Goal: Task Accomplishment & Management: Complete application form

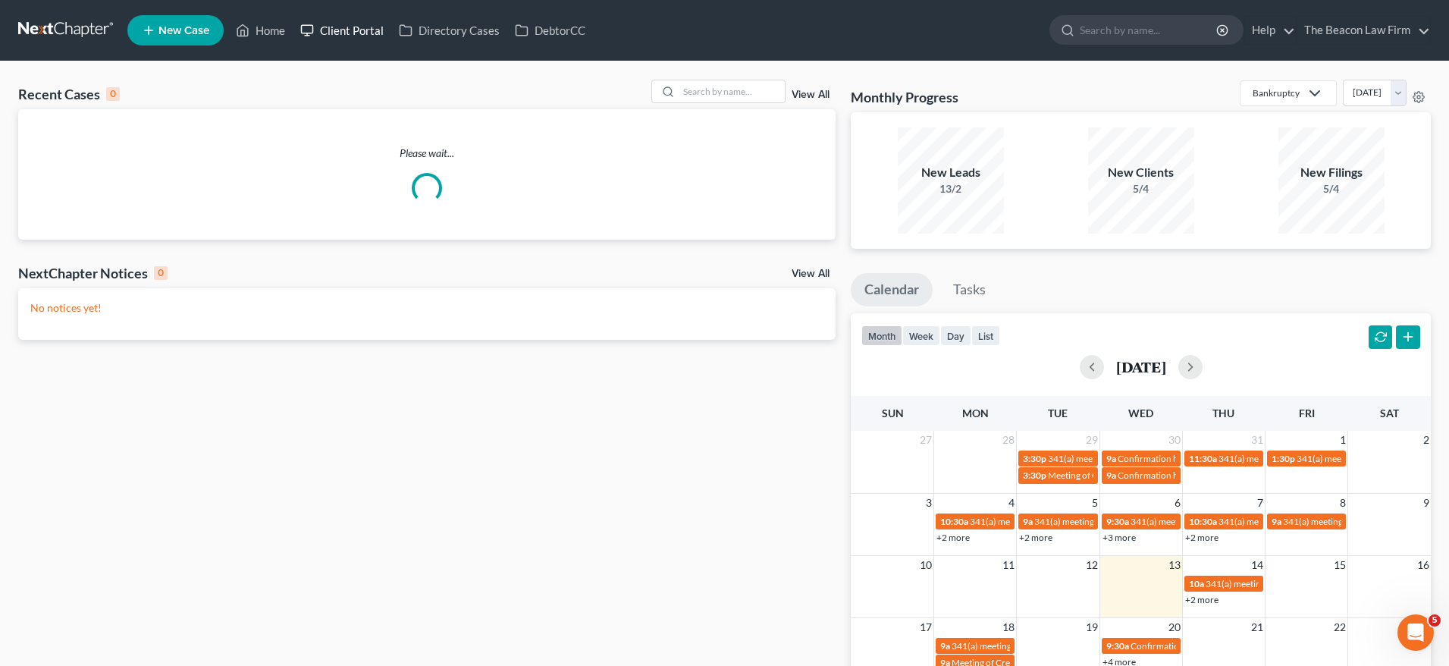
click at [369, 31] on link "Client Portal" at bounding box center [342, 30] width 99 height 27
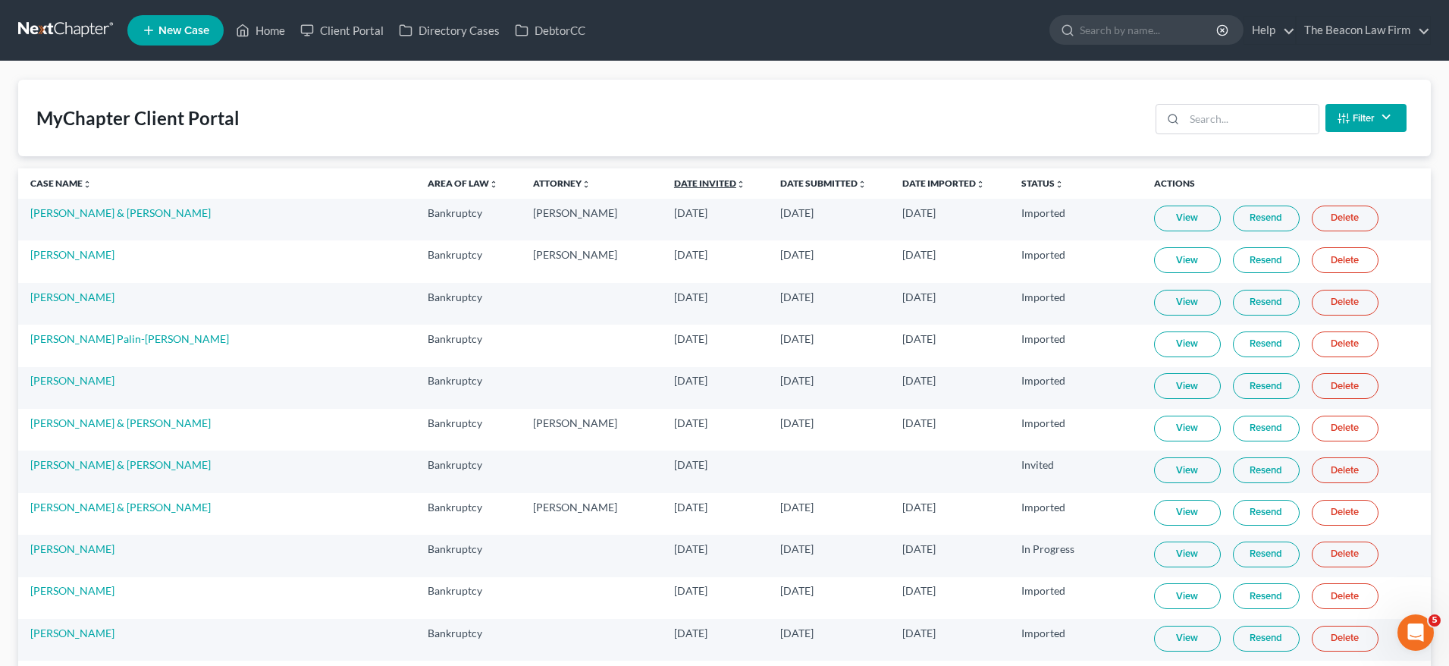
click at [674, 180] on link "Date Invited unfold_more expand_more expand_less" at bounding box center [709, 182] width 71 height 11
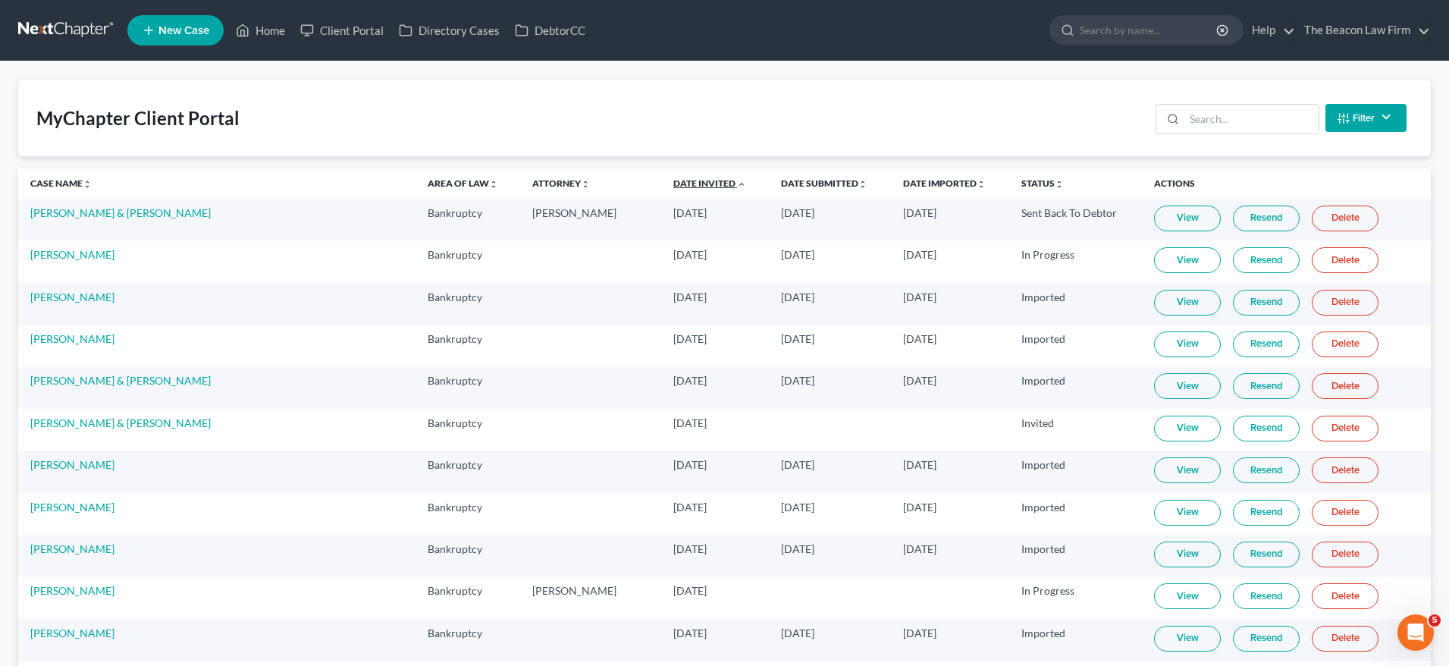
click at [673, 180] on link "Date Invited unfold_more expand_more expand_less" at bounding box center [709, 182] width 73 height 11
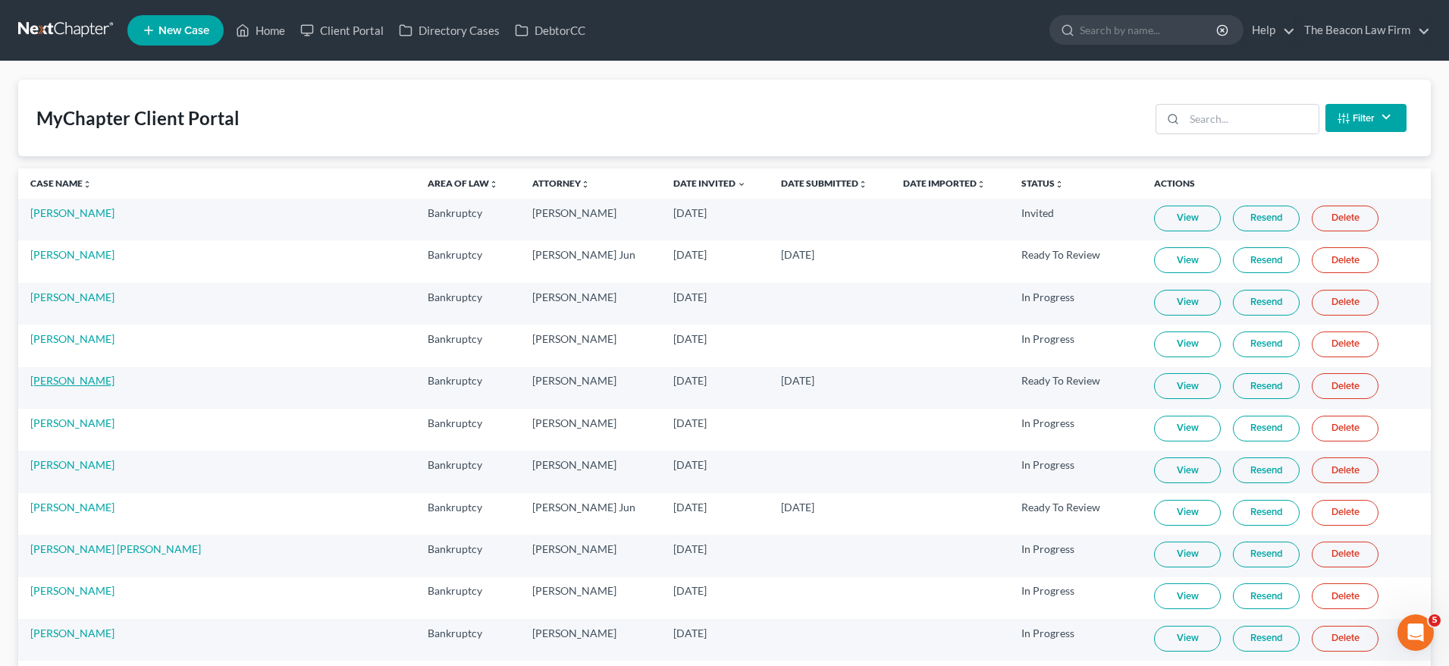
click at [83, 383] on link "[PERSON_NAME]" at bounding box center [72, 380] width 84 height 13
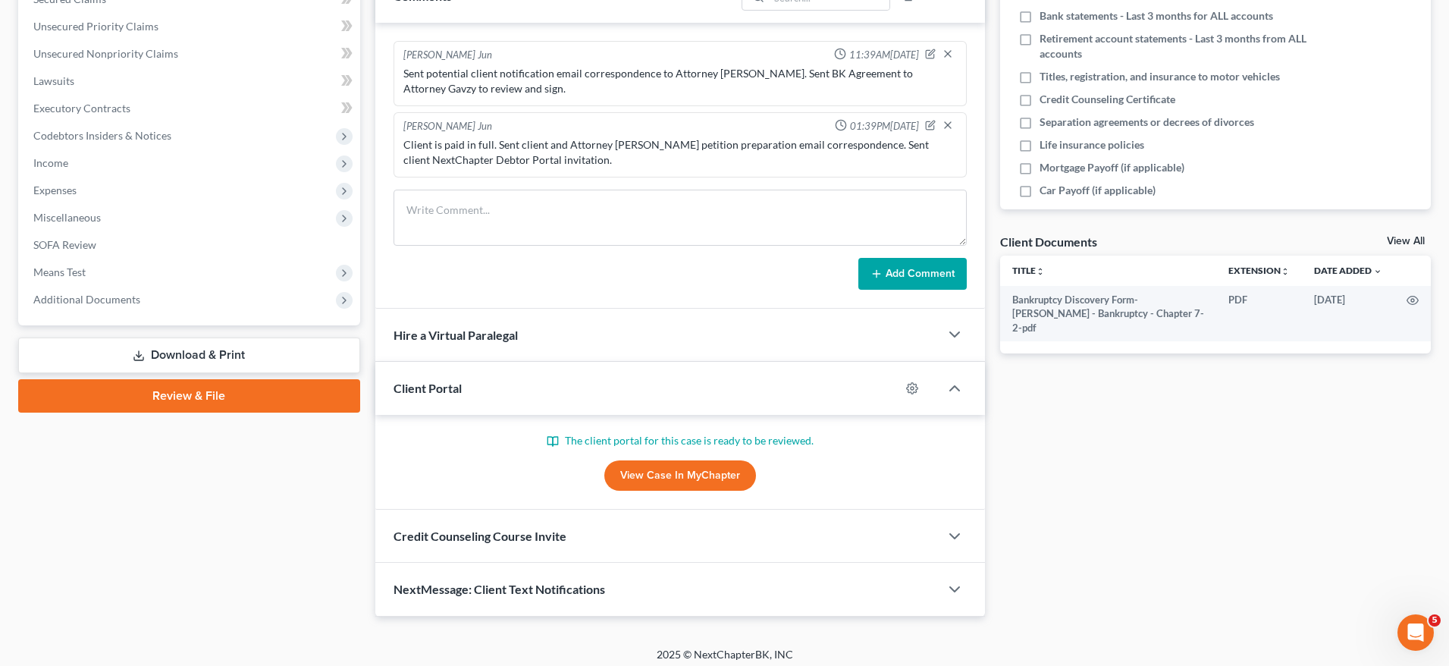
scroll to position [342, 0]
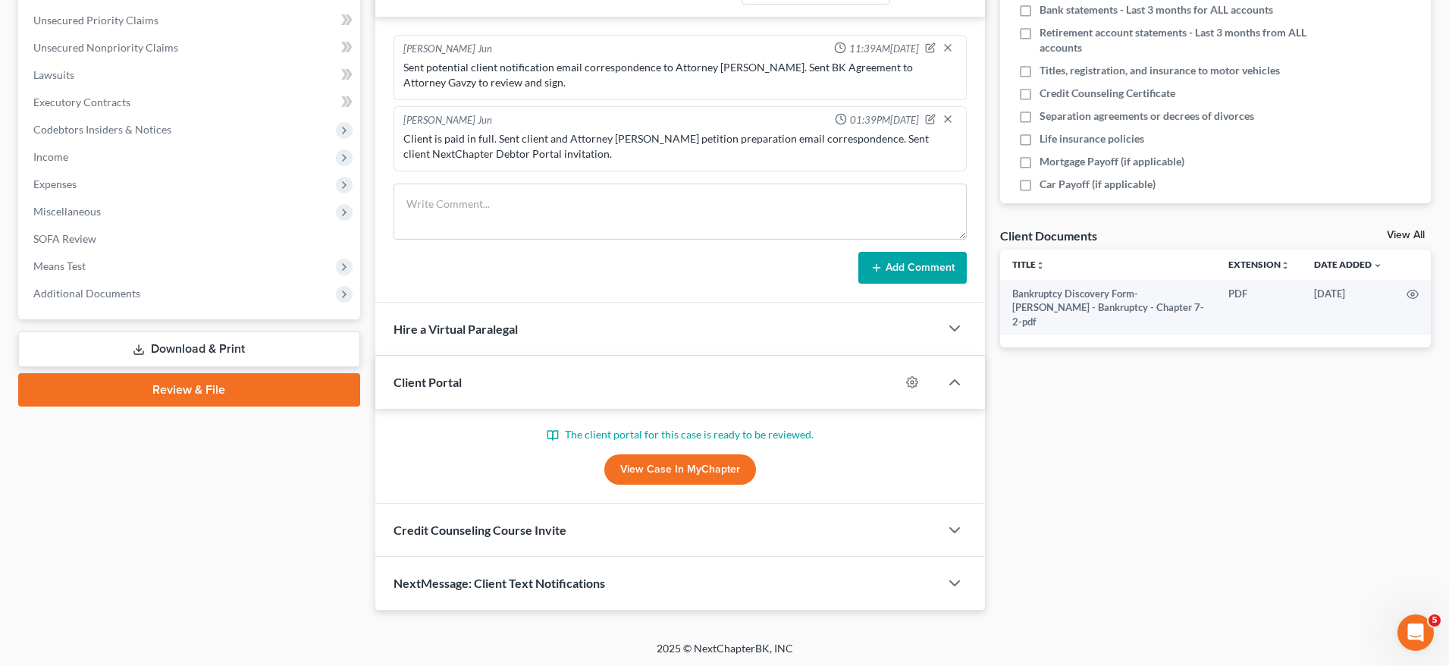
click at [715, 470] on link "View Case in MyChapter" at bounding box center [680, 469] width 152 height 30
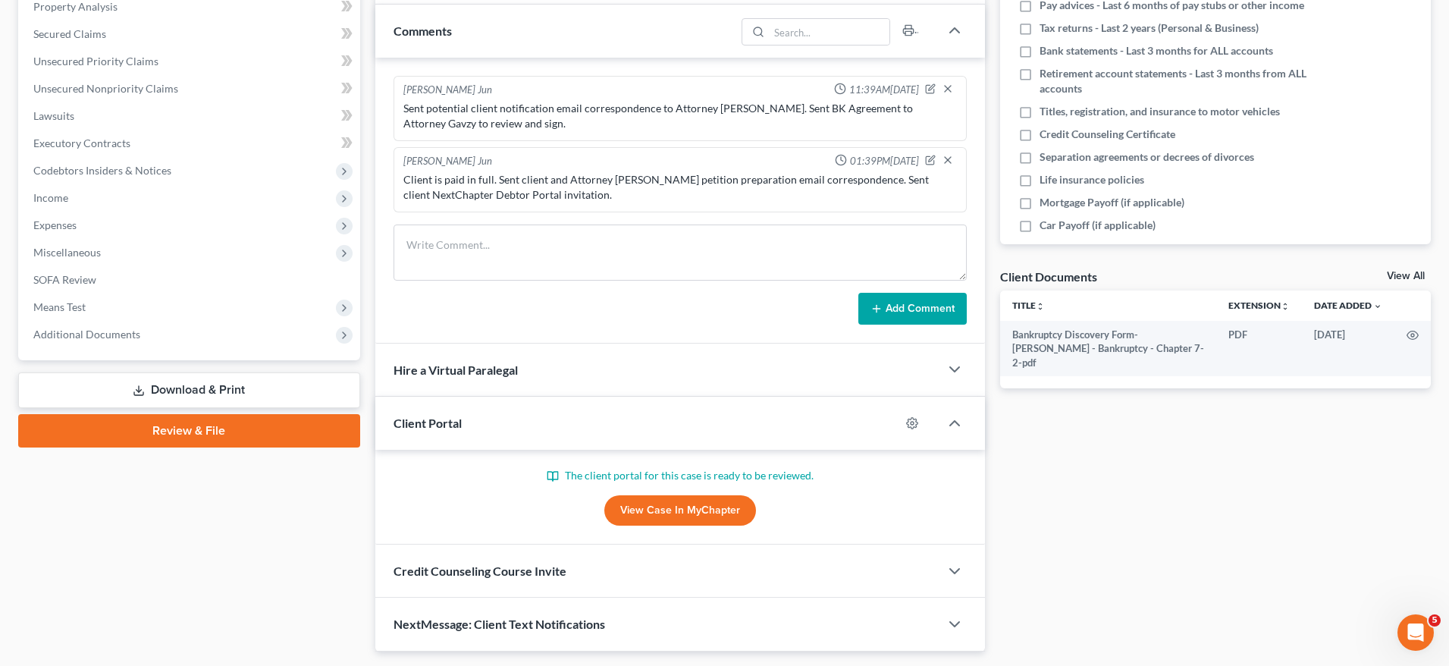
scroll to position [0, 0]
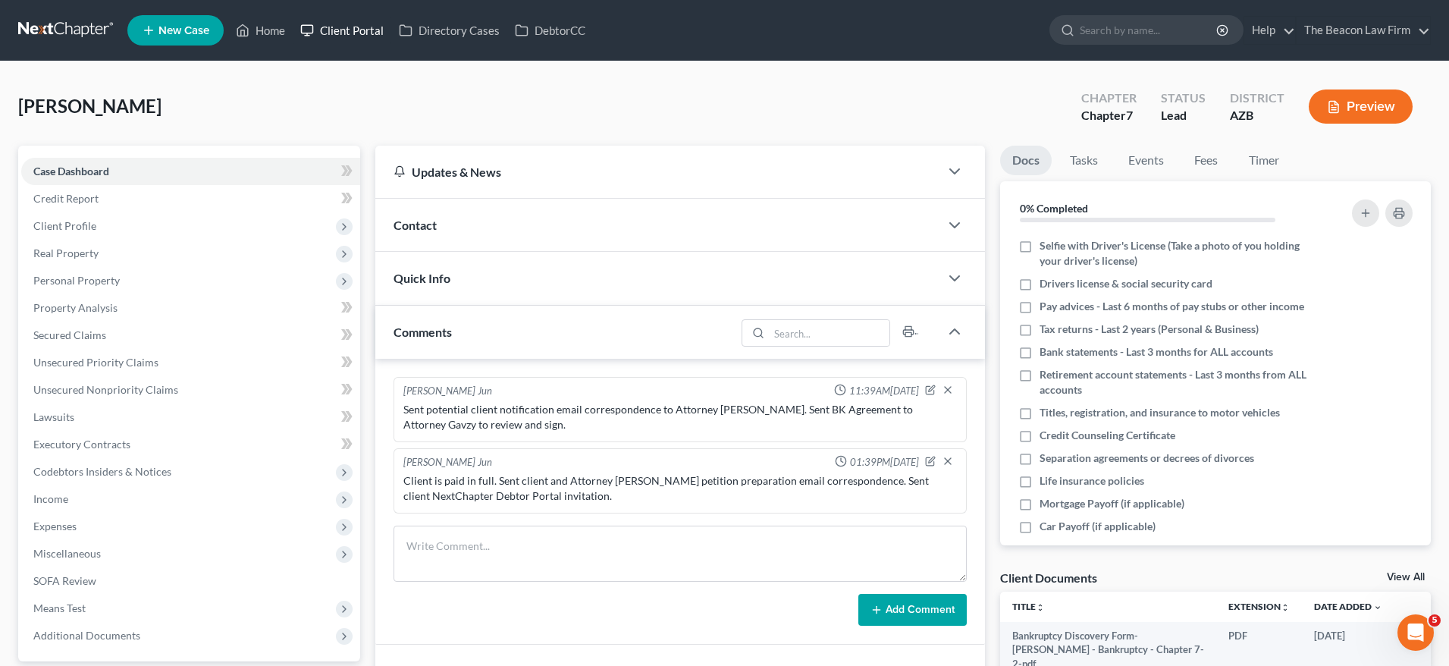
click at [371, 30] on link "Client Portal" at bounding box center [342, 30] width 99 height 27
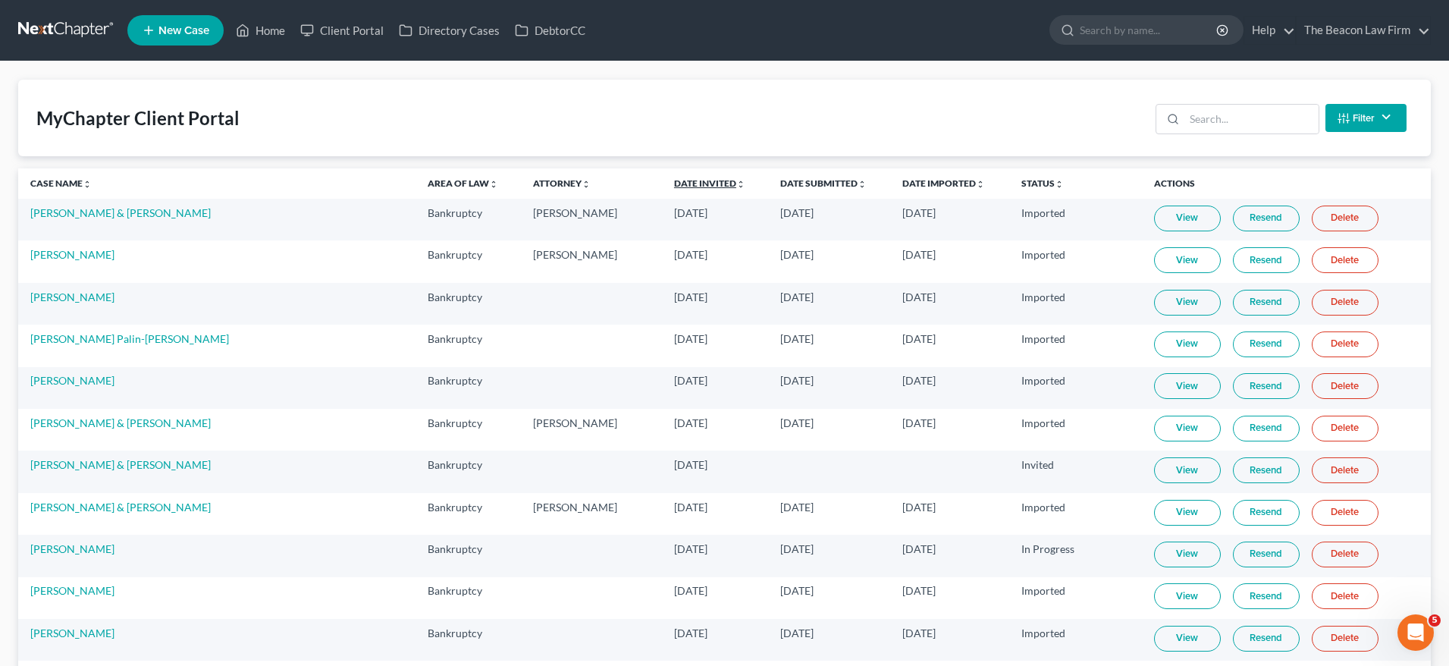
click at [674, 180] on link "Date Invited unfold_more expand_more expand_less" at bounding box center [709, 182] width 71 height 11
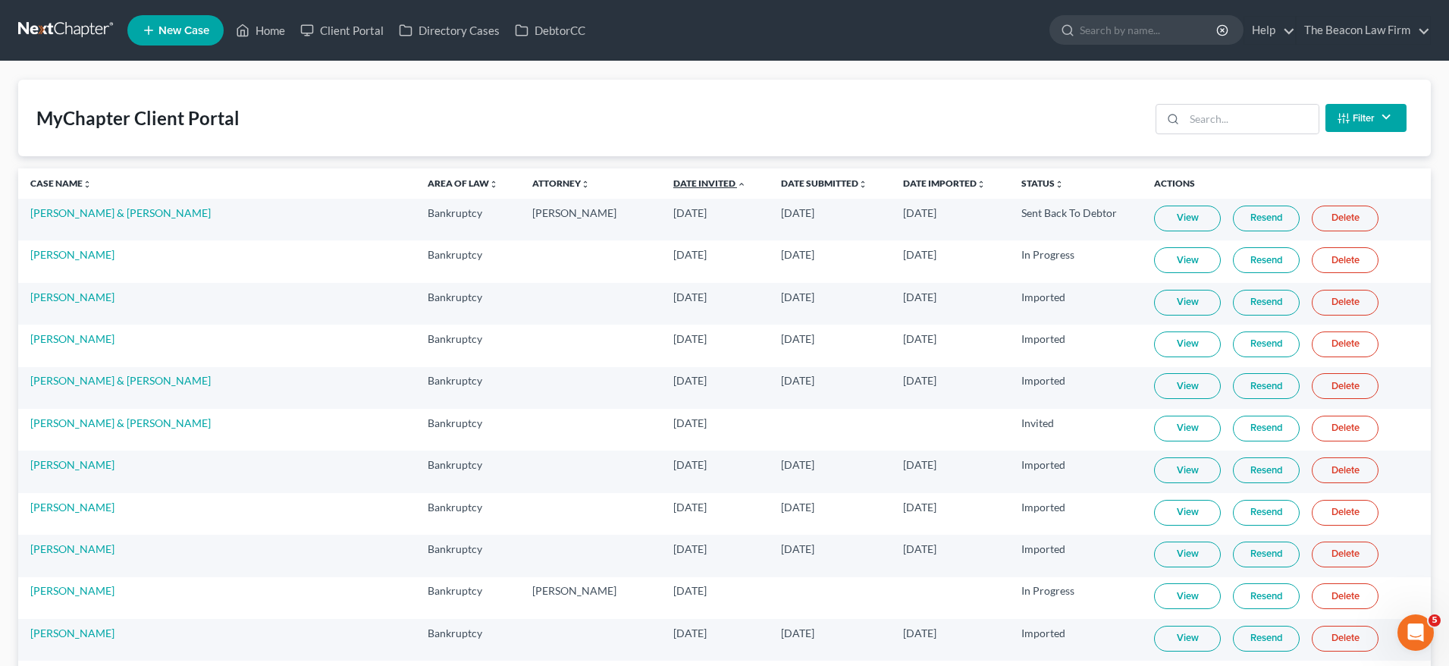
click at [673, 180] on link "Date Invited unfold_more expand_more expand_less" at bounding box center [709, 182] width 73 height 11
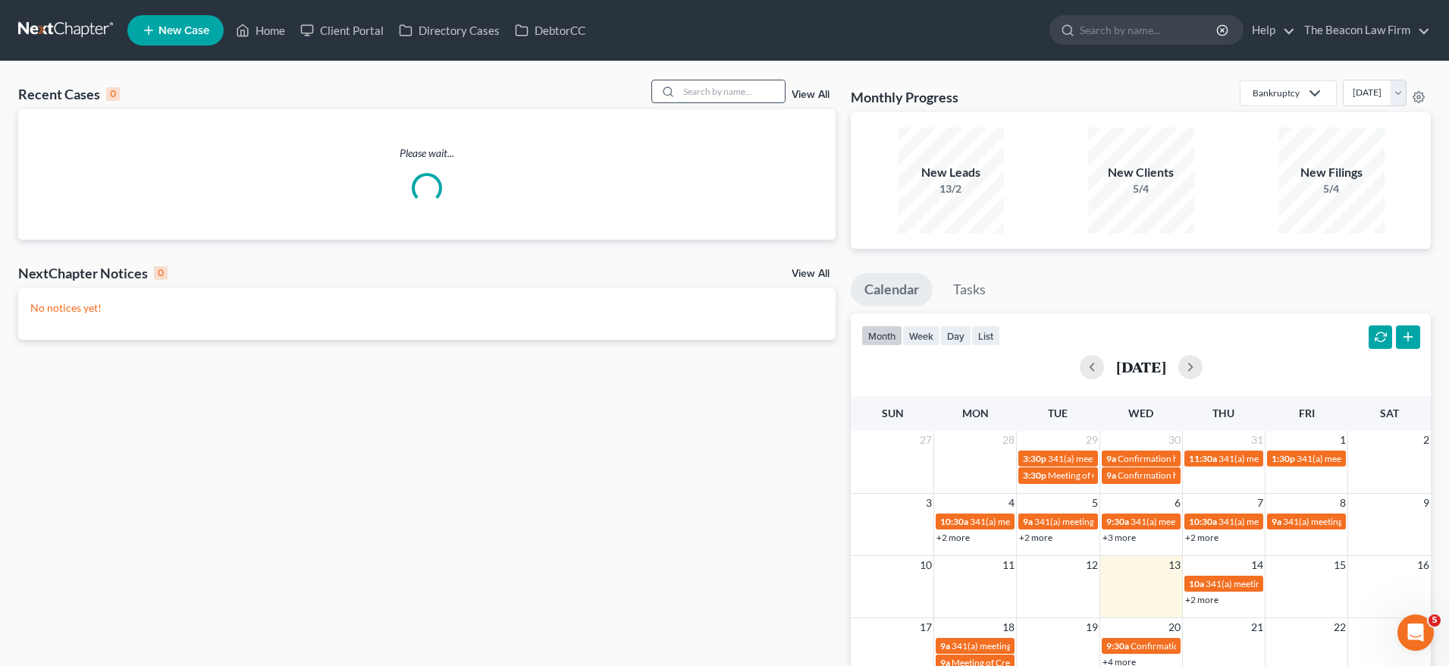
click at [713, 92] on input "search" at bounding box center [731, 91] width 106 height 22
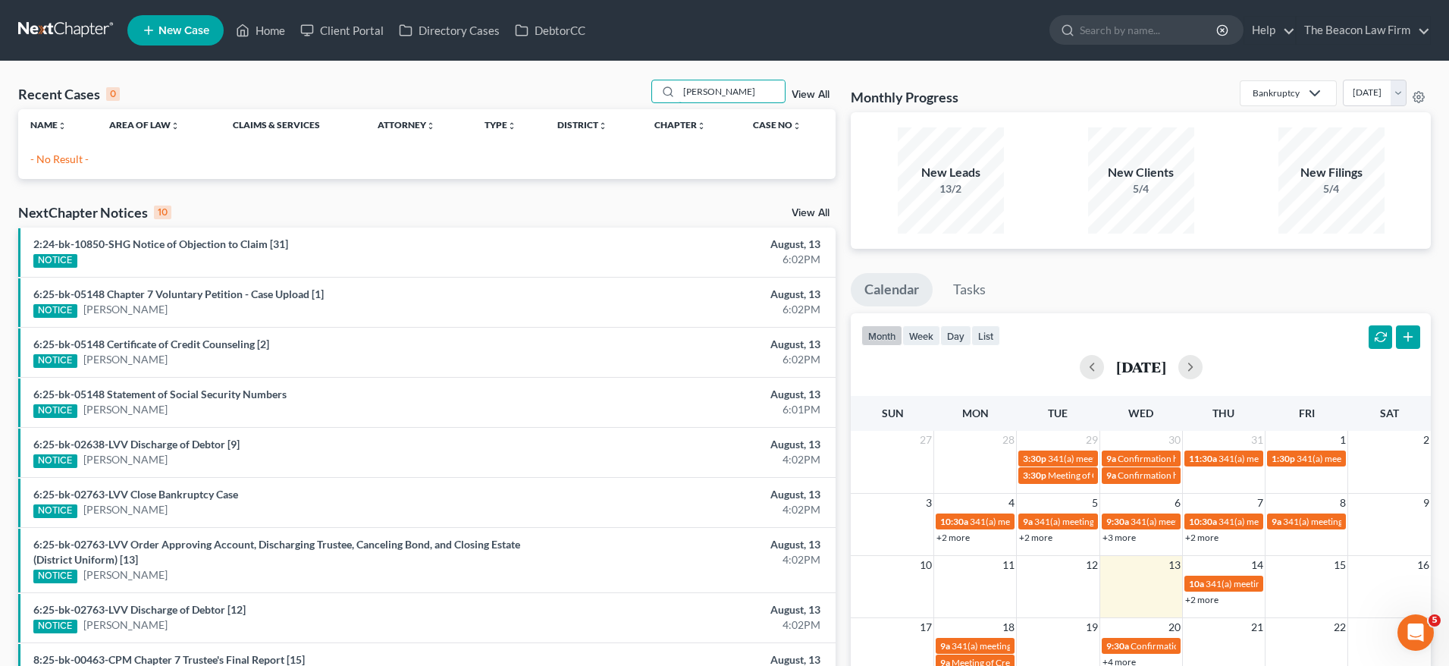
type input "kelly quintana"
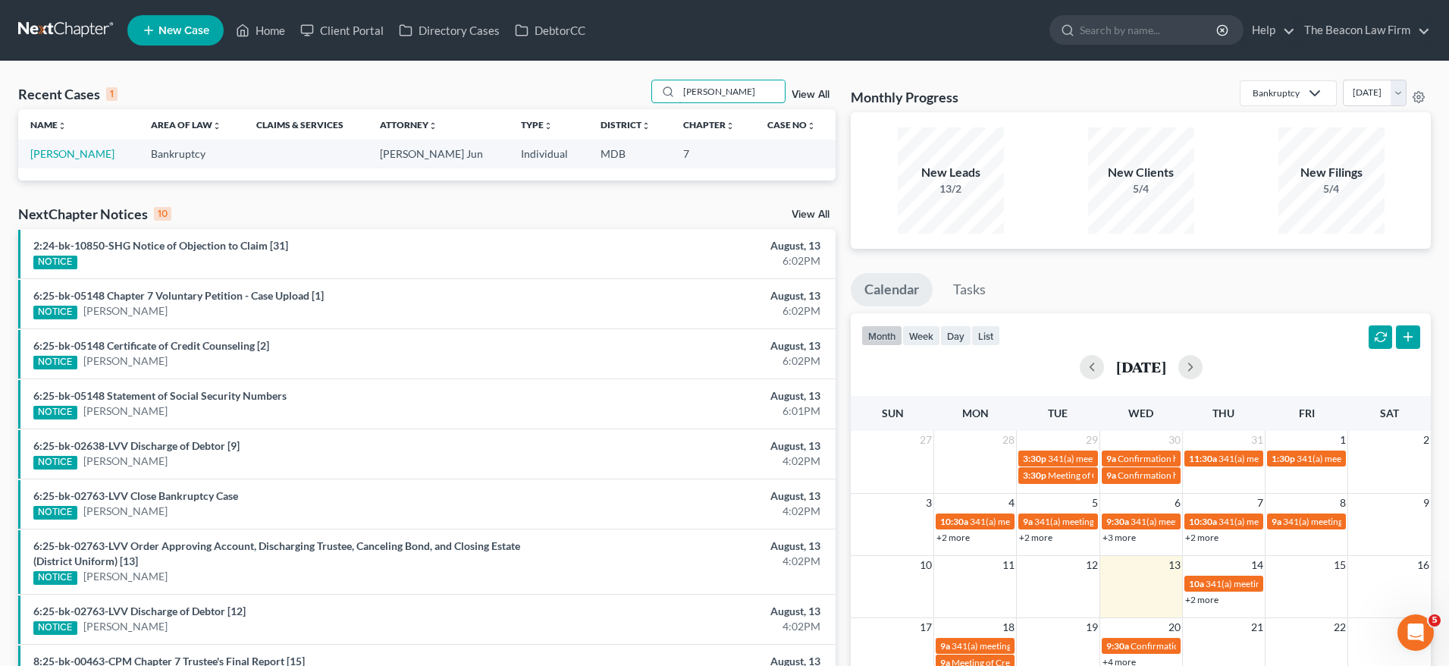
drag, startPoint x: 772, startPoint y: 94, endPoint x: 566, endPoint y: 106, distance: 206.6
click at [652, 91] on div "kelly quintana" at bounding box center [718, 92] width 135 height 24
click at [96, 154] on link "Quintana, Kelly" at bounding box center [72, 153] width 84 height 13
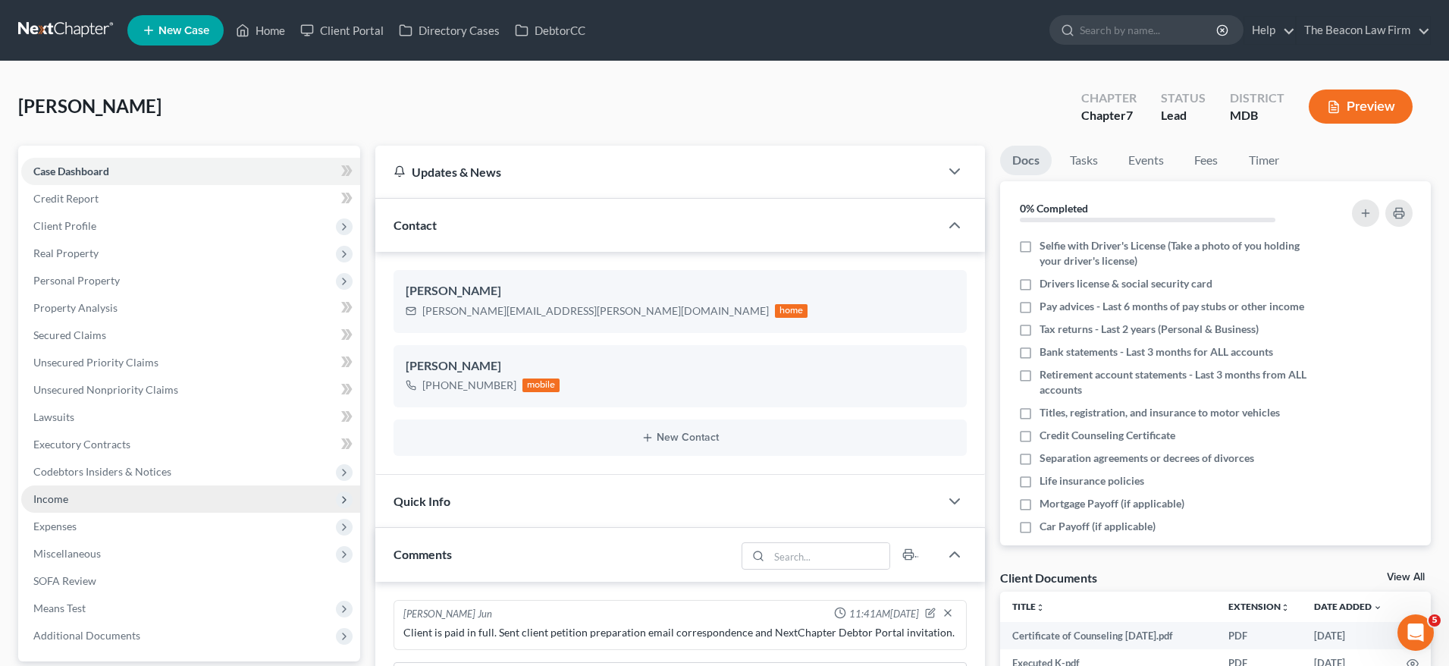
click at [58, 503] on span "Income" at bounding box center [50, 498] width 35 height 13
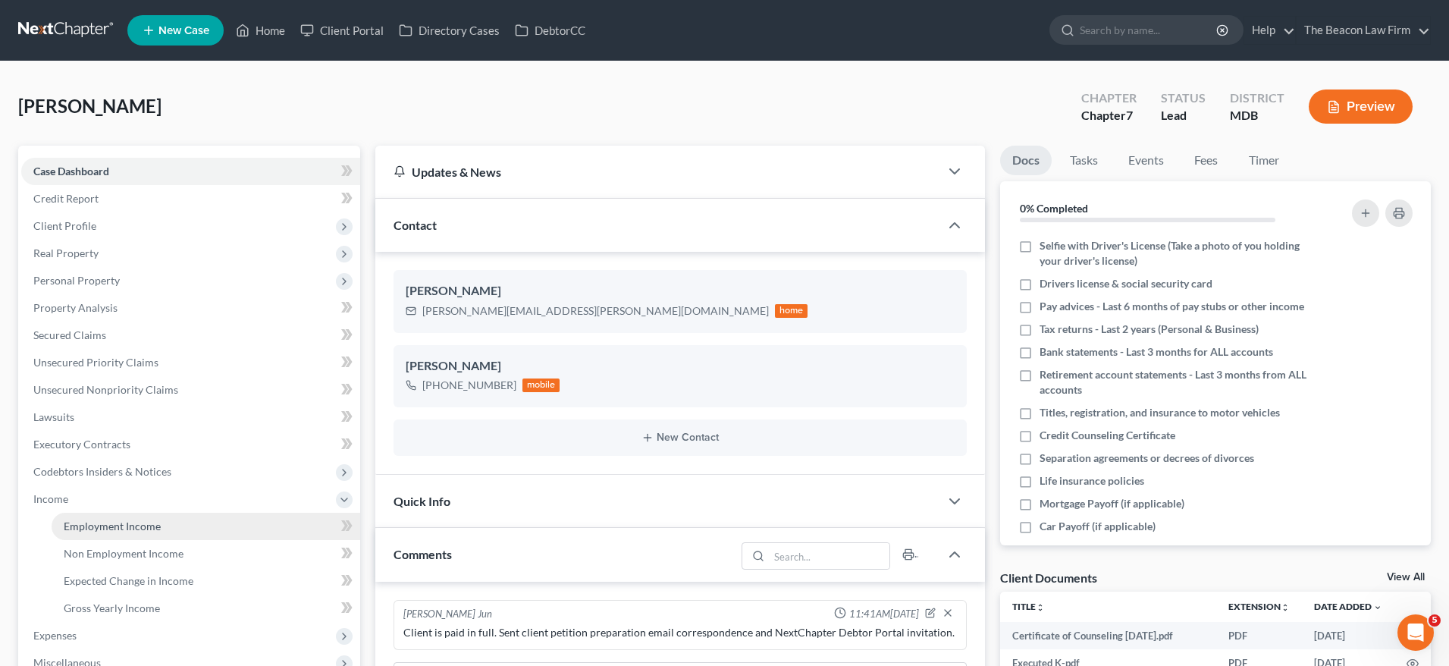
click at [97, 533] on link "Employment Income" at bounding box center [206, 525] width 309 height 27
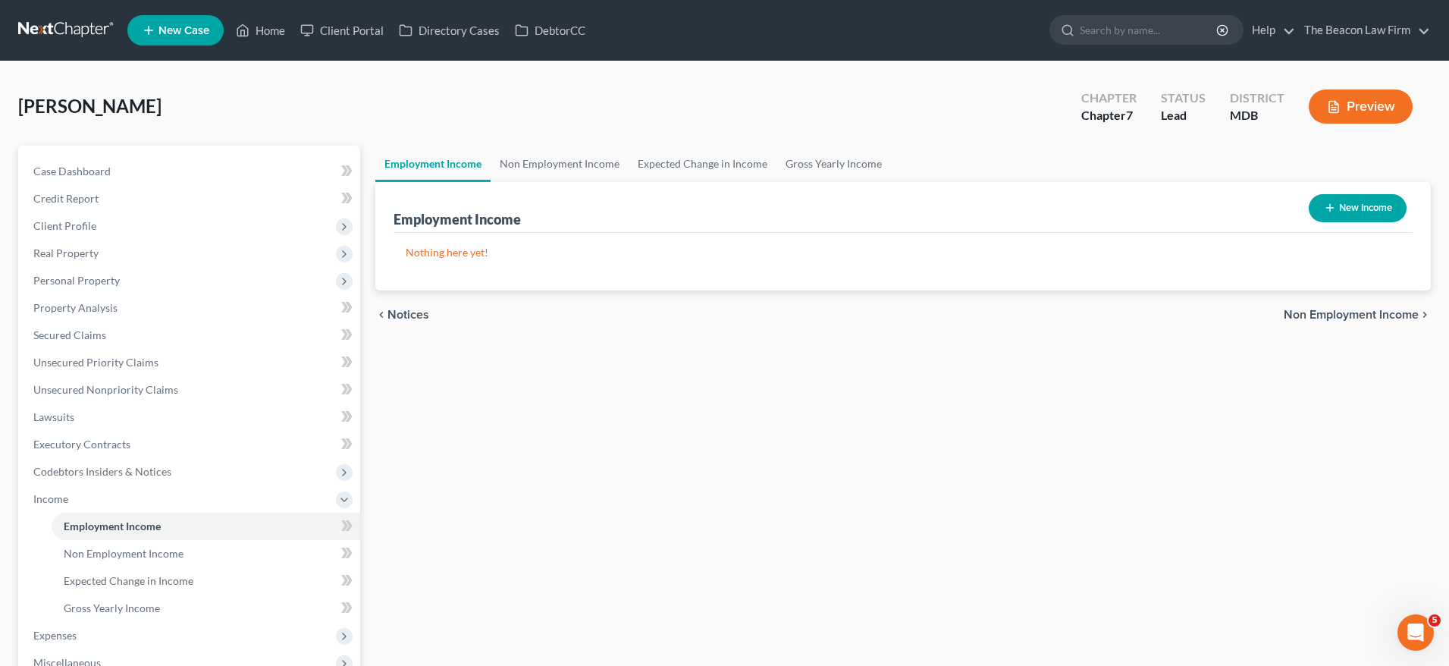
click at [1359, 215] on button "New Income" at bounding box center [1357, 208] width 98 height 28
select select "0"
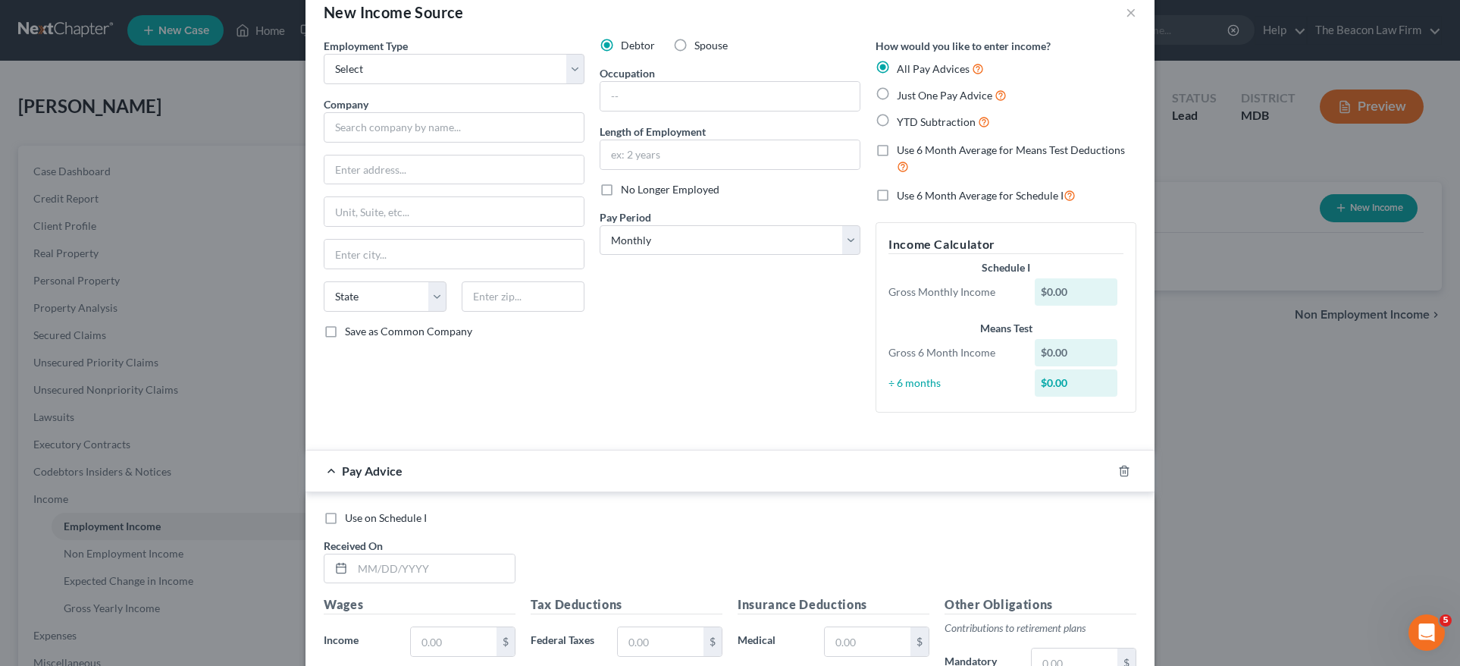
scroll to position [27, 0]
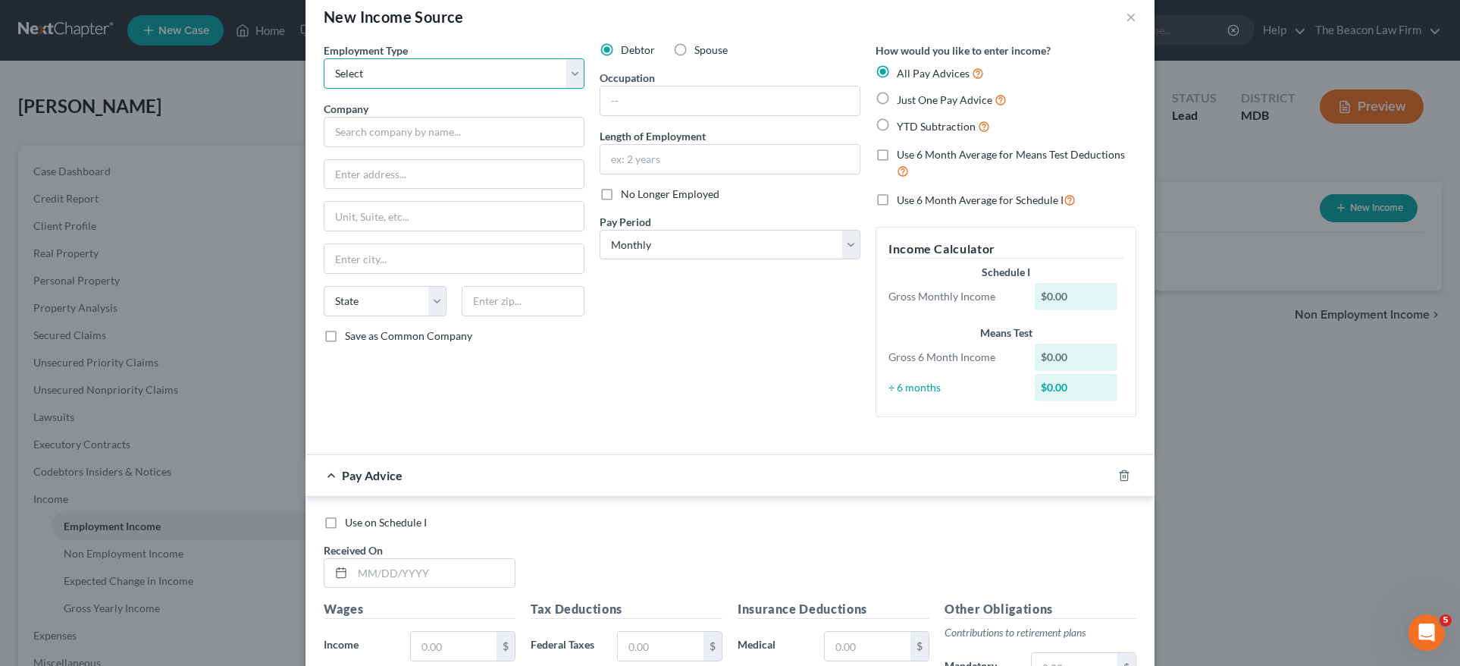
select select "0"
click at [385, 130] on input "text" at bounding box center [454, 132] width 261 height 30
type input "Smiths Detection"
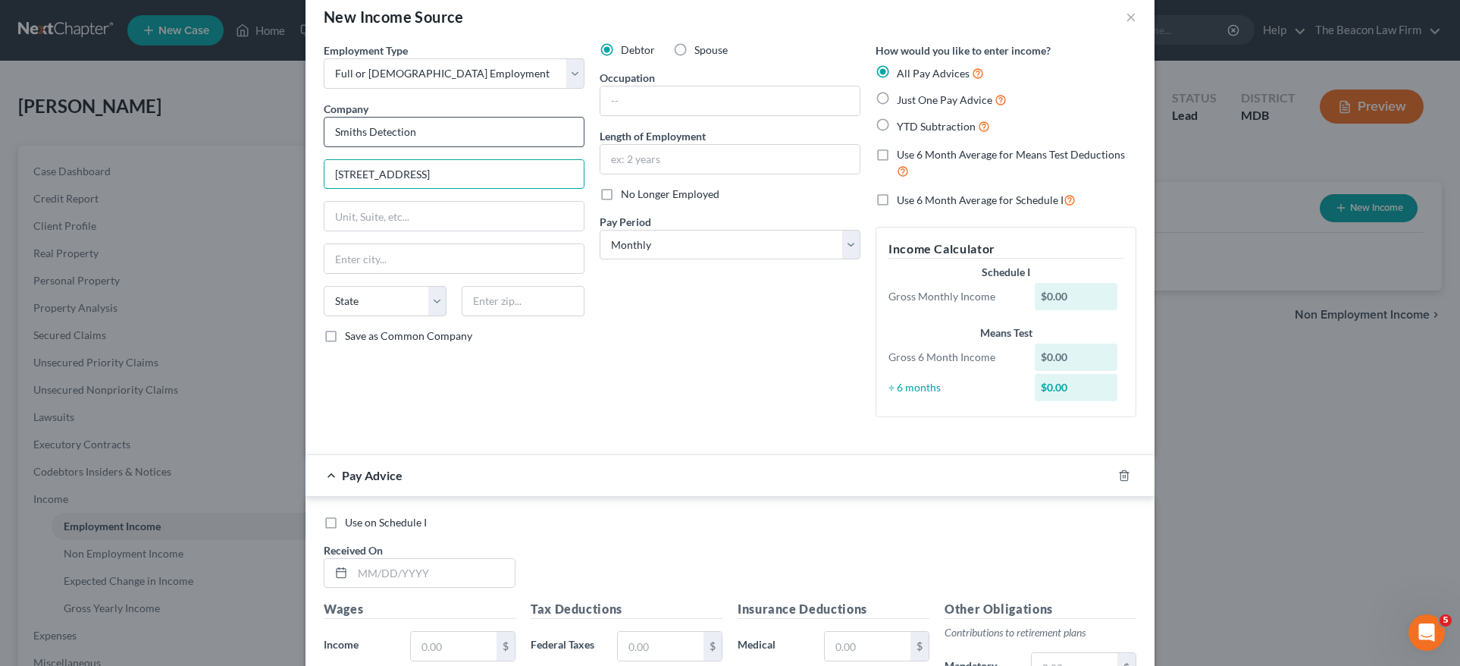
type input "2202 Lakeside Blvd"
type input "Edgewood"
select select "21"
type input "21040"
click at [647, 107] on input "text" at bounding box center [729, 100] width 259 height 29
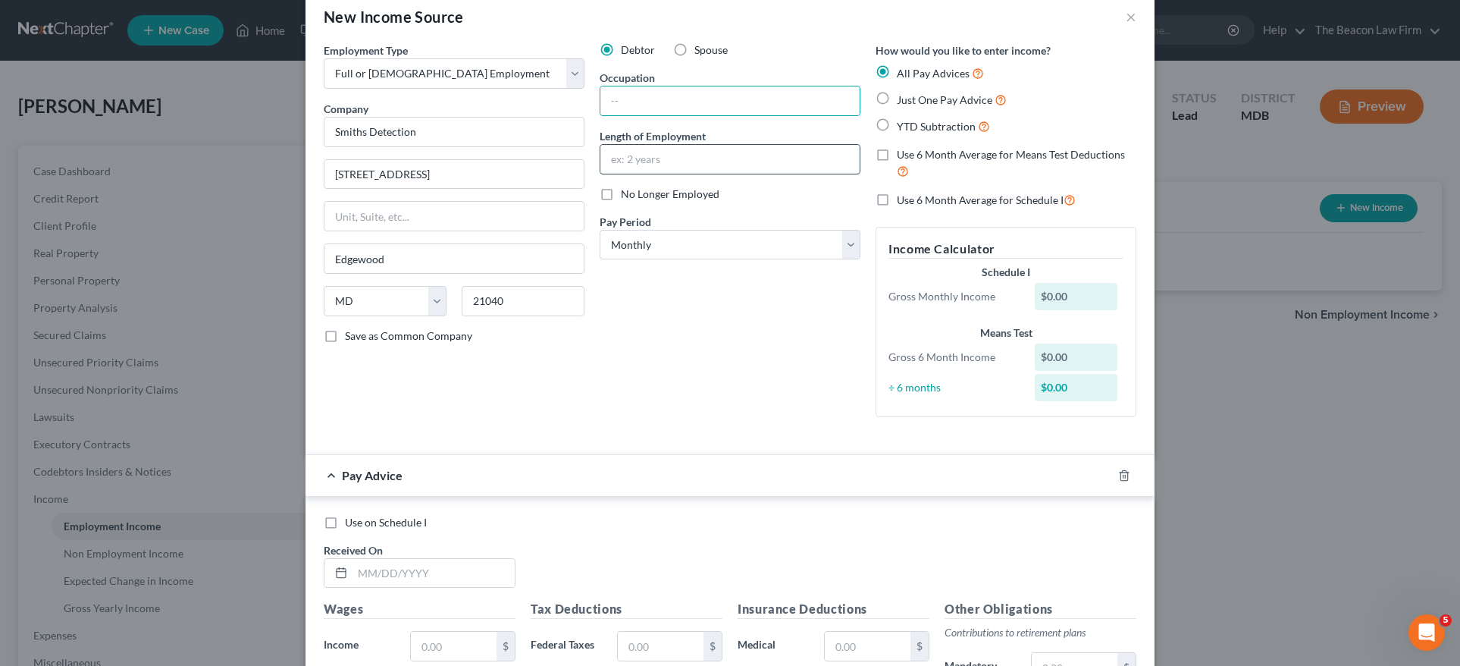
click at [663, 165] on input "text" at bounding box center [729, 159] width 259 height 29
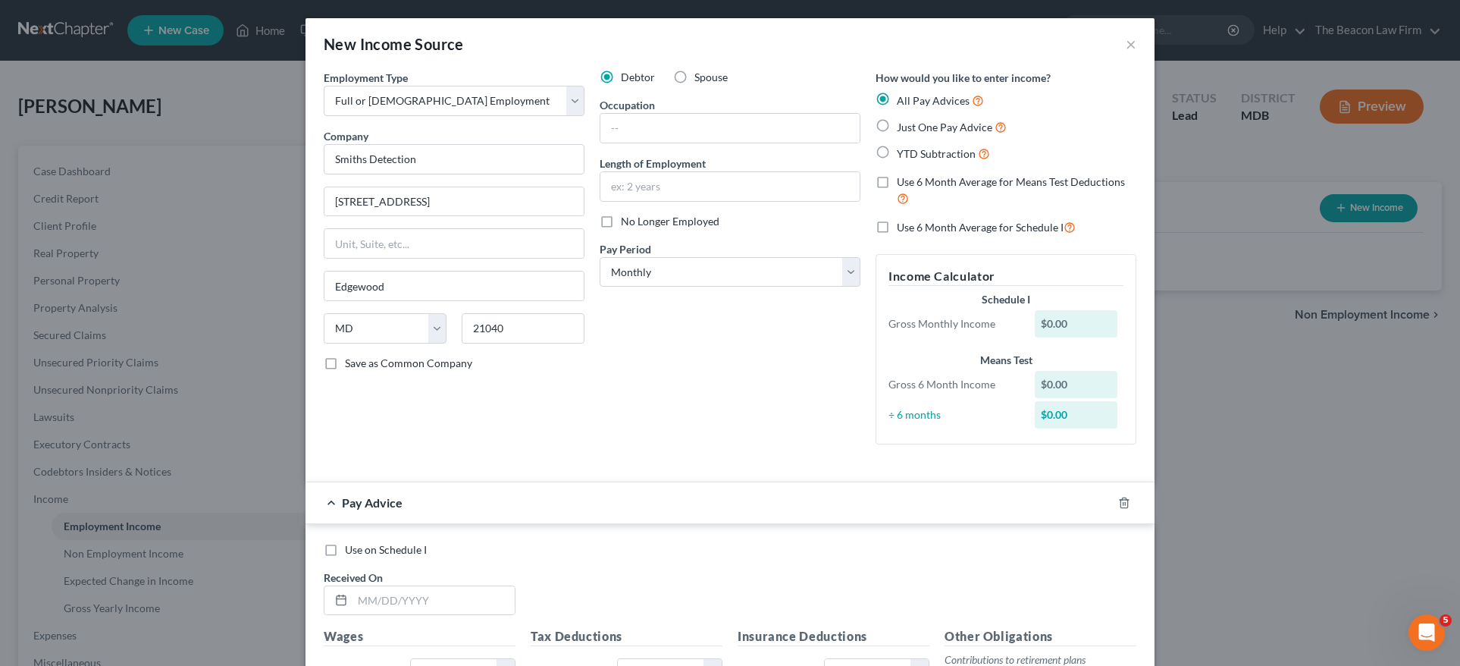
scroll to position [0, 0]
select select "3"
click at [673, 193] on input "text" at bounding box center [729, 186] width 259 height 29
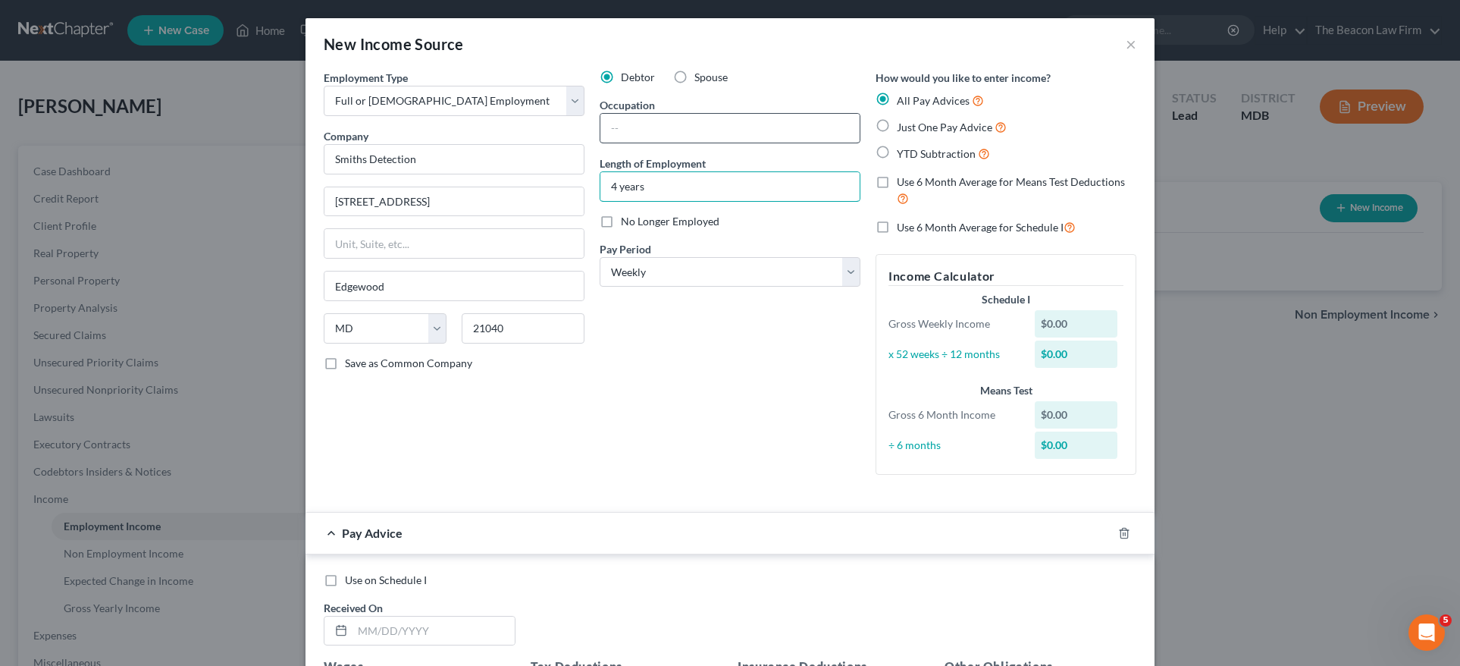
type input "4 years"
click at [663, 134] on input "text" at bounding box center [729, 128] width 259 height 29
paste input "Assembler"
type input "Assembler"
click at [345, 363] on label "Save as Common Company" at bounding box center [408, 363] width 127 height 15
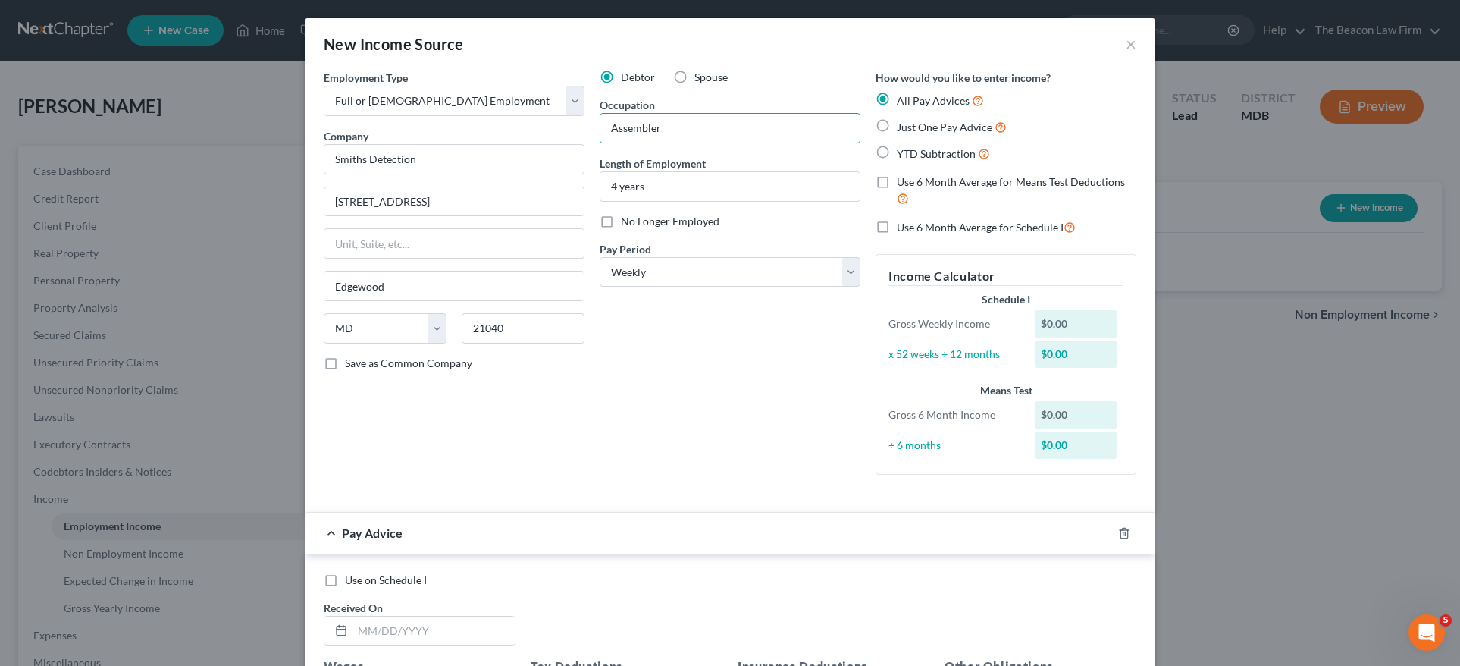
click at [351, 363] on input "Save as Common Company" at bounding box center [356, 361] width 10 height 10
checkbox input "true"
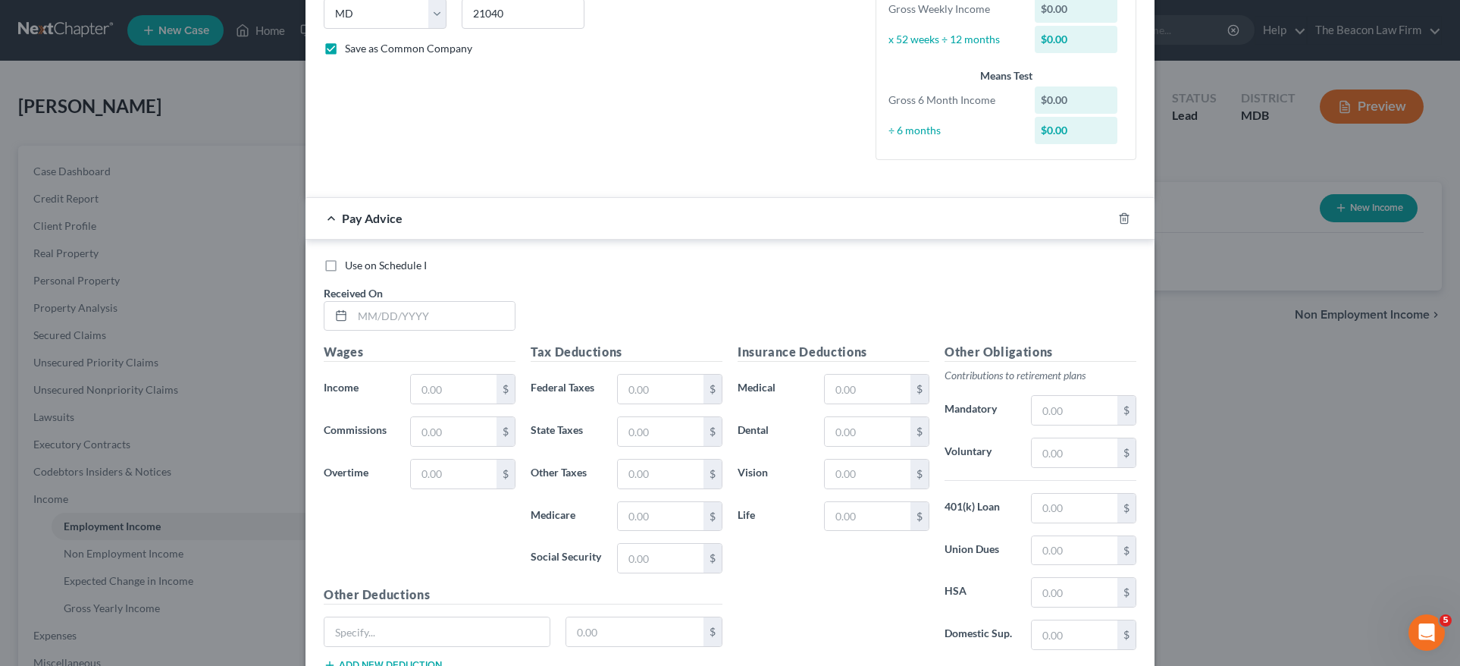
scroll to position [347, 0]
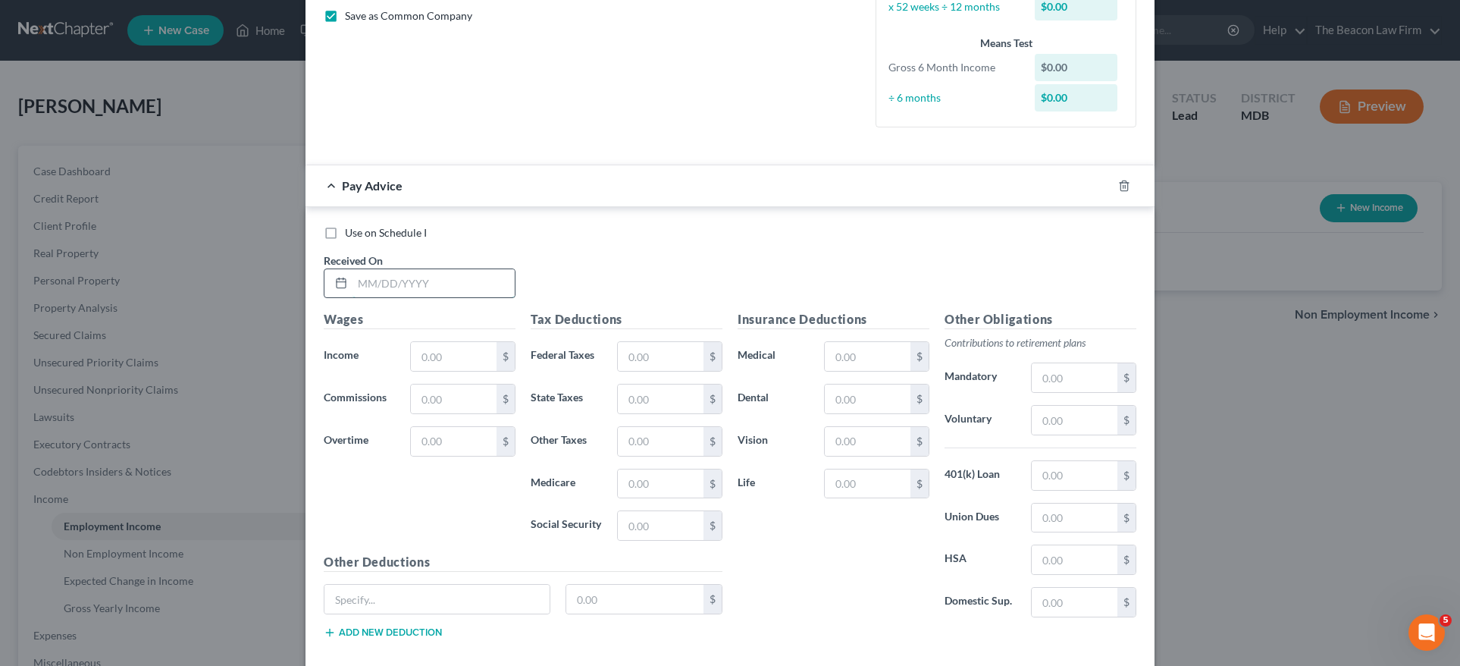
click at [354, 291] on input "text" at bounding box center [434, 283] width 162 height 29
paste input "01/24/2025"
type input "01/24/2025"
click at [345, 232] on label "Use on Schedule I" at bounding box center [386, 232] width 82 height 15
click at [351, 232] on input "Use on Schedule I" at bounding box center [356, 230] width 10 height 10
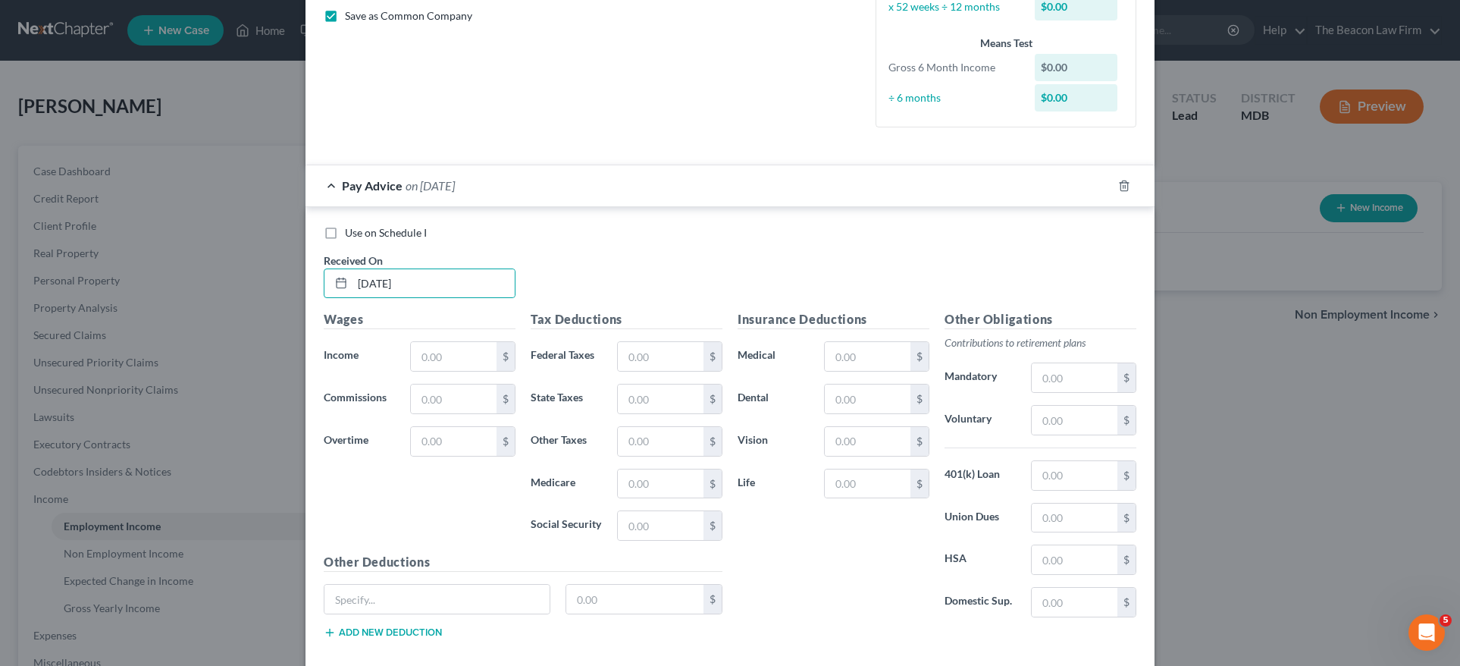
checkbox input "true"
click at [471, 359] on input "text" at bounding box center [454, 356] width 86 height 29
click at [420, 337] on div "Wages Income * $ Commissions $ Overtime $" at bounding box center [419, 431] width 207 height 243
click at [441, 352] on input "text" at bounding box center [454, 356] width 86 height 29
paste input "1130.80"
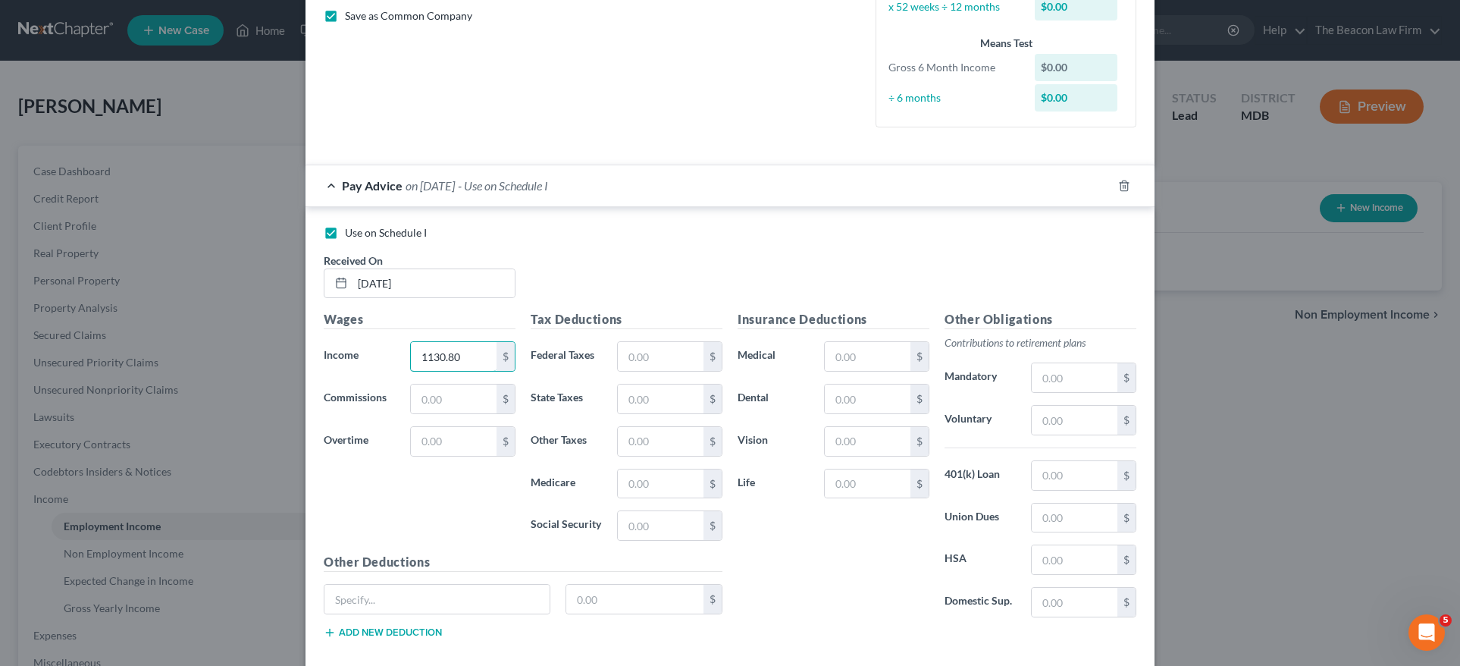
type input "1,130.80"
drag, startPoint x: 650, startPoint y: 484, endPoint x: 660, endPoint y: 481, distance: 10.3
click at [650, 485] on input "text" at bounding box center [661, 483] width 86 height 29
paste input "15.57"
type input "15.57"
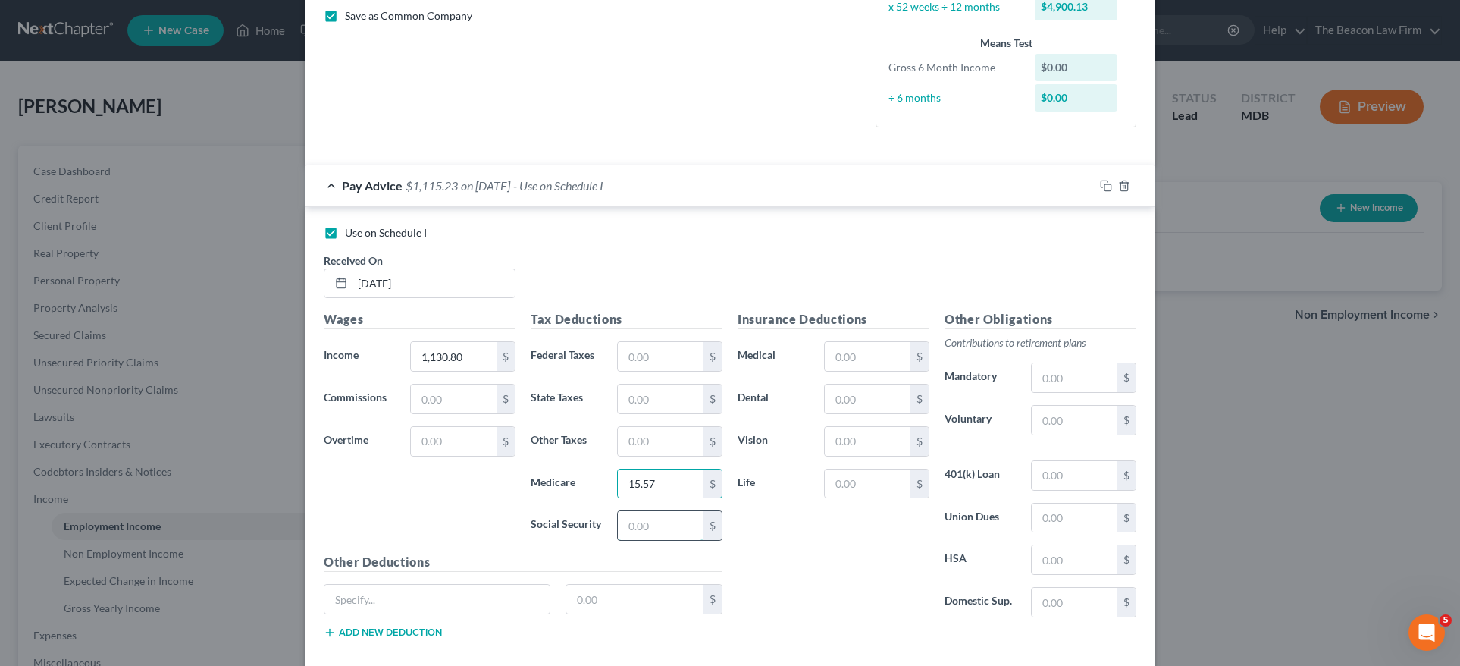
click at [657, 527] on input "text" at bounding box center [661, 525] width 86 height 29
click at [666, 527] on input "text" at bounding box center [661, 525] width 86 height 29
paste input "66.55"
type input "66.55"
click at [873, 355] on input "text" at bounding box center [868, 356] width 86 height 29
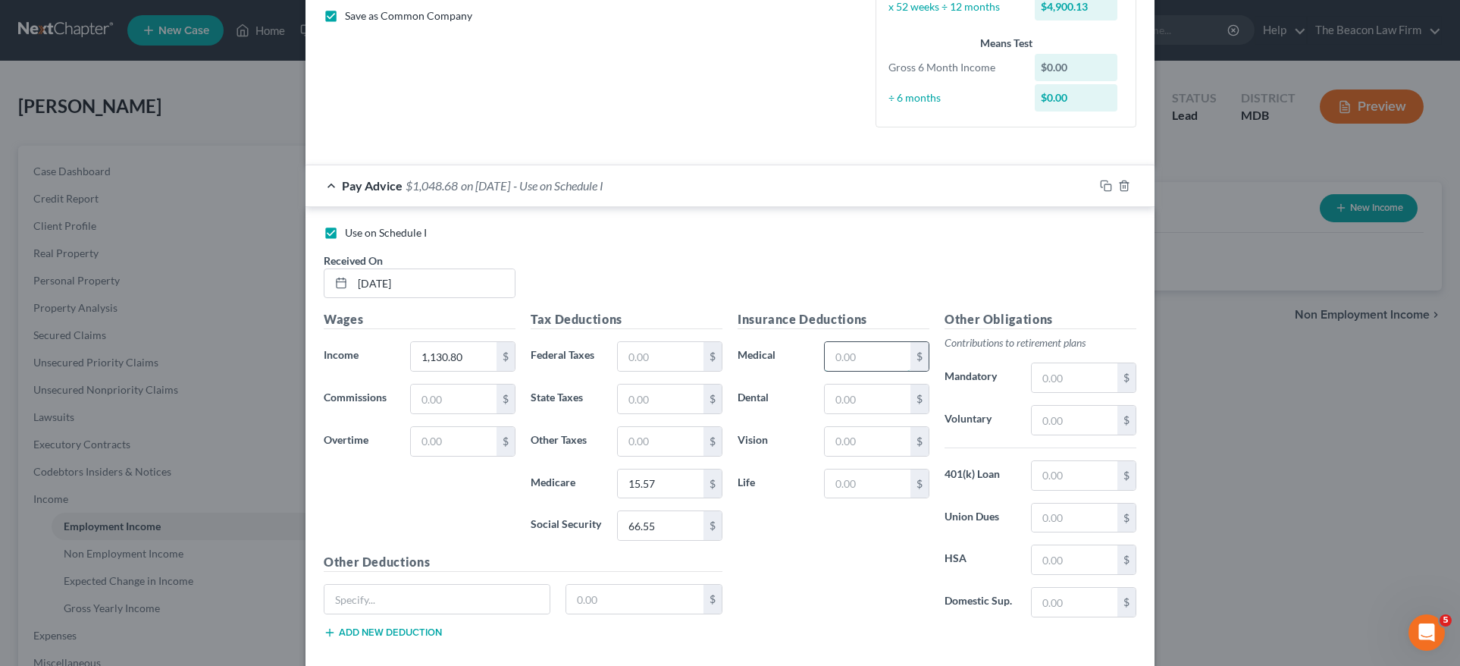
drag, startPoint x: 845, startPoint y: 361, endPoint x: 854, endPoint y: 357, distance: 9.2
click at [848, 360] on input "text" at bounding box center [868, 356] width 86 height 29
paste input "51.32"
type input "51.32"
drag, startPoint x: 848, startPoint y: 401, endPoint x: 882, endPoint y: 393, distance: 35.7
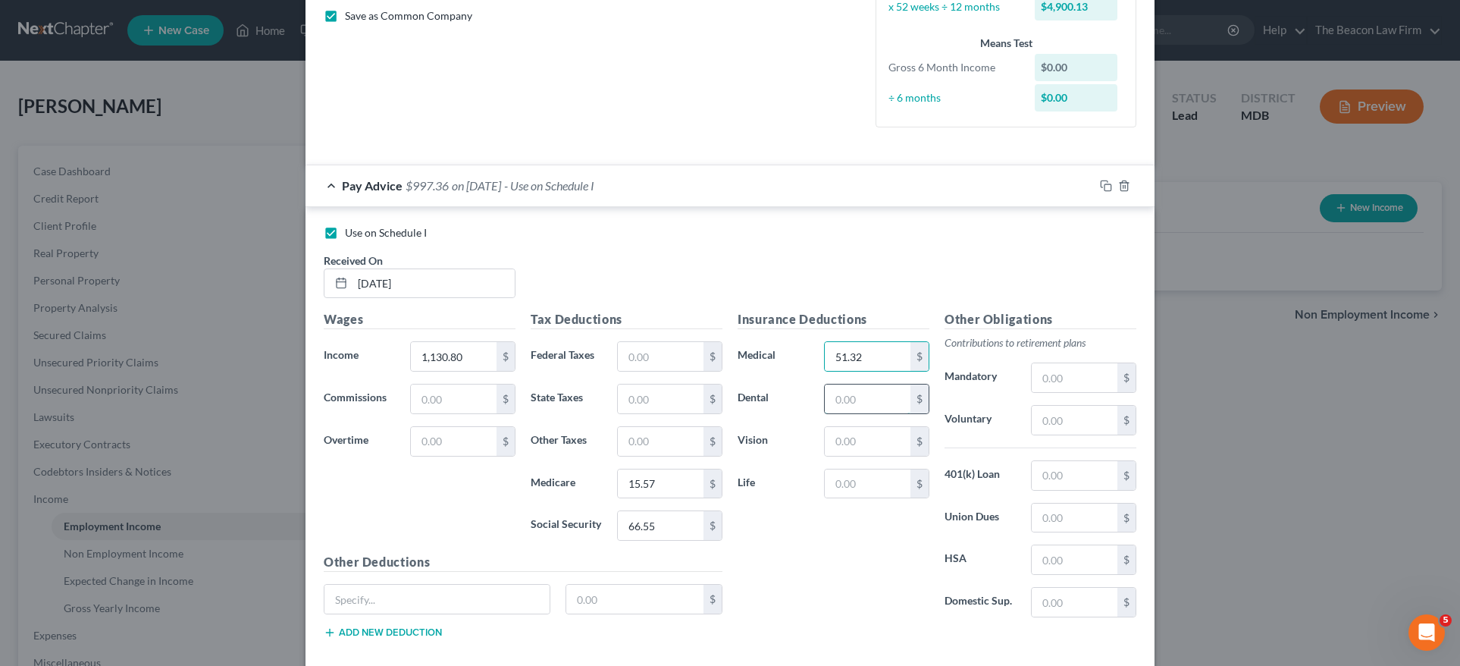
click at [848, 401] on input "text" at bounding box center [868, 398] width 86 height 29
click at [861, 400] on input "text" at bounding box center [868, 398] width 86 height 29
paste input "7.68"
type input "7.68"
click at [845, 450] on input "text" at bounding box center [868, 441] width 86 height 29
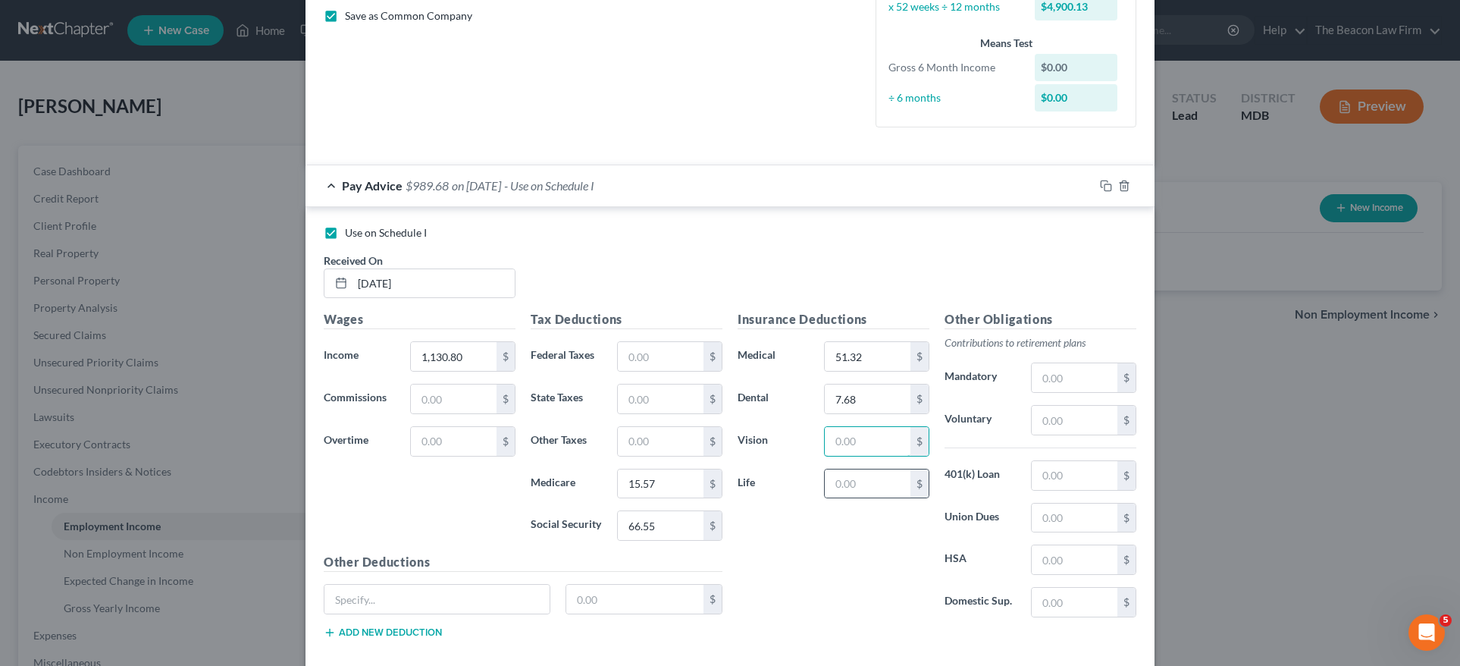
paste input "1.83"
type input "1.83"
drag, startPoint x: 845, startPoint y: 494, endPoint x: 881, endPoint y: 410, distance: 91.0
click at [845, 494] on input "text" at bounding box center [868, 483] width 86 height 29
click at [863, 469] on div "$" at bounding box center [876, 484] width 105 height 30
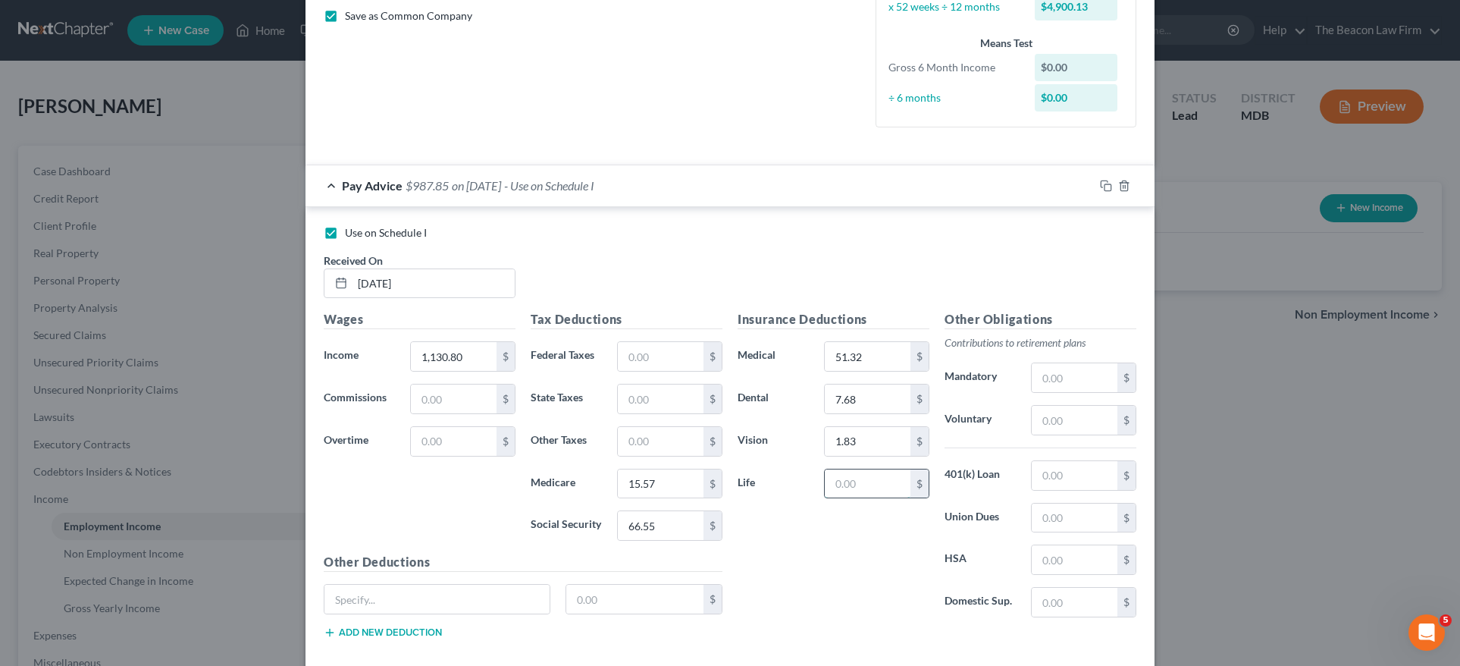
click at [858, 479] on input "text" at bounding box center [868, 483] width 86 height 29
paste input "5.35"
type input "5.35"
click at [1038, 371] on input "text" at bounding box center [1075, 377] width 86 height 29
drag, startPoint x: 1043, startPoint y: 416, endPoint x: 1087, endPoint y: 405, distance: 45.4
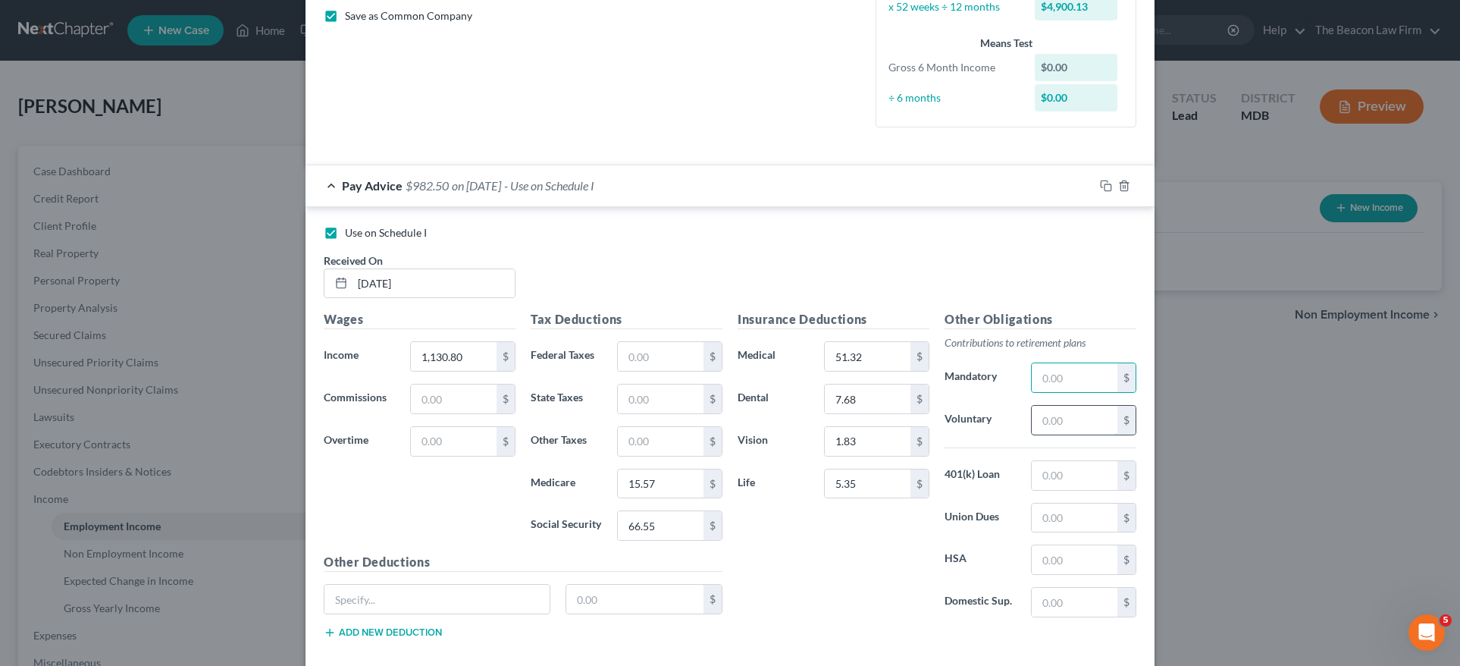
click at [1043, 417] on input "text" at bounding box center [1075, 420] width 86 height 29
paste input "33.92"
type input "33.92"
click at [1046, 483] on input "text" at bounding box center [1075, 475] width 86 height 29
click at [1081, 475] on input "text" at bounding box center [1075, 475] width 86 height 29
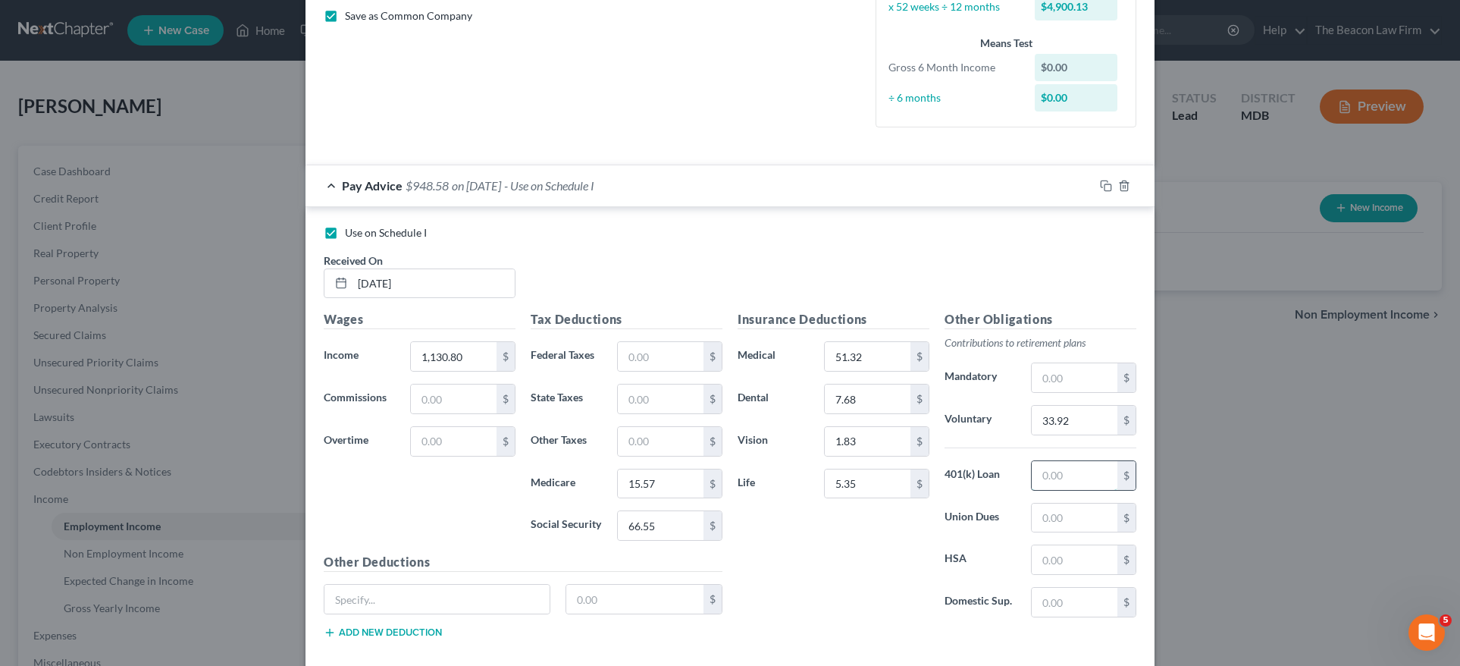
paste input "17.93"
type input "17.93"
click at [1059, 506] on input "text" at bounding box center [1075, 517] width 86 height 29
click at [804, 294] on div "Use on Schedule I Received On * 01/24/2025" at bounding box center [730, 268] width 828 height 86
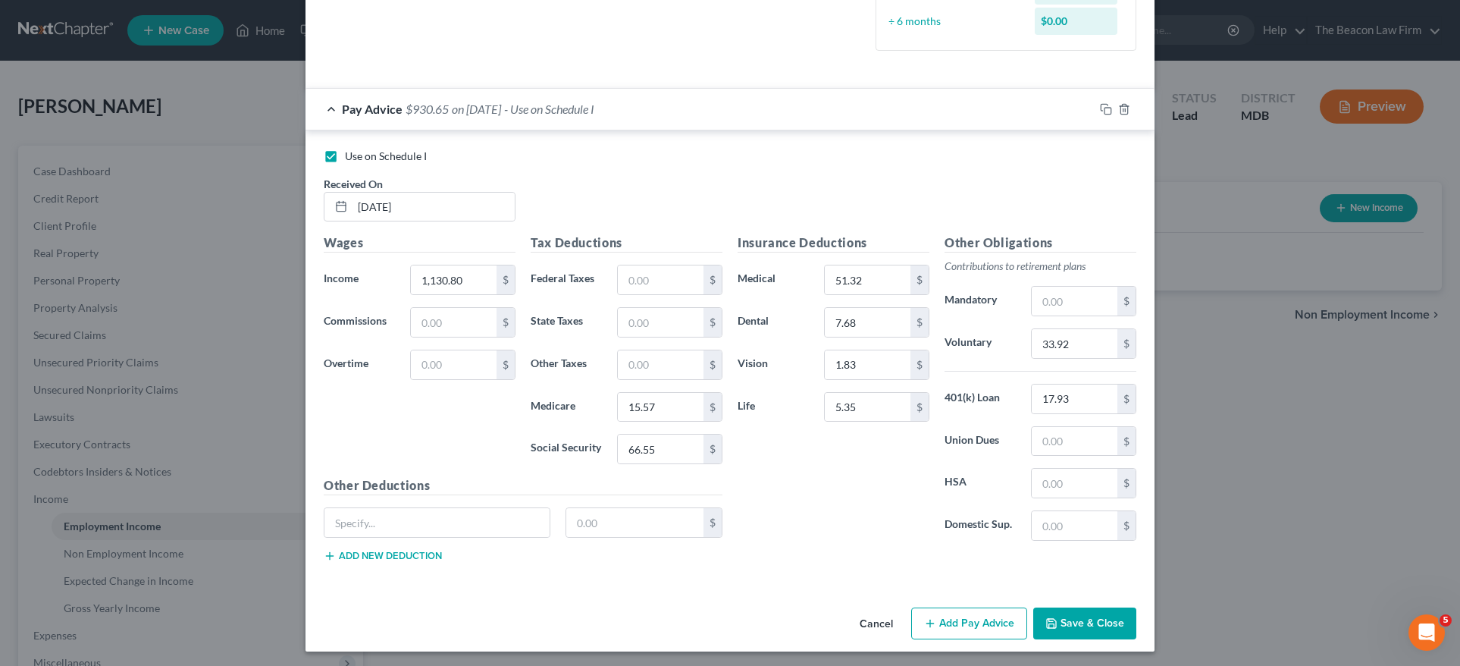
click at [1067, 613] on button "Save & Close" at bounding box center [1084, 623] width 103 height 32
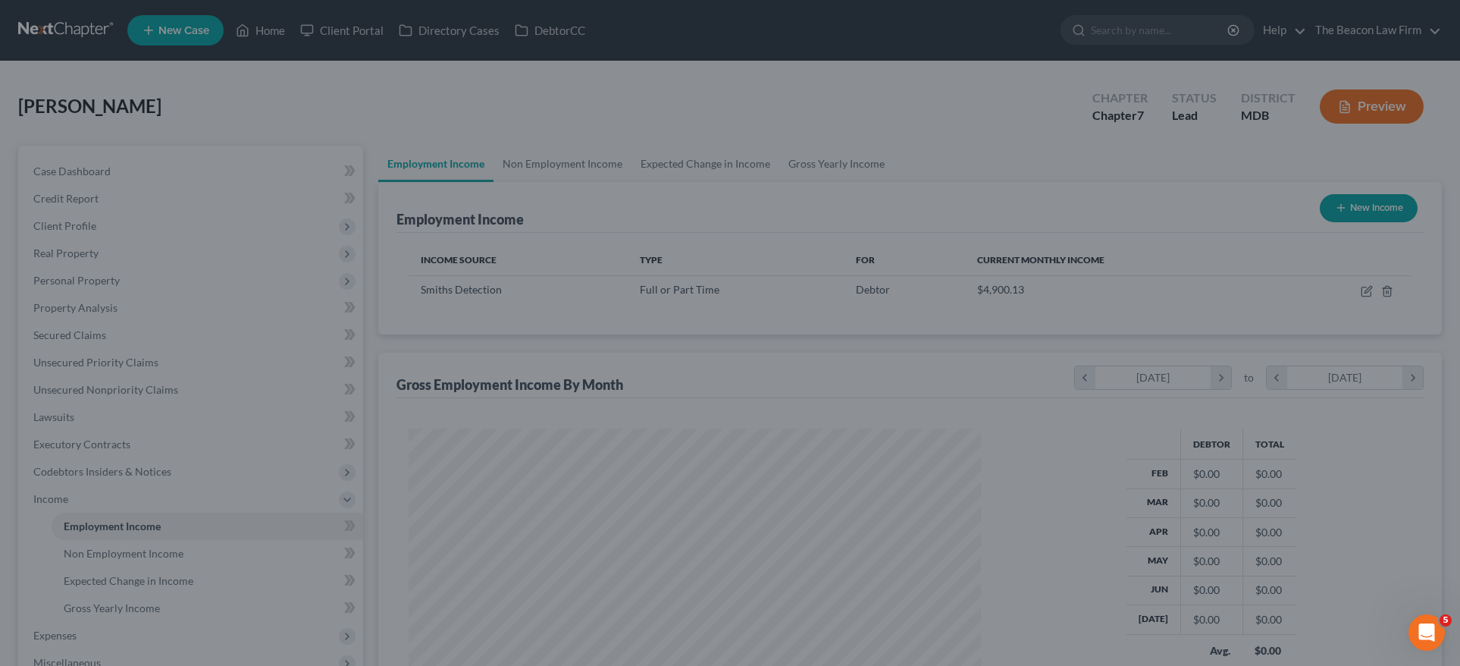
scroll to position [284, 598]
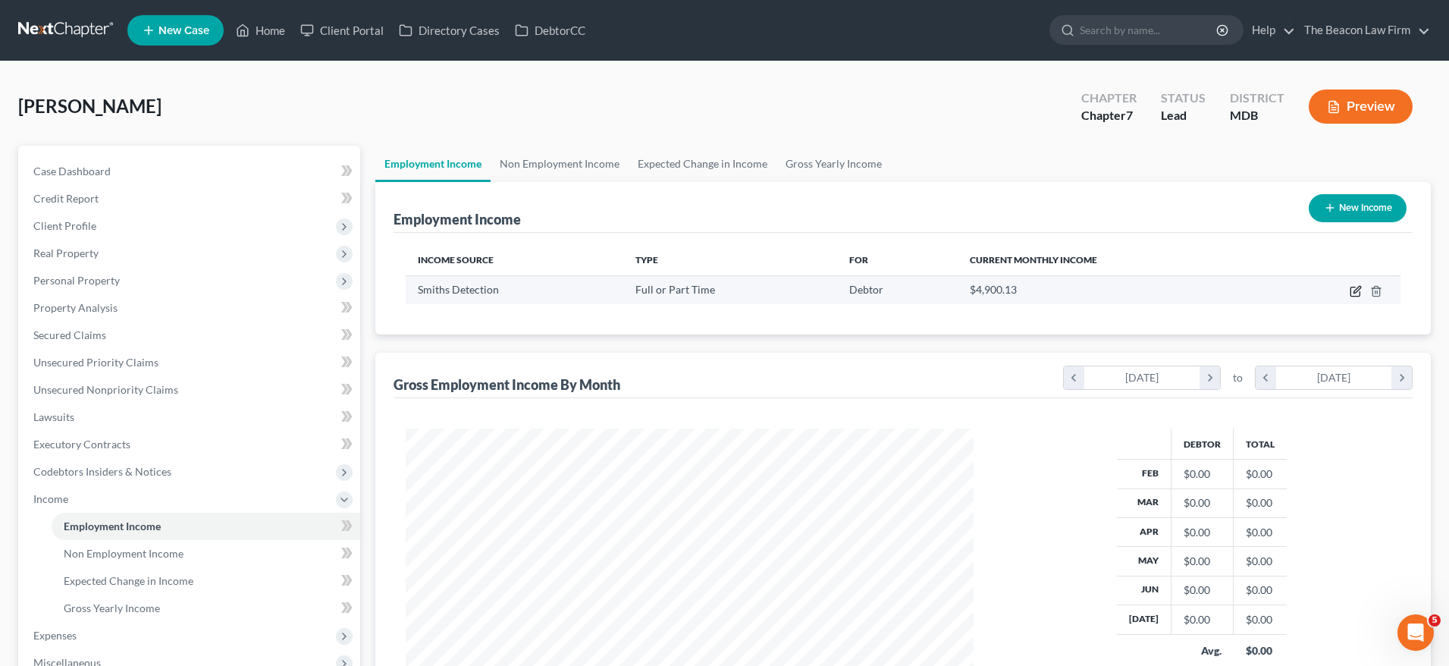
click at [1355, 291] on icon "button" at bounding box center [1355, 291] width 12 height 12
select select "0"
select select "21"
select select "3"
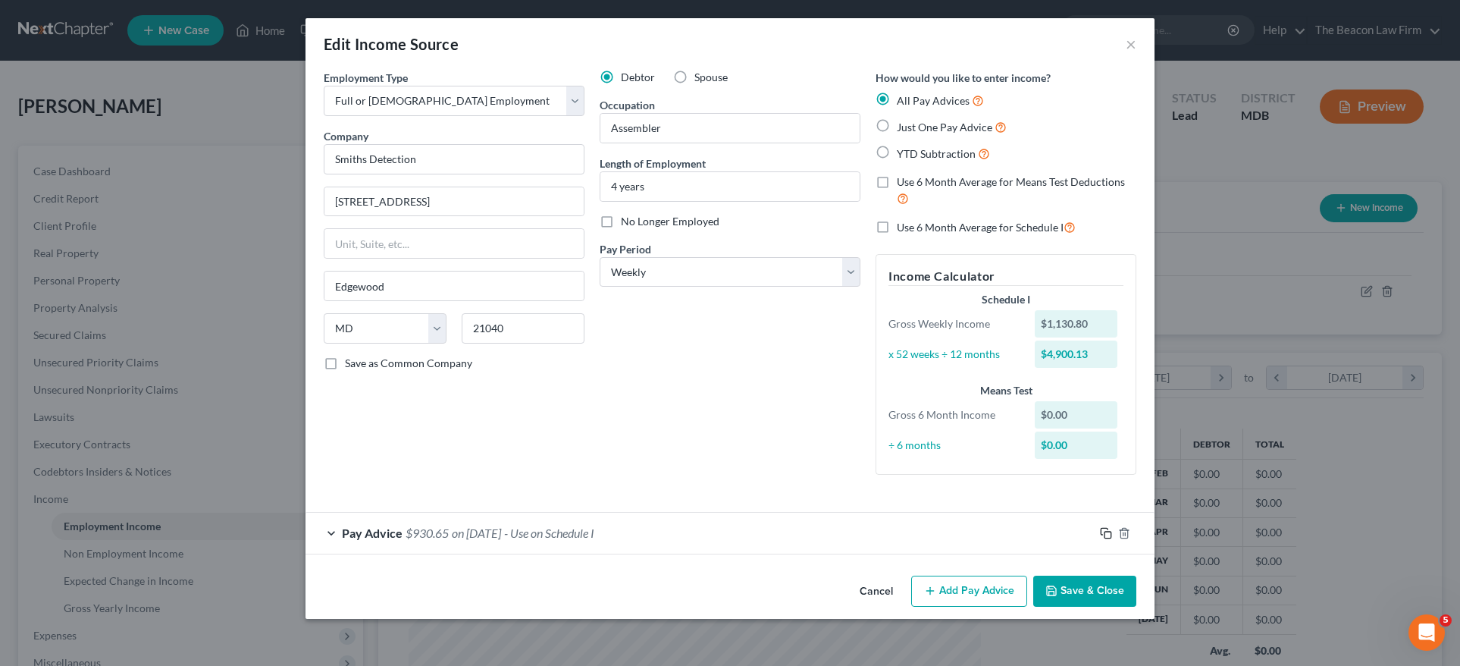
click at [1105, 531] on rect "button" at bounding box center [1108, 534] width 7 height 7
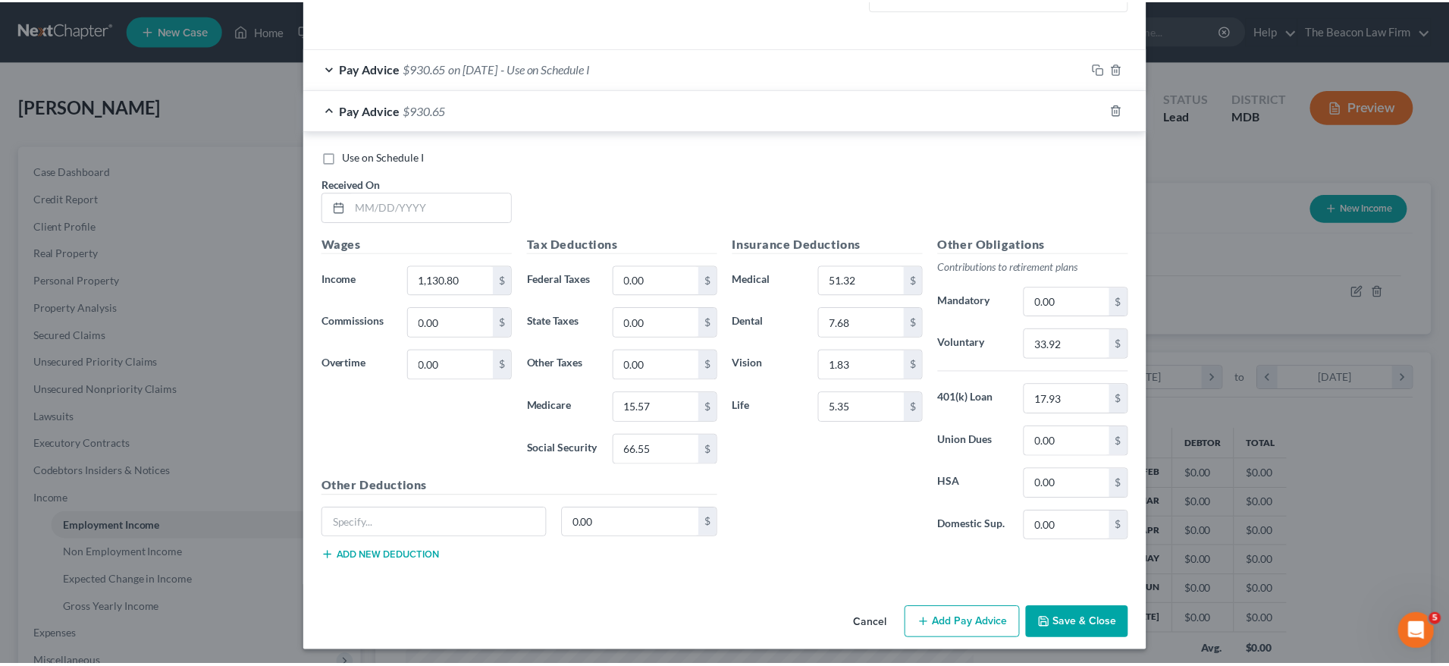
scroll to position [465, 0]
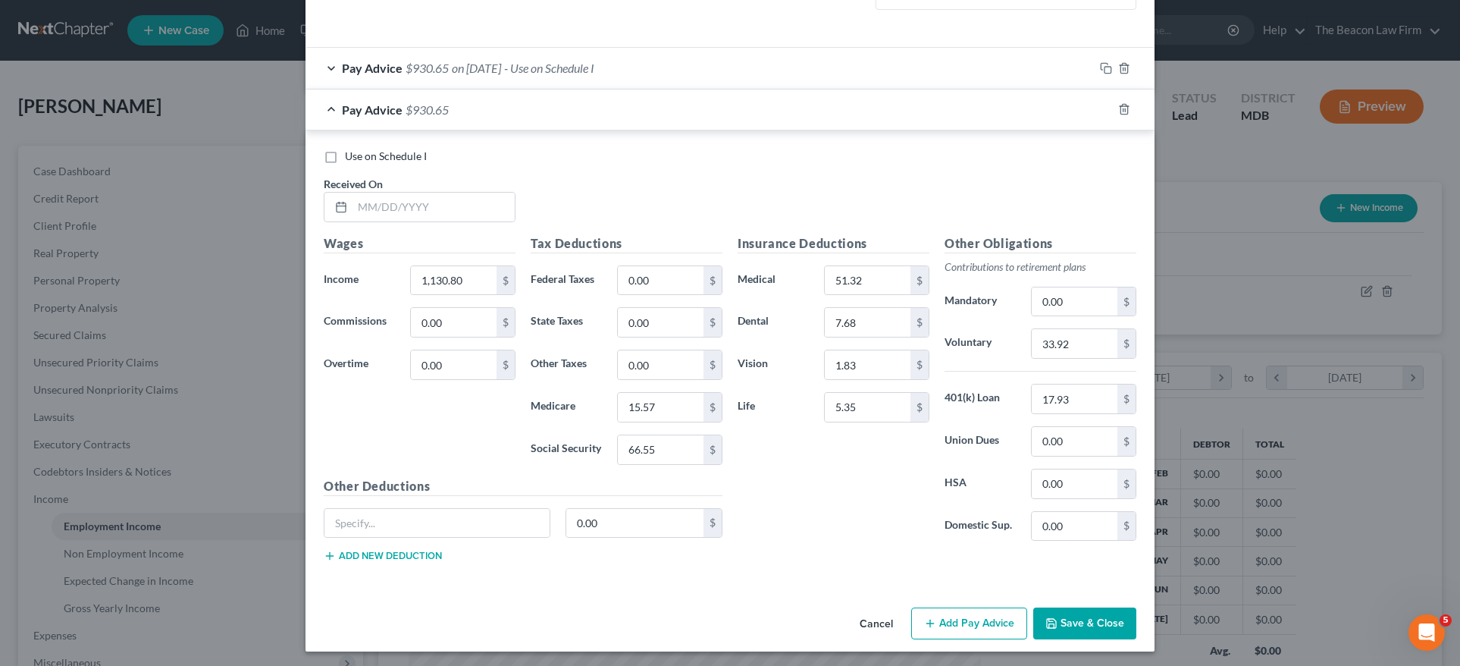
click at [497, 229] on div "Use on Schedule I Received On *" at bounding box center [730, 192] width 828 height 86
click at [465, 205] on input "text" at bounding box center [434, 207] width 162 height 29
click at [361, 207] on input "0131/2025" at bounding box center [434, 207] width 162 height 29
click at [365, 199] on input "0131/2025" at bounding box center [434, 207] width 162 height 29
type input "01/31/2025"
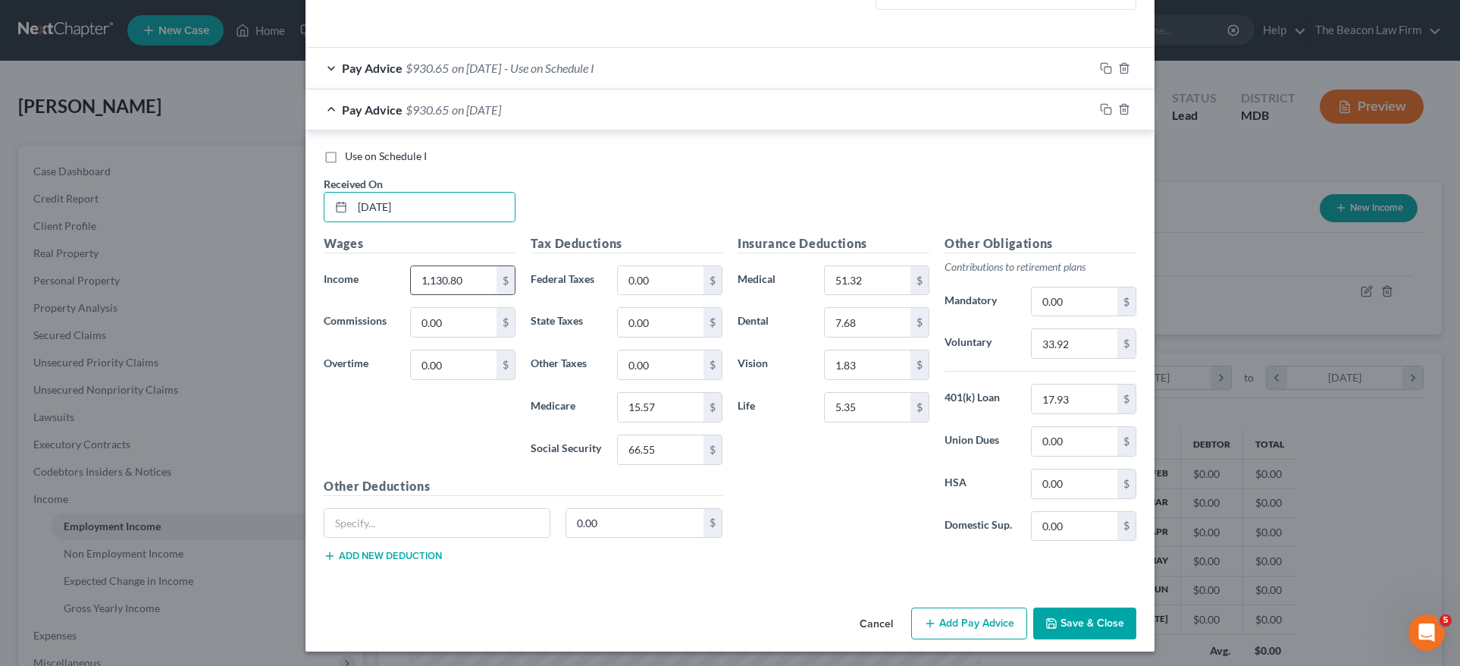
click at [447, 274] on input "1,130.80" at bounding box center [454, 280] width 86 height 29
drag, startPoint x: 456, startPoint y: 272, endPoint x: 368, endPoint y: 272, distance: 88.7
click at [368, 272] on div "Income * 1,130.80 $" at bounding box center [419, 280] width 207 height 30
type input "1,159.07"
click at [453, 362] on input "0.00" at bounding box center [454, 364] width 86 height 29
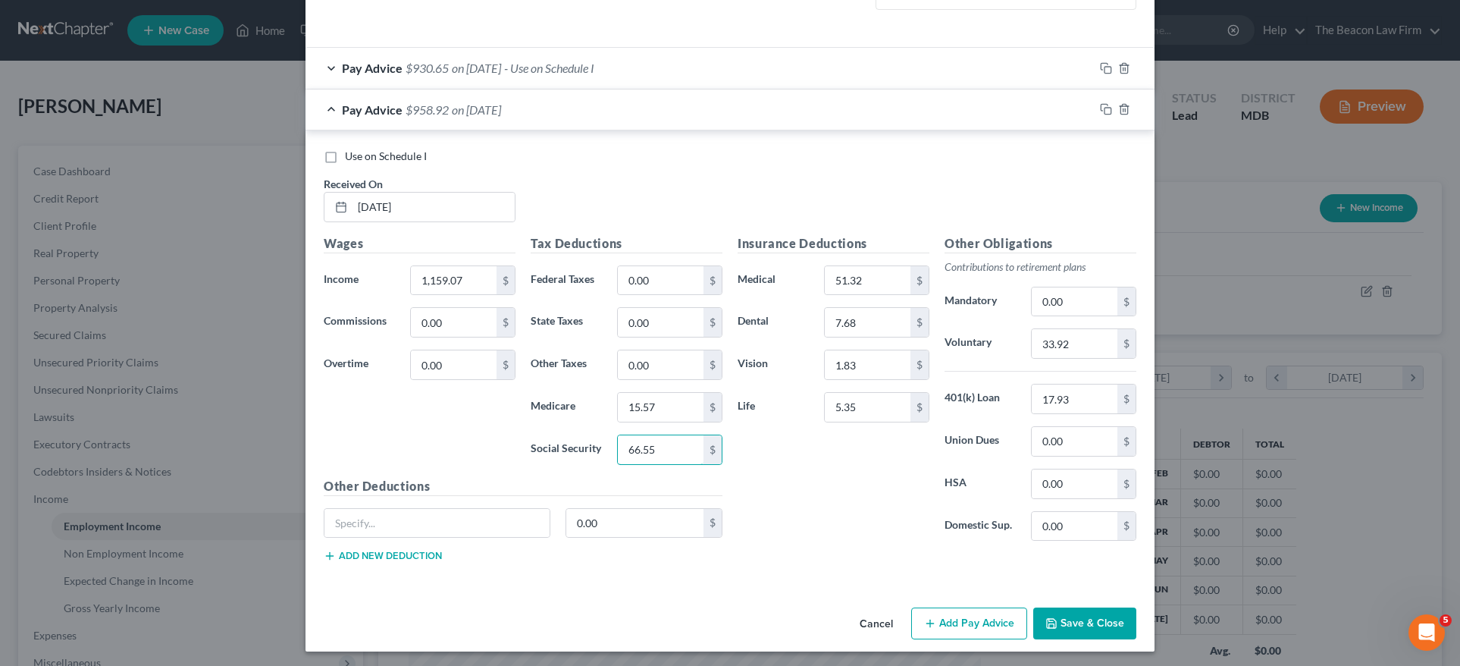
drag, startPoint x: 659, startPoint y: 440, endPoint x: 572, endPoint y: 426, distance: 88.4
click at [578, 441] on div "Social Security 66.55 $" at bounding box center [626, 449] width 207 height 30
type input "68.31"
drag, startPoint x: 659, startPoint y: 404, endPoint x: 572, endPoint y: 387, distance: 88.0
click at [566, 392] on div "Medicare 15.57 $" at bounding box center [626, 407] width 207 height 30
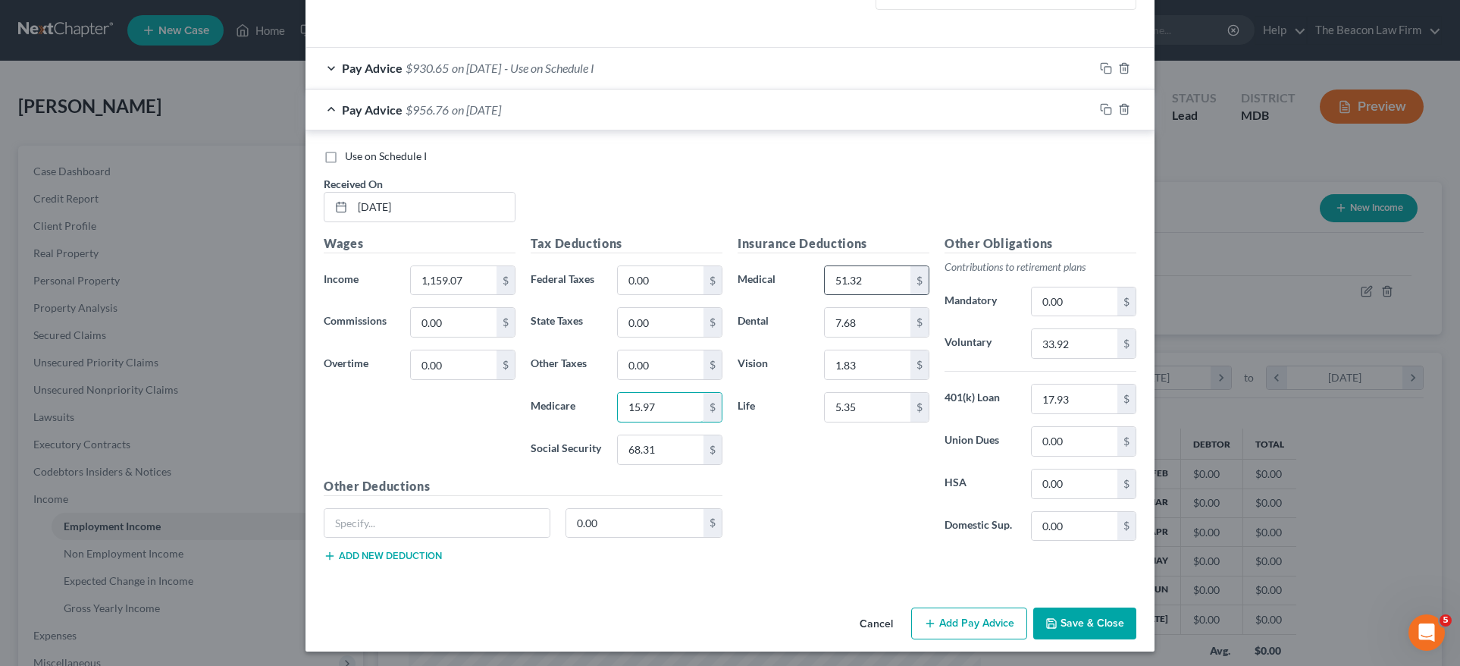
type input "15.97"
click at [910, 281] on div "$" at bounding box center [919, 280] width 18 height 29
drag, startPoint x: 892, startPoint y: 274, endPoint x: 788, endPoint y: 271, distance: 103.9
click at [788, 272] on div "Medical 51.32 $" at bounding box center [833, 280] width 207 height 30
drag, startPoint x: 1068, startPoint y: 337, endPoint x: 1013, endPoint y: 339, distance: 55.4
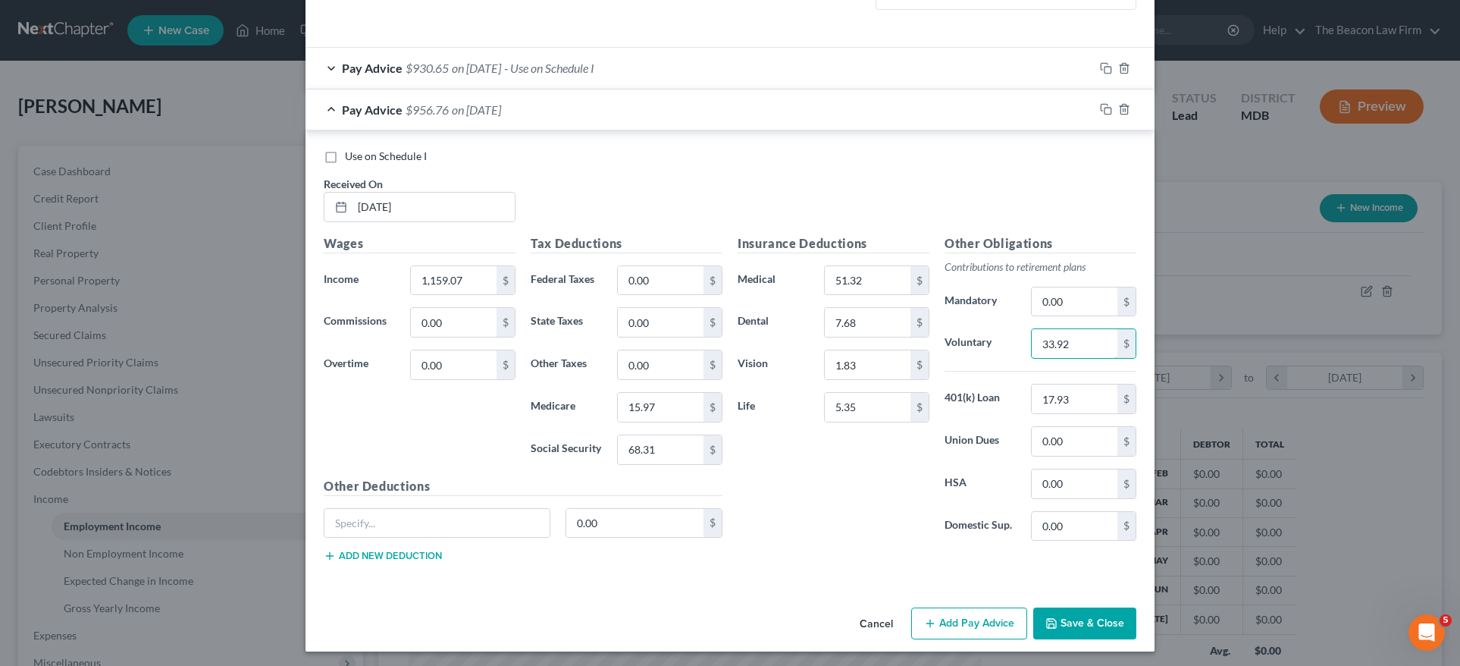
click at [1013, 339] on div "Voluntary 33.92 $" at bounding box center [1040, 343] width 207 height 30
type input "34.77"
click at [1093, 400] on input "17.93" at bounding box center [1075, 398] width 86 height 29
click at [1095, 617] on button "Save & Close" at bounding box center [1084, 623] width 103 height 32
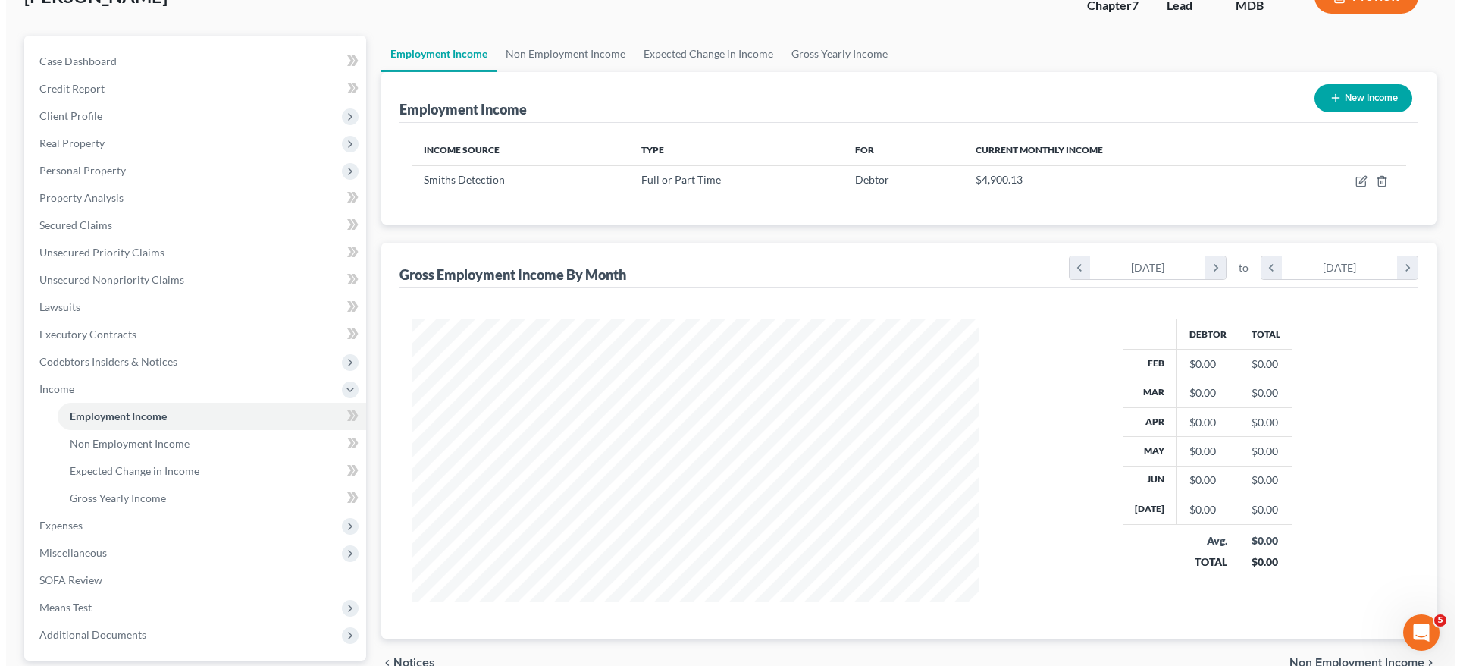
scroll to position [249, 0]
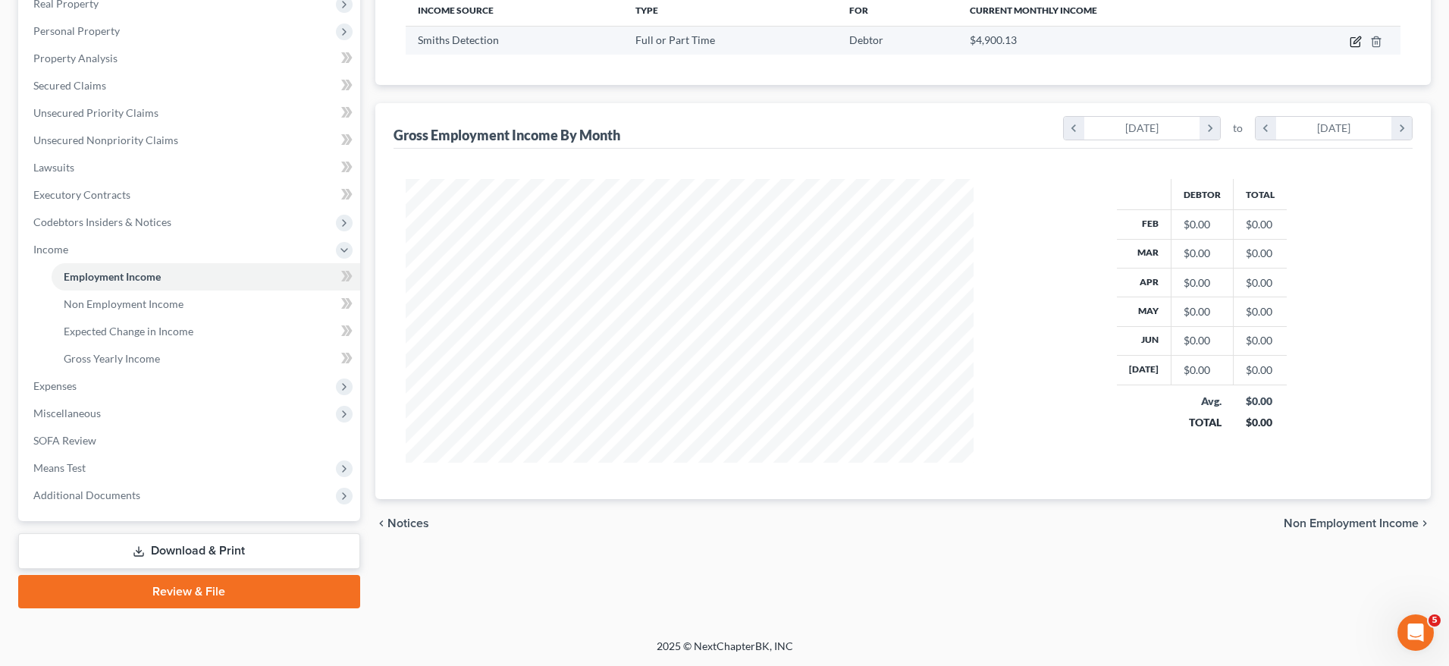
click at [1355, 44] on icon "button" at bounding box center [1355, 42] width 12 height 12
select select "0"
select select "21"
select select "3"
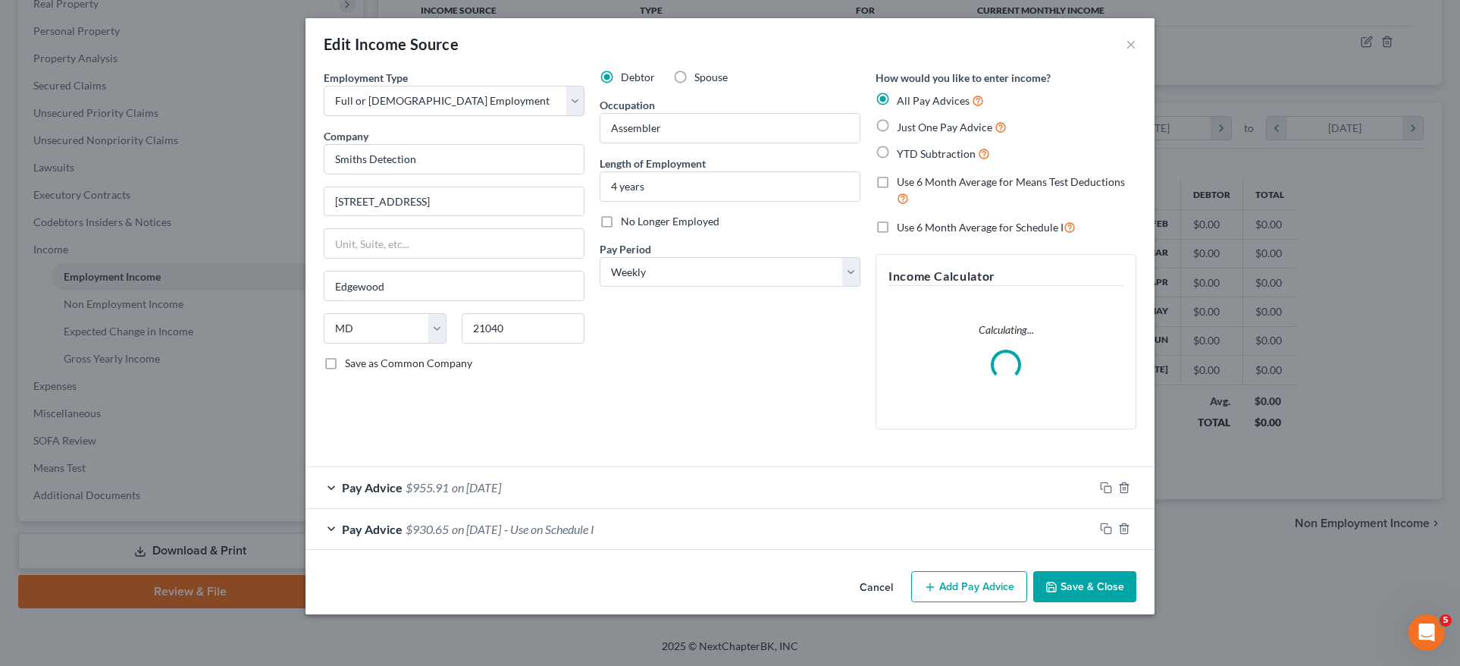
scroll to position [286, 603]
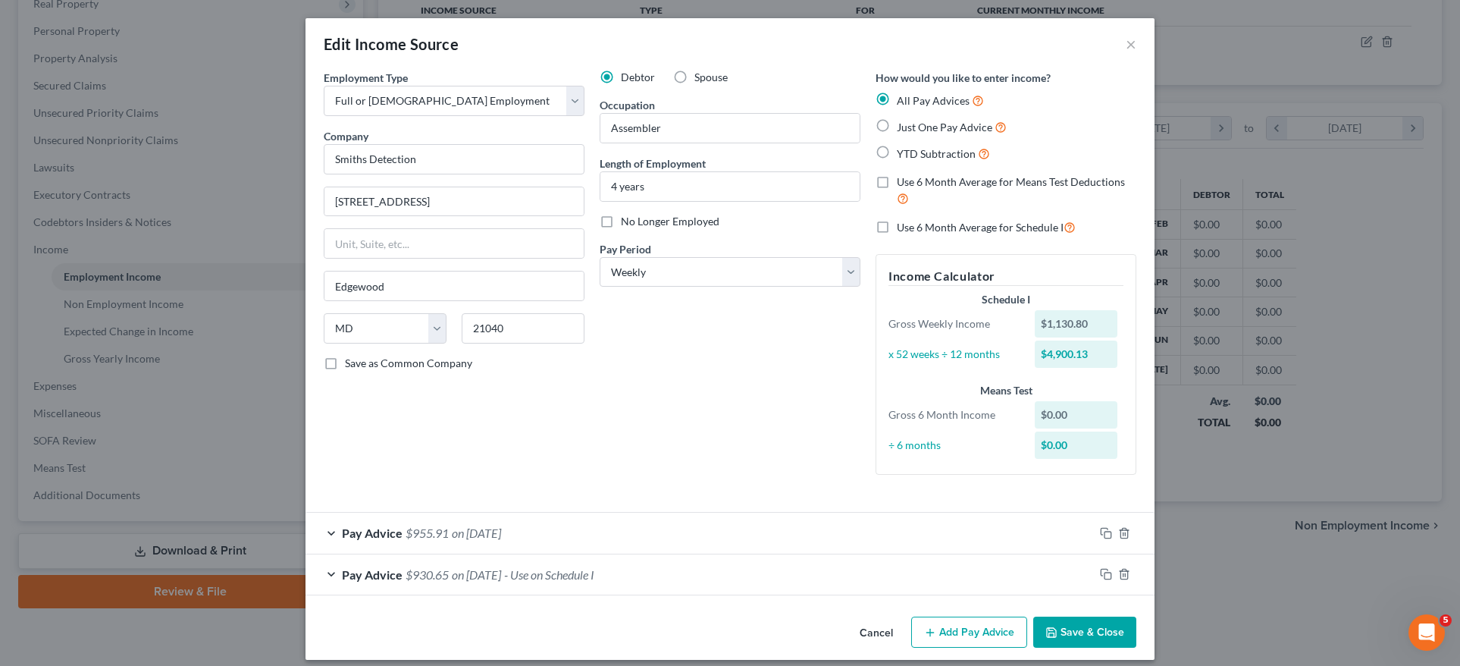
click at [503, 537] on div "Pay Advice $955.91 on 01/31/2025" at bounding box center [700, 532] width 788 height 40
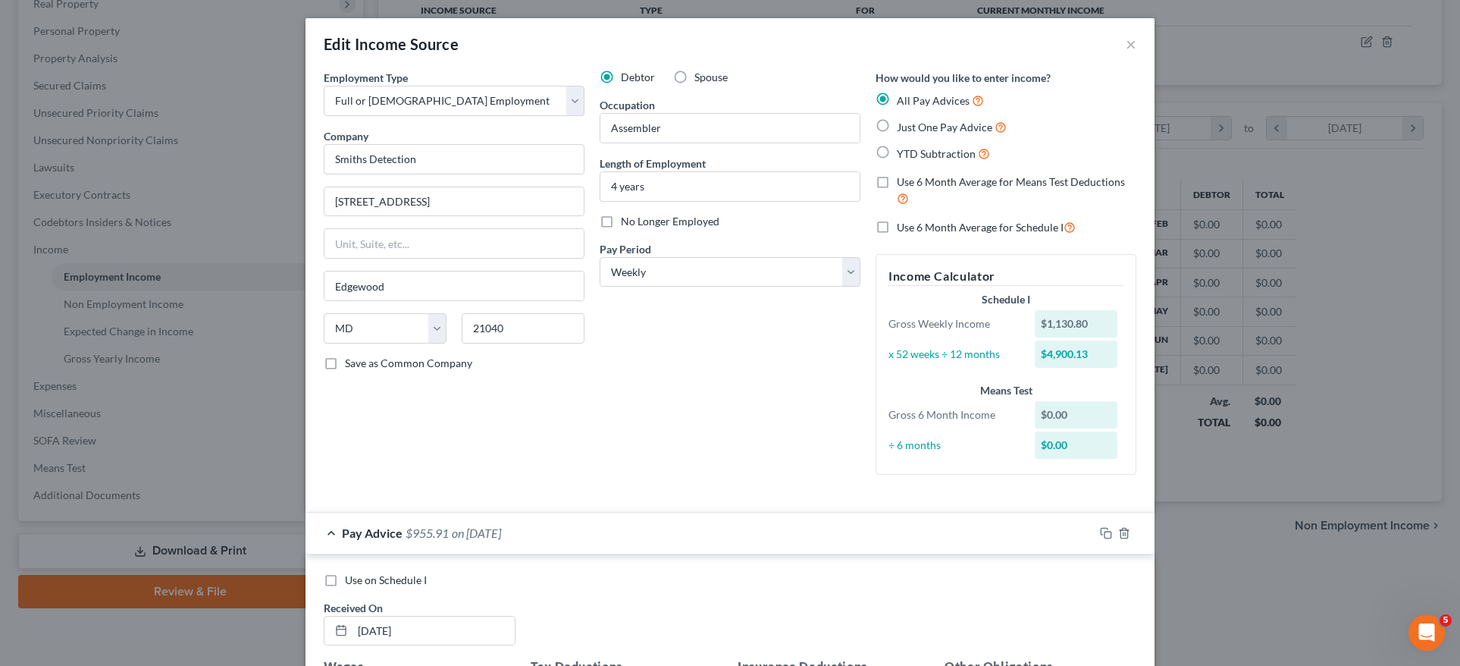
click at [345, 581] on label "Use on Schedule I" at bounding box center [386, 579] width 82 height 15
click at [351, 581] on input "Use on Schedule I" at bounding box center [356, 577] width 10 height 10
checkbox input "true"
click at [1100, 528] on icon "button" at bounding box center [1106, 533] width 12 height 12
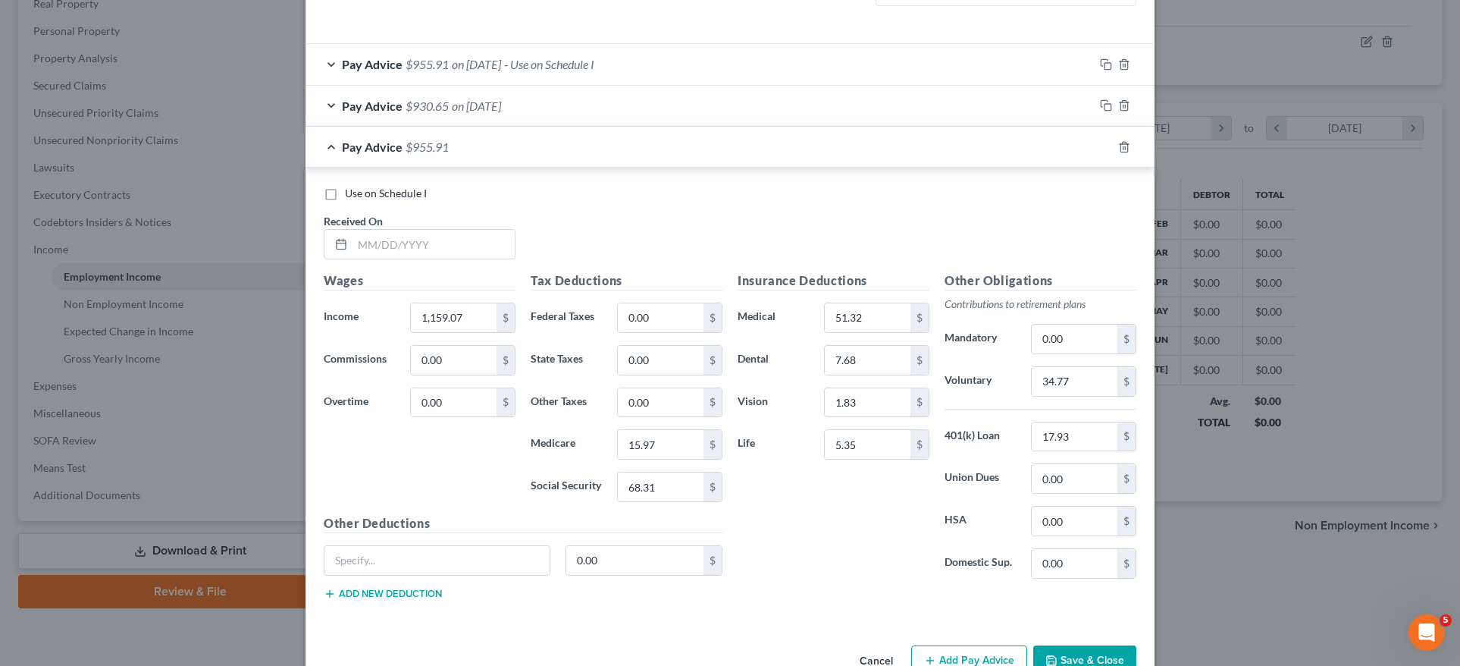
scroll to position [463, 0]
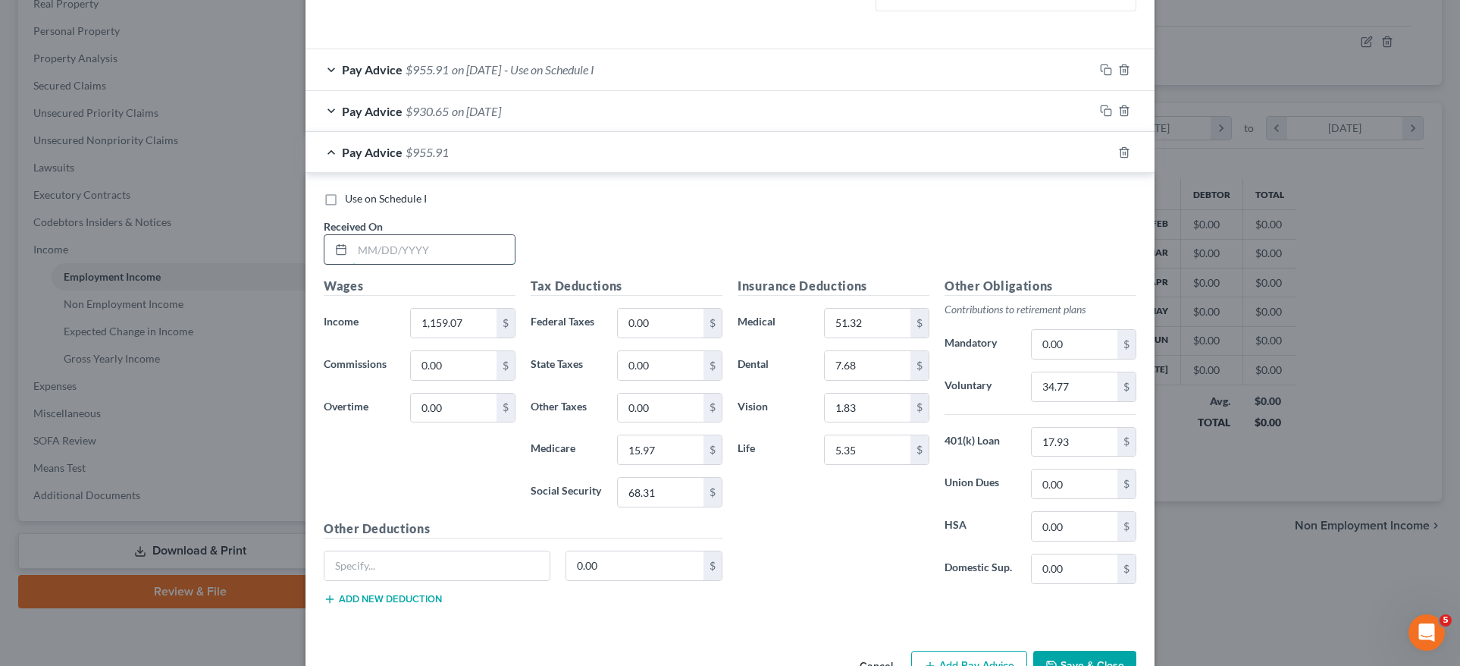
click at [368, 245] on input "text" at bounding box center [434, 249] width 162 height 29
click at [345, 195] on label "Use on Schedule I" at bounding box center [386, 198] width 82 height 15
click at [351, 195] on input "Use on Schedule I" at bounding box center [356, 196] width 10 height 10
checkbox input "true"
click at [378, 246] on input "text" at bounding box center [434, 249] width 162 height 29
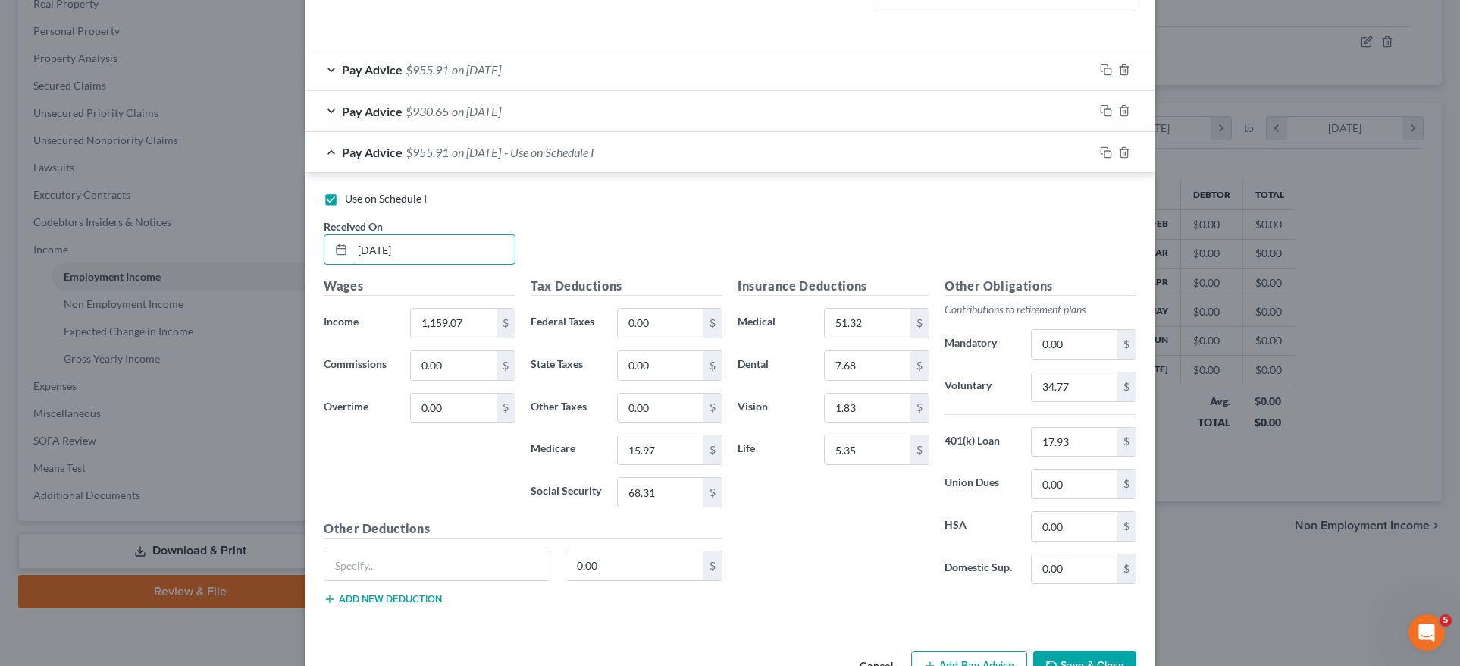
type input "02/07/2025"
click at [469, 381] on div "Wages Income * 1,159.07 $ Commissions 0.00 $ Overtime 0.00 $" at bounding box center [419, 398] width 207 height 243
drag, startPoint x: 443, startPoint y: 315, endPoint x: 461, endPoint y: 315, distance: 18.2
click at [444, 315] on input "1,159.07" at bounding box center [454, 323] width 86 height 29
drag, startPoint x: 461, startPoint y: 315, endPoint x: 433, endPoint y: 318, distance: 28.2
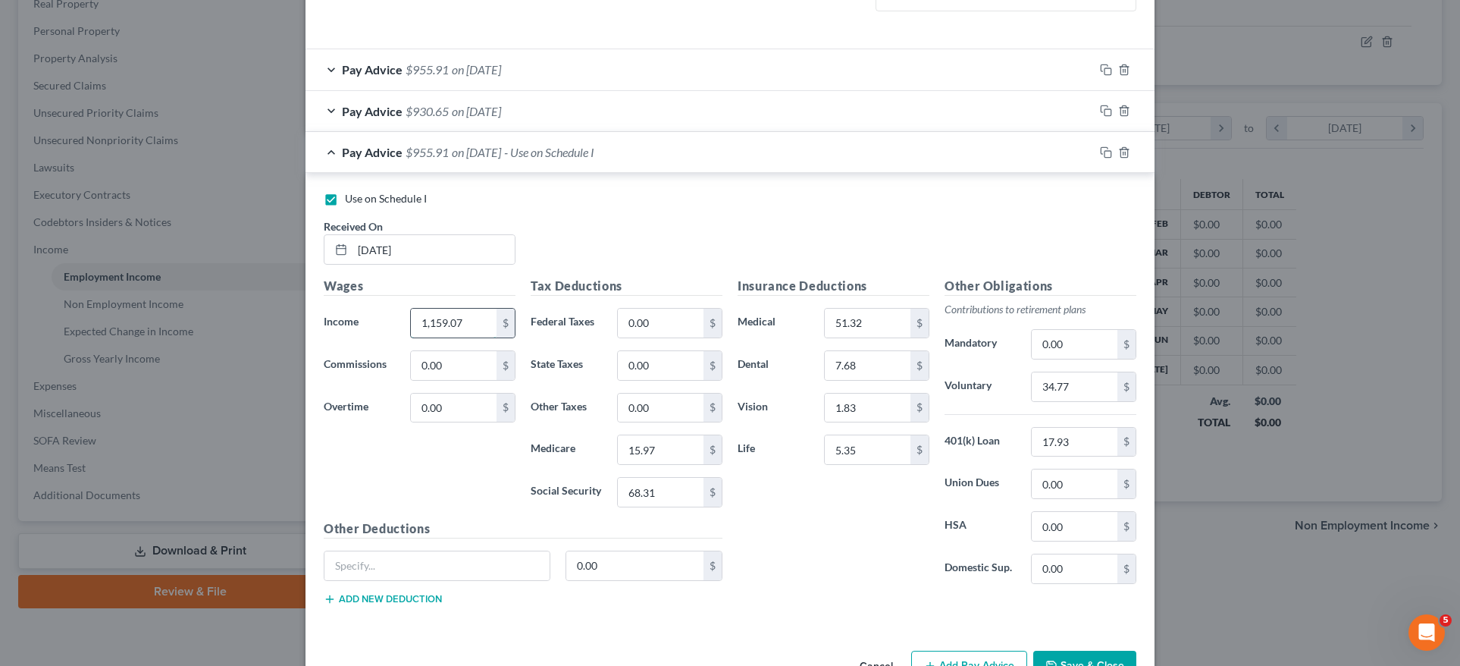
click at [433, 318] on input "1,159.07" at bounding box center [454, 323] width 86 height 29
click at [431, 322] on input "117.04" at bounding box center [454, 323] width 86 height 29
type input "1,157.04"
click at [465, 364] on input "0.00" at bounding box center [454, 365] width 86 height 29
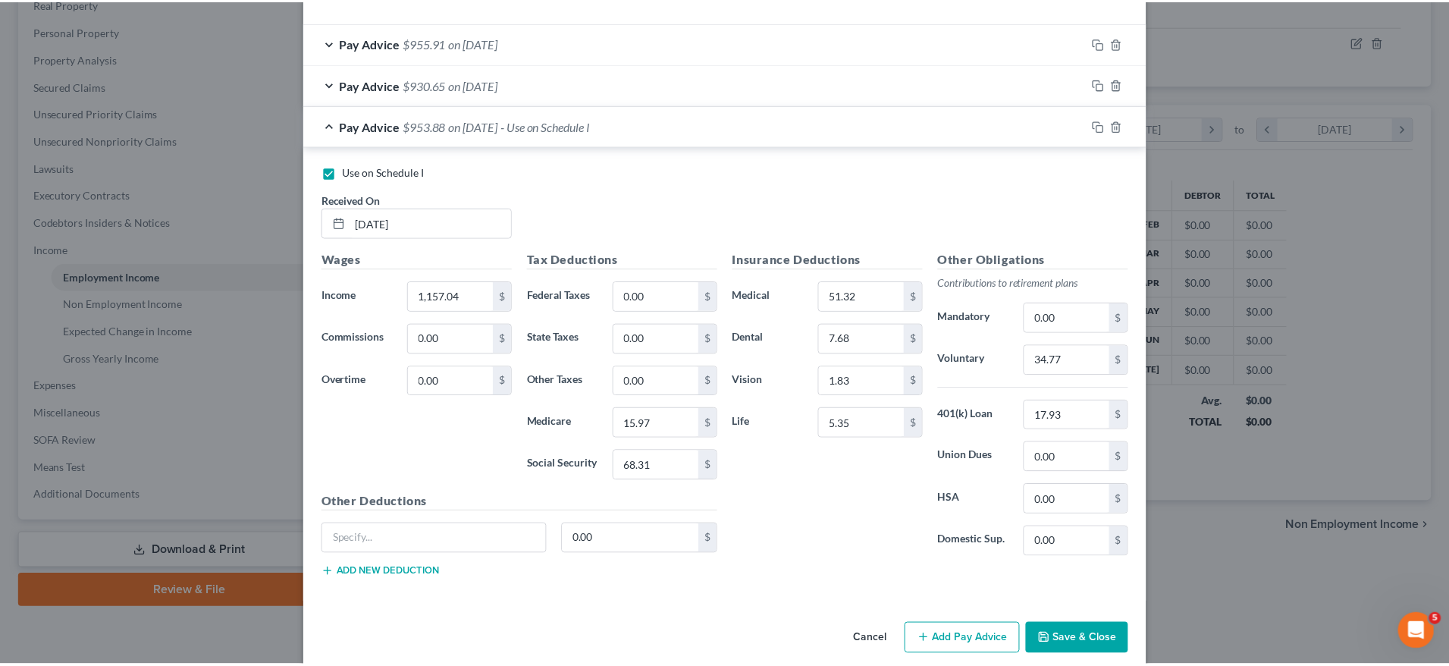
scroll to position [506, 0]
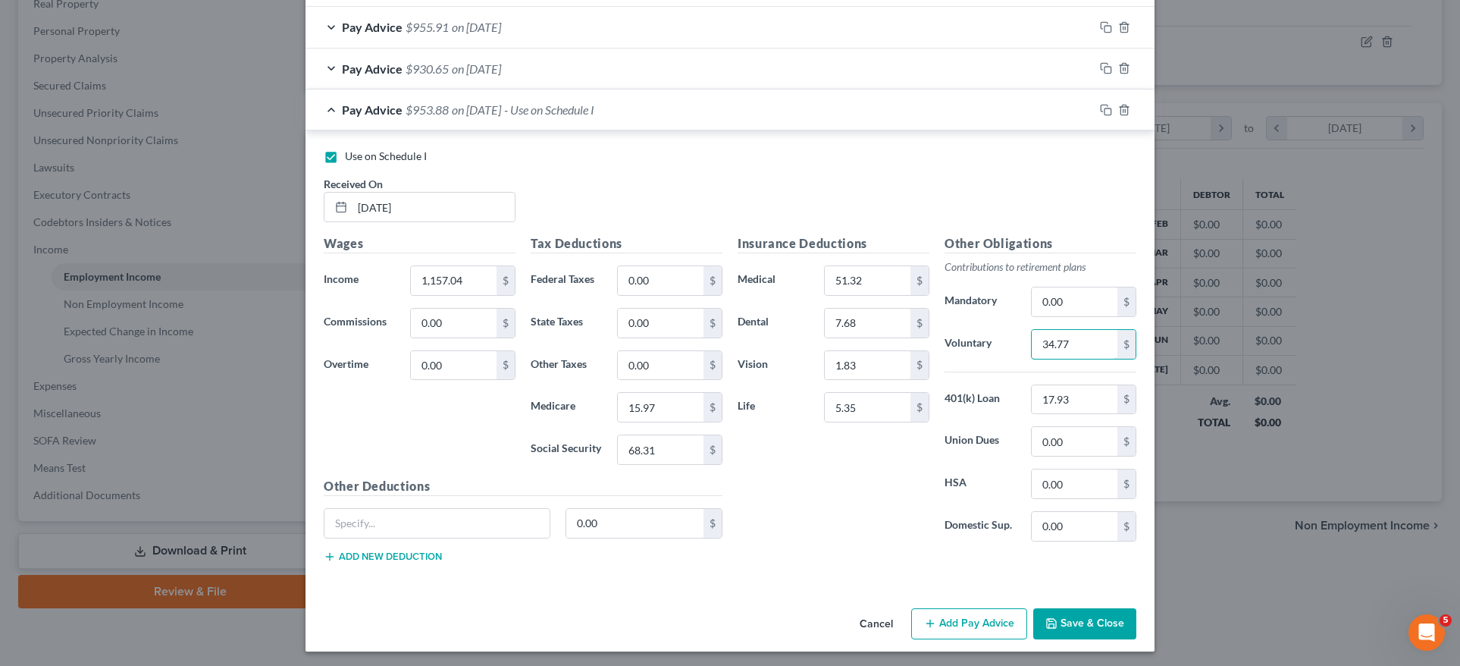
drag, startPoint x: 1052, startPoint y: 337, endPoint x: 1000, endPoint y: 337, distance: 52.3
click at [1010, 337] on div "Voluntary 34.77 $" at bounding box center [1040, 344] width 207 height 30
type input "33.92"
click at [1074, 389] on input "17.93" at bounding box center [1075, 399] width 86 height 29
click at [650, 395] on input "15.97" at bounding box center [661, 407] width 86 height 29
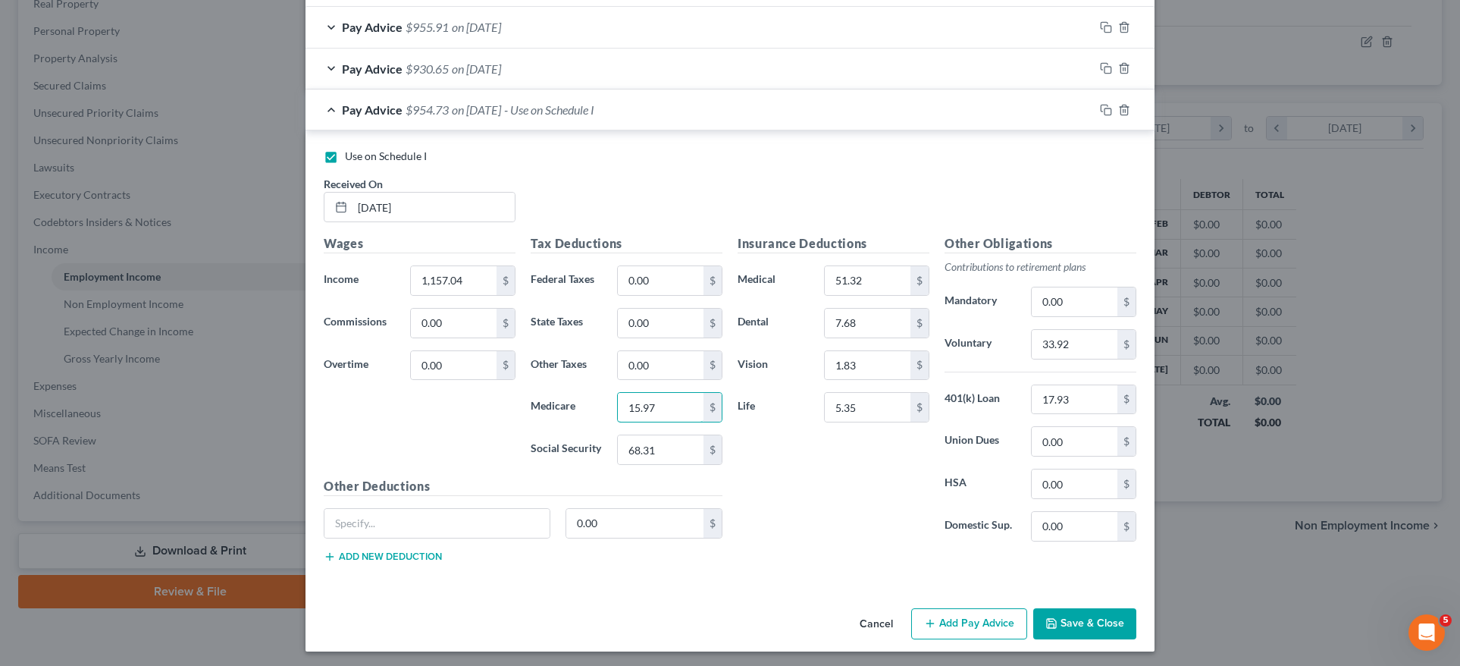
drag, startPoint x: 653, startPoint y: 401, endPoint x: 590, endPoint y: 396, distance: 63.8
click at [590, 396] on div "Medicare 15.97 $" at bounding box center [626, 407] width 207 height 30
type input "15.95"
click at [663, 445] on input "68.31" at bounding box center [661, 449] width 86 height 29
drag, startPoint x: 672, startPoint y: 441, endPoint x: 639, endPoint y: 443, distance: 33.4
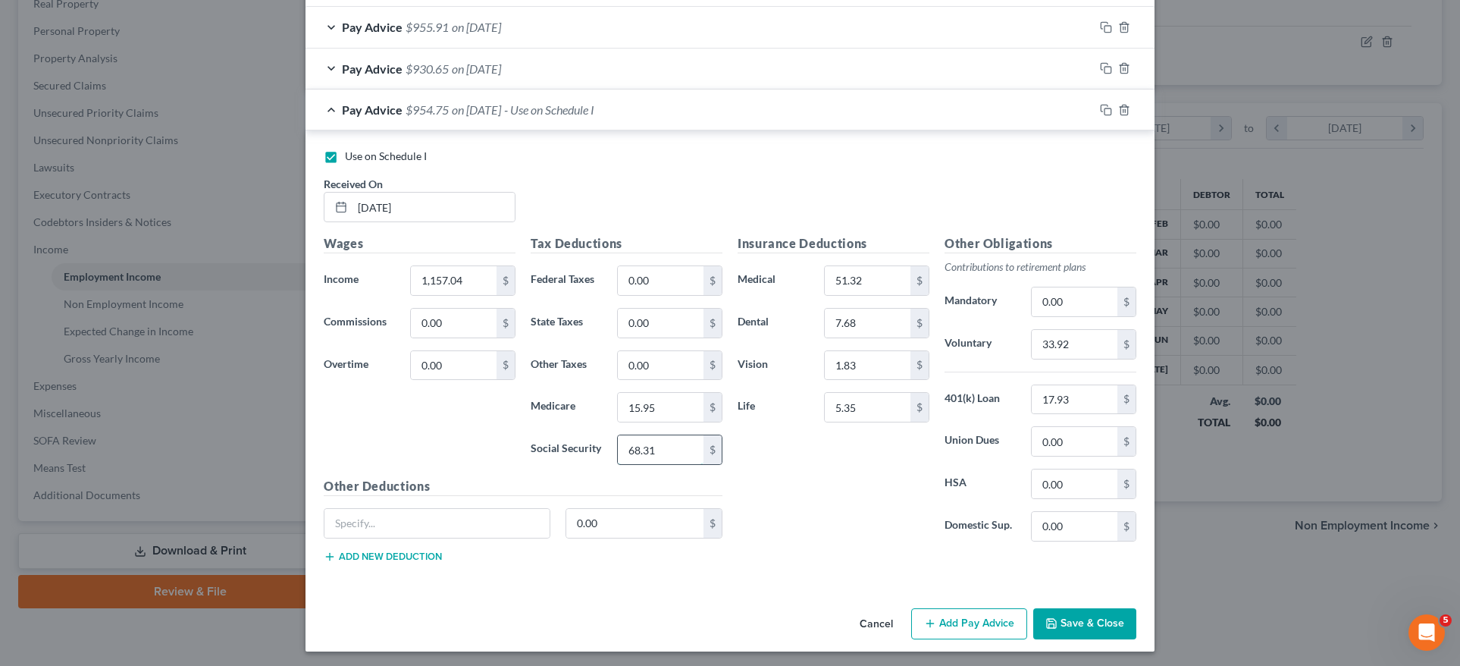
click at [639, 443] on input "68.31" at bounding box center [661, 449] width 86 height 29
type input "68.17"
click at [1113, 622] on button "Save & Close" at bounding box center [1084, 624] width 103 height 32
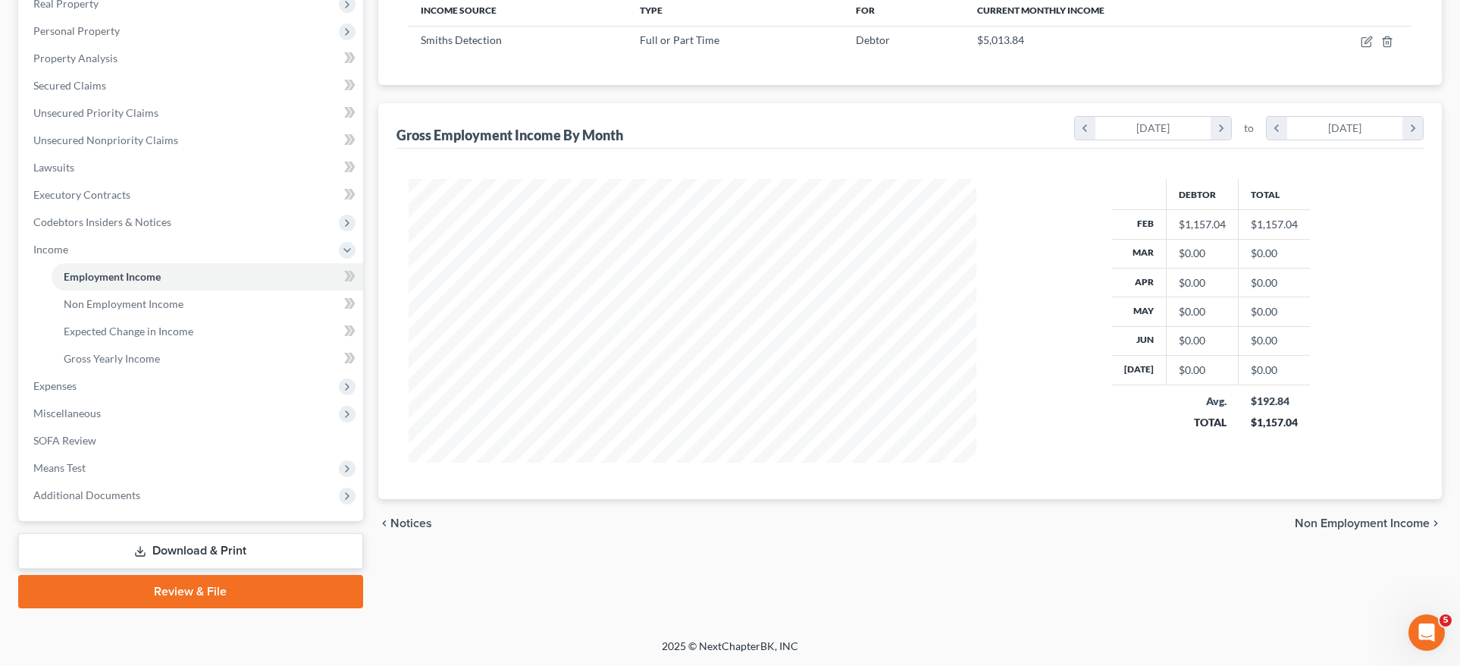
scroll to position [757809, 757494]
click at [1360, 41] on icon "button" at bounding box center [1355, 42] width 12 height 12
select select "0"
select select "21"
select select "3"
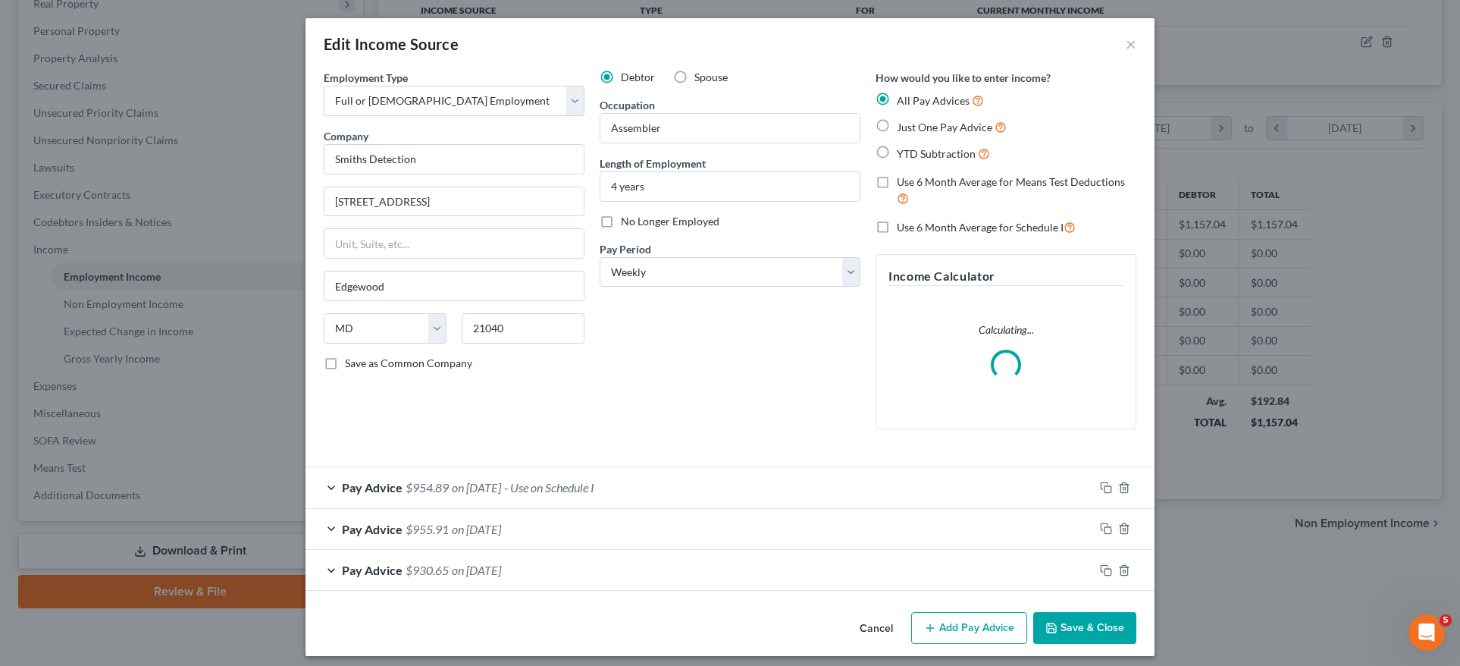
scroll to position [286, 603]
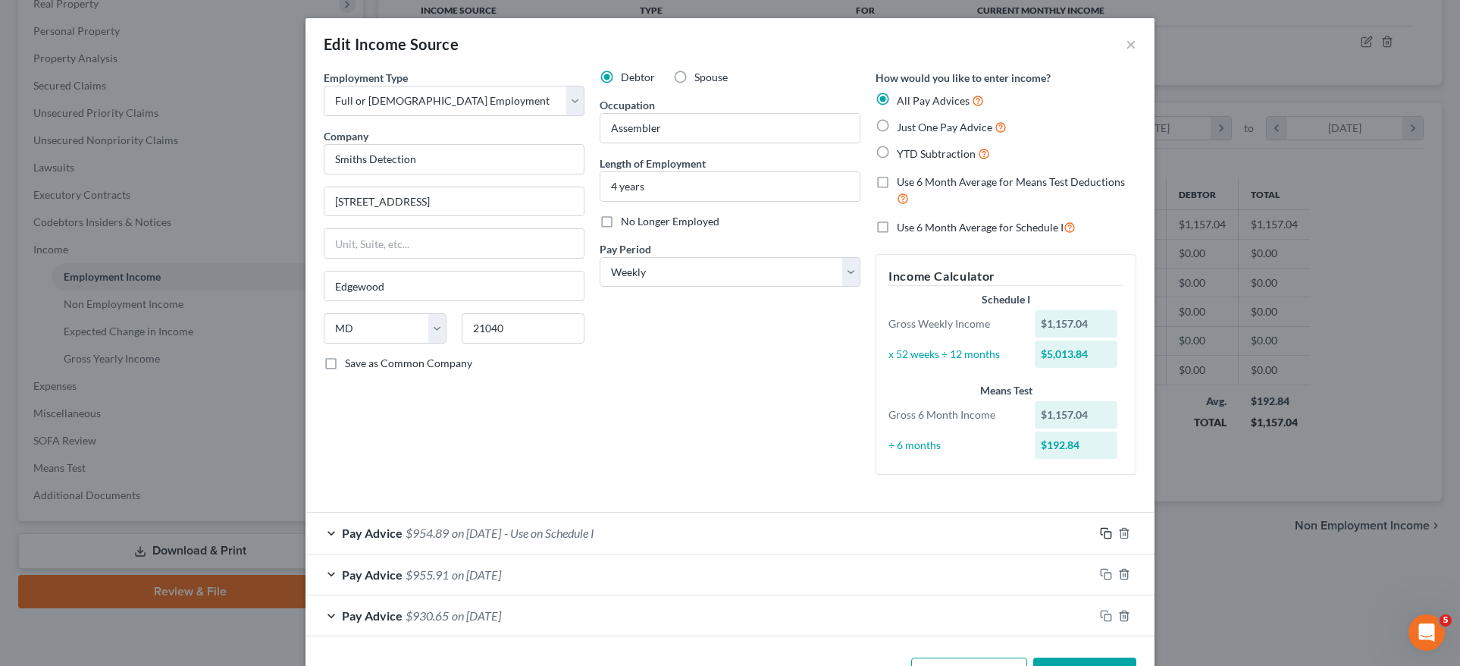
click at [1105, 531] on rect "button" at bounding box center [1108, 534] width 7 height 7
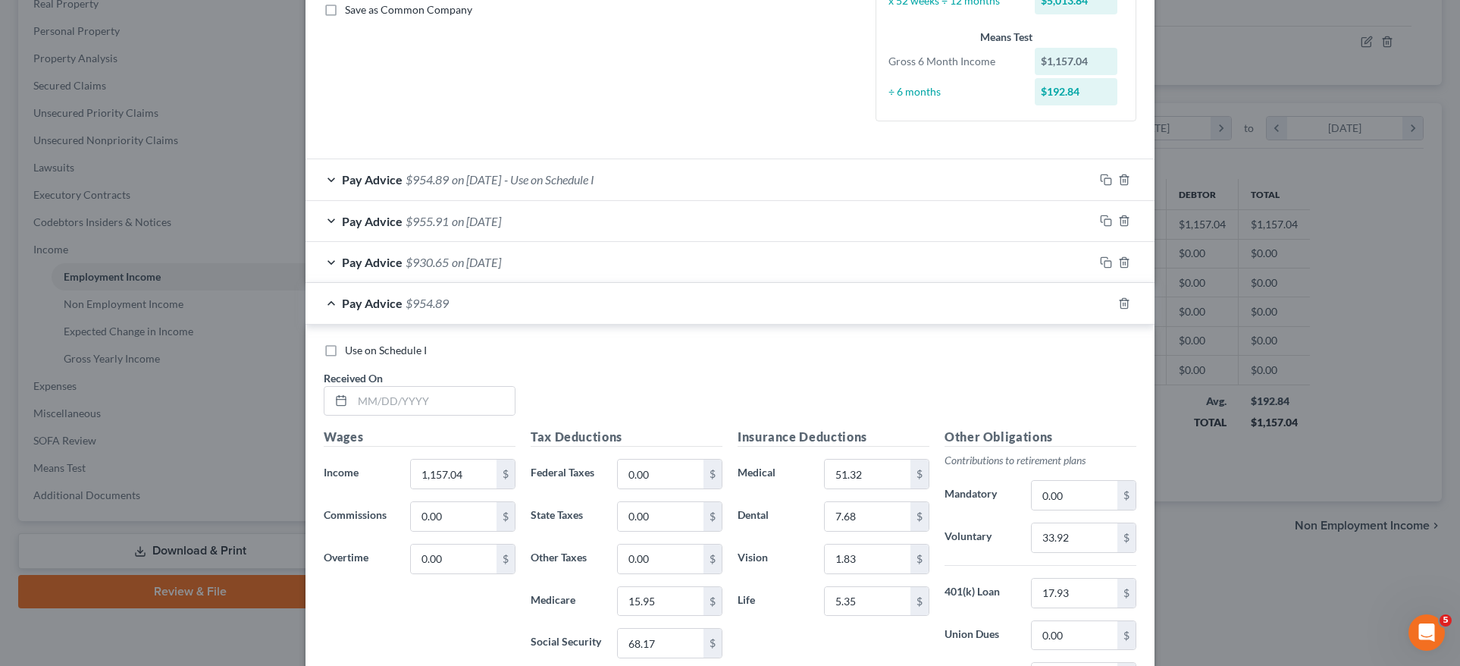
scroll to position [373, 0]
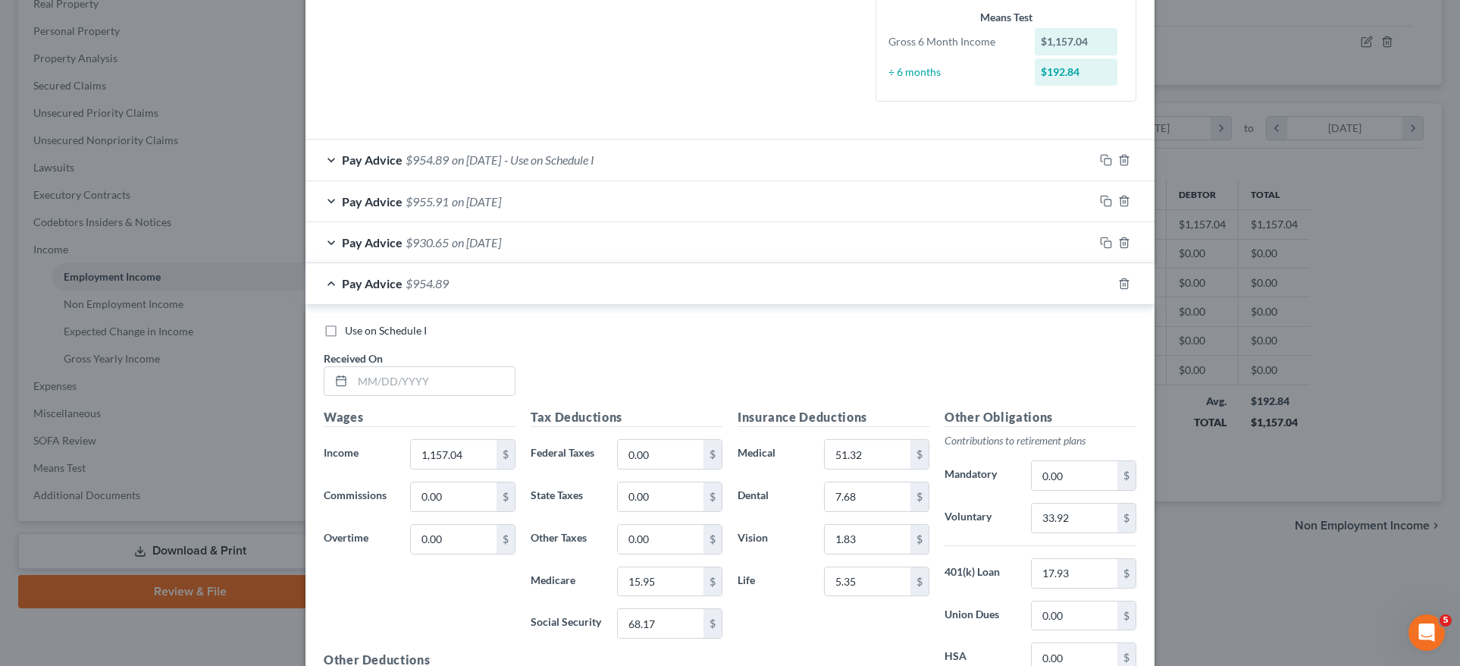
drag, startPoint x: 324, startPoint y: 324, endPoint x: 359, endPoint y: 357, distance: 48.3
click at [345, 324] on label "Use on Schedule I" at bounding box center [386, 330] width 82 height 15
click at [351, 324] on input "Use on Schedule I" at bounding box center [356, 328] width 10 height 10
checkbox input "true"
click at [375, 374] on input "text" at bounding box center [434, 381] width 162 height 29
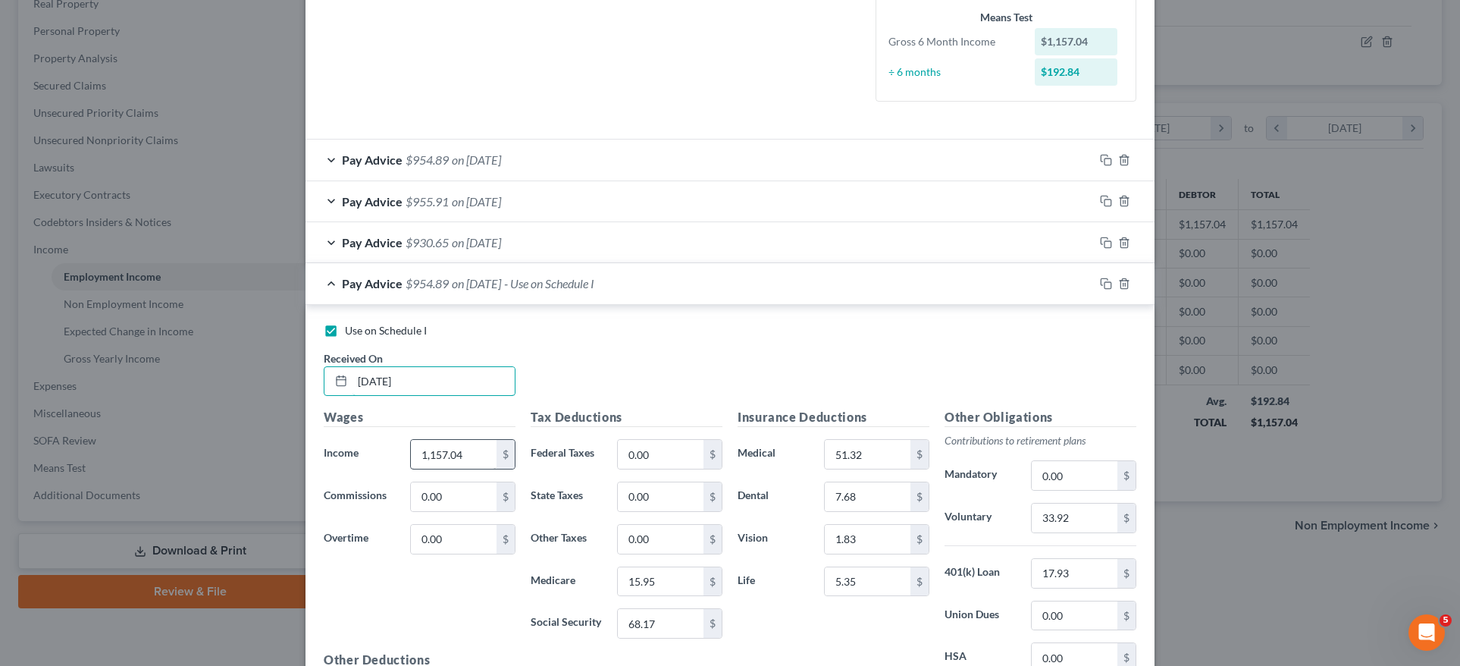
type input "02/14/2025"
drag, startPoint x: 437, startPoint y: 450, endPoint x: 315, endPoint y: 446, distance: 121.4
click at [318, 448] on div "Income * 1,157.04 $" at bounding box center [419, 454] width 207 height 30
type input "1,130.80"
drag, startPoint x: 675, startPoint y: 576, endPoint x: 509, endPoint y: 575, distance: 166.0
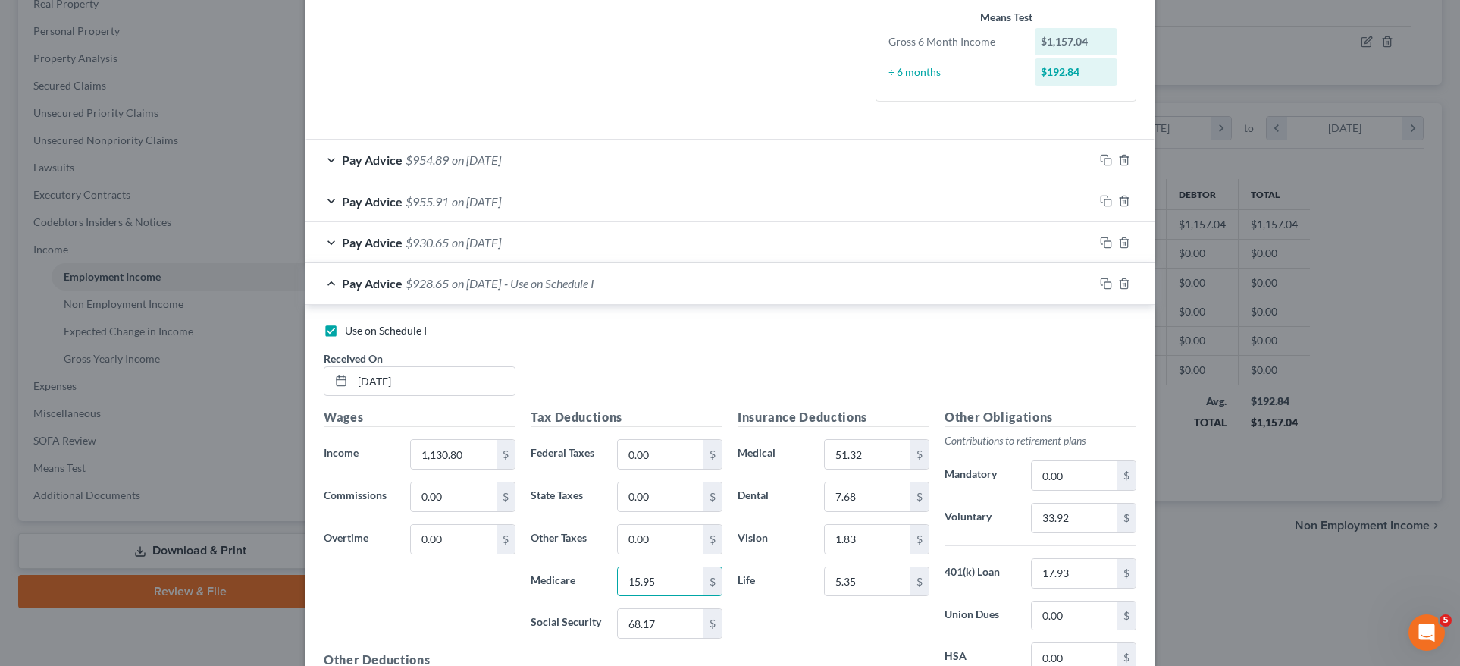
click at [523, 578] on div "Medicare 15.95 $" at bounding box center [626, 581] width 207 height 30
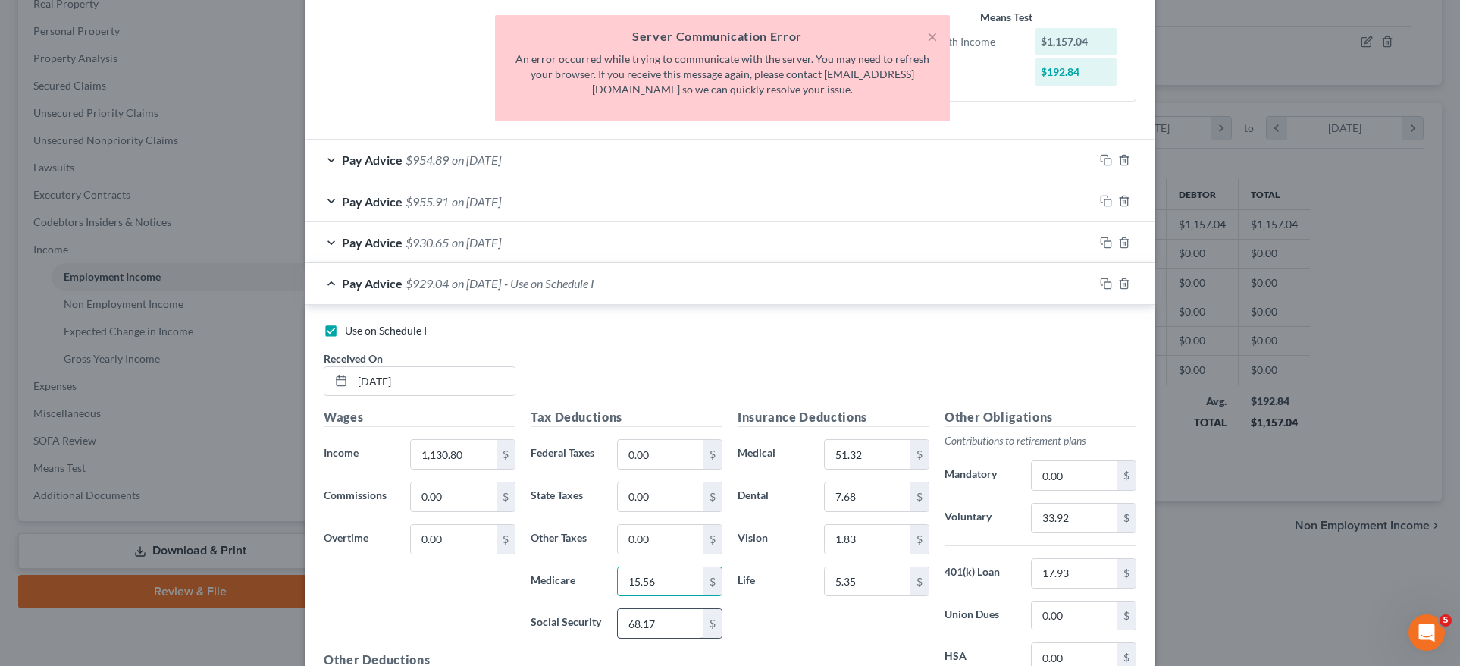
type input "15.56"
click at [657, 623] on input "68.17" at bounding box center [661, 623] width 86 height 29
drag, startPoint x: 657, startPoint y: 620, endPoint x: 497, endPoint y: 615, distance: 160.0
click at [500, 616] on div "Wages Income * 1,130.80 $ Commissions 0.00 $ Overtime 0.00 $ Tax Deductions Fed…" at bounding box center [523, 578] width 414 height 340
click at [931, 40] on button "×" at bounding box center [932, 36] width 11 height 18
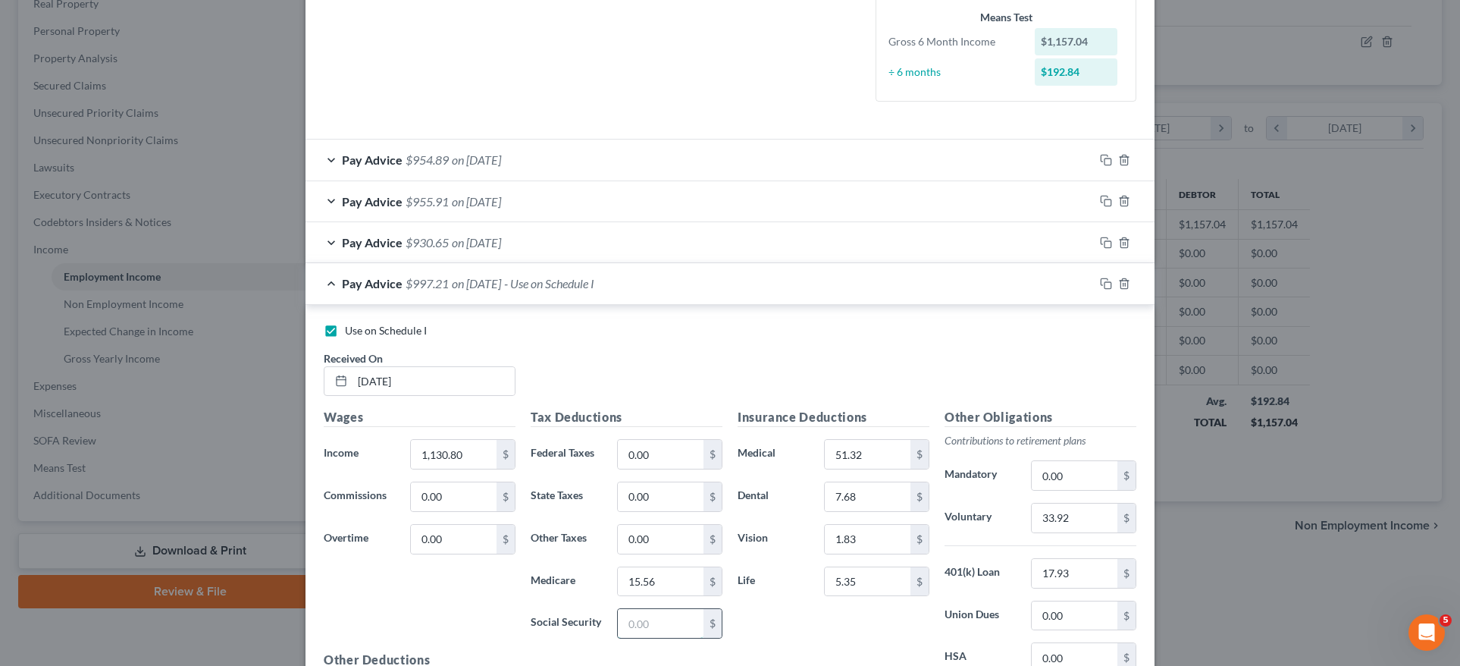
click at [647, 616] on input "text" at bounding box center [661, 623] width 86 height 29
type input "66.55"
click at [1076, 510] on input "33.92" at bounding box center [1075, 517] width 86 height 29
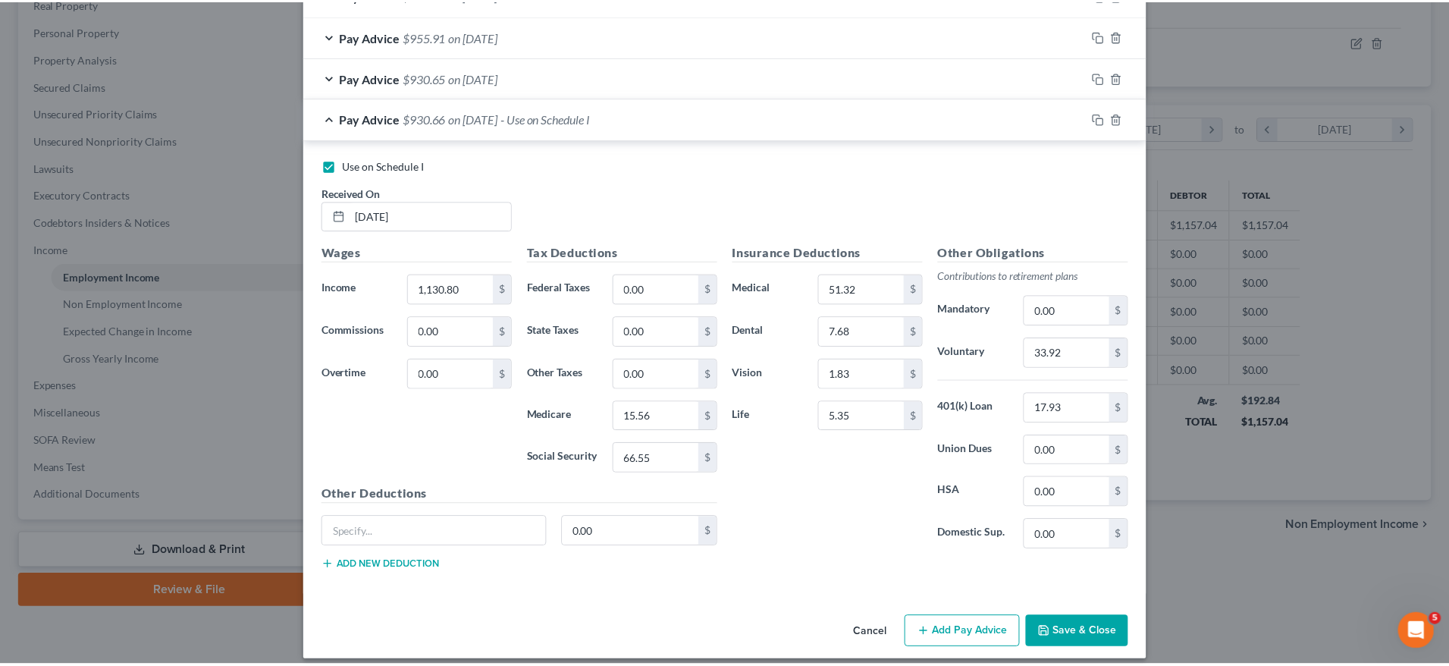
scroll to position [547, 0]
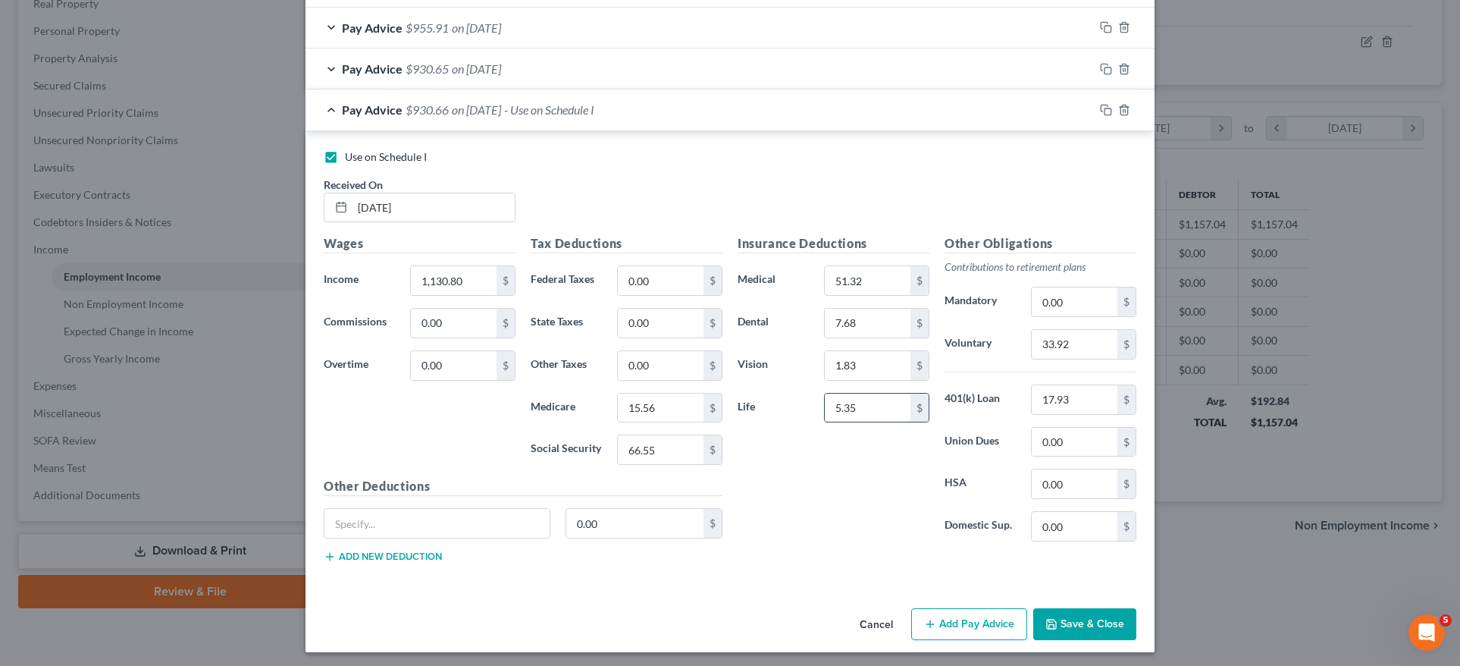
click at [857, 404] on input "5.35" at bounding box center [868, 407] width 86 height 29
drag, startPoint x: 857, startPoint y: 404, endPoint x: 799, endPoint y: 404, distance: 58.4
click at [799, 404] on div "Life 5.35 $" at bounding box center [833, 408] width 207 height 30
click at [1040, 437] on input "0.00" at bounding box center [1075, 442] width 86 height 29
type input "0"
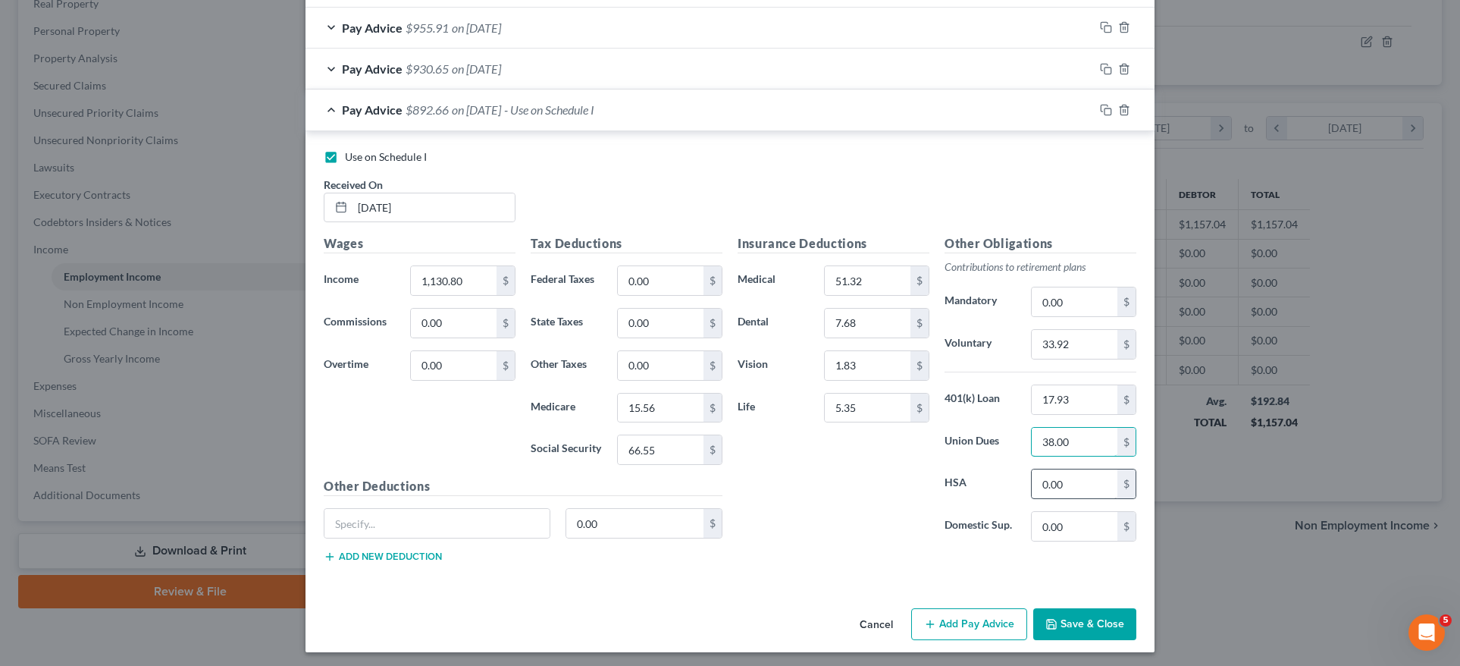
type input "38.00"
click at [1087, 477] on input "0.00" at bounding box center [1075, 483] width 86 height 29
click at [1082, 407] on input "17.93" at bounding box center [1075, 399] width 86 height 29
click at [1089, 347] on input "33.92" at bounding box center [1075, 344] width 86 height 29
click at [1078, 616] on button "Save & Close" at bounding box center [1084, 624] width 103 height 32
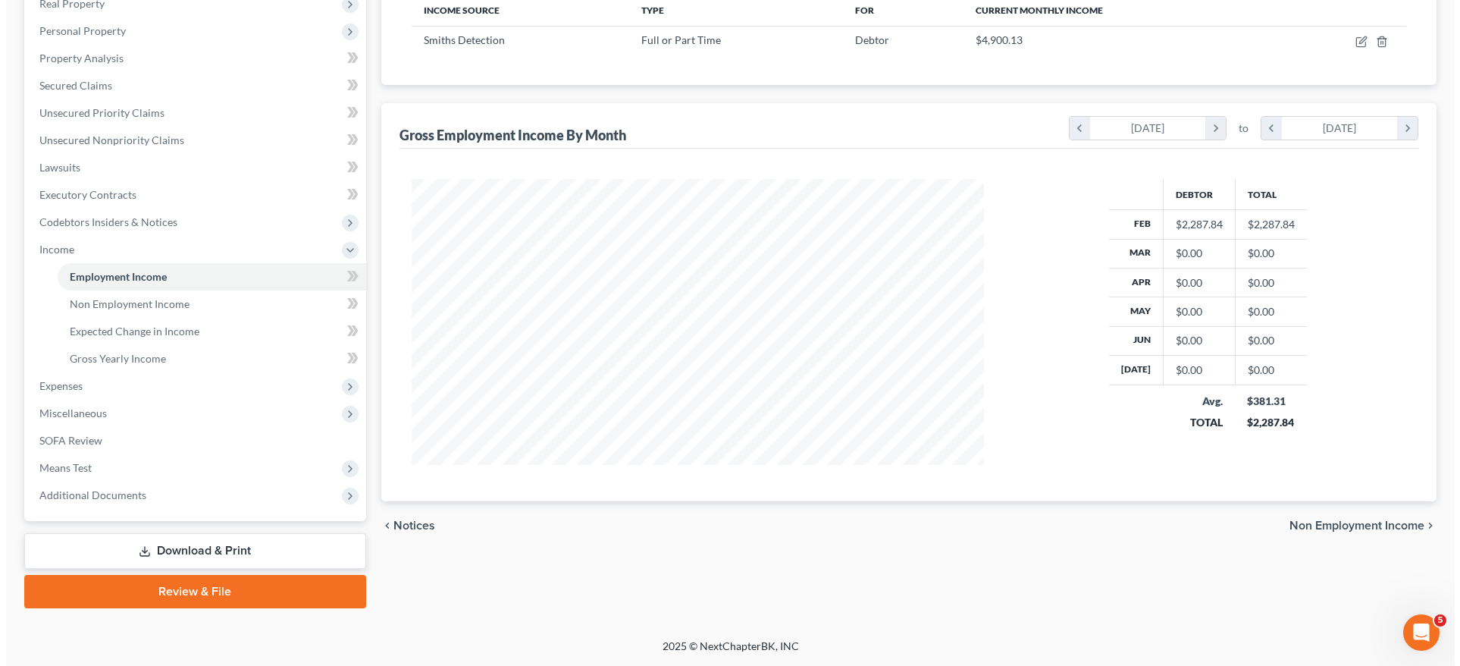
scroll to position [757809, 757494]
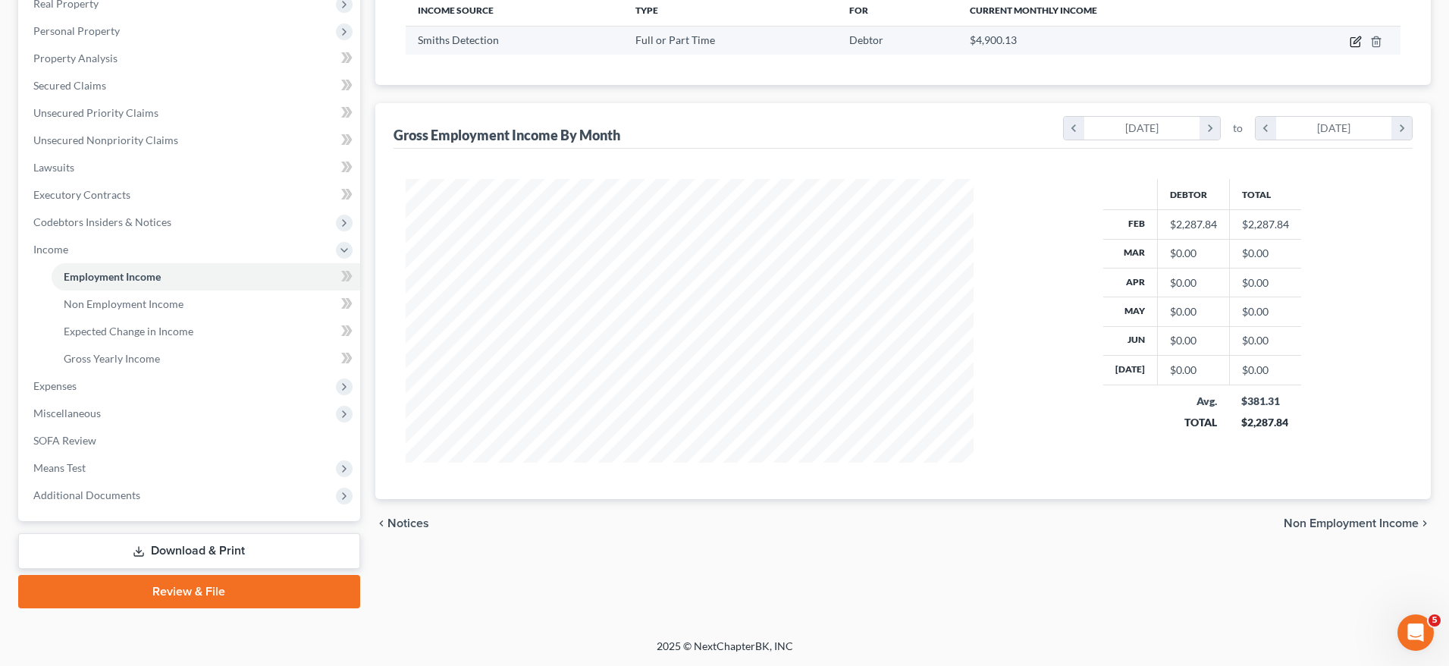
click at [1351, 42] on icon "button" at bounding box center [1354, 42] width 9 height 9
select select "0"
select select "21"
select select "3"
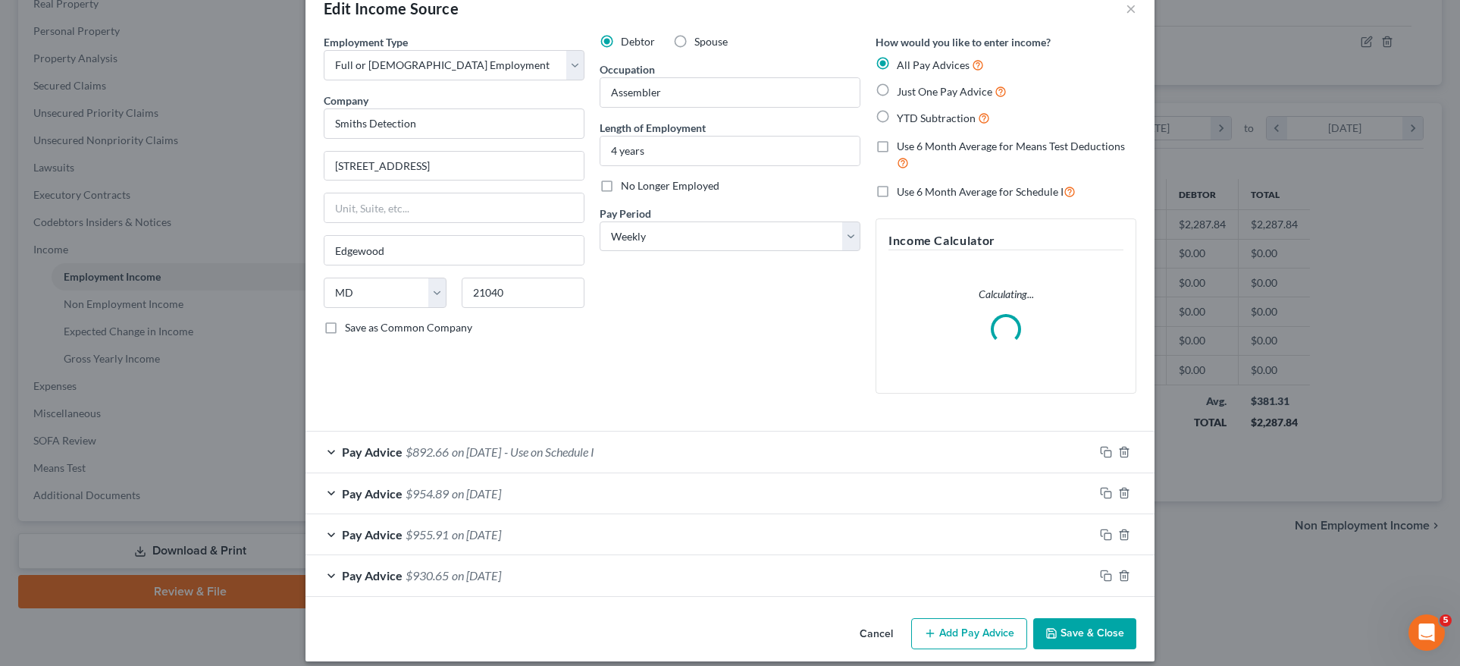
scroll to position [45, 0]
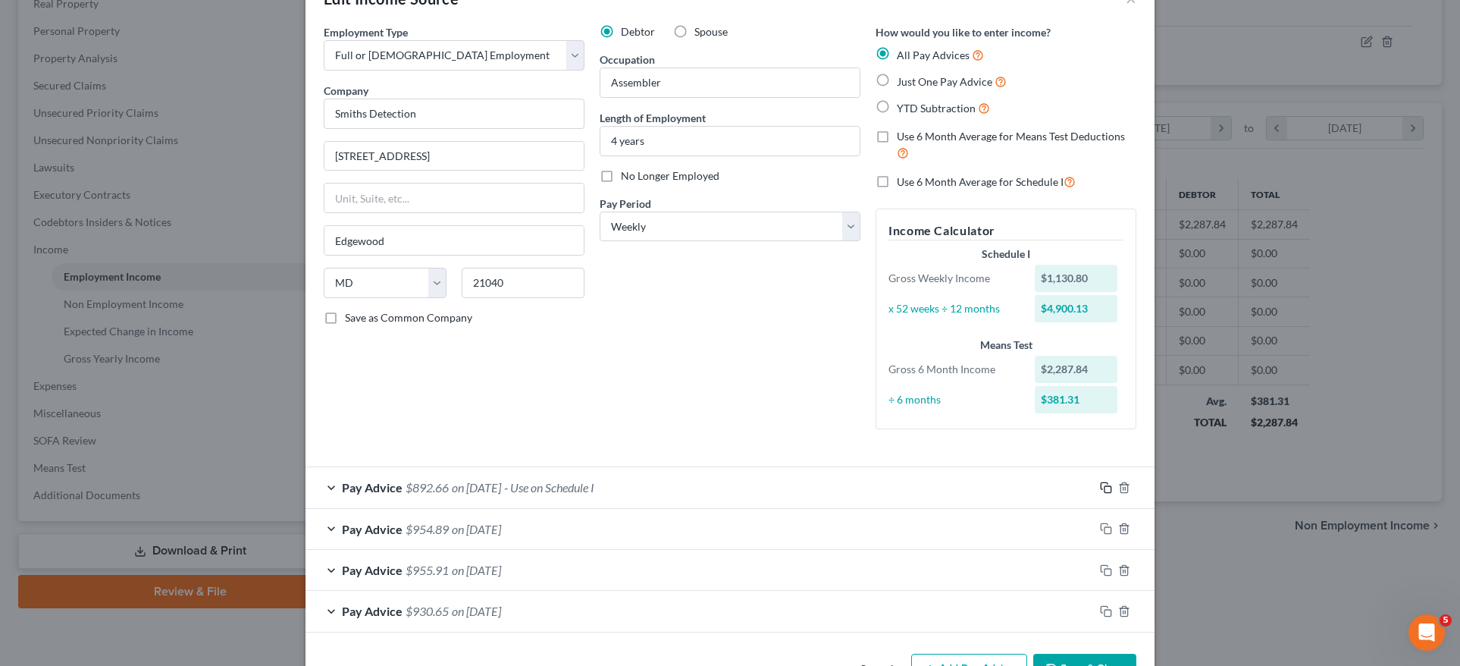
click at [1100, 481] on icon "button" at bounding box center [1106, 487] width 12 height 12
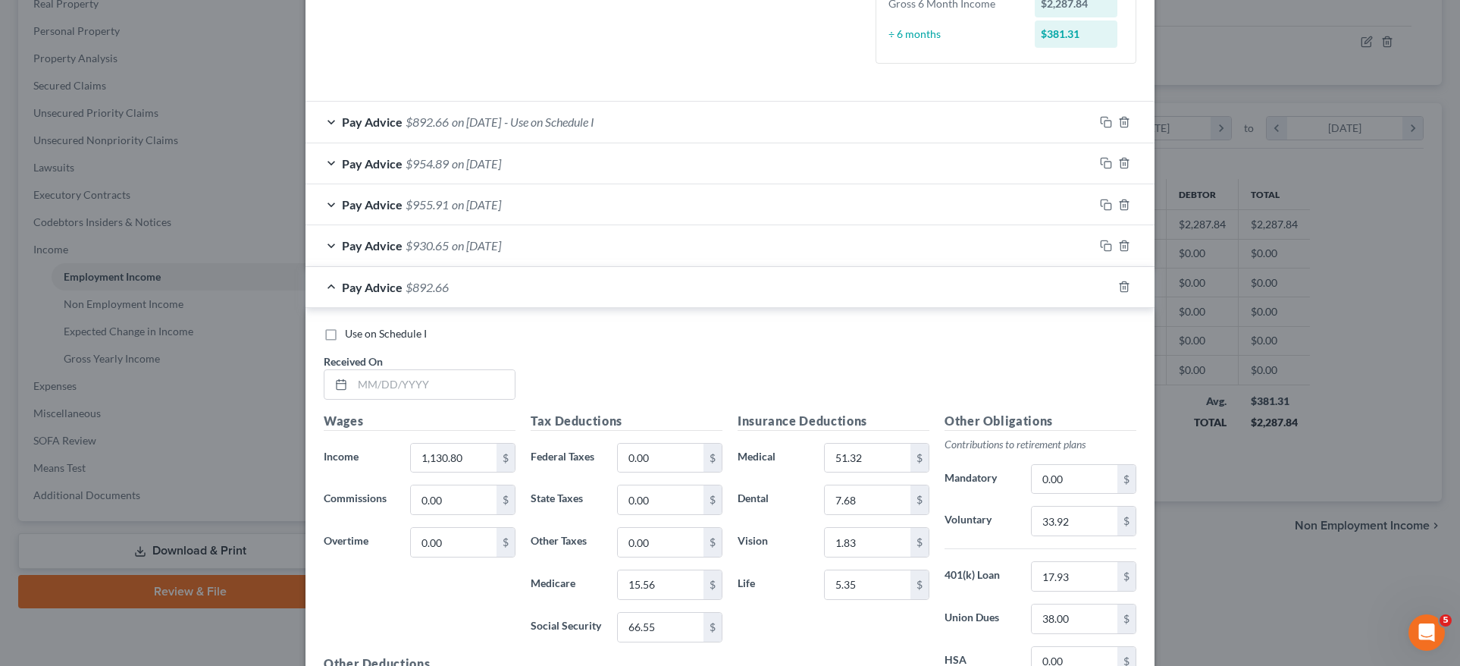
scroll to position [411, 0]
click at [390, 165] on span "Pay Advice" at bounding box center [372, 163] width 61 height 14
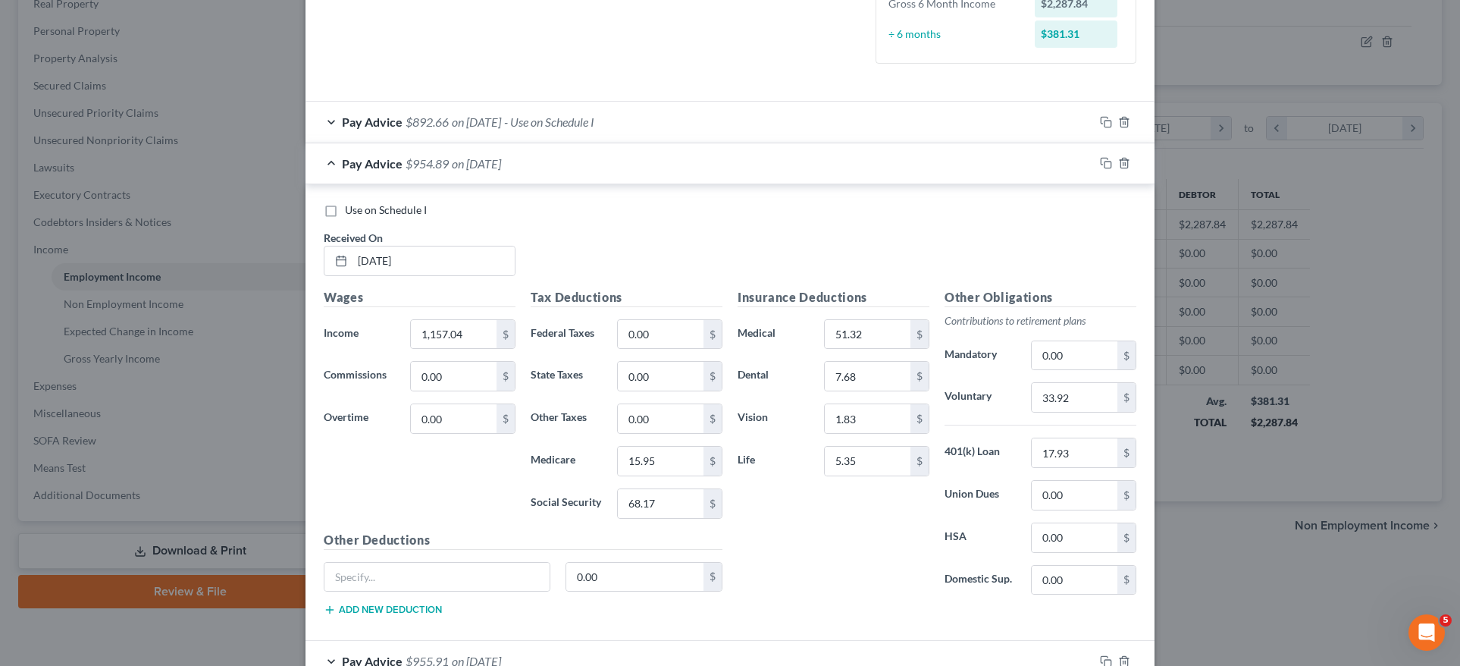
click at [345, 210] on label "Use on Schedule I" at bounding box center [386, 209] width 82 height 15
click at [351, 210] on input "Use on Schedule I" at bounding box center [356, 207] width 10 height 10
click at [345, 205] on label "Use on Schedule I" at bounding box center [386, 209] width 82 height 15
click at [351, 205] on input "Use on Schedule I" at bounding box center [356, 207] width 10 height 10
checkbox input "false"
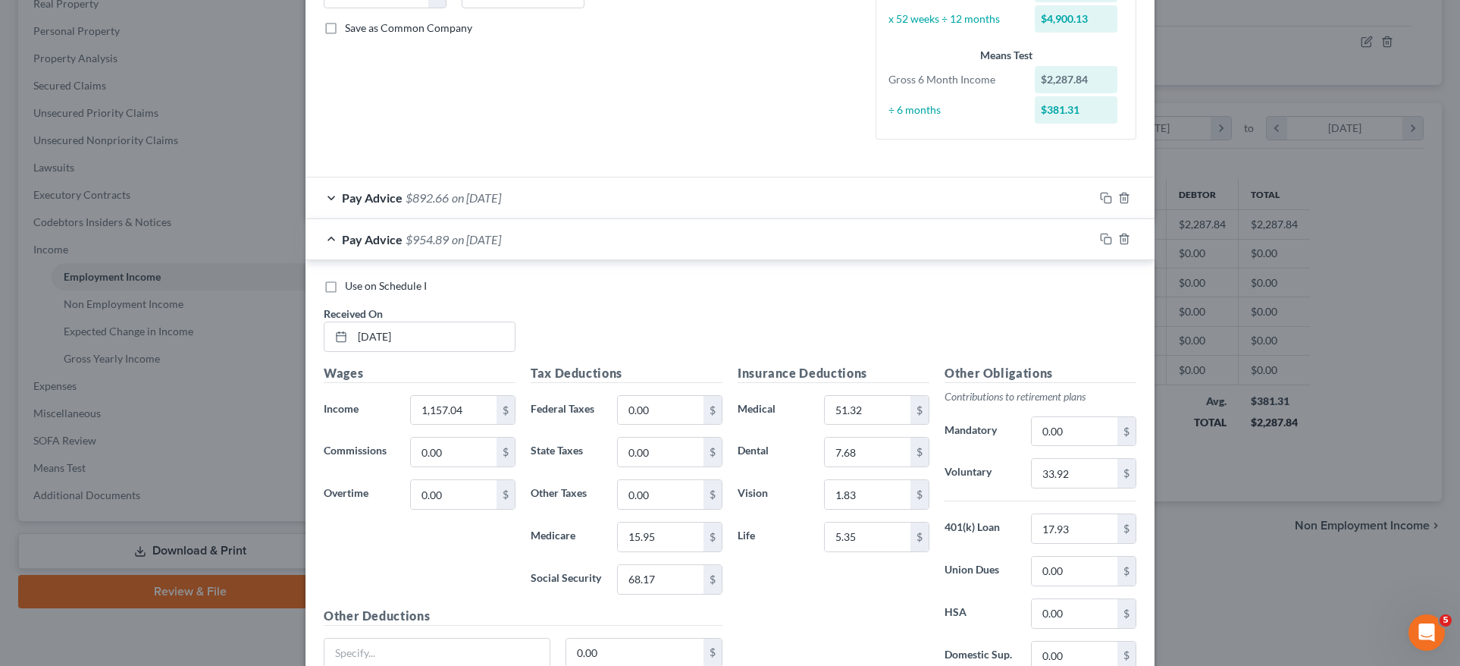
scroll to position [337, 0]
click at [907, 199] on div "Pay Advice $892.66 on 02/14/2025" at bounding box center [700, 195] width 788 height 40
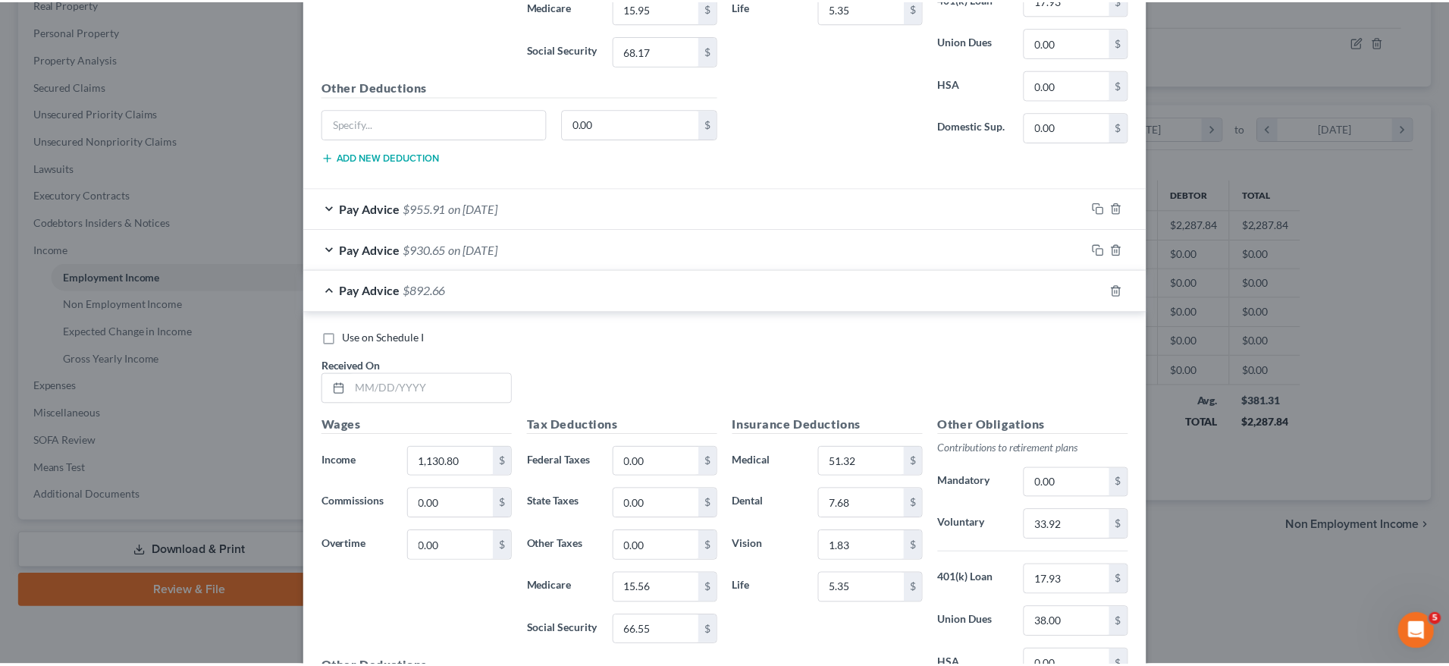
scroll to position [1501, 0]
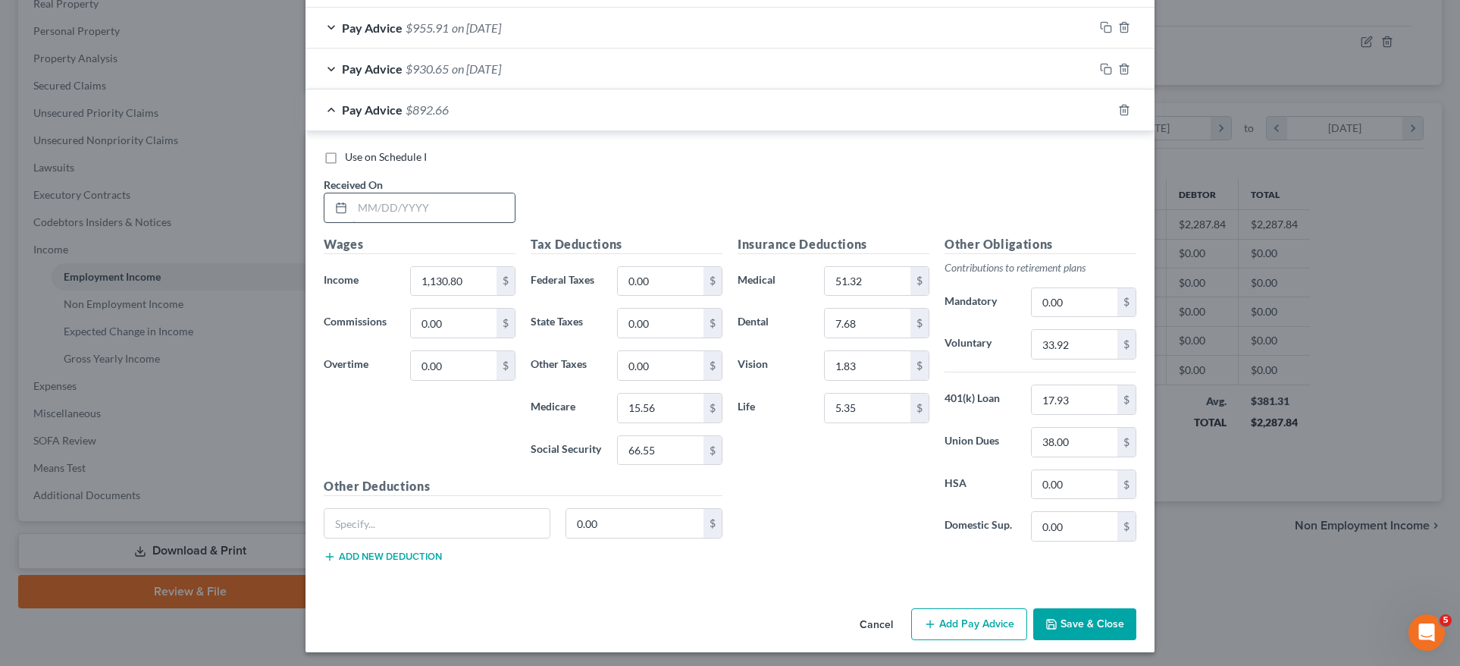
click at [372, 203] on input "text" at bounding box center [434, 207] width 162 height 29
type input "02/21/2025"
drag, startPoint x: 462, startPoint y: 277, endPoint x: 317, endPoint y: 275, distance: 144.8
click at [318, 275] on div "Income * 1,130.80 $" at bounding box center [419, 281] width 207 height 30
type input "1,439.20"
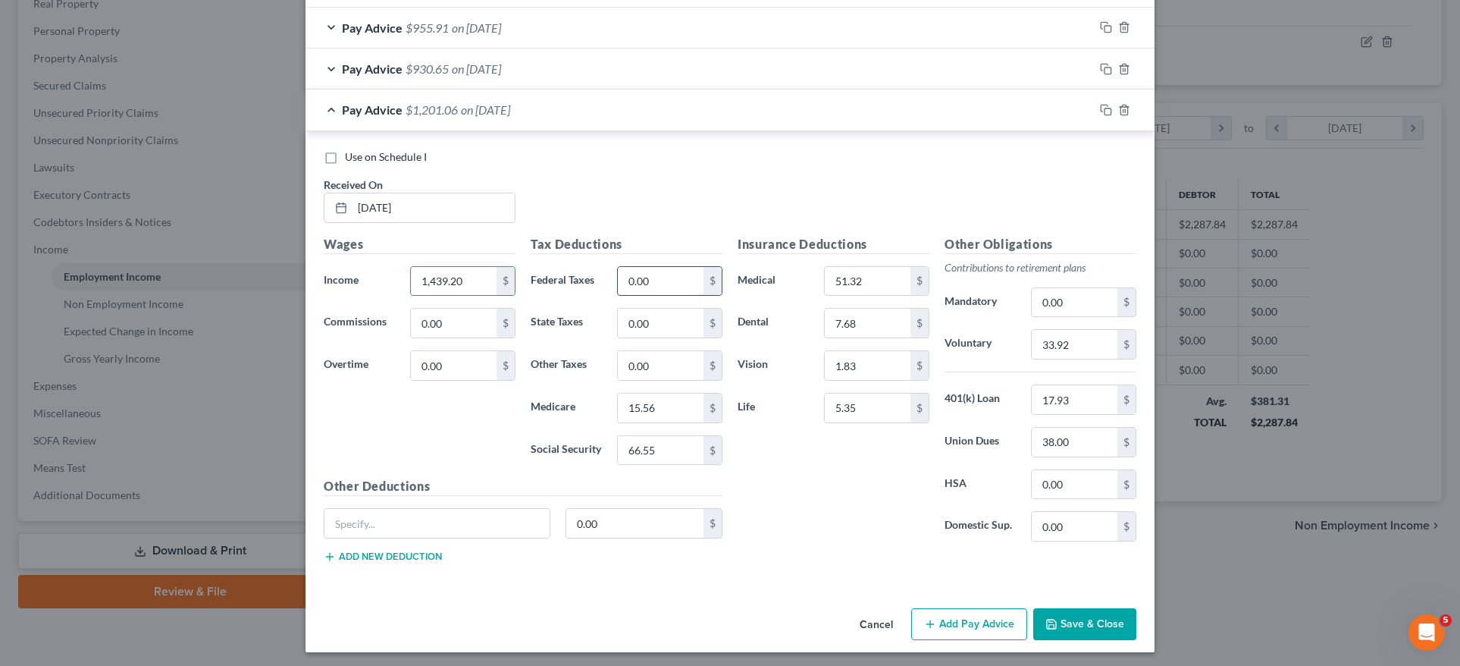
click at [675, 288] on input "0.00" at bounding box center [661, 281] width 86 height 29
drag, startPoint x: 648, startPoint y: 274, endPoint x: 561, endPoint y: 274, distance: 87.2
click at [561, 275] on div "Federal Taxes 0.00 $" at bounding box center [626, 281] width 207 height 30
click at [660, 407] on input "15.56" at bounding box center [661, 407] width 86 height 29
drag, startPoint x: 649, startPoint y: 446, endPoint x: 541, endPoint y: 441, distance: 107.7
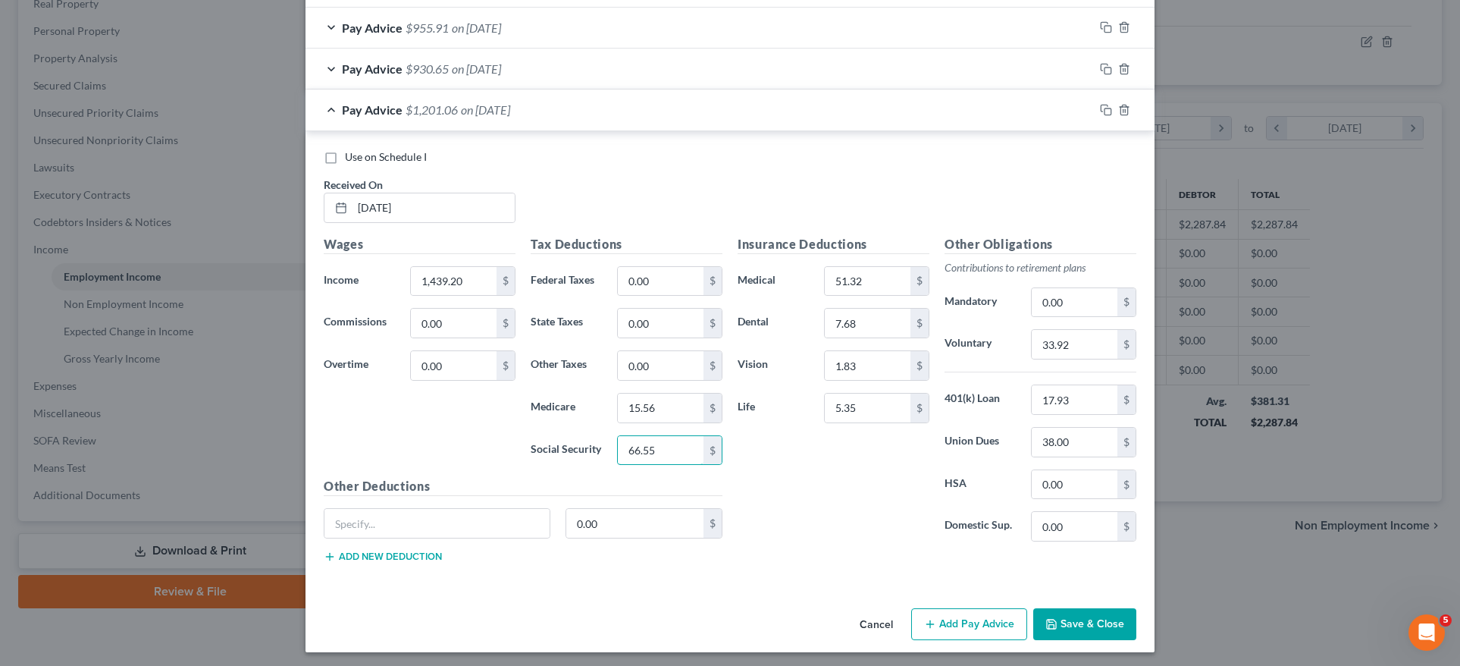
click at [544, 446] on div "Social Security 66.55 $" at bounding box center [626, 450] width 207 height 30
type input "85.68"
drag, startPoint x: 664, startPoint y: 406, endPoint x: 591, endPoint y: 405, distance: 72.8
click at [591, 405] on div "Medicare 15.56 $" at bounding box center [626, 408] width 207 height 30
type input "20.04"
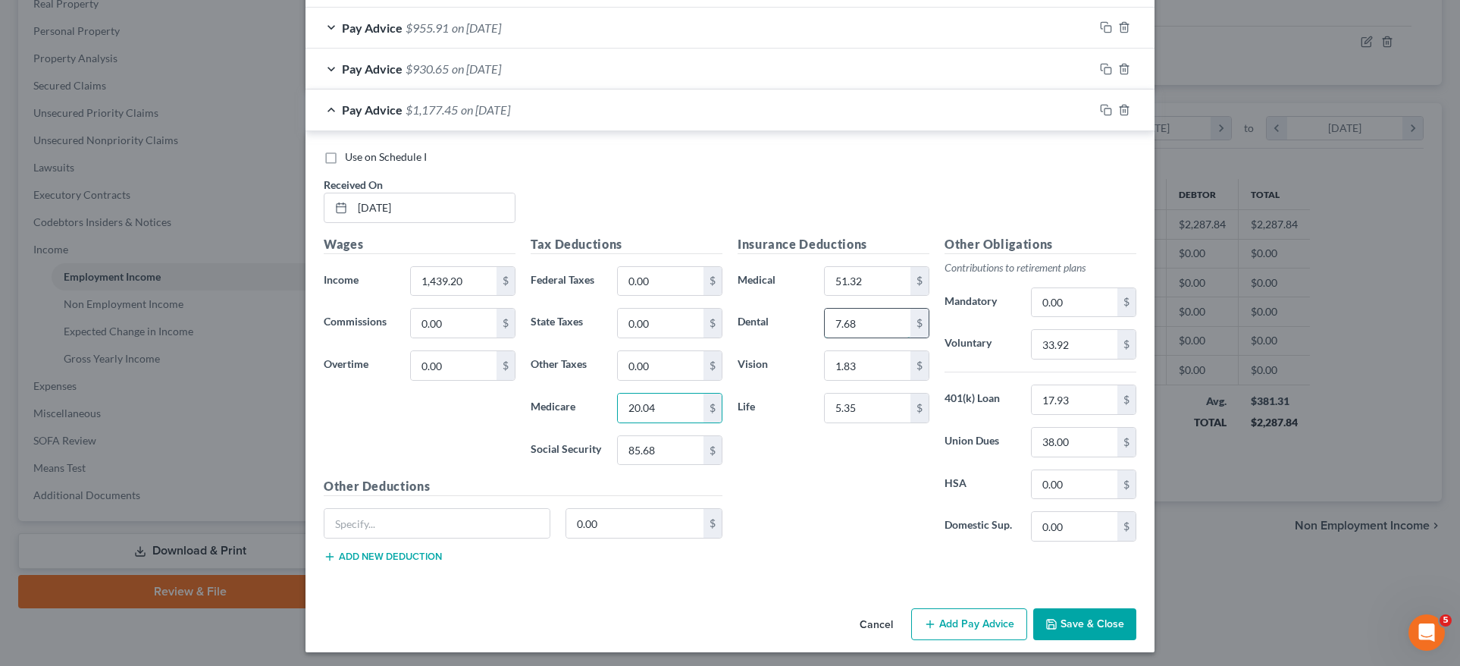
click at [879, 309] on input "7.68" at bounding box center [868, 323] width 86 height 29
click at [1082, 350] on input "33.92" at bounding box center [1075, 344] width 86 height 29
drag, startPoint x: 1064, startPoint y: 347, endPoint x: 1011, endPoint y: 340, distance: 53.5
click at [1023, 339] on div "33.92 $" at bounding box center [1083, 344] width 121 height 30
type input "43.17"
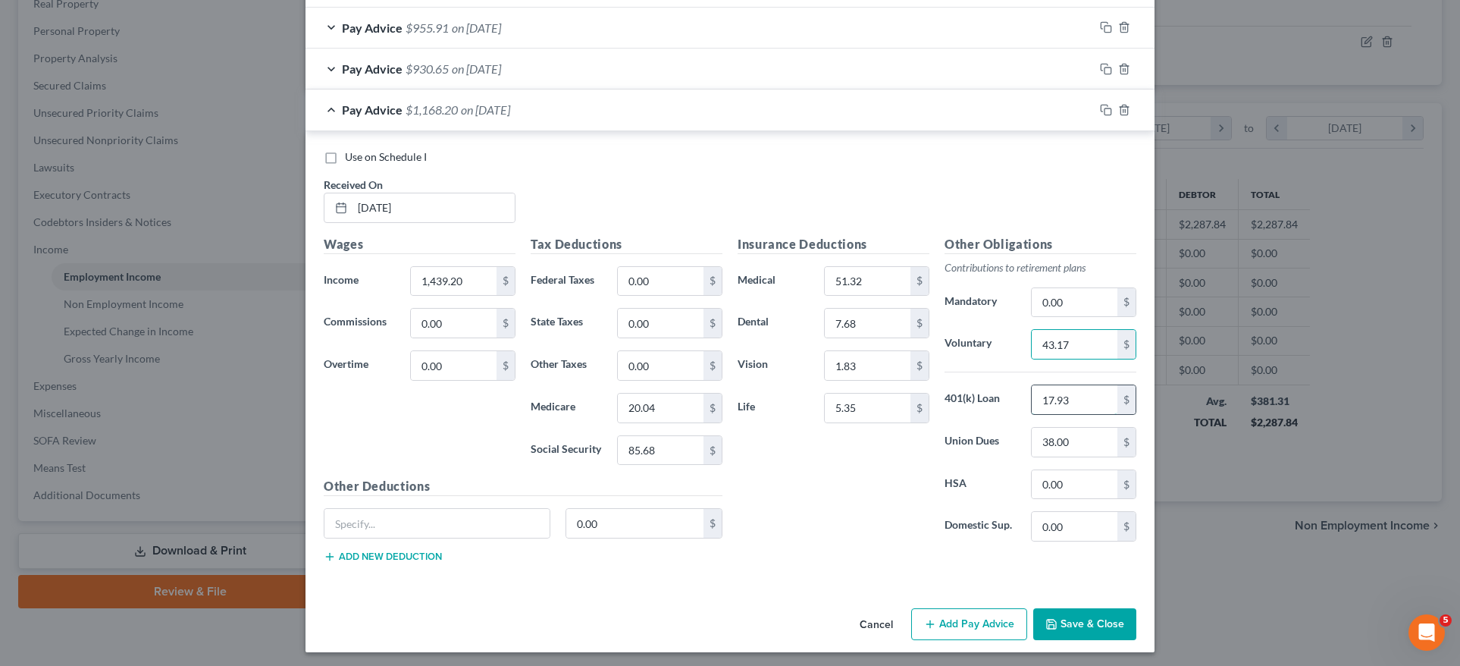
click at [1080, 407] on input "17.93" at bounding box center [1075, 399] width 86 height 29
click at [1072, 440] on input "38.00" at bounding box center [1075, 442] width 86 height 29
drag, startPoint x: 967, startPoint y: 425, endPoint x: 967, endPoint y: 416, distance: 8.3
click at [964, 427] on div "Union Dues 38.00 $" at bounding box center [1040, 442] width 207 height 30
type input "0.00"
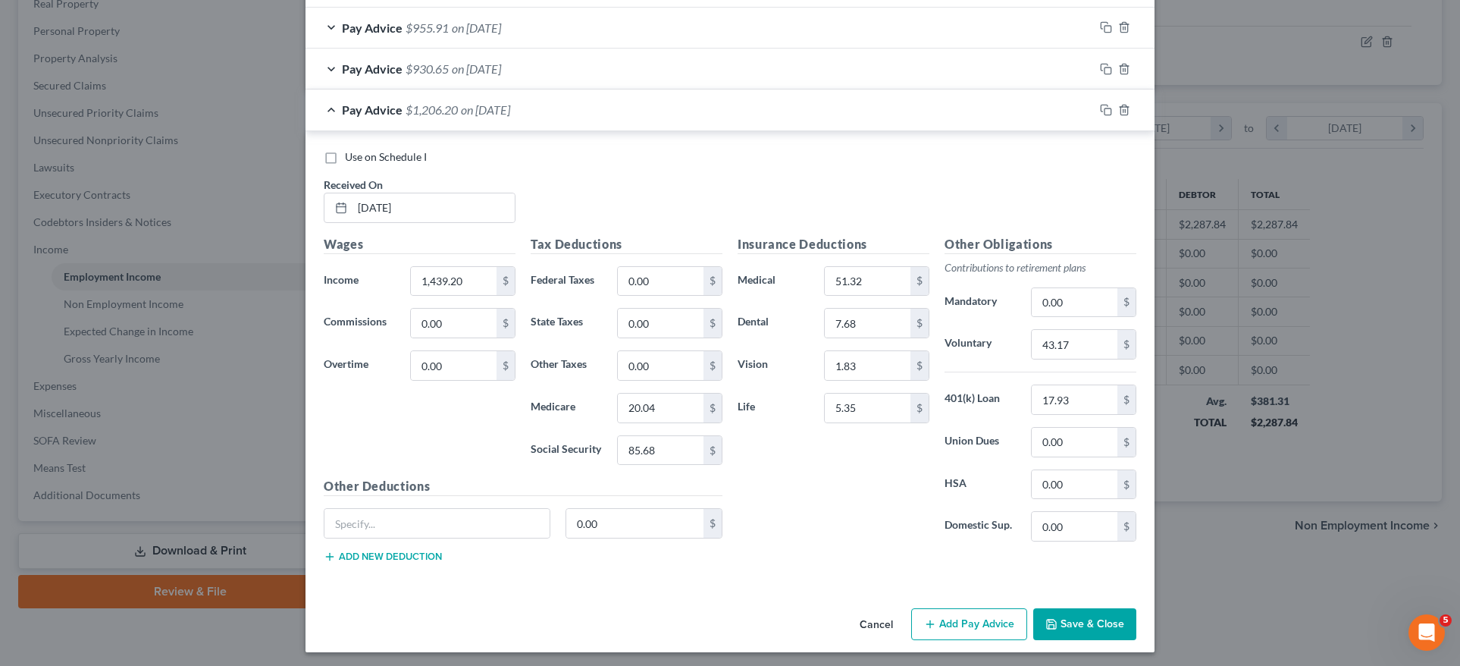
drag, startPoint x: 1073, startPoint y: 614, endPoint x: 1065, endPoint y: 609, distance: 9.3
click at [1065, 609] on button "Save & Close" at bounding box center [1084, 624] width 103 height 32
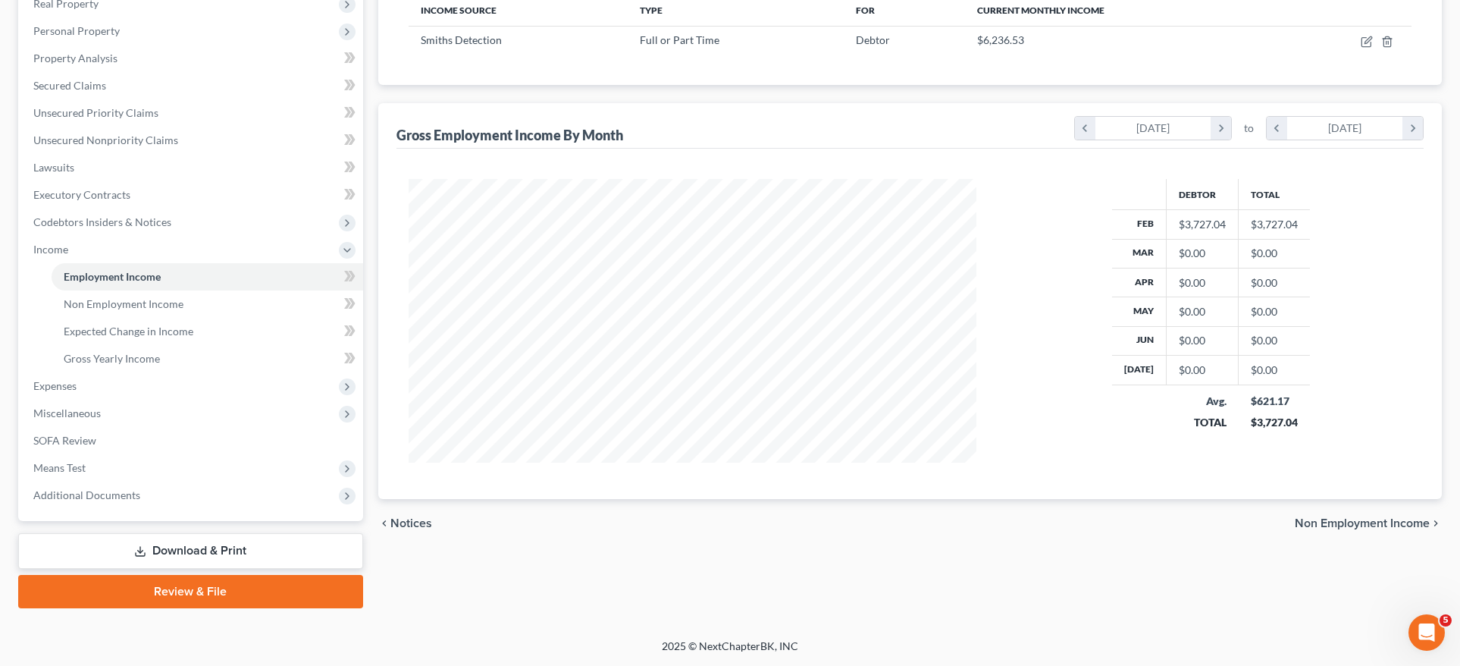
scroll to position [757809, 757494]
click at [1355, 42] on icon "button" at bounding box center [1355, 42] width 12 height 12
select select "0"
select select "21"
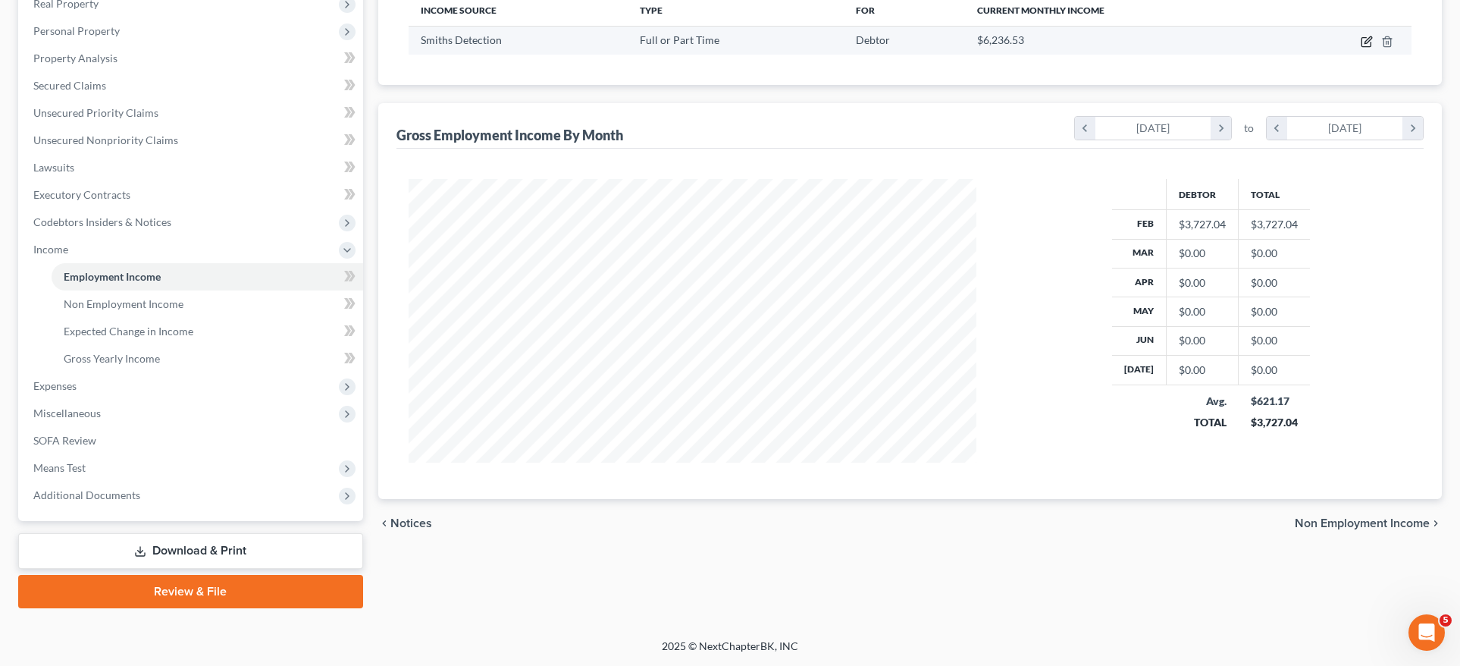
select select "3"
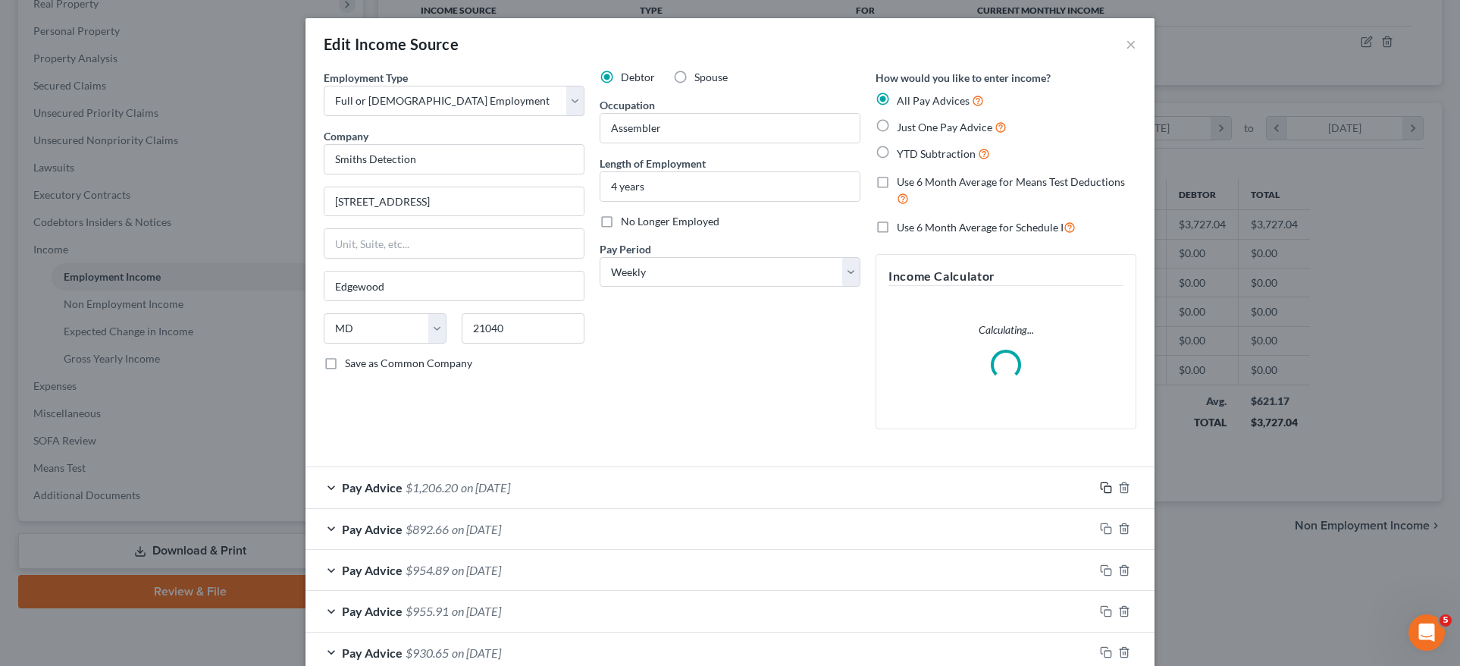
click at [1105, 486] on rect "button" at bounding box center [1108, 489] width 7 height 7
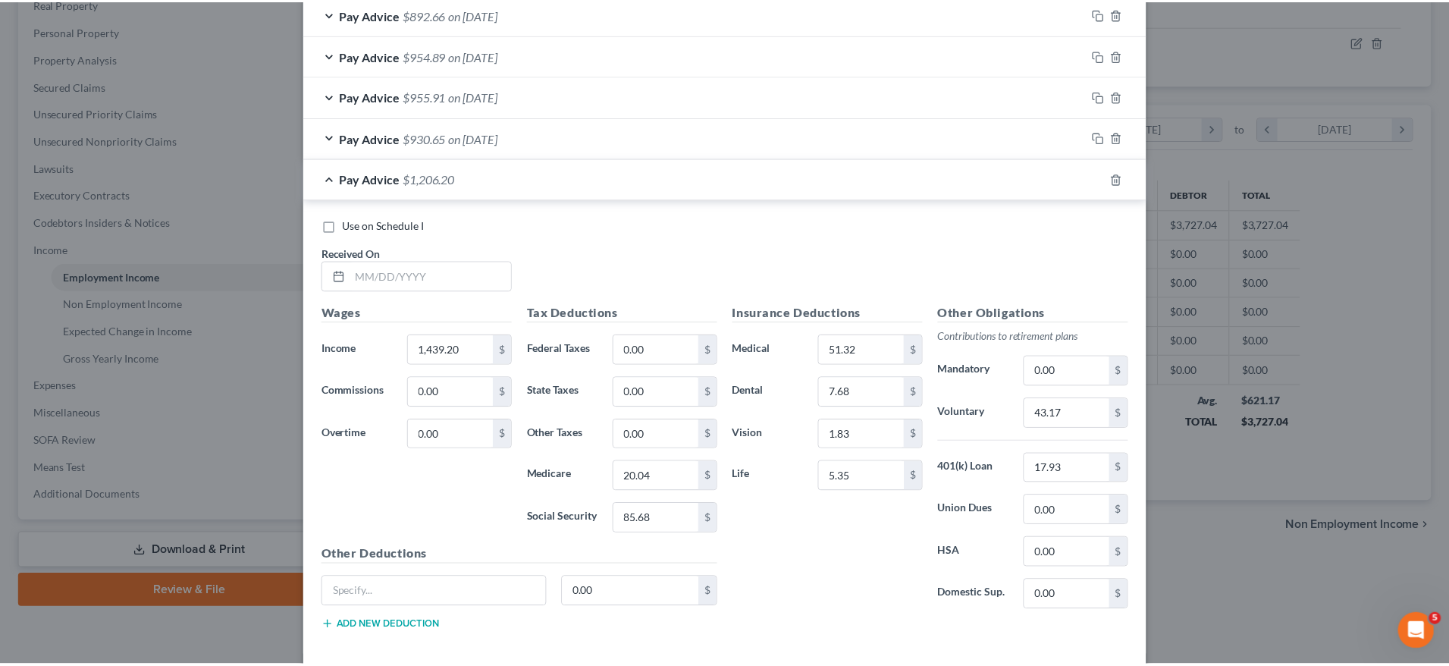
scroll to position [628, 0]
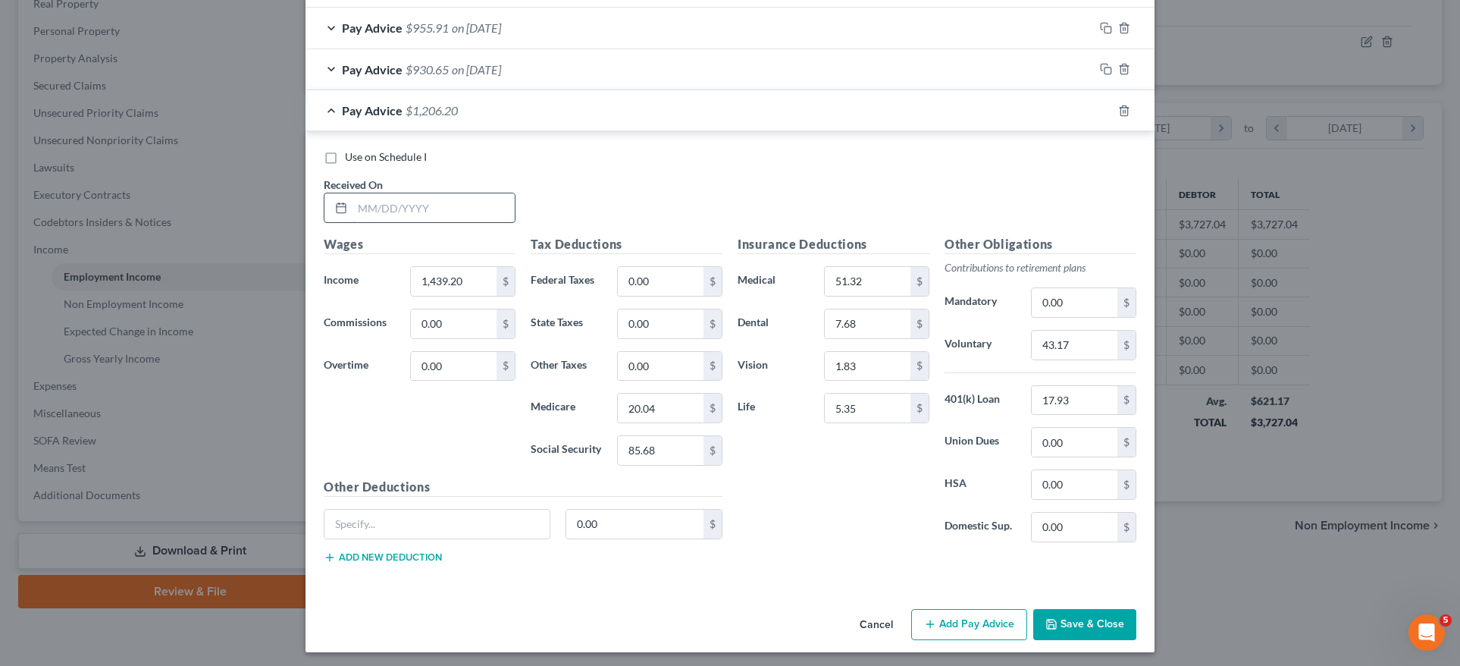
click at [403, 193] on input "text" at bounding box center [434, 207] width 162 height 29
type input "02/28/2025"
drag, startPoint x: 459, startPoint y: 274, endPoint x: 327, endPoint y: 275, distance: 131.9
click at [327, 275] on div "Income * 1,439.20 $" at bounding box center [419, 281] width 207 height 30
type input "1,130.80"
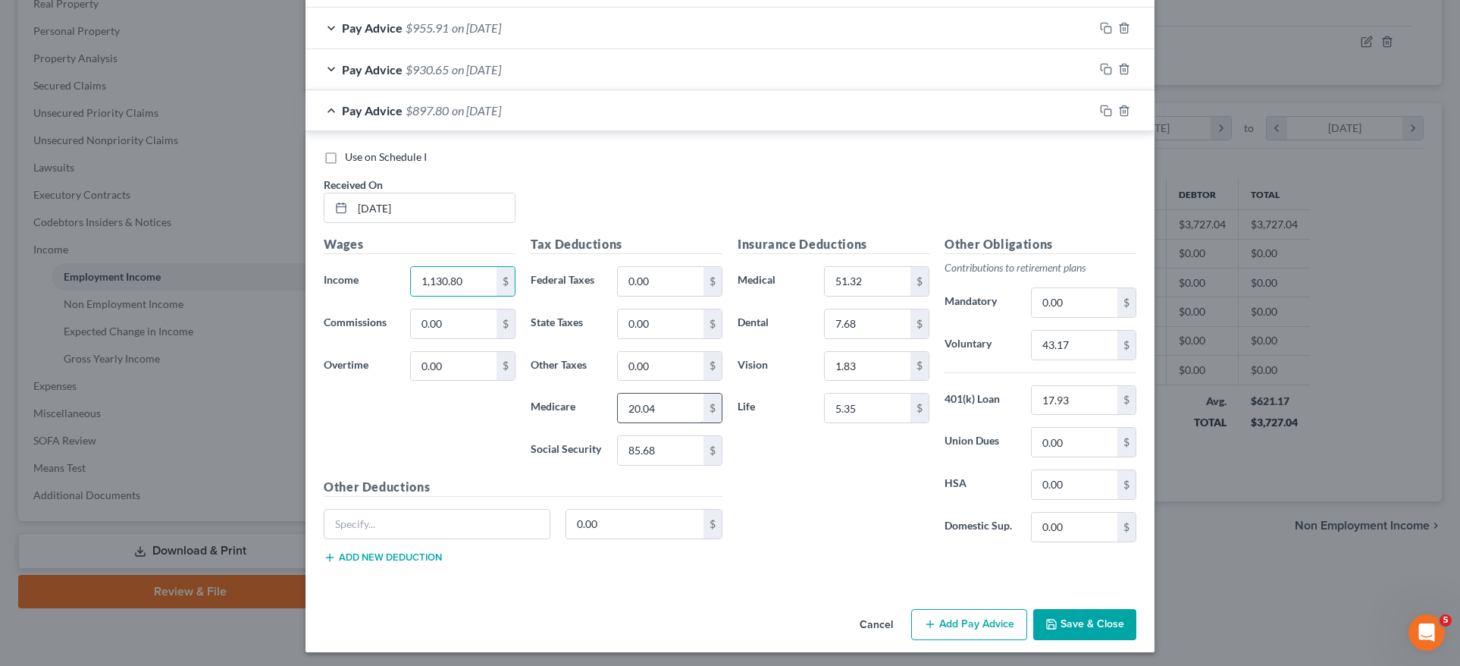
click at [657, 400] on input "20.04" at bounding box center [661, 407] width 86 height 29
drag, startPoint x: 660, startPoint y: 406, endPoint x: 575, endPoint y: 402, distance: 85.7
click at [575, 402] on div "Medicare 20.04 $" at bounding box center [626, 408] width 207 height 30
type input "15.56"
drag, startPoint x: 624, startPoint y: 448, endPoint x: 584, endPoint y: 447, distance: 39.4
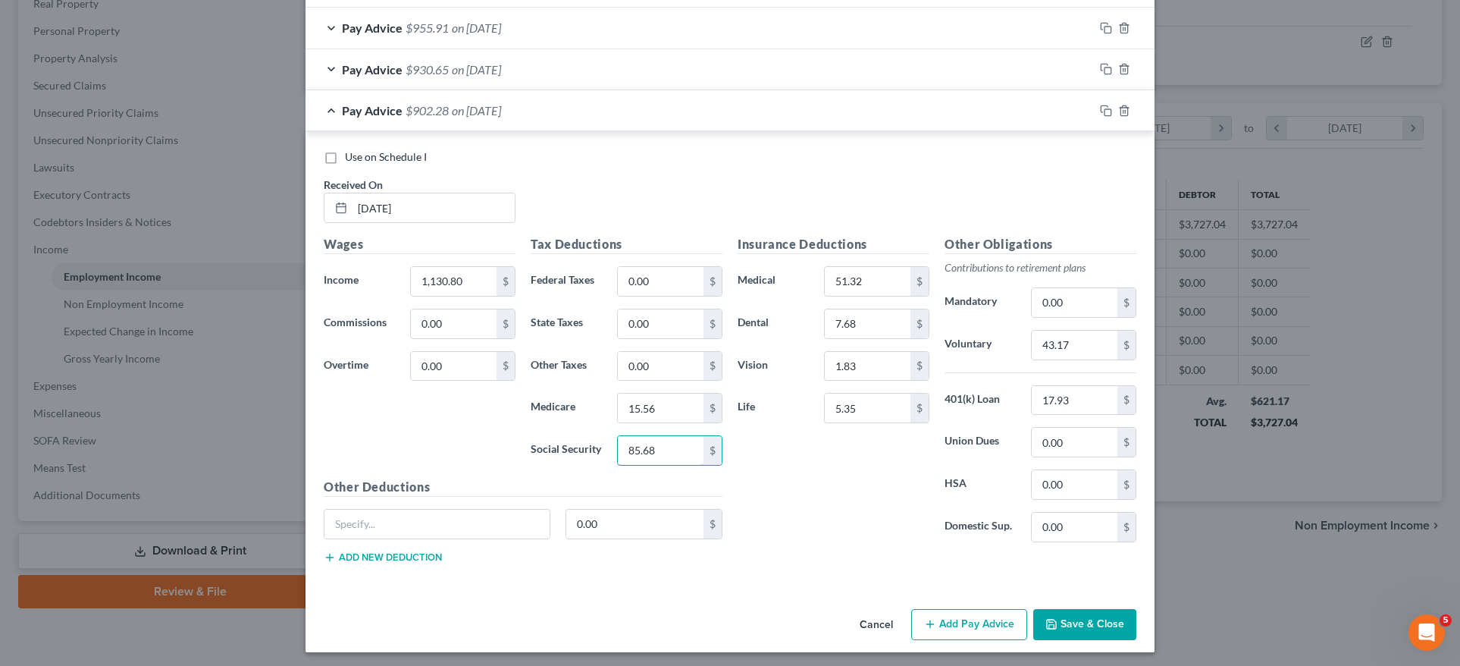
click at [585, 447] on div "Social Security 85.68 $" at bounding box center [626, 450] width 207 height 30
type input "66.55"
click at [866, 284] on input "51.32" at bounding box center [868, 281] width 86 height 29
click at [875, 619] on button "Cancel" at bounding box center [877, 625] width 58 height 30
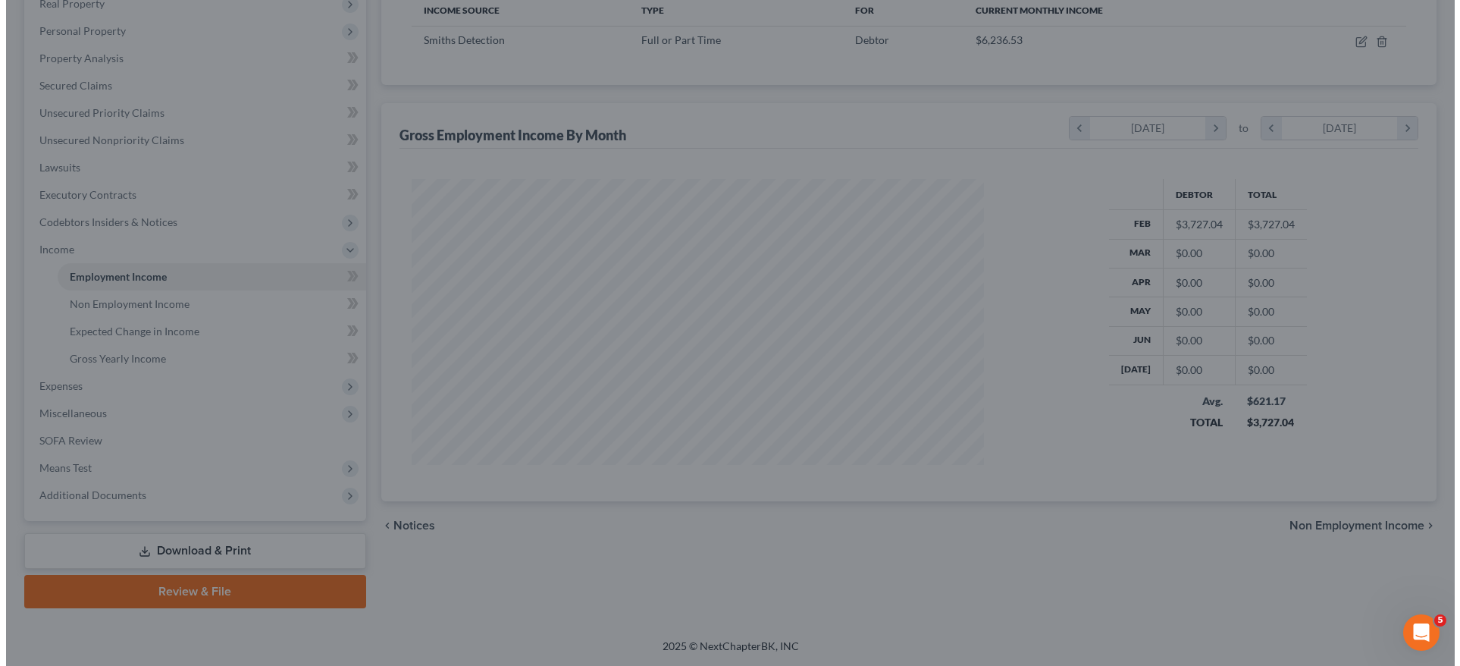
scroll to position [757809, 757494]
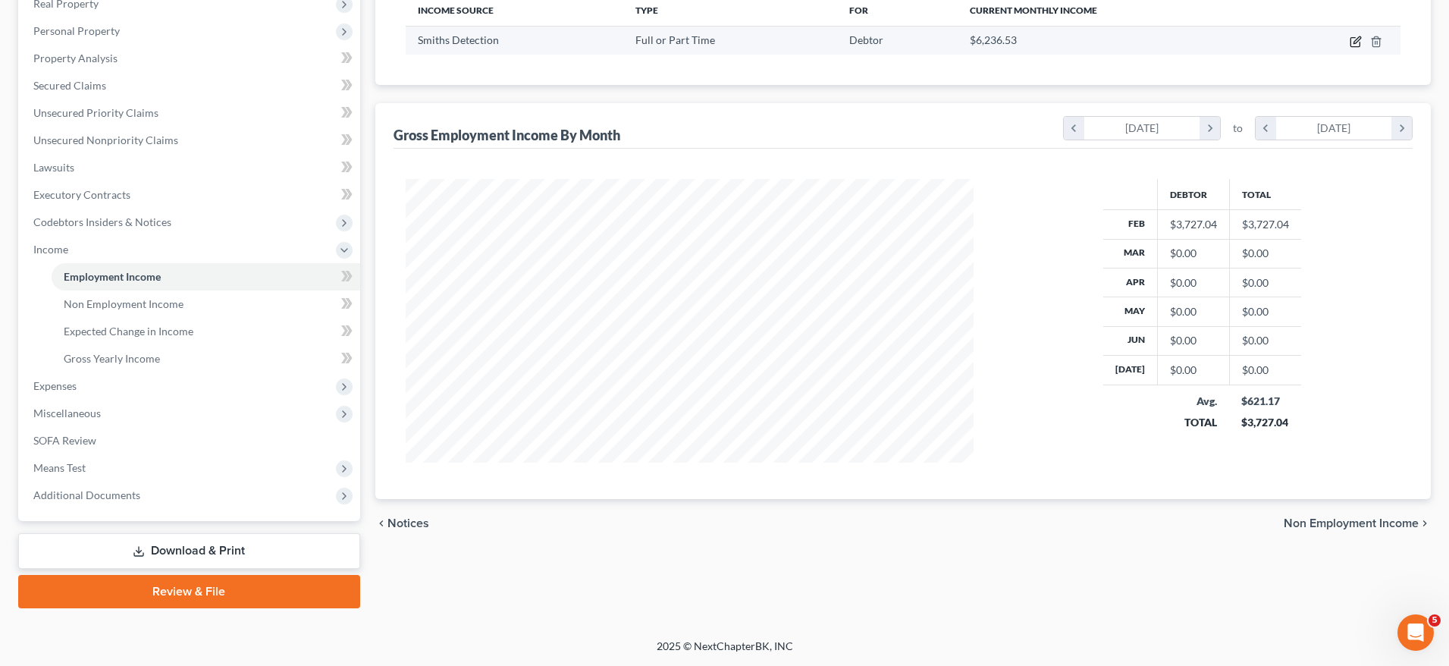
click at [1359, 44] on icon "button" at bounding box center [1355, 42] width 12 height 12
select select "0"
select select "21"
select select "3"
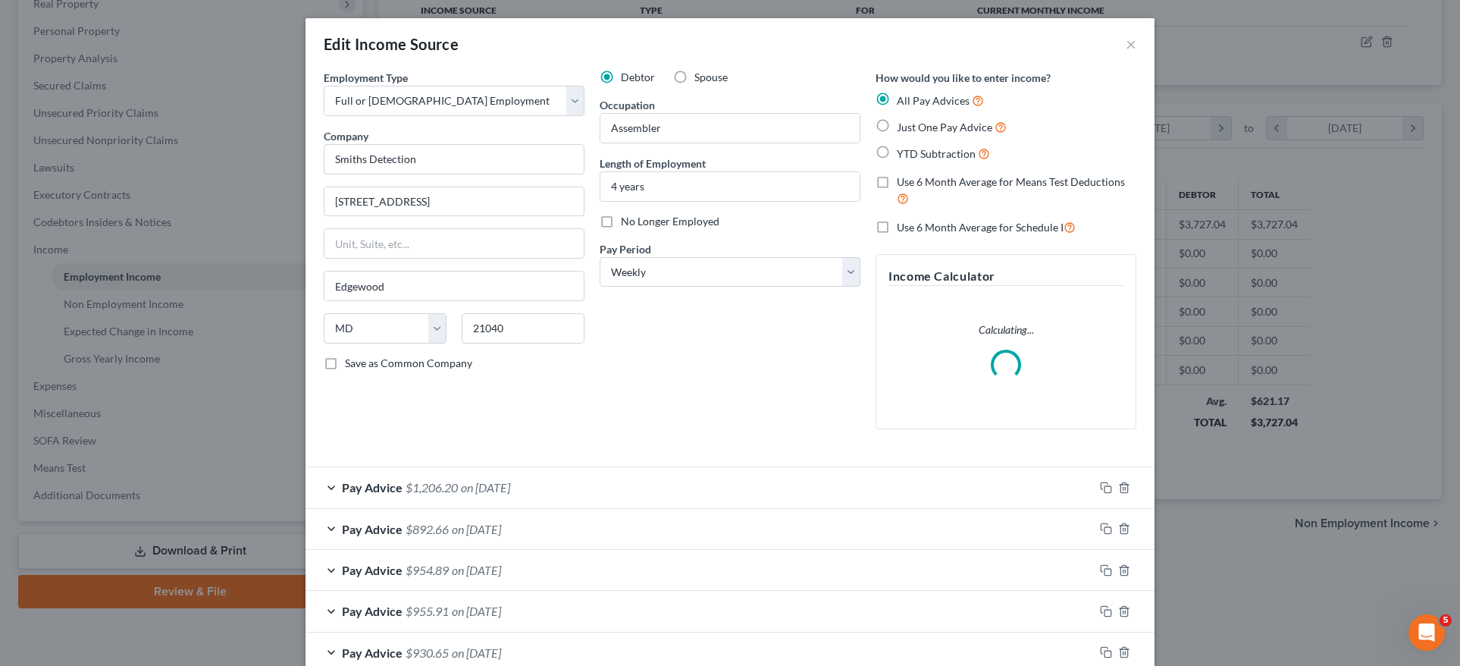
scroll to position [286, 603]
click at [1354, 43] on div "Edit Income Source × Employment Type * Select Full or Part Time Employment Self…" at bounding box center [730, 333] width 1460 height 666
click at [1445, 75] on div "Edit Income Source × Employment Type * Select Full or Part Time Employment Self…" at bounding box center [730, 333] width 1460 height 666
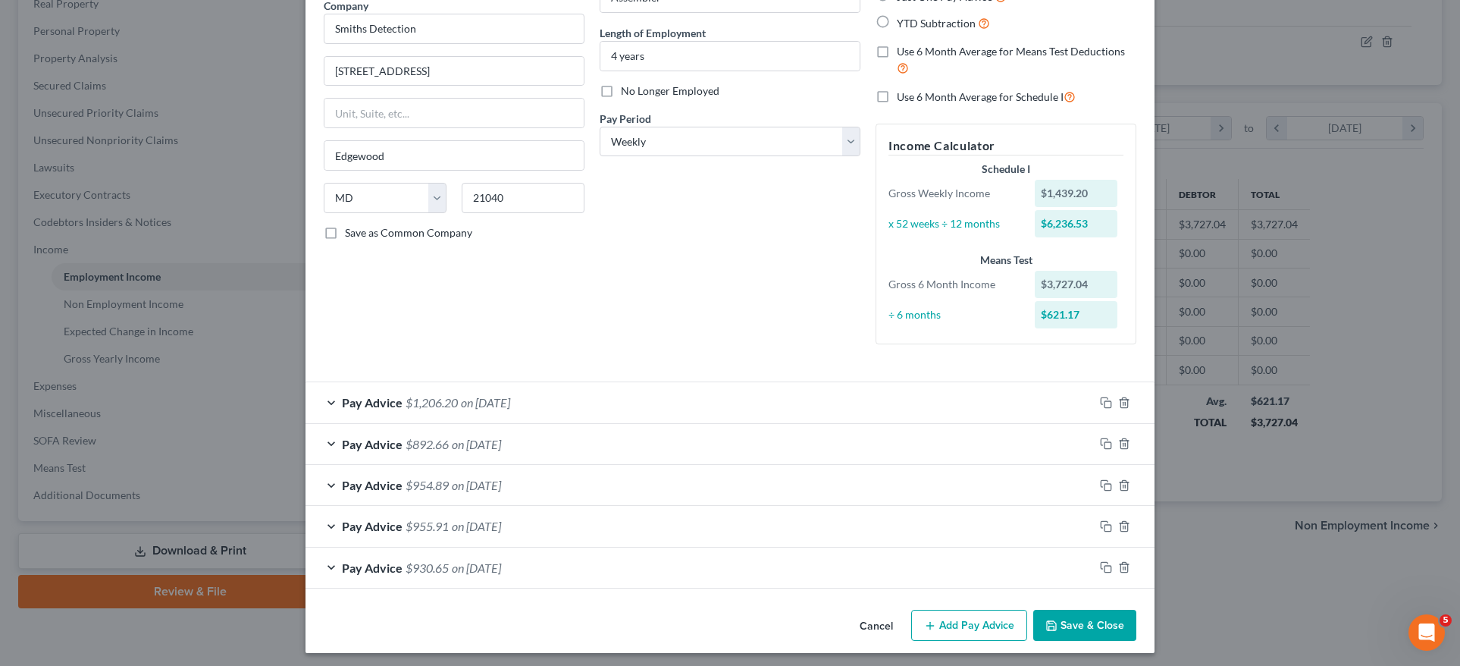
scroll to position [132, 0]
click at [1105, 564] on rect "button" at bounding box center [1108, 567] width 7 height 7
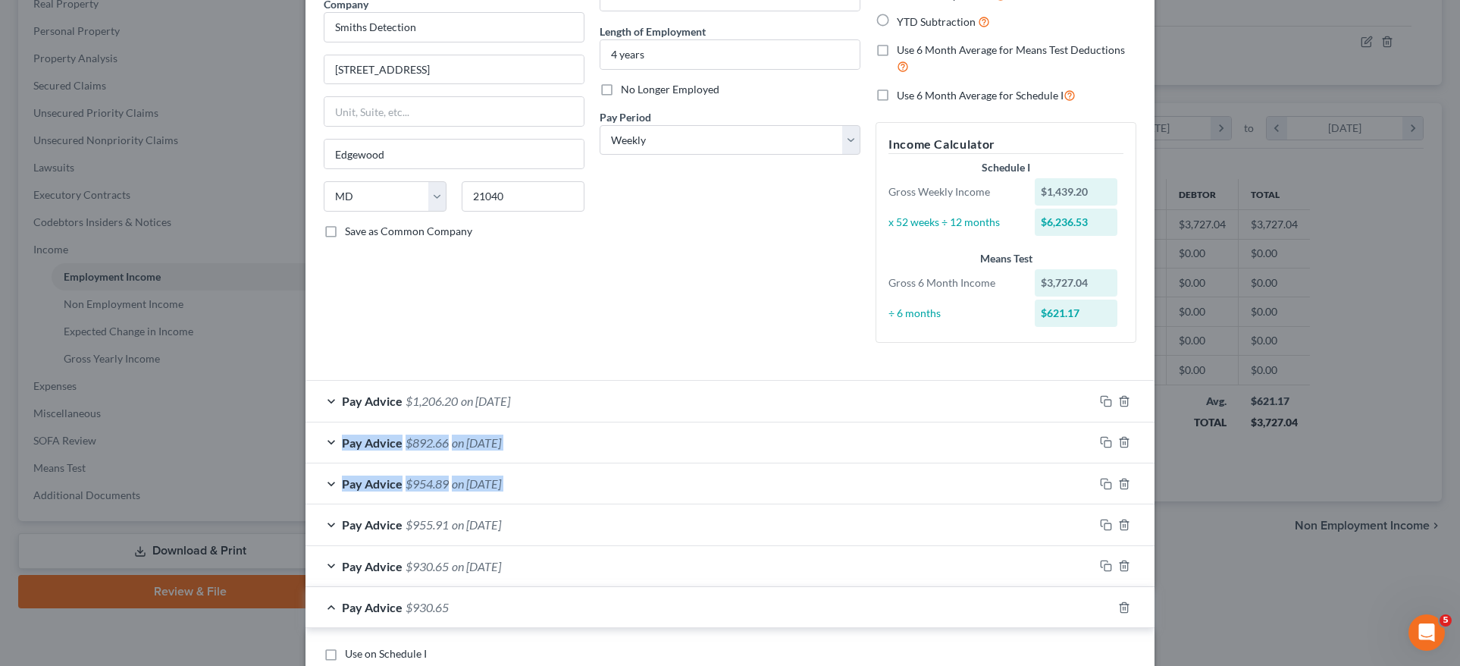
drag, startPoint x: 1451, startPoint y: 425, endPoint x: 1454, endPoint y: 440, distance: 16.2
click at [1454, 440] on div "Edit Income Source × Employment Type * Select Full or Part Time Employment Self…" at bounding box center [730, 333] width 1460 height 666
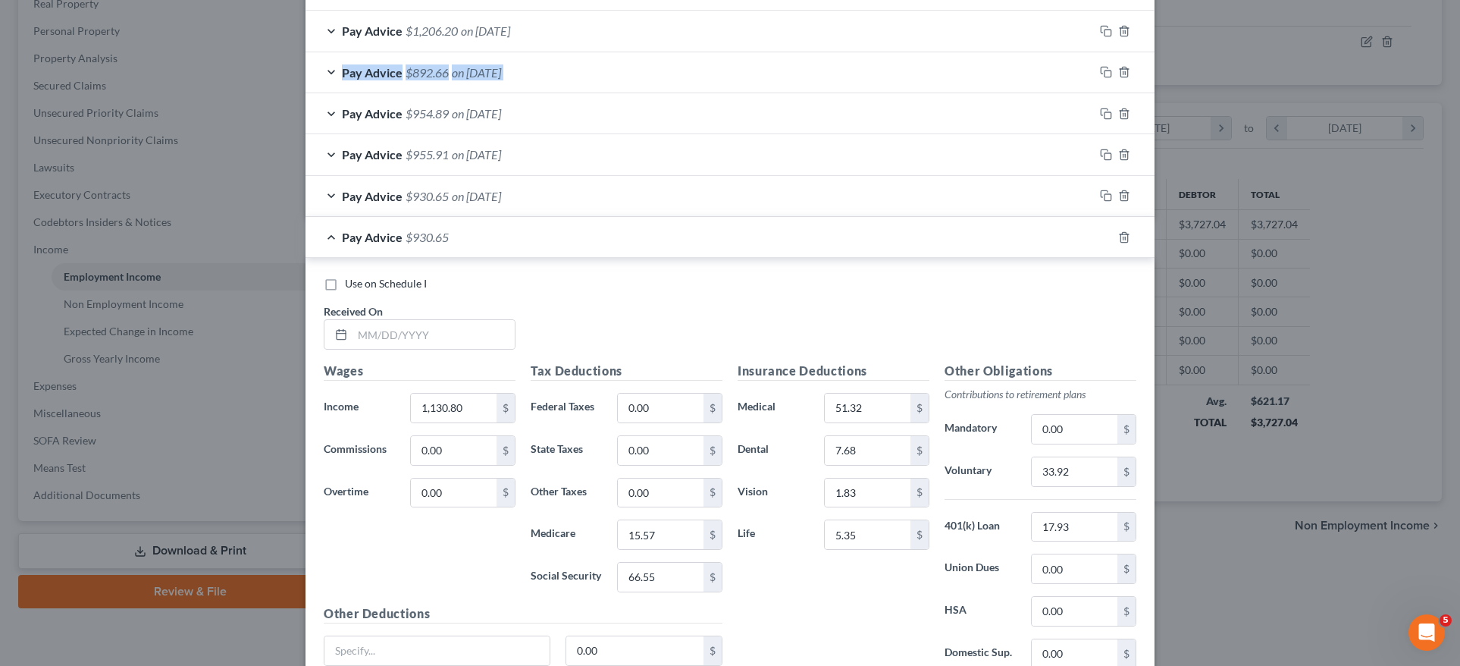
scroll to position [502, 0]
click at [455, 331] on input "text" at bounding box center [434, 334] width 162 height 29
type input "02/28/2025"
click at [475, 409] on input "1,130.80" at bounding box center [454, 407] width 86 height 29
drag, startPoint x: 666, startPoint y: 532, endPoint x: 675, endPoint y: 522, distance: 13.9
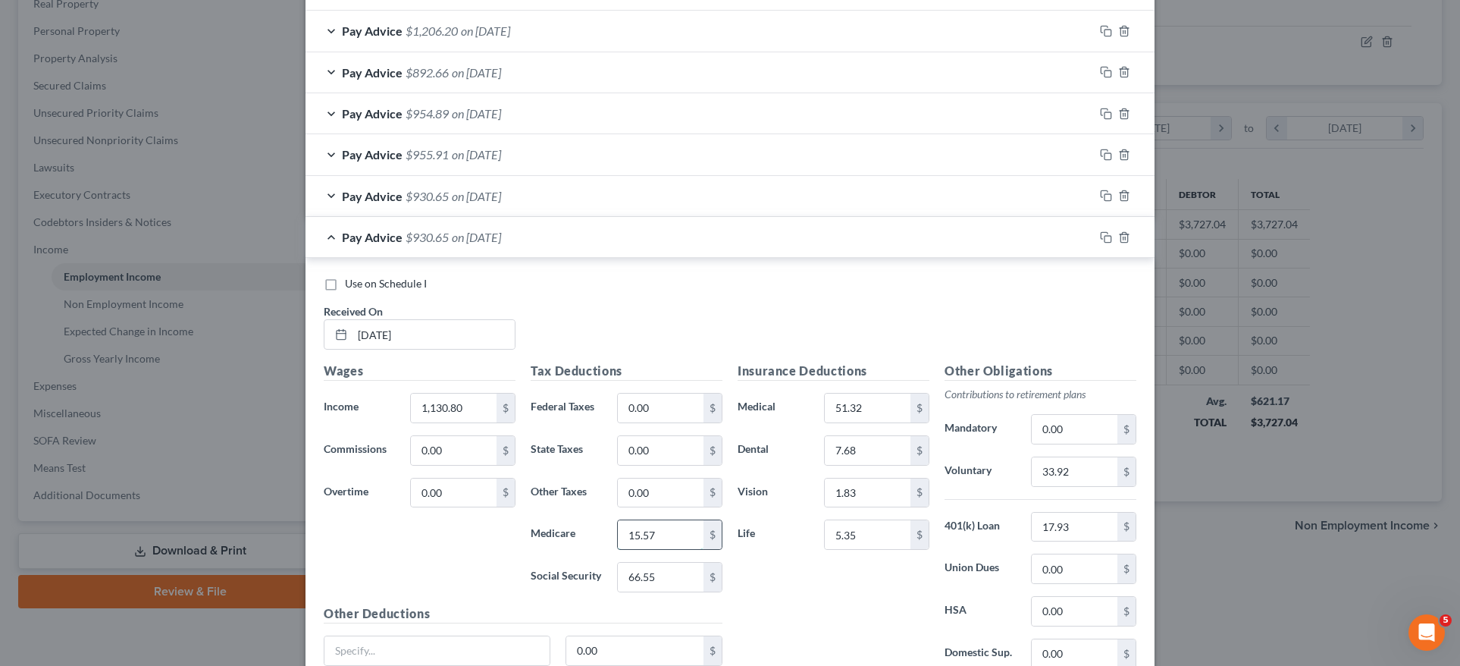
click at [666, 532] on input "15.57" at bounding box center [661, 534] width 86 height 29
type input "15.56"
click at [1093, 513] on input "17.93" at bounding box center [1075, 526] width 86 height 29
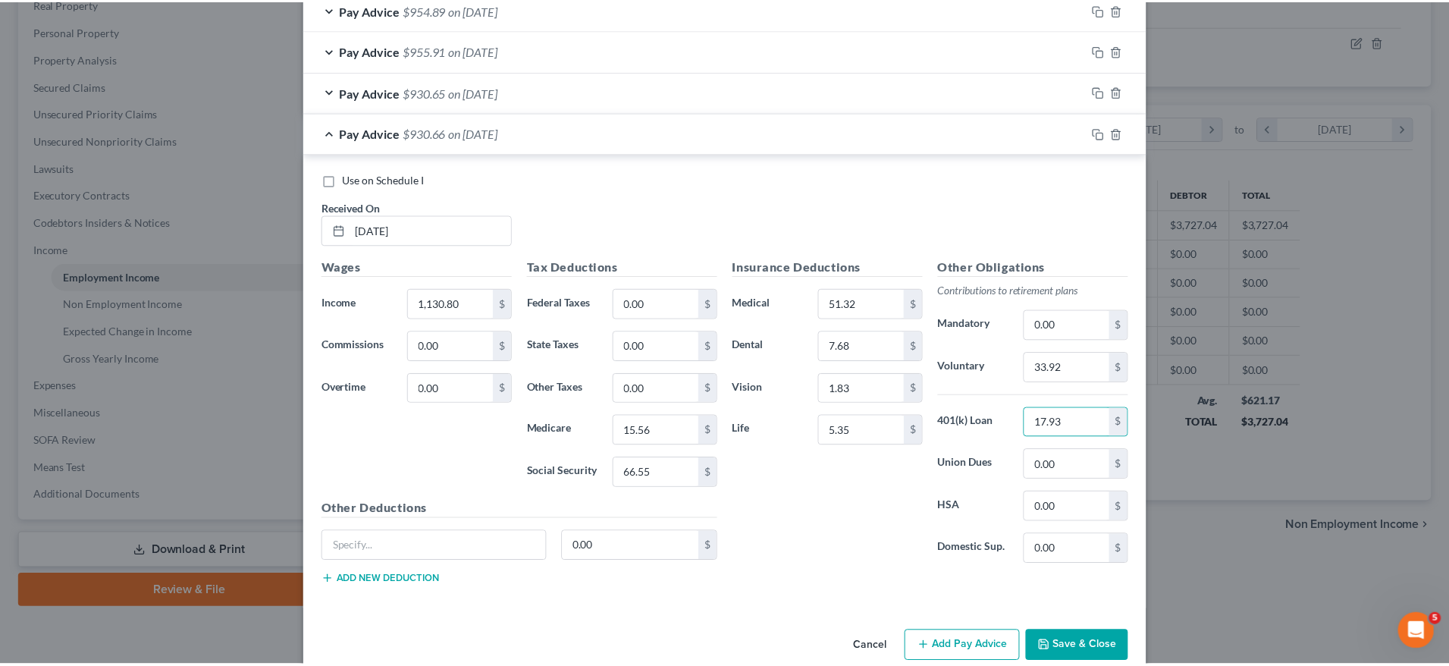
scroll to position [628, 0]
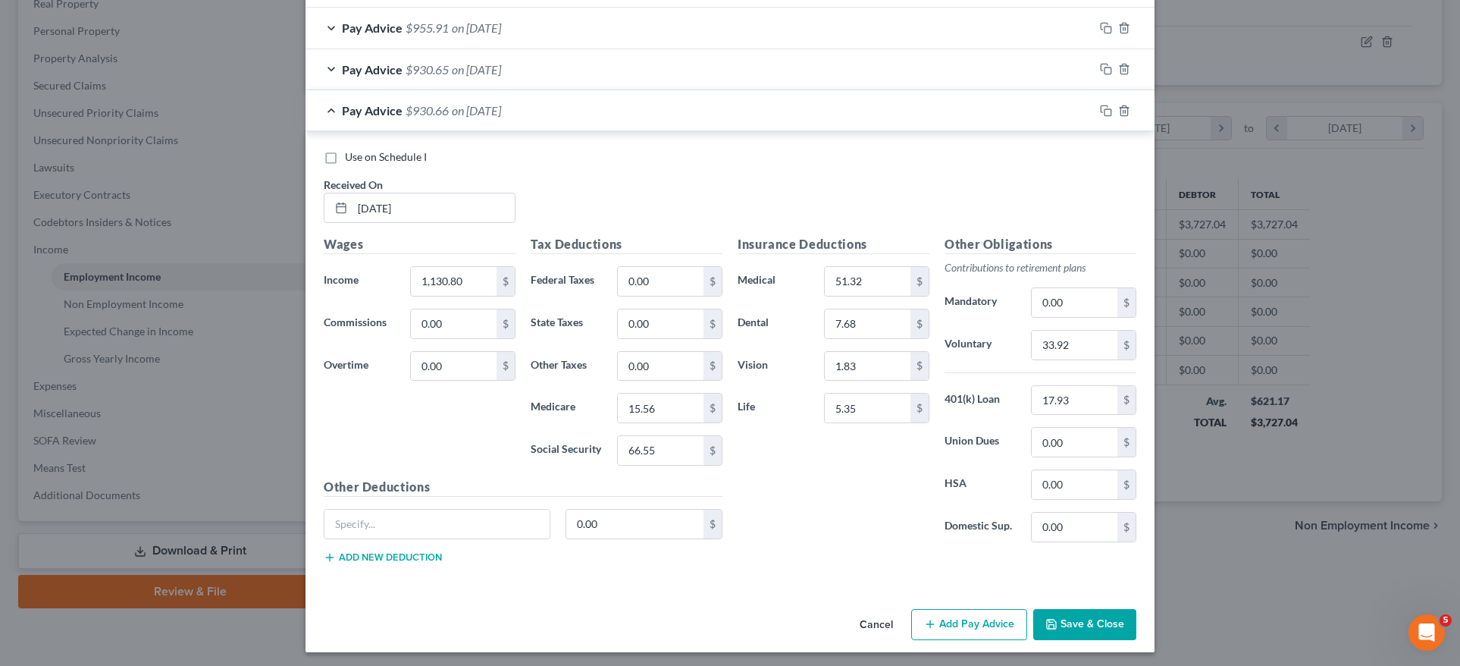
click at [1077, 618] on button "Save & Close" at bounding box center [1084, 625] width 103 height 32
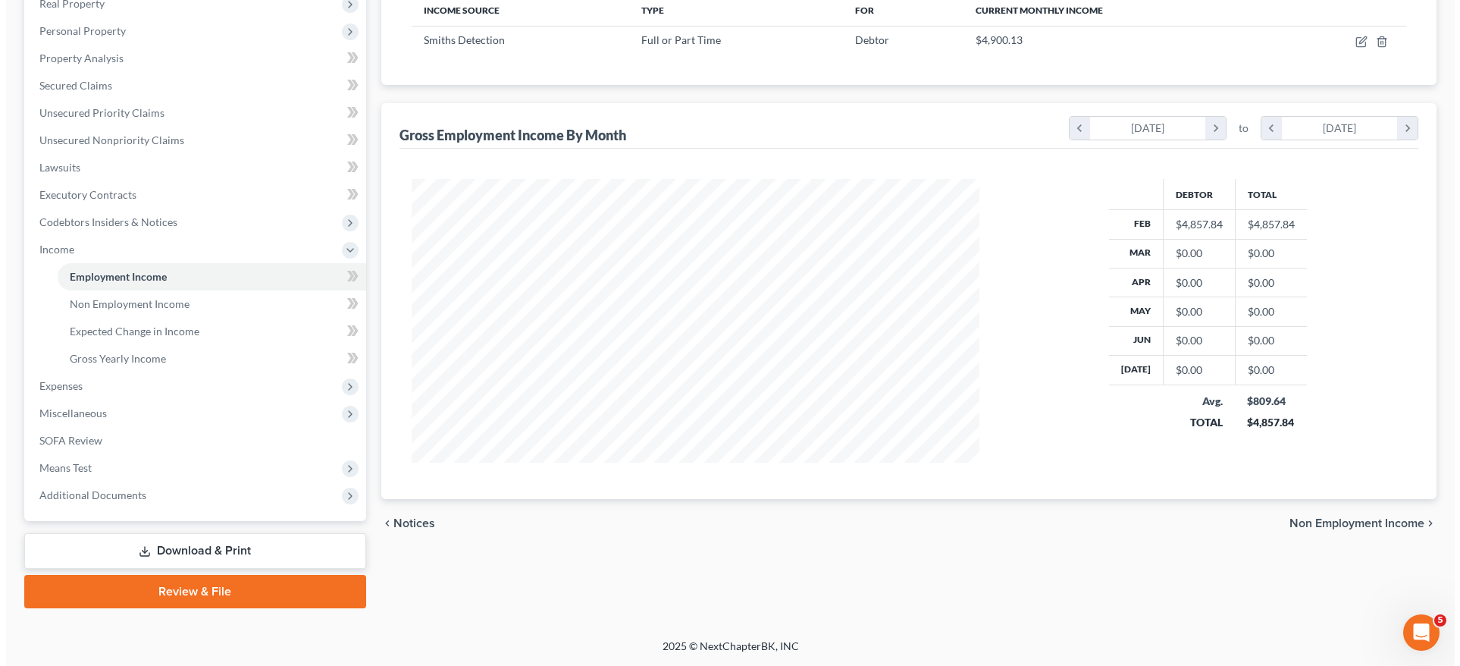
scroll to position [757809, 757494]
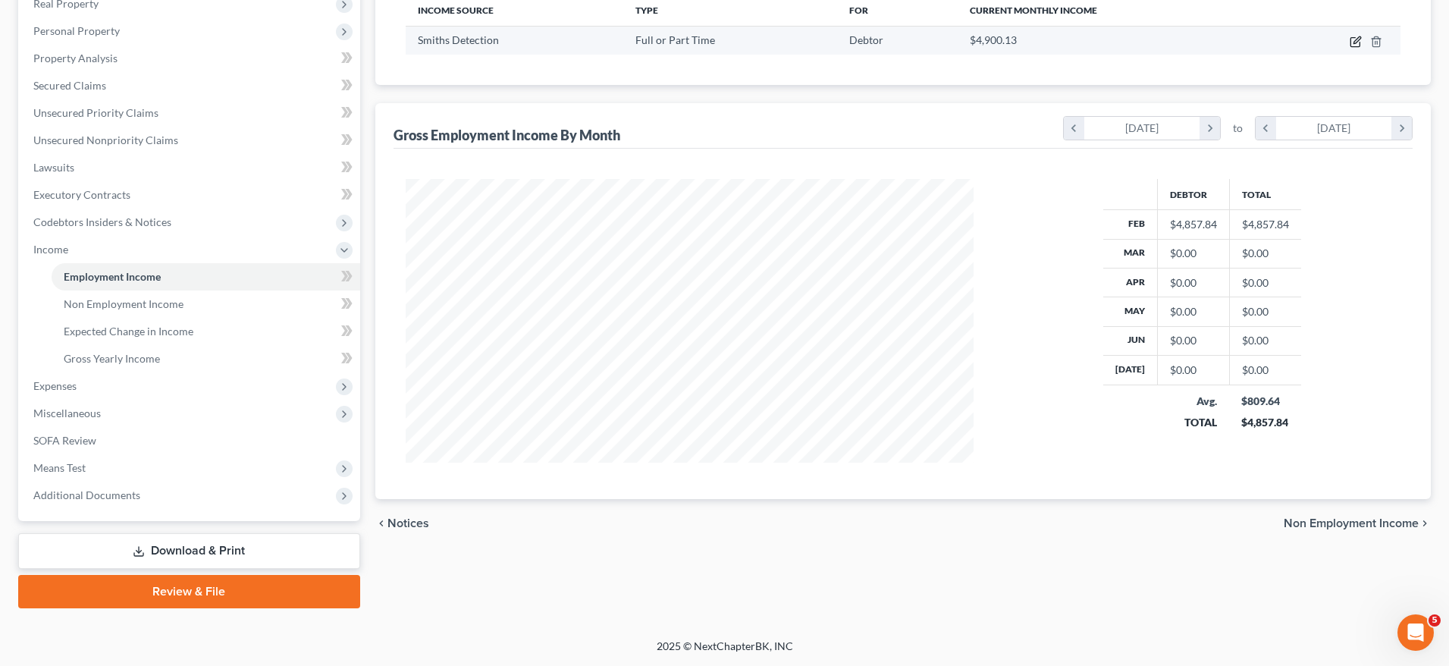
click at [1356, 42] on icon "button" at bounding box center [1355, 42] width 12 height 12
select select "0"
select select "21"
select select "3"
click at [1356, 42] on div "Edit Income Source × Employment Type * Select Full or Part Time Employment Self…" at bounding box center [724, 333] width 1449 height 666
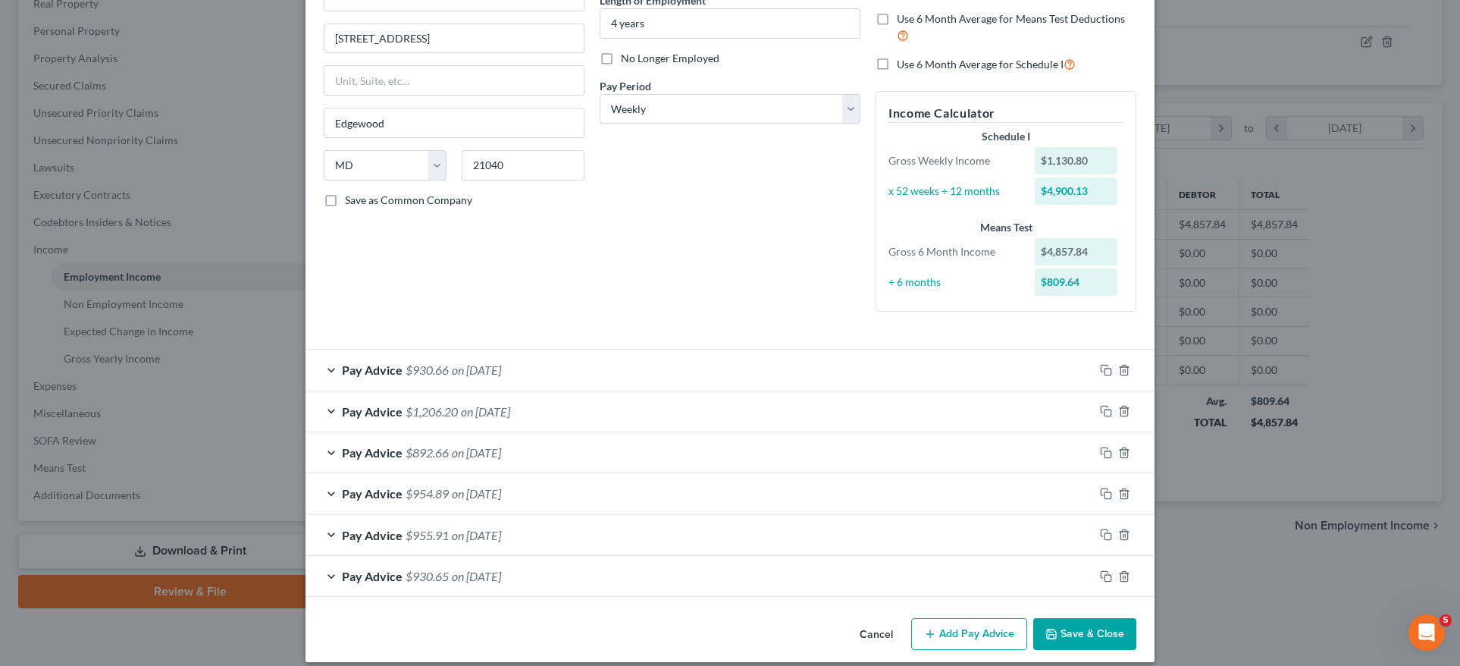
scroll to position [173, 0]
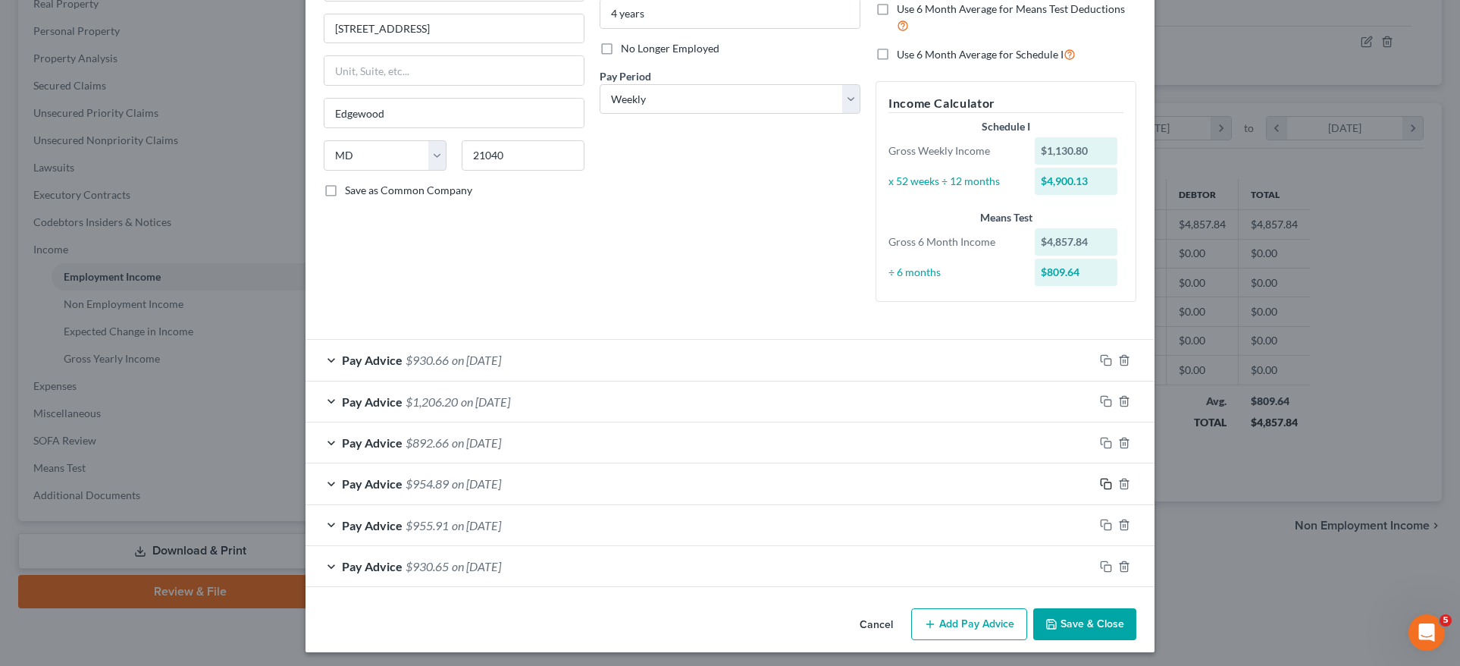
click at [1100, 479] on icon "button" at bounding box center [1106, 484] width 12 height 12
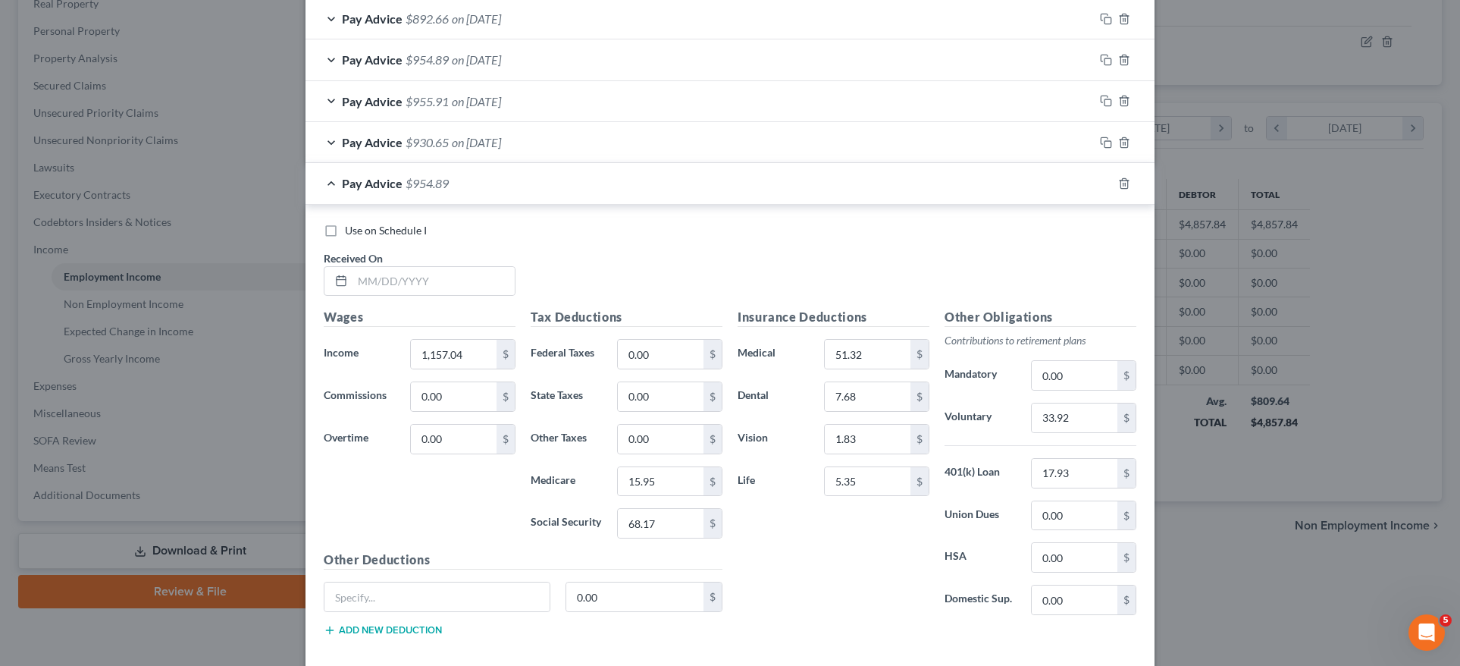
scroll to position [625, 0]
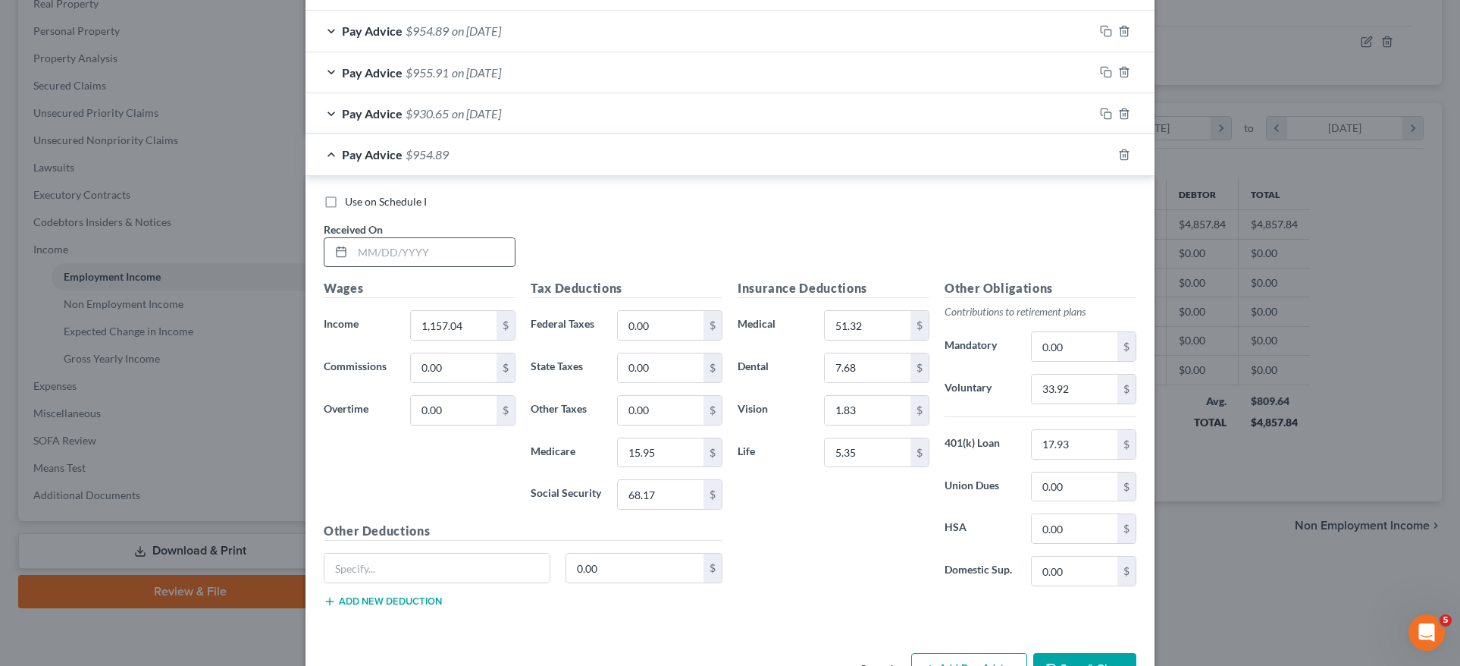
click at [434, 262] on div at bounding box center [420, 252] width 192 height 30
click at [437, 251] on input "text" at bounding box center [434, 252] width 162 height 29
type input "03/07/2025"
click at [474, 330] on input "1,157.04" at bounding box center [454, 325] width 86 height 29
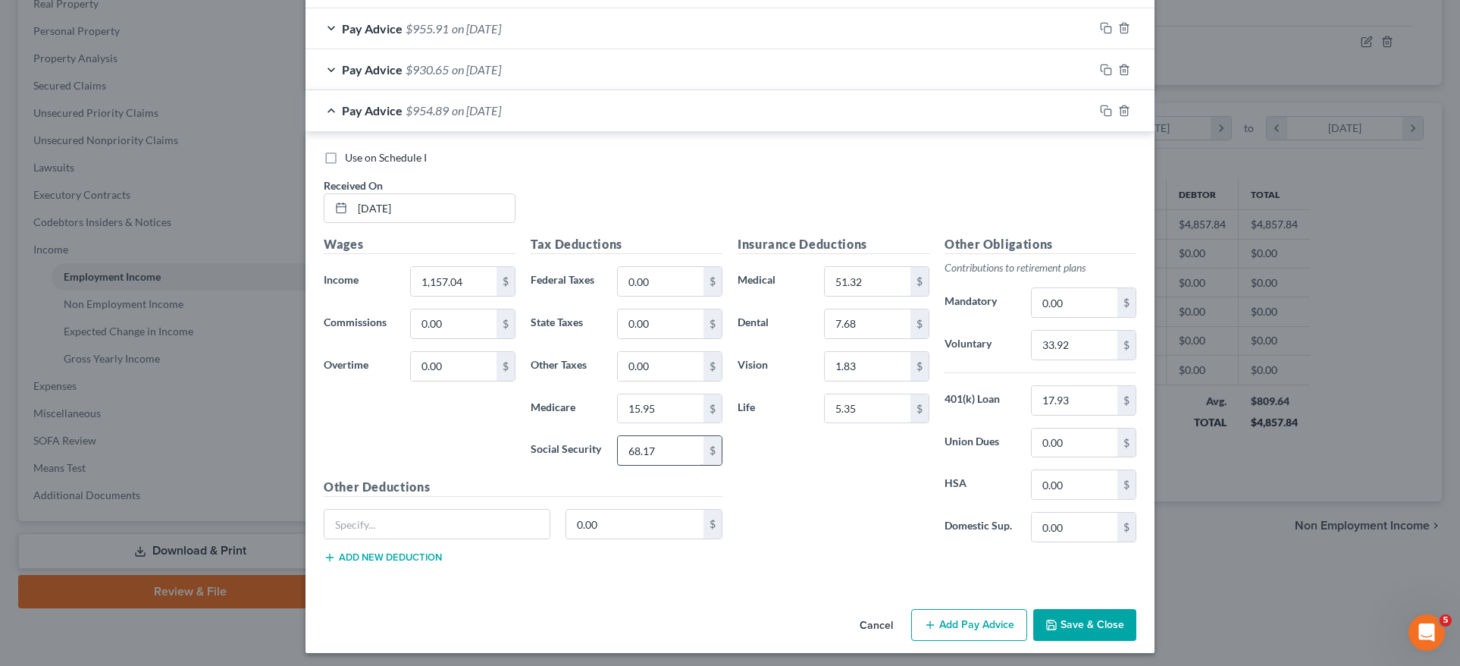
click at [650, 444] on input "68.17" at bounding box center [661, 450] width 86 height 29
type input "68.18"
click at [663, 406] on input "15.95" at bounding box center [661, 408] width 86 height 29
click at [998, 617] on button "Add Pay Advice" at bounding box center [969, 625] width 116 height 32
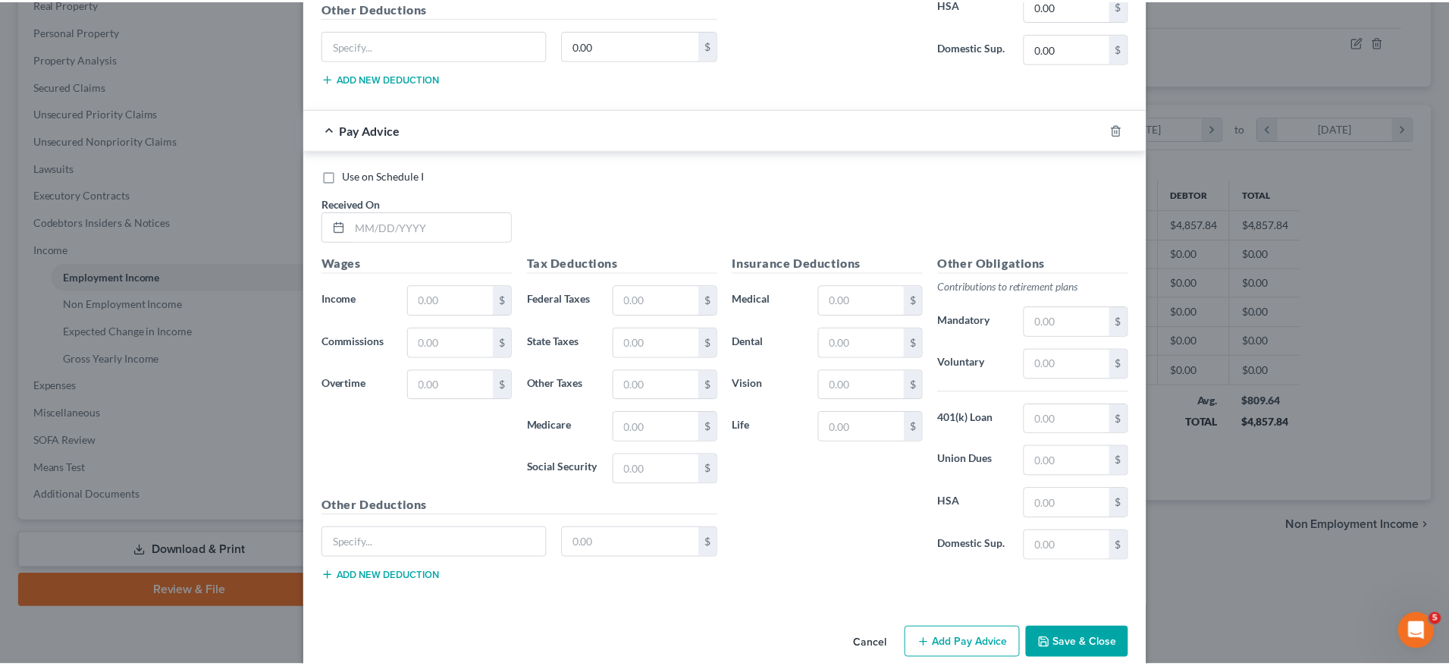
scroll to position [1151, 0]
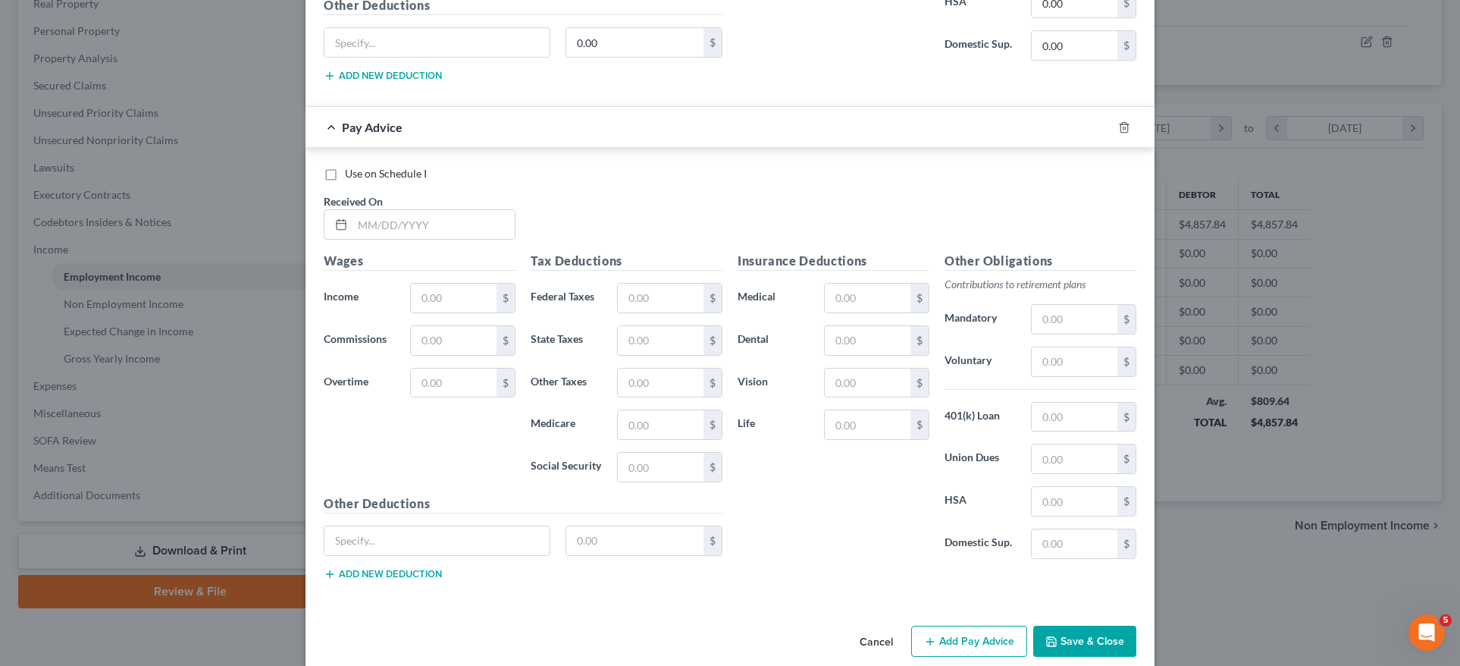
click at [867, 635] on button "Cancel" at bounding box center [877, 642] width 58 height 30
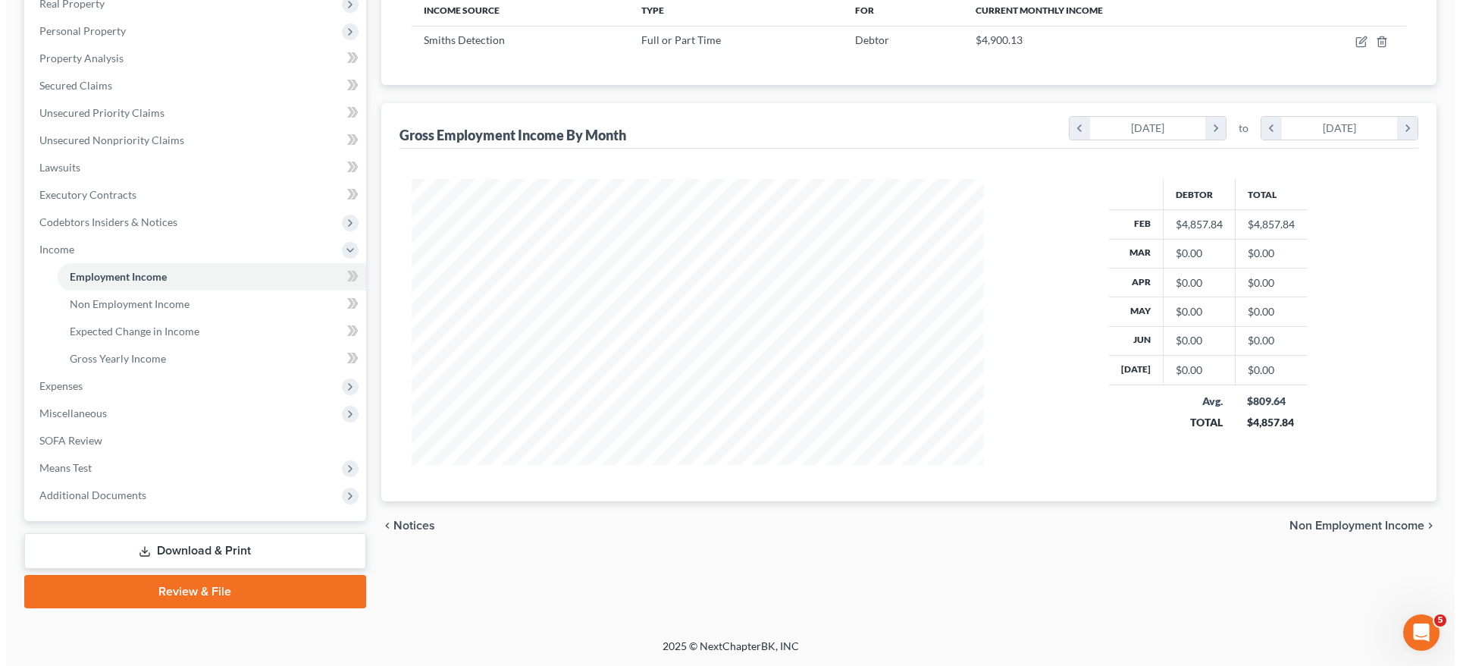
scroll to position [757809, 757494]
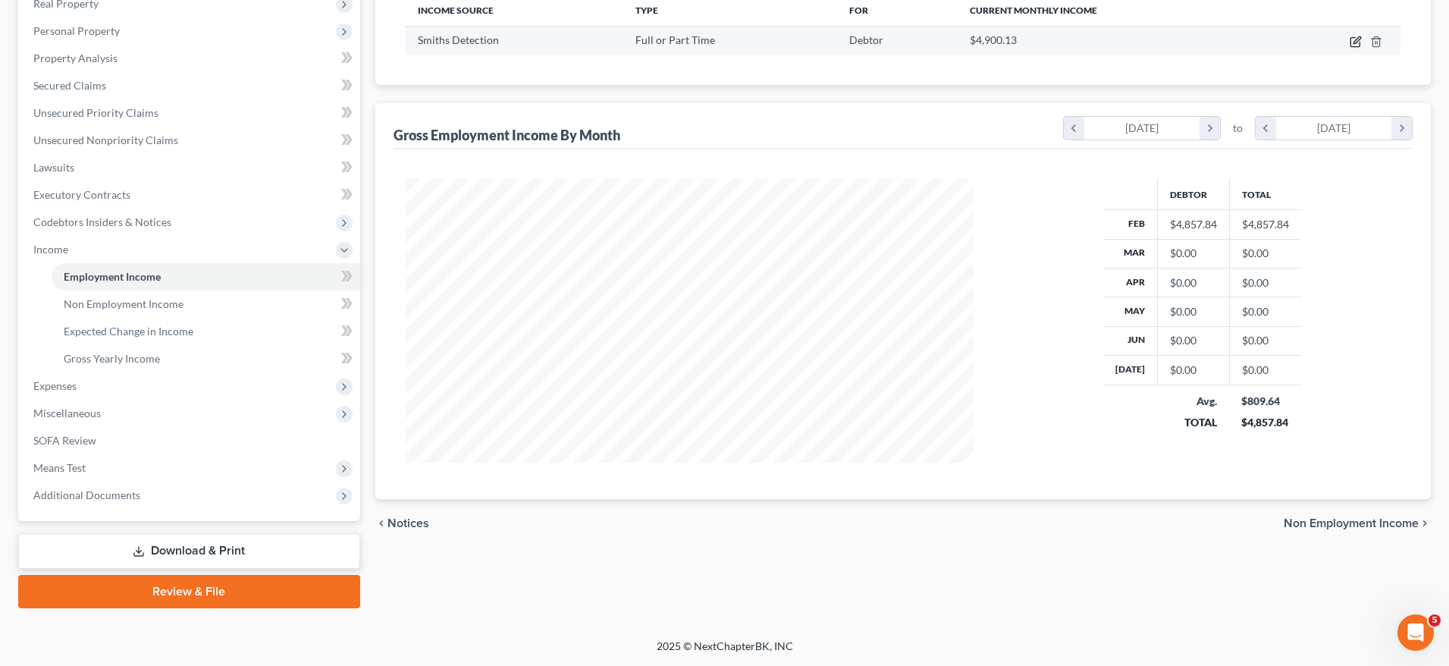
click at [1355, 42] on icon "button" at bounding box center [1355, 42] width 12 height 12
select select "0"
select select "21"
select select "3"
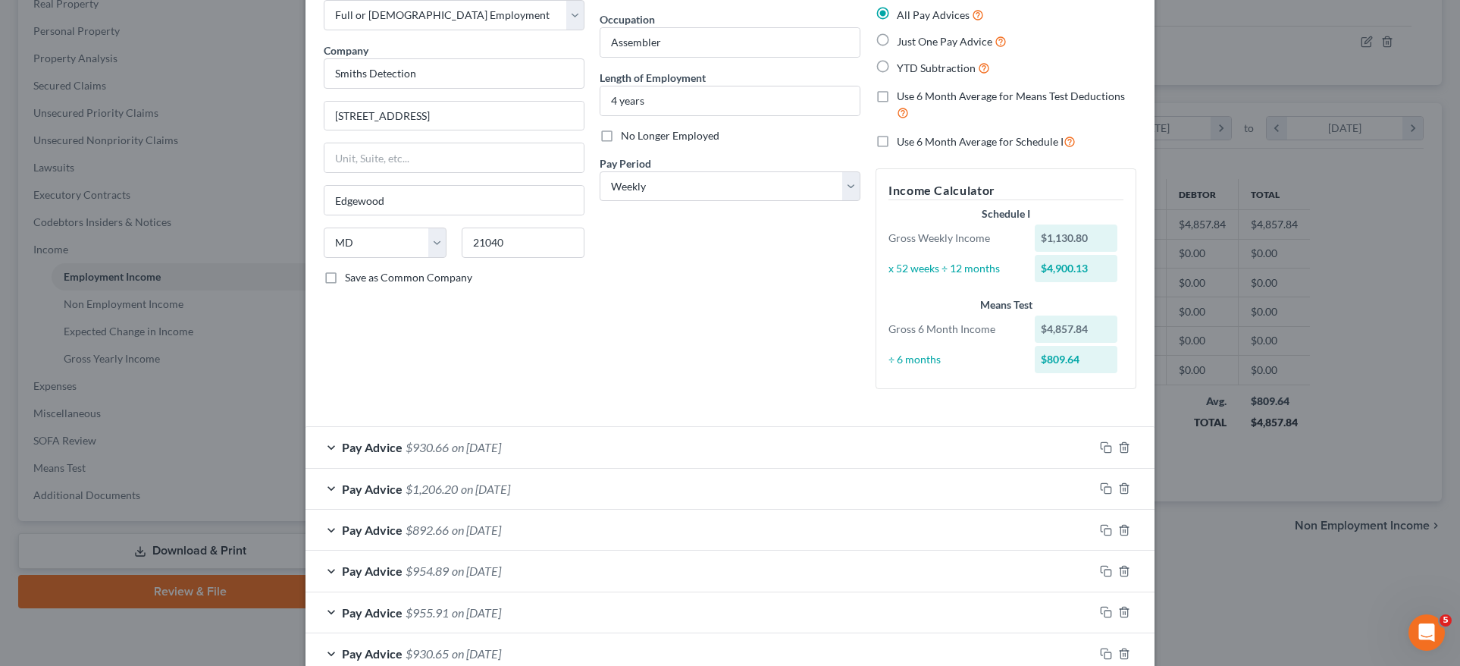
scroll to position [173, 0]
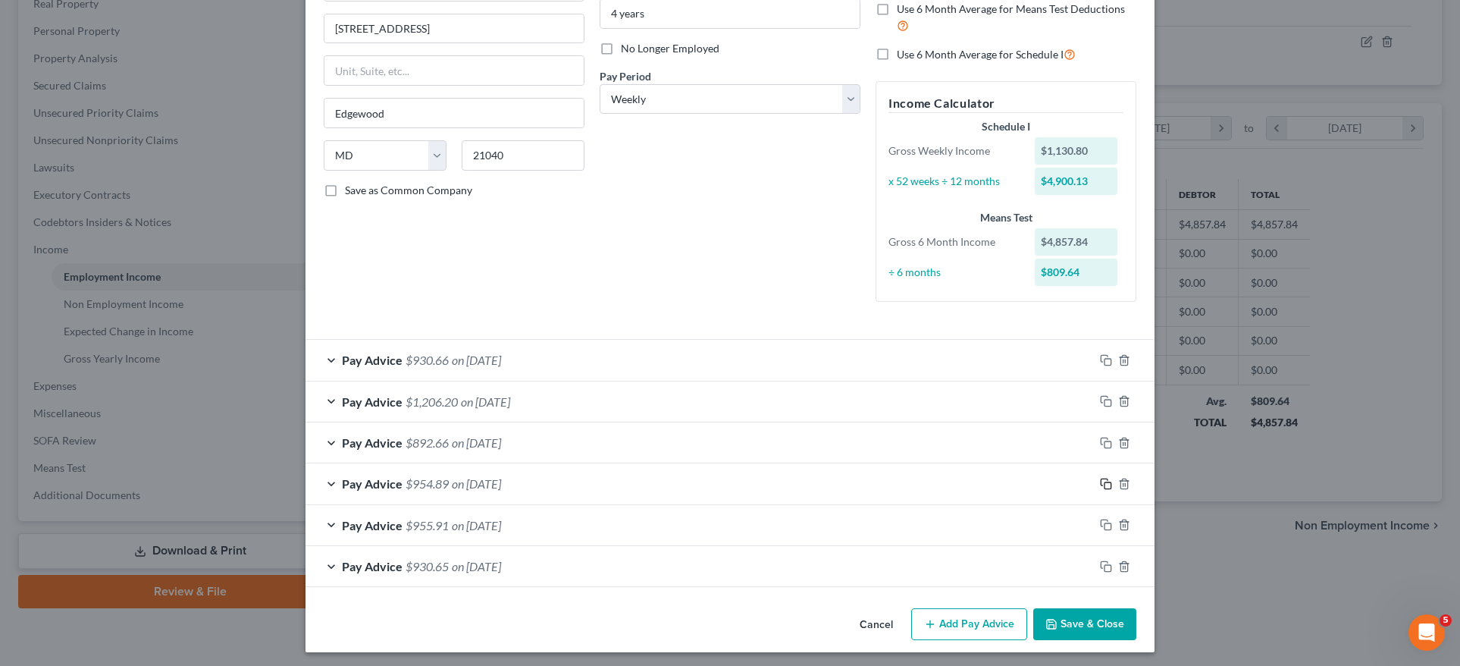
click at [1103, 481] on icon "button" at bounding box center [1106, 484] width 12 height 12
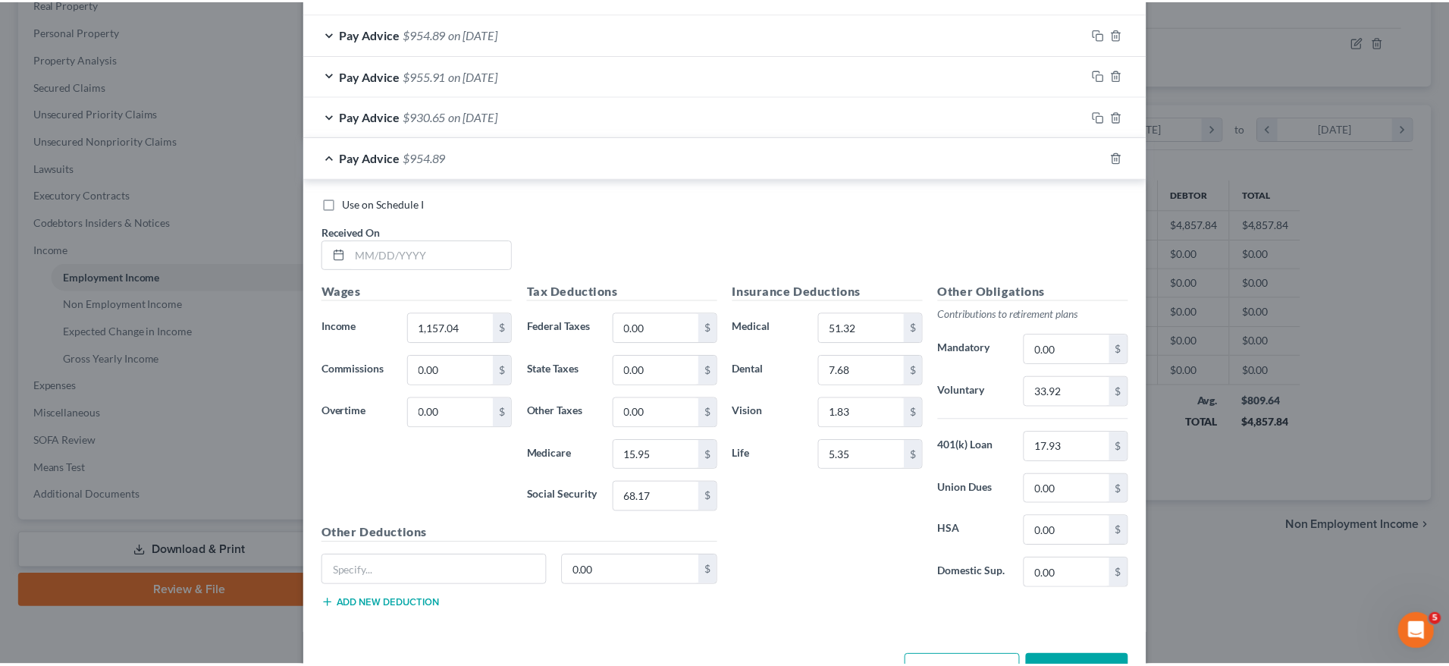
scroll to position [669, 0]
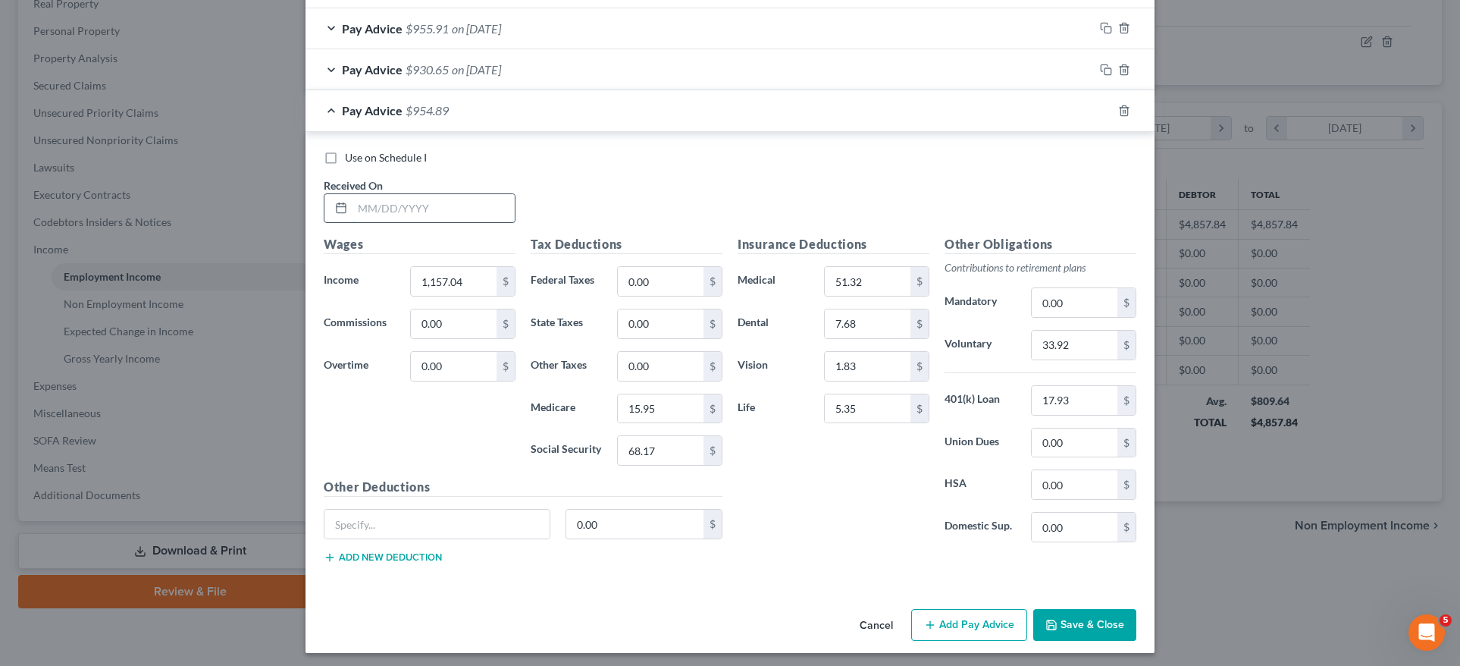
click at [408, 200] on input "text" at bounding box center [434, 208] width 162 height 29
type input "03/07/2025"
click at [655, 445] on input "68.17" at bounding box center [661, 450] width 86 height 29
type input "68.18"
click at [1068, 393] on input "17.93" at bounding box center [1075, 400] width 86 height 29
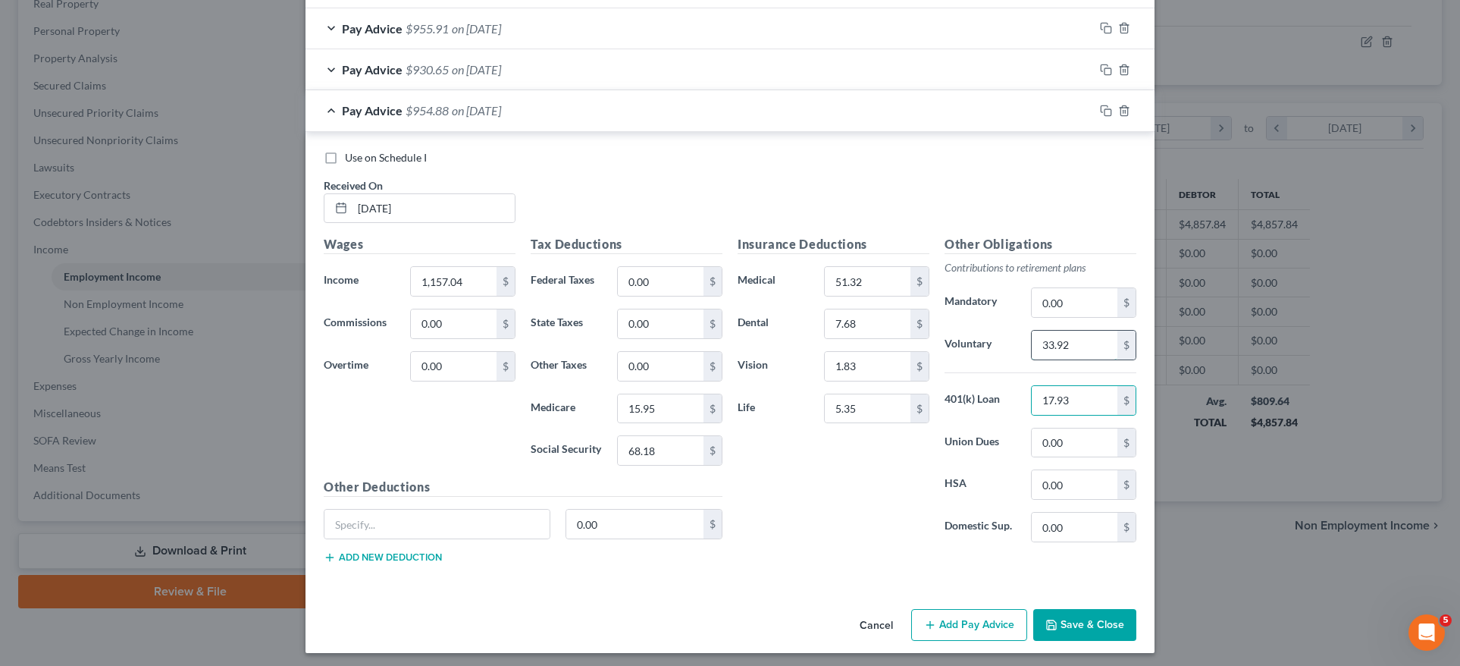
click at [1076, 344] on input "33.92" at bounding box center [1075, 345] width 86 height 29
click at [1102, 618] on button "Save & Close" at bounding box center [1084, 625] width 103 height 32
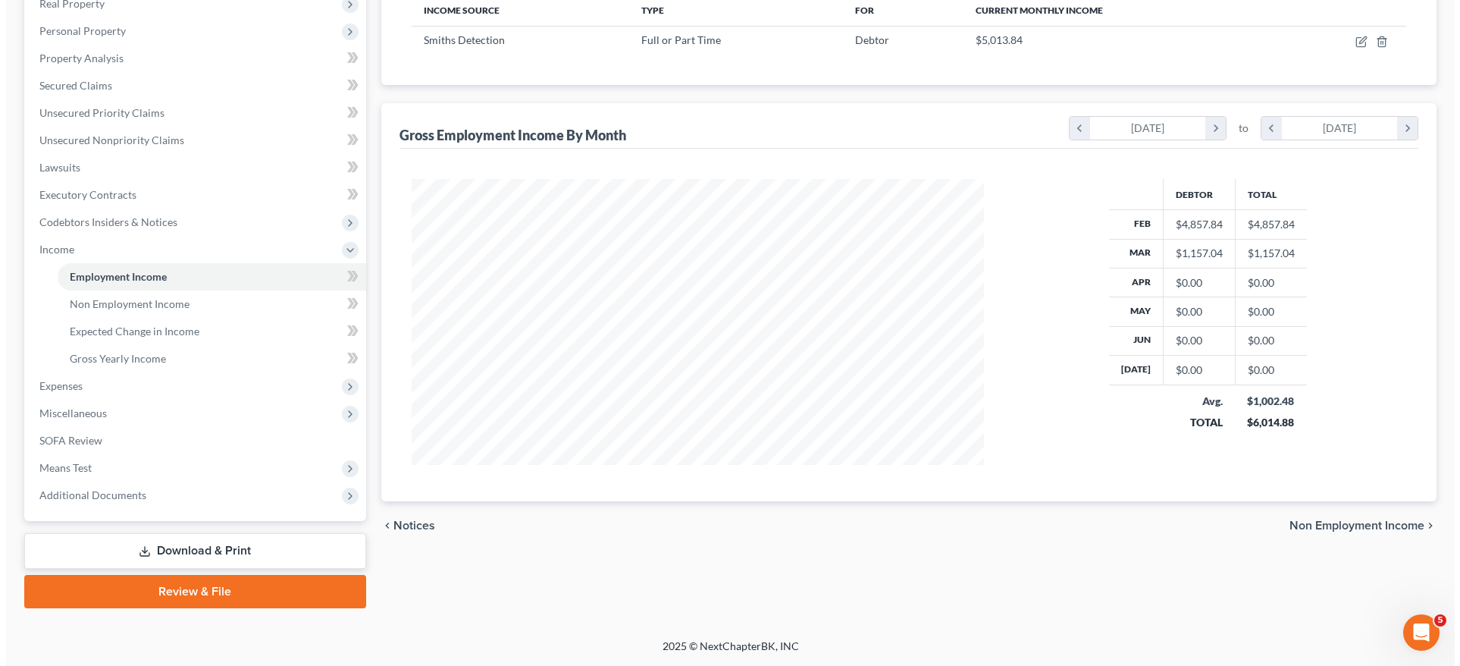
scroll to position [757809, 757494]
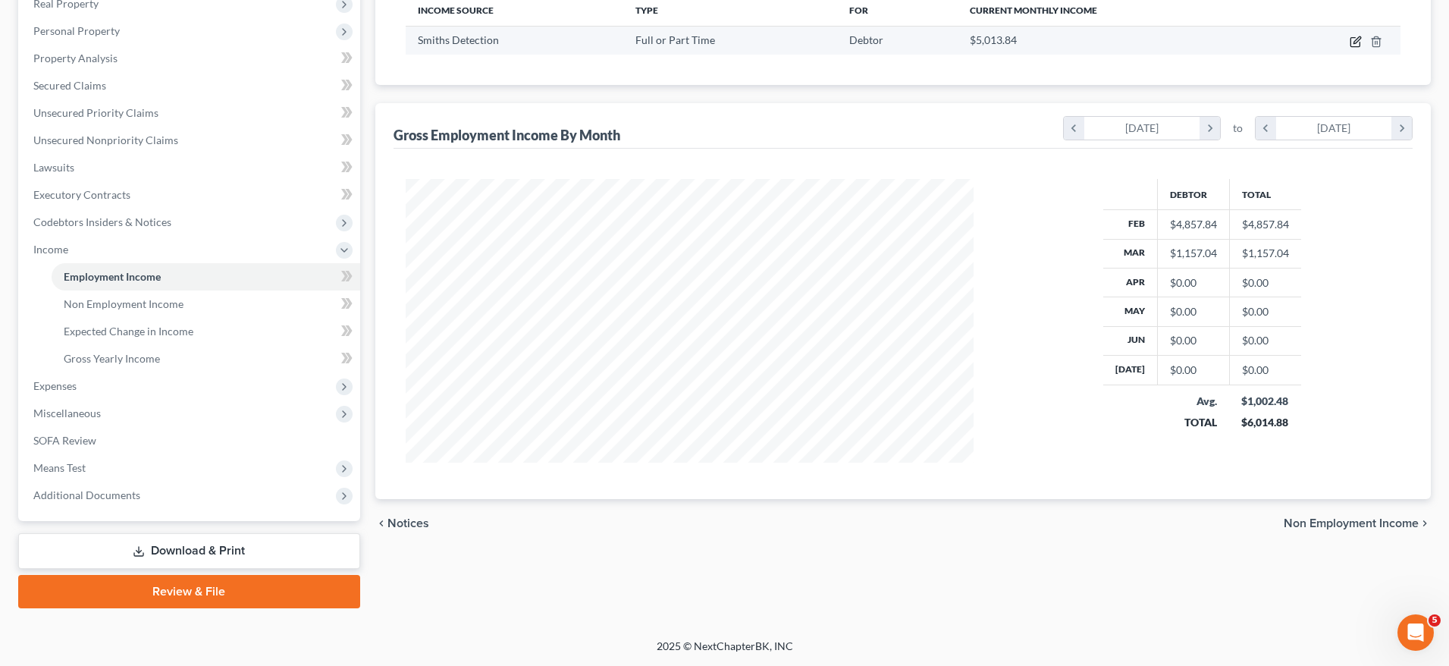
click at [1358, 37] on icon "button" at bounding box center [1355, 42] width 12 height 12
select select "0"
select select "21"
select select "3"
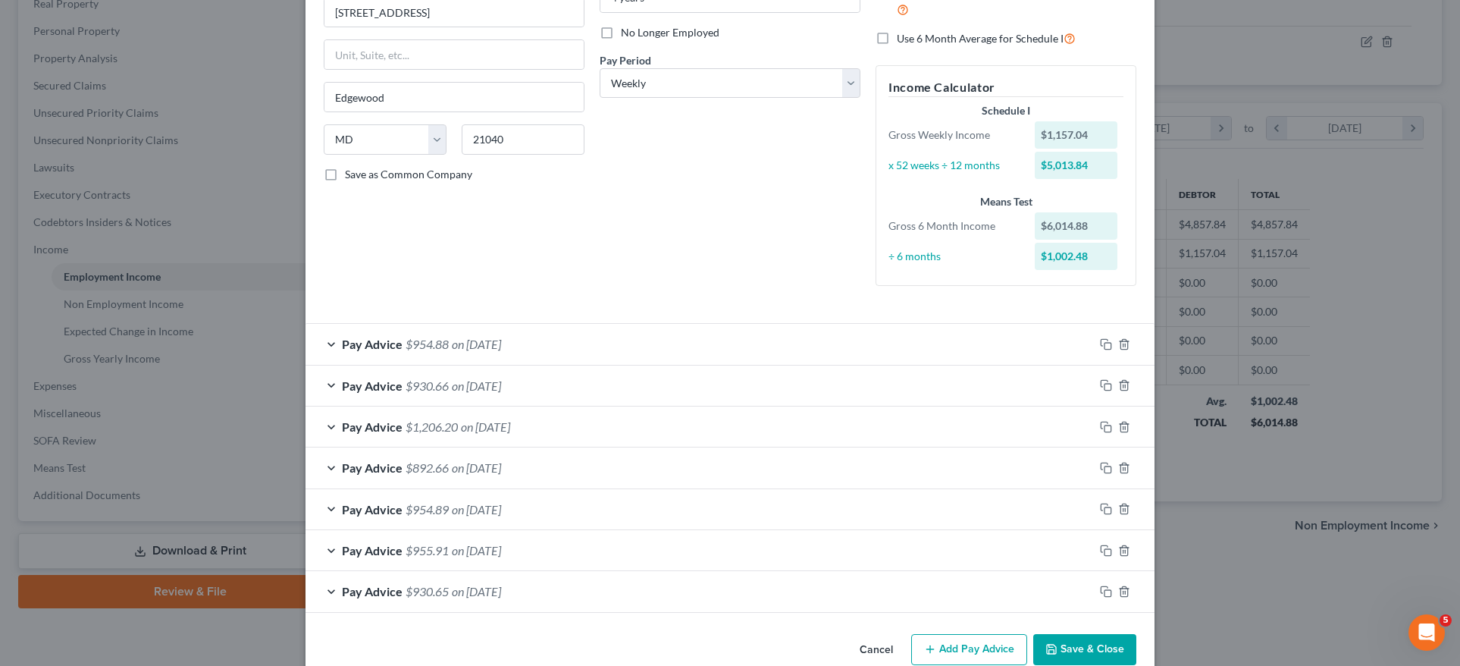
scroll to position [214, 0]
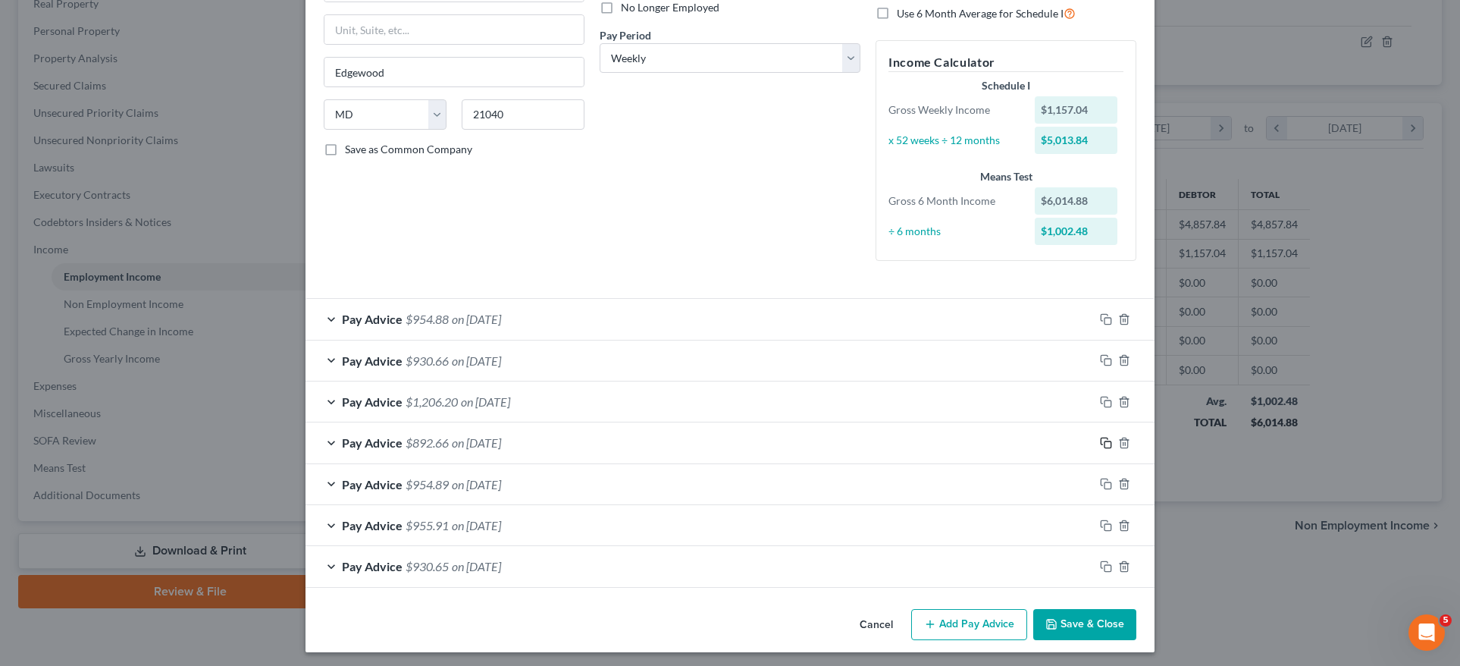
click at [1100, 438] on icon "button" at bounding box center [1106, 443] width 12 height 12
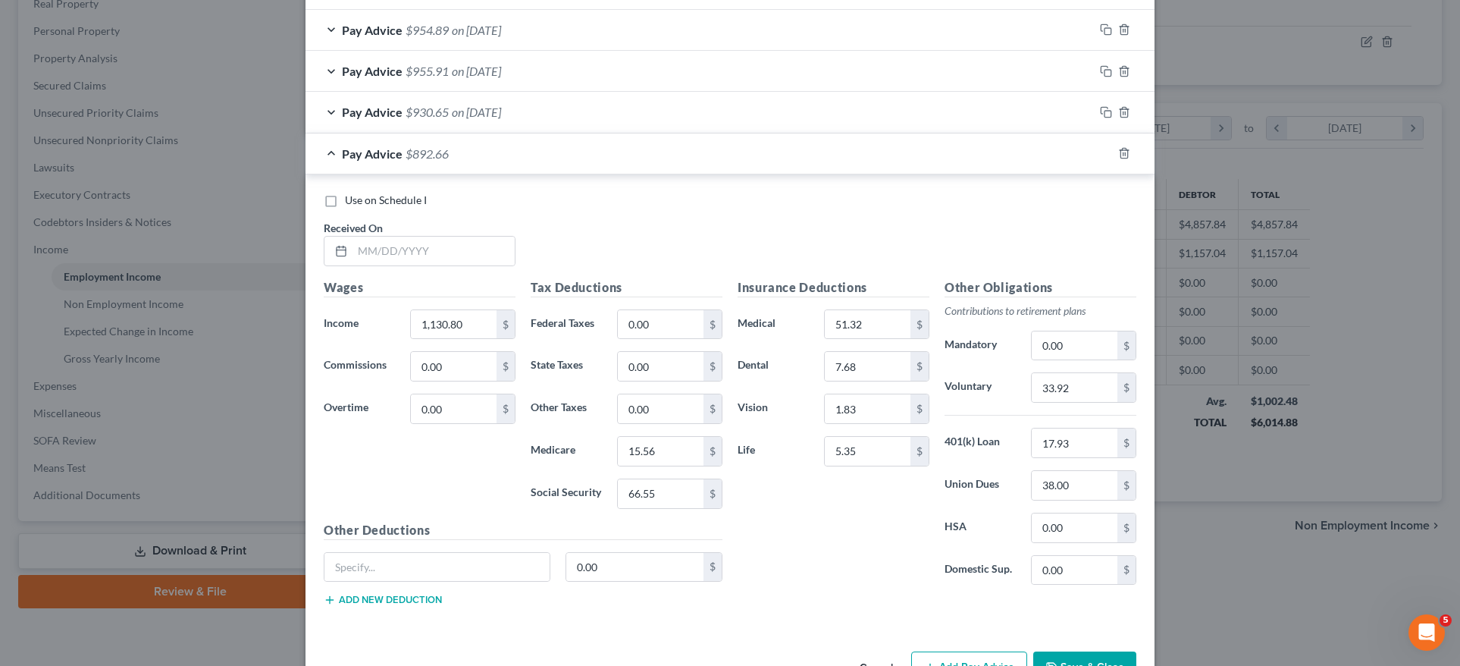
scroll to position [663, 0]
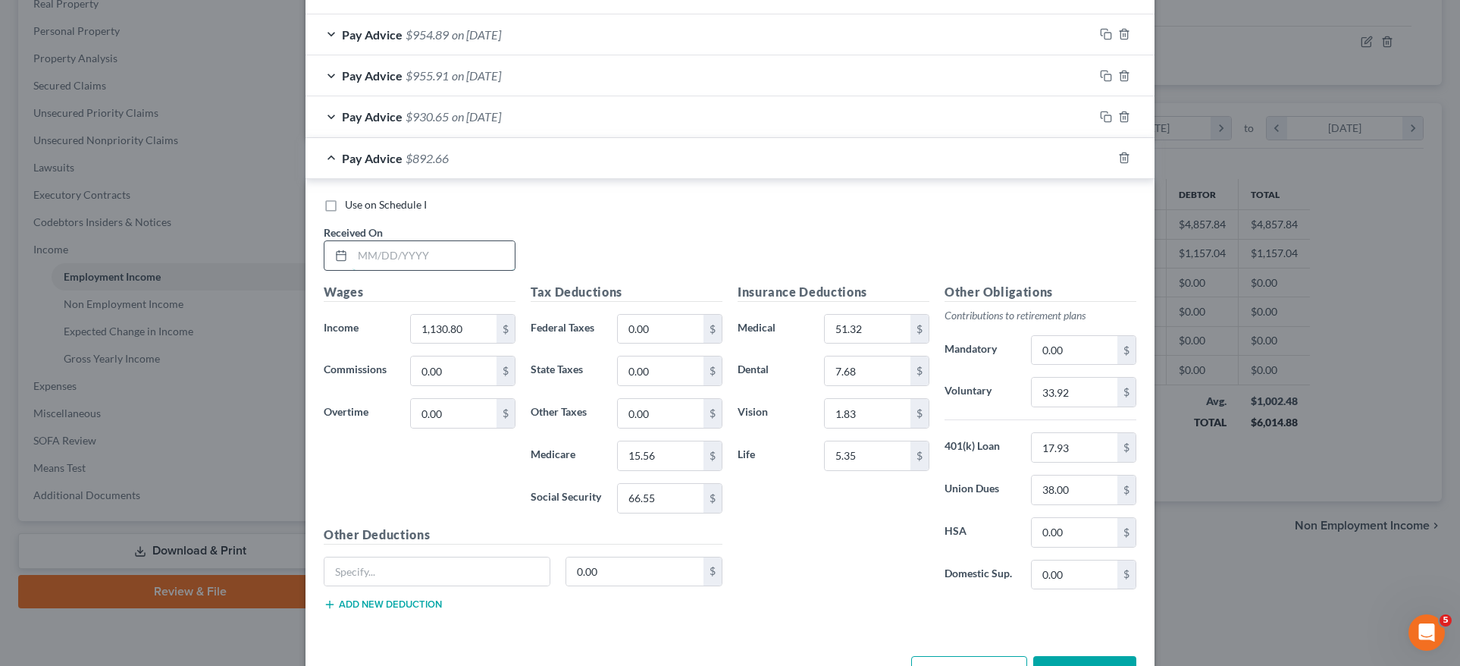
drag, startPoint x: 429, startPoint y: 247, endPoint x: 421, endPoint y: 252, distance: 9.3
click at [422, 252] on input "text" at bounding box center [434, 255] width 162 height 29
type input "03/14/2025"
drag, startPoint x: 674, startPoint y: 435, endPoint x: 669, endPoint y: 447, distance: 12.2
click at [675, 436] on div "Tax Deductions Federal Taxes 0.00 $ State Taxes 0.00 $ Other Taxes 0.00 $ Medic…" at bounding box center [626, 404] width 207 height 243
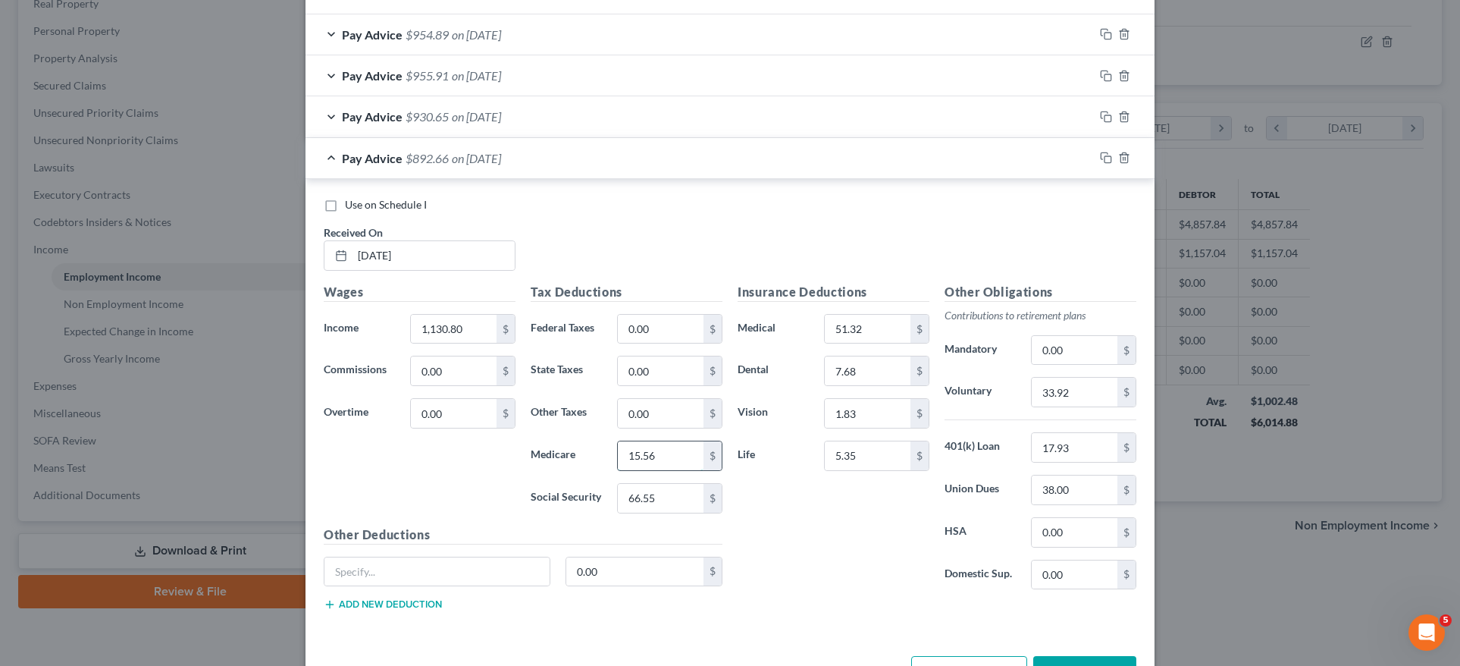
click at [664, 458] on input "15.56" at bounding box center [661, 455] width 86 height 29
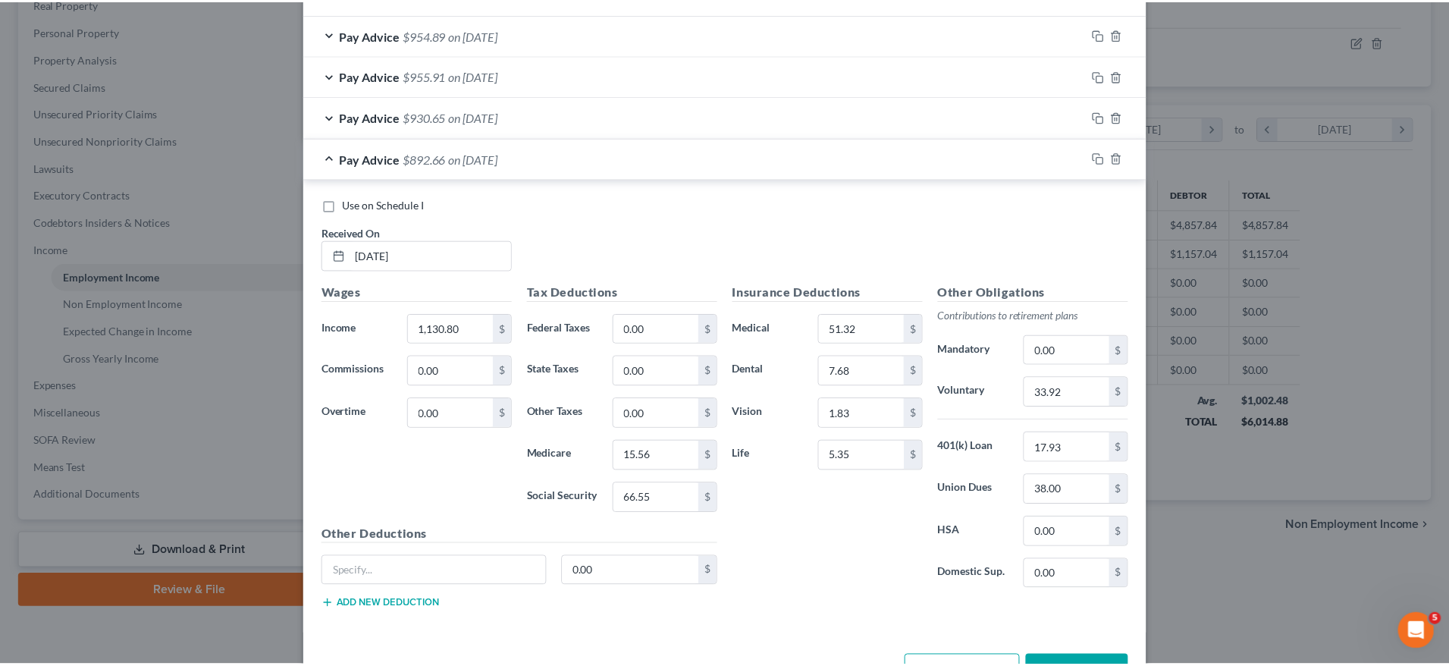
scroll to position [710, 0]
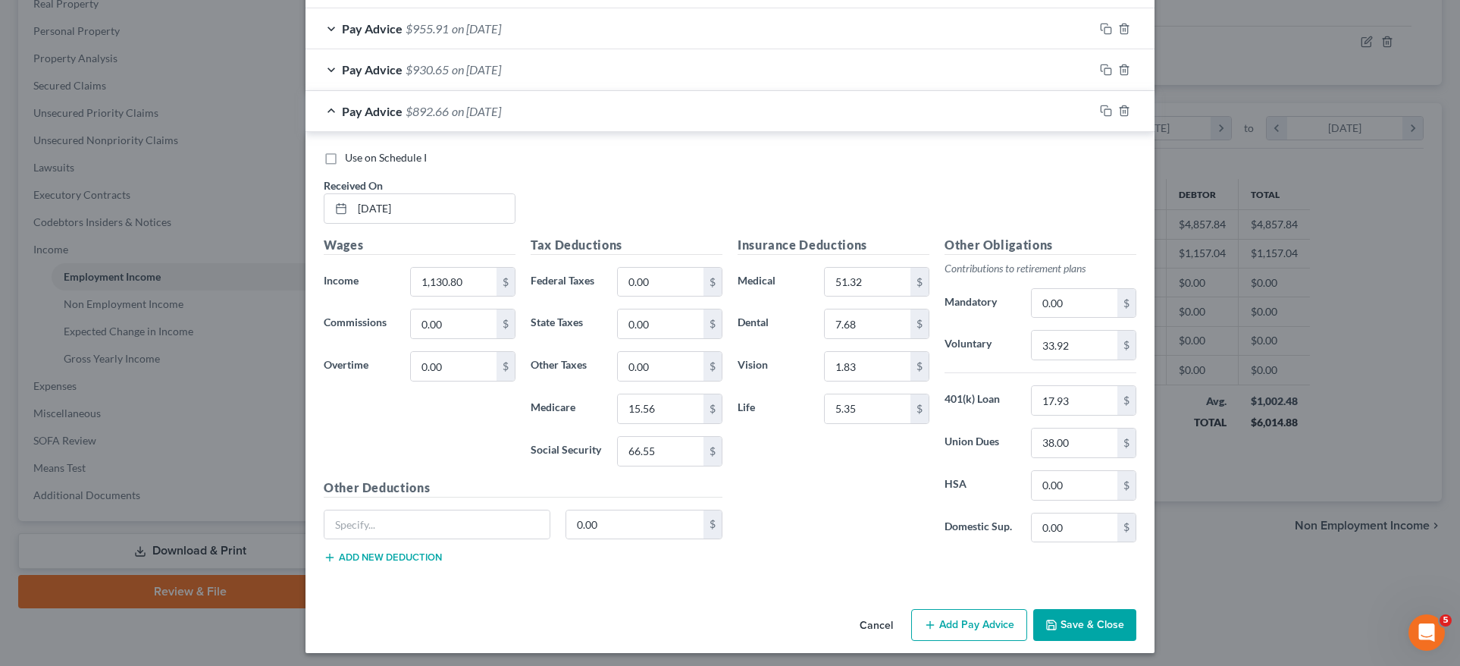
click at [1079, 622] on button "Save & Close" at bounding box center [1084, 625] width 103 height 32
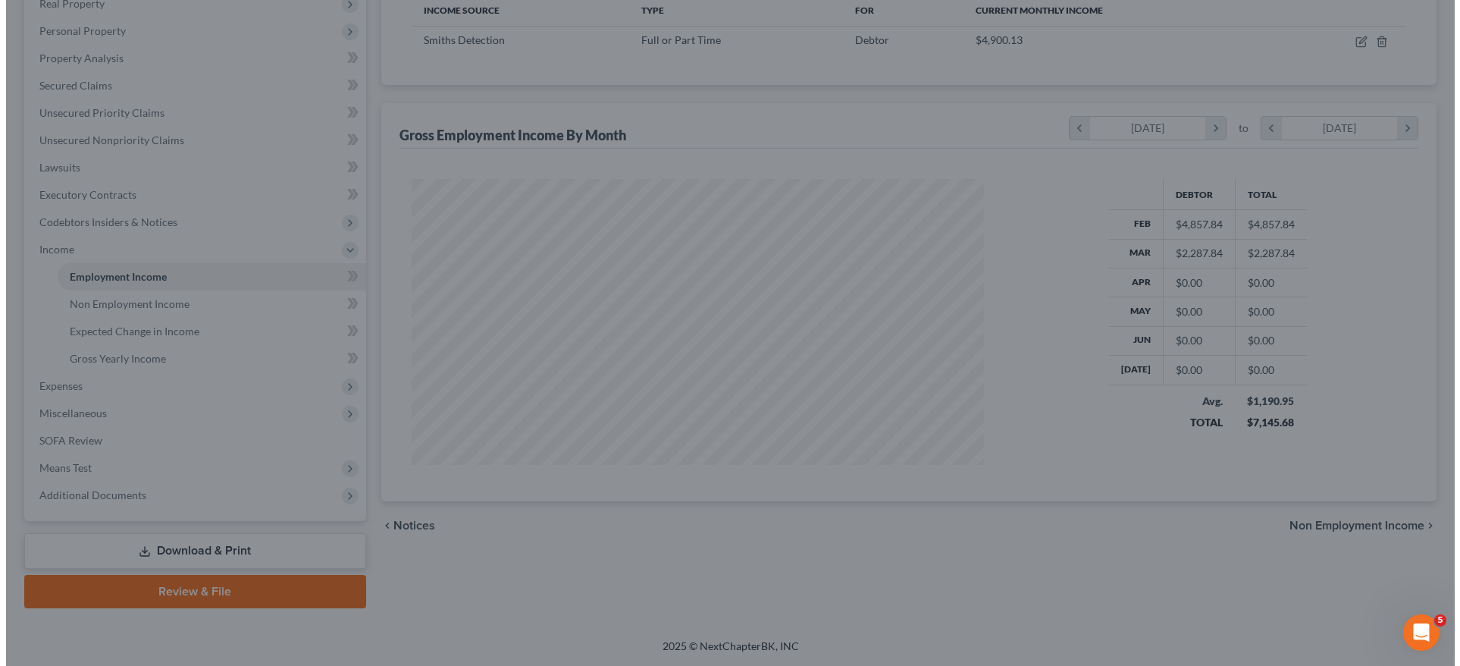
scroll to position [757809, 757494]
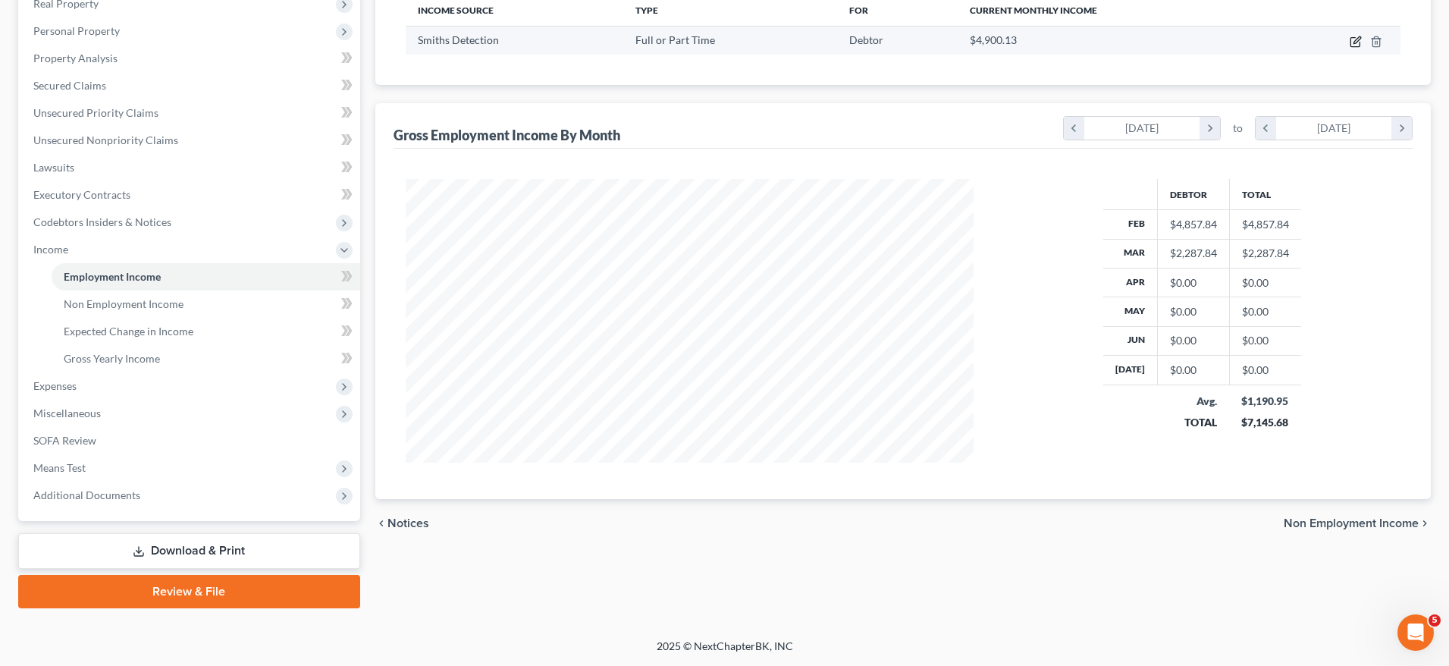
click at [1355, 43] on icon "button" at bounding box center [1355, 42] width 12 height 12
select select "0"
select select "21"
select select "3"
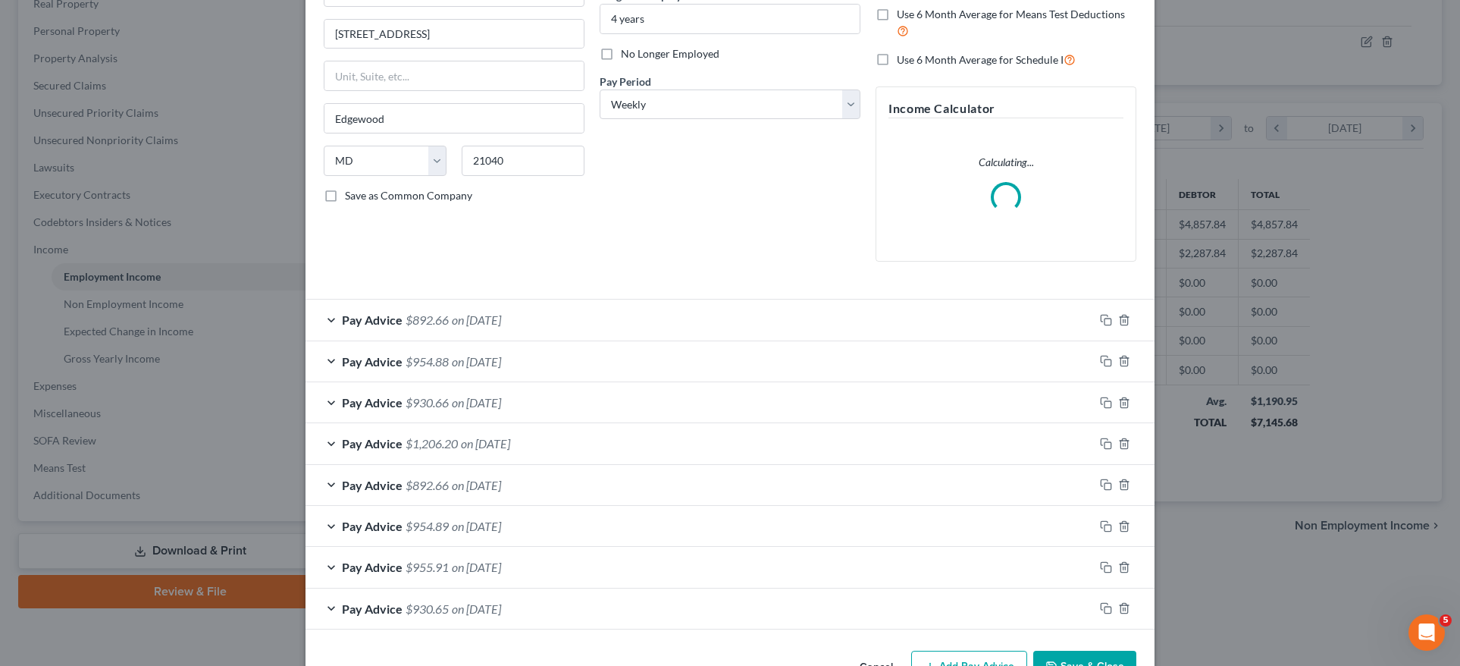
scroll to position [209, 0]
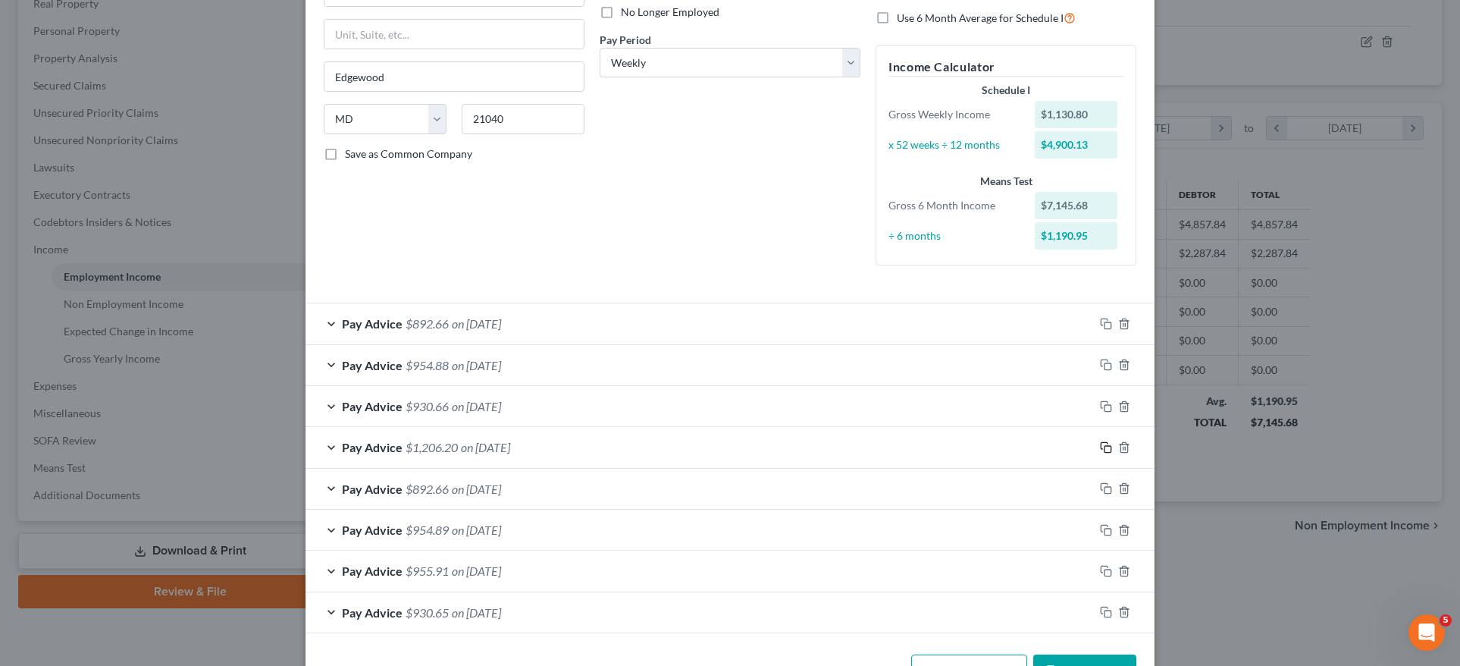
click at [1105, 446] on rect "button" at bounding box center [1108, 449] width 7 height 7
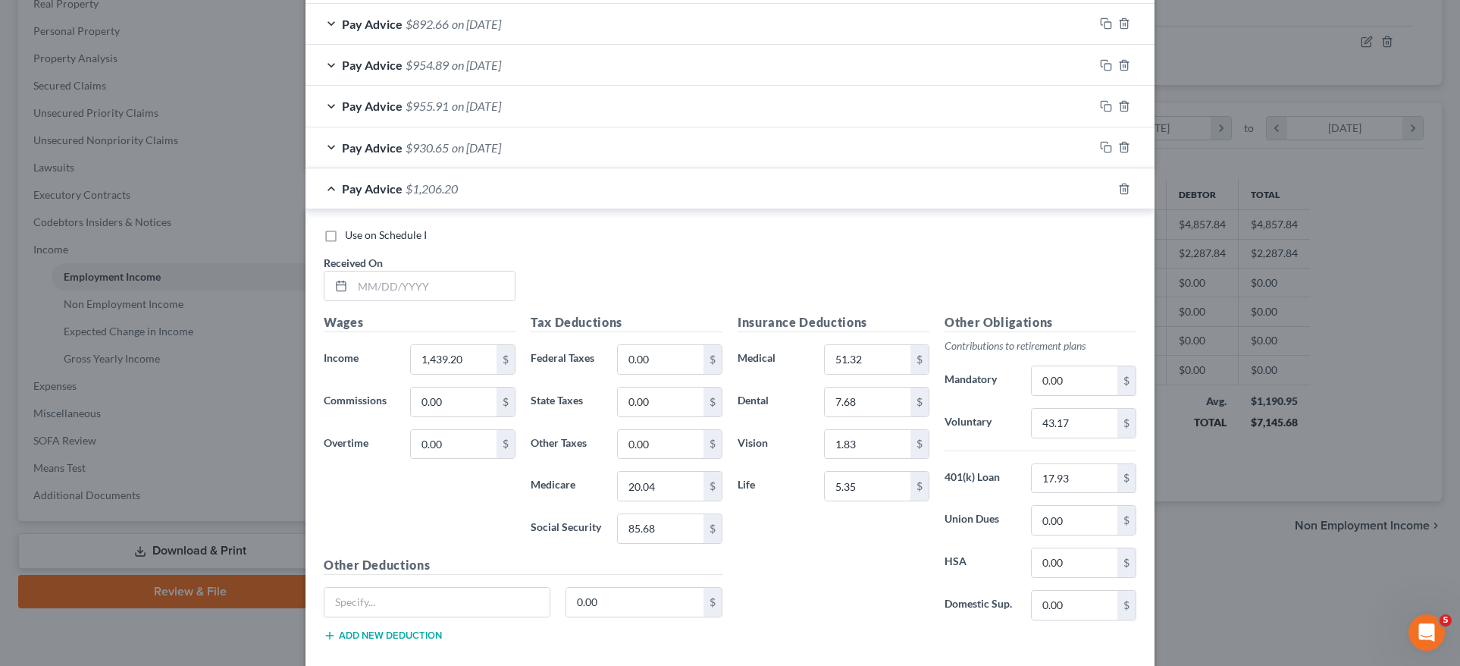
scroll to position [672, 0]
click at [398, 284] on input "text" at bounding box center [434, 287] width 162 height 29
type input "03/21/2025"
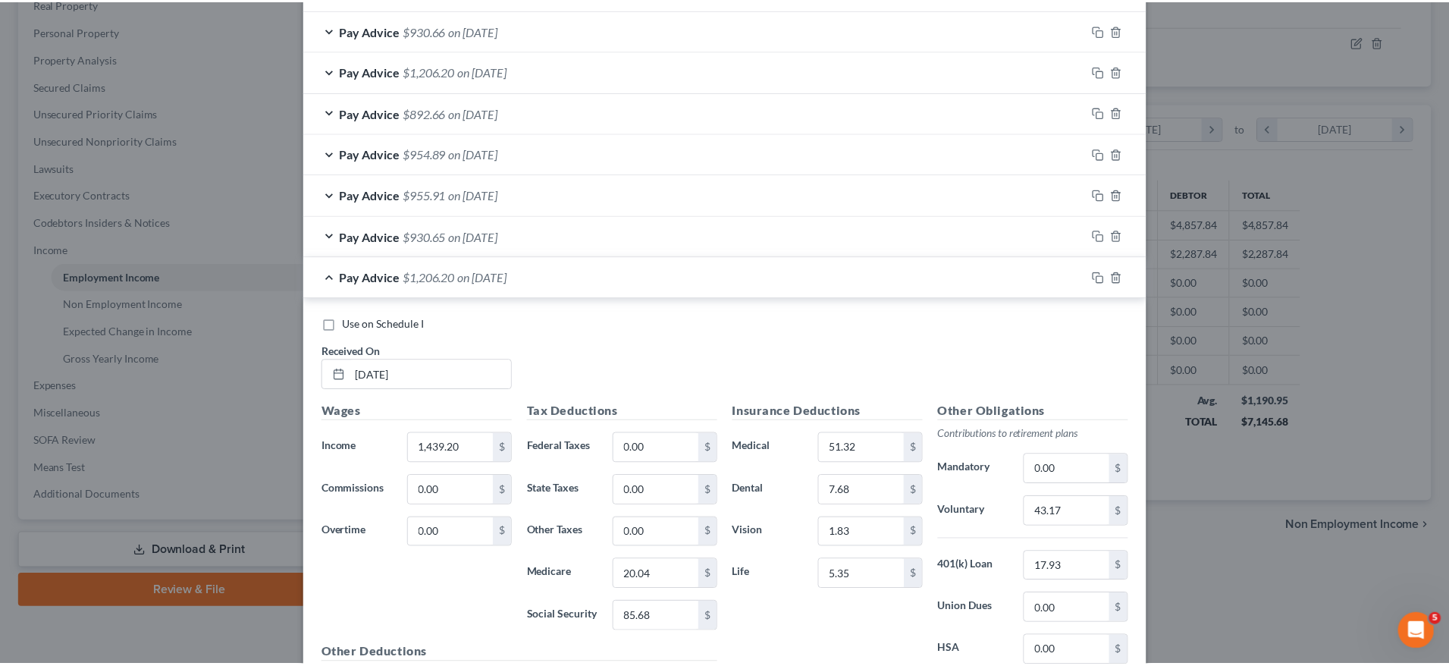
scroll to position [751, 0]
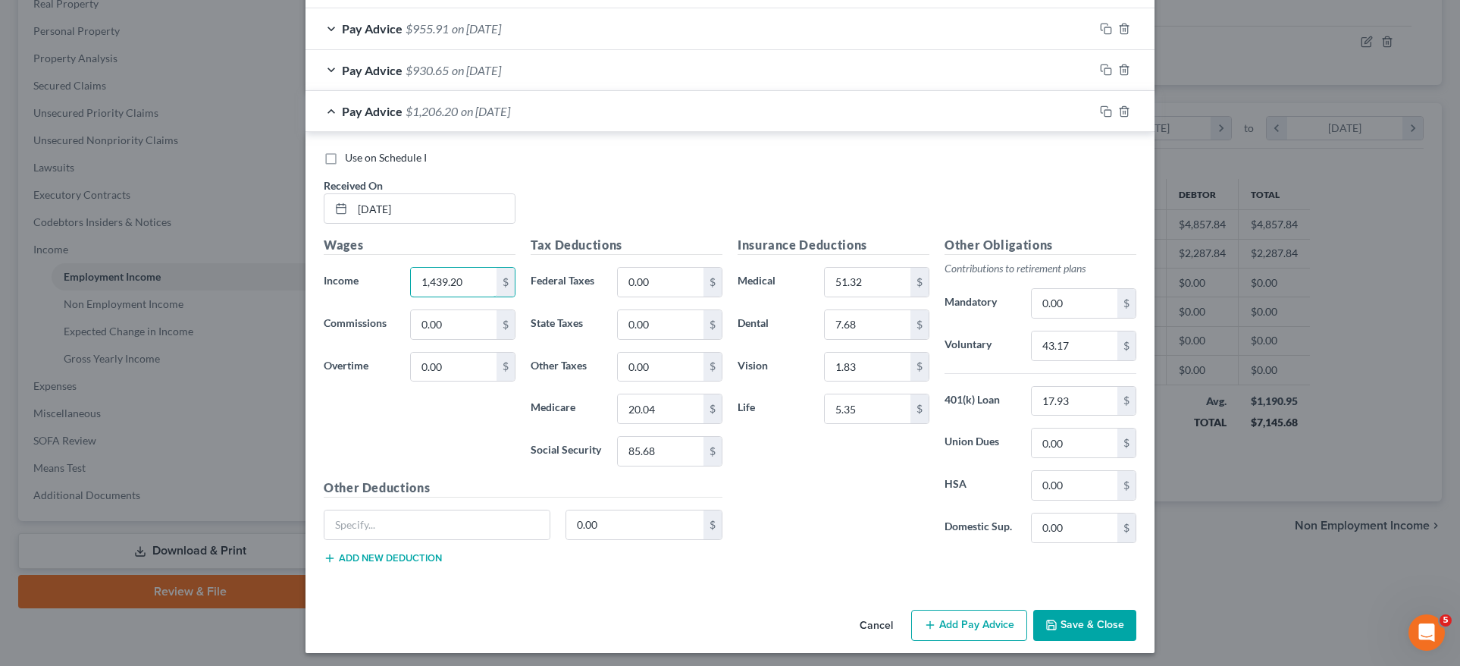
drag, startPoint x: 457, startPoint y: 280, endPoint x: 346, endPoint y: 285, distance: 110.8
click at [348, 288] on div "Income * 1,439.20 $" at bounding box center [419, 282] width 207 height 30
drag, startPoint x: 453, startPoint y: 279, endPoint x: 347, endPoint y: 278, distance: 105.4
click at [347, 278] on div "Income * 1,439.20 $" at bounding box center [419, 282] width 207 height 30
type input "1,533.65"
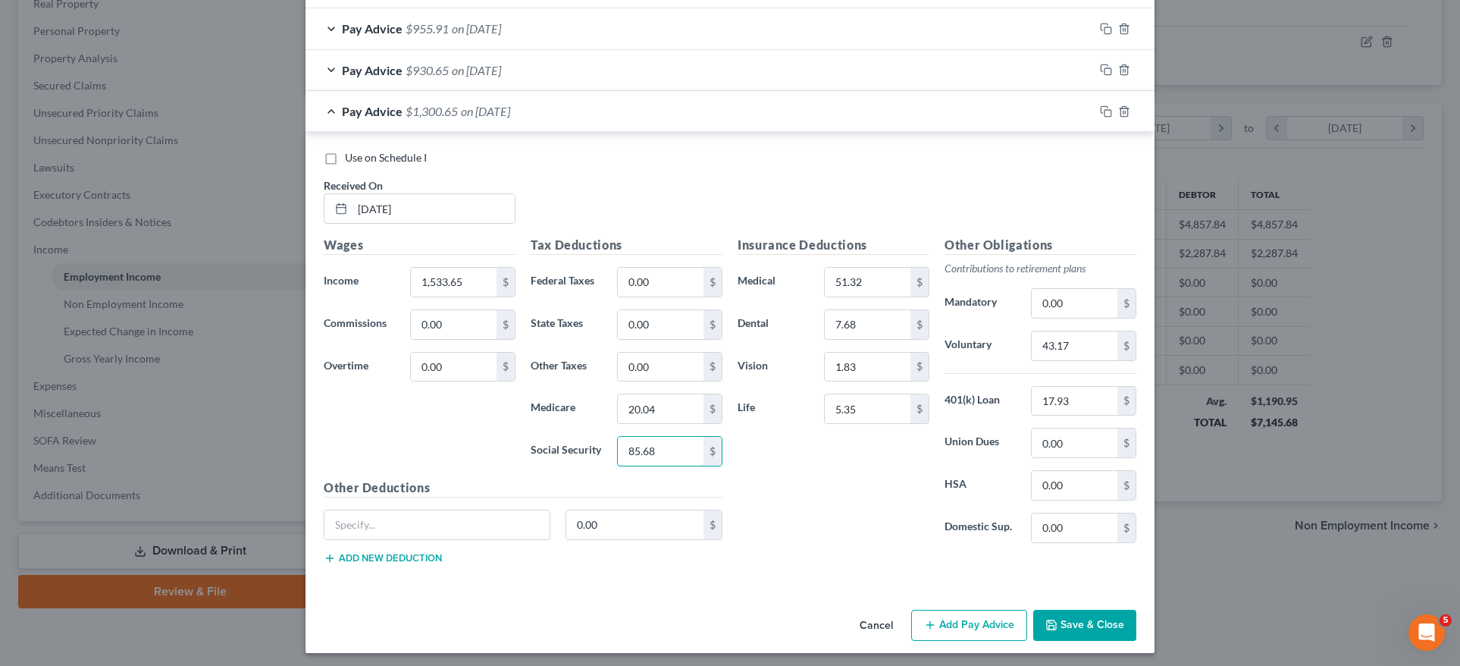
drag, startPoint x: 658, startPoint y: 444, endPoint x: 602, endPoint y: 443, distance: 56.1
click at [610, 443] on div "85.68 $" at bounding box center [670, 451] width 121 height 30
type input "91.52"
drag, startPoint x: 654, startPoint y: 406, endPoint x: 525, endPoint y: 402, distance: 129.0
click at [524, 406] on div "Medicare 20.04 $" at bounding box center [626, 408] width 207 height 30
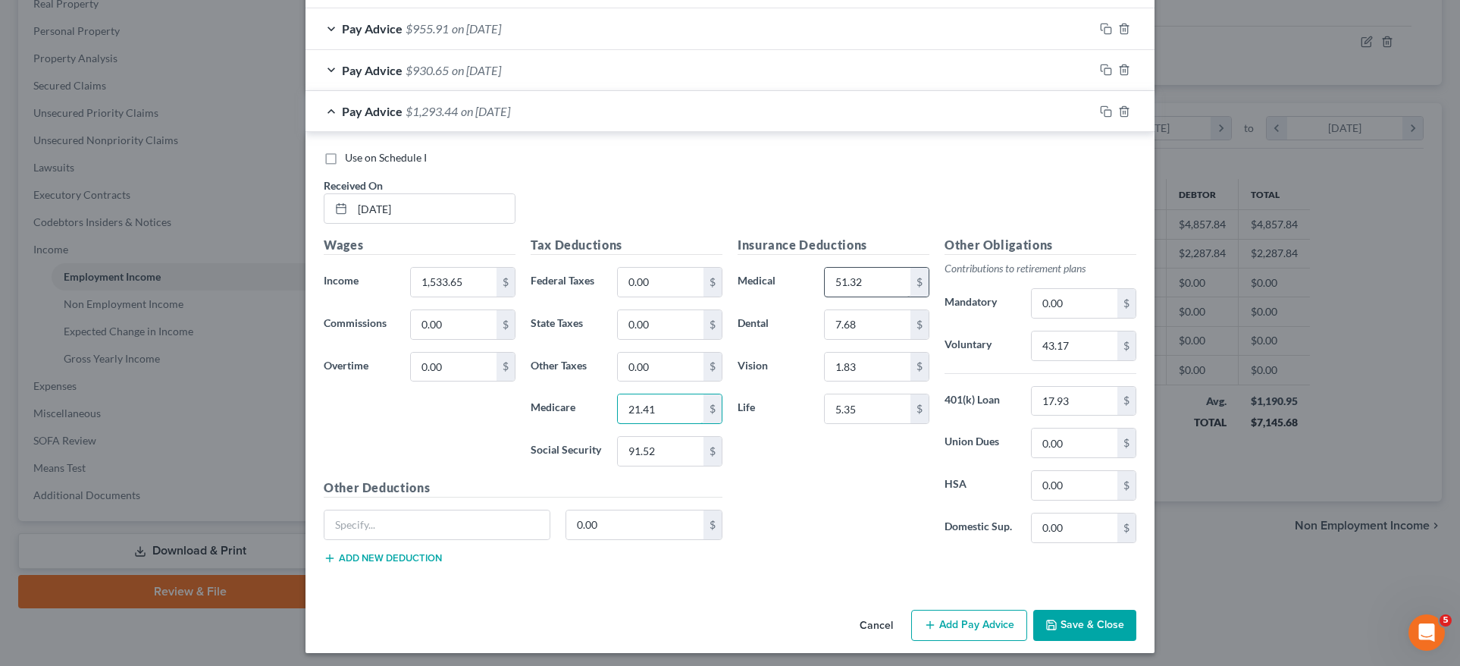
type input "21.41"
click at [885, 282] on input "51.32" at bounding box center [868, 282] width 86 height 29
drag, startPoint x: 1070, startPoint y: 337, endPoint x: 979, endPoint y: 341, distance: 91.8
click at [982, 340] on div "Voluntary 43.17 $" at bounding box center [1040, 346] width 207 height 30
type input "46.00"
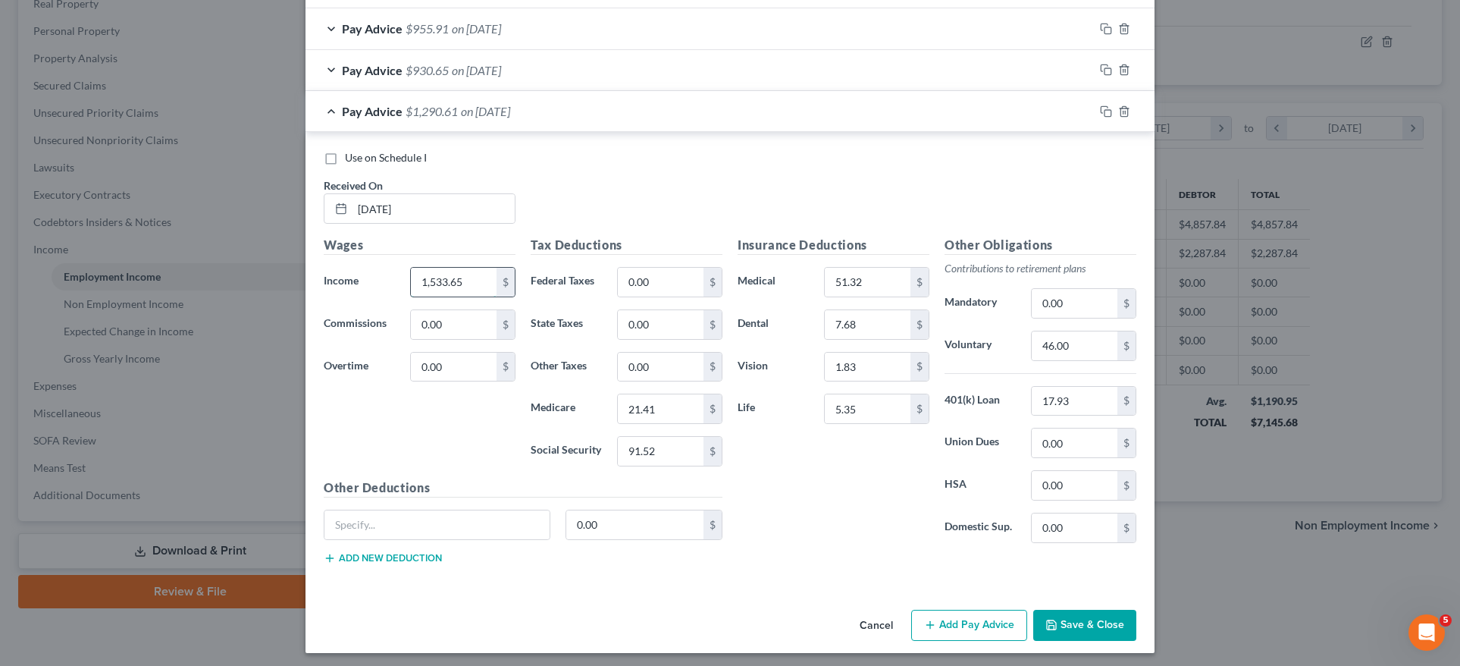
click at [475, 276] on input "1,533.65" at bounding box center [454, 282] width 86 height 29
drag, startPoint x: 1089, startPoint y: 612, endPoint x: 1077, endPoint y: 613, distance: 12.2
click at [1089, 612] on button "Save & Close" at bounding box center [1084, 626] width 103 height 32
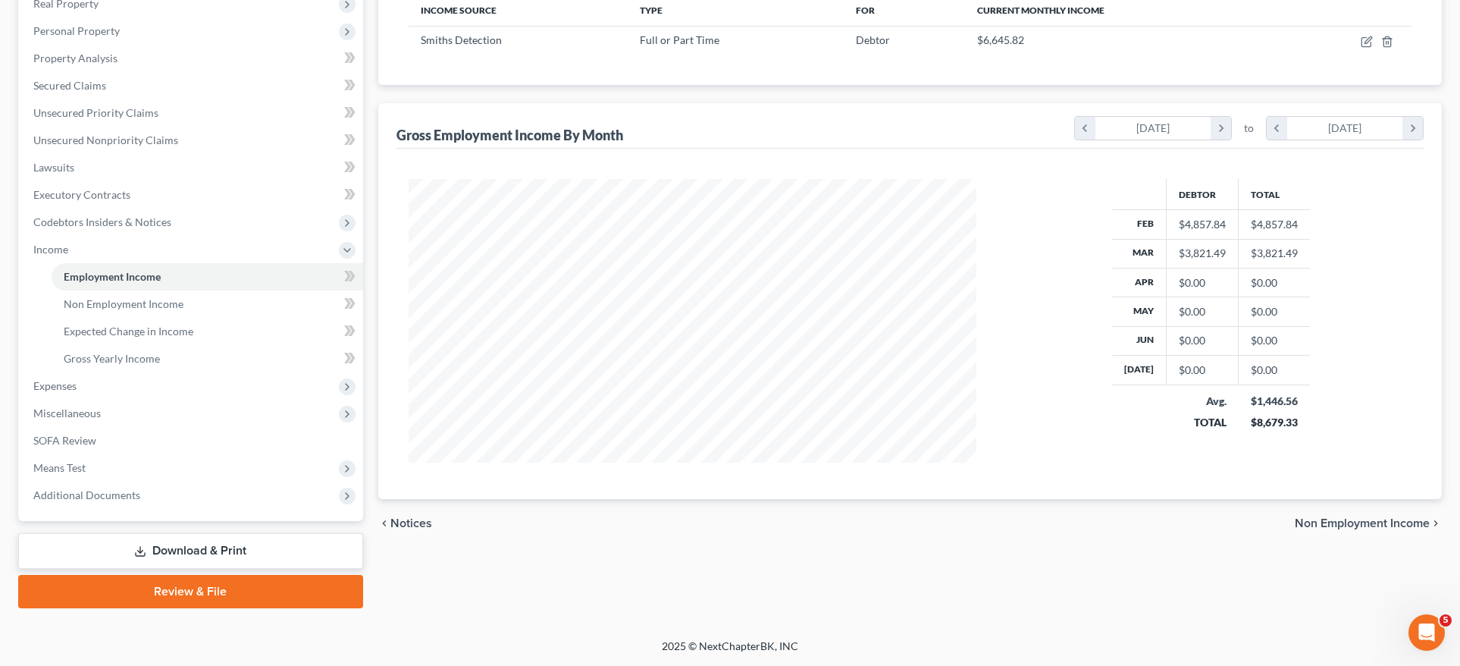
scroll to position [757809, 757494]
click at [1355, 42] on icon "button" at bounding box center [1355, 42] width 12 height 12
select select "0"
select select "21"
select select "3"
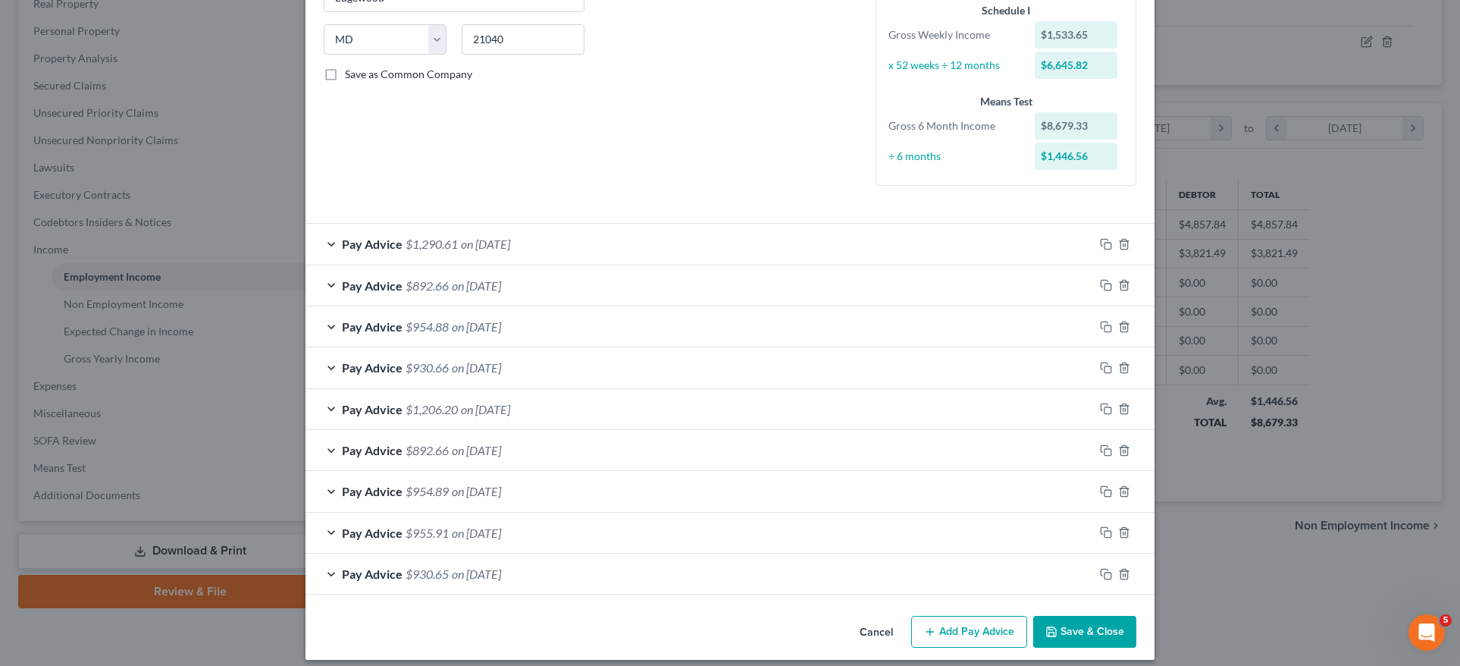
scroll to position [296, 0]
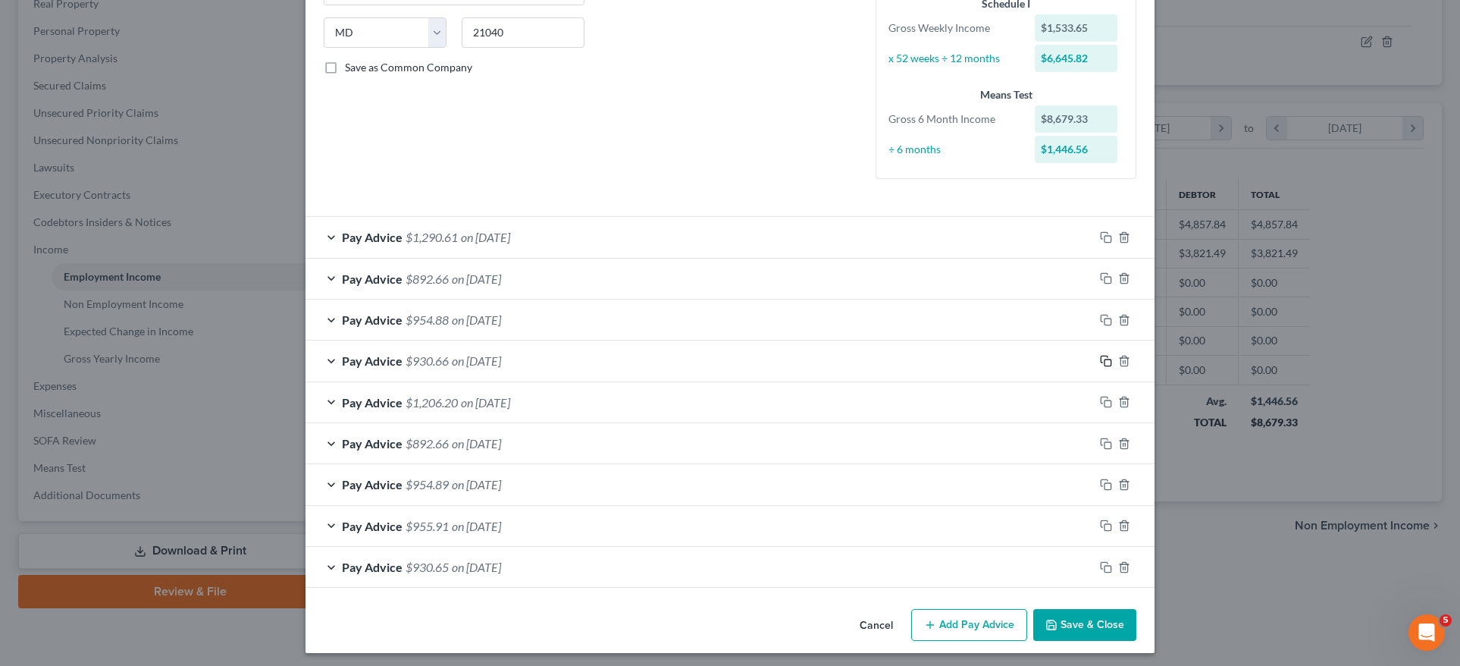
click at [1102, 358] on icon "button" at bounding box center [1106, 361] width 12 height 12
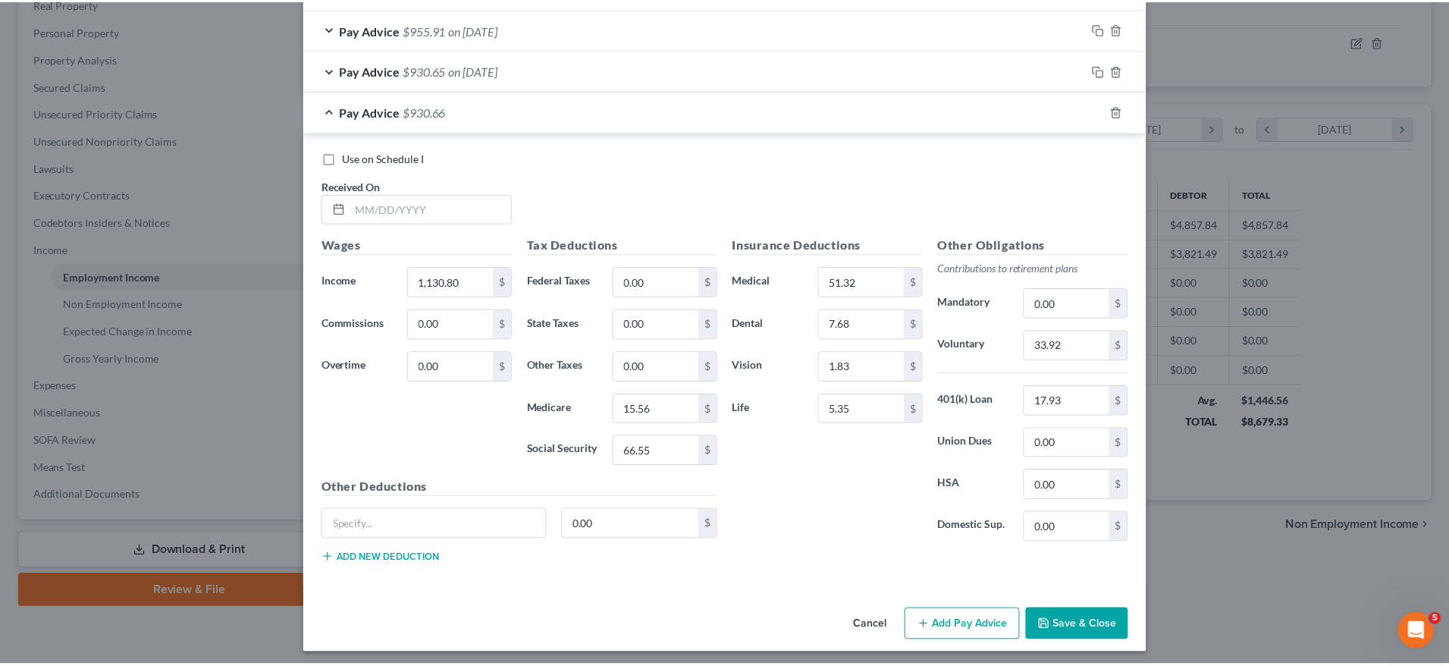
scroll to position [792, 0]
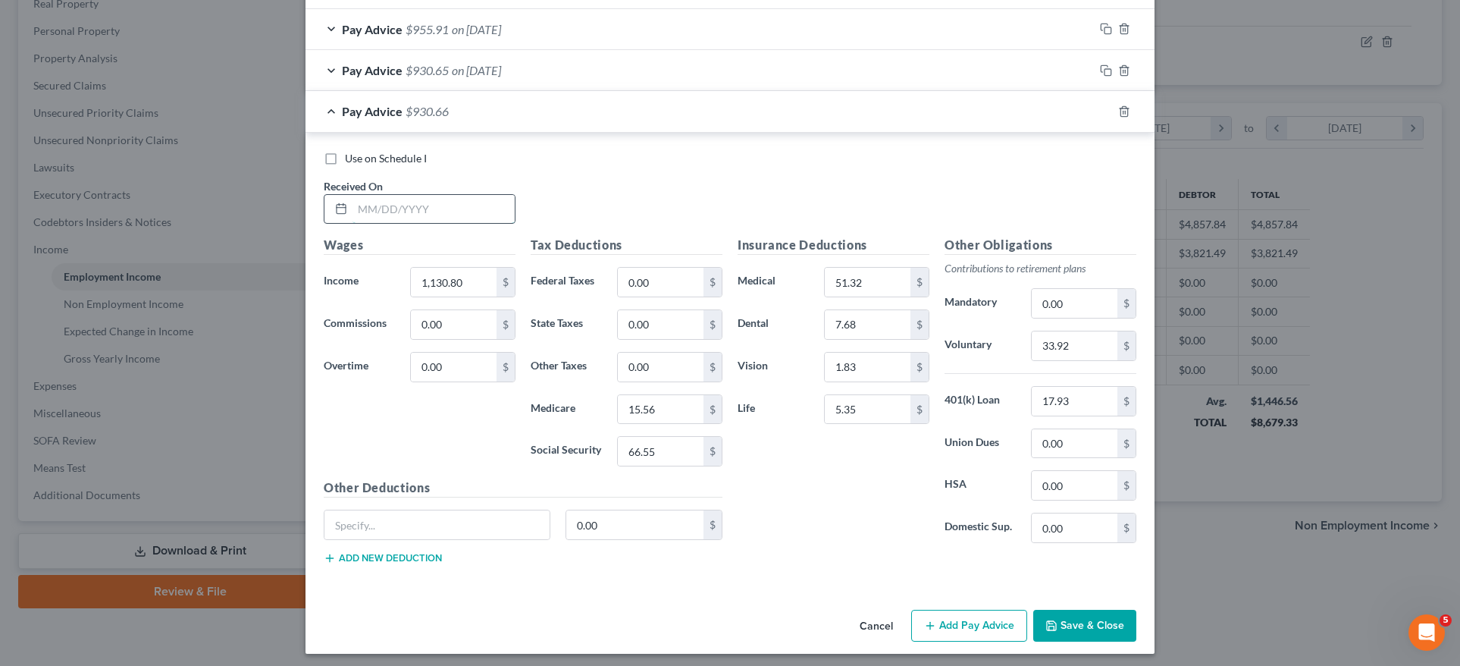
click at [400, 203] on input "text" at bounding box center [434, 209] width 162 height 29
type input "03/28/2025"
click at [473, 285] on input "1,130.80" at bounding box center [454, 282] width 86 height 29
click at [1076, 618] on button "Save & Close" at bounding box center [1084, 626] width 103 height 32
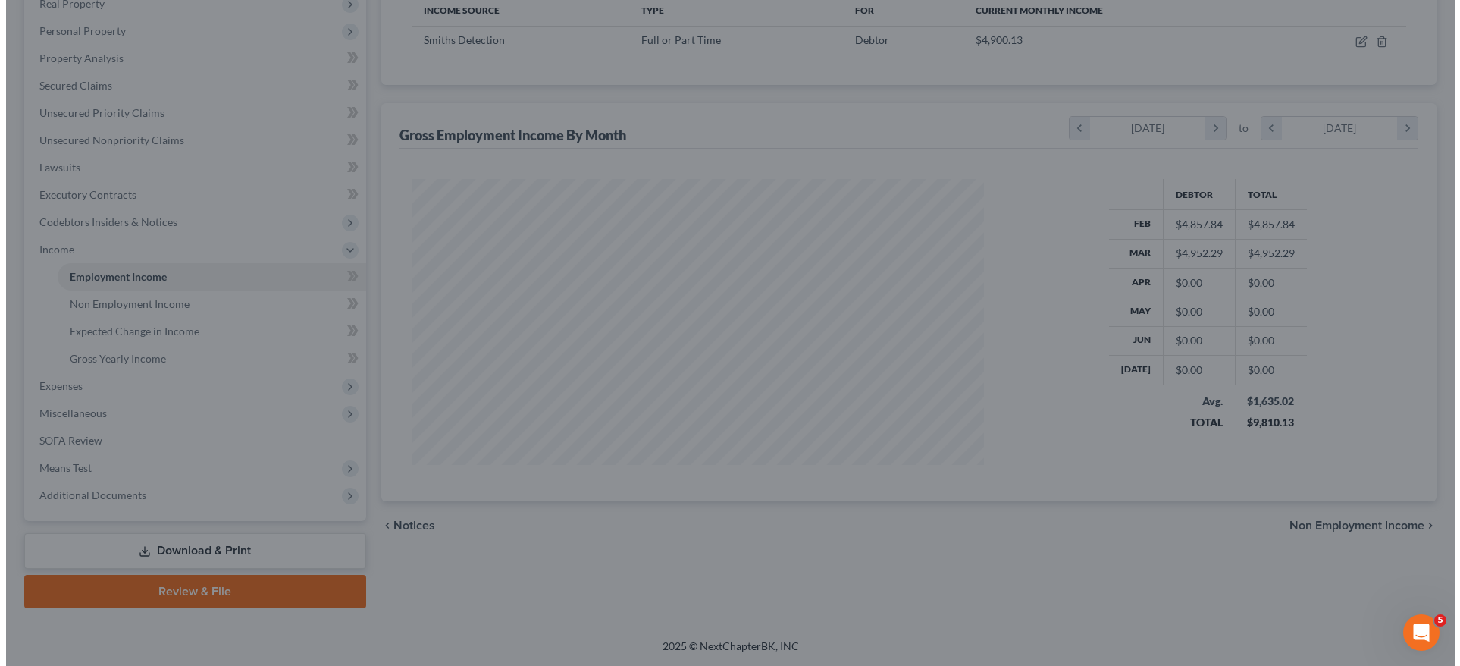
scroll to position [757809, 757494]
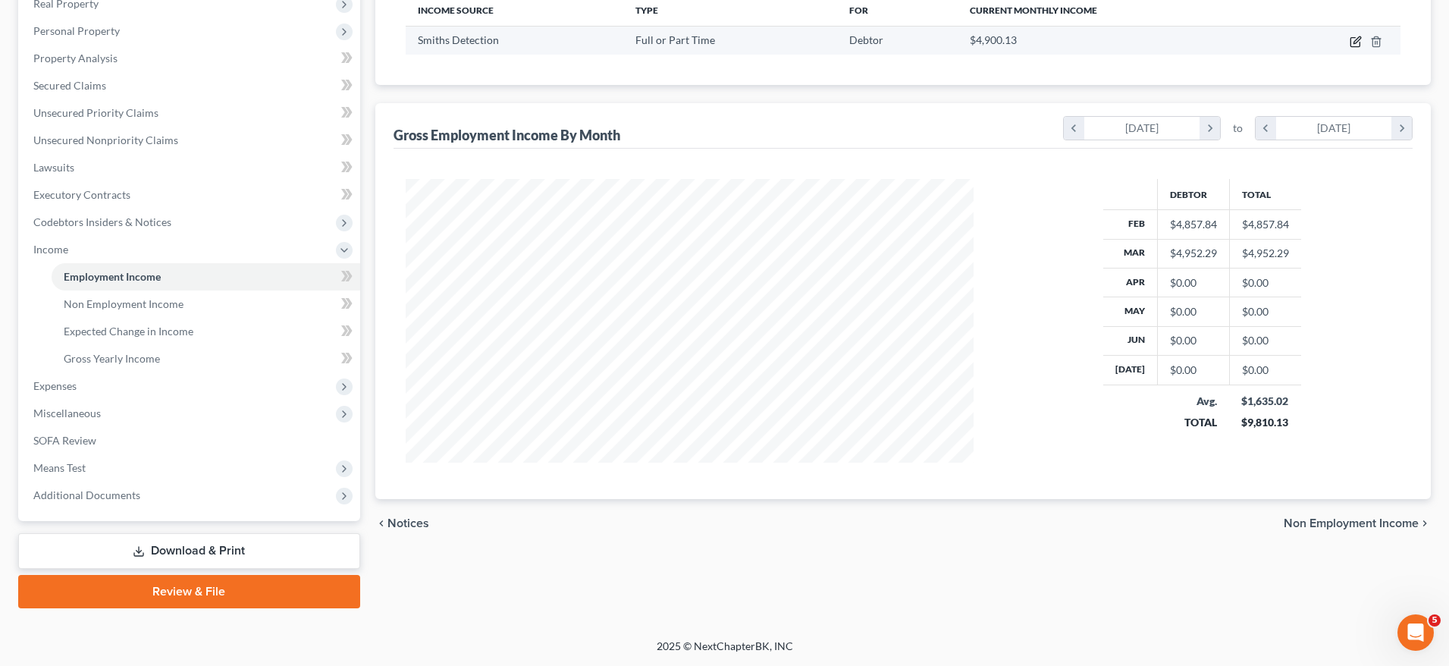
click at [1355, 39] on icon "button" at bounding box center [1355, 42] width 12 height 12
select select "0"
select select "21"
select select "3"
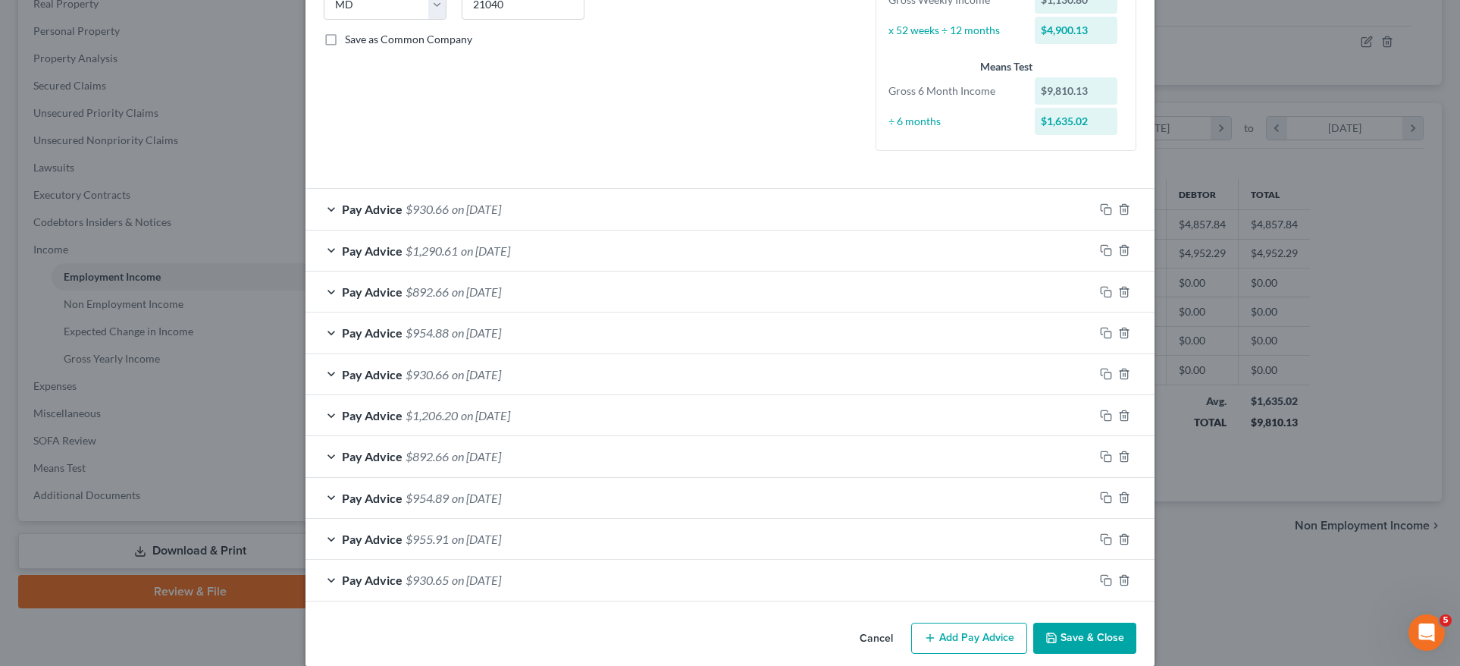
scroll to position [337, 0]
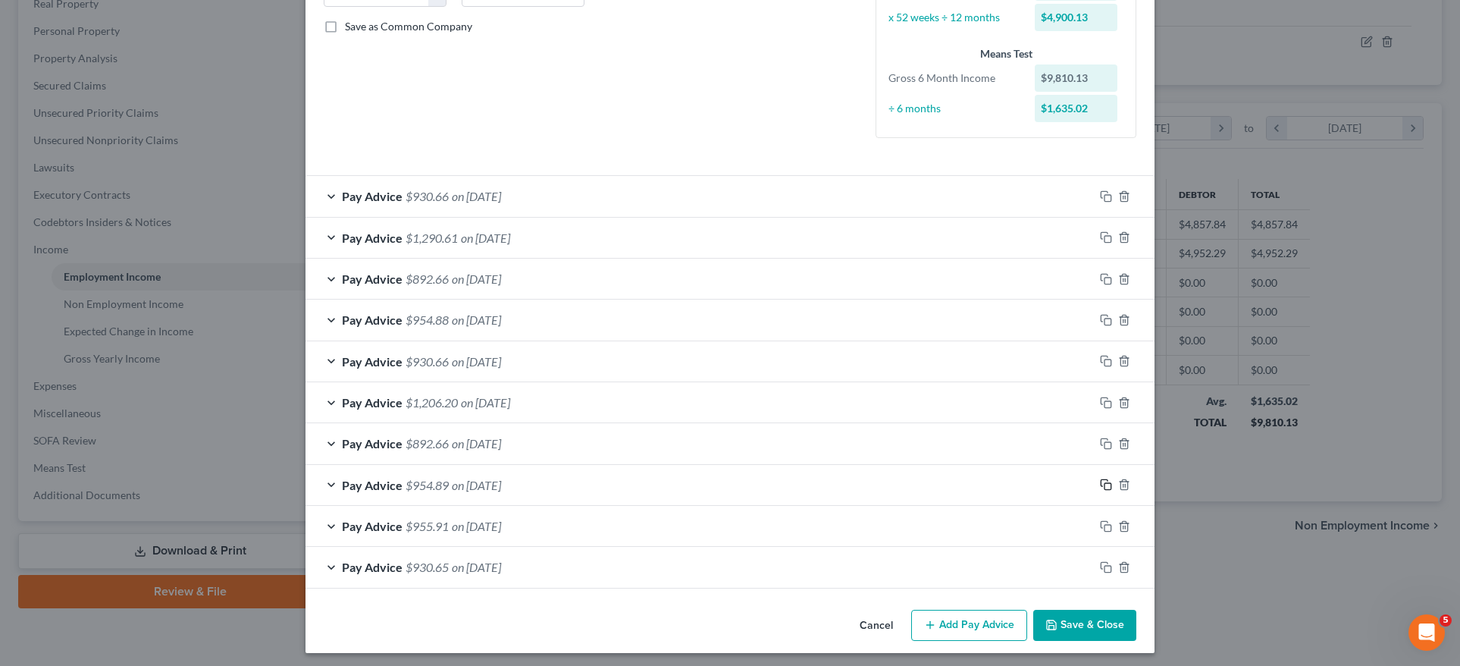
click at [1103, 481] on icon "button" at bounding box center [1106, 484] width 12 height 12
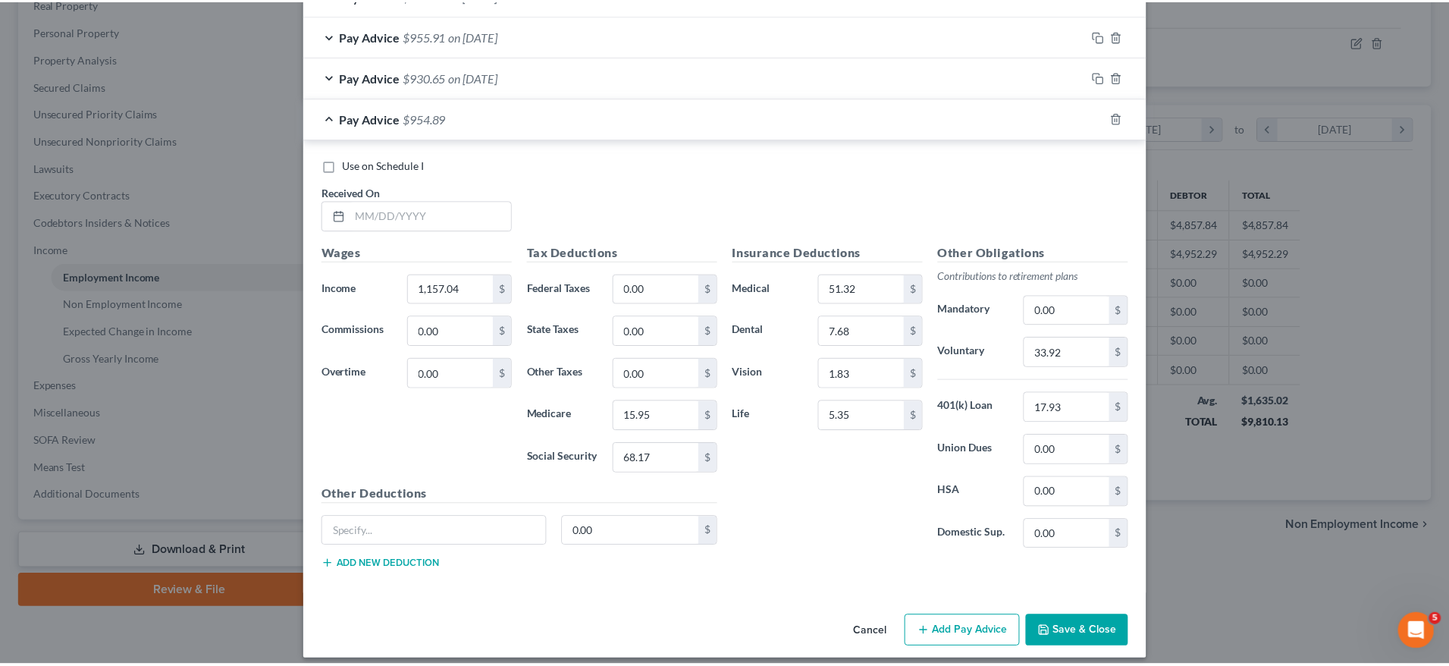
scroll to position [833, 0]
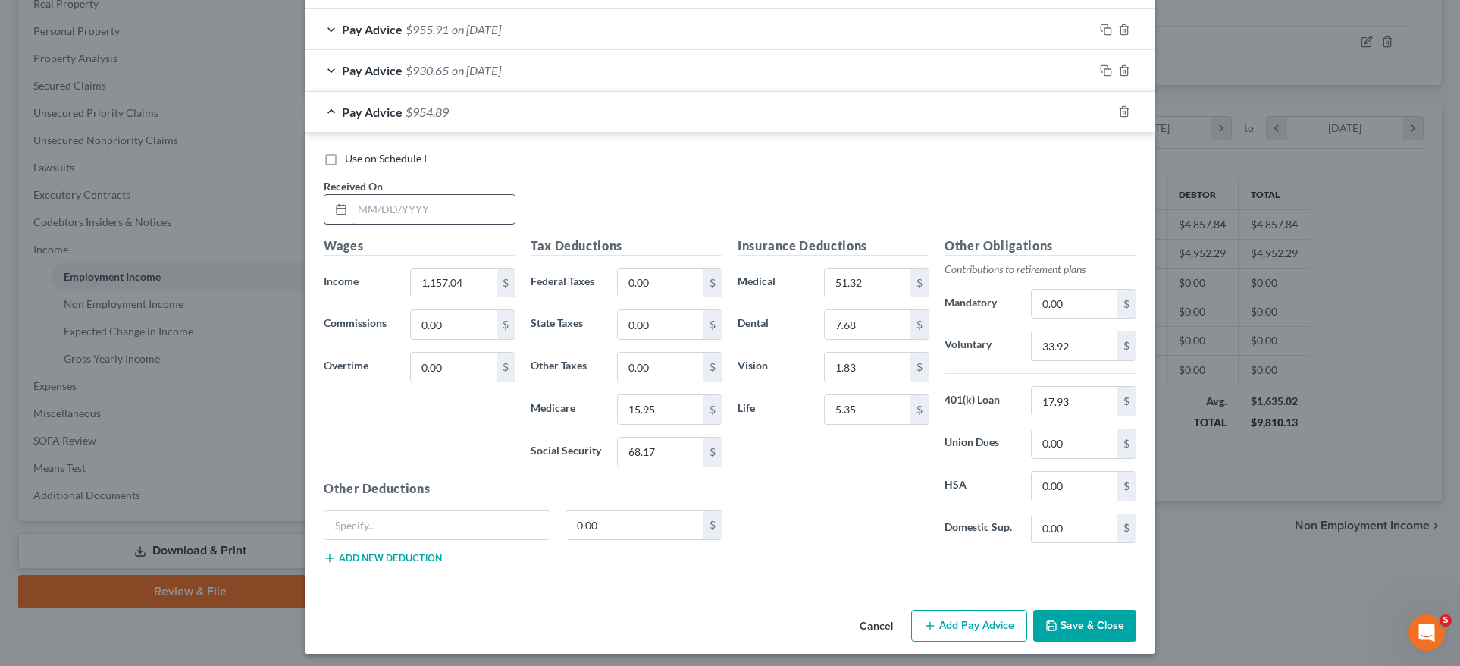
click at [384, 202] on input "text" at bounding box center [434, 209] width 162 height 29
type input "04/04/2025"
drag, startPoint x: 484, startPoint y: 266, endPoint x: 476, endPoint y: 268, distance: 8.6
click at [484, 268] on input "1,157.04" at bounding box center [454, 282] width 86 height 29
click at [474, 274] on input "1,157.04" at bounding box center [454, 282] width 86 height 29
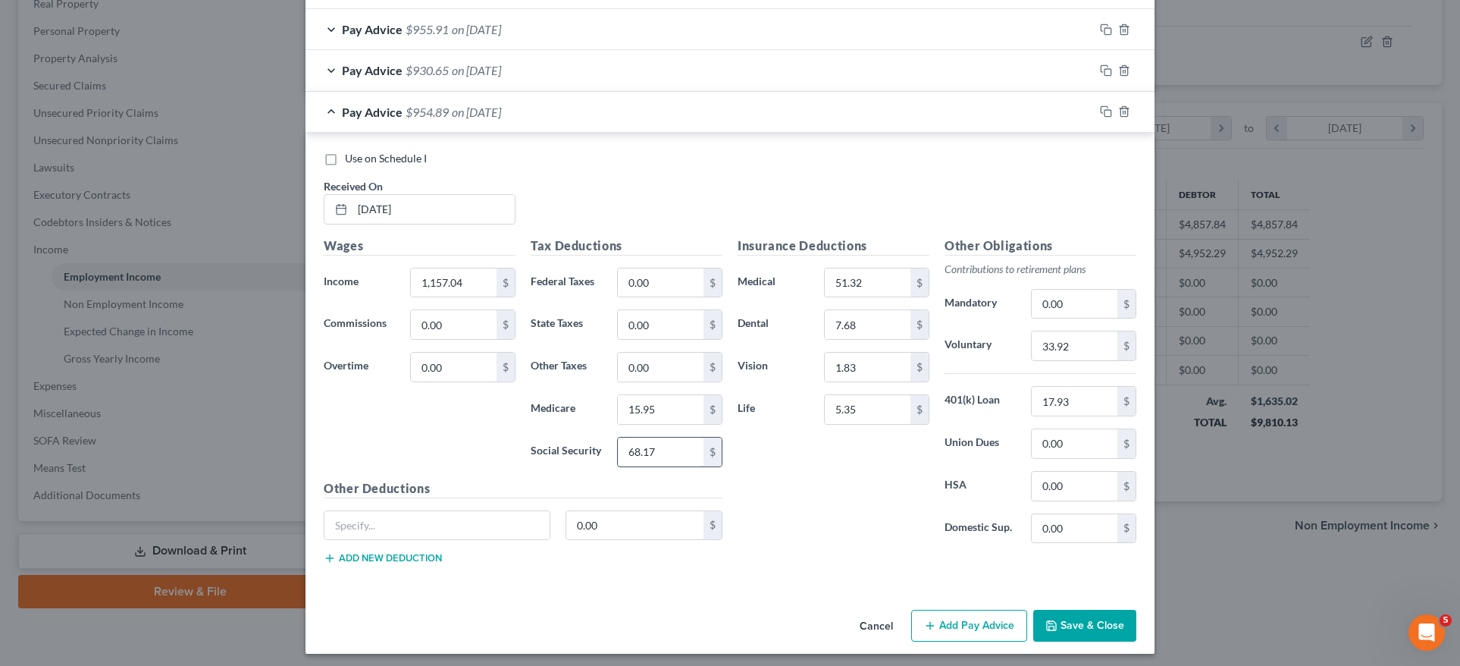
click at [657, 449] on input "68.17" at bounding box center [661, 451] width 86 height 29
type input "68.18"
click at [661, 406] on input "15.95" at bounding box center [661, 409] width 86 height 29
type input "15.94"
click at [1079, 615] on button "Save & Close" at bounding box center [1084, 626] width 103 height 32
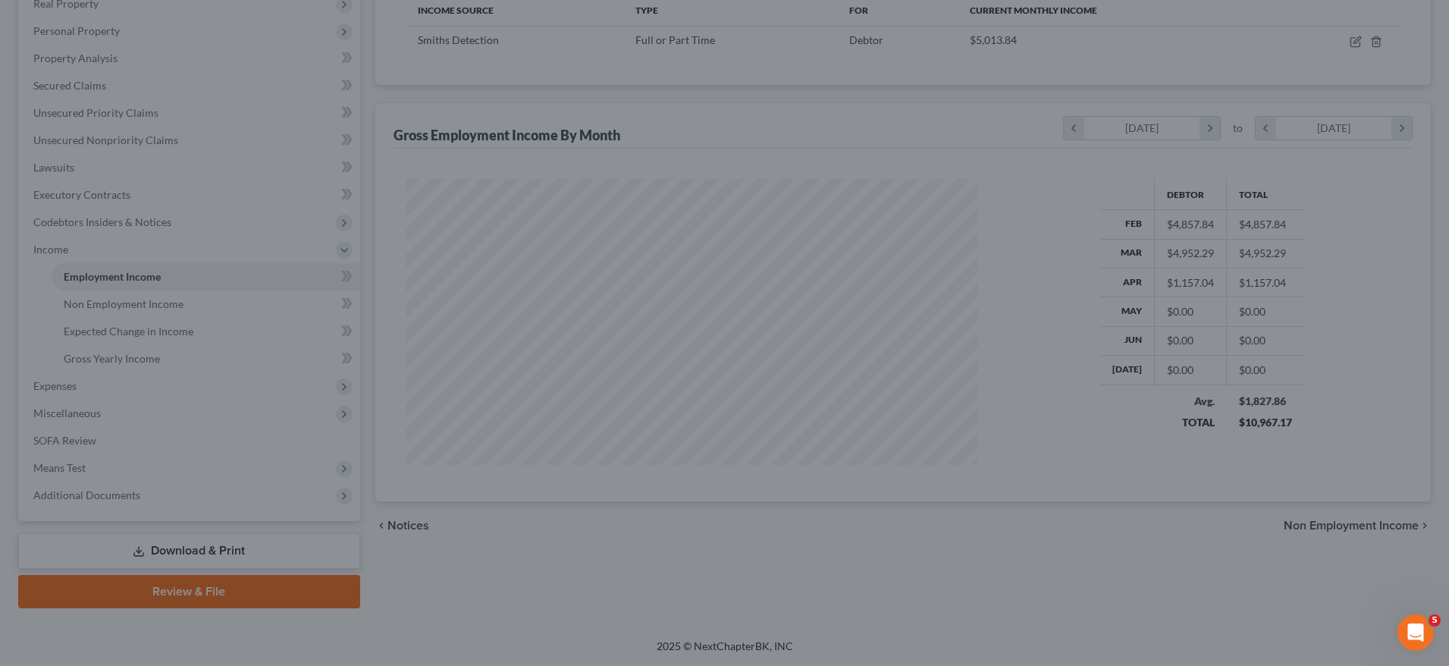
scroll to position [757809, 757494]
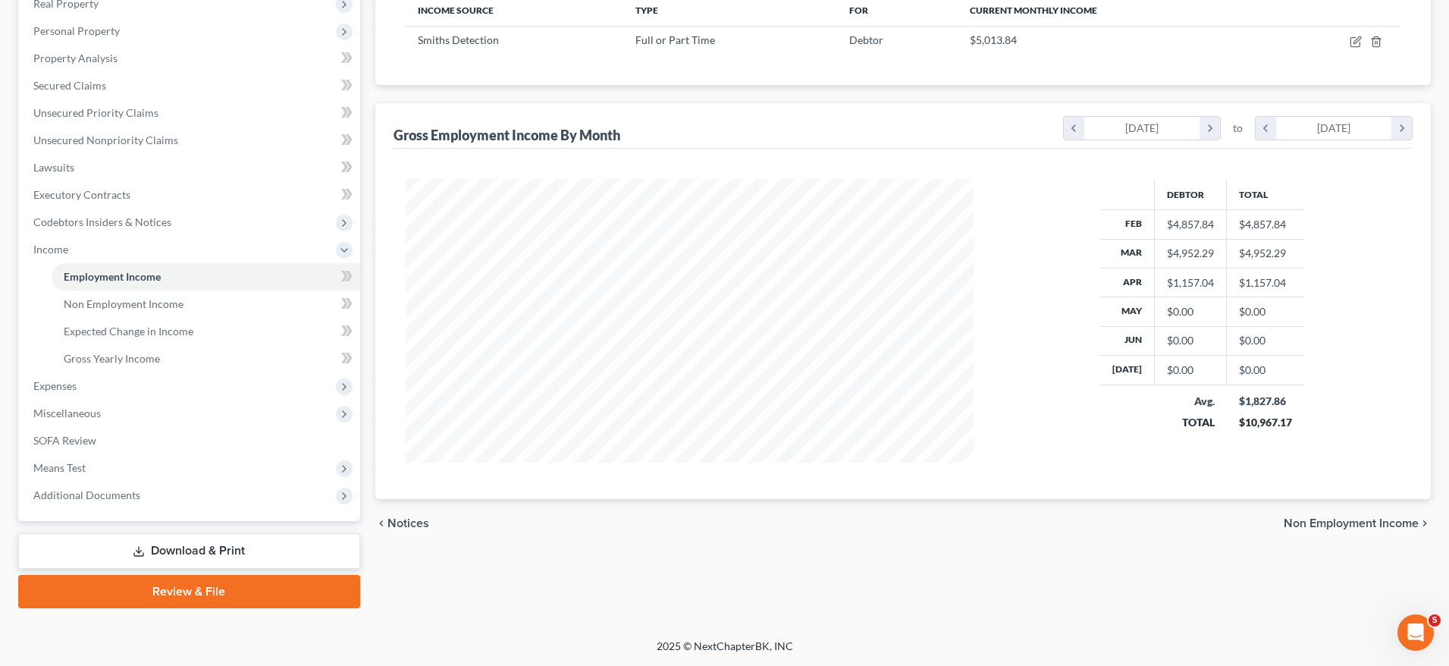
click at [1449, 14] on html "Home New Case Client Portal Directory Cases DebtorCC The Beacon Law Firm david@…" at bounding box center [724, 208] width 1449 height 915
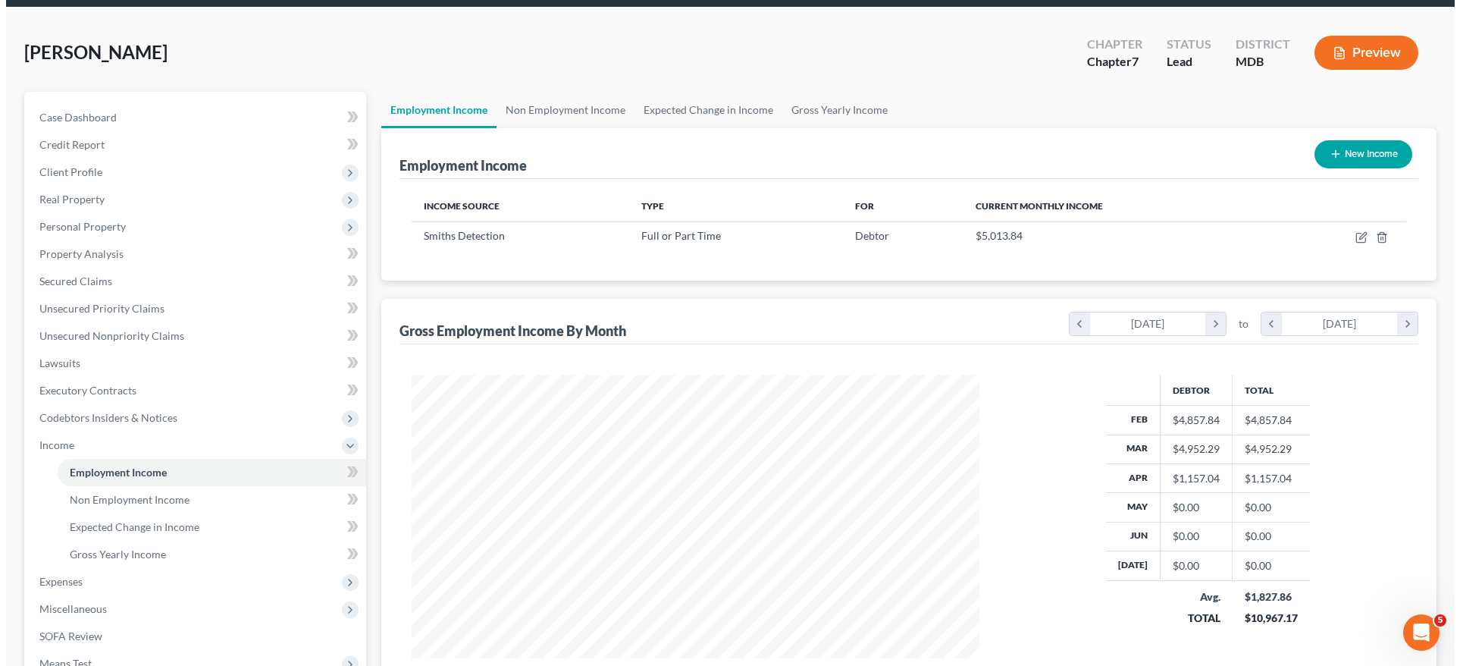
scroll to position [0, 0]
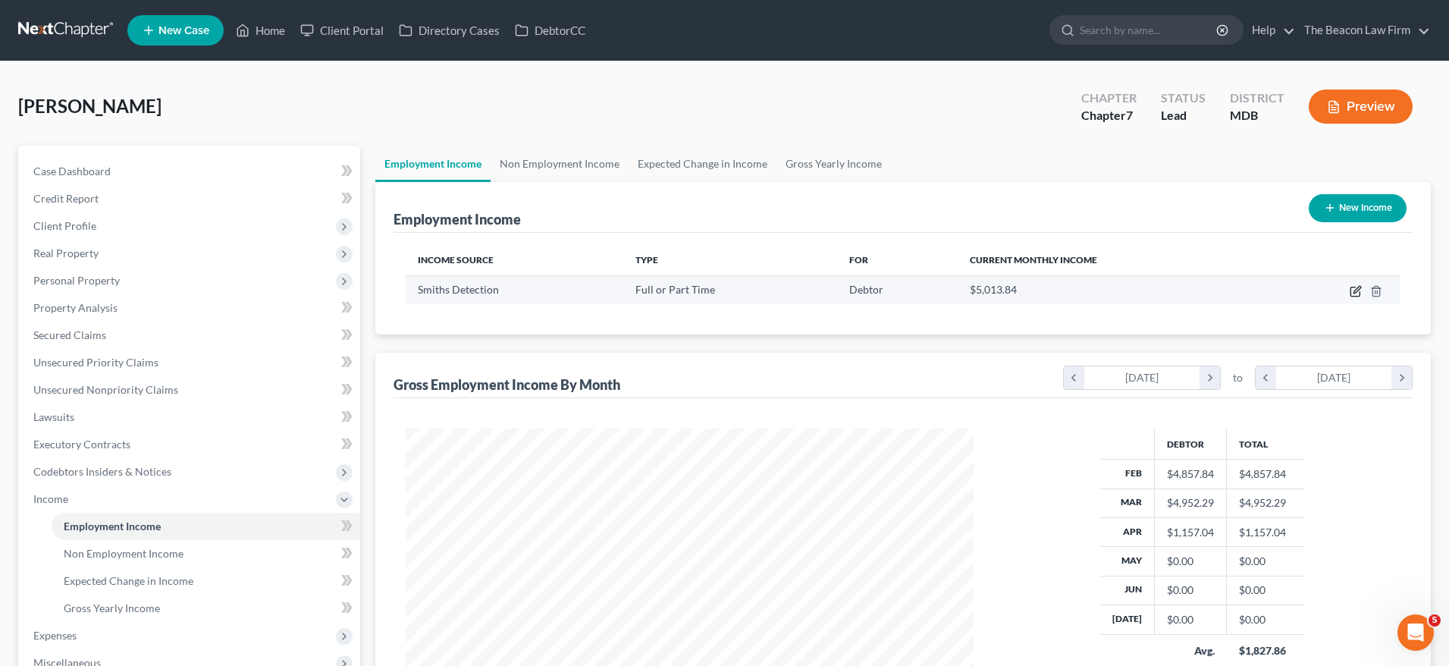
click at [1350, 295] on icon "button" at bounding box center [1354, 291] width 9 height 9
select select "0"
select select "21"
select select "3"
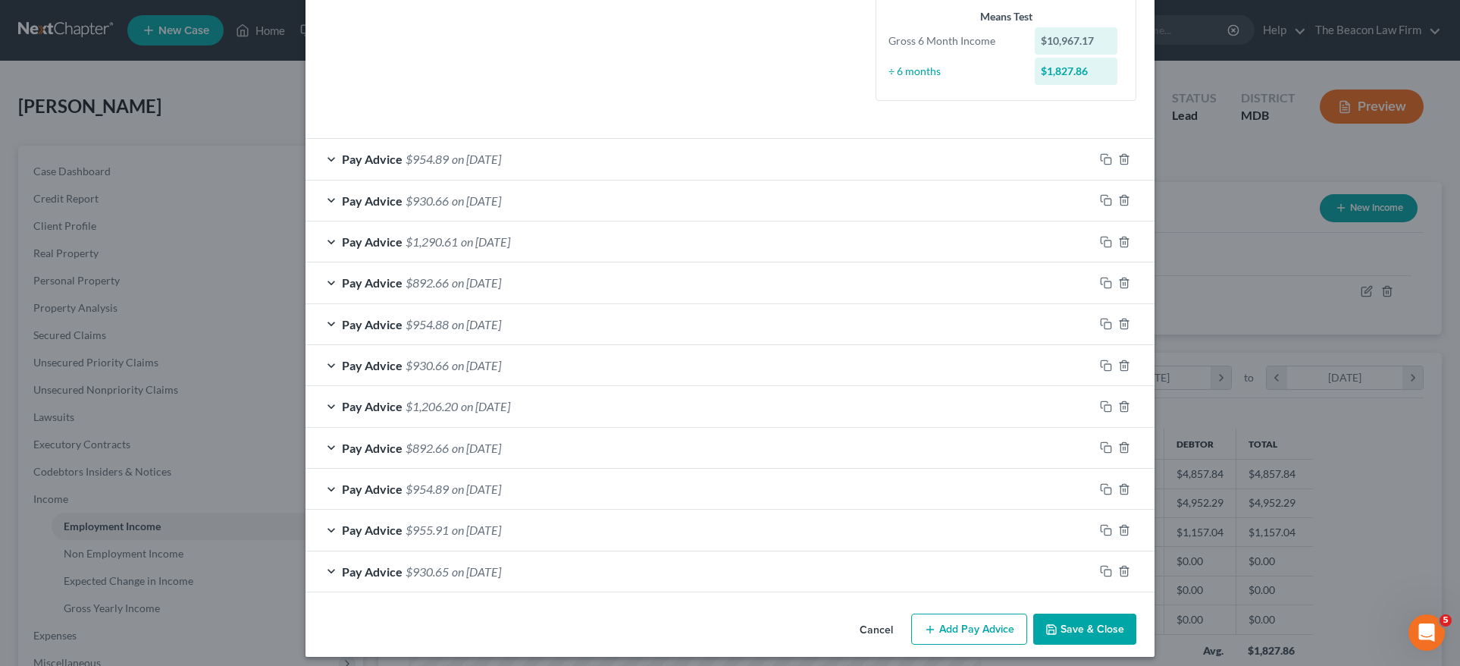
scroll to position [378, 0]
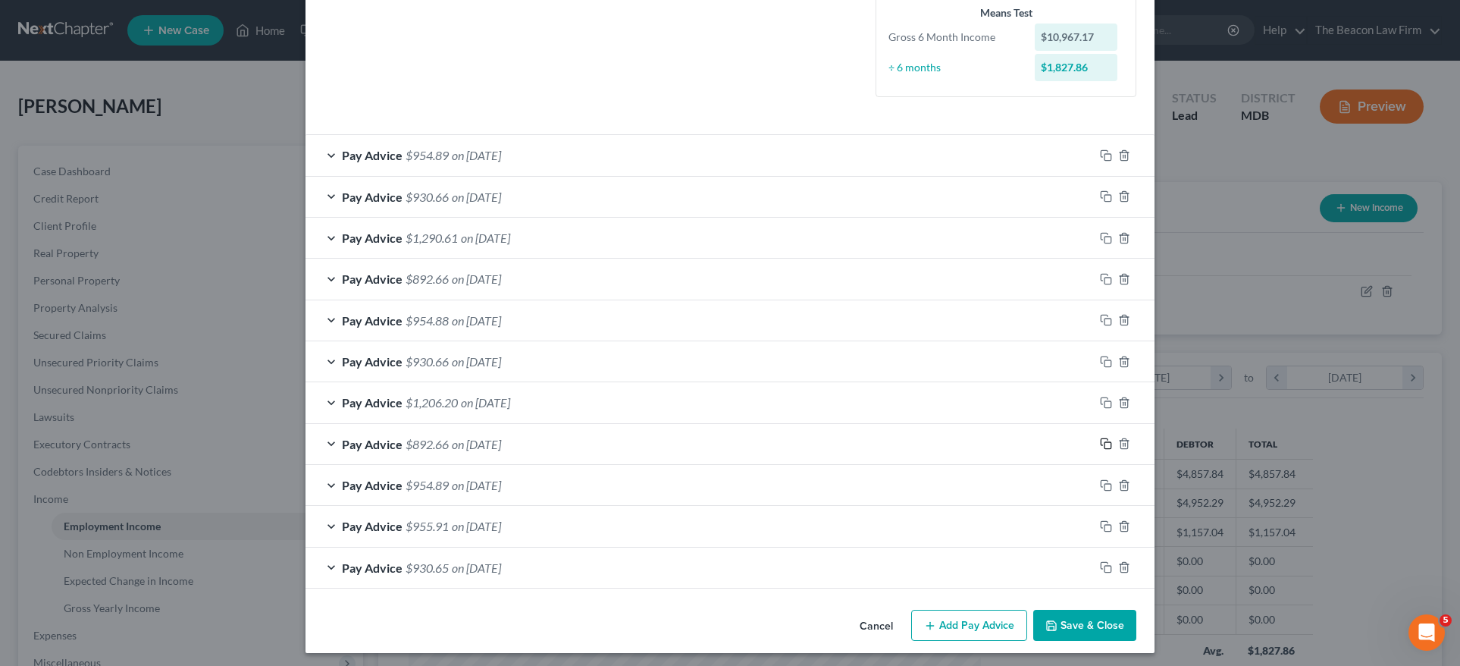
click at [1105, 442] on rect "button" at bounding box center [1108, 445] width 7 height 7
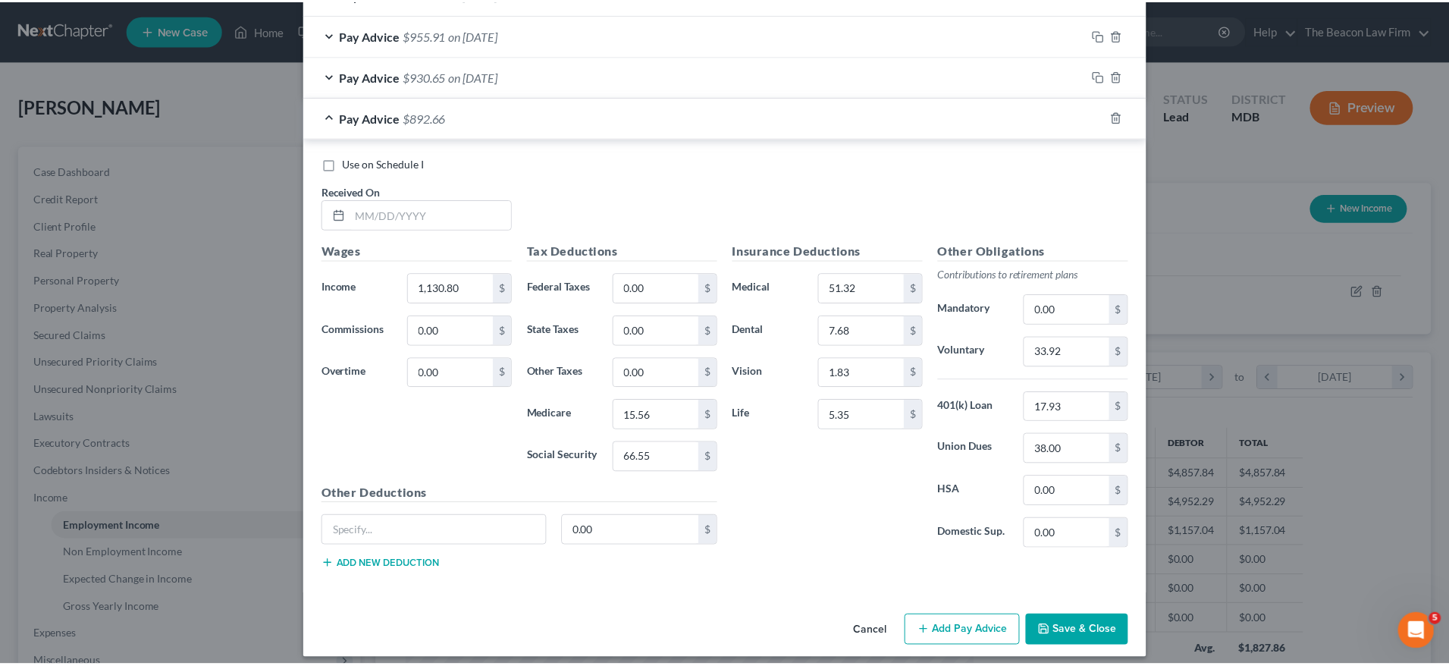
scroll to position [874, 0]
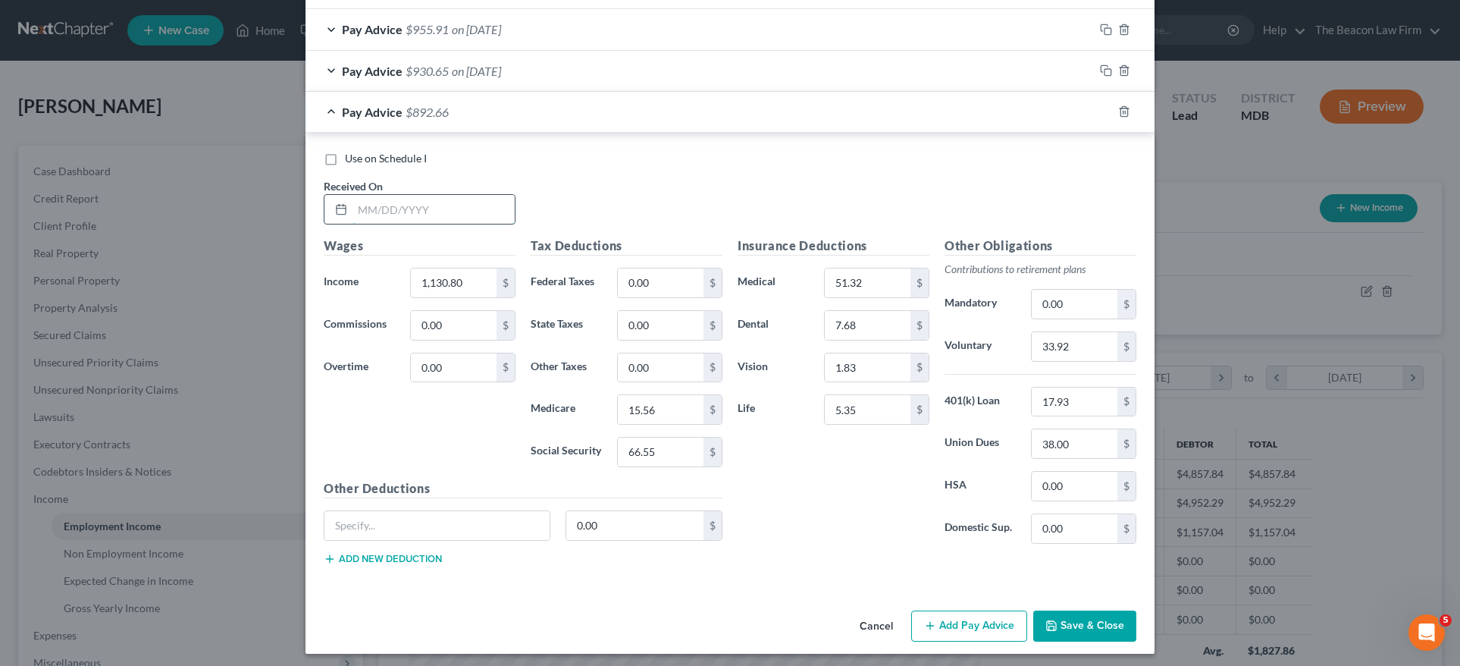
click at [386, 213] on input "text" at bounding box center [434, 209] width 162 height 29
type input "04/11/2025"
click at [475, 284] on input "1,130.80" at bounding box center [454, 282] width 86 height 29
click at [662, 409] on input "15.56" at bounding box center [661, 409] width 86 height 29
type input "15.57"
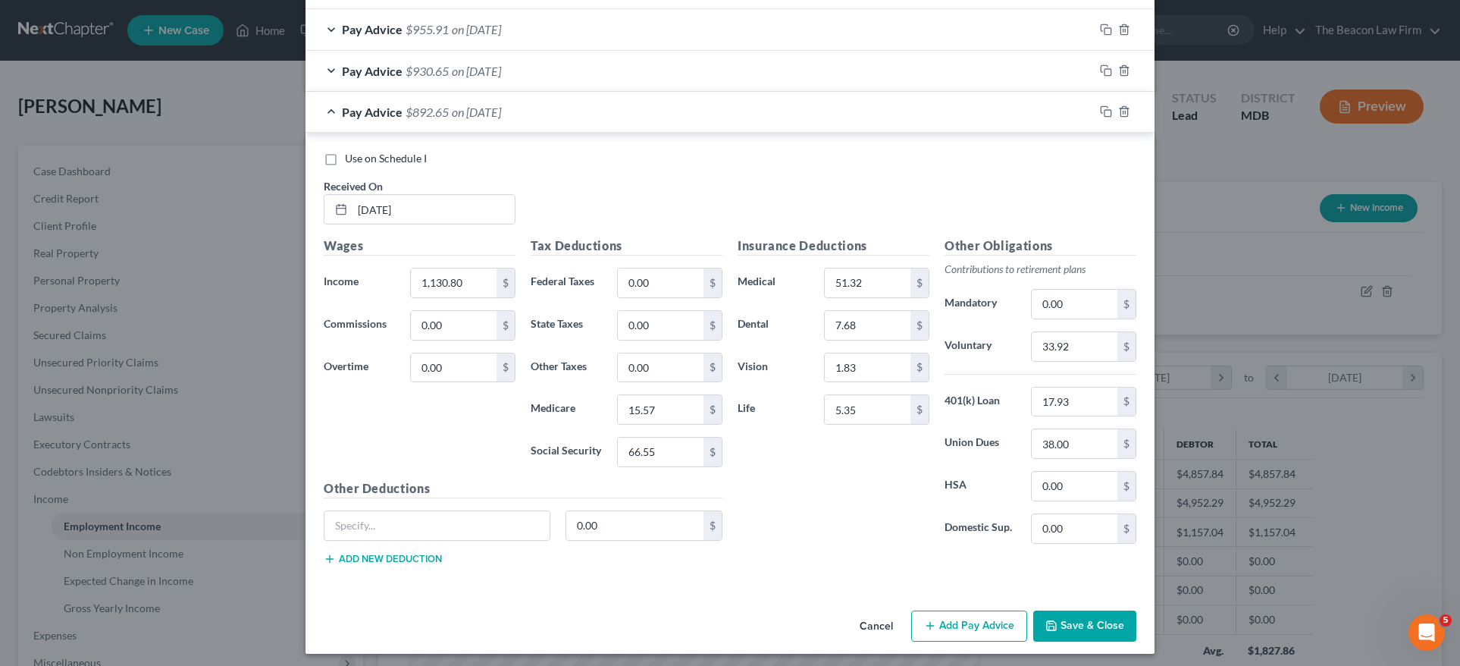
click at [1086, 620] on button "Save & Close" at bounding box center [1084, 626] width 103 height 32
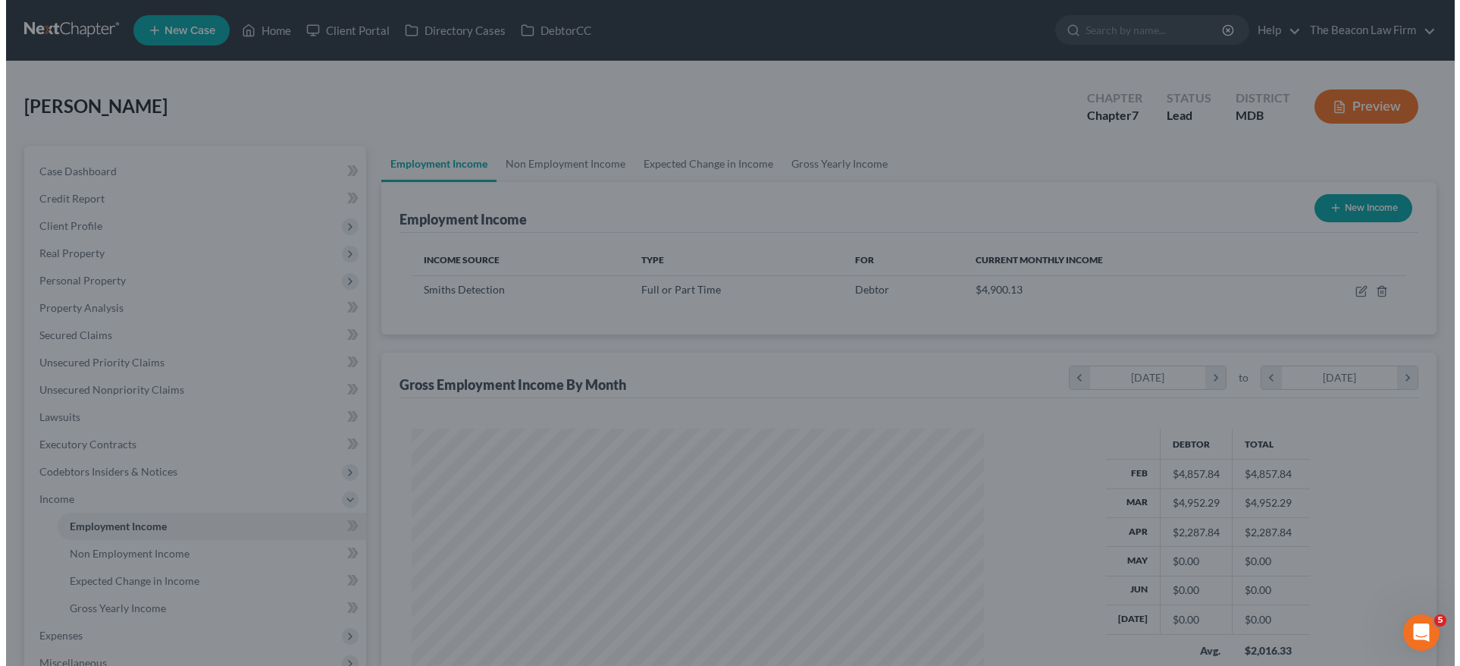
scroll to position [757809, 757494]
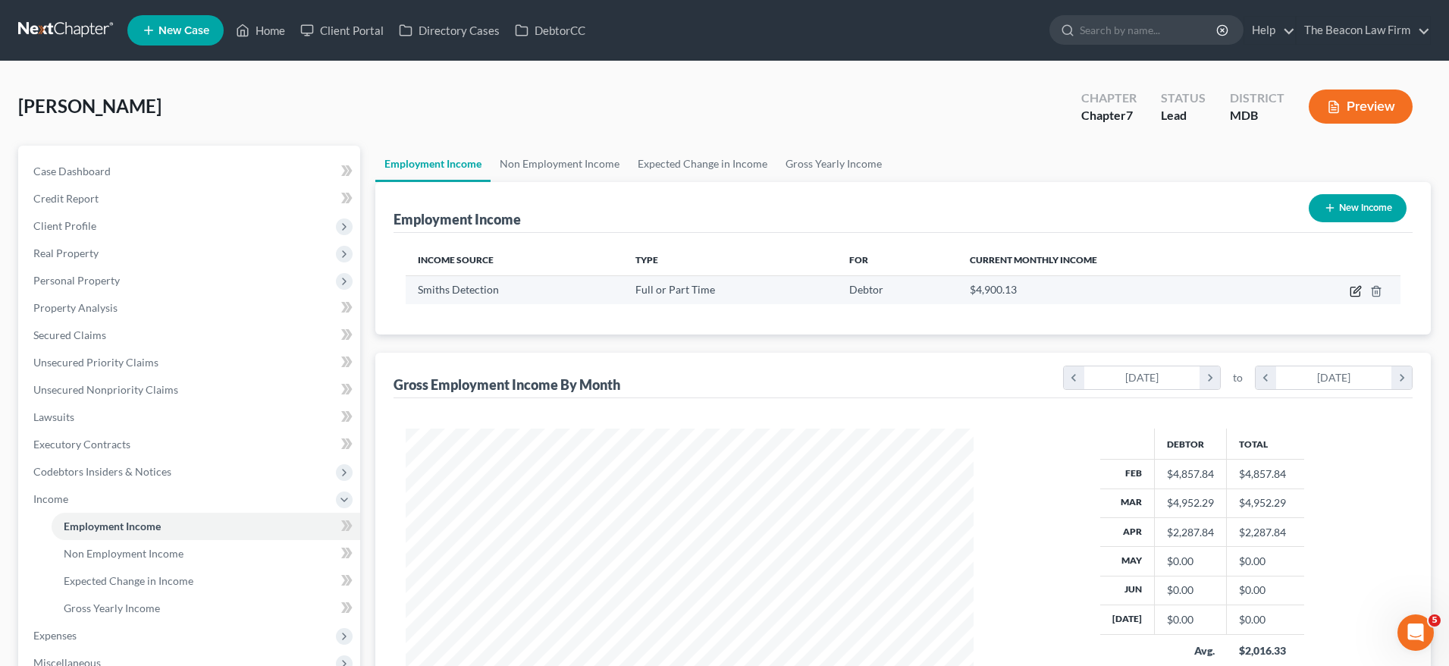
click at [1354, 290] on icon "button" at bounding box center [1355, 291] width 12 height 12
select select "0"
select select "21"
select select "3"
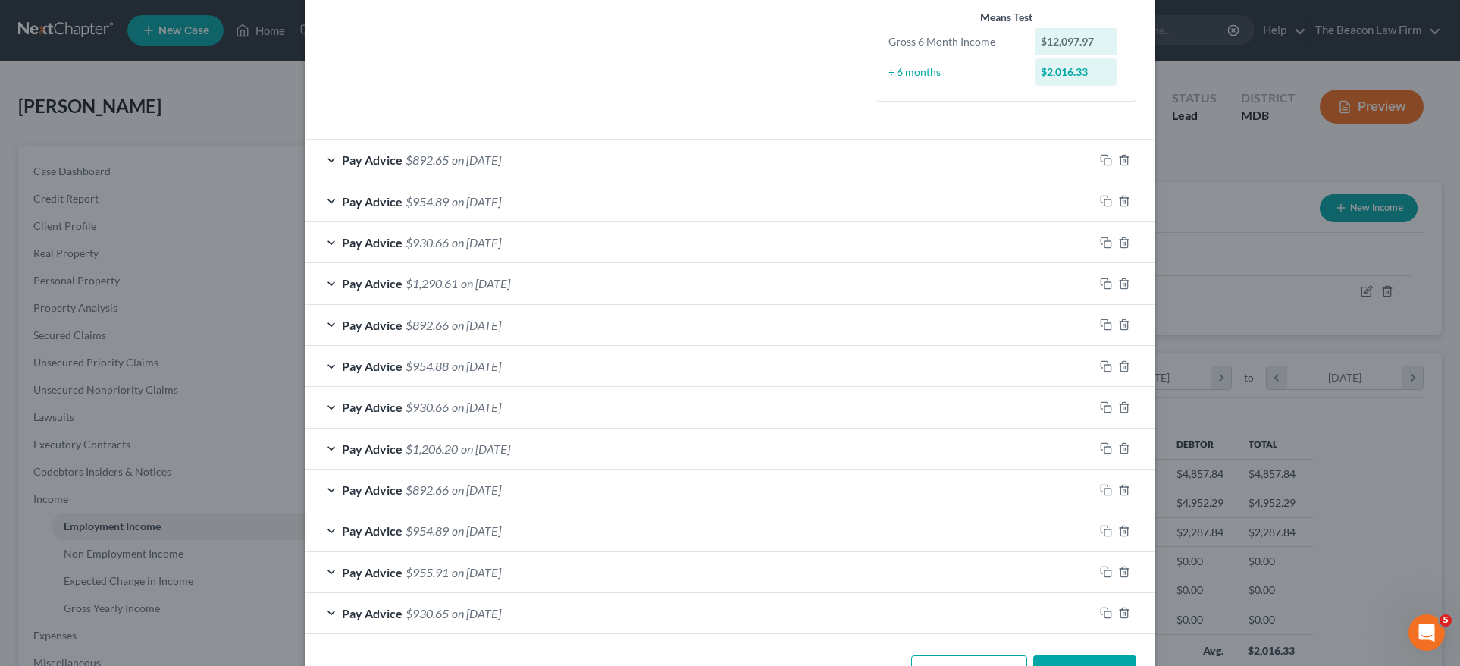
scroll to position [418, 0]
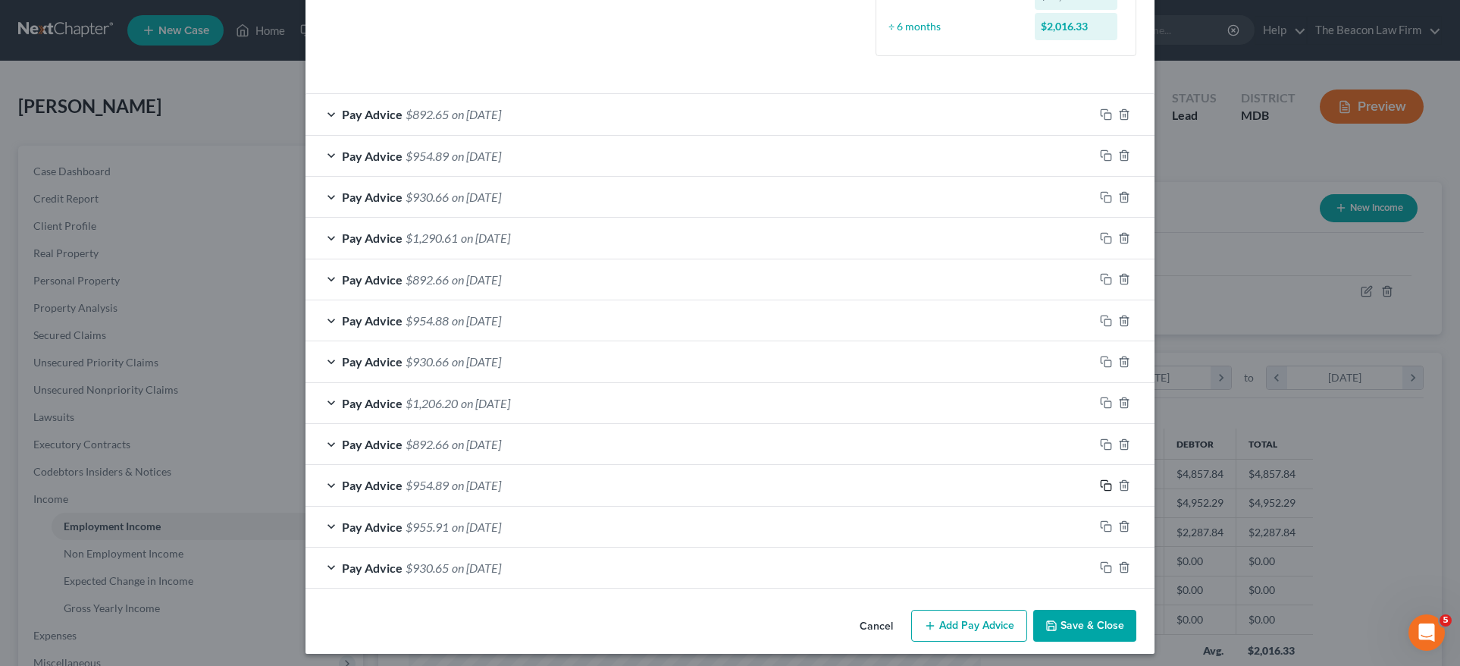
click at [1103, 481] on icon "button" at bounding box center [1106, 485] width 12 height 12
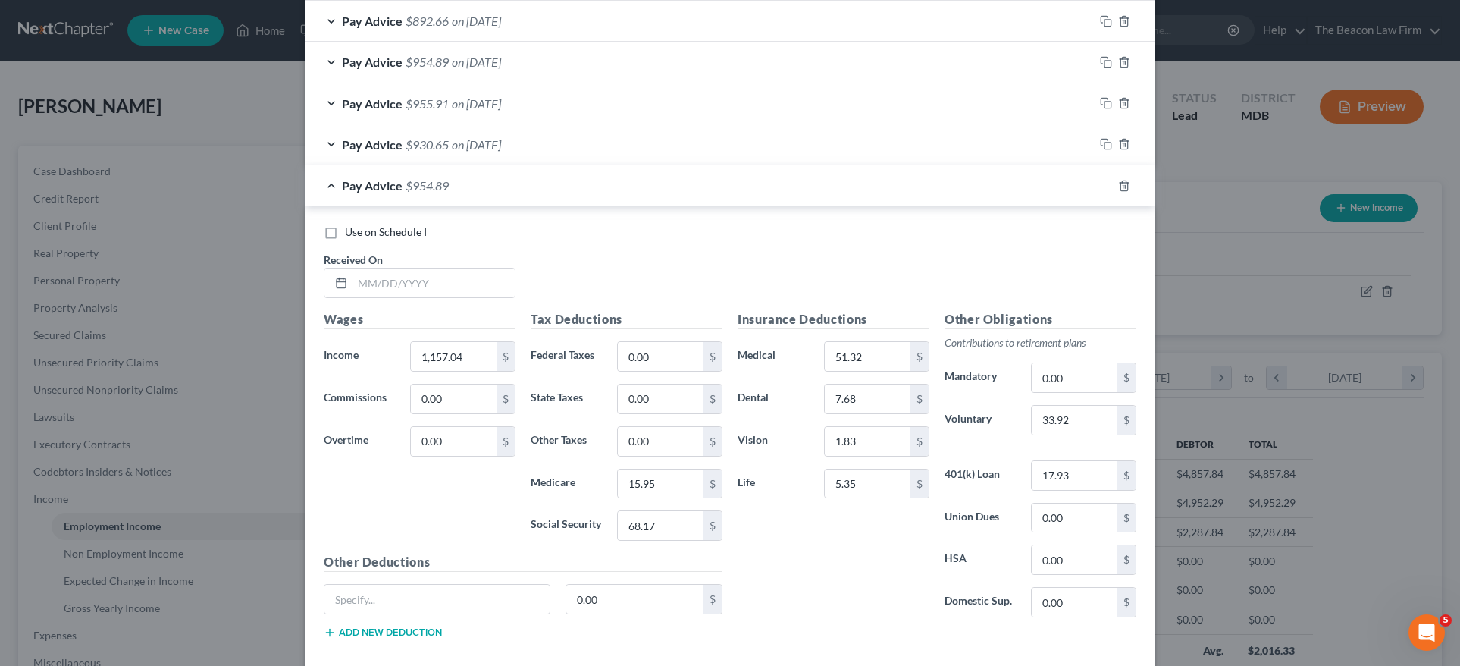
scroll to position [841, 0]
click at [462, 293] on div "Use on Schedule I Received On *" at bounding box center [730, 267] width 828 height 86
drag, startPoint x: 462, startPoint y: 286, endPoint x: 876, endPoint y: 287, distance: 413.9
click at [462, 286] on input "text" at bounding box center [434, 282] width 162 height 29
type input "04/18/2025"
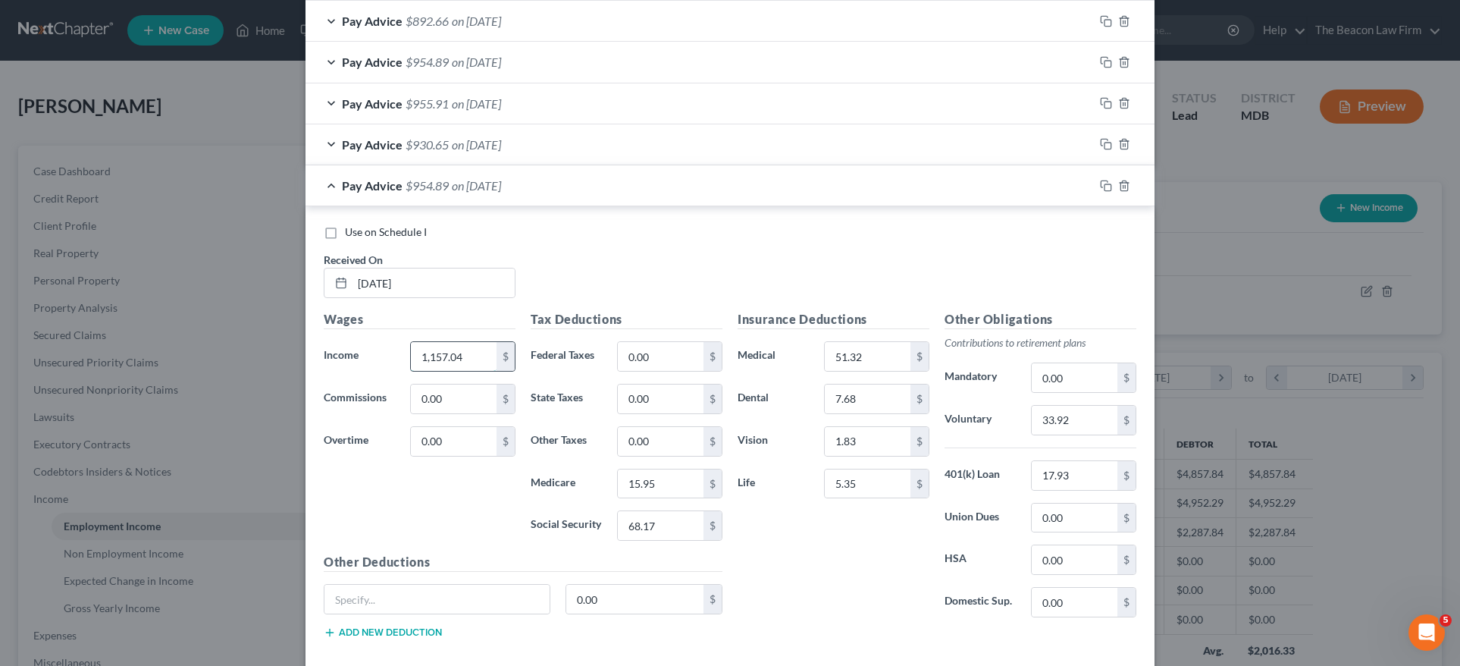
click at [476, 355] on input "1,157.04" at bounding box center [454, 356] width 86 height 29
click at [432, 345] on input "115.07" at bounding box center [454, 356] width 86 height 29
type input "1,159.07"
click at [661, 475] on input "15.95" at bounding box center [661, 483] width 86 height 29
drag, startPoint x: 659, startPoint y: 478, endPoint x: 535, endPoint y: 479, distance: 123.6
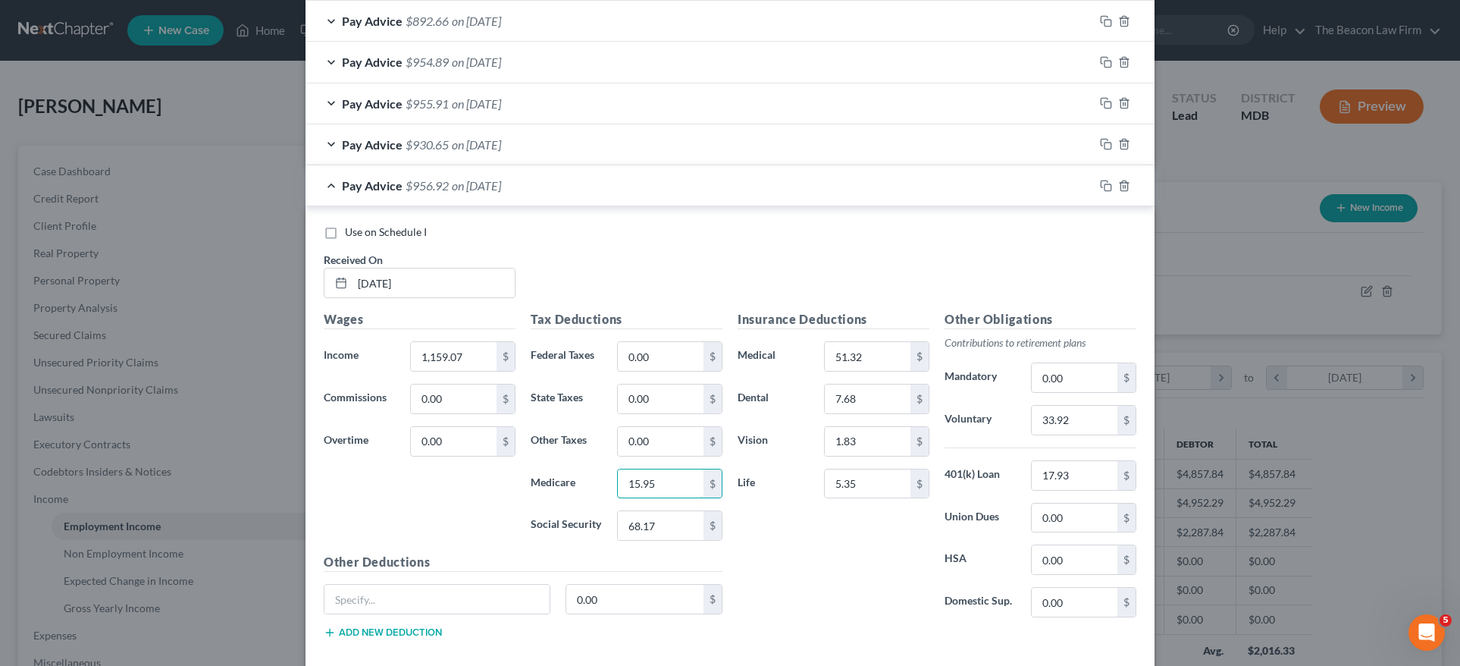
click at [535, 480] on div "Medicare 15.95 $" at bounding box center [626, 484] width 207 height 30
type input "15.97"
click at [671, 519] on input "68.17" at bounding box center [661, 525] width 86 height 29
type input "68.31"
click at [1071, 468] on input "17.93" at bounding box center [1075, 475] width 86 height 29
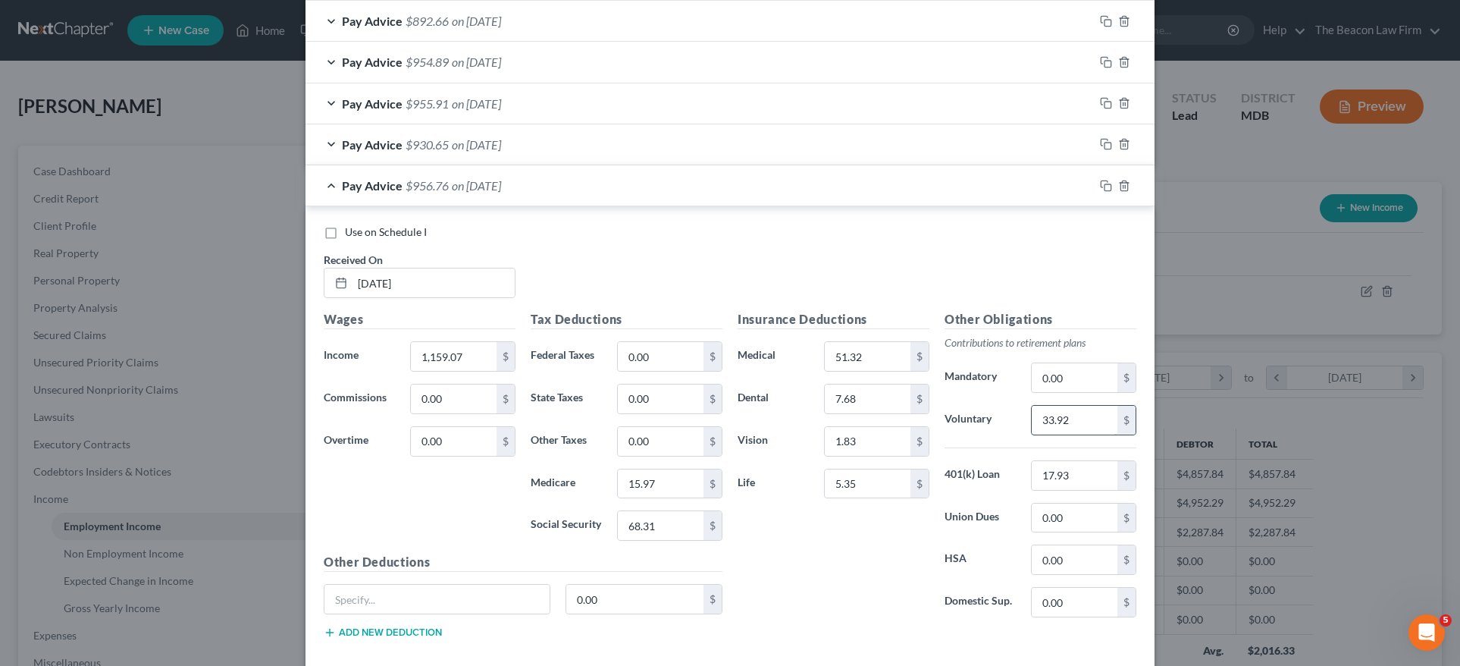
click at [1076, 419] on input "33.92" at bounding box center [1075, 420] width 86 height 29
type input "34.77"
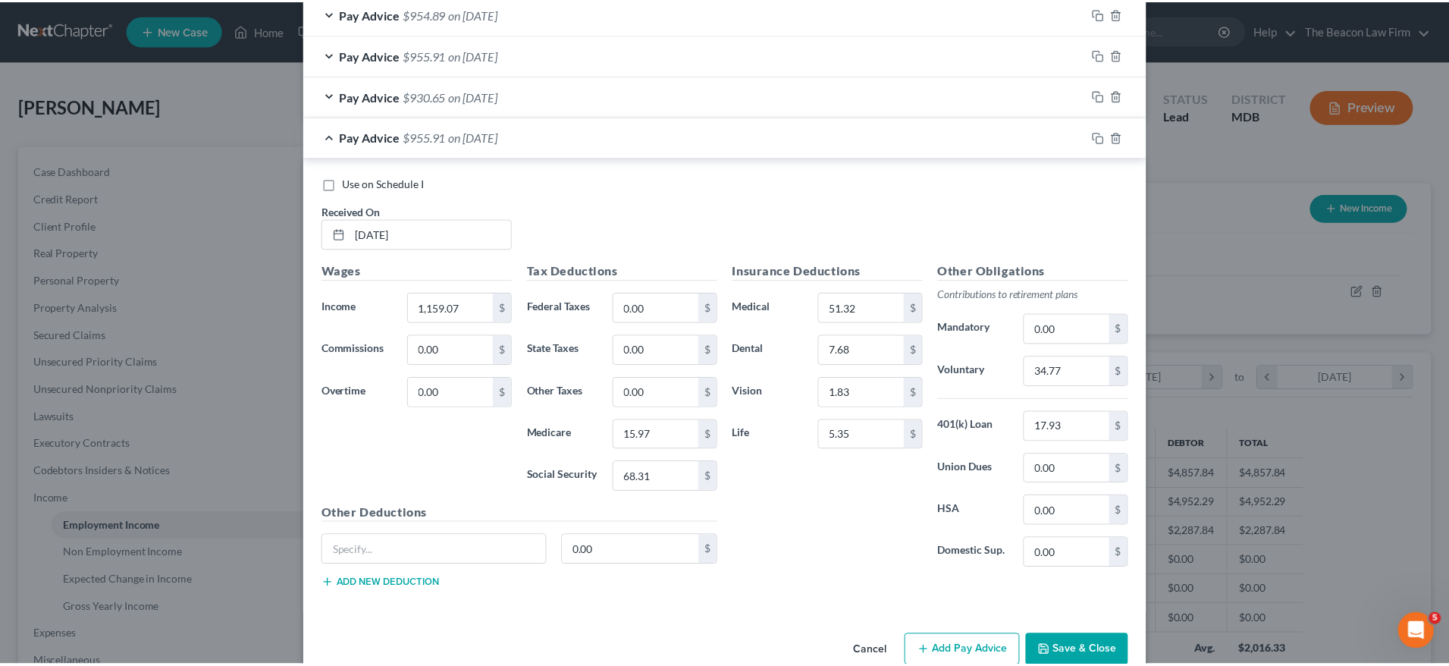
scroll to position [915, 0]
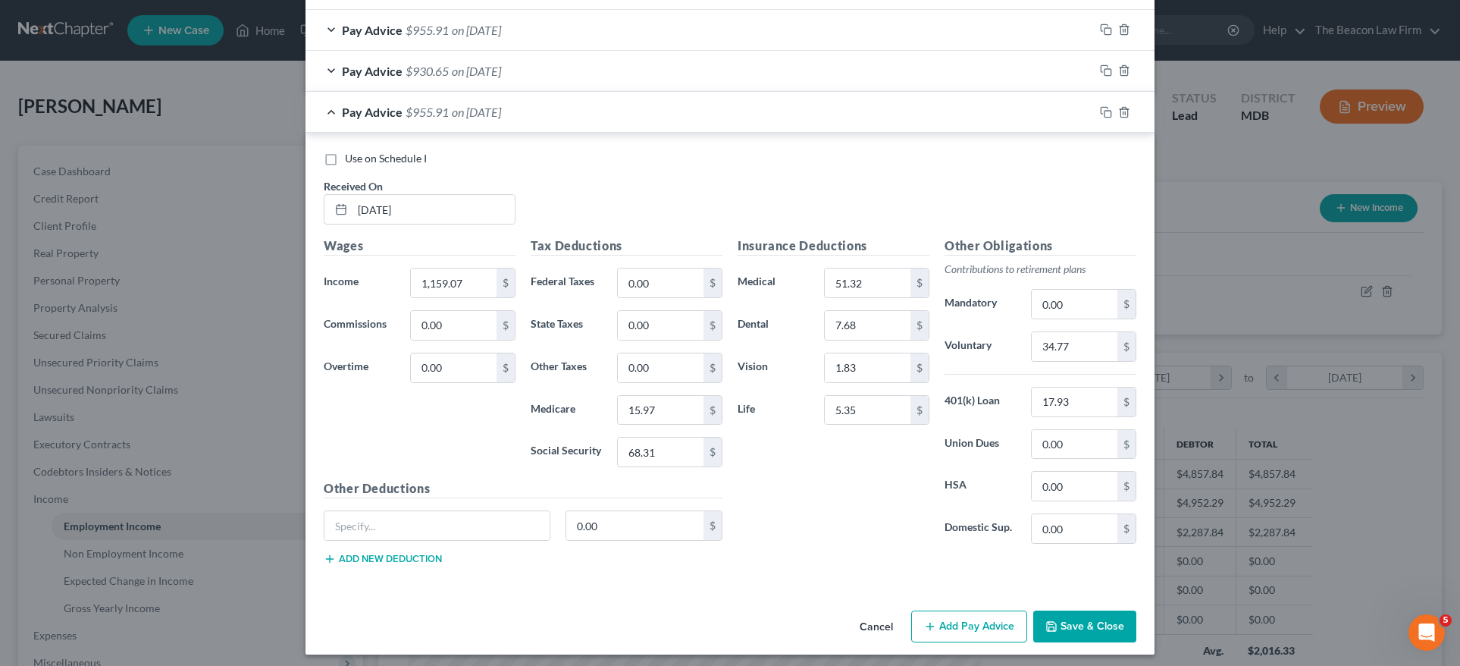
click at [1102, 621] on button "Save & Close" at bounding box center [1084, 626] width 103 height 32
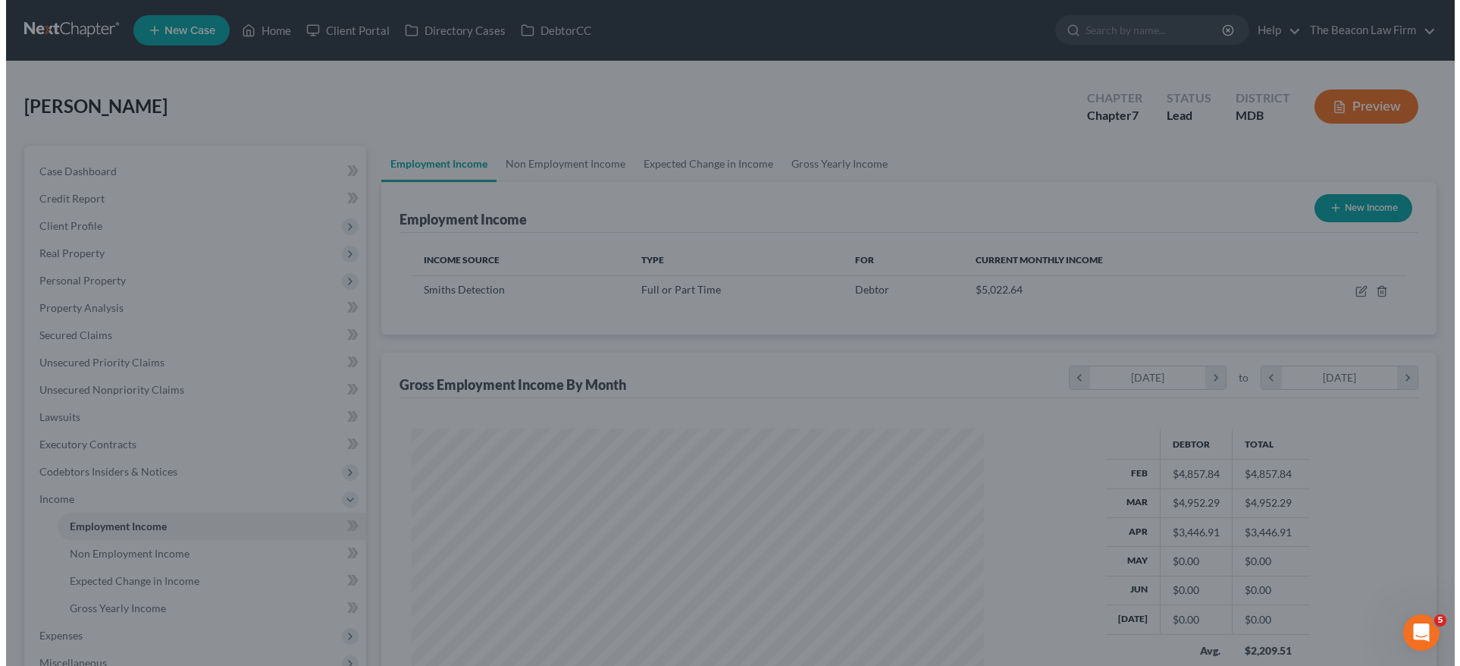
scroll to position [757809, 757494]
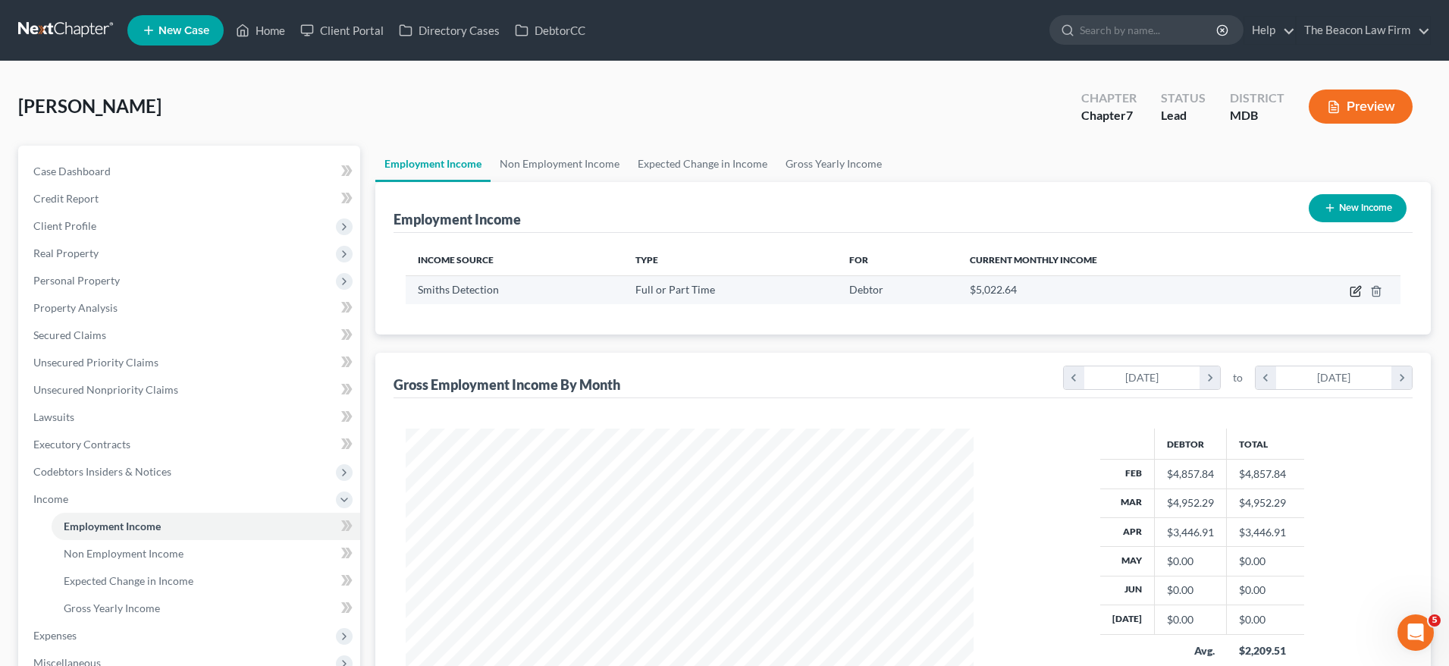
click at [1352, 291] on icon "button" at bounding box center [1355, 291] width 12 height 12
select select "0"
select select "21"
select select "3"
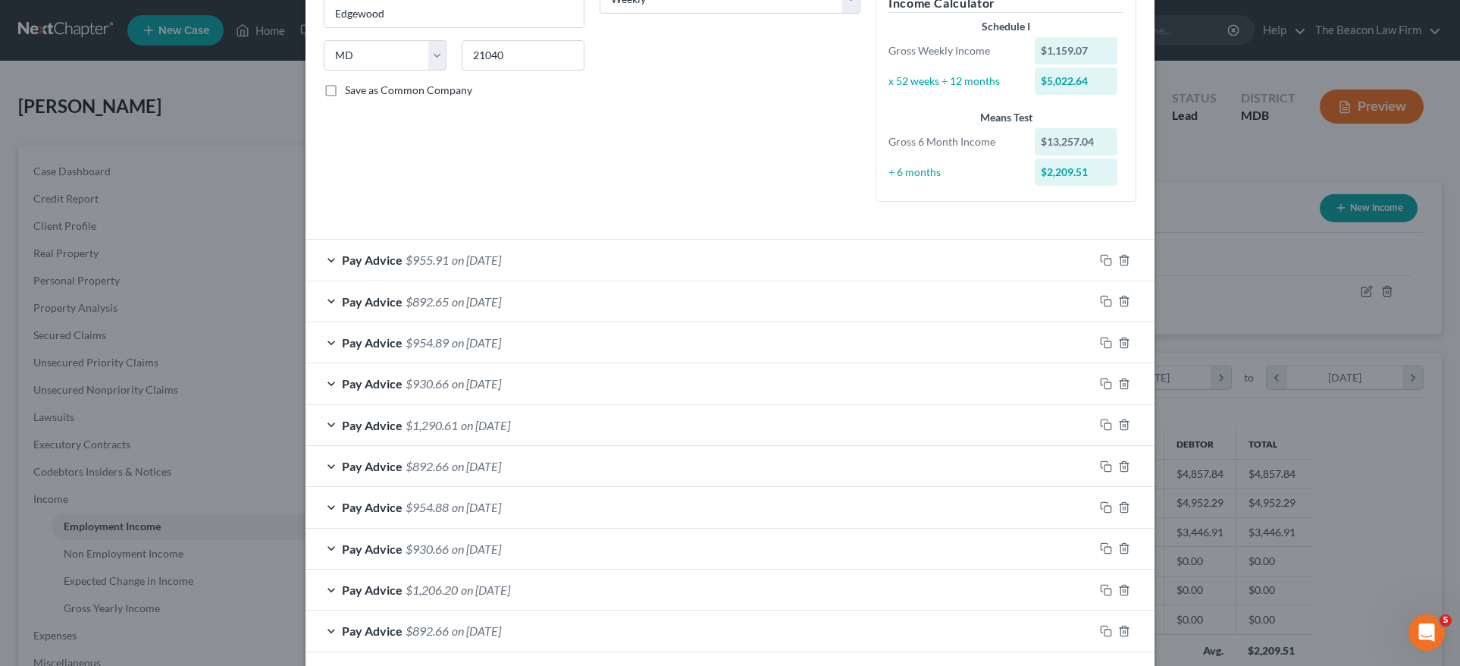
scroll to position [274, 0]
click at [1102, 381] on icon "button" at bounding box center [1106, 383] width 12 height 12
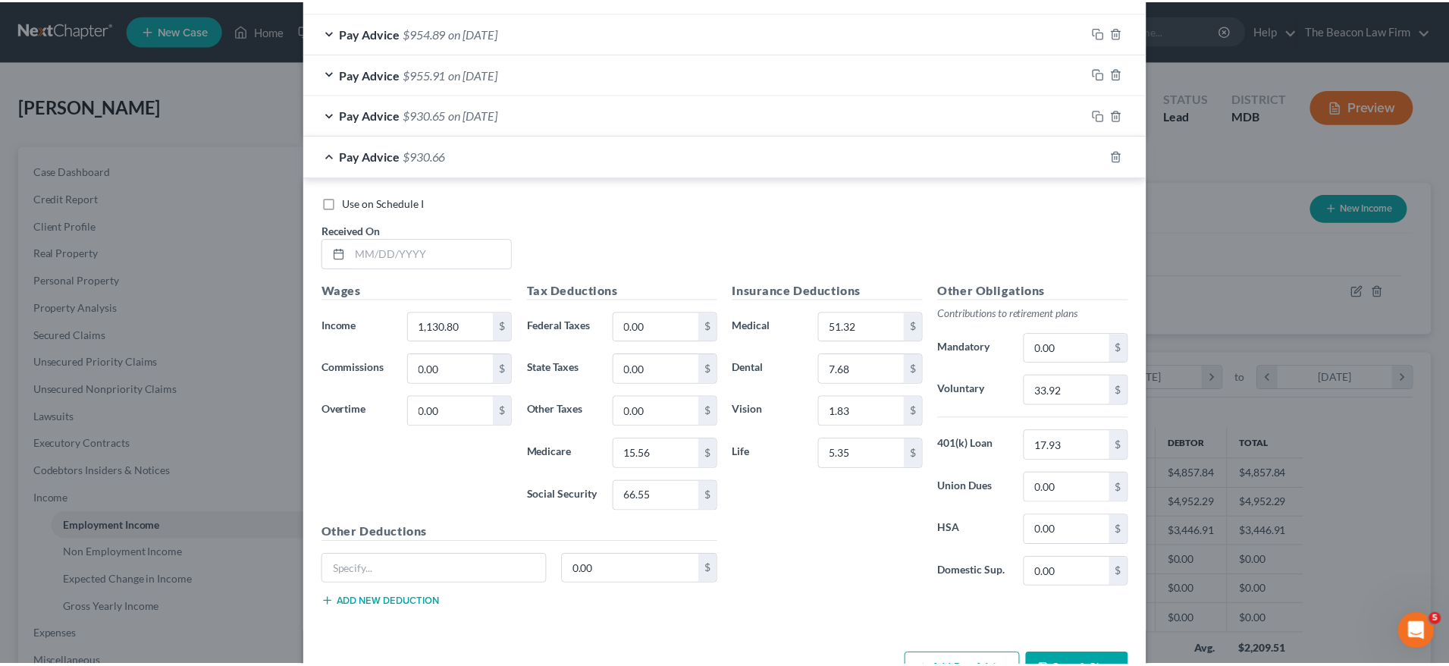
scroll to position [935, 0]
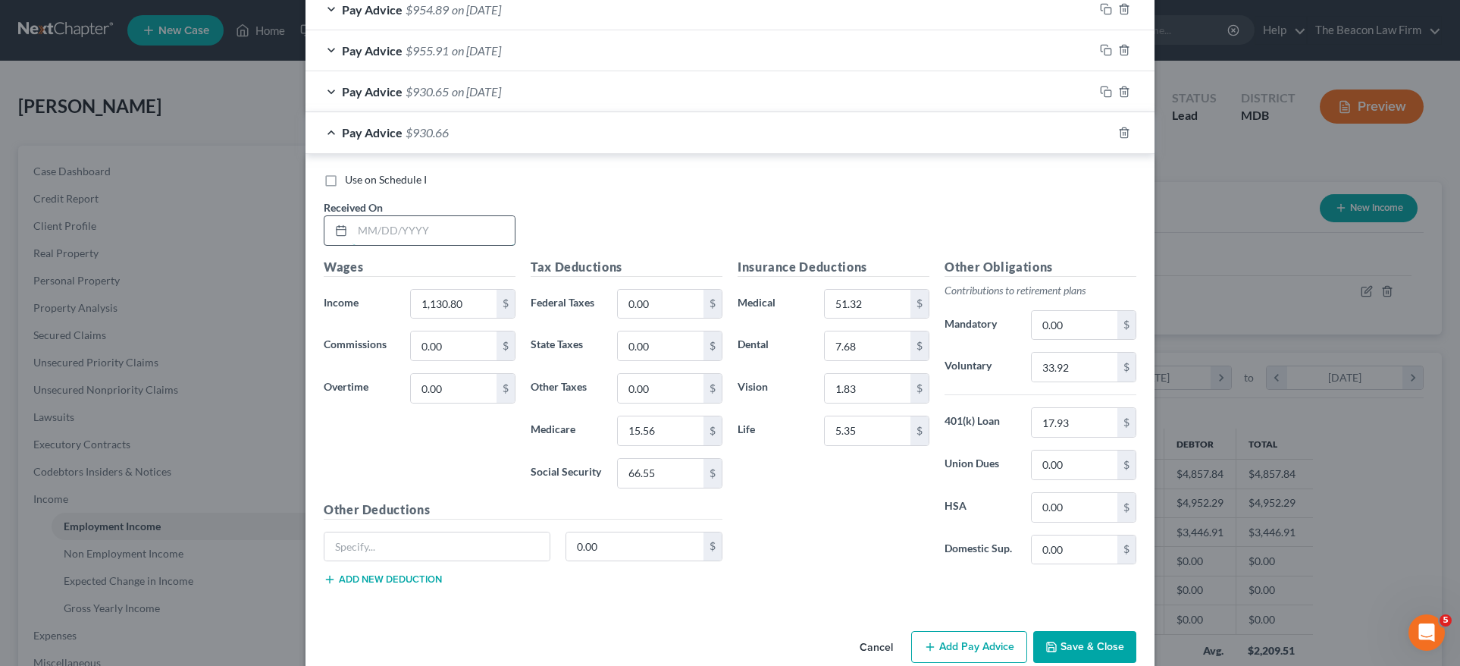
click at [456, 226] on input "text" at bounding box center [434, 230] width 162 height 29
click at [370, 224] on input "04/5/2025" at bounding box center [434, 230] width 162 height 29
type input "04/25/2025"
click at [467, 298] on input "1,130.80" at bounding box center [454, 304] width 86 height 29
click at [678, 417] on input "15.56" at bounding box center [661, 430] width 86 height 29
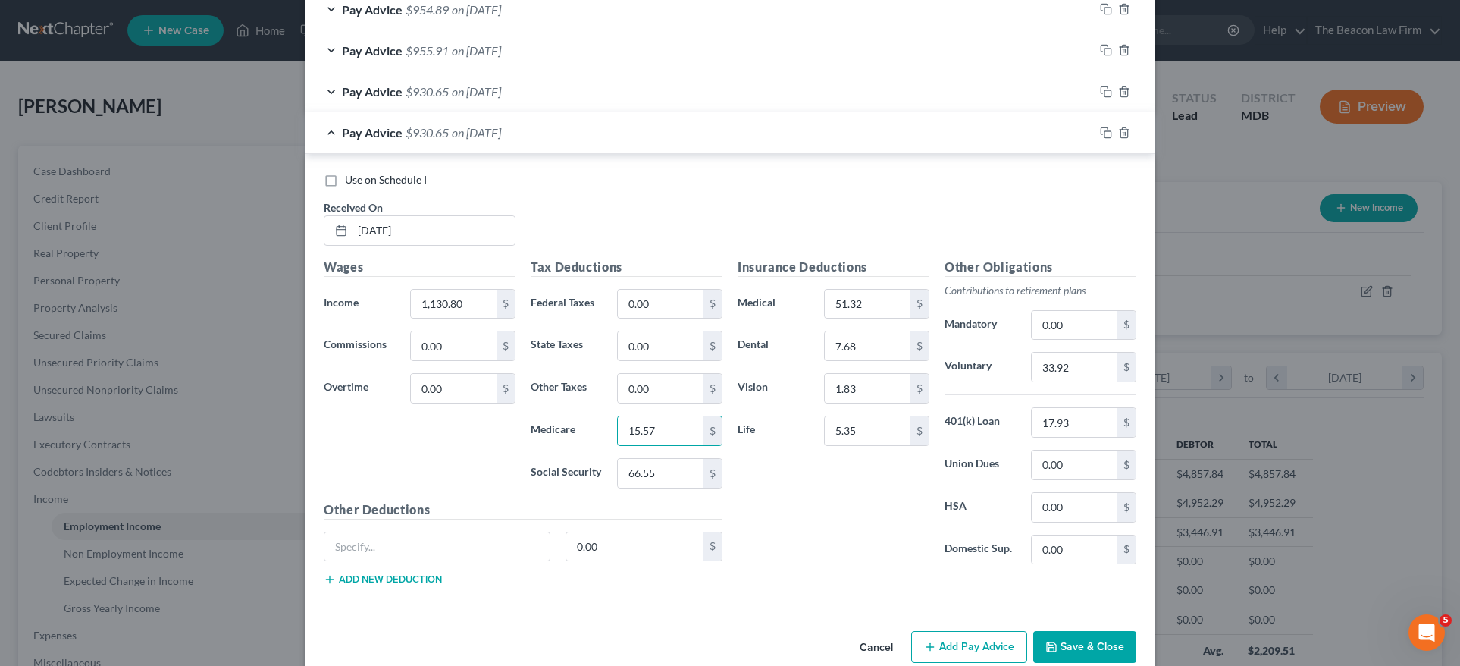
type input "15.57"
click at [1070, 634] on button "Save & Close" at bounding box center [1084, 647] width 103 height 32
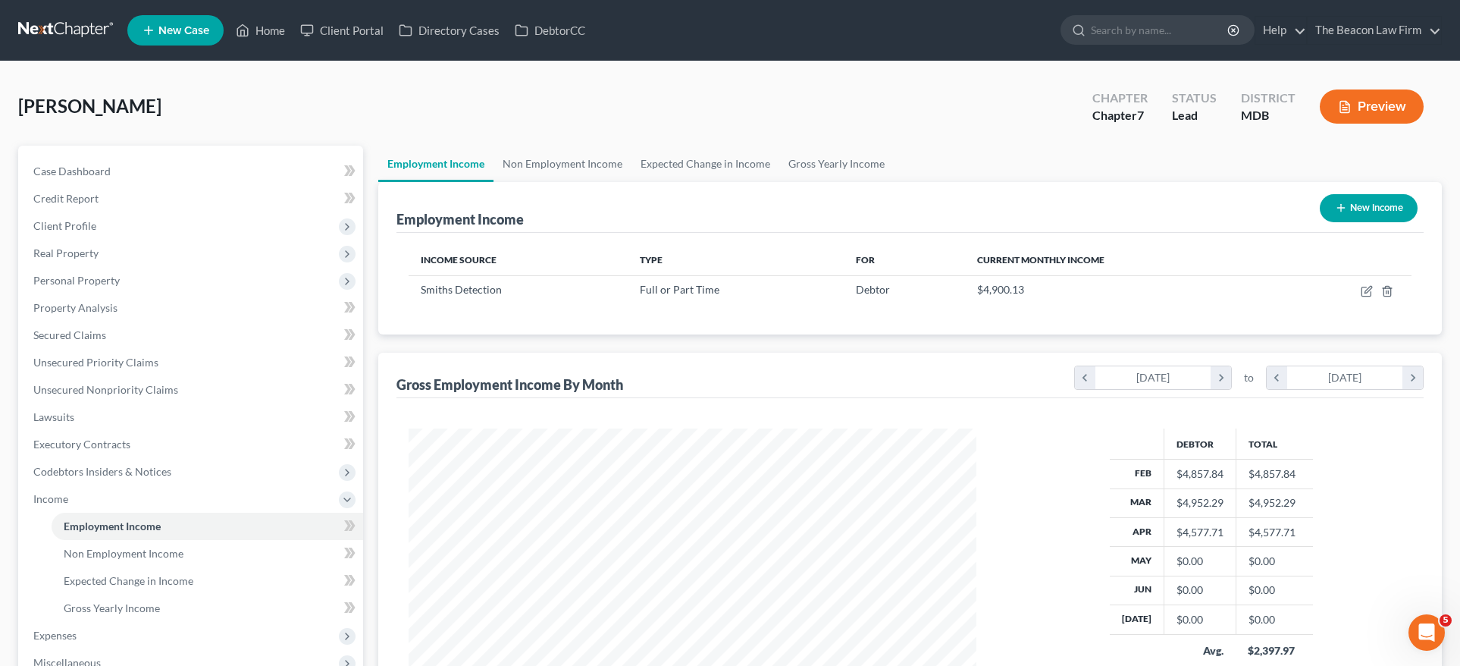
scroll to position [757809, 757494]
click at [1354, 290] on icon "button" at bounding box center [1355, 291] width 12 height 12
select select "0"
select select "21"
select select "3"
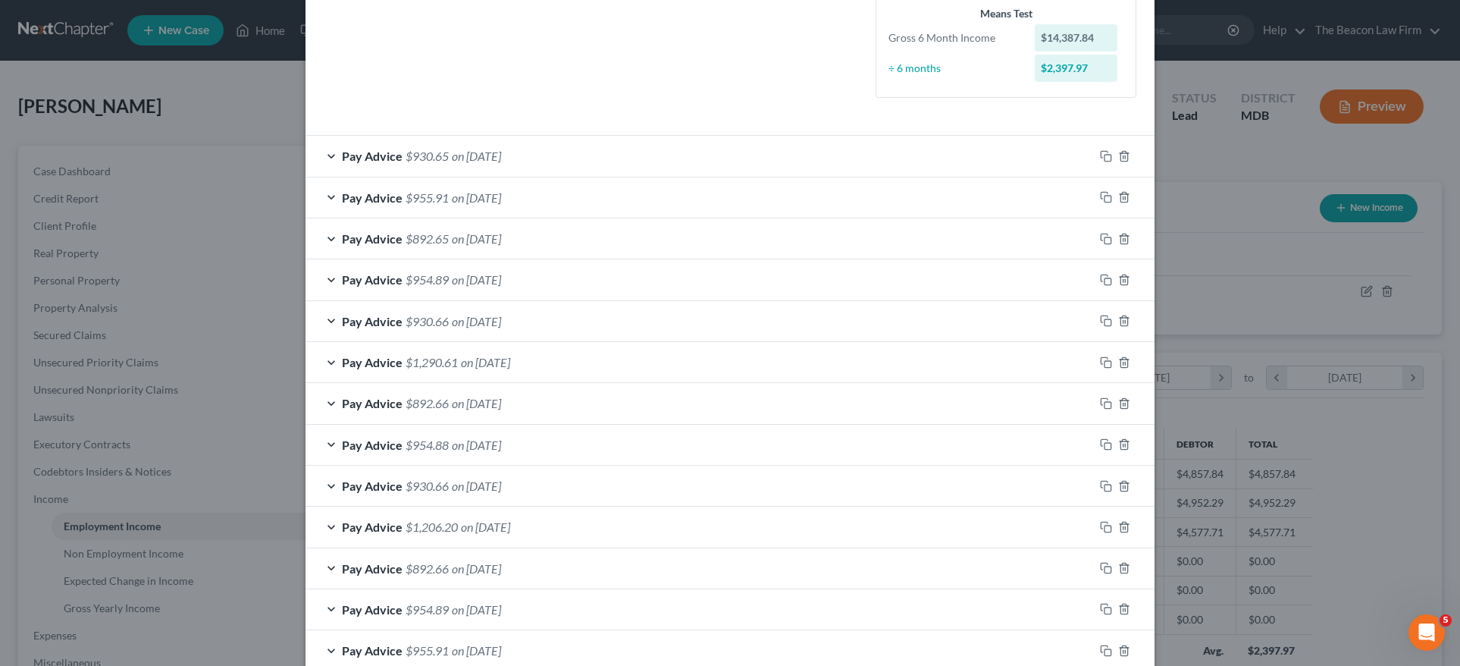
scroll to position [412, 0]
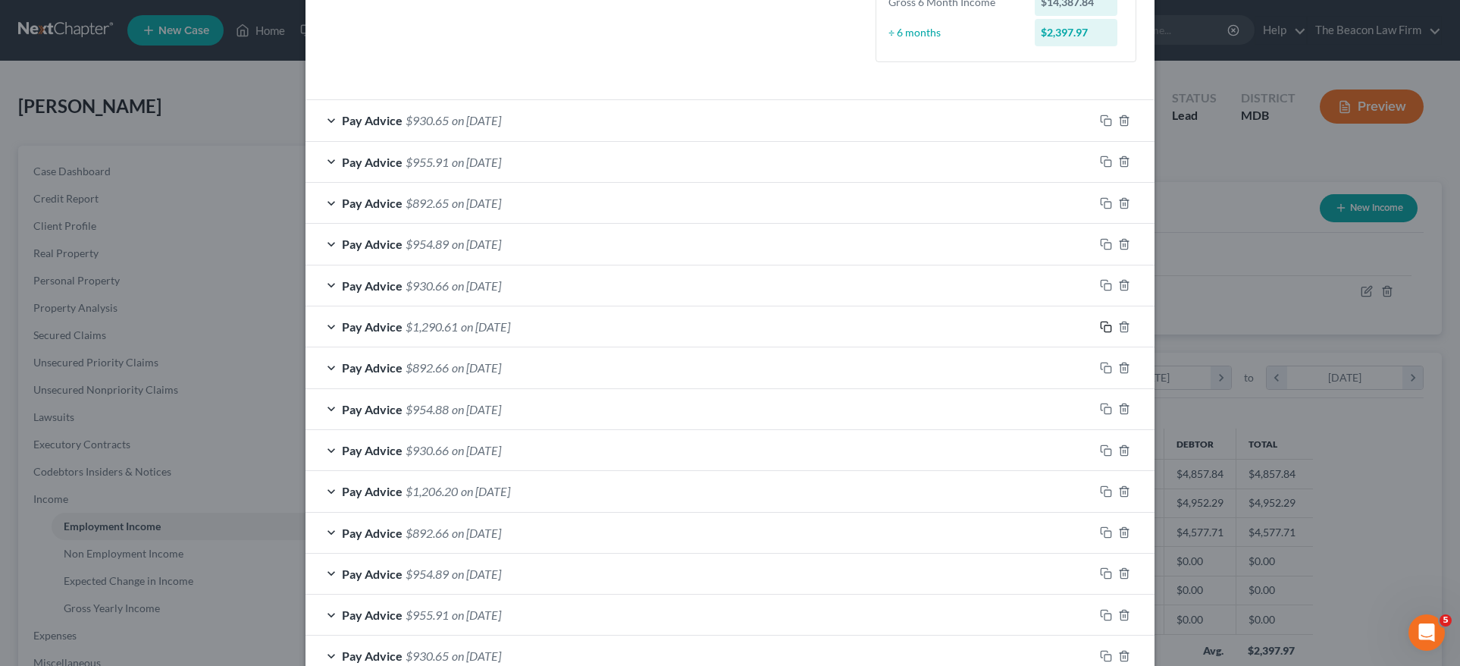
click at [1100, 321] on icon "button" at bounding box center [1106, 327] width 12 height 12
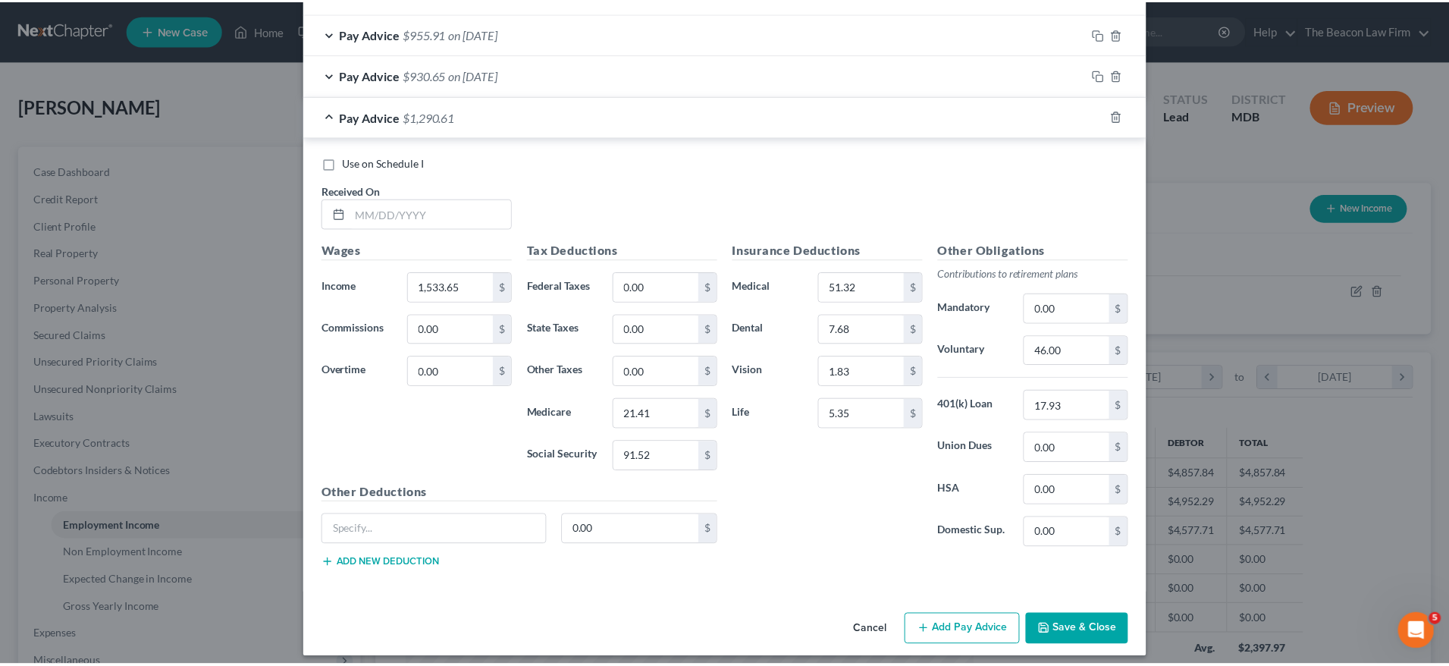
scroll to position [997, 0]
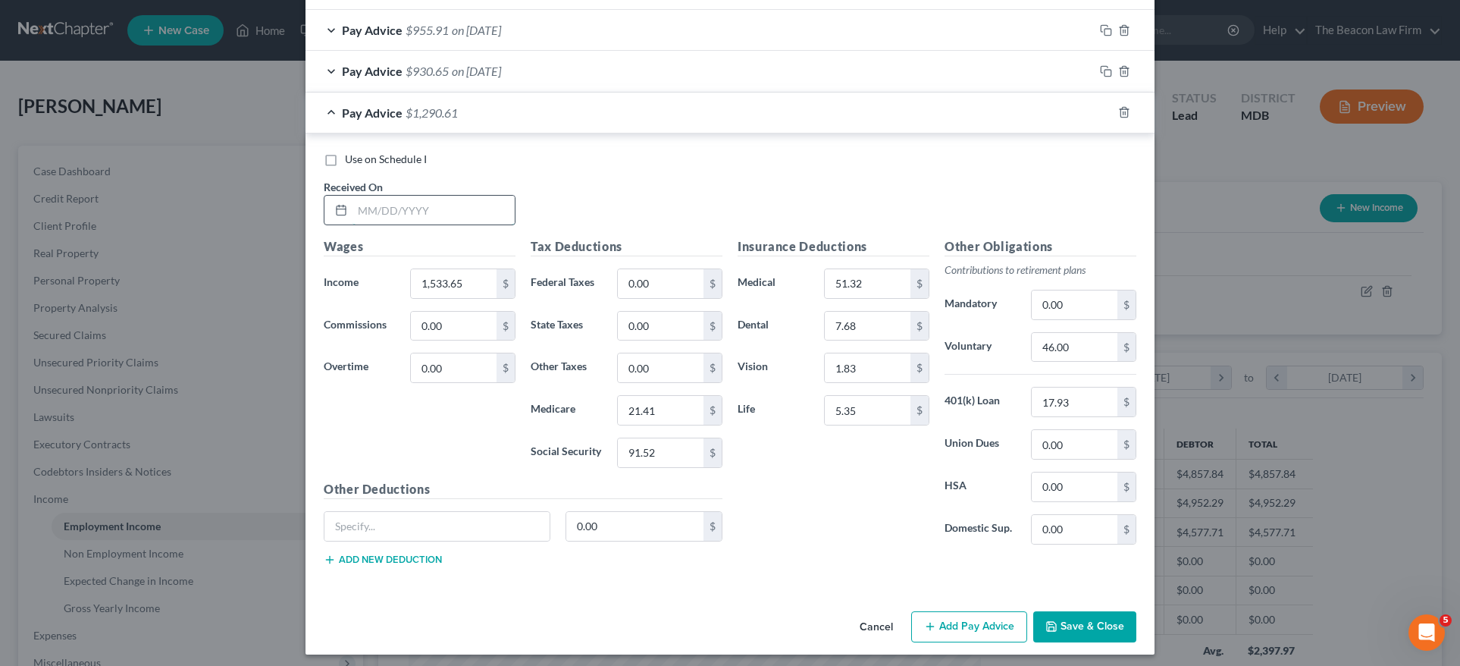
click at [378, 196] on input "text" at bounding box center [434, 210] width 162 height 29
type input "05/02/2025"
type input "1,383.20"
click at [648, 396] on input "21.41" at bounding box center [661, 410] width 86 height 29
drag, startPoint x: 660, startPoint y: 400, endPoint x: 564, endPoint y: 401, distance: 96.3
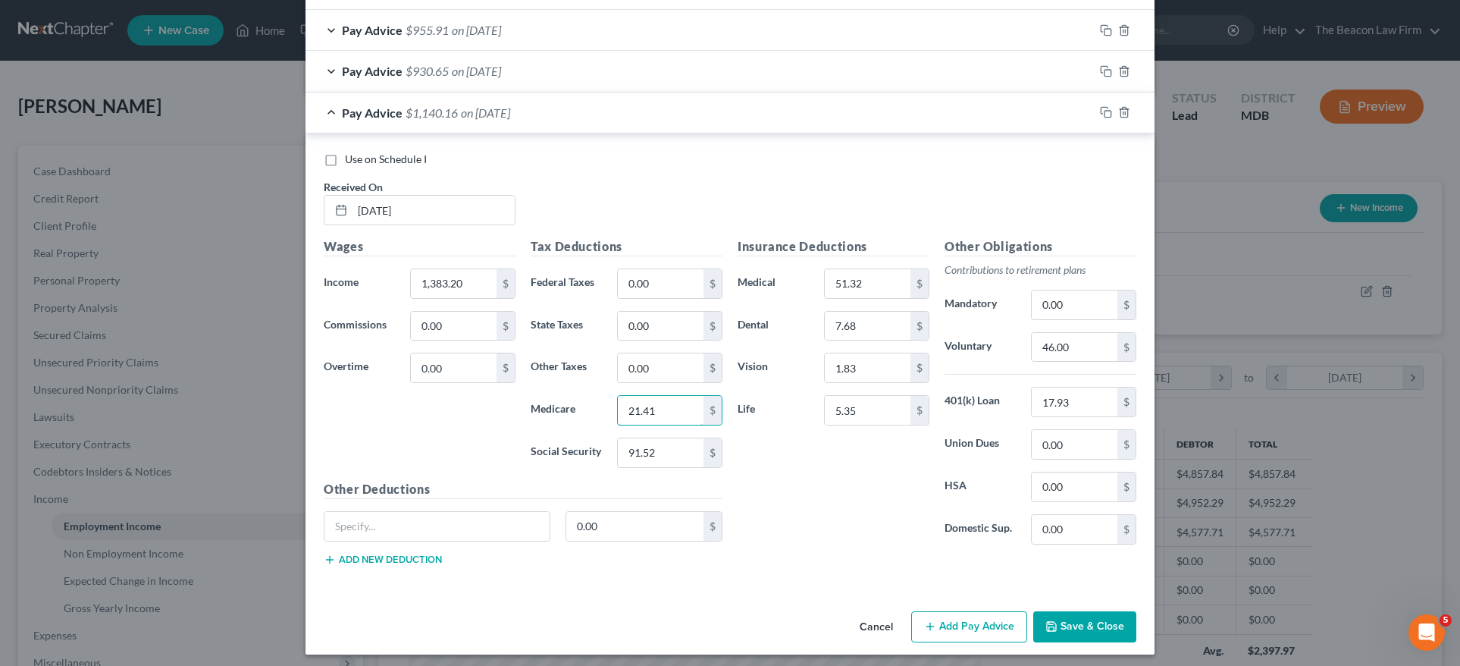
click at [564, 401] on div "Medicare 21.41 $" at bounding box center [626, 410] width 207 height 30
type input "19.22"
drag, startPoint x: 666, startPoint y: 449, endPoint x: 540, endPoint y: 449, distance: 126.6
click at [540, 449] on div "Social Security 91.52 $" at bounding box center [626, 452] width 207 height 30
type input "82.20"
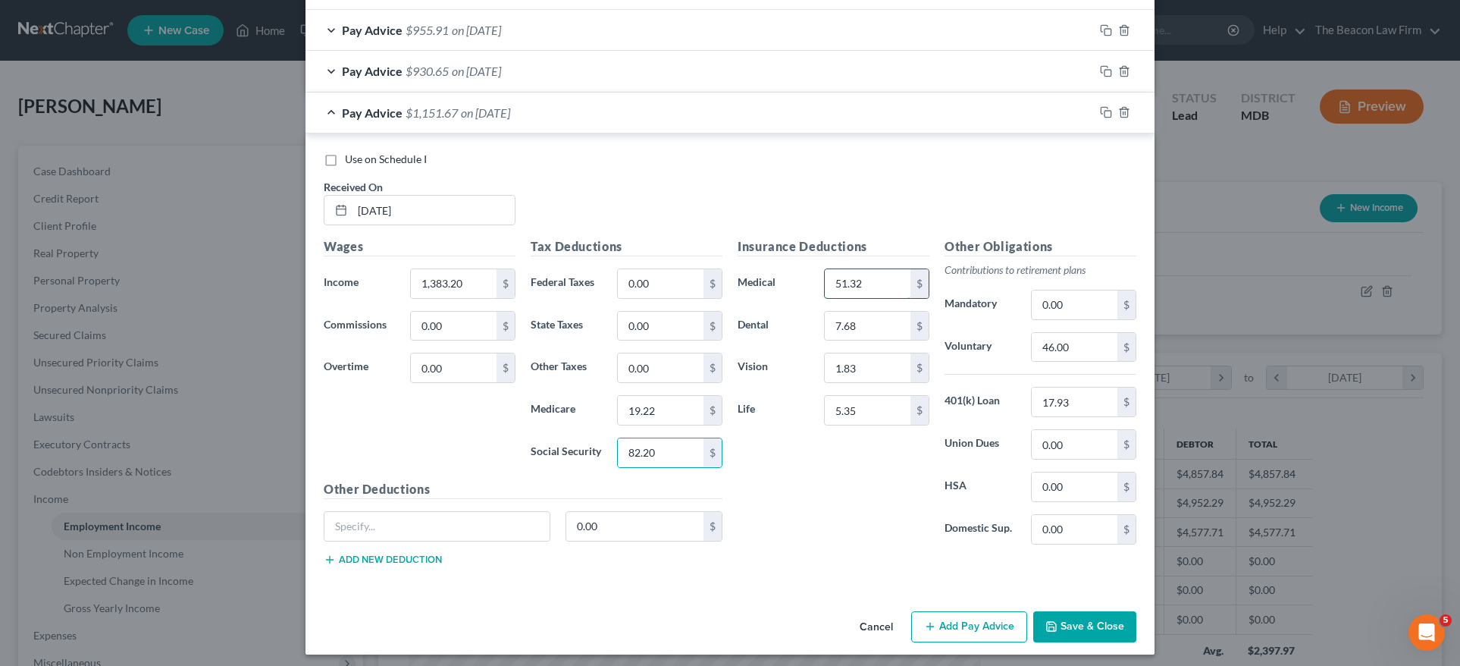
click at [878, 273] on input "51.32" at bounding box center [868, 283] width 86 height 29
click at [672, 403] on input "19.22" at bounding box center [661, 410] width 86 height 29
drag, startPoint x: 1076, startPoint y: 334, endPoint x: 938, endPoint y: 332, distance: 138.7
click at [955, 334] on div "Voluntary 46.00 $" at bounding box center [1040, 347] width 207 height 30
type input "40.70"
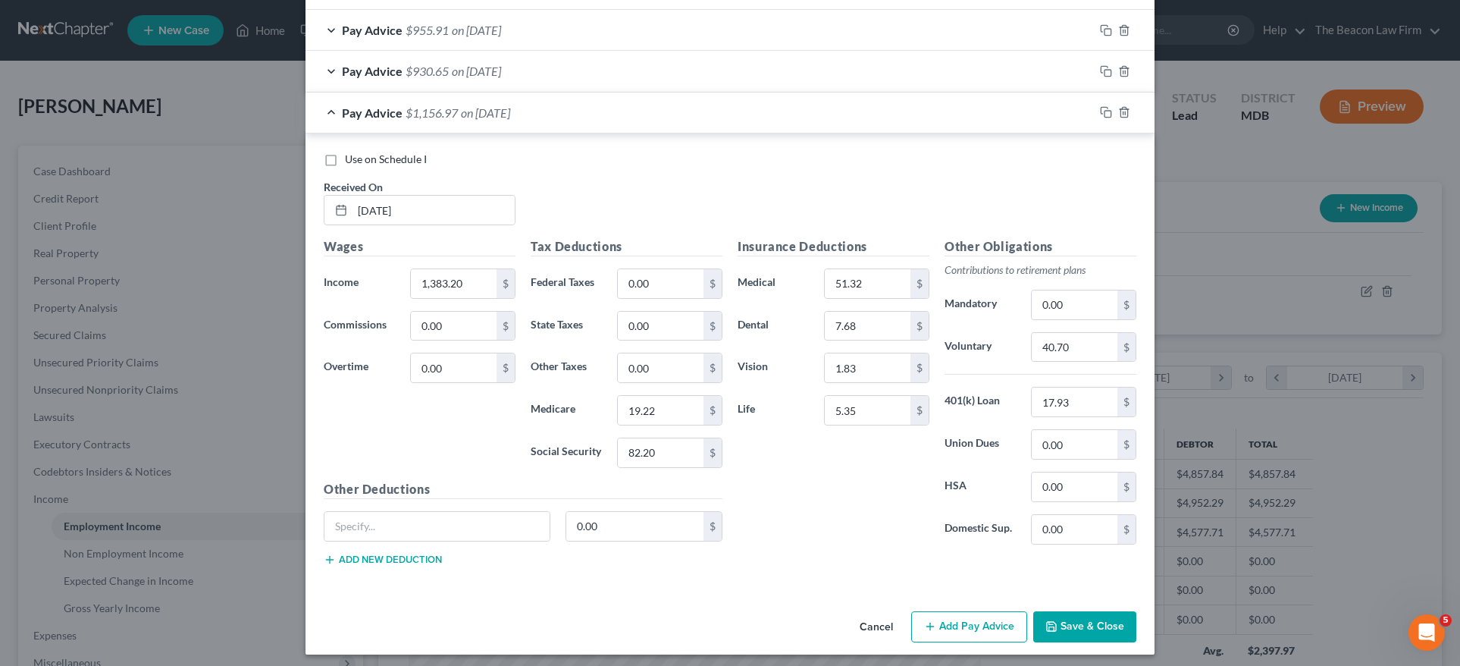
click at [1104, 625] on button "Save & Close" at bounding box center [1084, 627] width 103 height 32
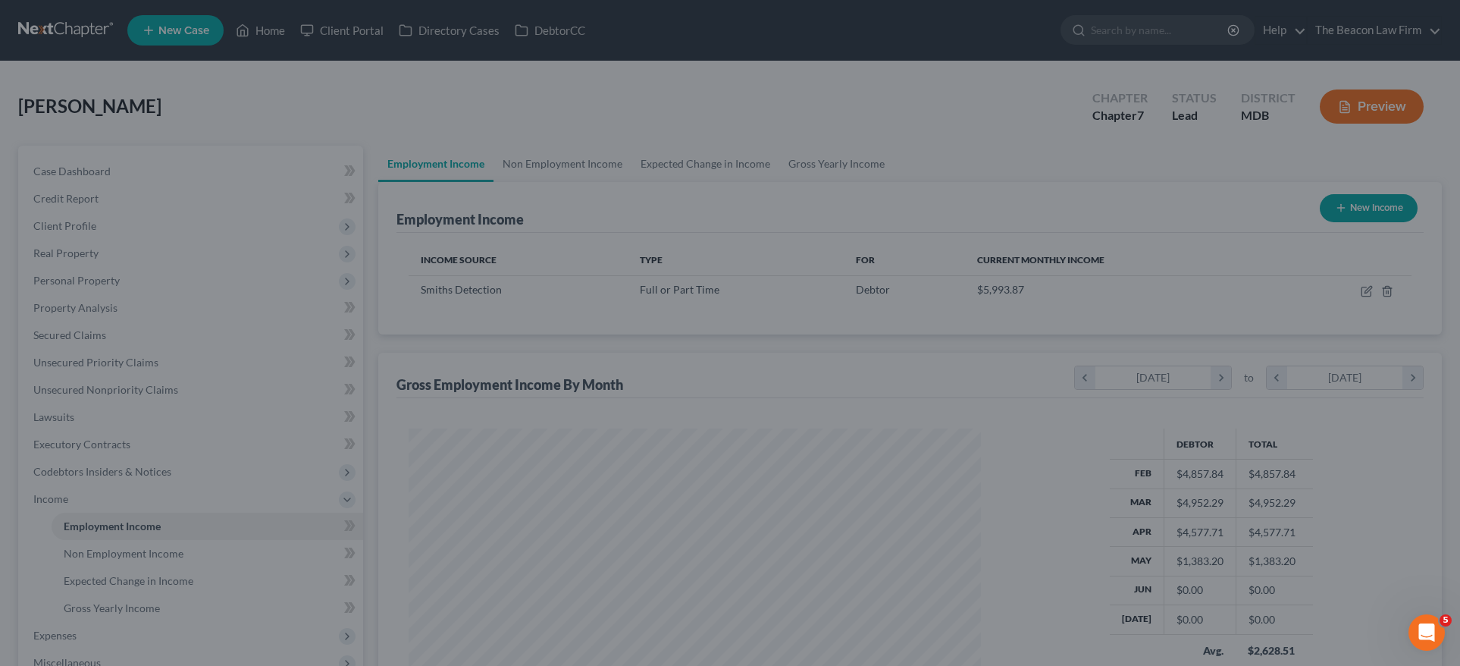
scroll to position [757809, 757494]
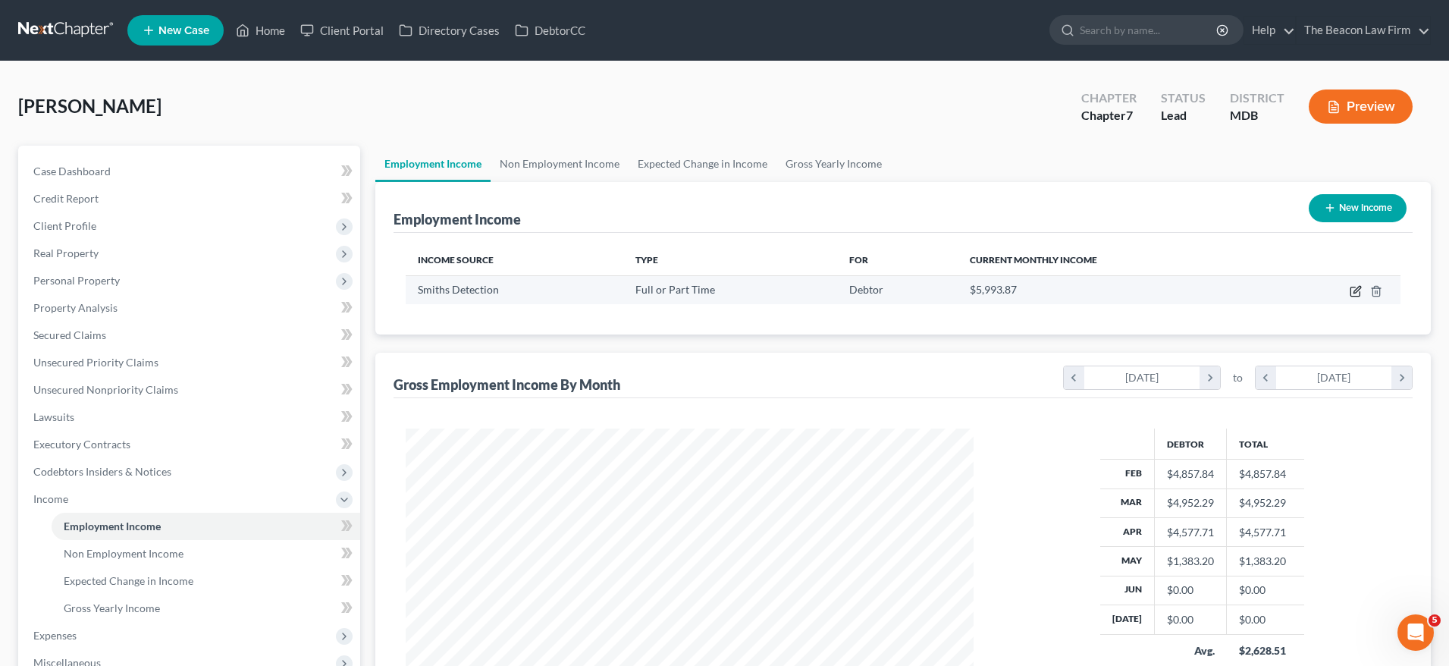
click at [1355, 293] on icon "button" at bounding box center [1356, 289] width 7 height 7
select select "0"
select select "21"
select select "3"
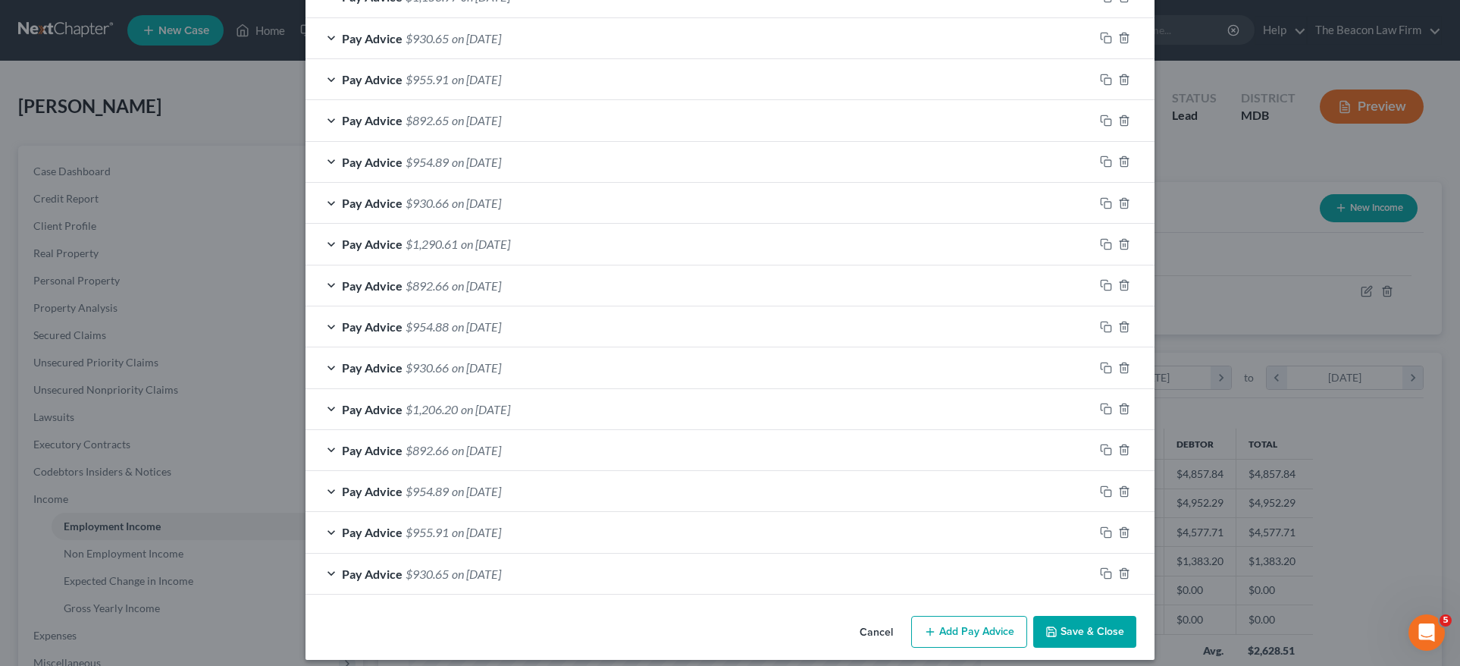
scroll to position [496, 0]
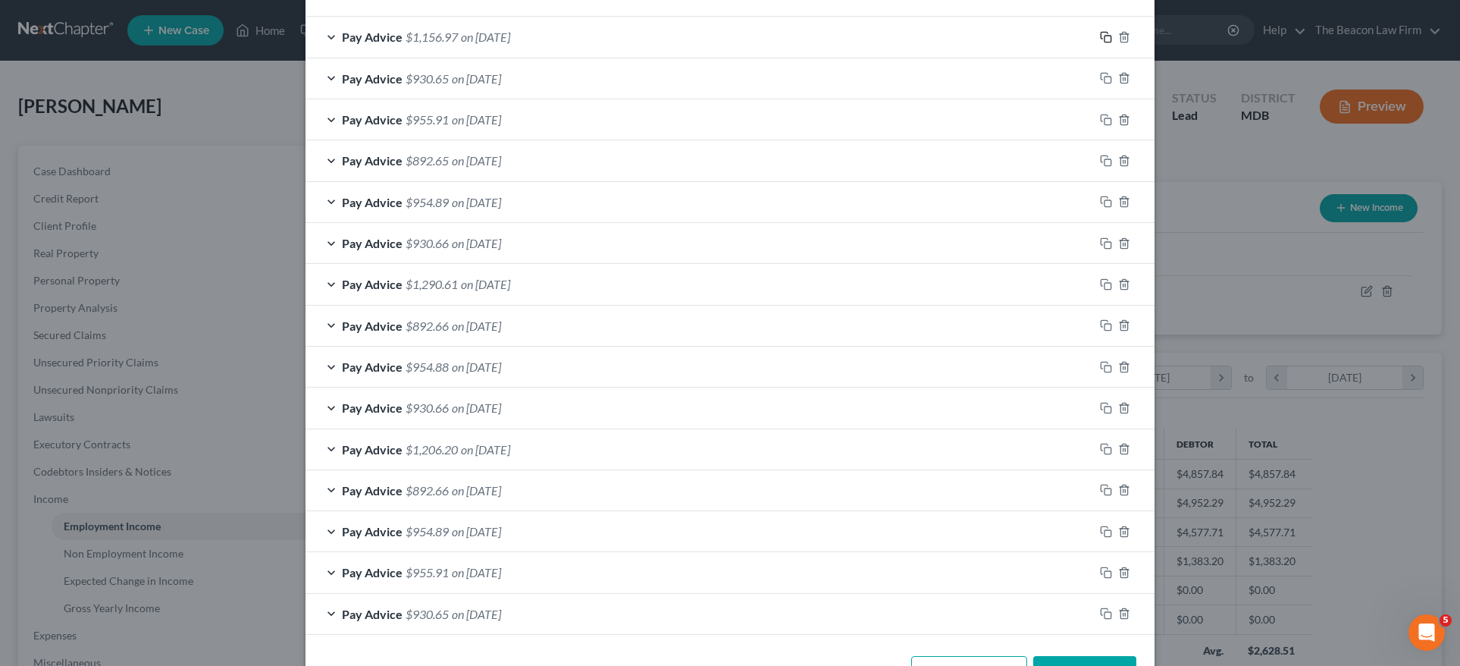
click at [1101, 33] on icon "button" at bounding box center [1106, 37] width 12 height 12
click at [1105, 36] on rect "button" at bounding box center [1108, 39] width 7 height 7
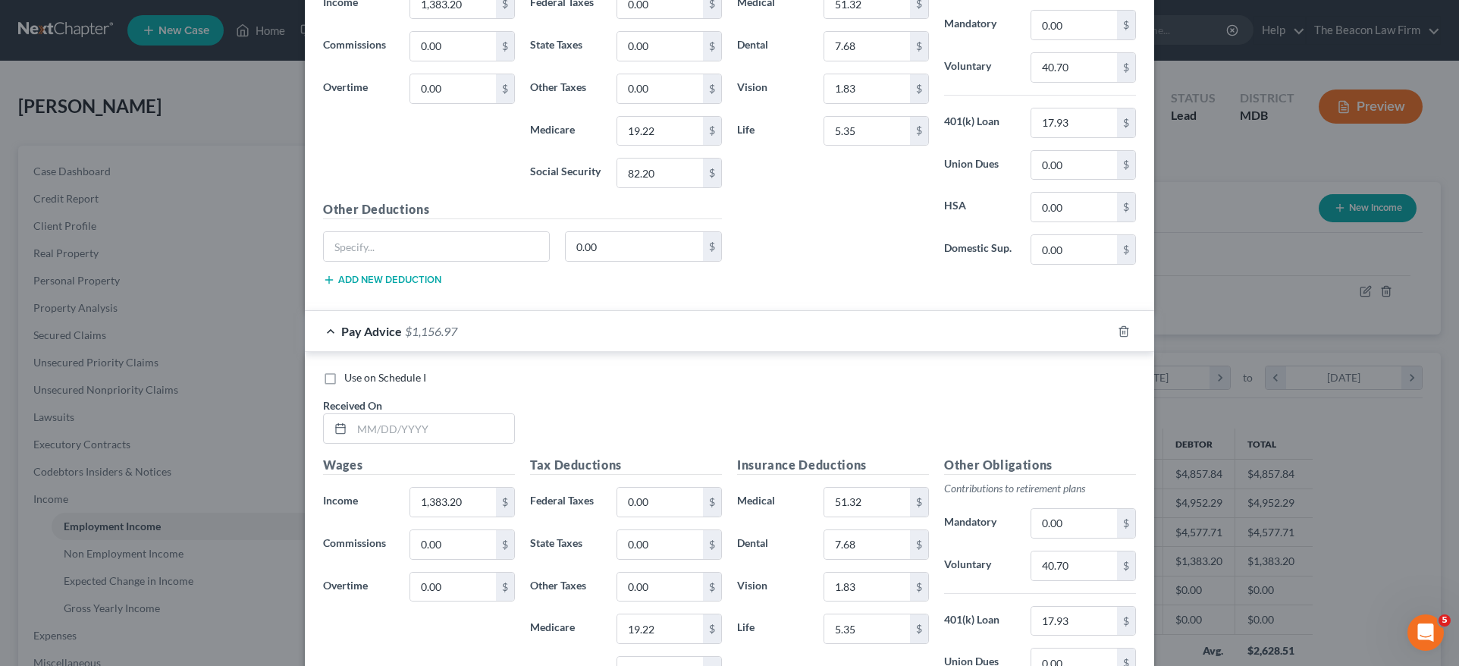
scroll to position [286, 602]
click at [1120, 325] on icon "button" at bounding box center [1123, 331] width 12 height 12
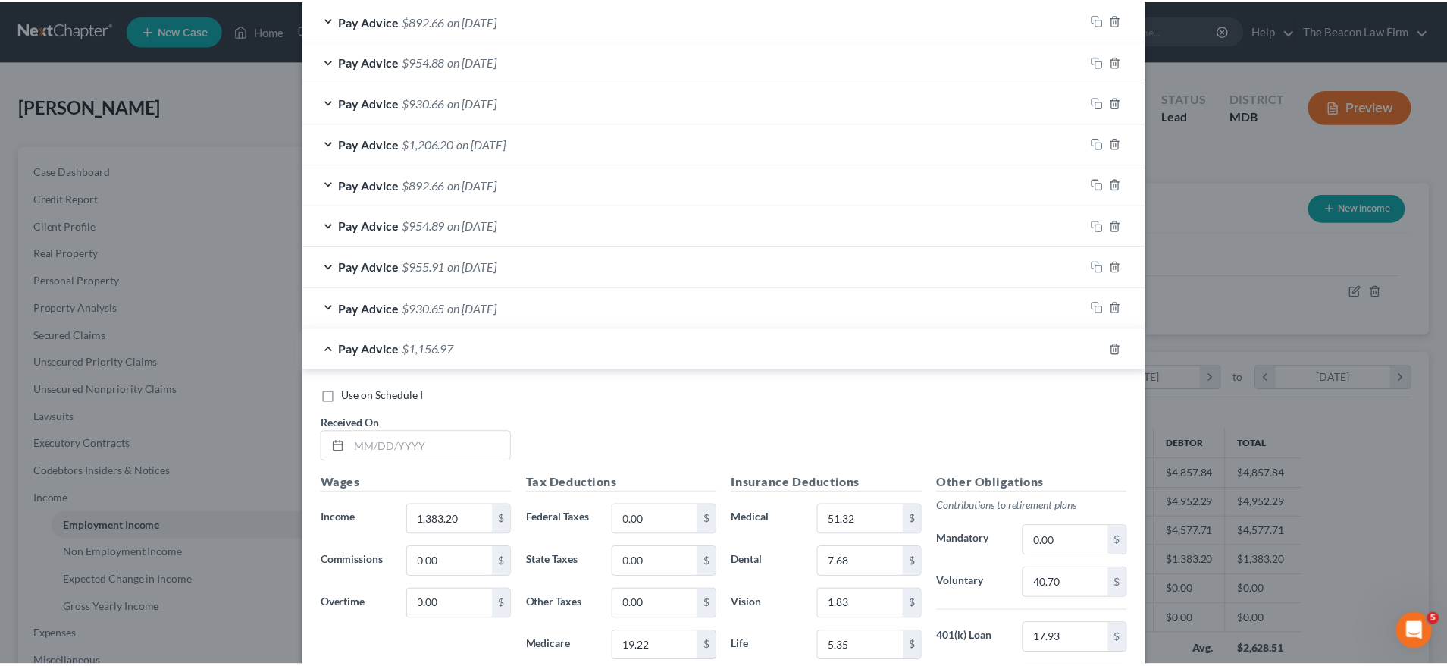
scroll to position [1038, 0]
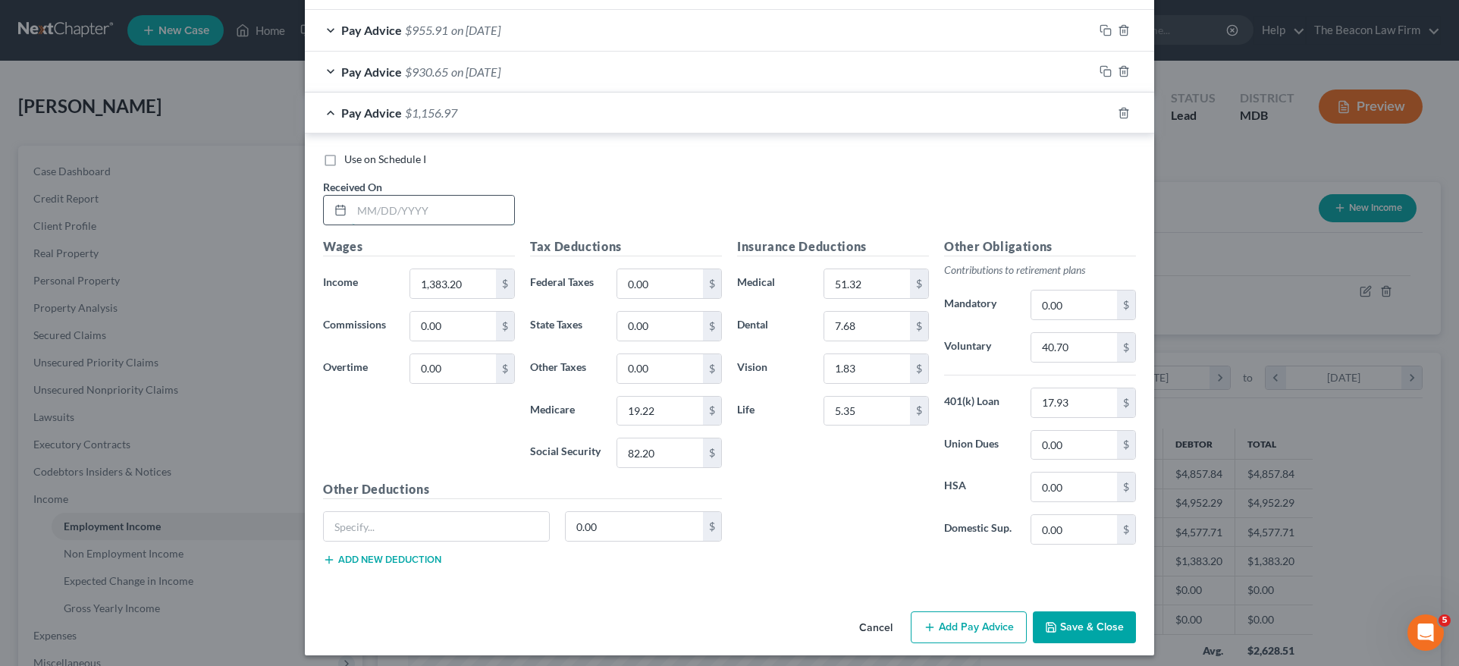
click at [425, 203] on input "text" at bounding box center [433, 210] width 162 height 29
type input "05/09/2025"
drag, startPoint x: 465, startPoint y: 279, endPoint x: 365, endPoint y: 277, distance: 99.3
click at [365, 277] on div "Income * 1,383.20 $" at bounding box center [418, 283] width 207 height 30
type input "1,356.96"
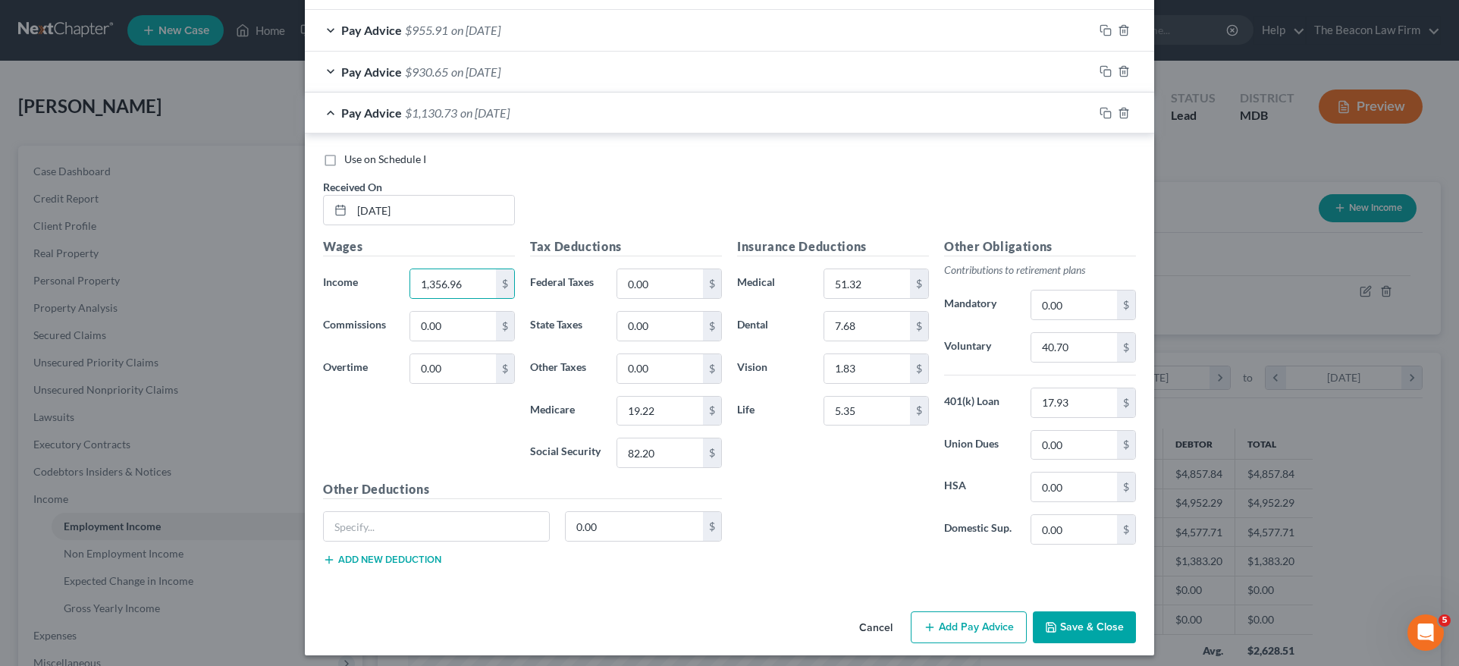
click at [647, 469] on div "Tax Deductions Federal Taxes 0.00 $ State Taxes 0.00 $ Other Taxes 0.00 $ Medic…" at bounding box center [625, 358] width 207 height 243
drag, startPoint x: 645, startPoint y: 448, endPoint x: 560, endPoint y: 447, distance: 84.9
click at [569, 446] on div "Social Security 82.20 $" at bounding box center [625, 452] width 207 height 30
type input "80.57"
click at [650, 403] on input "19.22" at bounding box center [660, 410] width 86 height 29
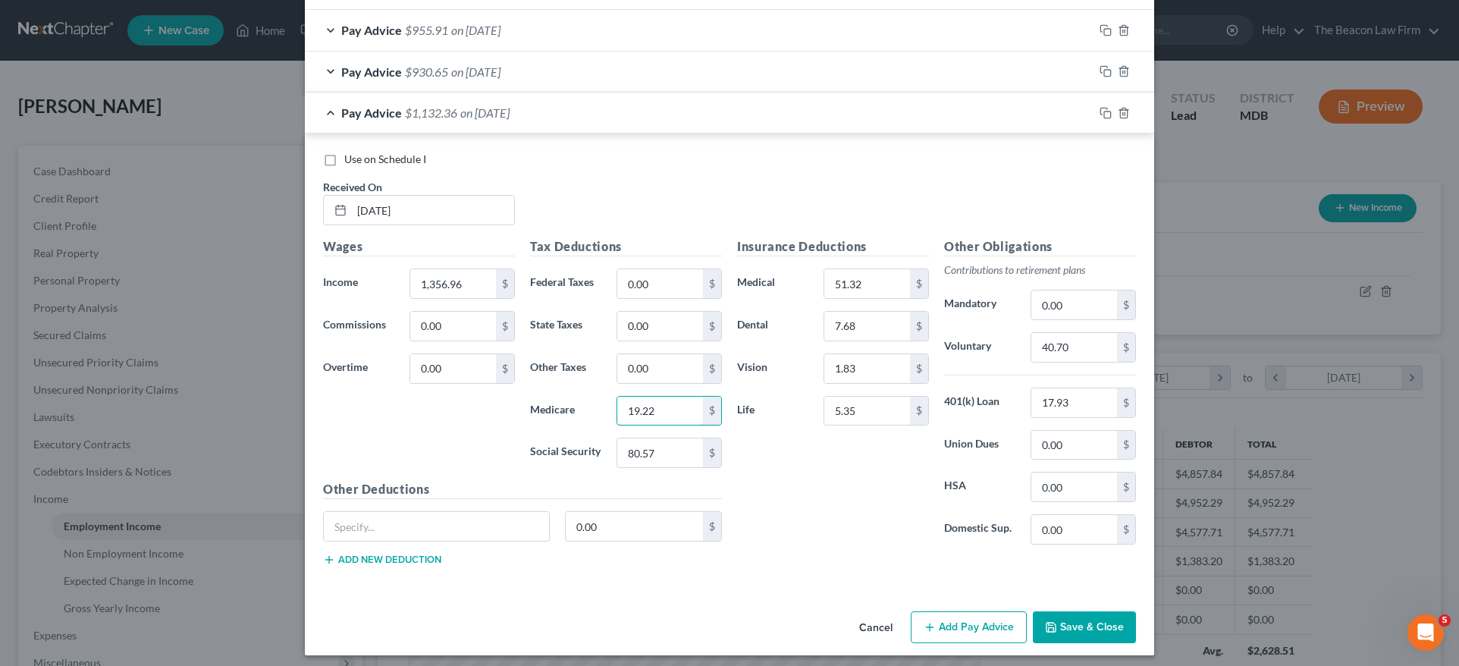
drag, startPoint x: 644, startPoint y: 403, endPoint x: 584, endPoint y: 403, distance: 60.7
click at [585, 405] on div "Medicare 19.22 $" at bounding box center [625, 411] width 207 height 30
type input "18.84"
click at [1086, 338] on input "40.70" at bounding box center [1074, 347] width 86 height 29
drag, startPoint x: 1054, startPoint y: 437, endPoint x: 1014, endPoint y: 437, distance: 39.4
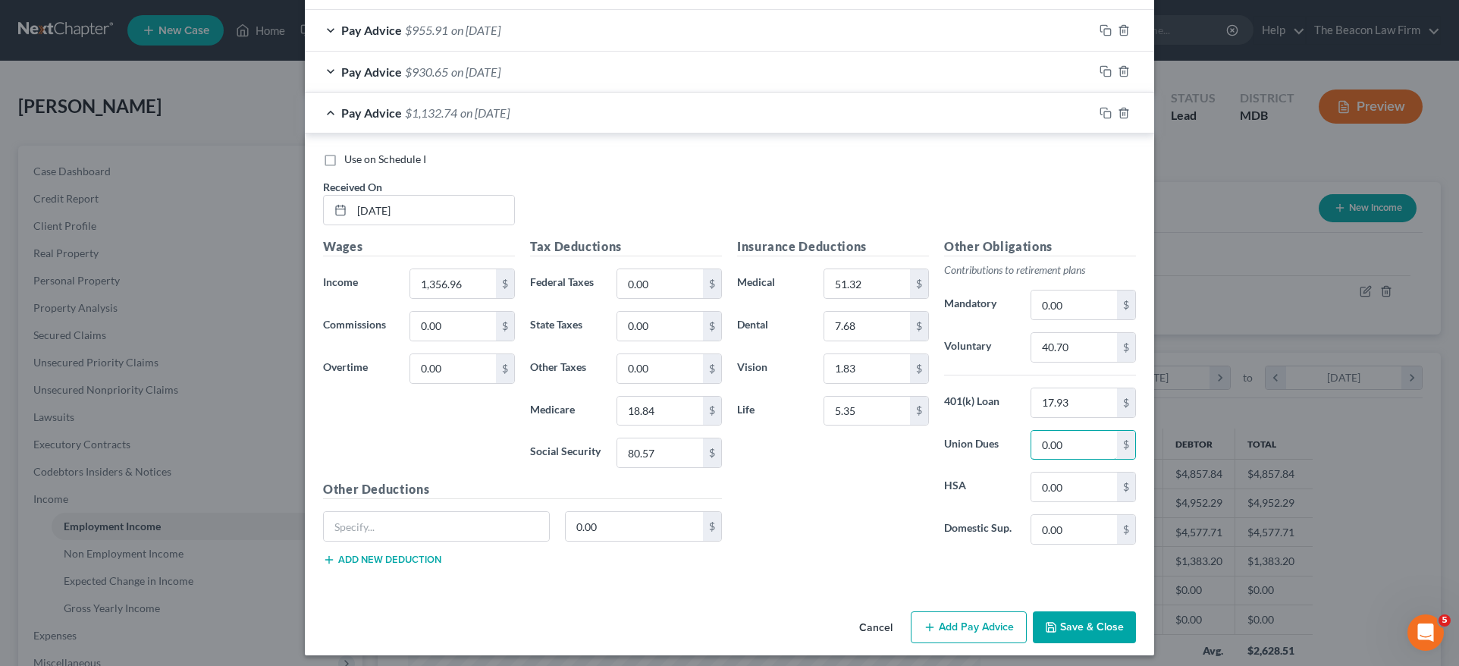
click at [1023, 440] on div "0.00 $" at bounding box center [1083, 445] width 121 height 30
type input "38.00"
click at [1082, 617] on button "Save & Close" at bounding box center [1084, 627] width 103 height 32
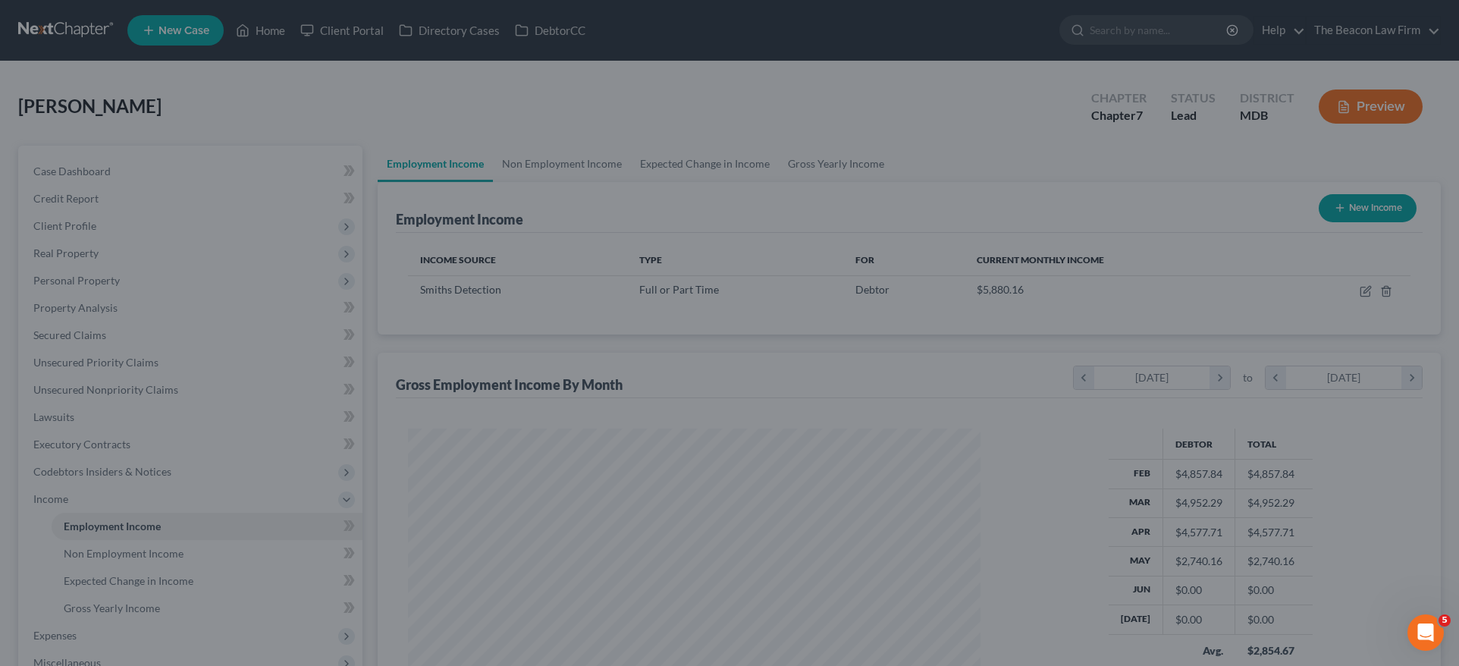
scroll to position [757809, 757495]
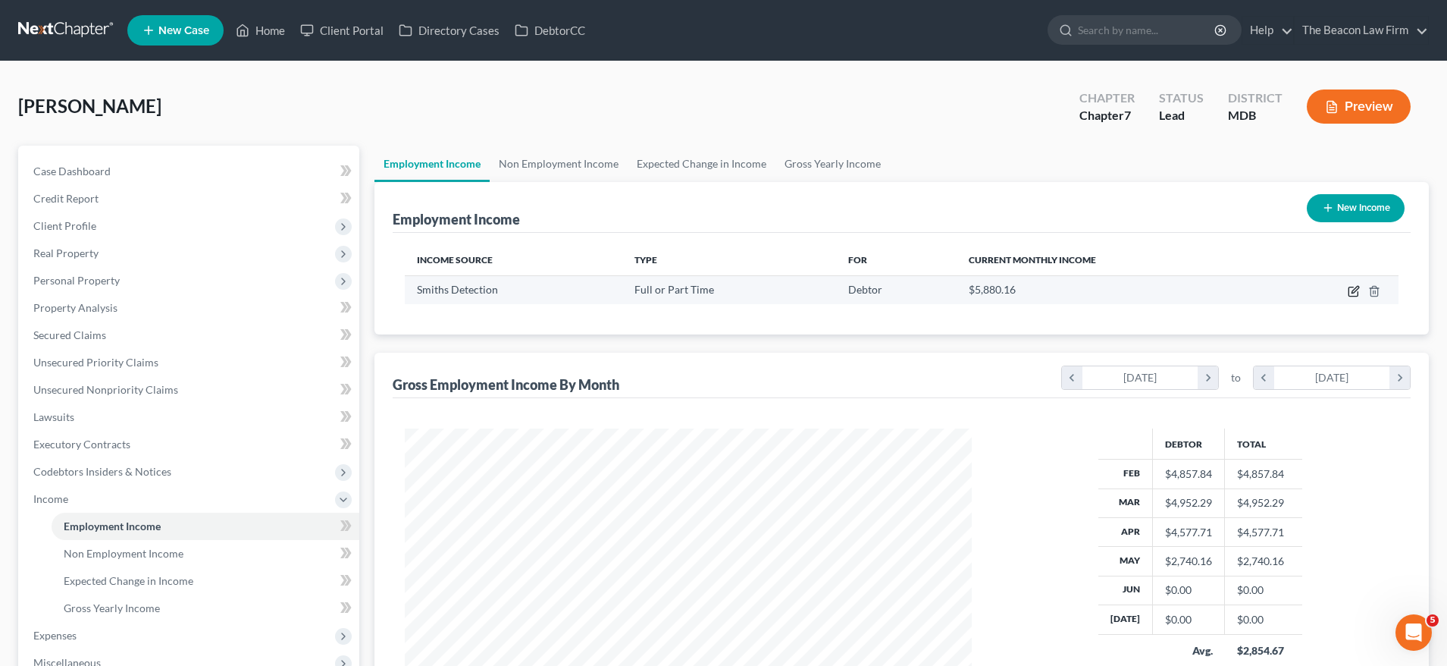
click at [1355, 291] on icon "button" at bounding box center [1354, 291] width 12 height 12
select select "0"
select select "21"
select select "3"
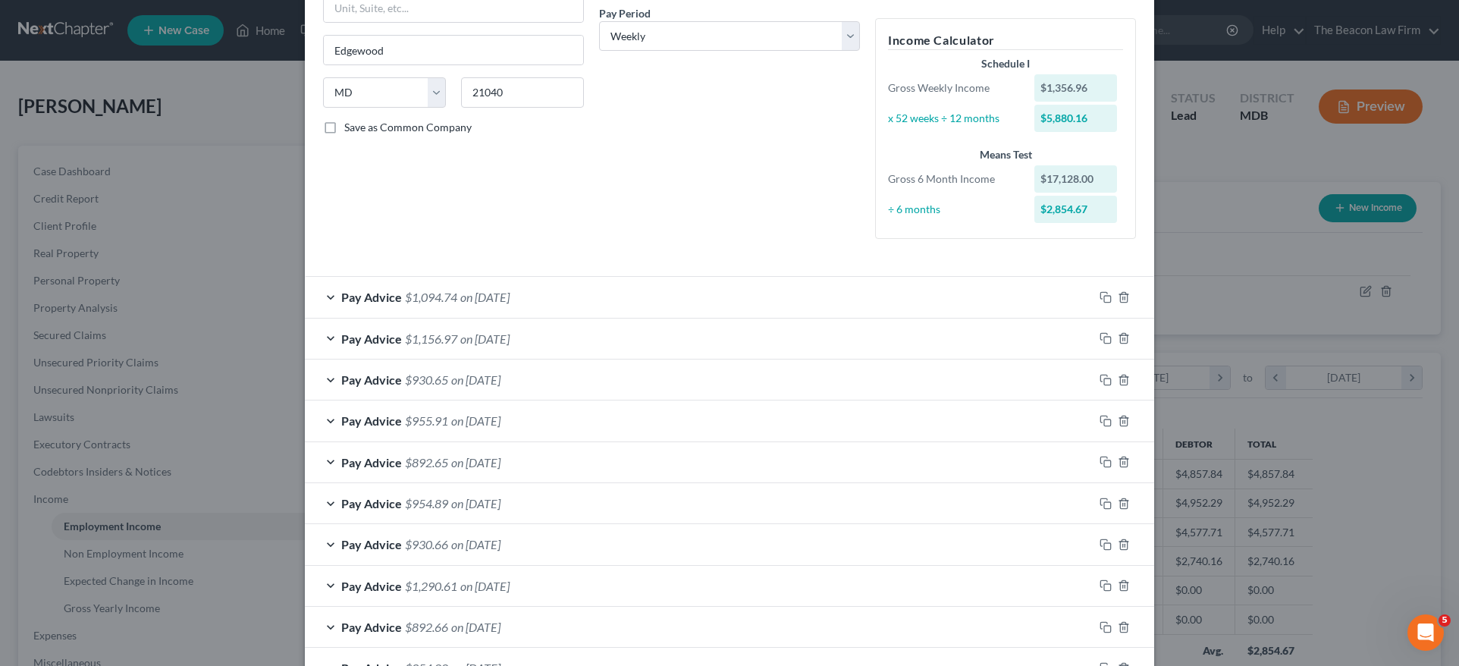
scroll to position [249, 0]
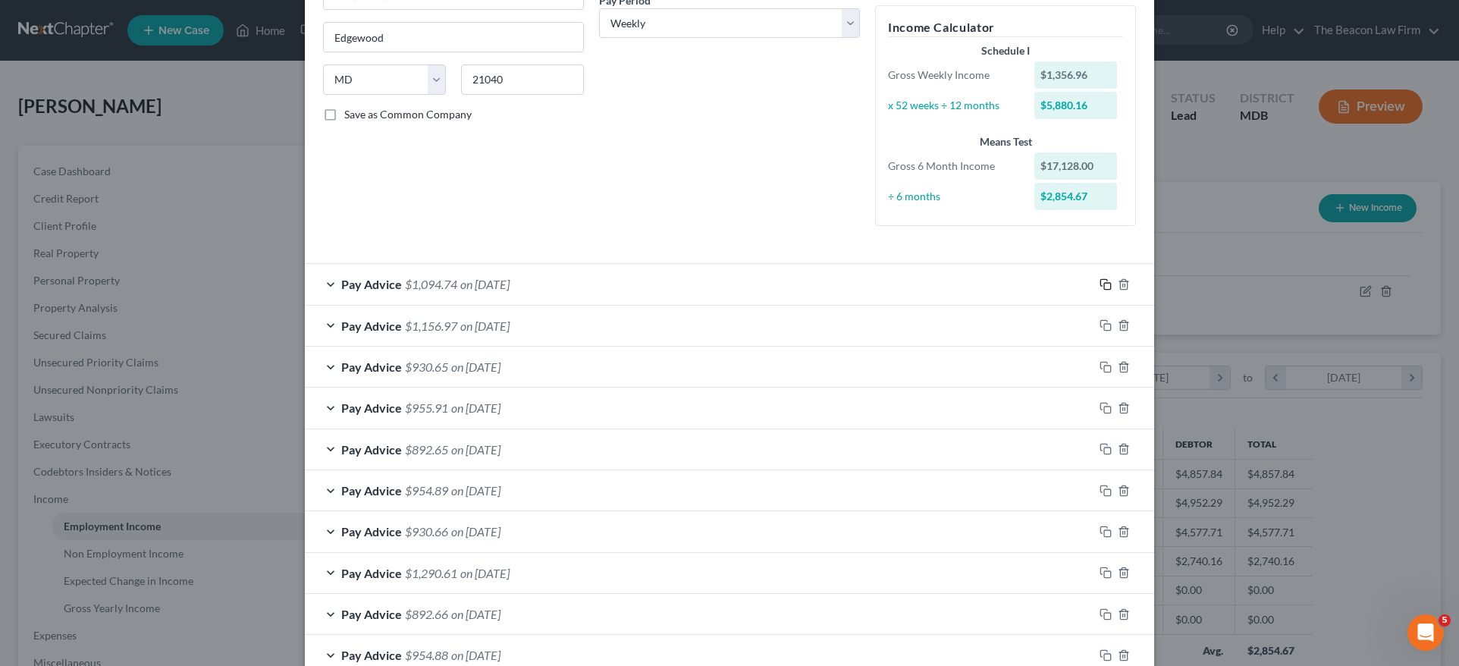
click at [1100, 284] on icon "button" at bounding box center [1105, 284] width 12 height 12
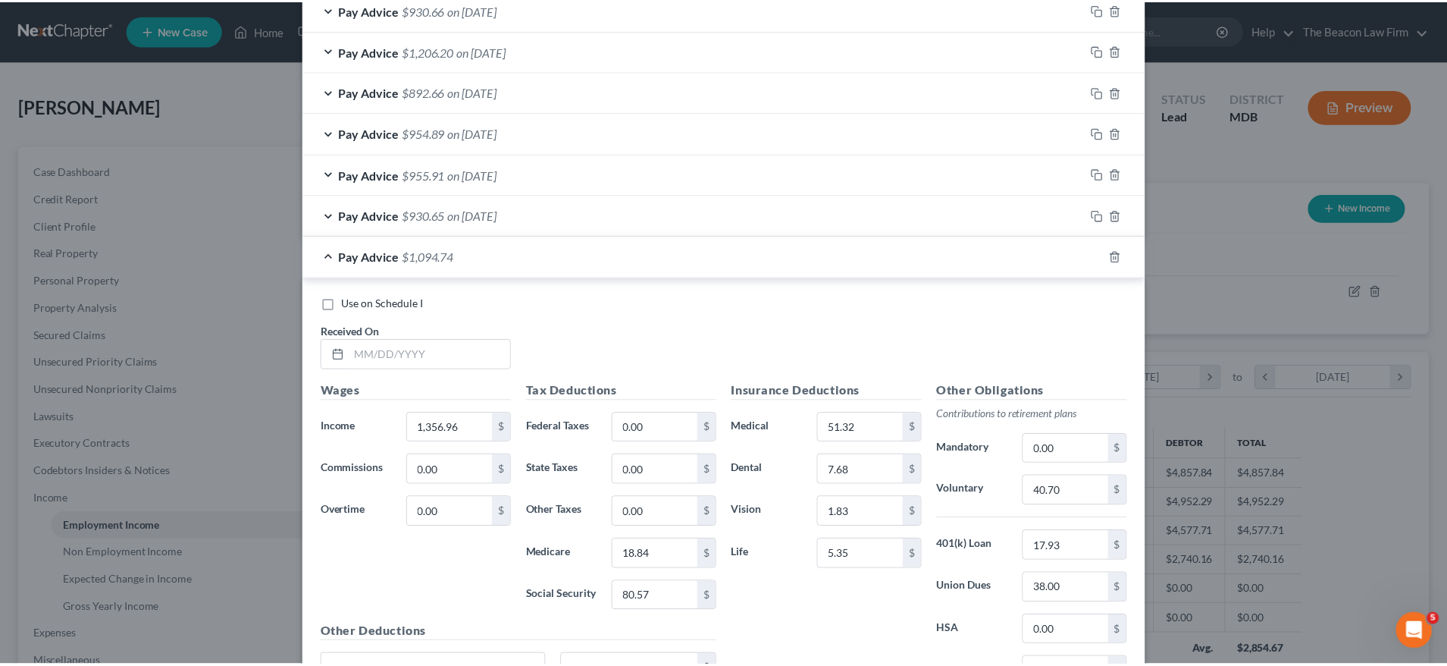
scroll to position [1079, 0]
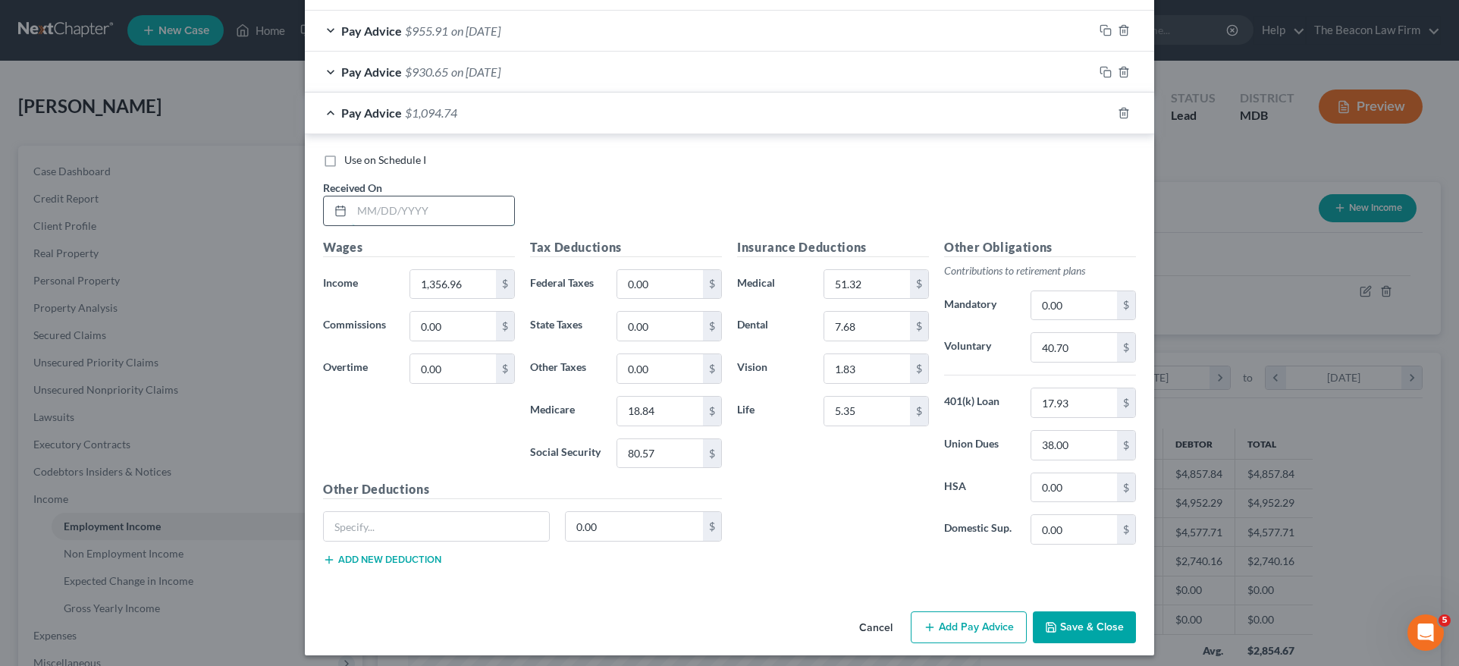
click at [424, 201] on input "text" at bounding box center [433, 210] width 162 height 29
type input "05/16/2025"
drag, startPoint x: 443, startPoint y: 280, endPoint x: 468, endPoint y: 271, distance: 25.7
click at [445, 280] on input "1,356.96" at bounding box center [453, 284] width 86 height 29
drag, startPoint x: 459, startPoint y: 276, endPoint x: 331, endPoint y: 267, distance: 127.7
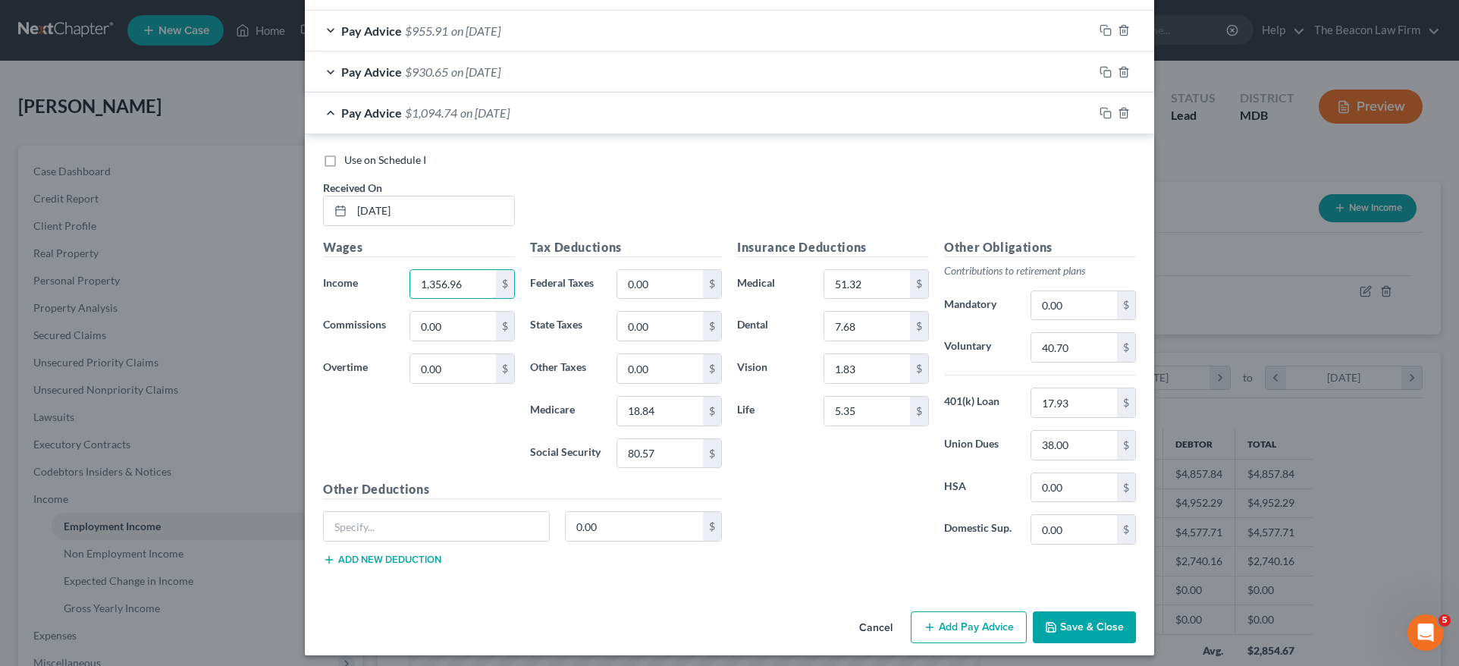
click at [331, 269] on div "Income * 1,356.96 $" at bounding box center [418, 284] width 207 height 30
type input "1,300.42"
drag, startPoint x: 653, startPoint y: 447, endPoint x: 553, endPoint y: 447, distance: 100.1
click at [555, 447] on div "Social Security 80.57 $" at bounding box center [625, 453] width 207 height 30
type input "77.07"
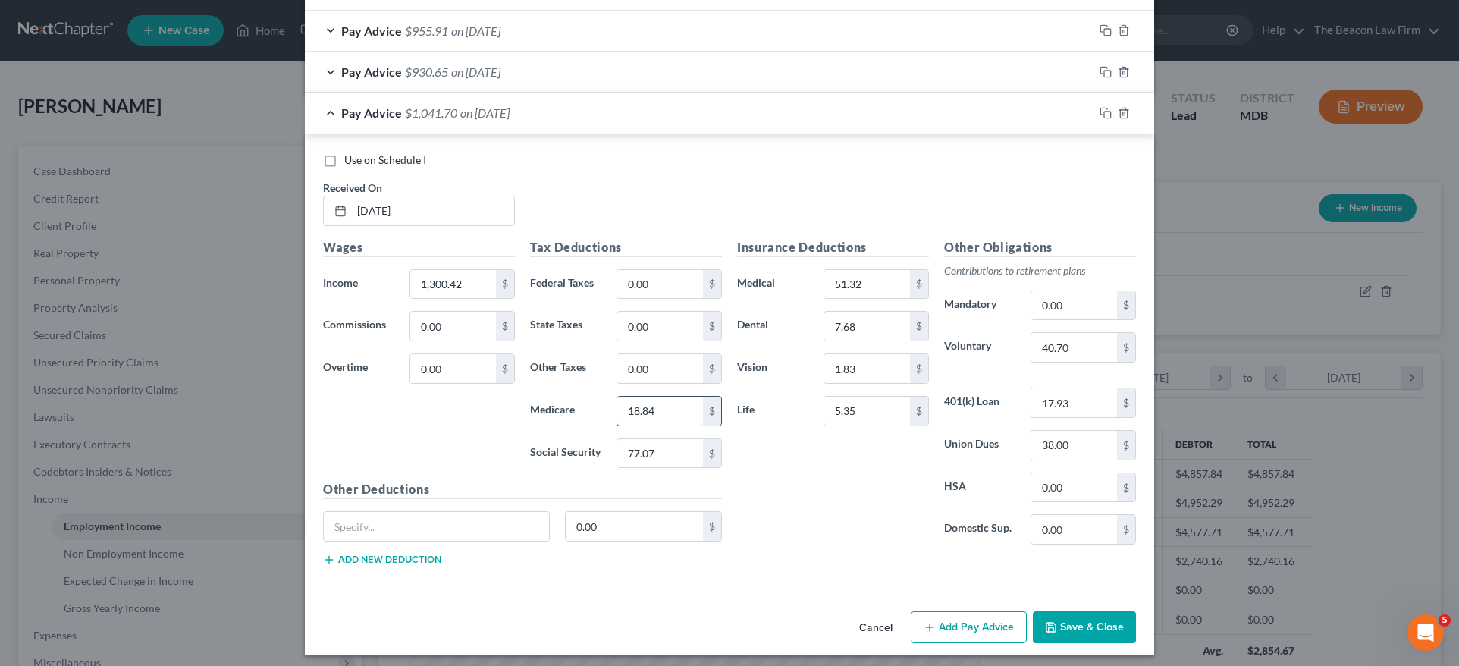
drag, startPoint x: 662, startPoint y: 394, endPoint x: 668, endPoint y: 400, distance: 8.1
click at [669, 402] on input "18.84" at bounding box center [660, 410] width 86 height 29
type input "18.03"
drag, startPoint x: 1070, startPoint y: 341, endPoint x: 989, endPoint y: 344, distance: 81.9
click at [994, 345] on div "Voluntary 40.70 $" at bounding box center [1039, 347] width 207 height 30
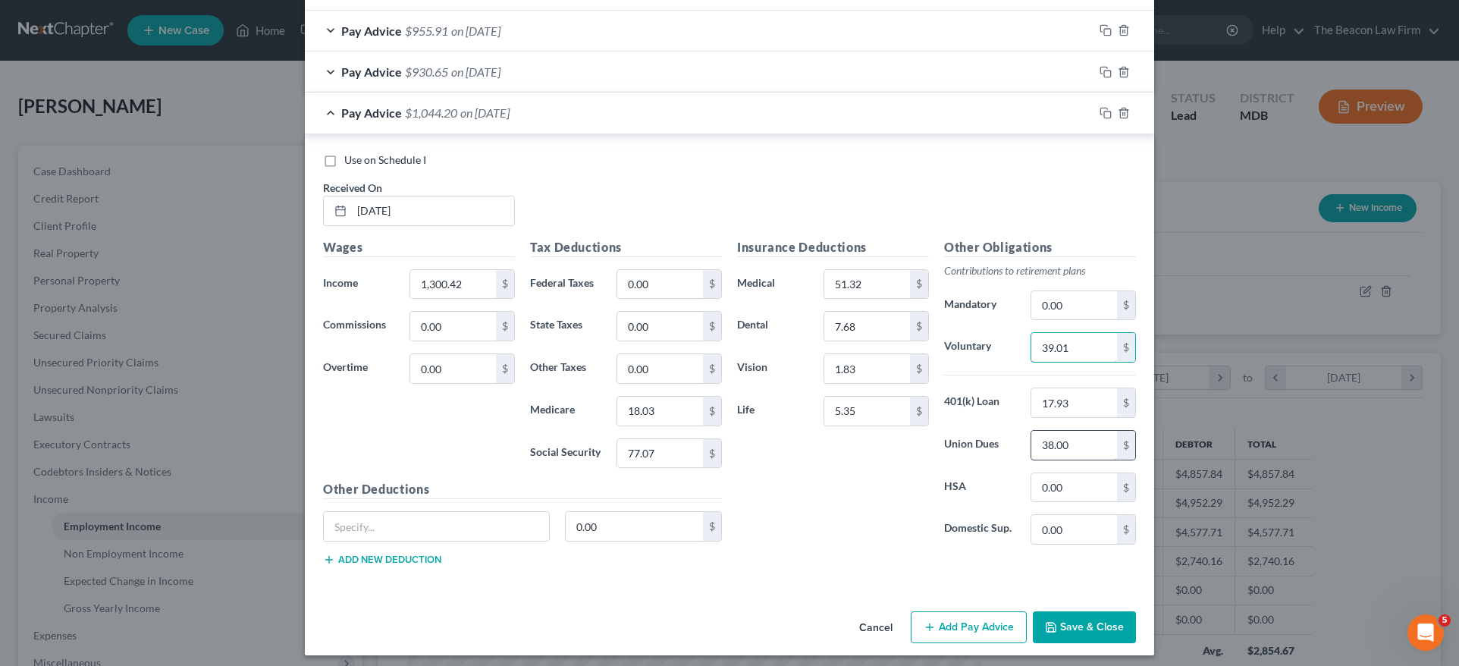
type input "39.01"
drag, startPoint x: 1089, startPoint y: 442, endPoint x: 964, endPoint y: 431, distance: 124.8
click at [970, 432] on div "Union Dues 38.00 $" at bounding box center [1039, 445] width 207 height 30
click at [1083, 621] on button "Save & Close" at bounding box center [1084, 627] width 103 height 32
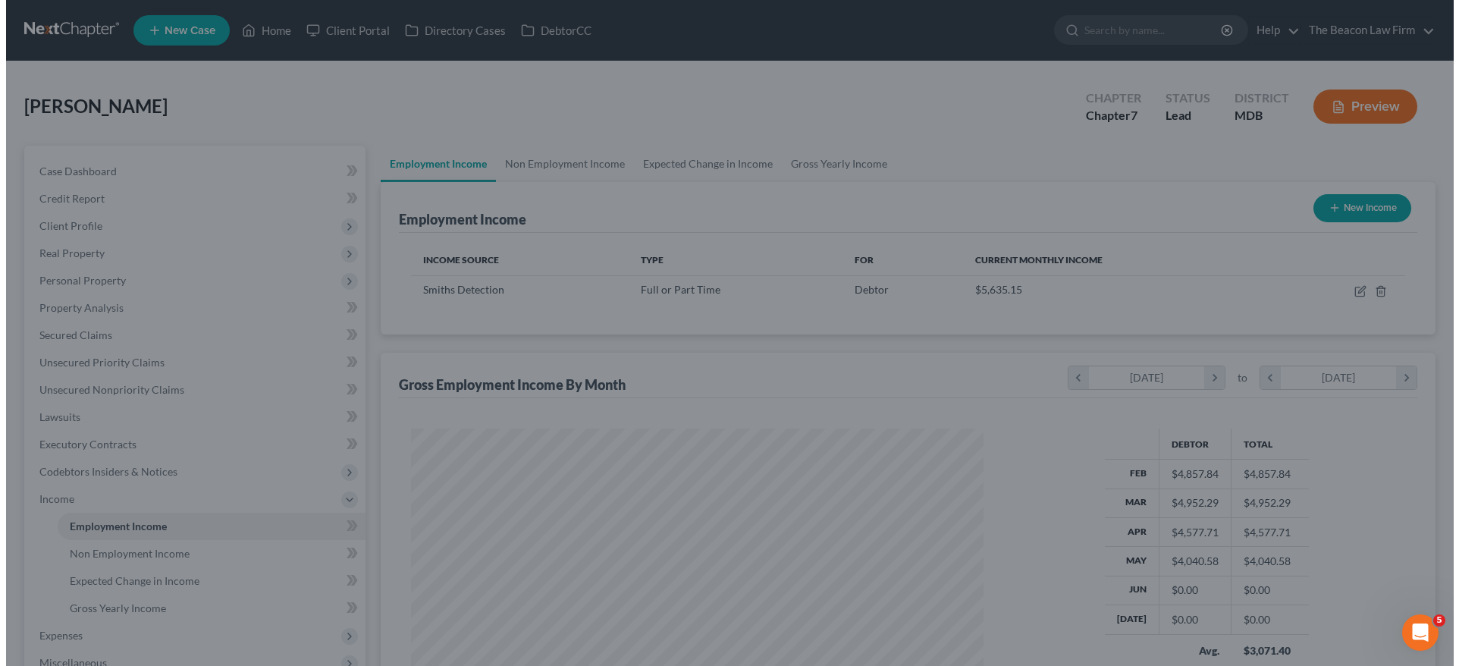
scroll to position [757809, 757495]
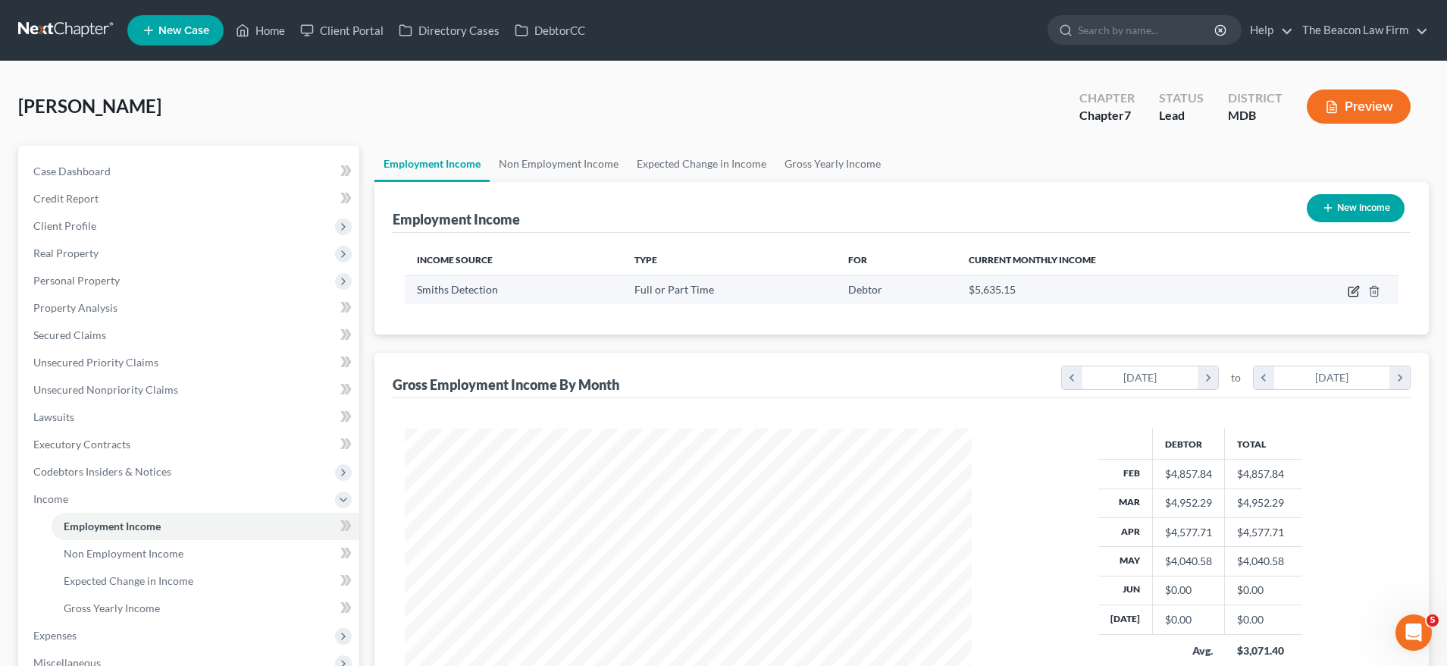
click at [1353, 290] on icon "button" at bounding box center [1355, 289] width 7 height 7
select select "0"
select select "21"
select select "3"
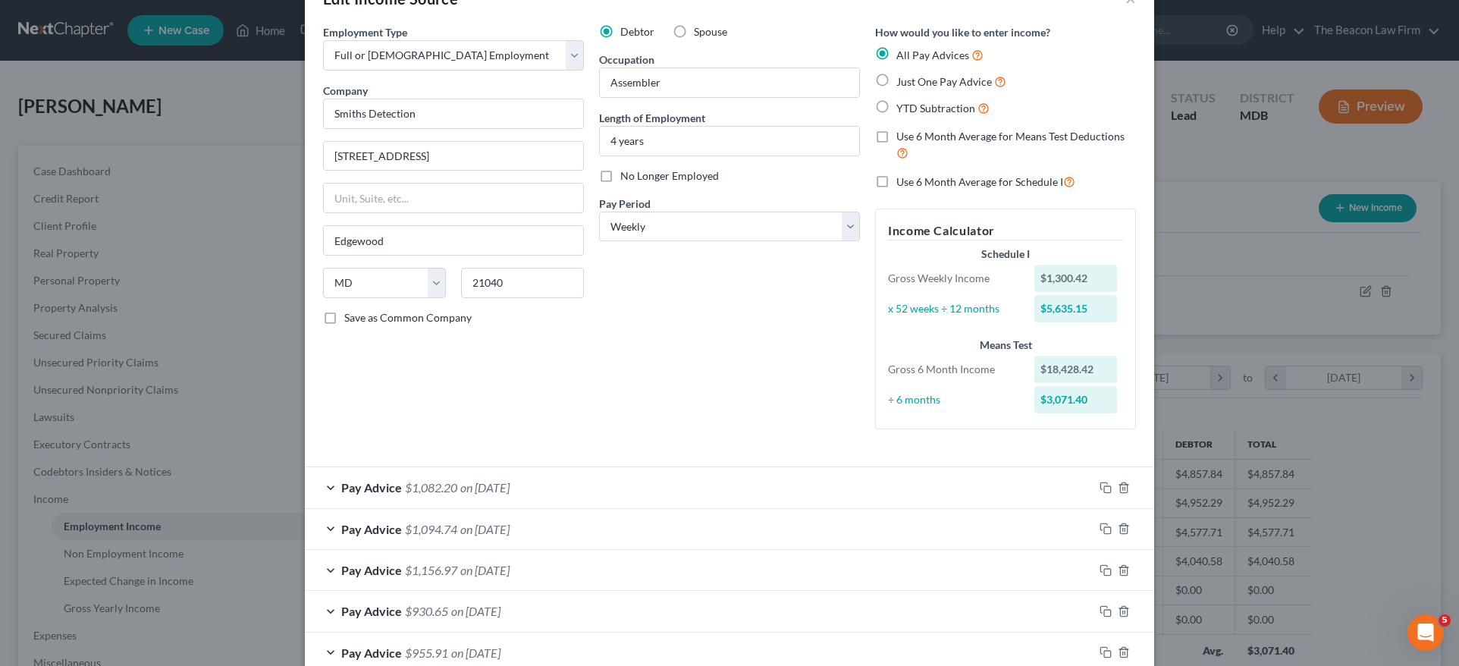
scroll to position [6, 0]
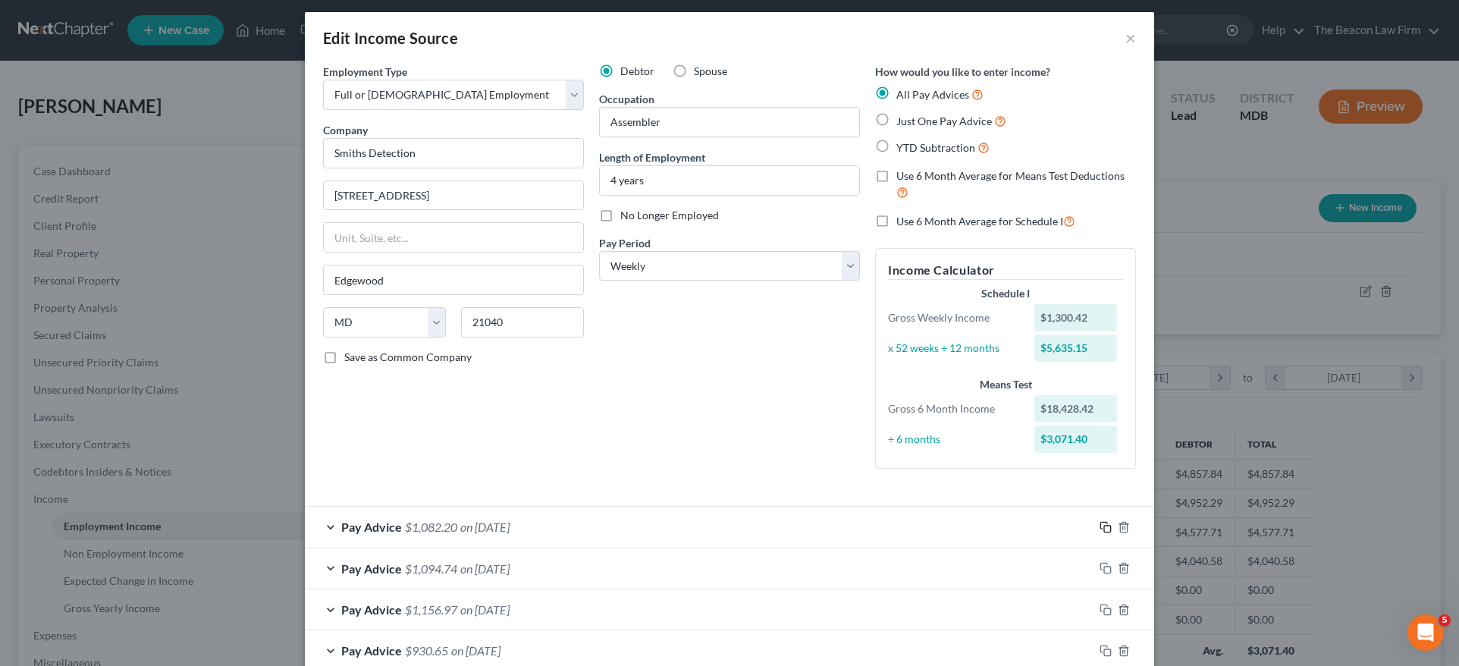
click at [1100, 521] on icon "button" at bounding box center [1105, 527] width 12 height 12
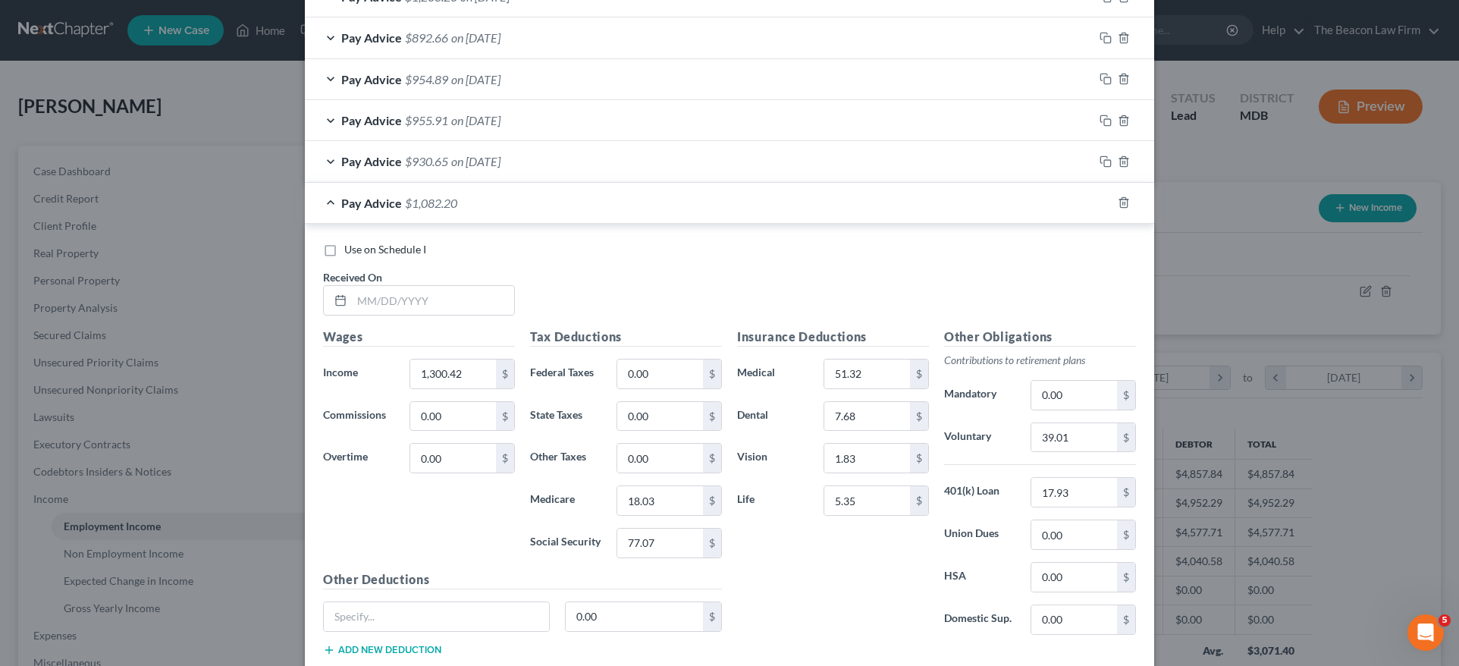
scroll to position [1039, 0]
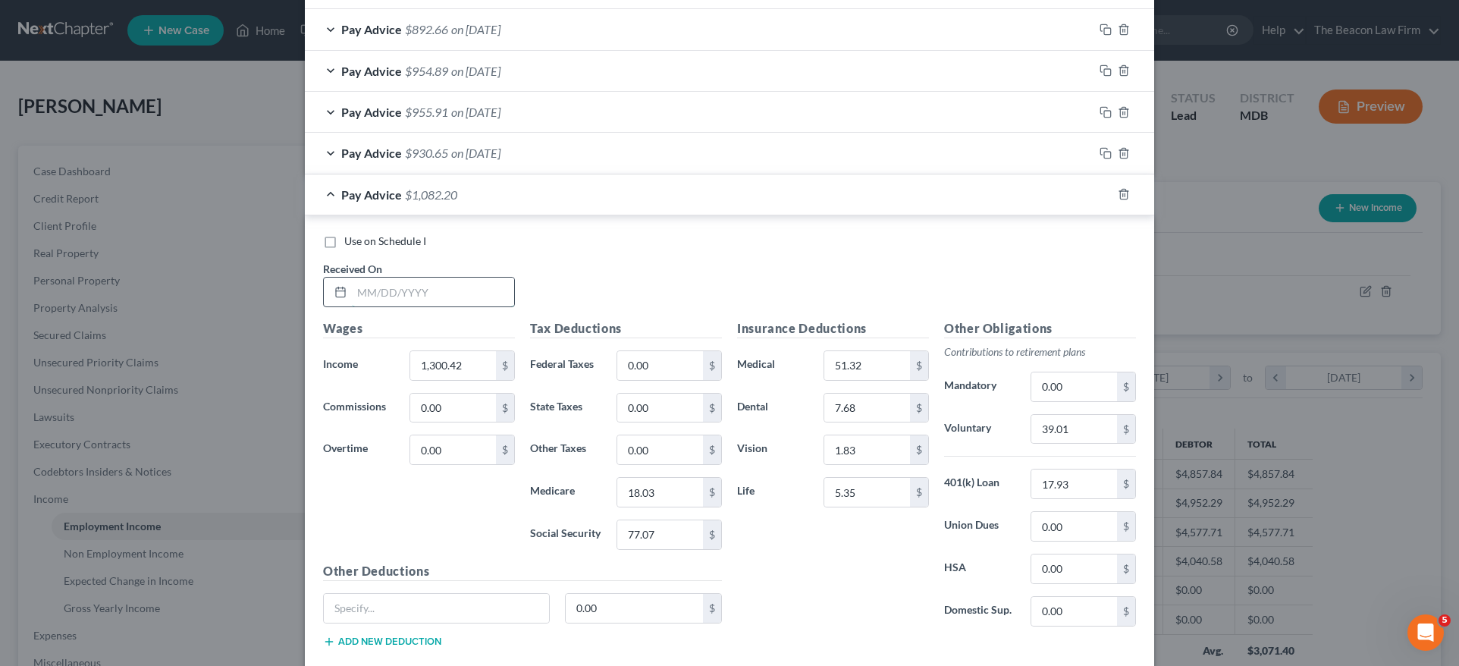
click at [410, 281] on input "text" at bounding box center [433, 291] width 162 height 29
type input "05/23/2025"
drag, startPoint x: 469, startPoint y: 358, endPoint x: 321, endPoint y: 357, distance: 147.1
click at [324, 357] on div "Income * 1,300.42 $" at bounding box center [418, 365] width 207 height 30
type input "1,583.12"
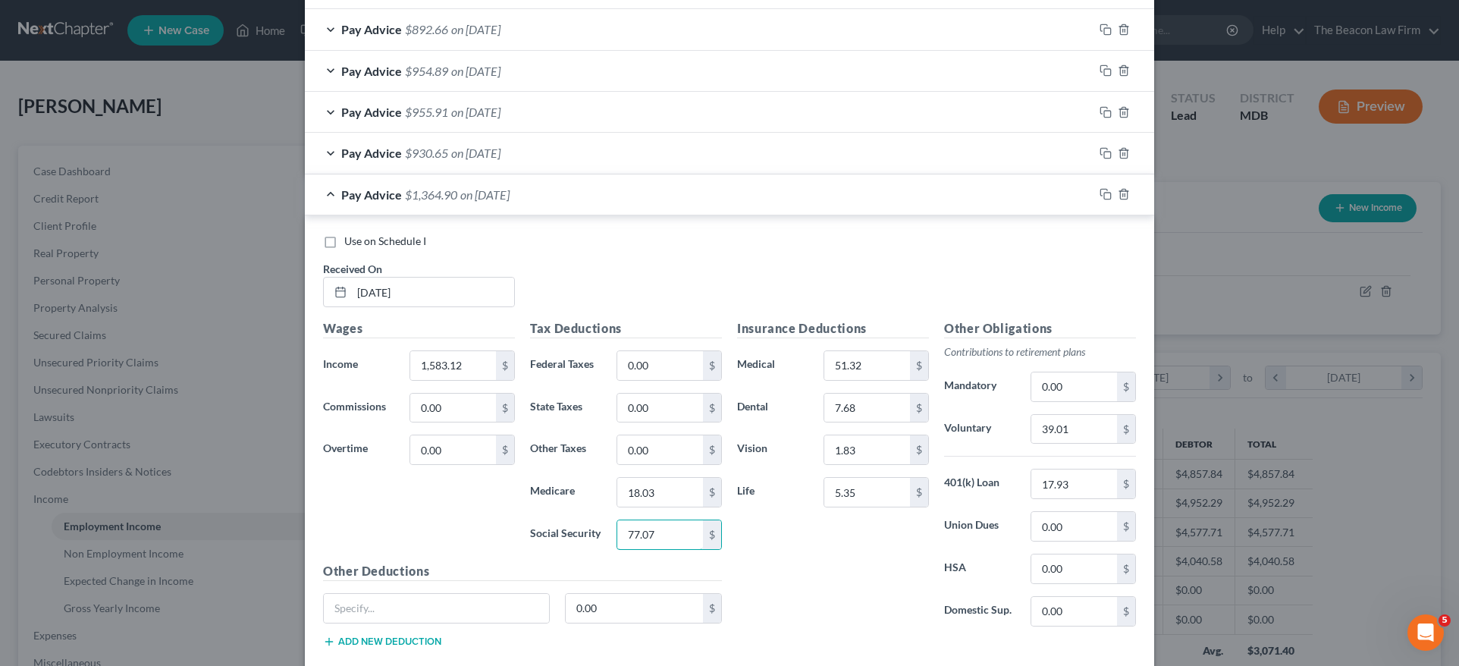
drag, startPoint x: 659, startPoint y: 521, endPoint x: 573, endPoint y: 521, distance: 85.7
click at [585, 523] on div "Social Security 77.07 $" at bounding box center [625, 534] width 207 height 30
type input "94.59"
drag, startPoint x: 641, startPoint y: 487, endPoint x: 501, endPoint y: 487, distance: 139.5
click at [504, 488] on div "Wages Income * 1,583.12 $ Commissions 0.00 $ Overtime 0.00 $ Tax Deductions Fed…" at bounding box center [522, 489] width 414 height 340
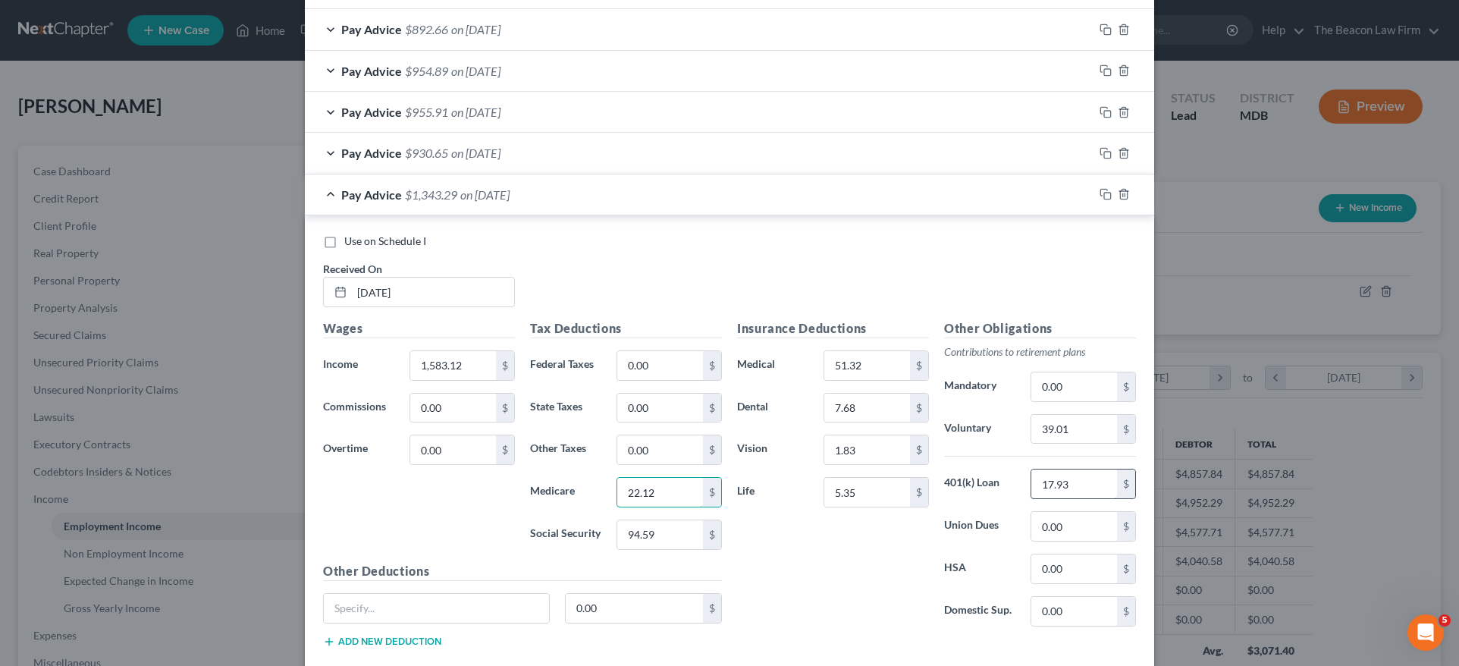
type input "22.12"
click at [1092, 475] on input "17.93" at bounding box center [1074, 483] width 86 height 29
click at [1088, 424] on input "39.01" at bounding box center [1074, 429] width 86 height 29
type input "47.50"
click at [1086, 478] on input "17.93" at bounding box center [1074, 483] width 86 height 29
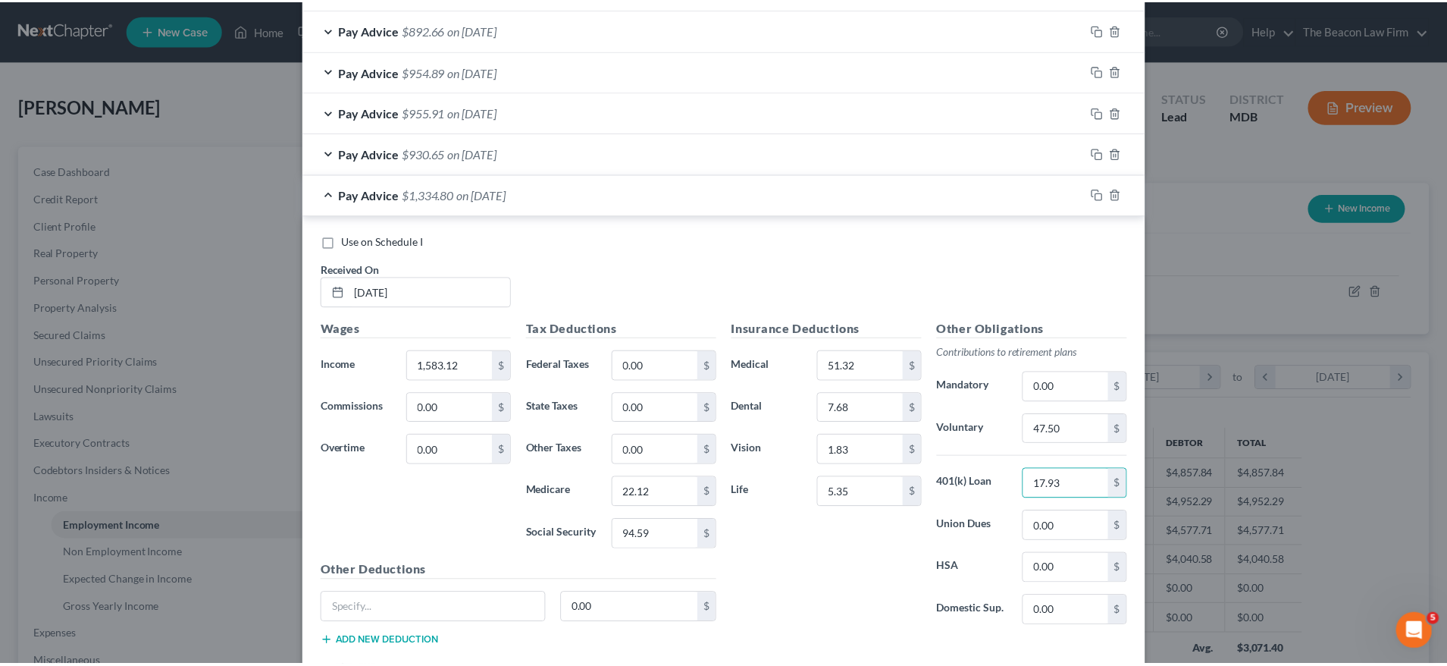
scroll to position [1120, 0]
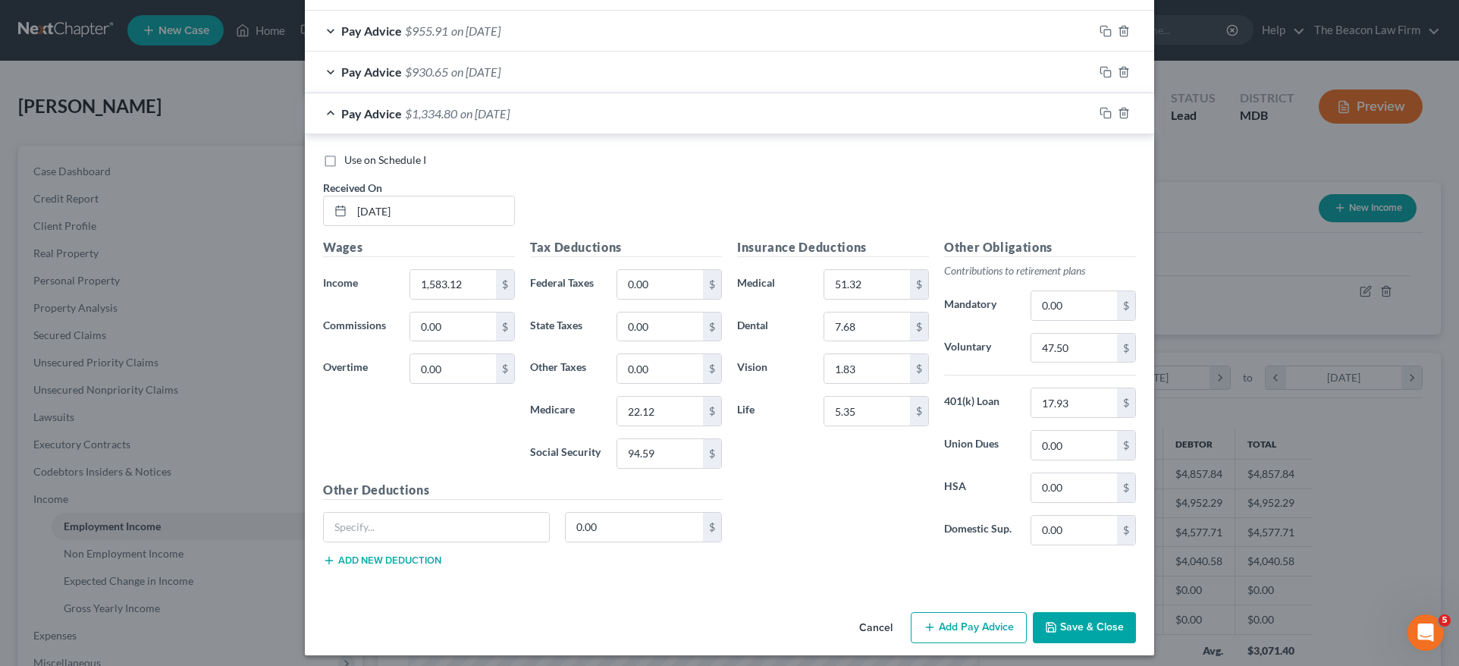
click at [1096, 616] on button "Save & Close" at bounding box center [1084, 628] width 103 height 32
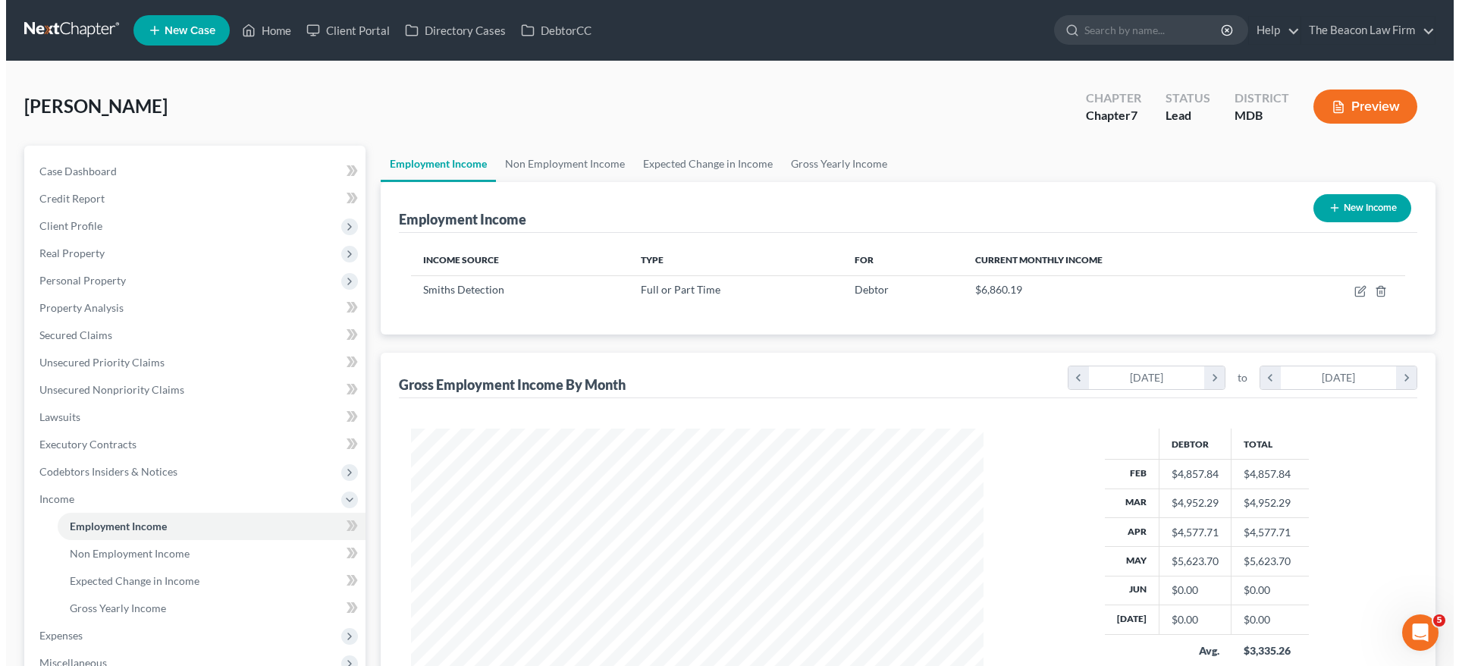
scroll to position [757809, 757495]
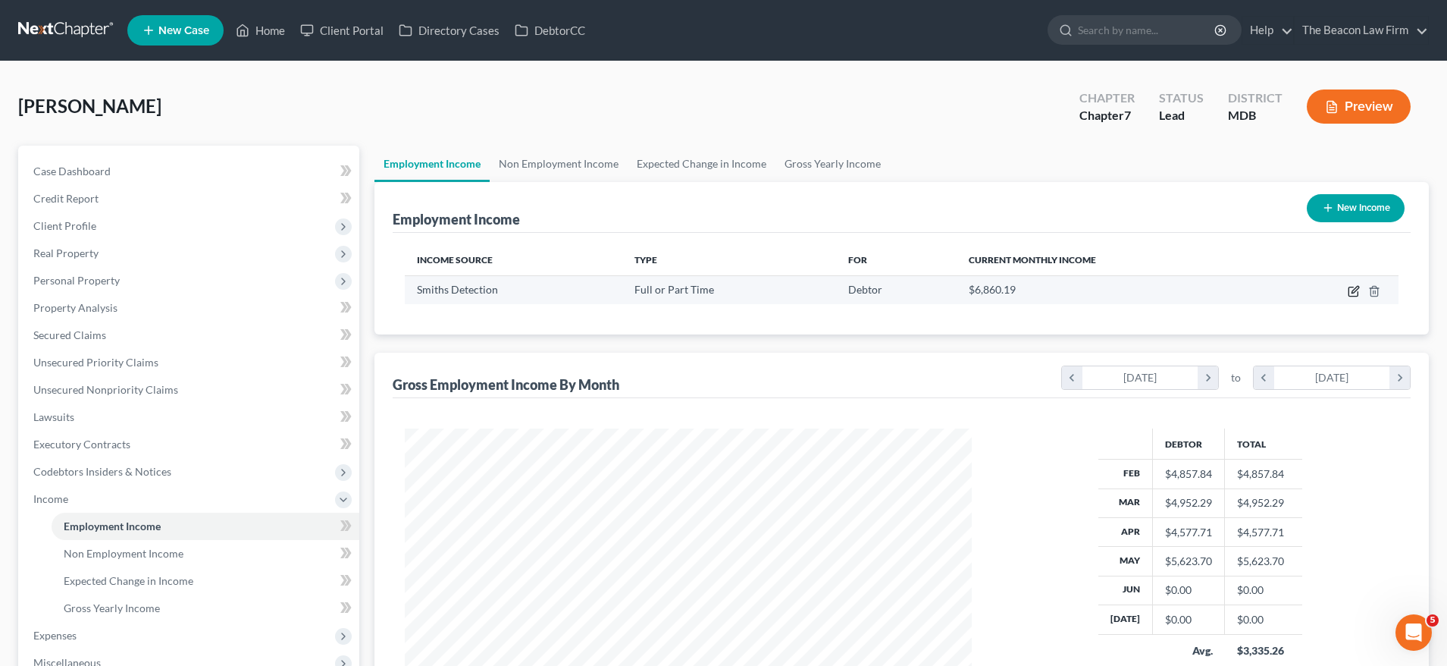
click at [1352, 293] on icon "button" at bounding box center [1355, 289] width 7 height 7
select select "0"
select select "21"
select select "3"
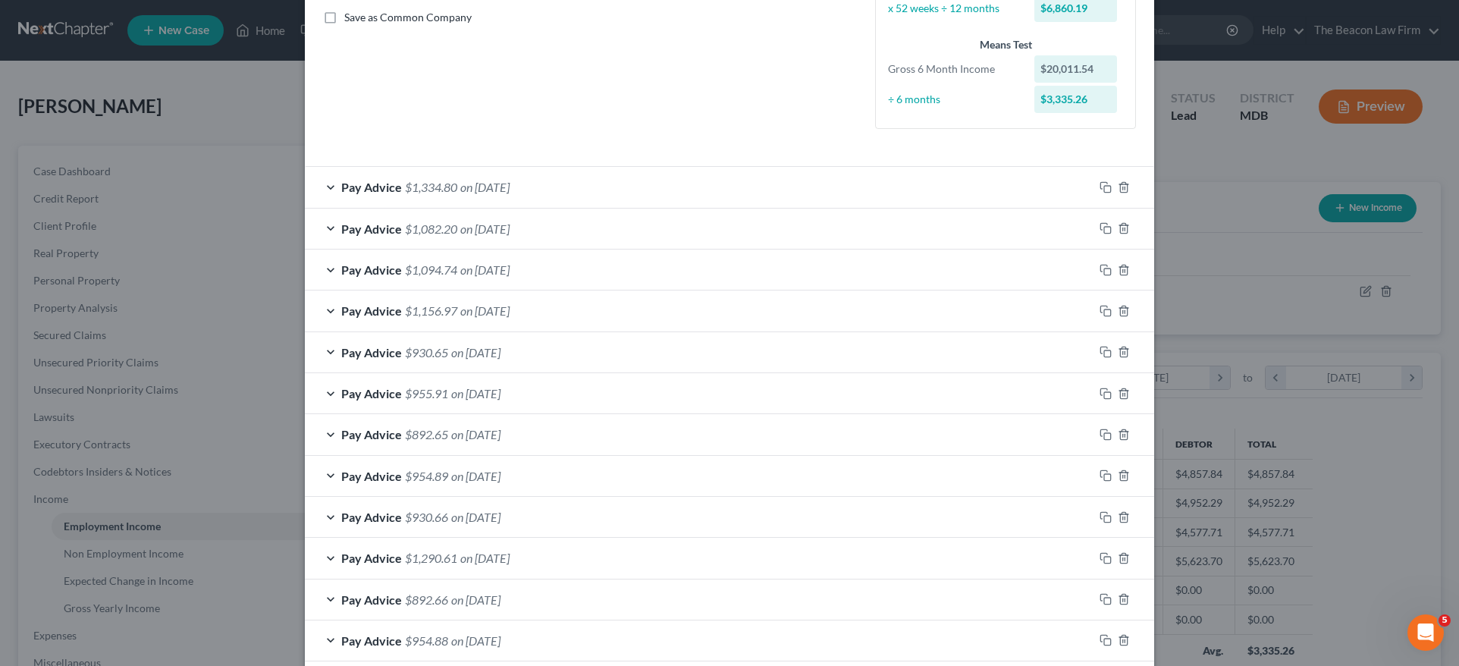
scroll to position [358, 0]
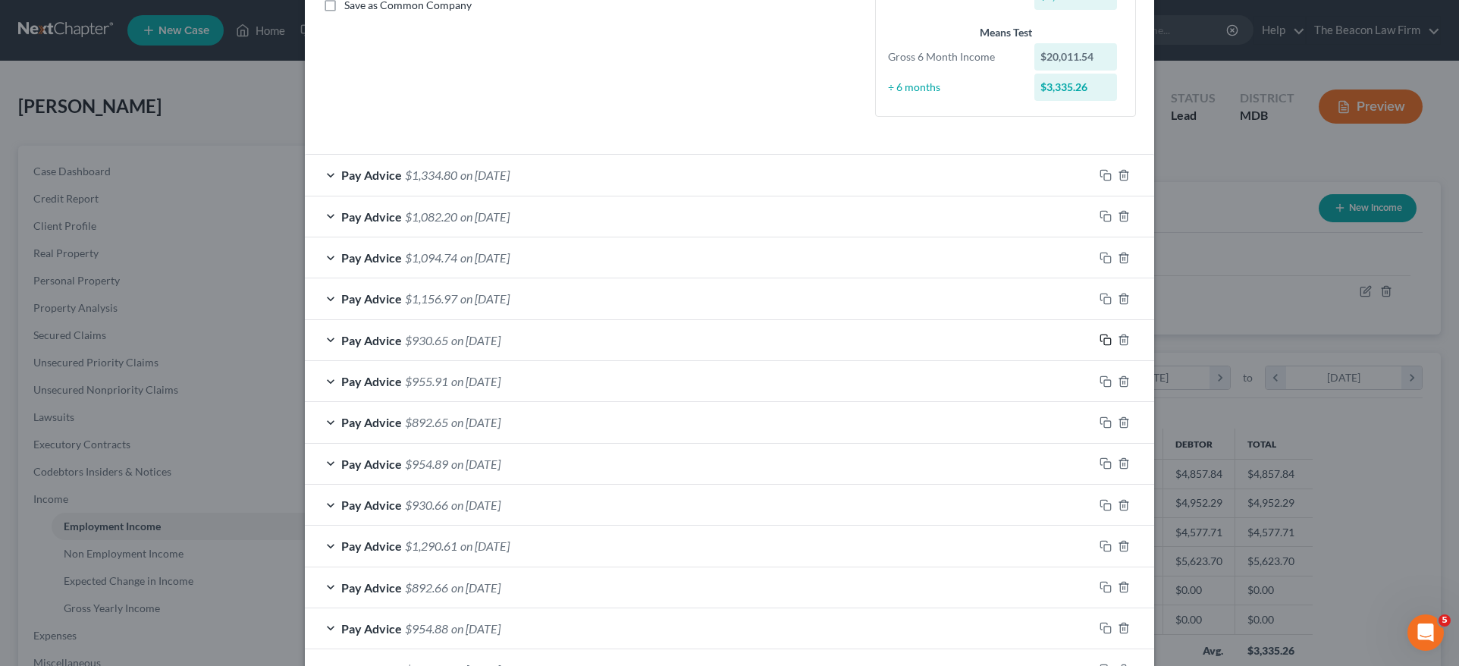
click at [1104, 338] on rect "button" at bounding box center [1107, 341] width 7 height 7
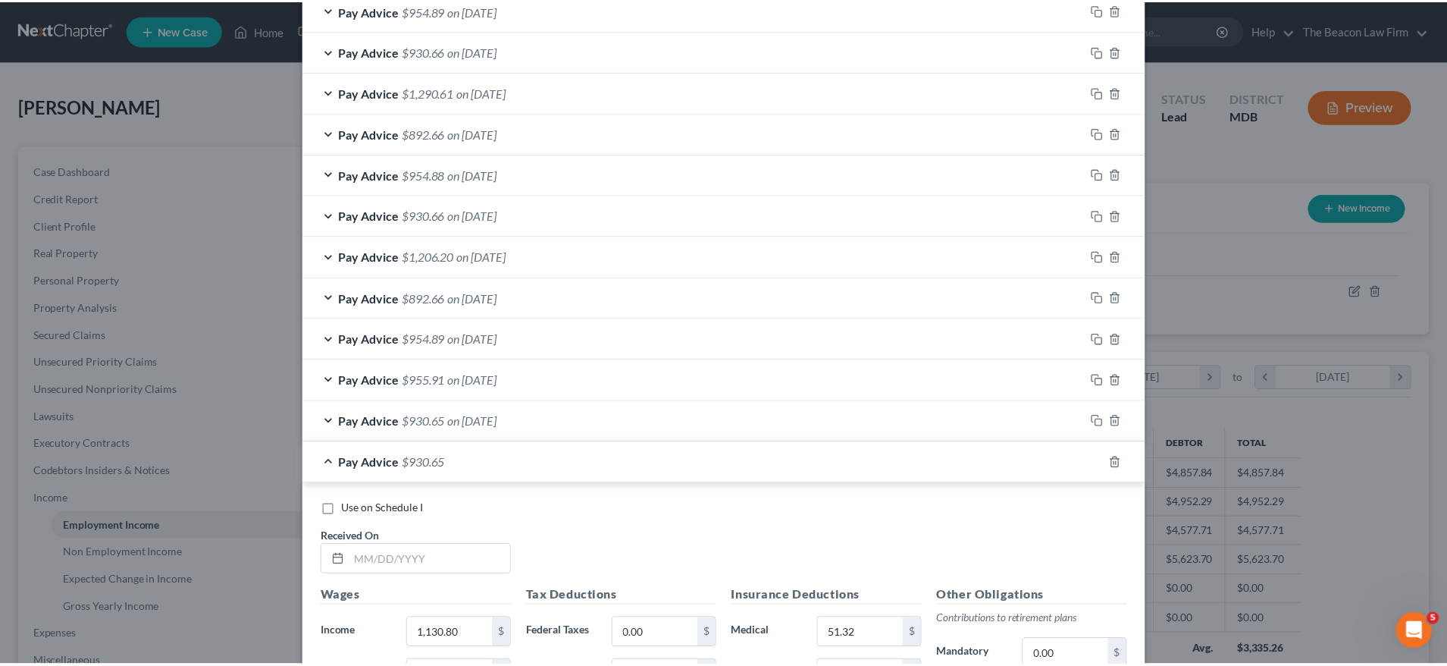
scroll to position [1161, 0]
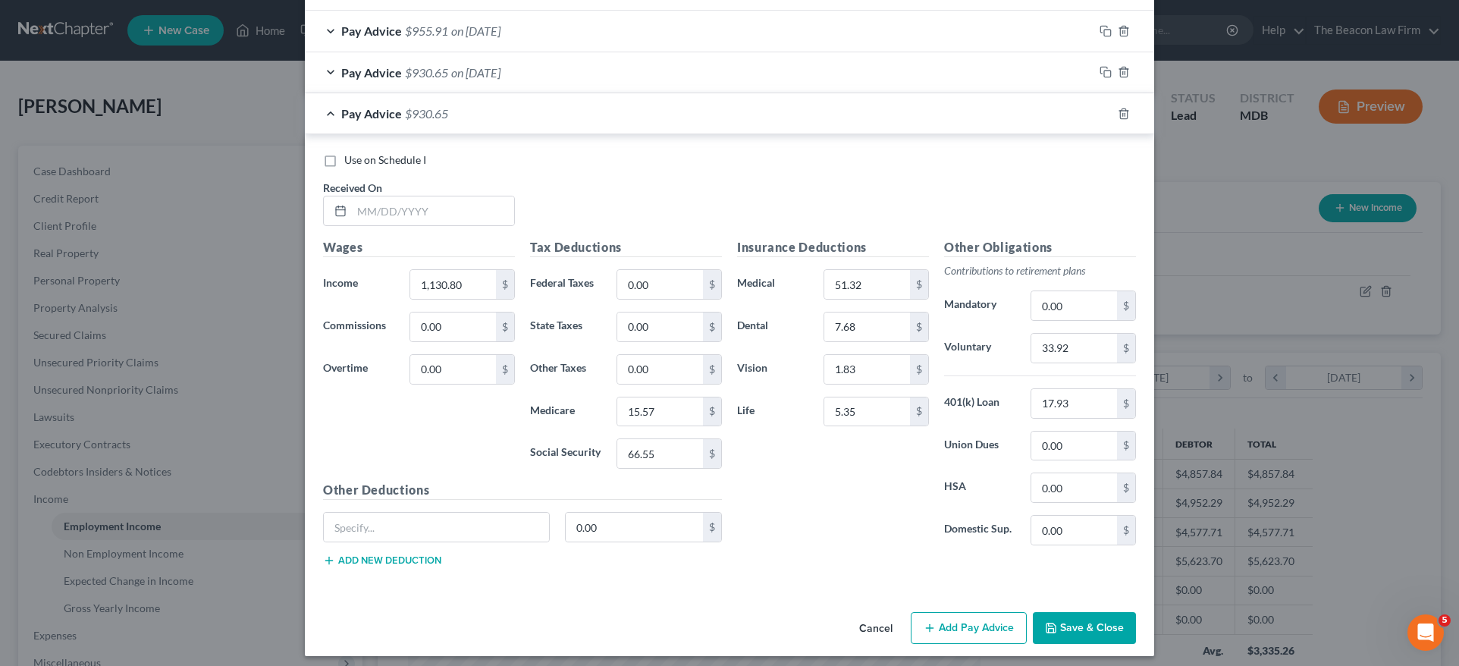
click at [400, 180] on div "Received On *" at bounding box center [418, 203] width 207 height 46
click at [403, 197] on input "text" at bounding box center [433, 210] width 162 height 29
type input "05/30/2025"
drag, startPoint x: 453, startPoint y: 275, endPoint x: 343, endPoint y: 273, distance: 110.7
click at [343, 273] on div "Income * 1,130.80 $" at bounding box center [418, 284] width 207 height 30
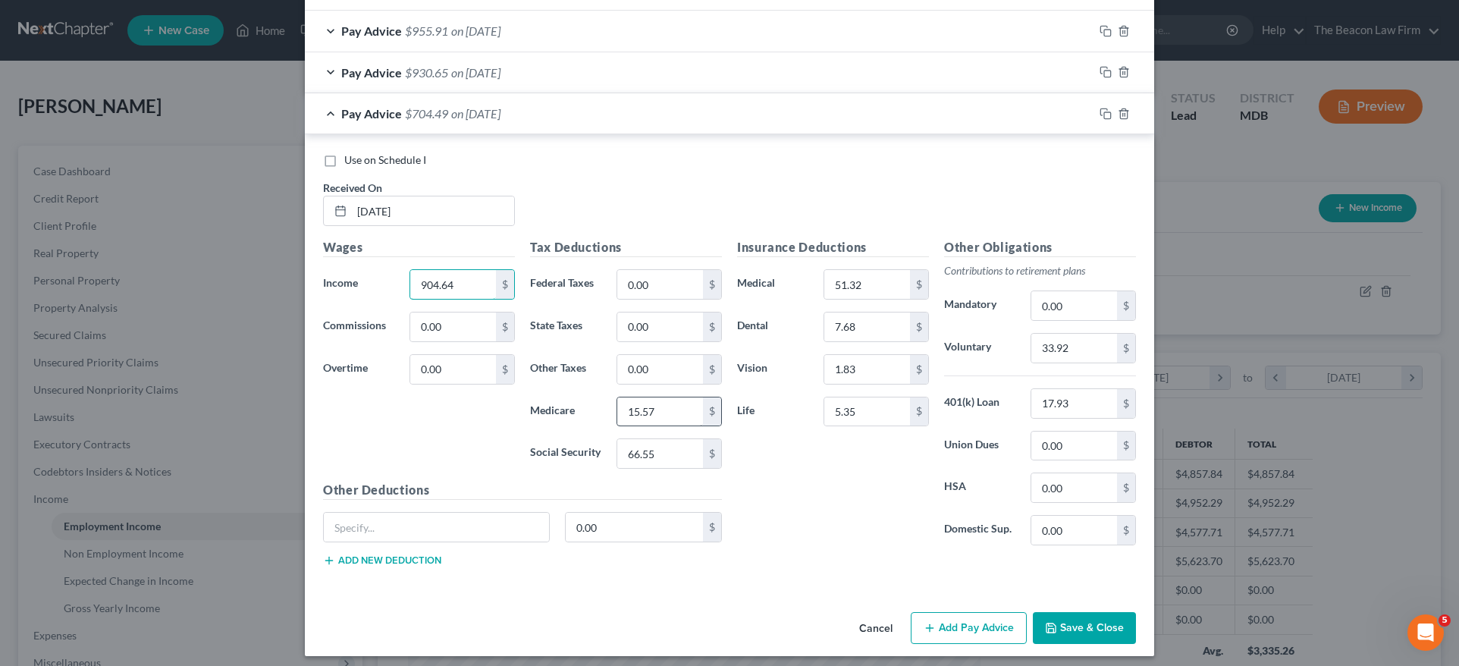
type input "904.64"
click at [668, 406] on input "15.57" at bounding box center [660, 411] width 86 height 29
click at [673, 406] on input "15.57" at bounding box center [660, 411] width 86 height 29
drag, startPoint x: 655, startPoint y: 448, endPoint x: 603, endPoint y: 451, distance: 51.6
click at [609, 451] on div "66.55 $" at bounding box center [669, 453] width 121 height 30
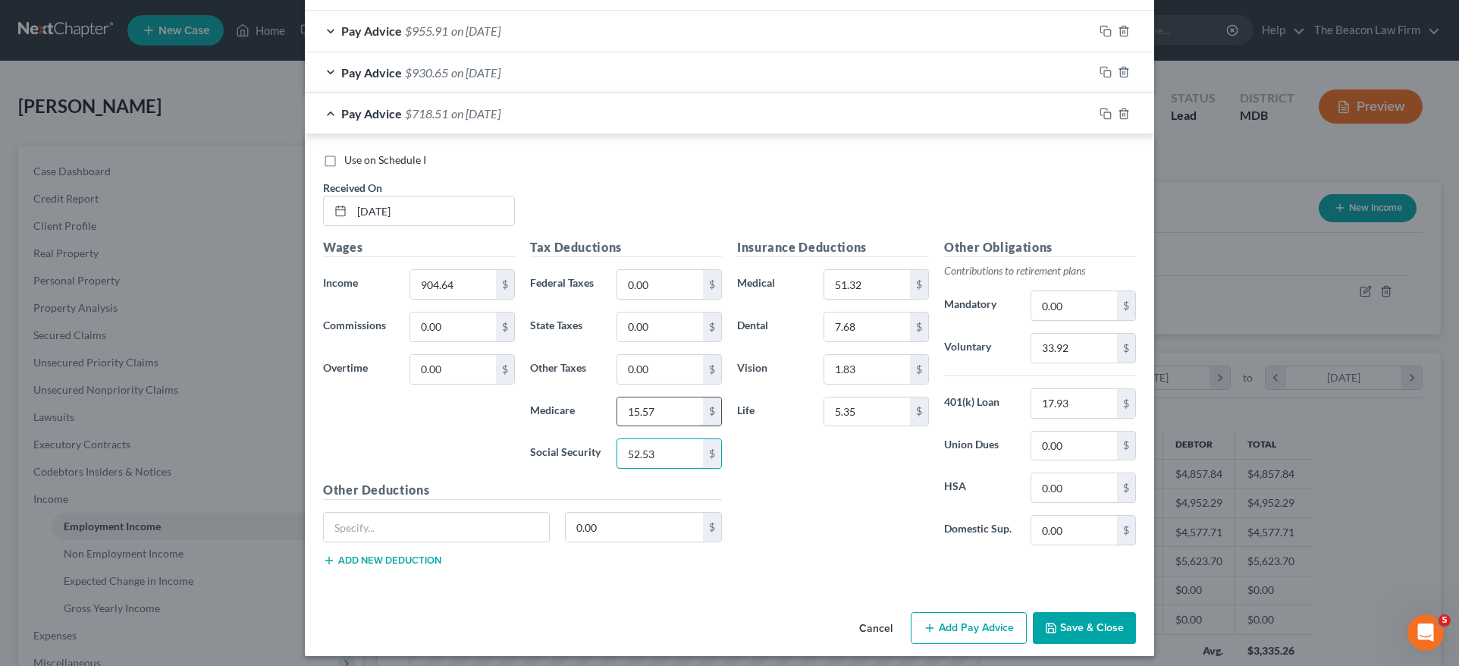
type input "52.53"
drag, startPoint x: 645, startPoint y: 403, endPoint x: 503, endPoint y: 400, distance: 142.6
click at [511, 403] on div "Wages Income * 904.64 $ Commissions 0.00 $ Overtime 0.00 $ Tax Deductions Feder…" at bounding box center [522, 408] width 414 height 340
type input "12.29"
click at [1069, 340] on input "33.92" at bounding box center [1074, 348] width 86 height 29
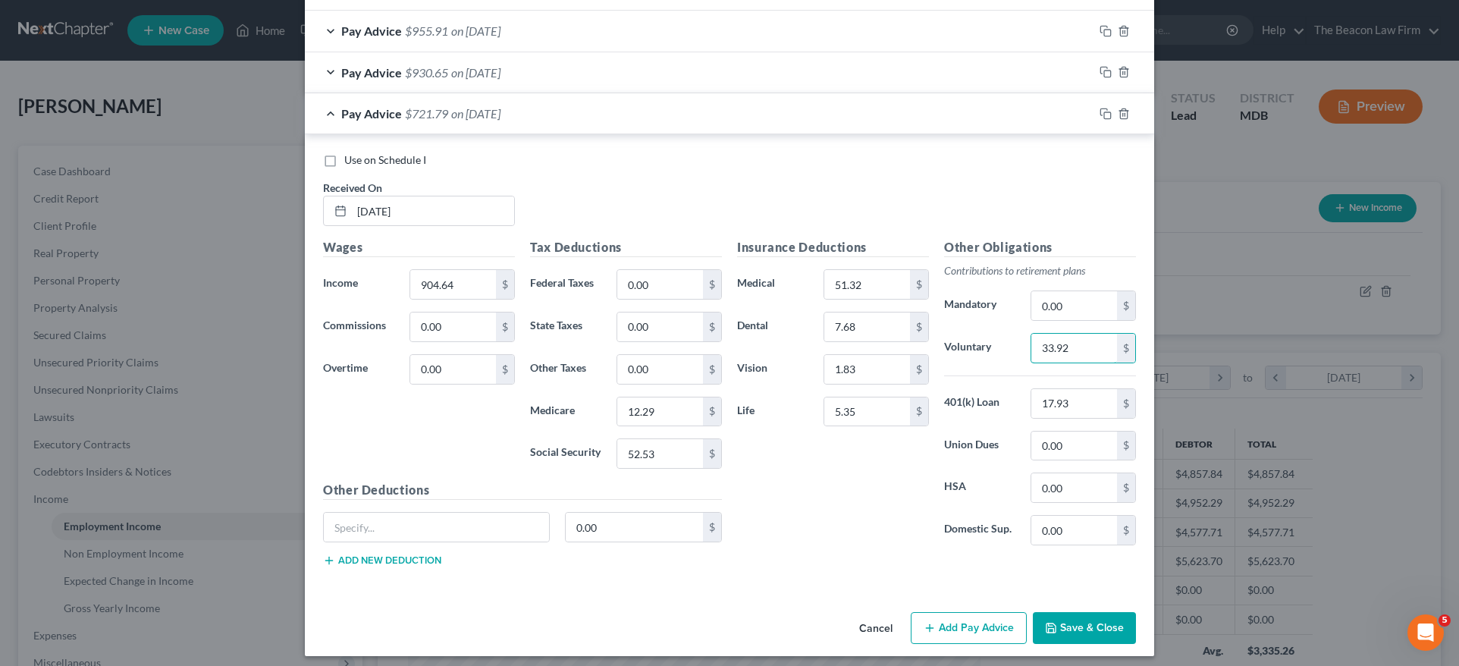
click at [997, 342] on div "Voluntary 33.92 $" at bounding box center [1039, 348] width 207 height 30
type input "27.13"
click at [1078, 624] on button "Save & Close" at bounding box center [1084, 628] width 103 height 32
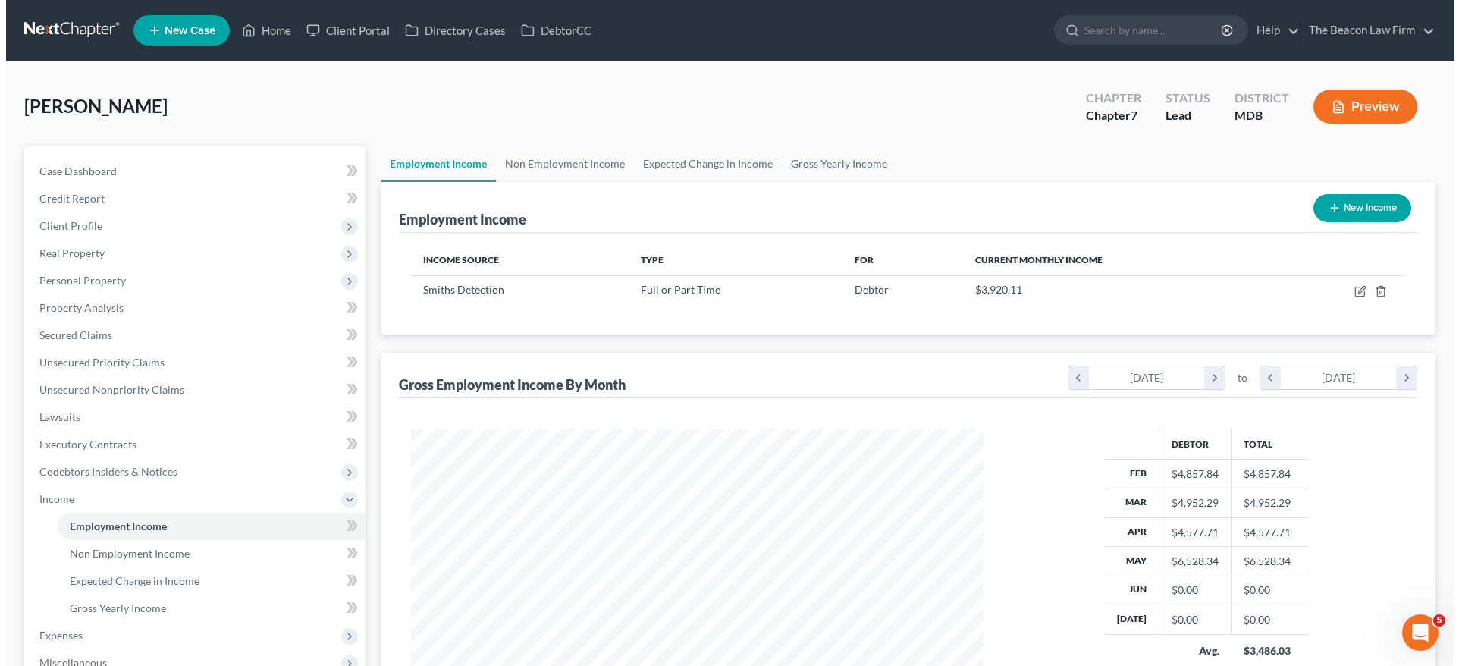
scroll to position [757809, 757495]
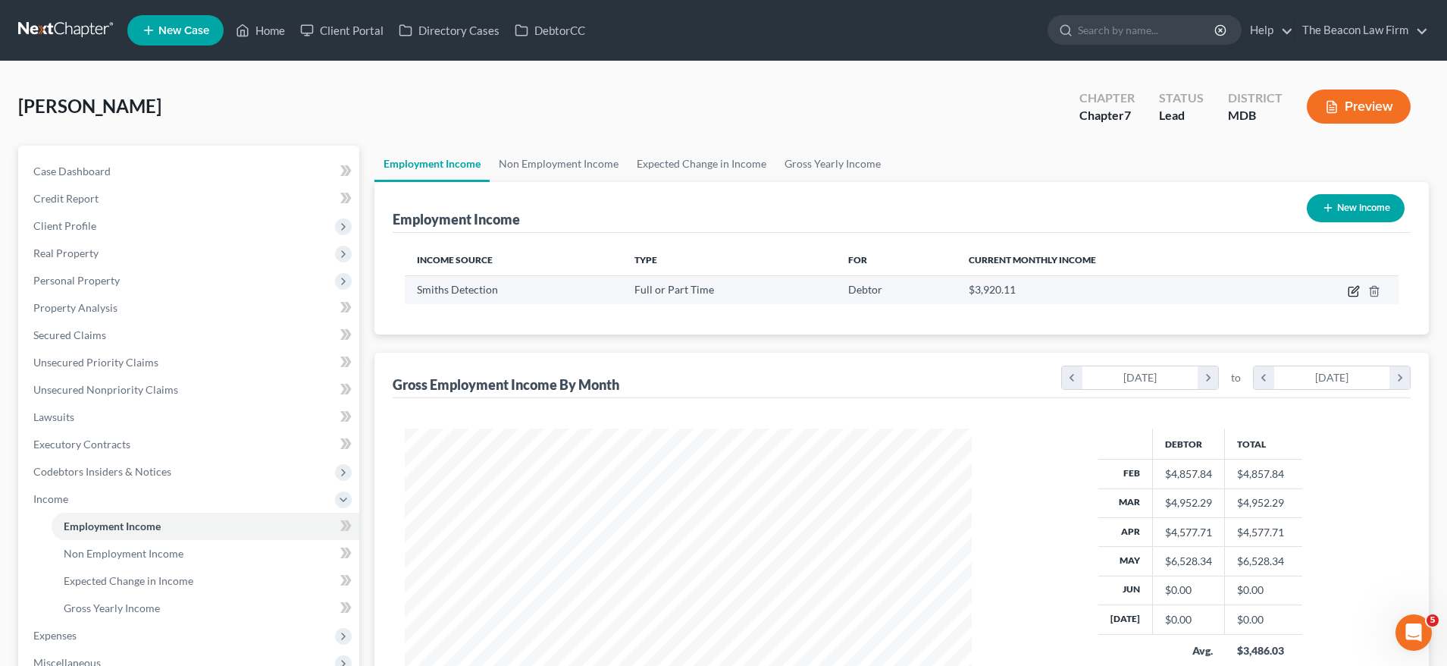
click at [1352, 290] on icon "button" at bounding box center [1354, 291] width 12 height 12
select select "0"
select select "21"
select select "3"
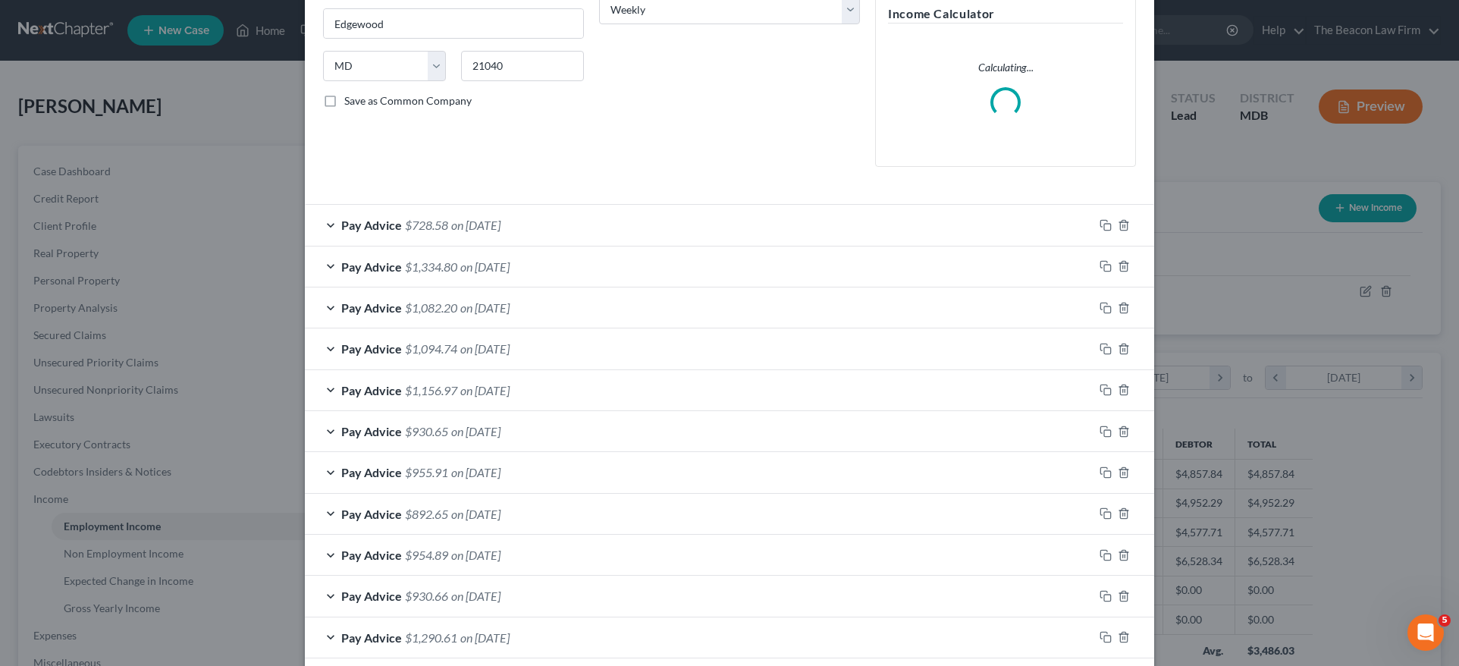
scroll to position [264, 0]
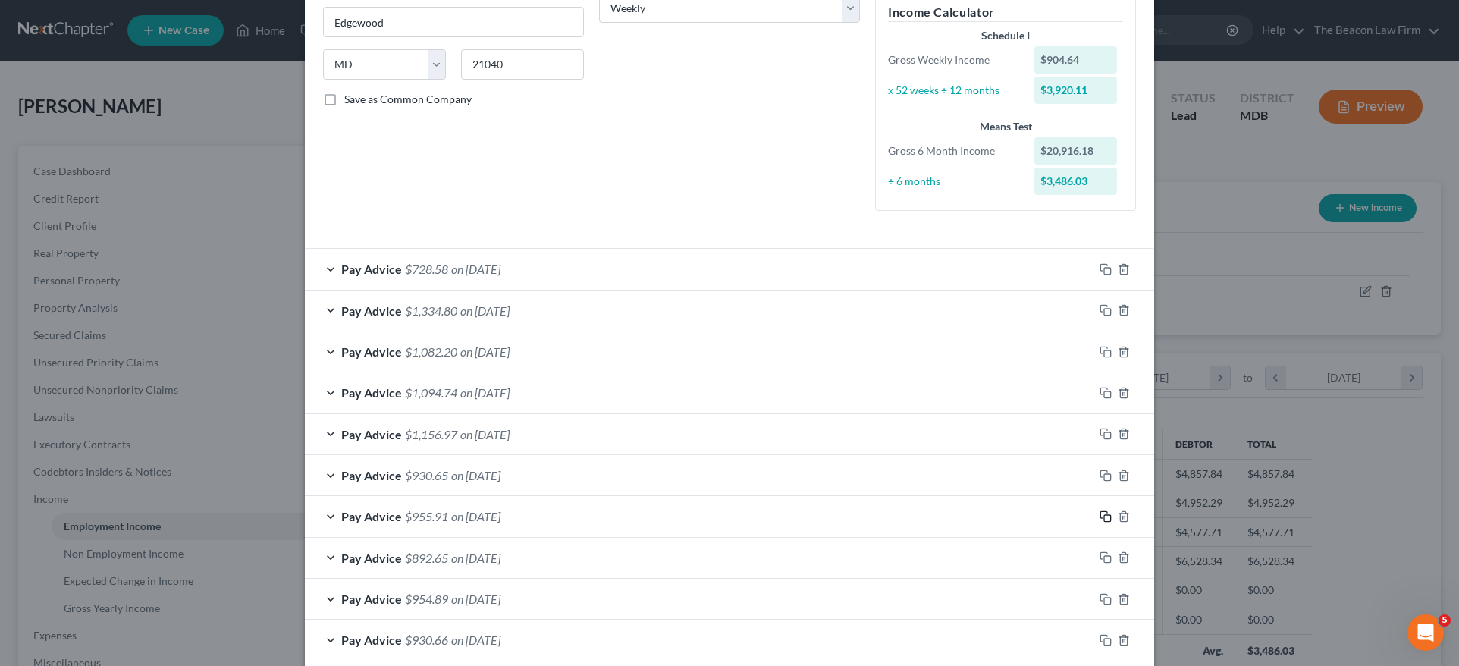
click at [1104, 515] on rect "button" at bounding box center [1107, 518] width 7 height 7
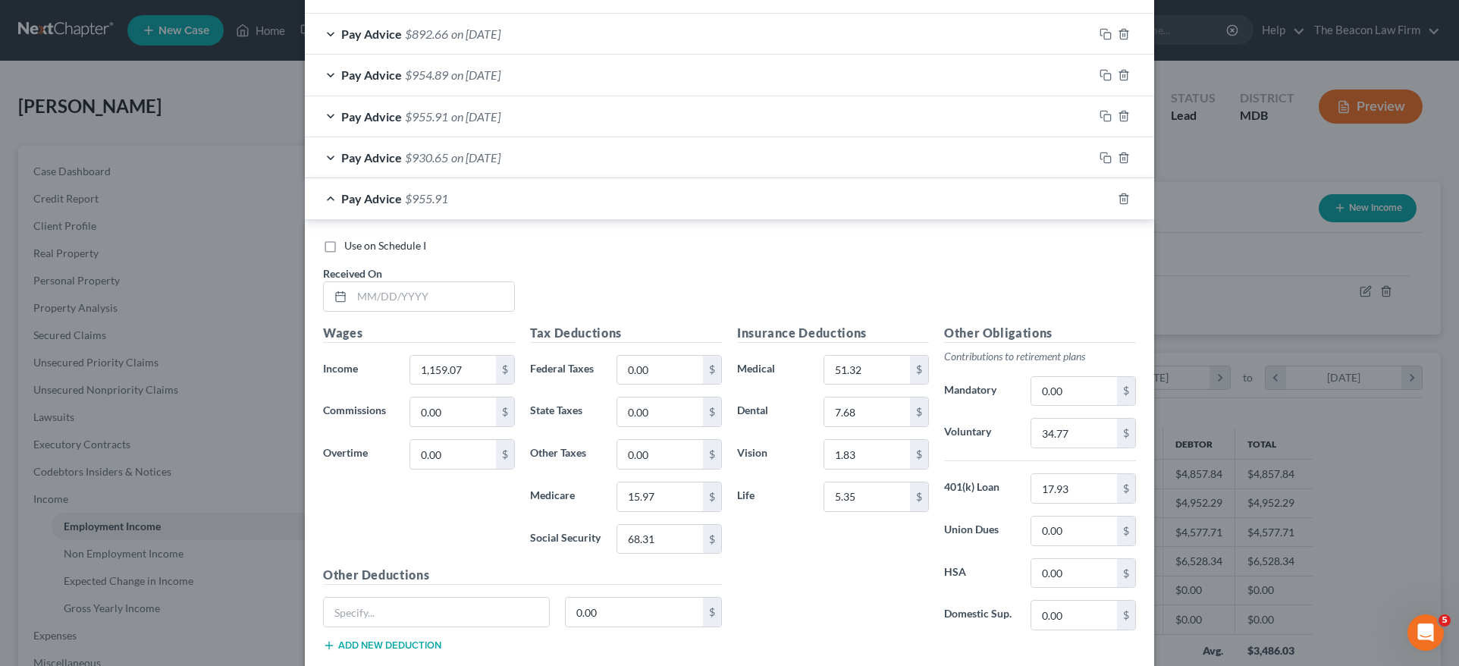
scroll to position [1138, 0]
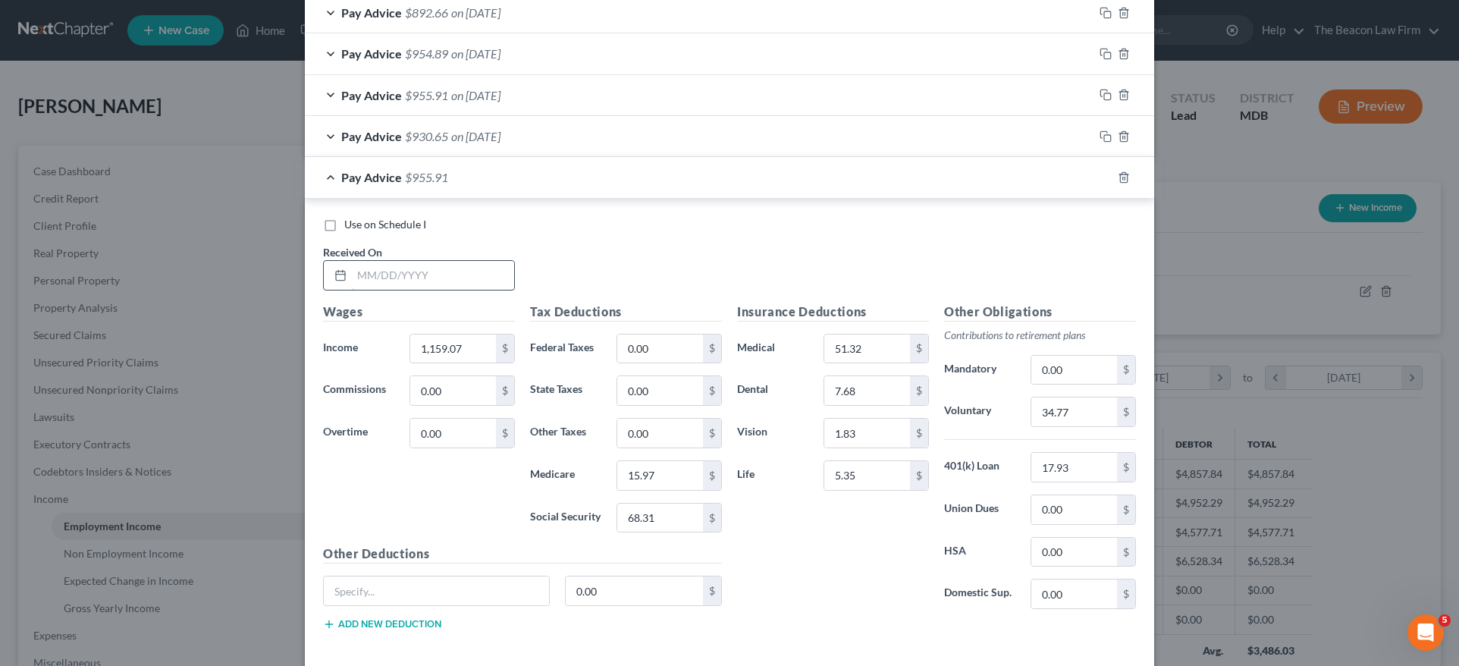
click at [406, 275] on input "text" at bounding box center [433, 275] width 162 height 29
type input "06/06/2025"
drag, startPoint x: 473, startPoint y: 346, endPoint x: 362, endPoint y: 346, distance: 110.7
click at [361, 346] on div "Income * 1,159.07 $" at bounding box center [418, 349] width 207 height 30
type input "1,157.04"
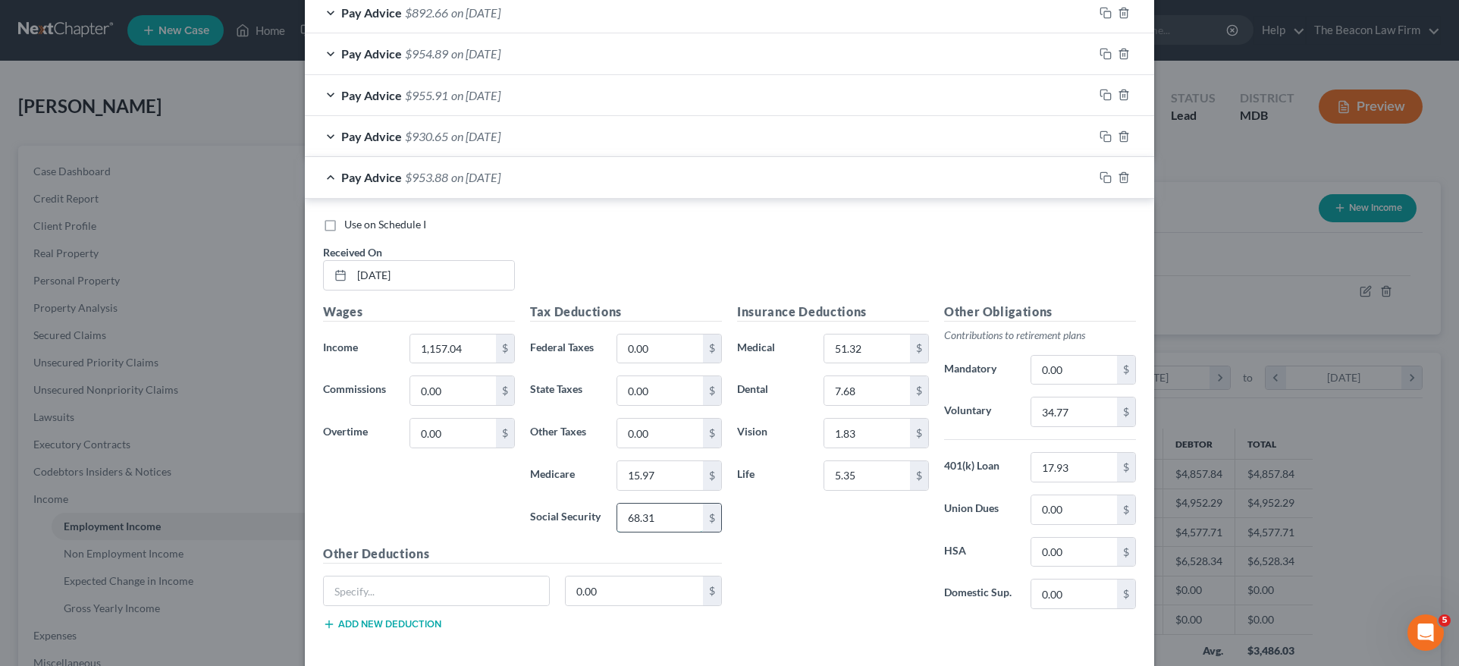
click at [662, 513] on input "68.31" at bounding box center [660, 517] width 86 height 29
drag, startPoint x: 652, startPoint y: 511, endPoint x: 566, endPoint y: 511, distance: 86.4
click at [566, 511] on div "Social Security 68.31 $" at bounding box center [625, 518] width 207 height 30
type input "68.18"
drag, startPoint x: 635, startPoint y: 466, endPoint x: 540, endPoint y: 462, distance: 95.6
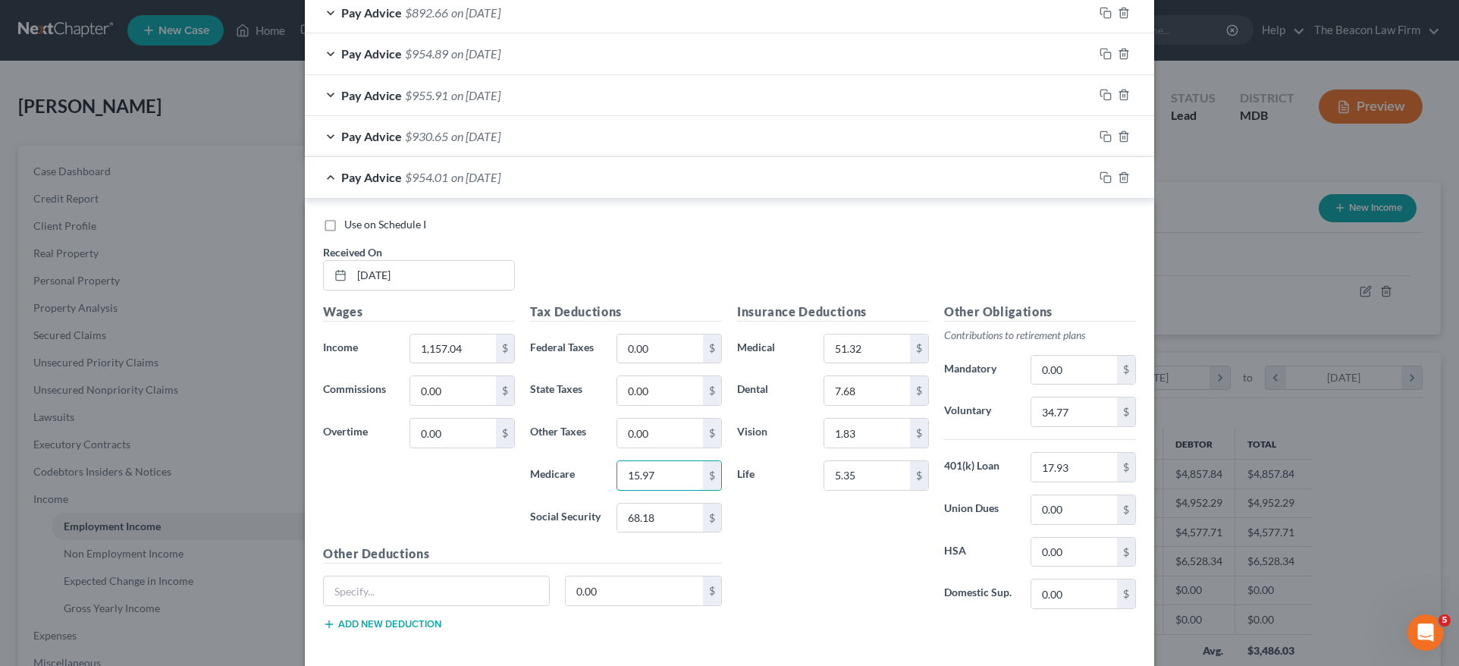
click at [541, 462] on div "Medicare 15.97 $" at bounding box center [625, 475] width 207 height 30
type input "15.94"
click at [1076, 410] on input "34.77" at bounding box center [1074, 411] width 86 height 29
drag, startPoint x: 1069, startPoint y: 403, endPoint x: 987, endPoint y: 396, distance: 82.2
click at [989, 397] on div "Voluntary 34.77 $" at bounding box center [1039, 411] width 207 height 30
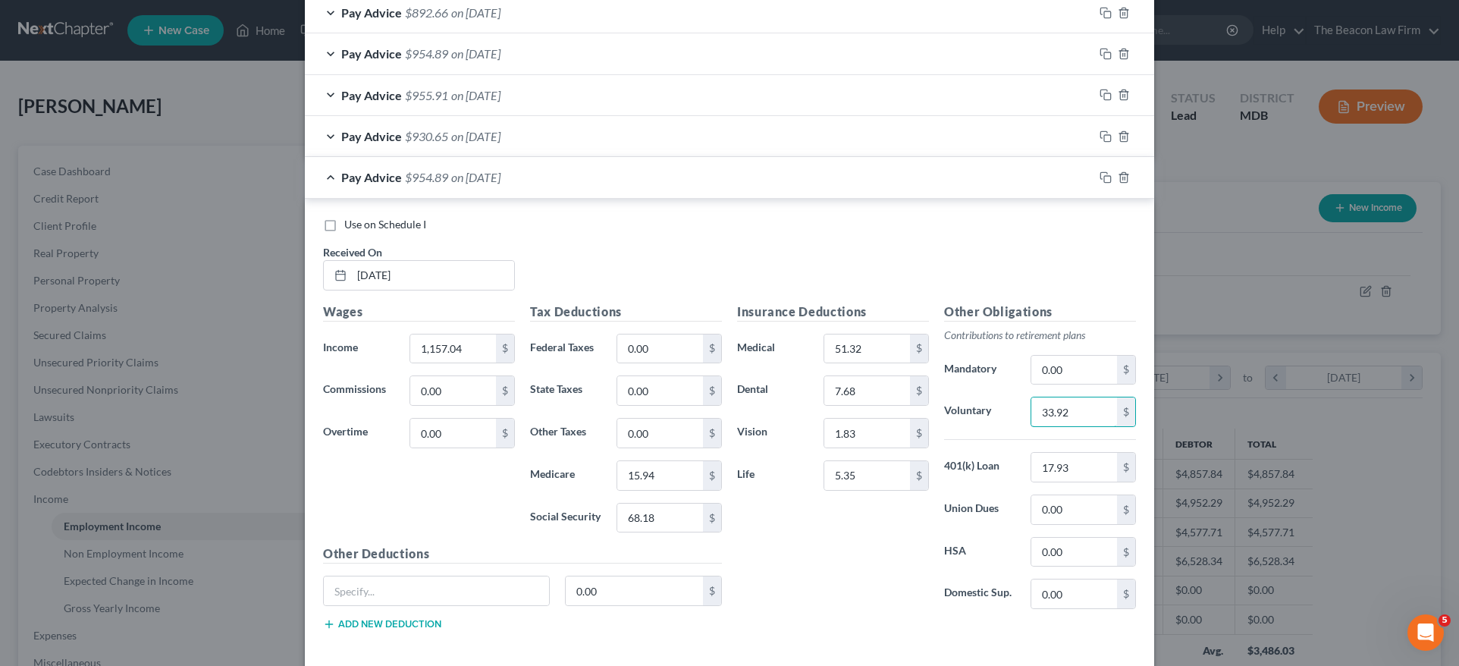
type input "33.92"
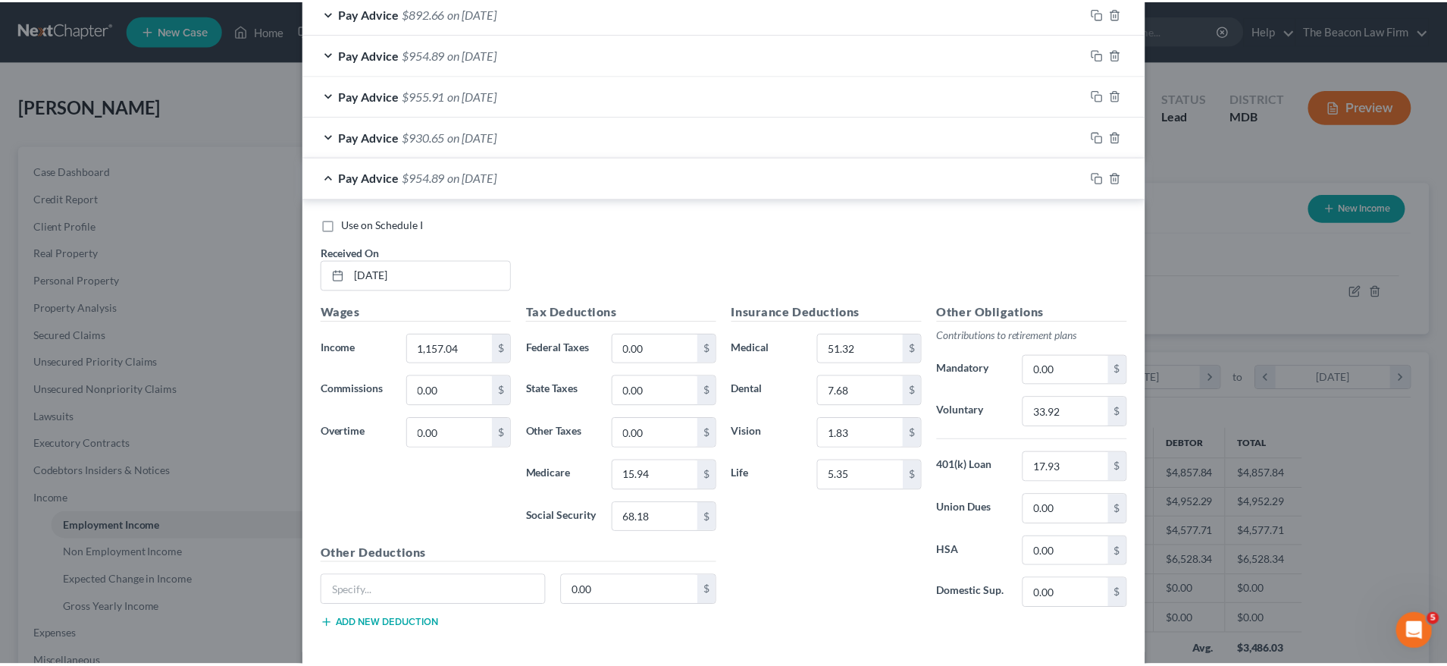
scroll to position [1202, 0]
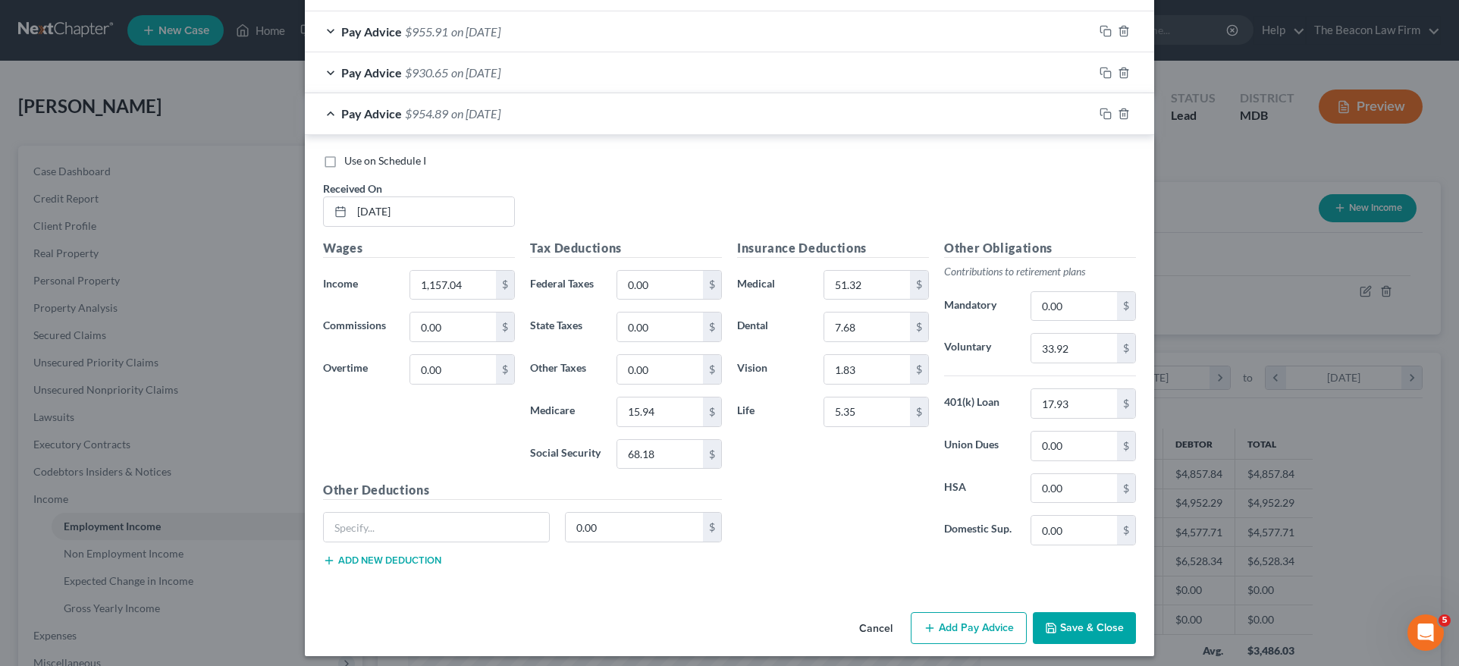
click at [1108, 625] on button "Save & Close" at bounding box center [1084, 628] width 103 height 32
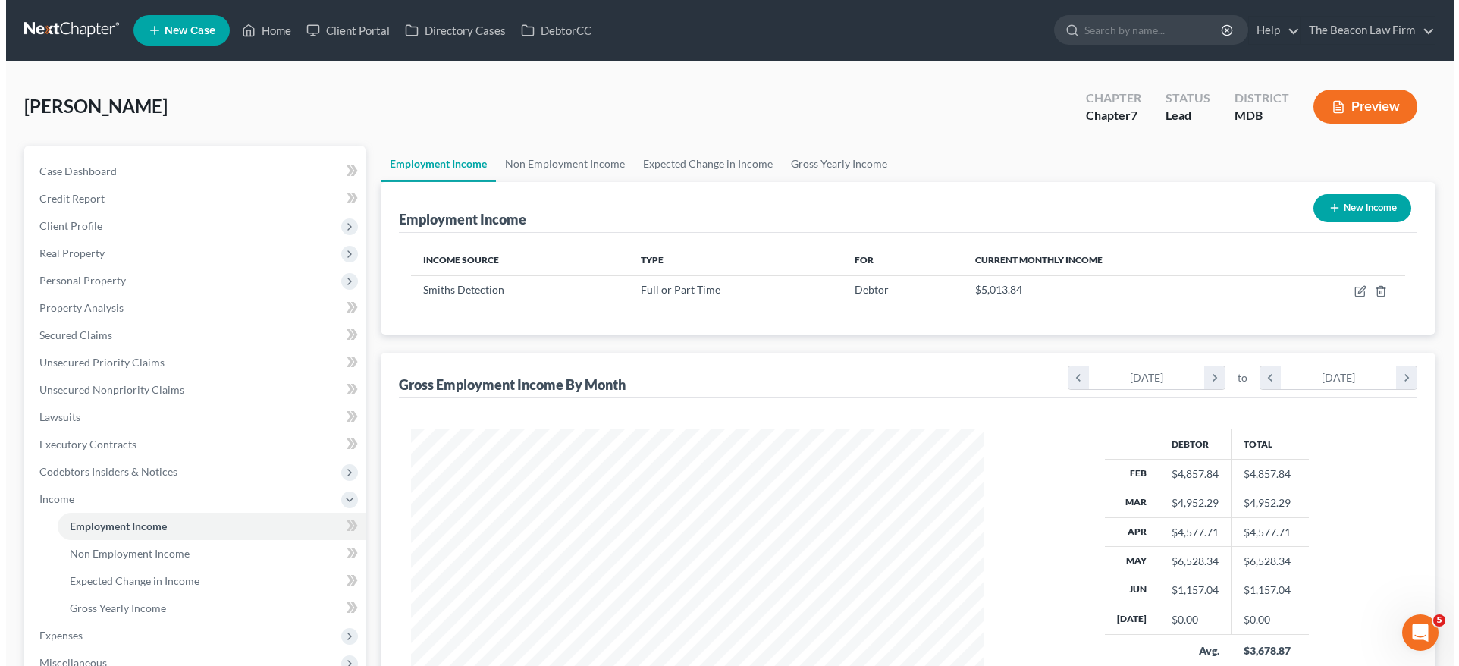
scroll to position [757809, 757495]
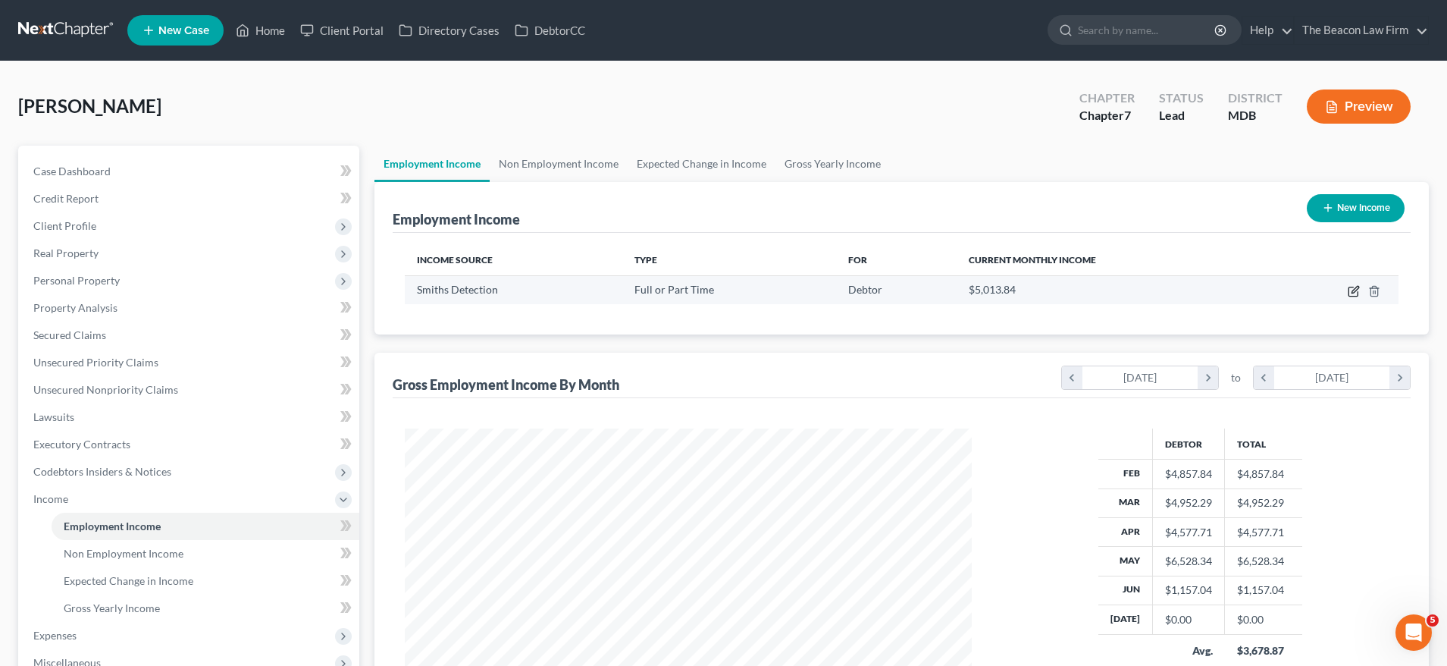
click at [1352, 293] on icon "button" at bounding box center [1354, 291] width 12 height 12
select select "0"
select select "21"
select select "3"
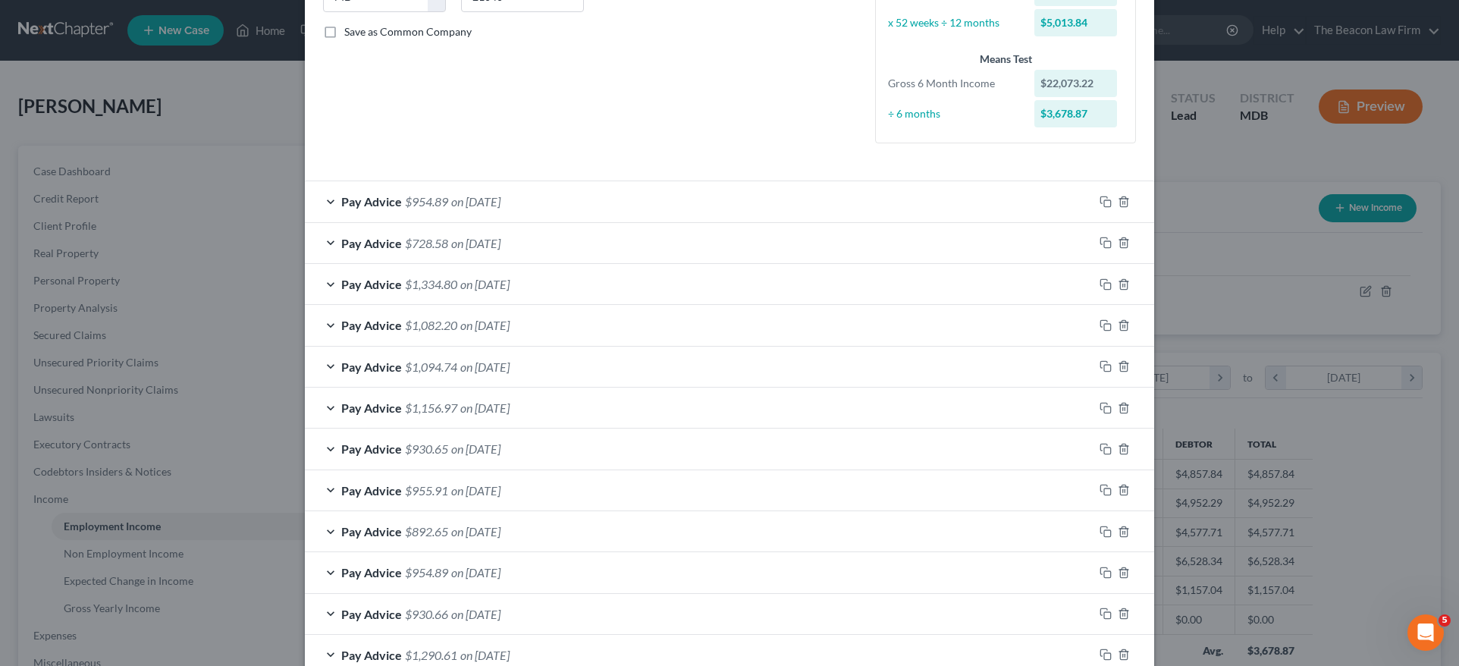
scroll to position [333, 0]
click at [1102, 525] on icon "button" at bounding box center [1105, 530] width 12 height 12
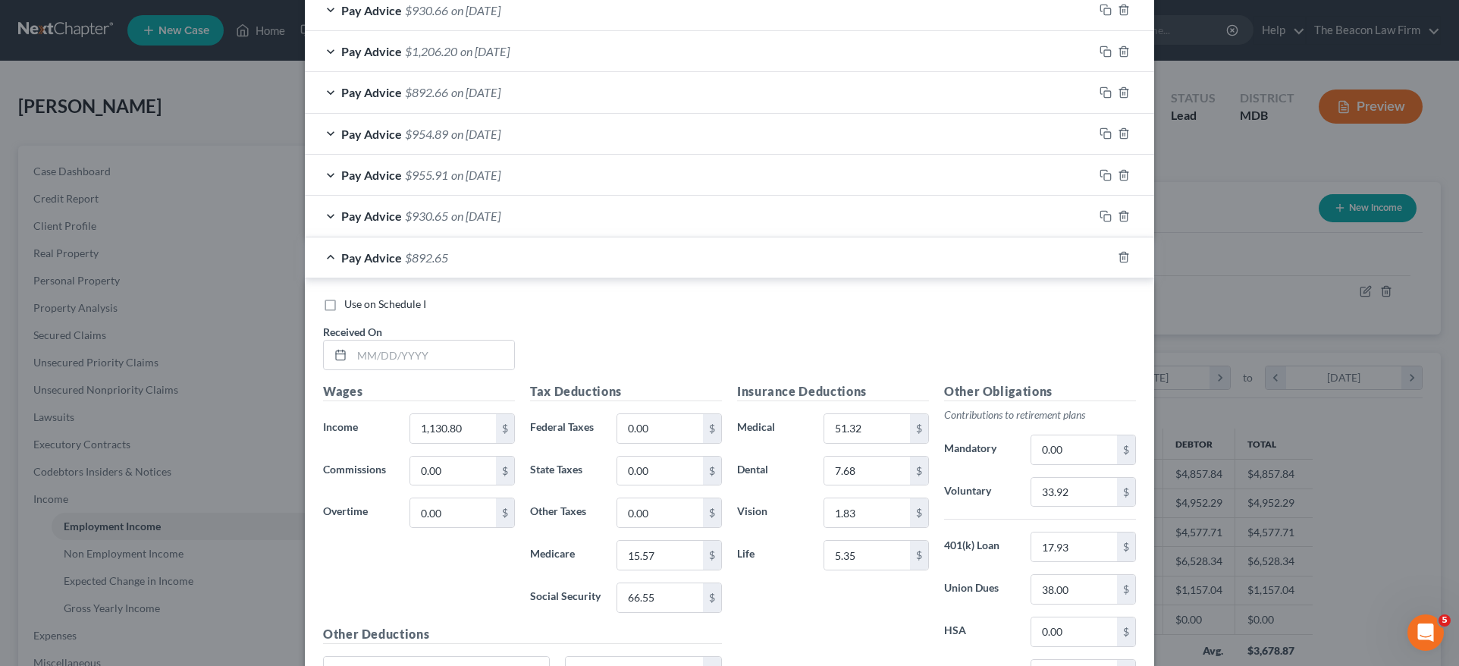
scroll to position [1184, 0]
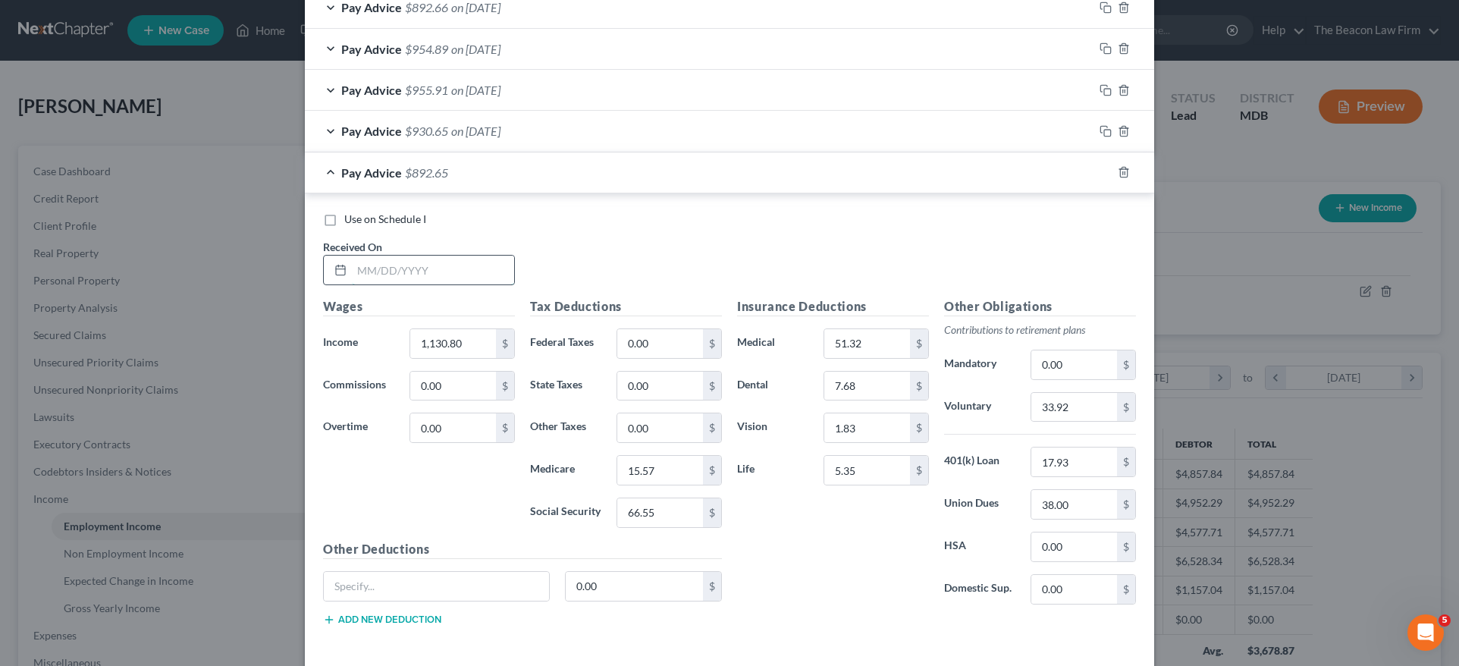
click at [455, 267] on input "text" at bounding box center [433, 269] width 162 height 29
type input "06/13/2025"
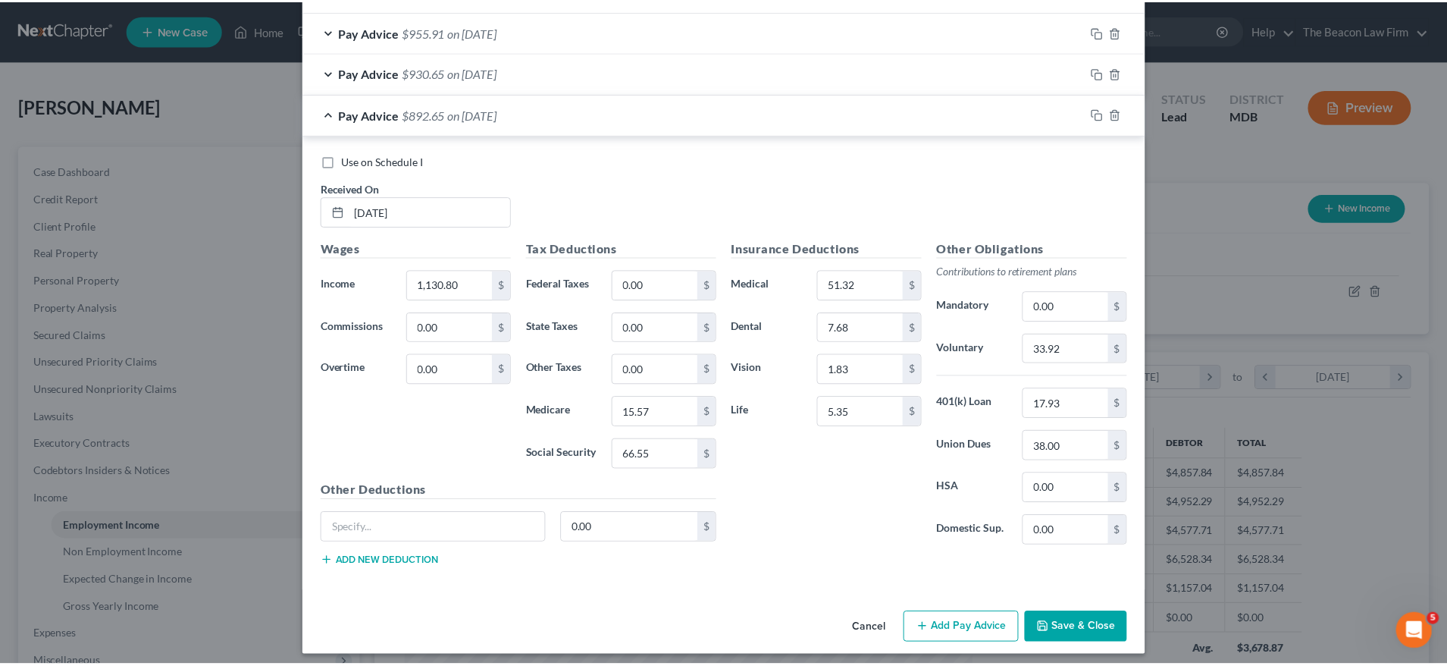
scroll to position [1243, 0]
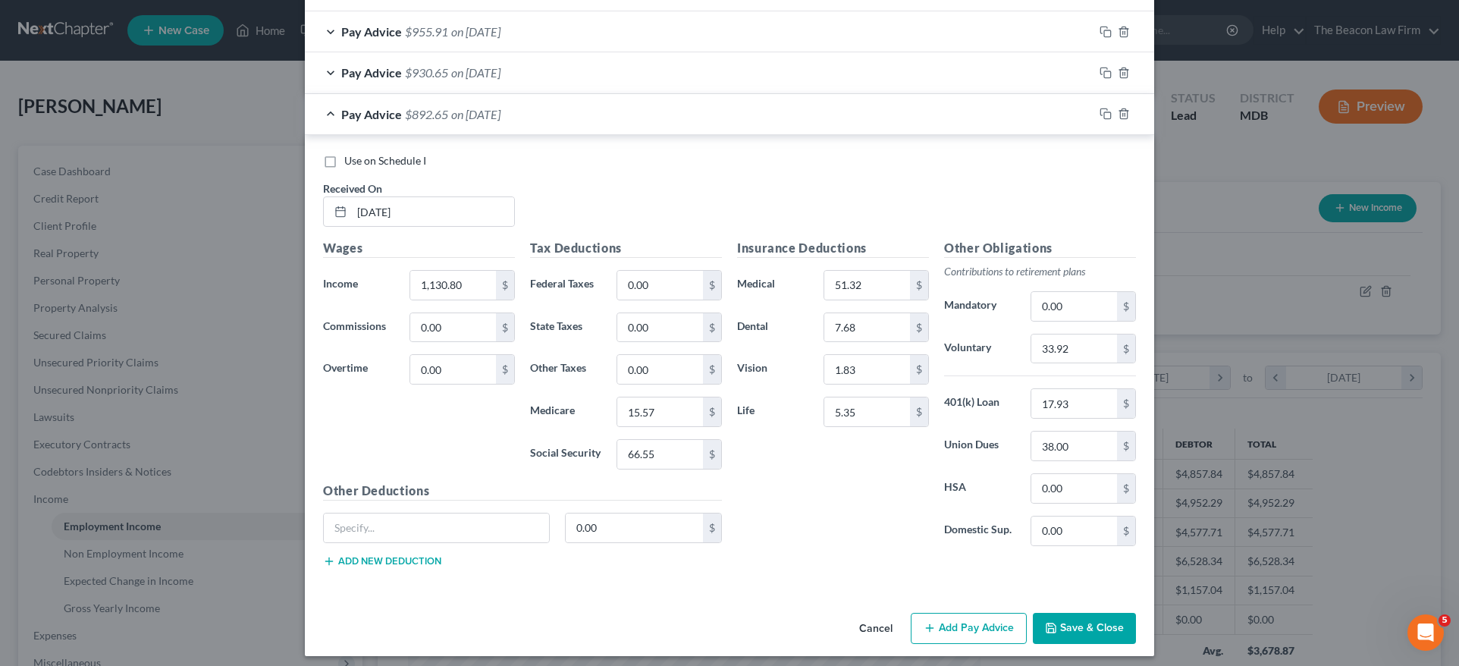
click at [1102, 619] on button "Save & Close" at bounding box center [1084, 629] width 103 height 32
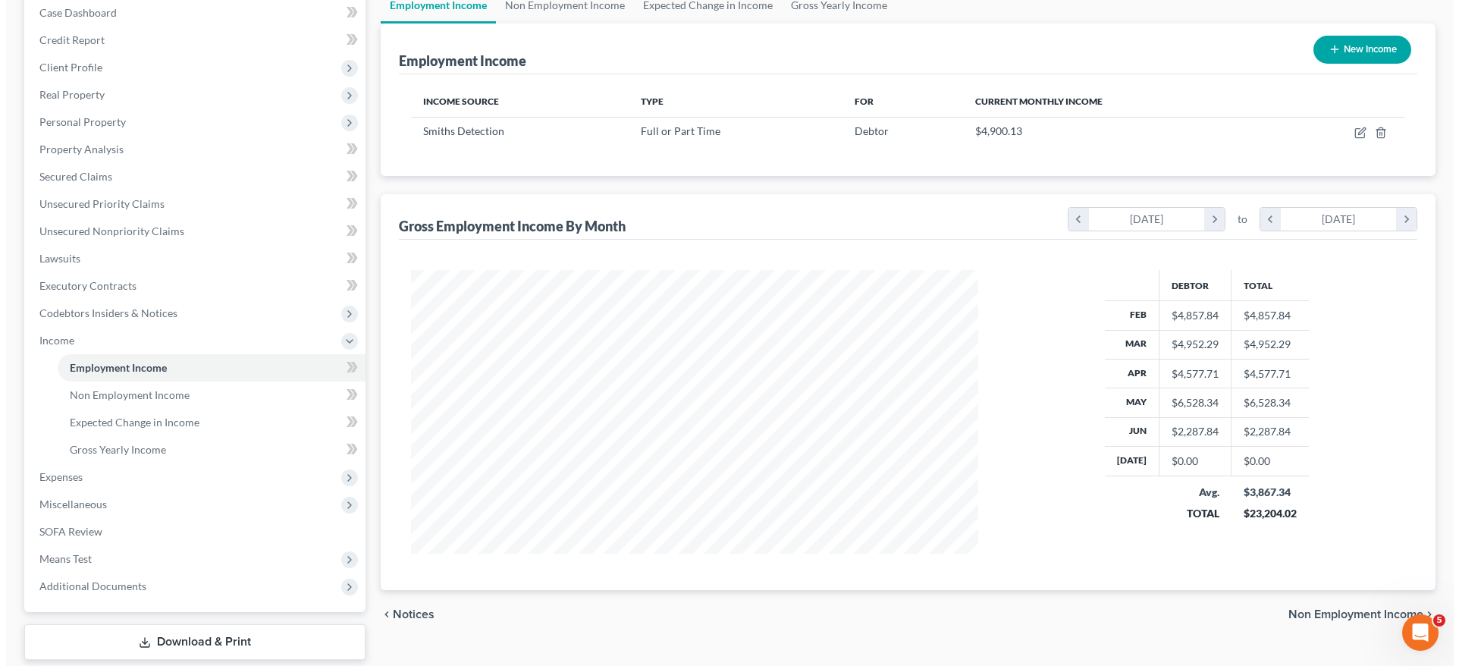
scroll to position [102, 0]
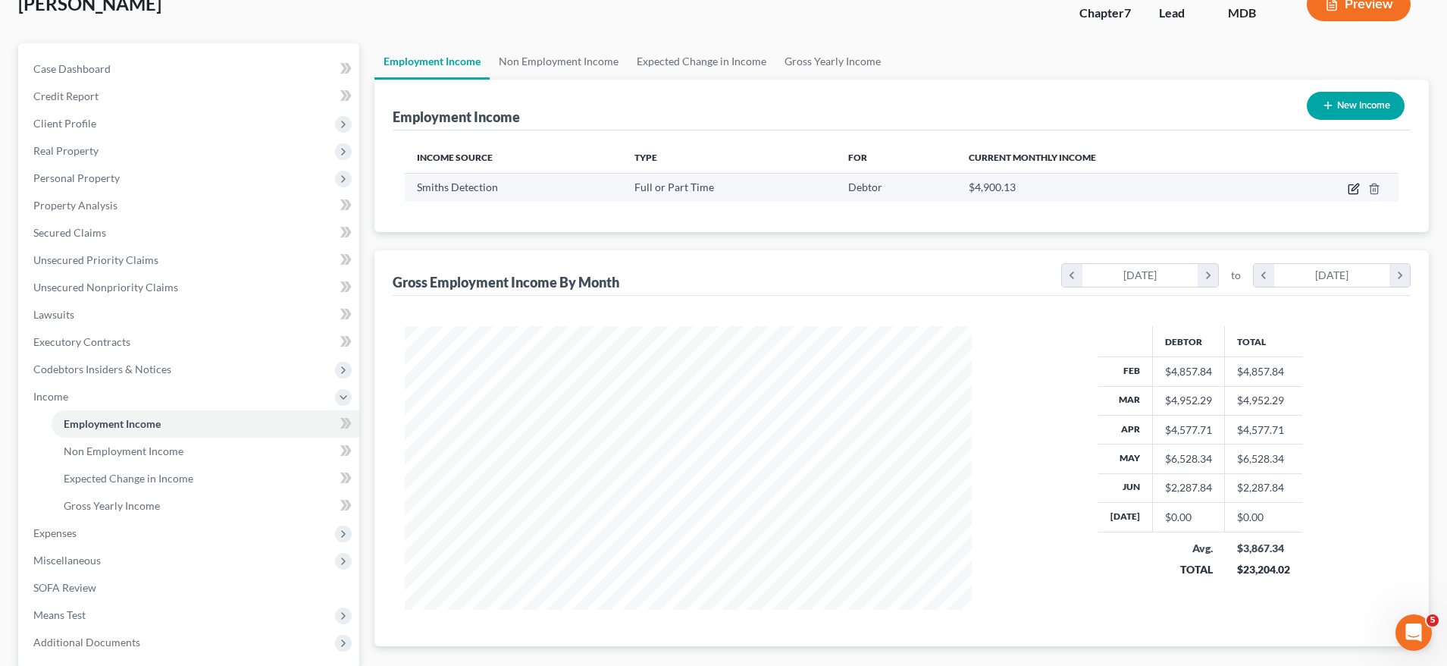
click at [1354, 189] on icon "button" at bounding box center [1354, 189] width 12 height 12
select select "0"
select select "21"
select select "3"
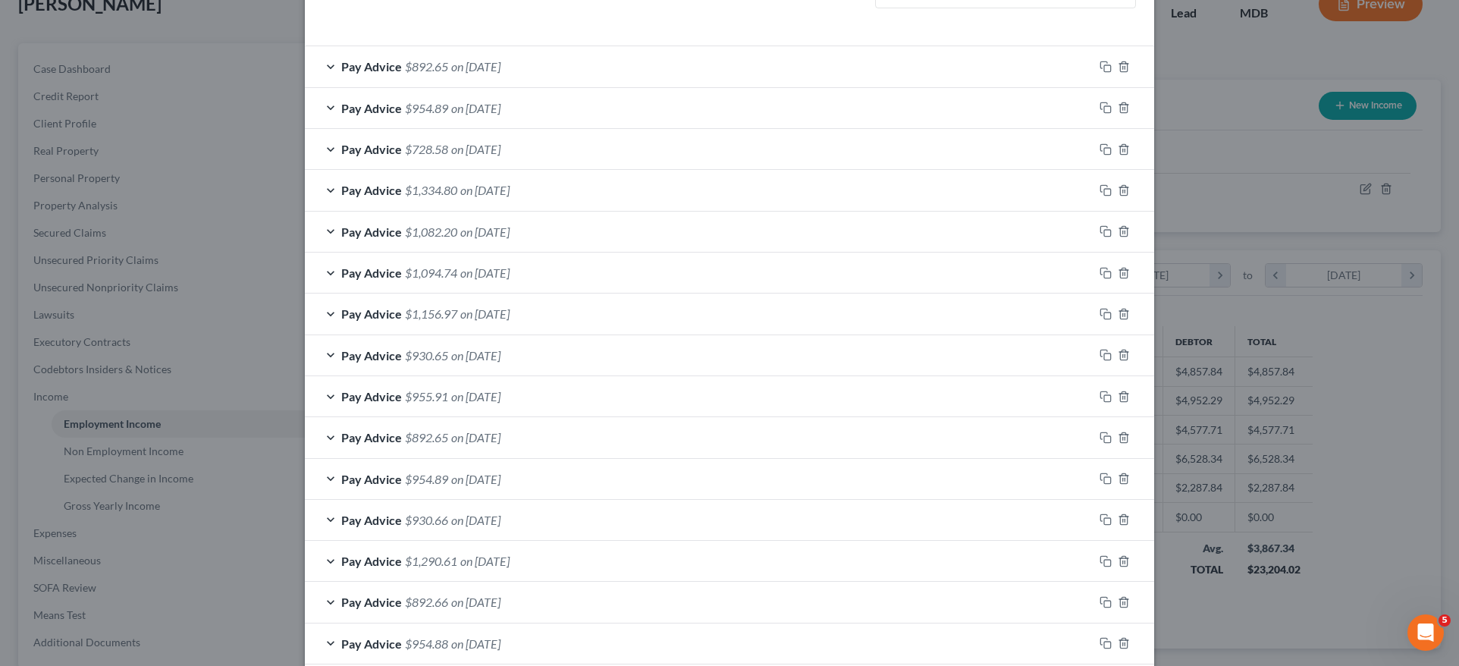
scroll to position [479, 0]
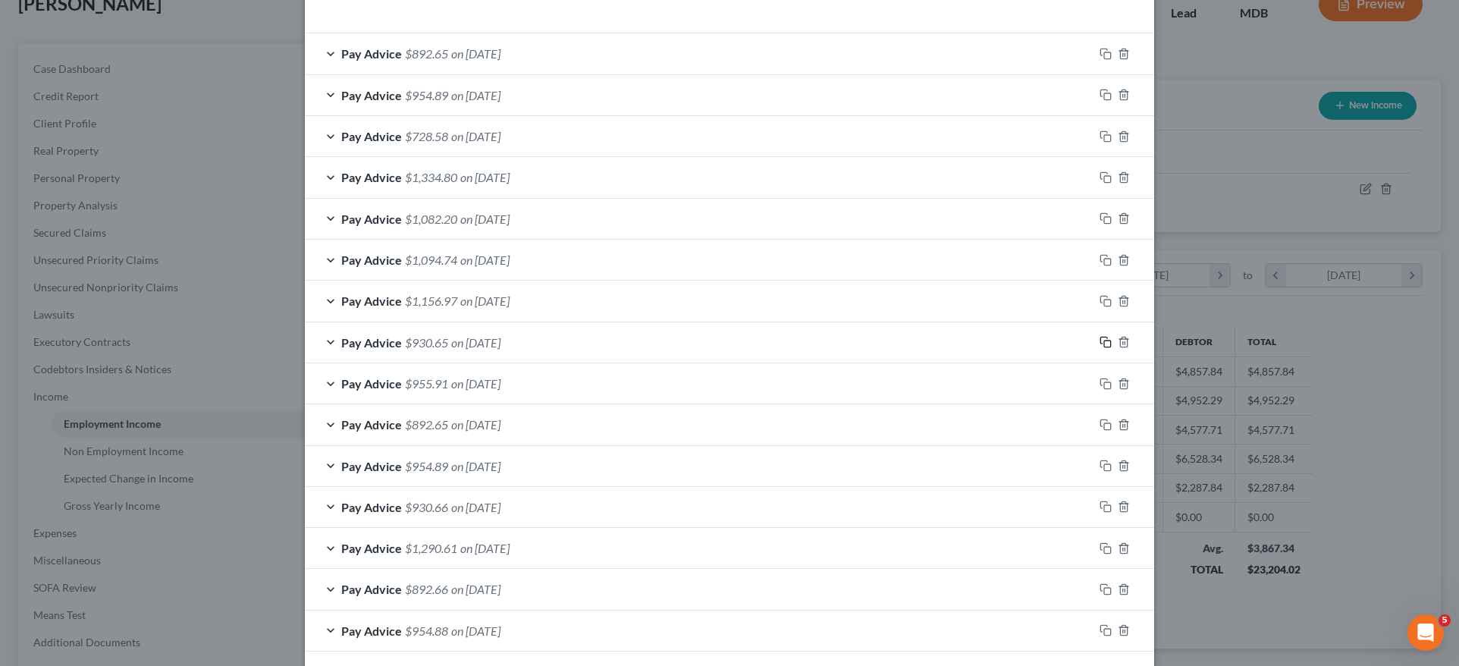
click at [1104, 336] on icon "button" at bounding box center [1105, 342] width 12 height 12
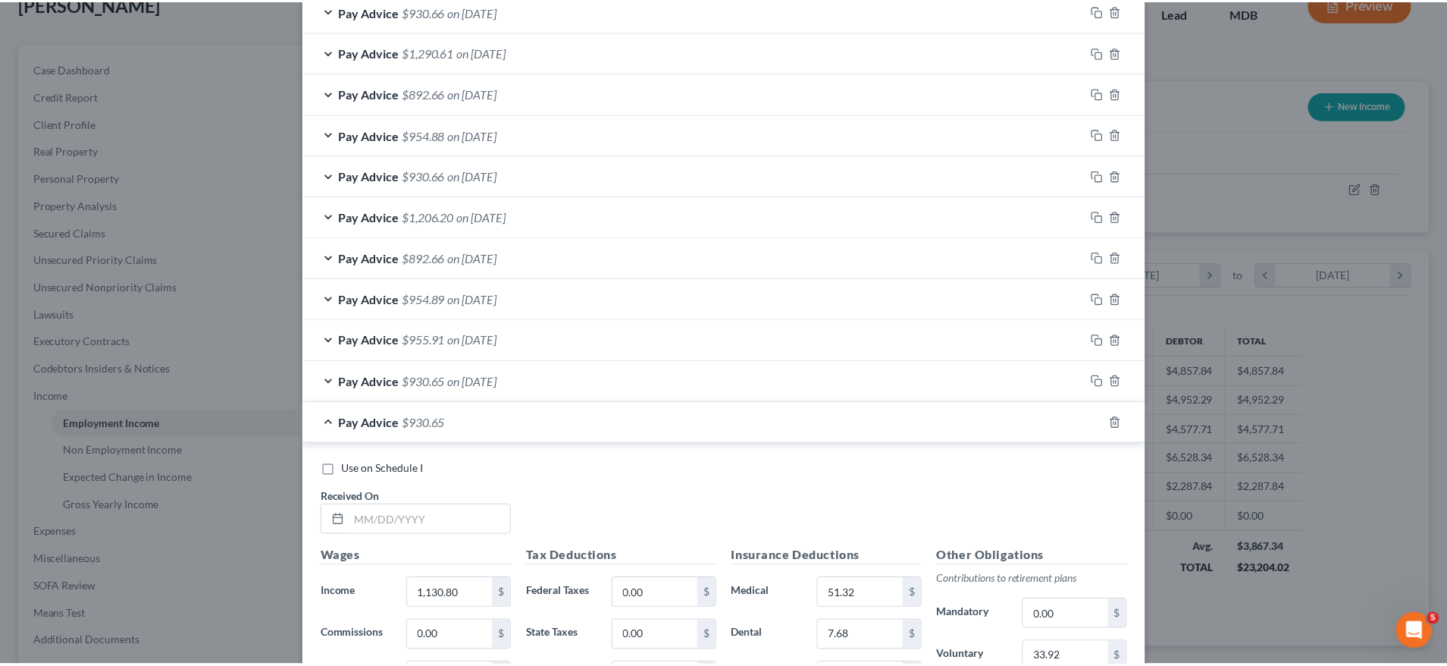
scroll to position [1283, 0]
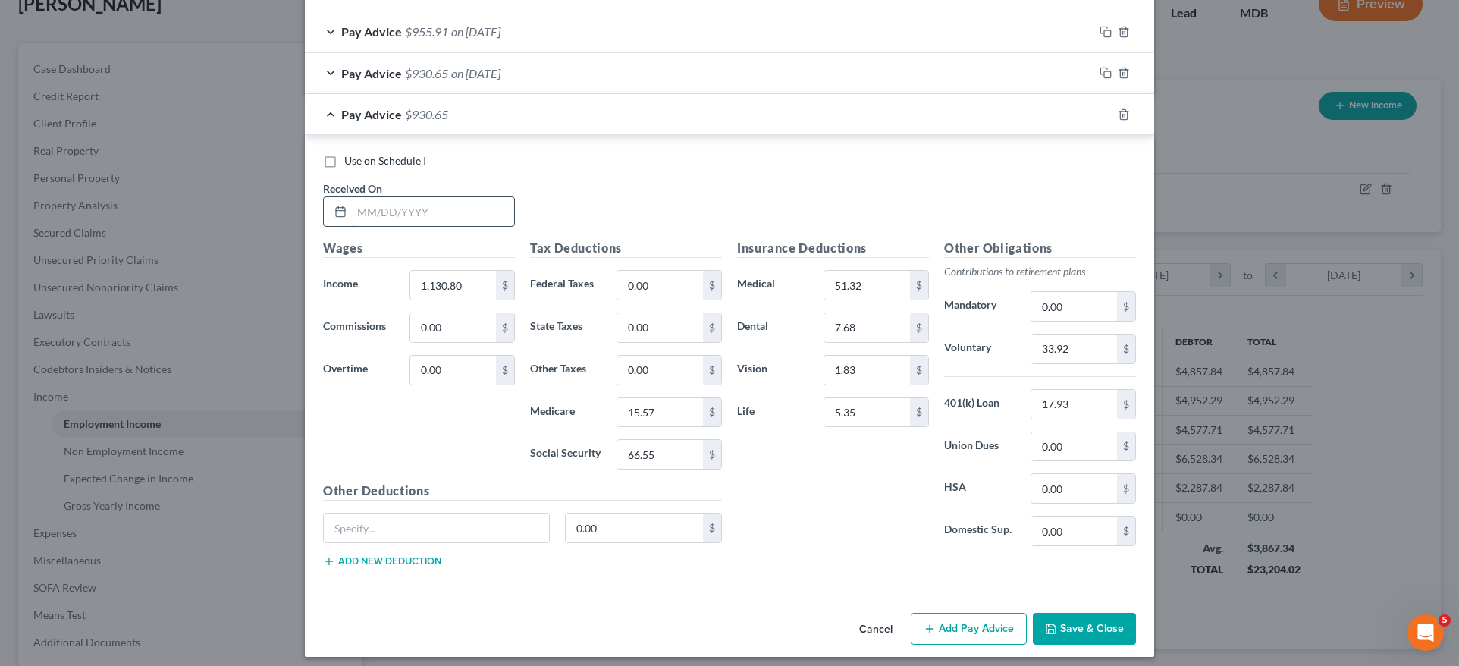
click at [415, 199] on input "text" at bounding box center [433, 211] width 162 height 29
type input "06/20/2025"
click at [449, 274] on input "1,130.80" at bounding box center [453, 285] width 86 height 29
click at [458, 274] on input "1,130.80" at bounding box center [453, 285] width 86 height 29
click at [673, 409] on input "15.57" at bounding box center [660, 412] width 86 height 29
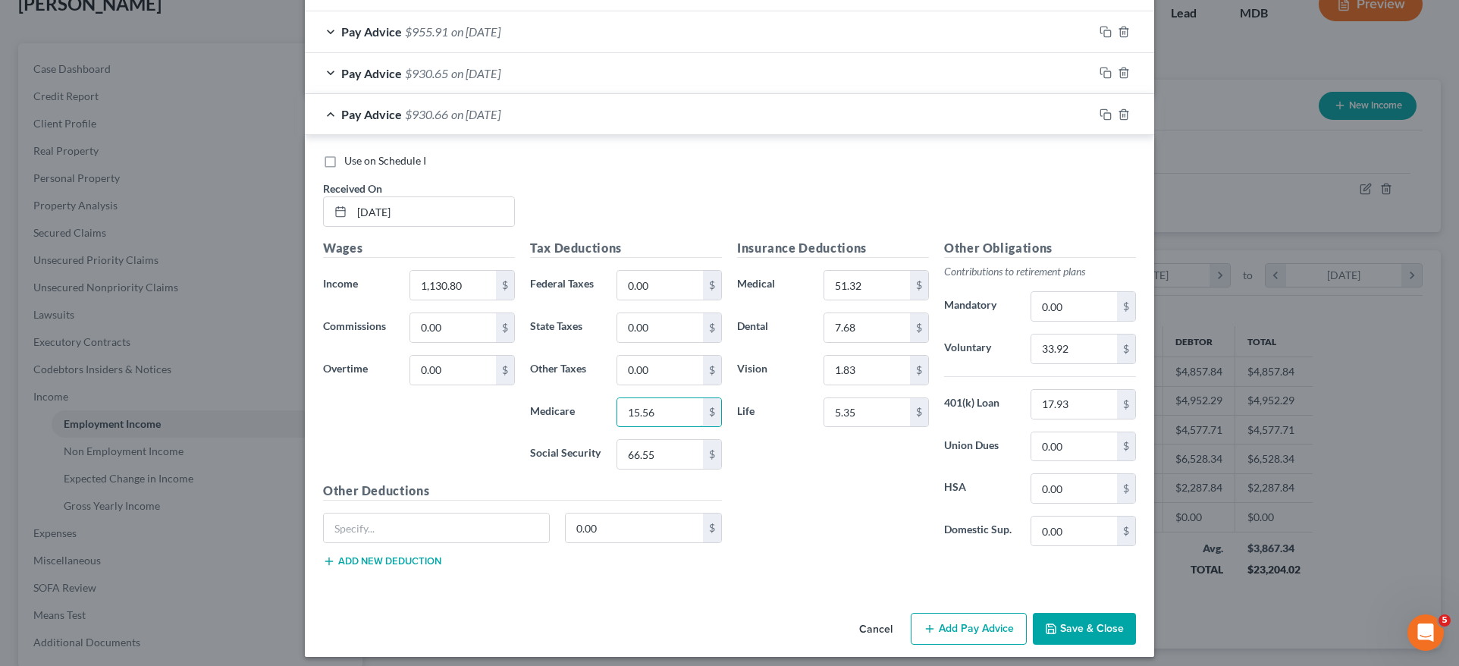
type input "15.56"
click at [1095, 623] on button "Save & Close" at bounding box center [1084, 629] width 103 height 32
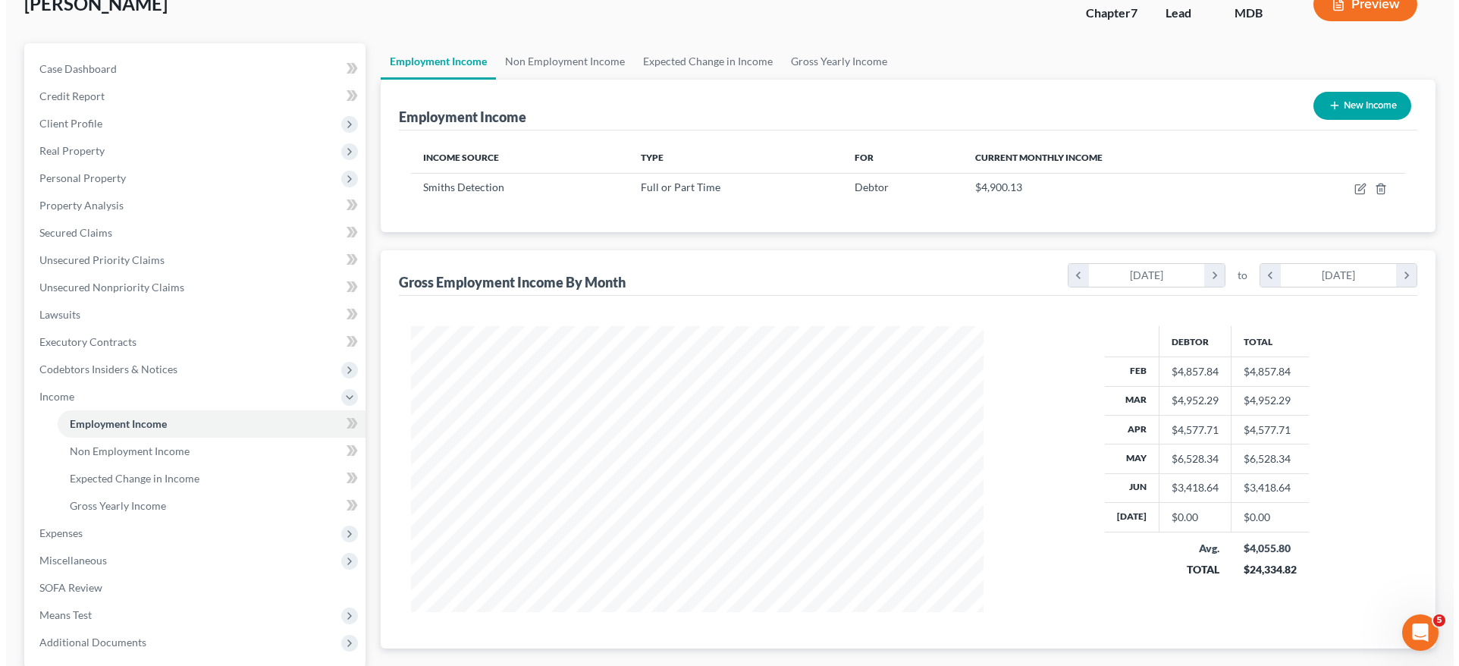
scroll to position [757809, 757495]
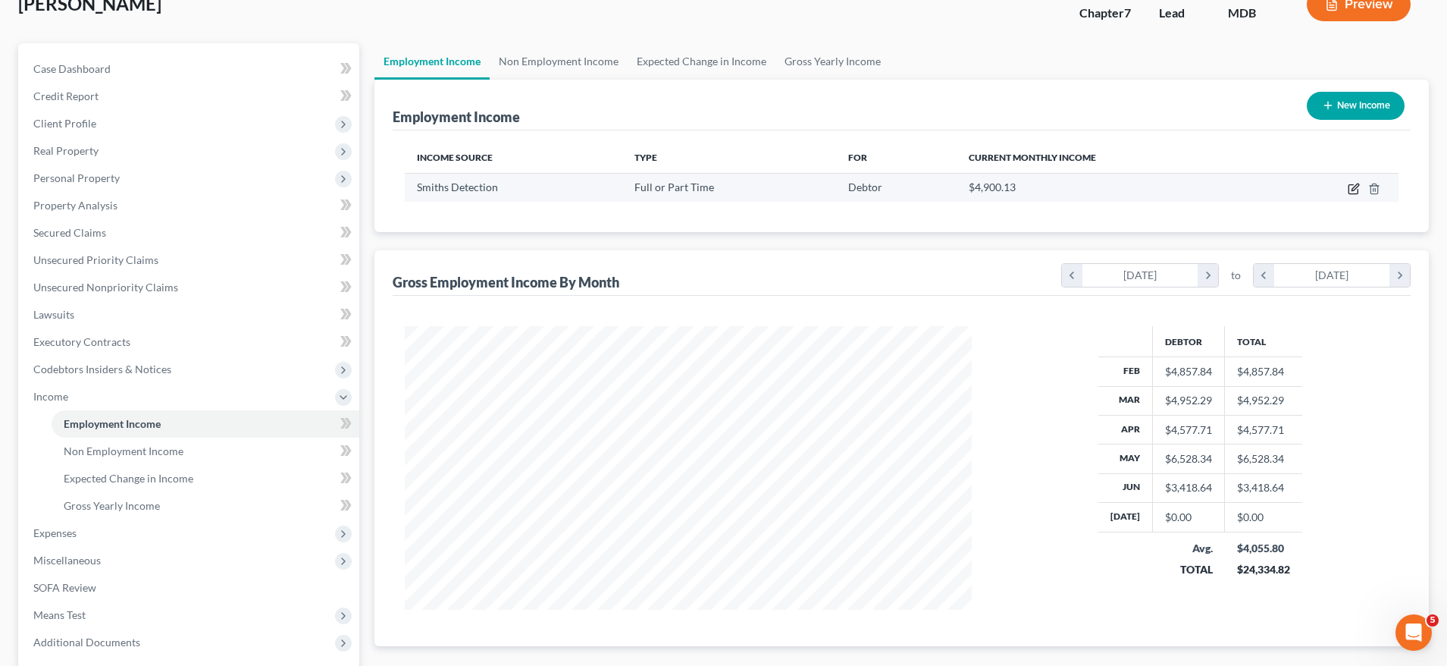
click at [1355, 188] on icon "button" at bounding box center [1354, 189] width 12 height 12
select select "0"
select select "21"
select select "3"
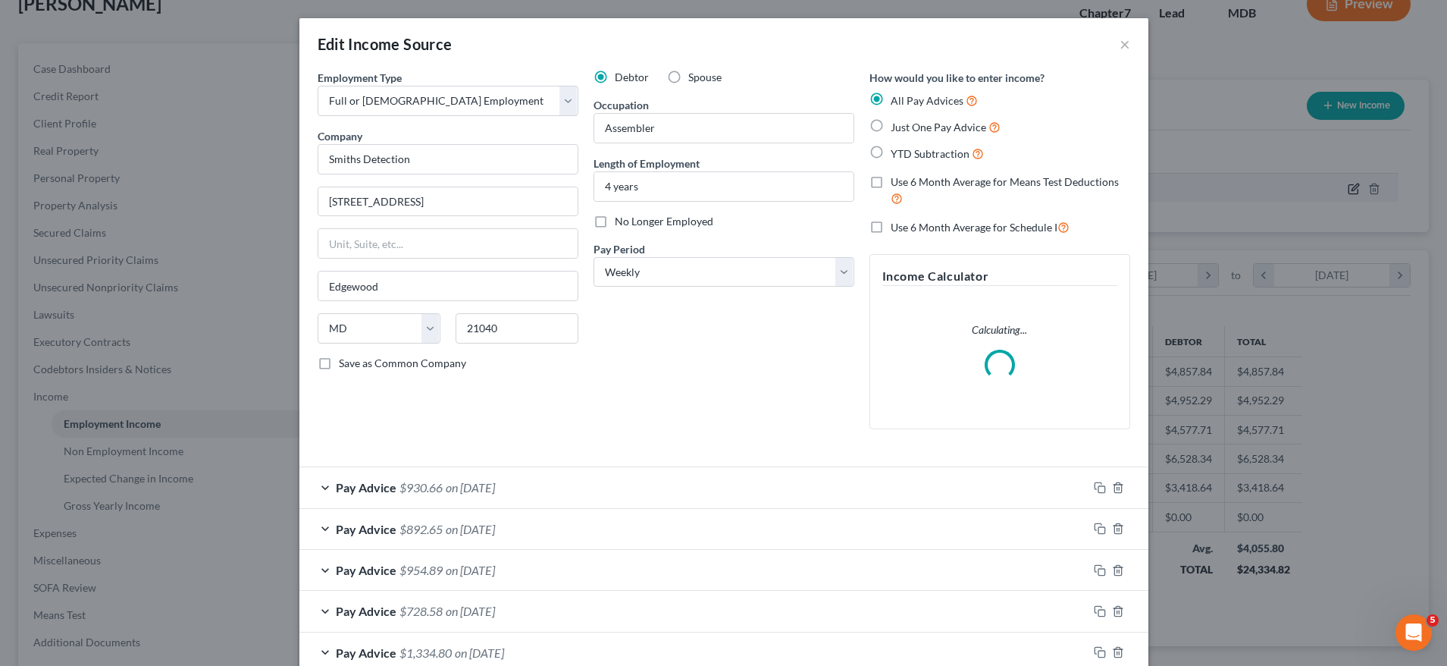
click at [1355, 188] on div "Edit Income Source × Employment Type * Select Full or Part Time Employment Self…" at bounding box center [723, 333] width 1447 height 666
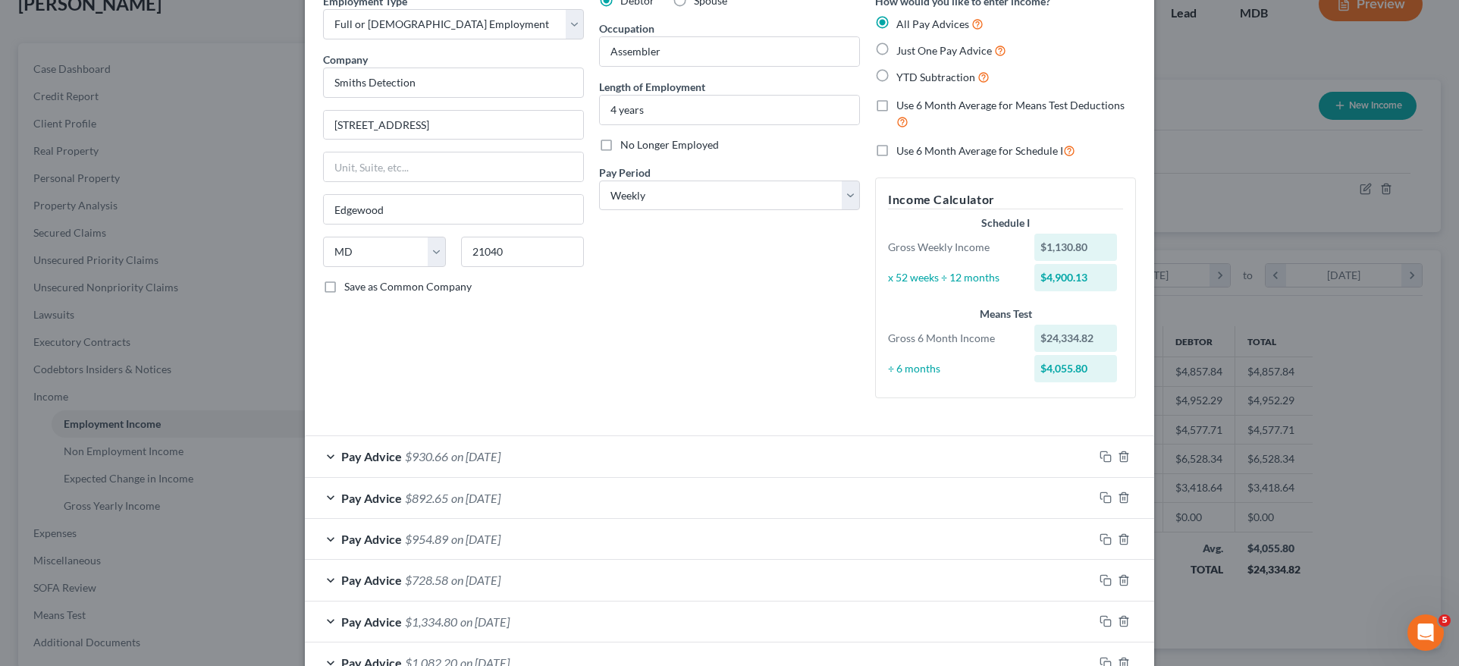
scroll to position [119, 0]
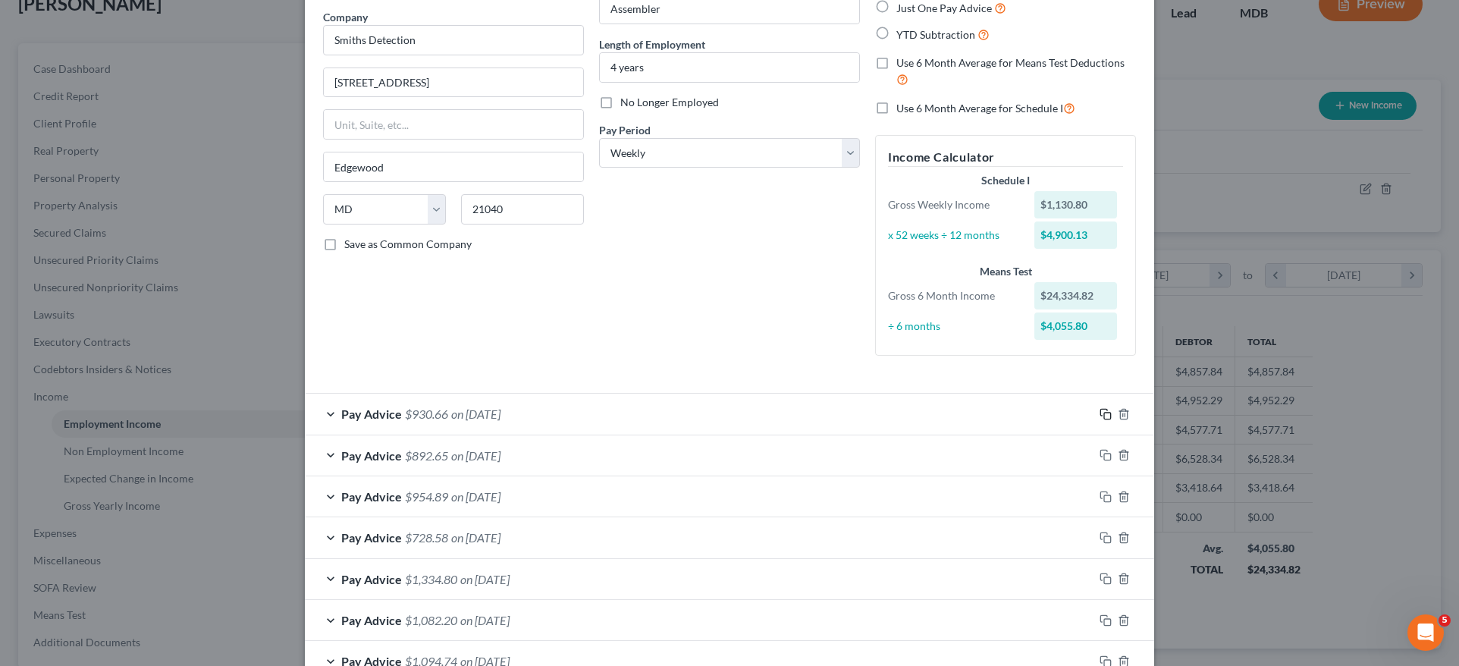
click at [1099, 411] on icon "button" at bounding box center [1105, 414] width 12 height 12
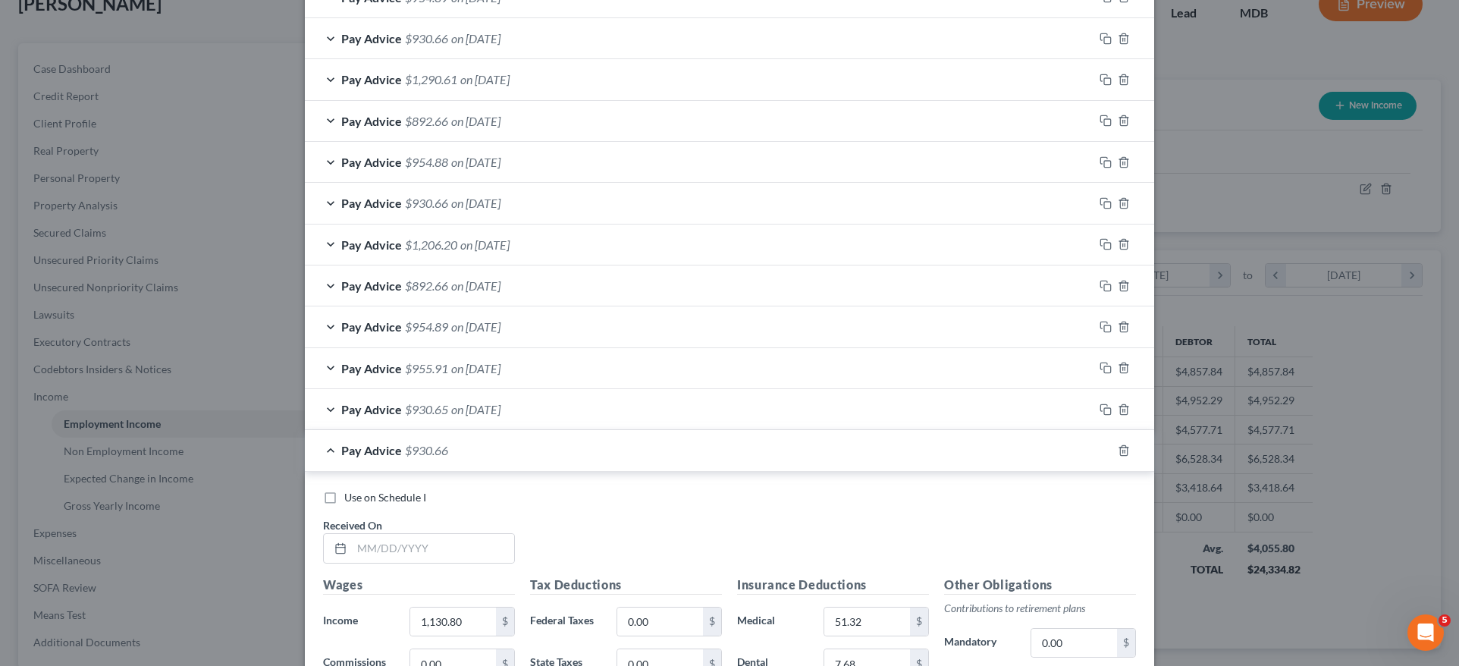
scroll to position [1045, 0]
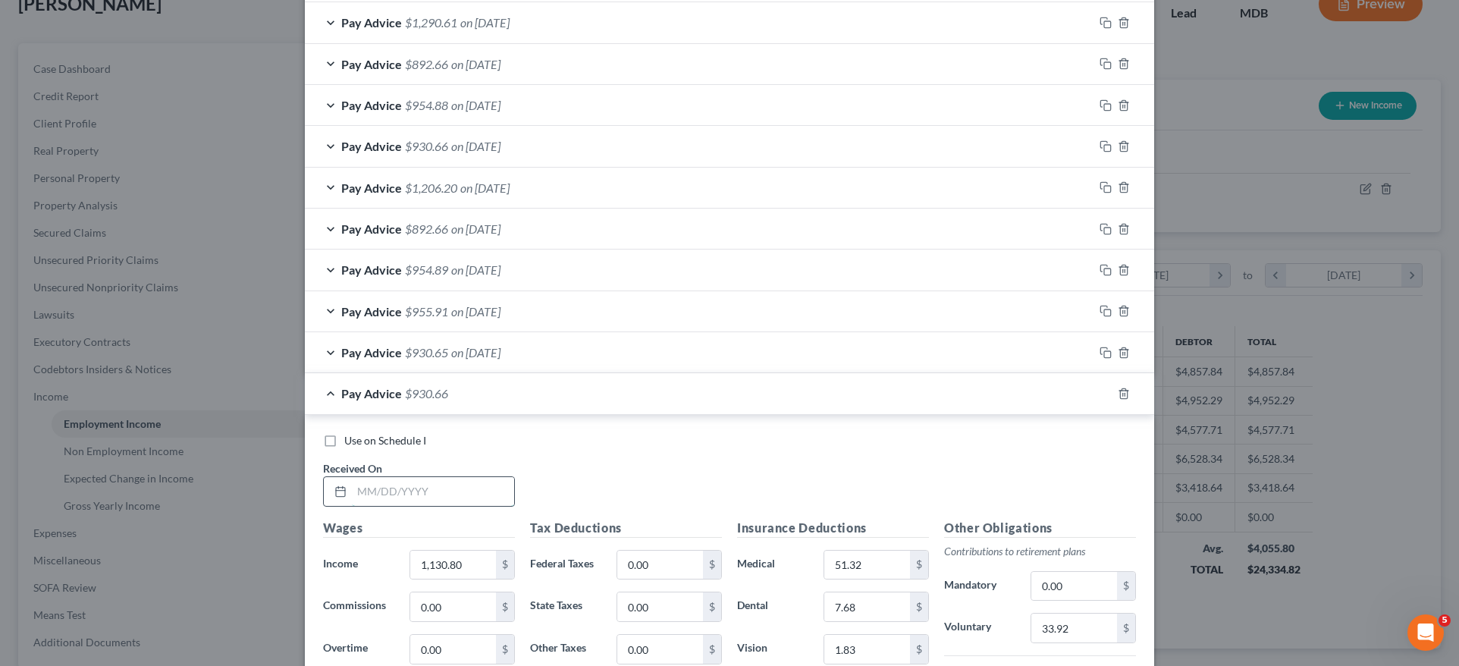
click at [406, 487] on input "text" at bounding box center [433, 491] width 162 height 29
click at [387, 479] on input "06/276/2025" at bounding box center [433, 491] width 162 height 29
type input "06/27/2025"
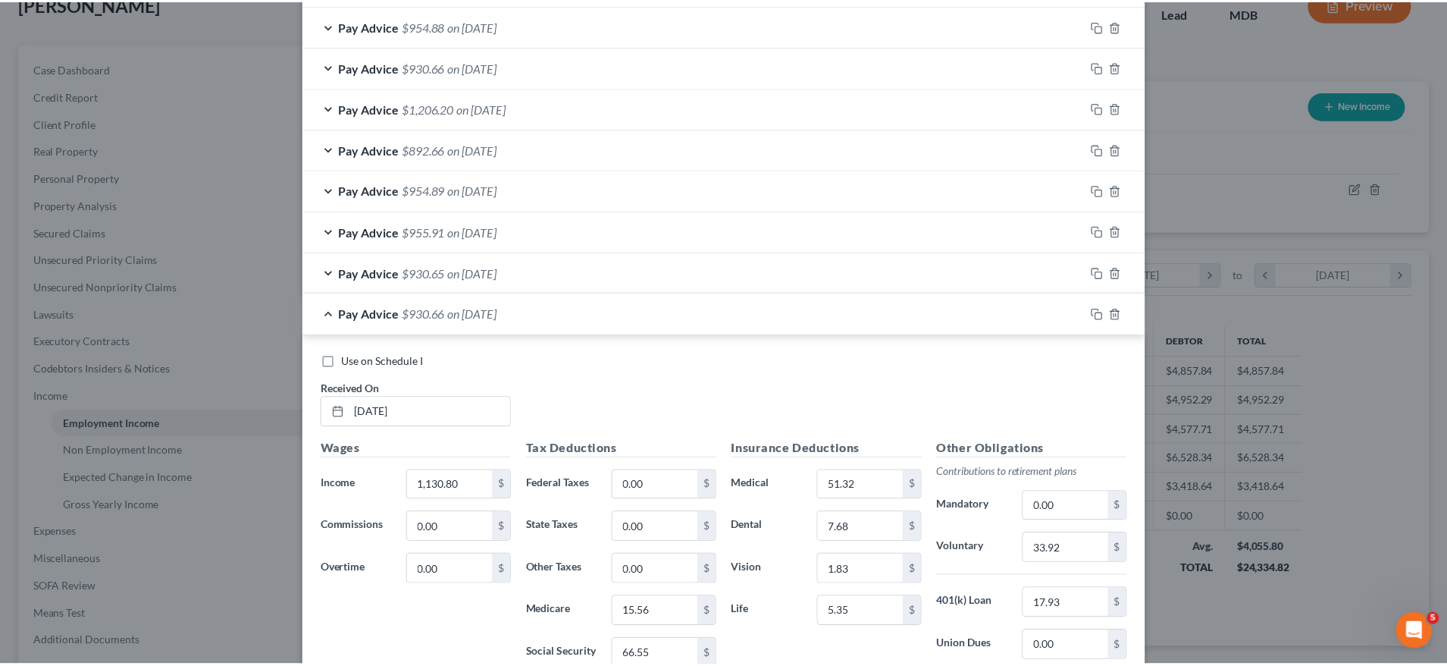
scroll to position [1279, 0]
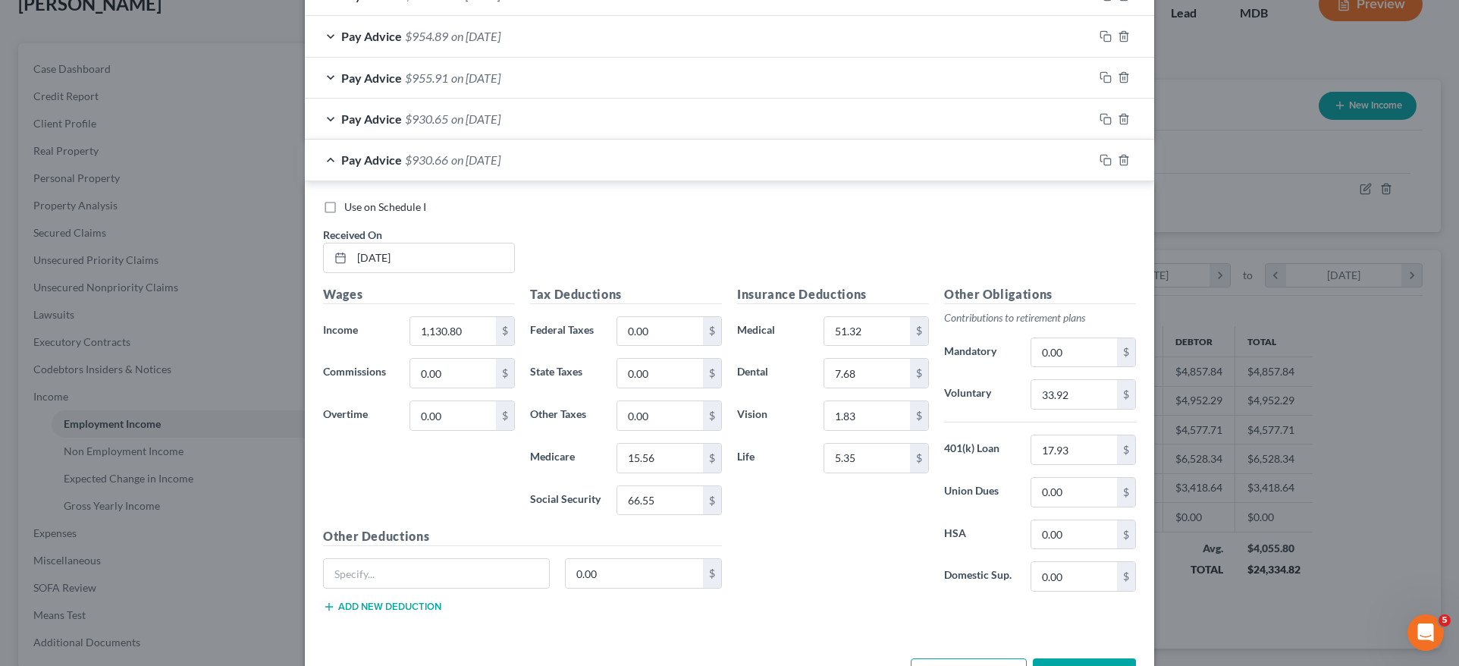
click at [1086, 658] on button "Save & Close" at bounding box center [1084, 674] width 103 height 32
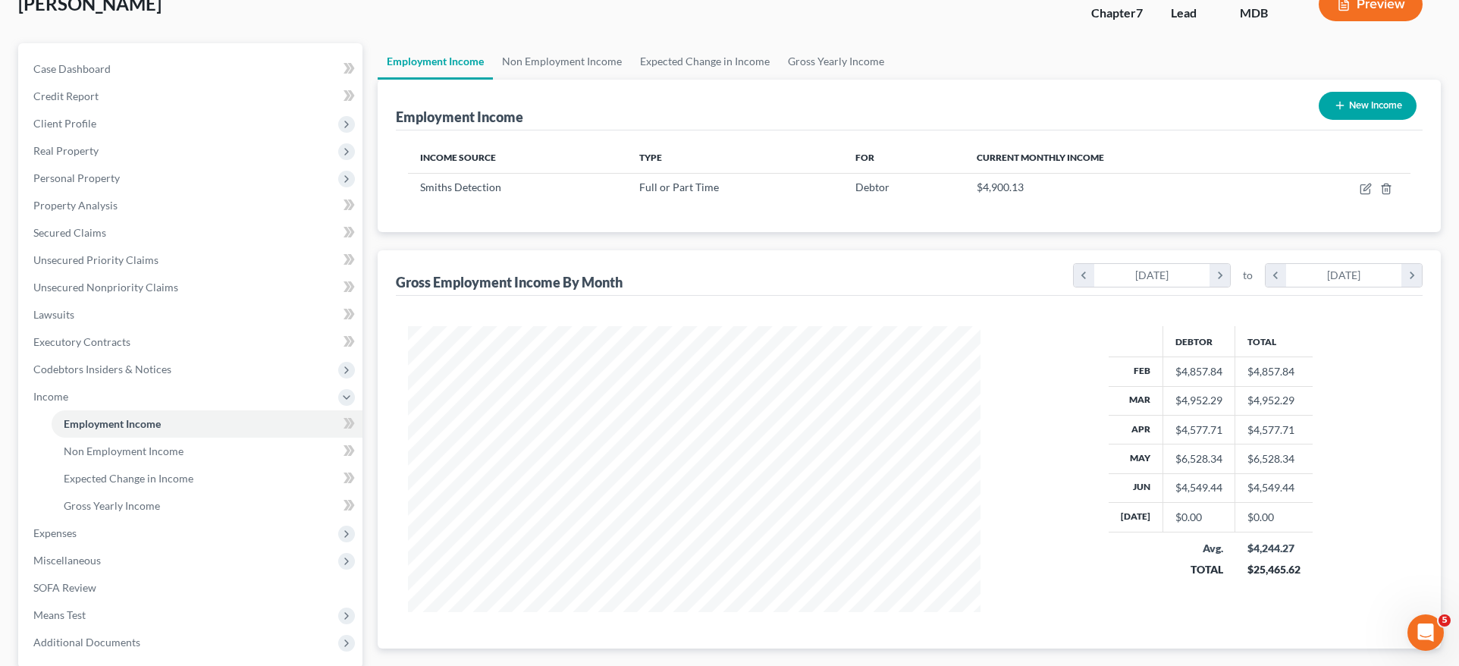
scroll to position [757809, 757495]
click at [1352, 189] on icon "button" at bounding box center [1355, 186] width 7 height 7
select select "0"
select select "21"
select select "3"
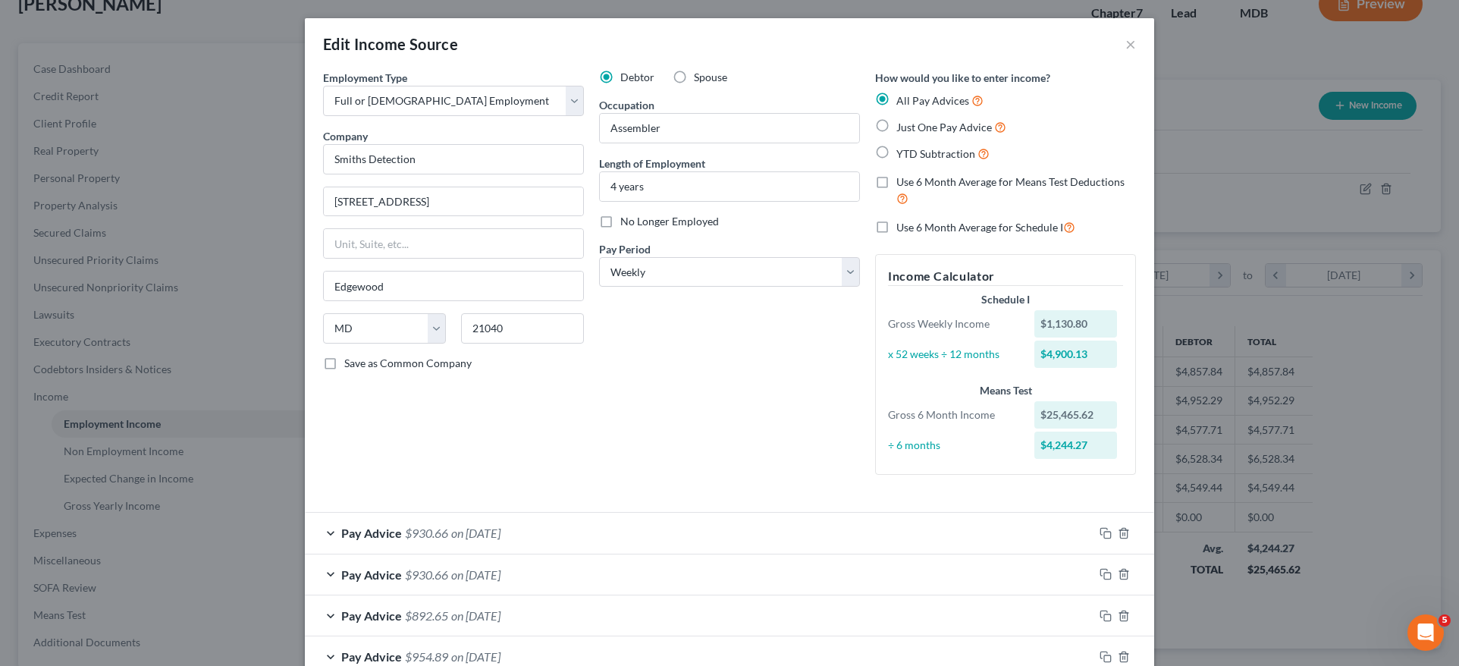
scroll to position [869, 0]
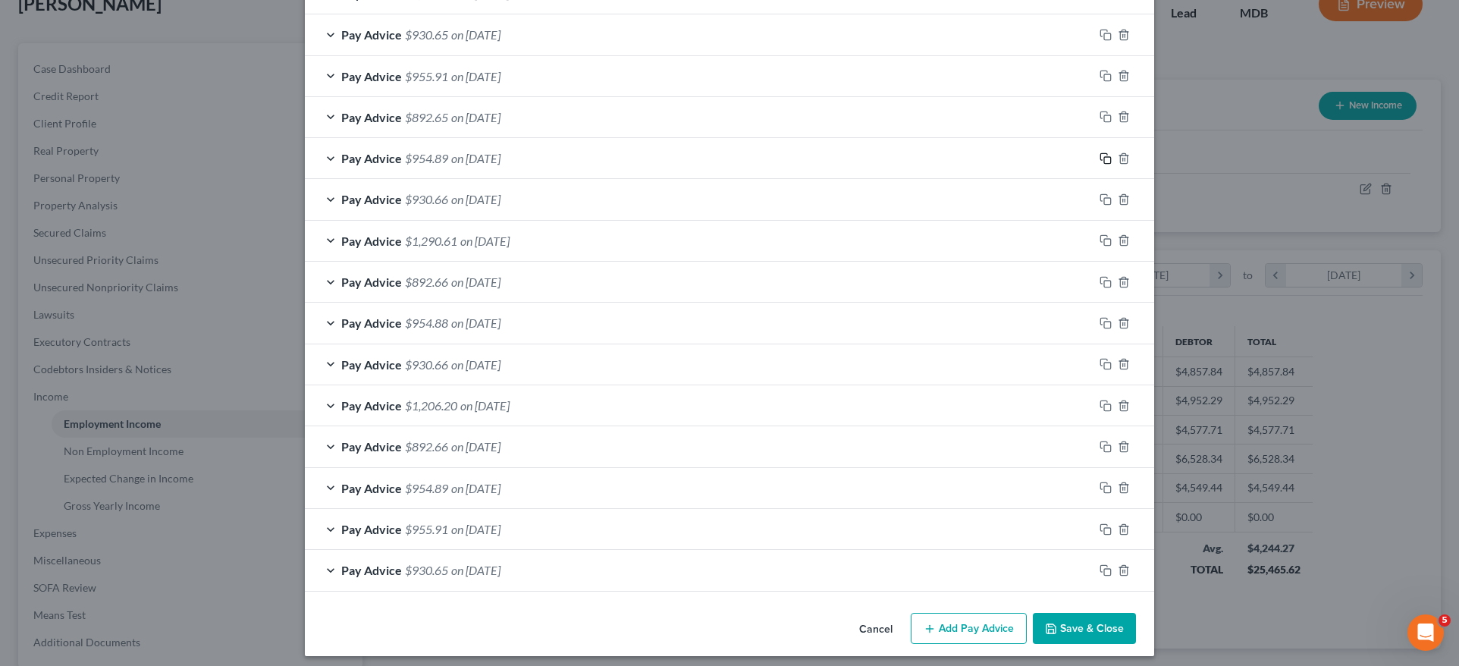
click at [1103, 165] on icon "button" at bounding box center [1105, 158] width 12 height 12
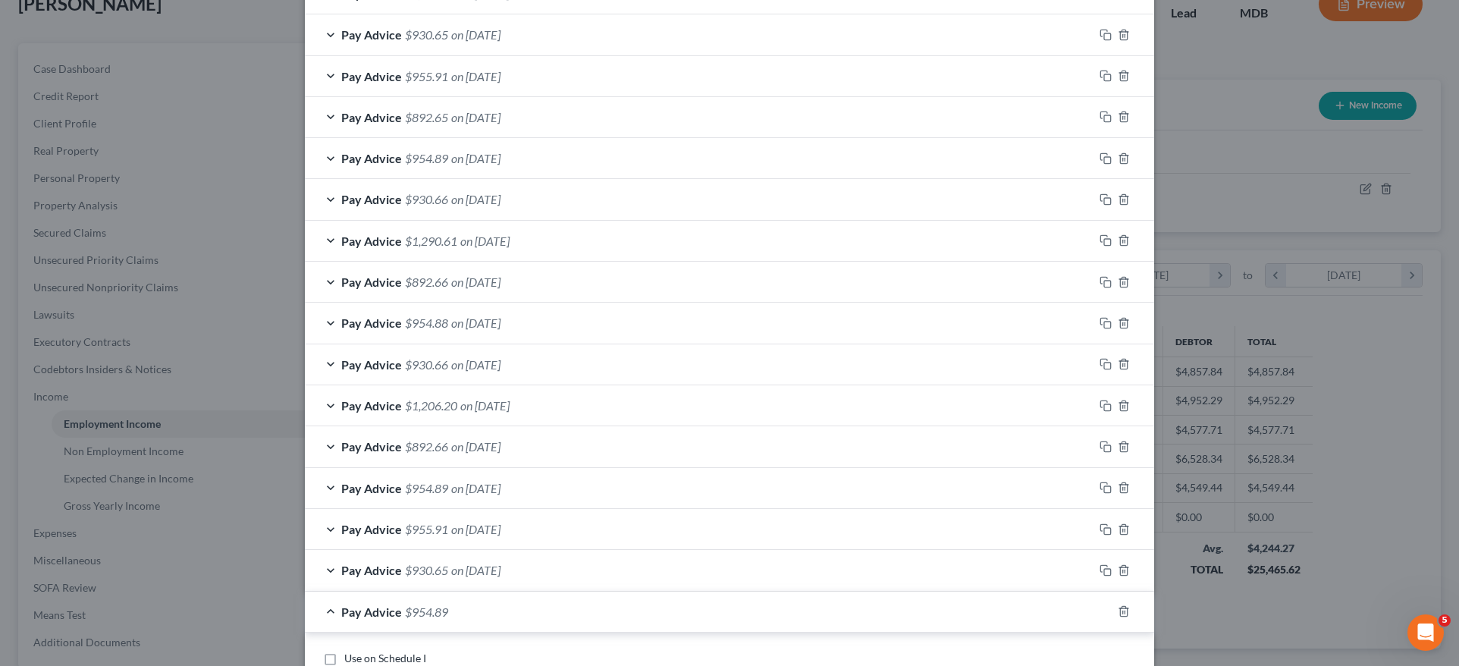
scroll to position [1308, 0]
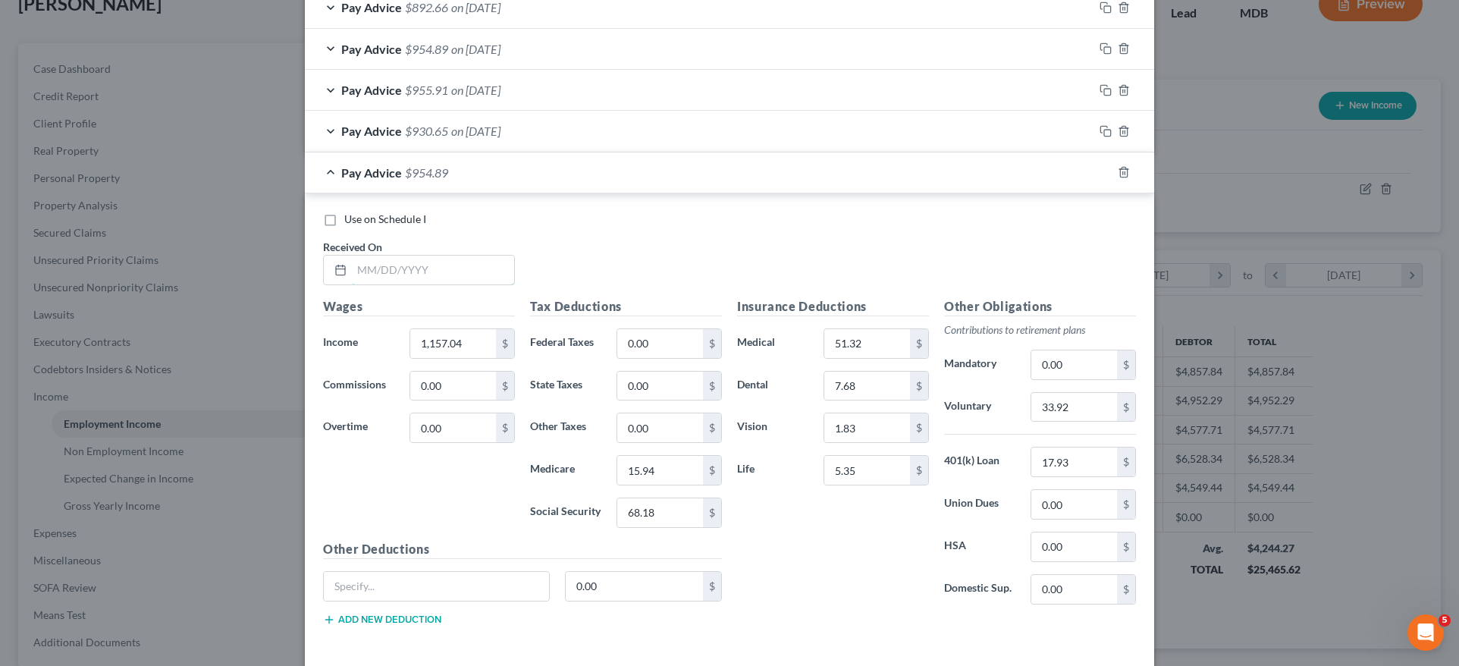
drag, startPoint x: 415, startPoint y: 260, endPoint x: 544, endPoint y: 271, distance: 129.3
click at [414, 259] on input "text" at bounding box center [433, 269] width 162 height 29
type input "07/03/2025"
click at [681, 466] on input "15.94" at bounding box center [660, 470] width 86 height 29
type input "15.95"
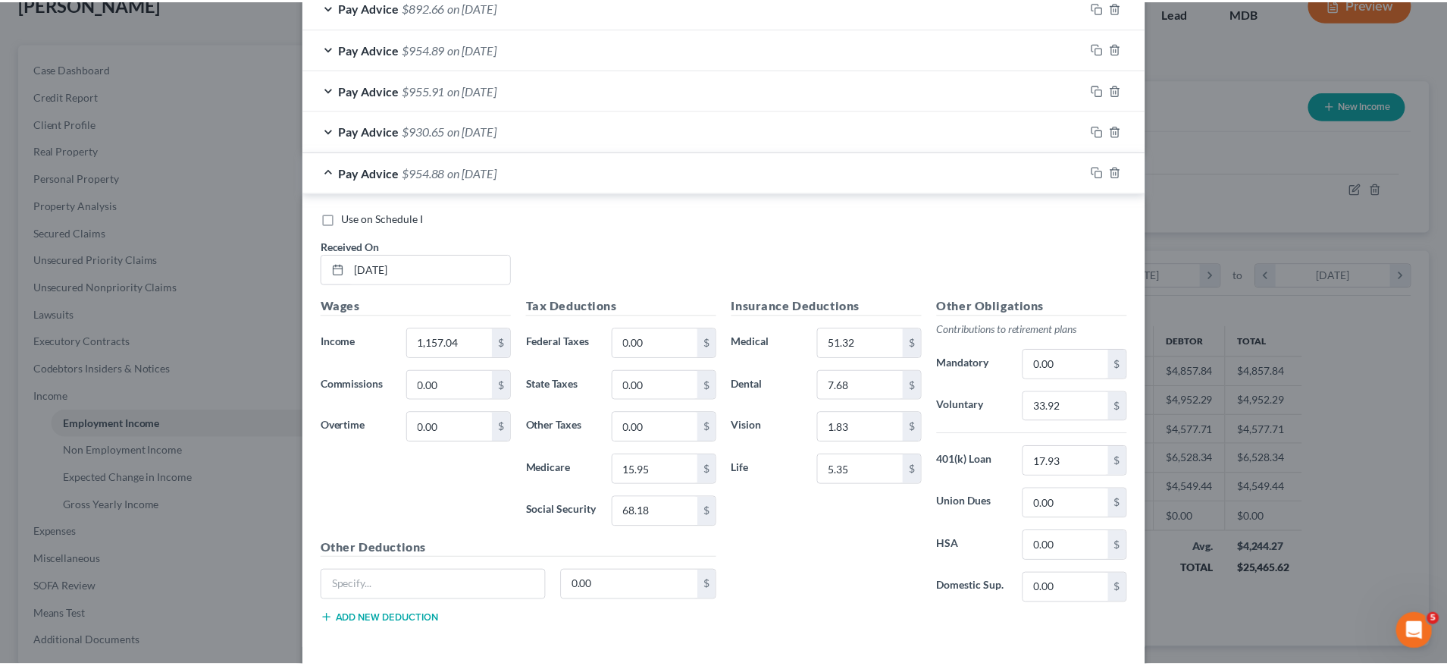
scroll to position [1316, 0]
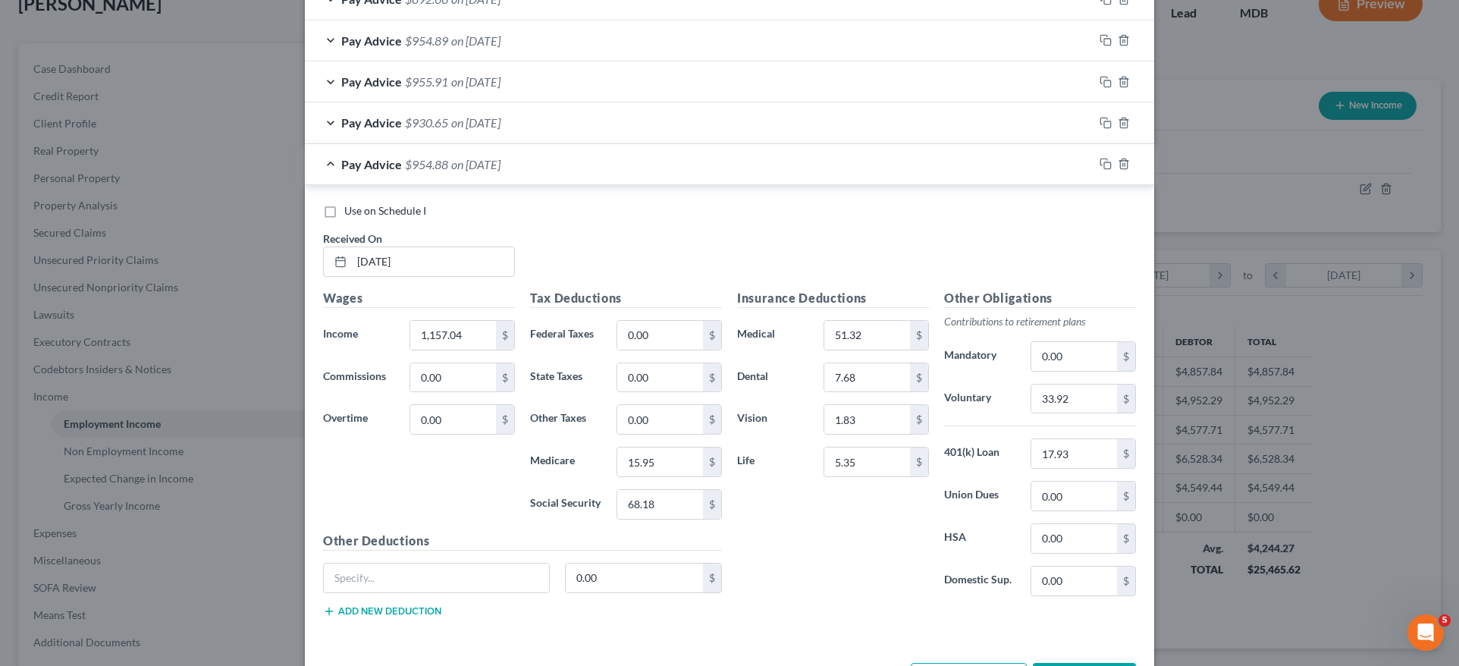
click at [1076, 663] on button "Save & Close" at bounding box center [1084, 679] width 103 height 32
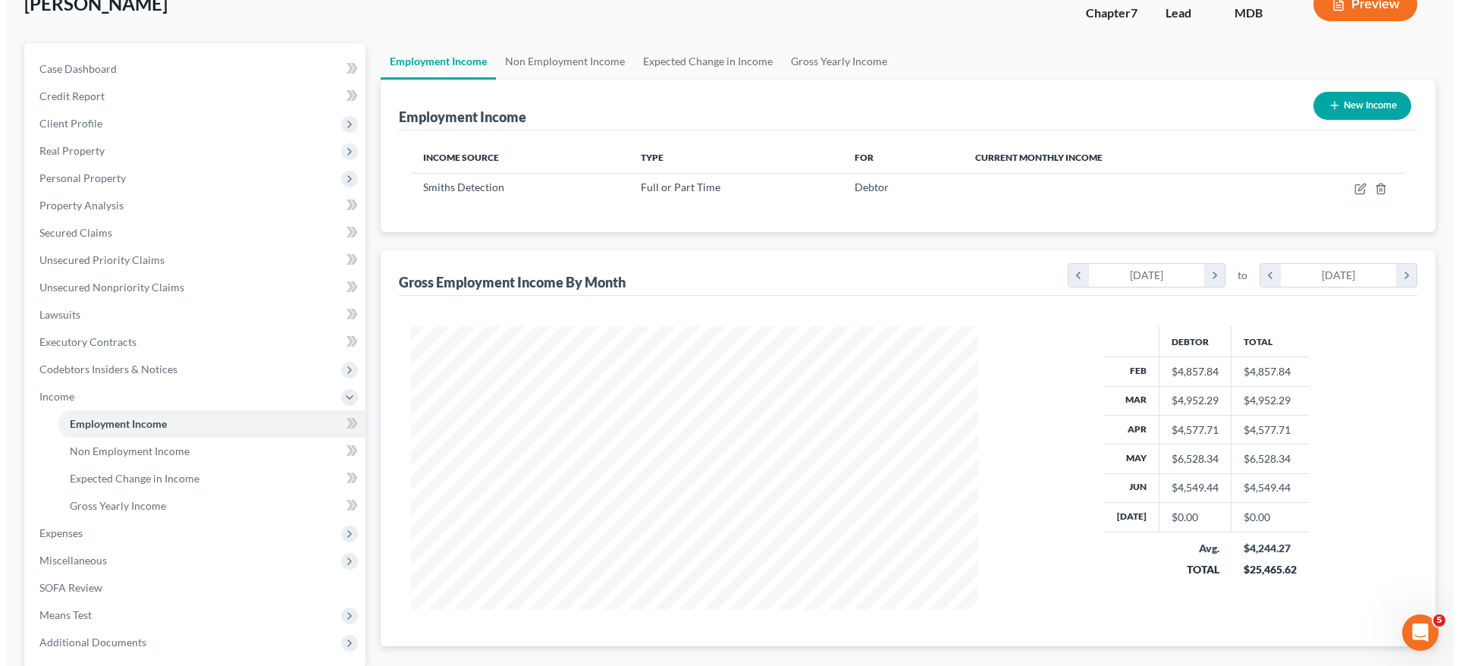
scroll to position [757809, 757495]
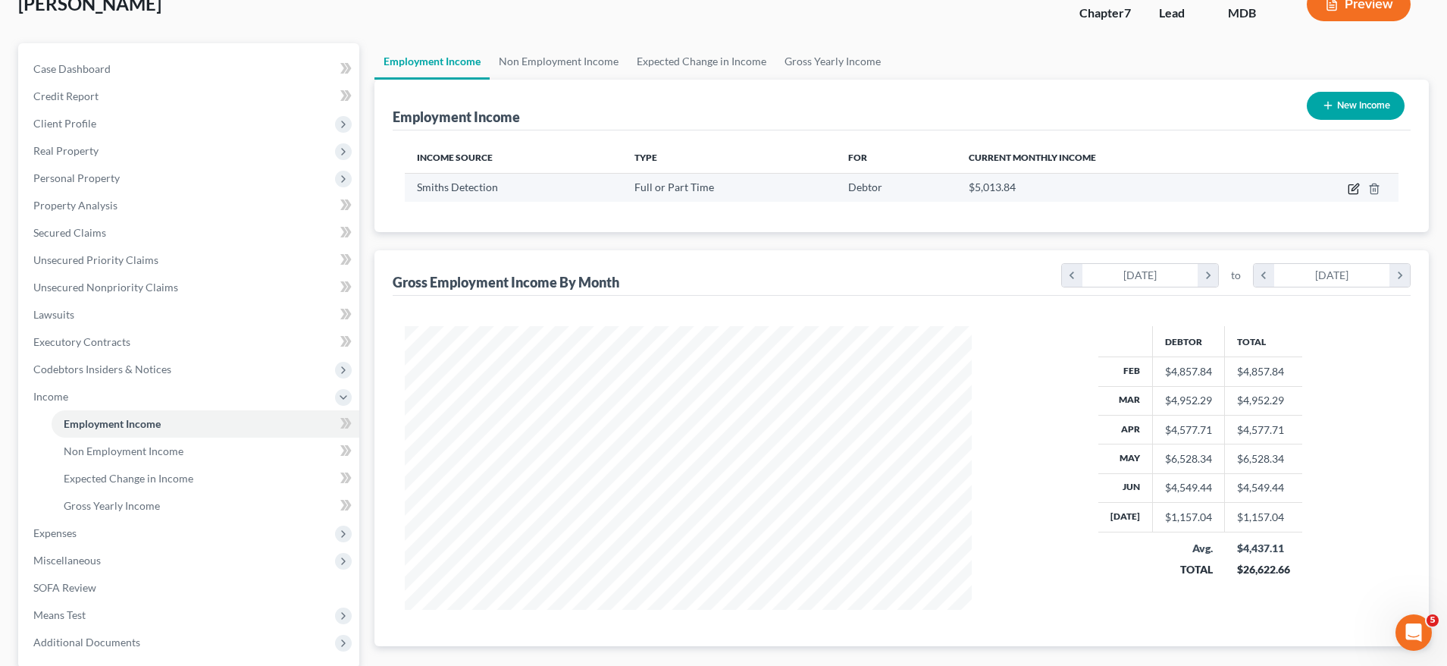
click at [1355, 189] on icon "button" at bounding box center [1354, 189] width 12 height 12
select select "0"
select select "21"
select select "3"
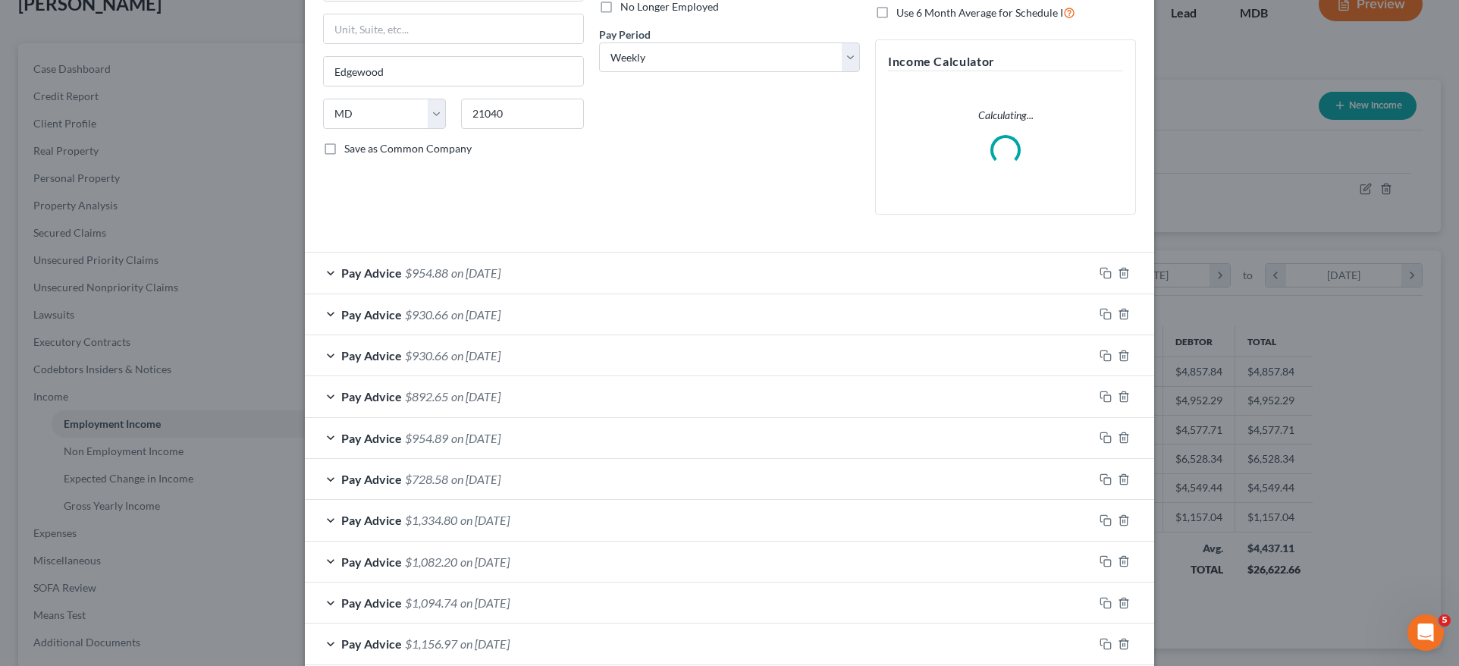
scroll to position [277, 0]
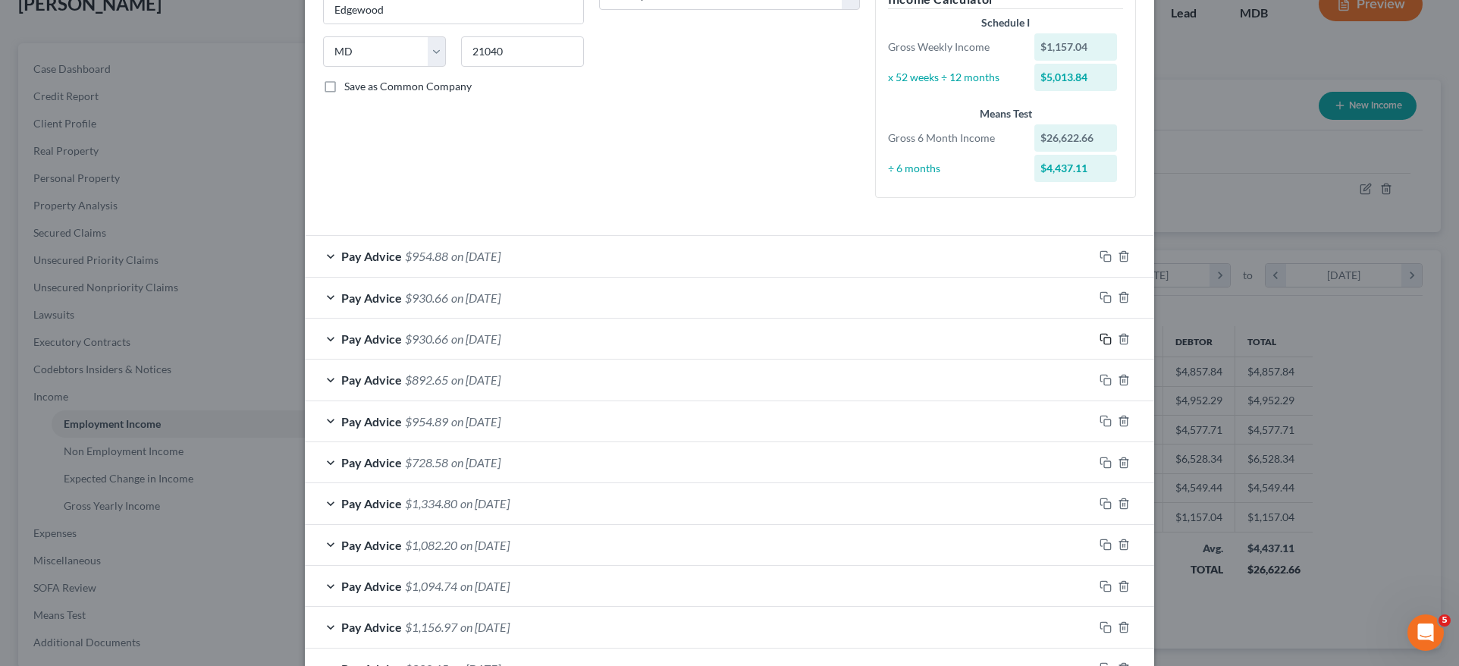
click at [1099, 333] on icon "button" at bounding box center [1105, 339] width 12 height 12
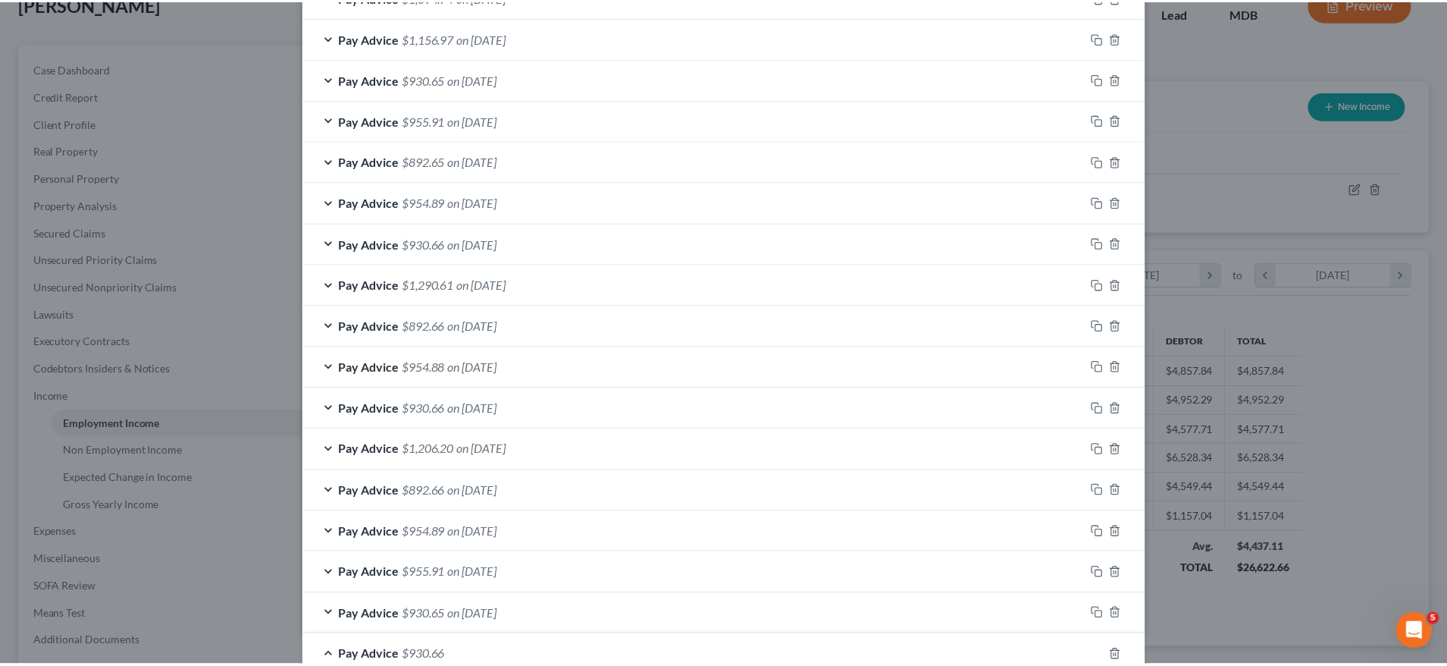
scroll to position [1406, 0]
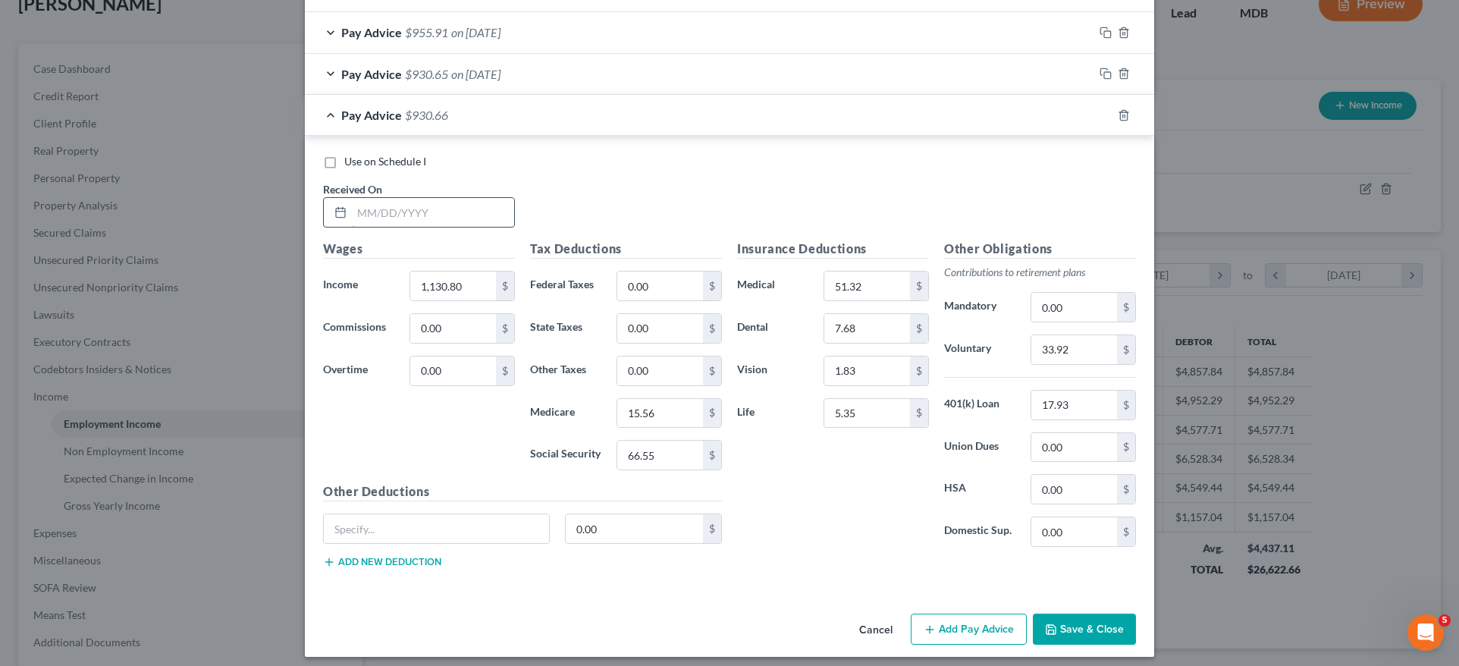
click at [446, 212] on input "text" at bounding box center [433, 212] width 162 height 29
type input "07/11/2025"
drag, startPoint x: 1020, startPoint y: 438, endPoint x: 986, endPoint y: 439, distance: 34.1
click at [987, 440] on div "Union Dues 0.00 $" at bounding box center [1039, 447] width 207 height 30
type input "38.00"
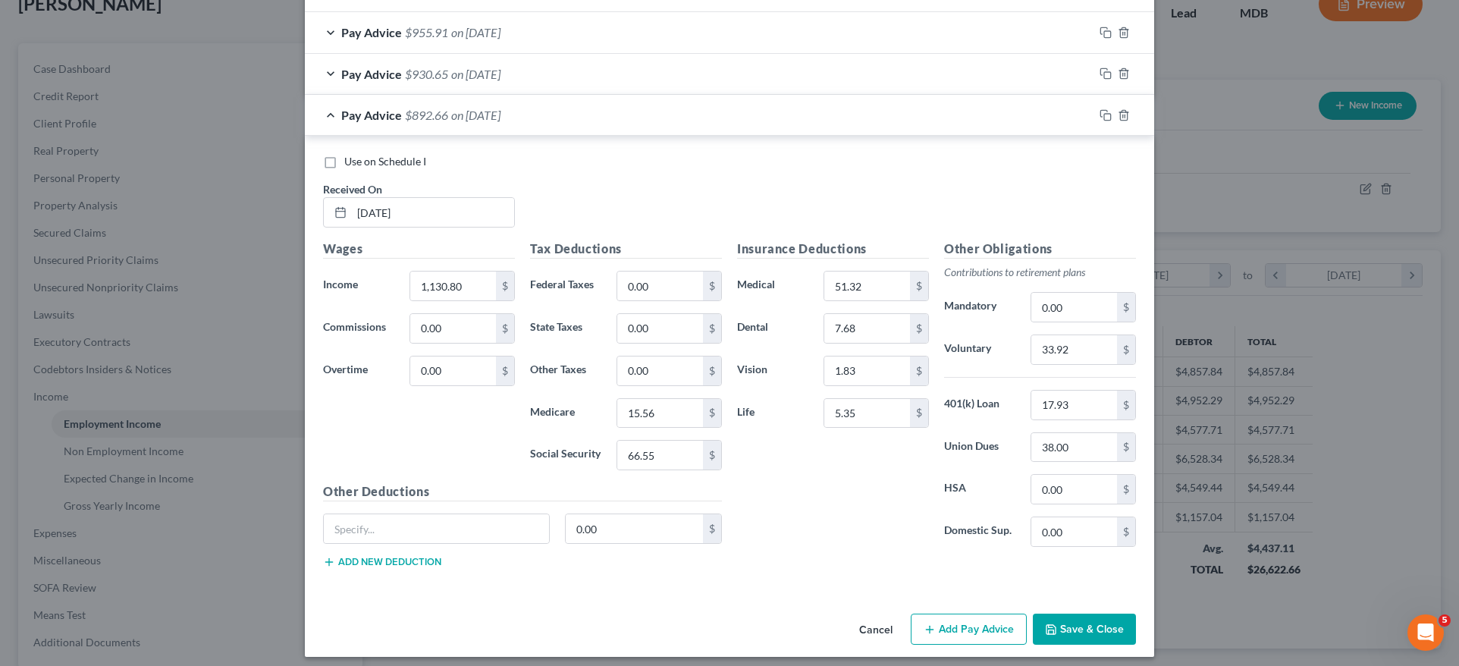
click at [1090, 616] on button "Save & Close" at bounding box center [1084, 629] width 103 height 32
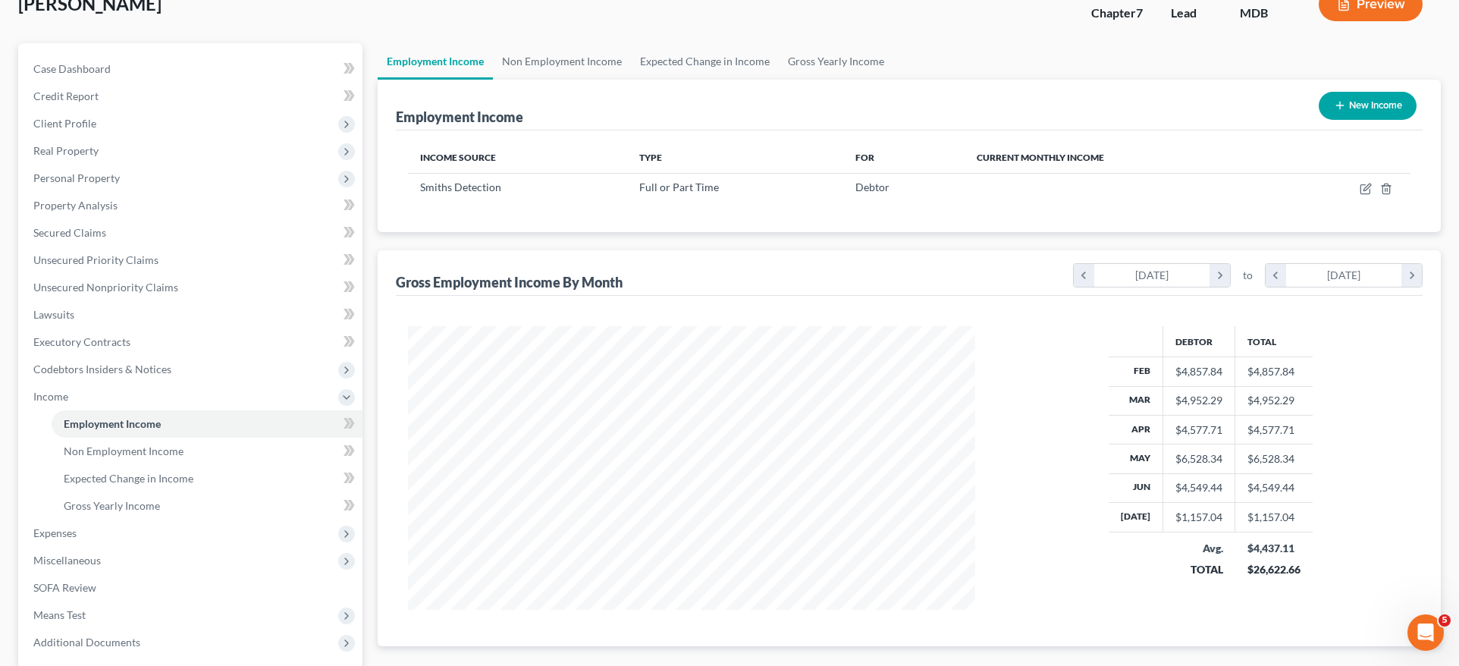
scroll to position [757809, 757495]
click at [1352, 190] on icon "button" at bounding box center [1355, 186] width 7 height 7
select select "0"
select select "21"
select select "3"
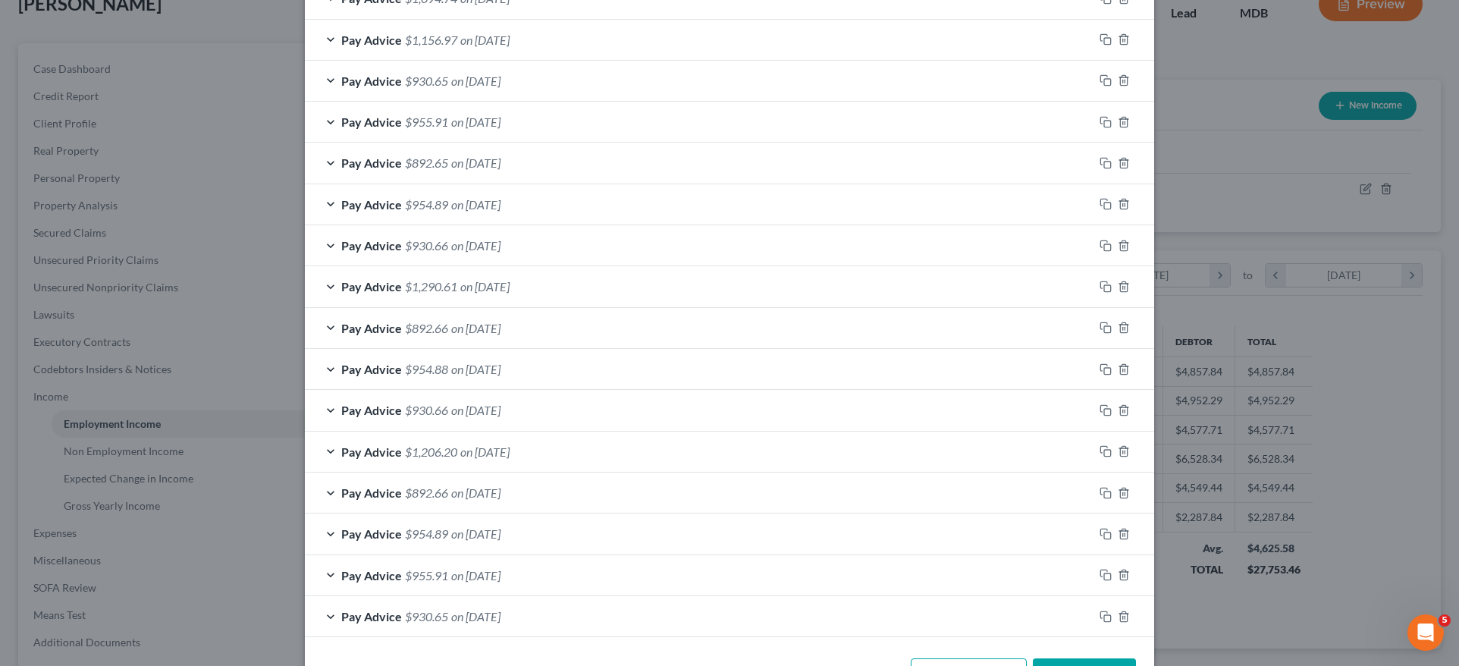
scroll to position [0, 0]
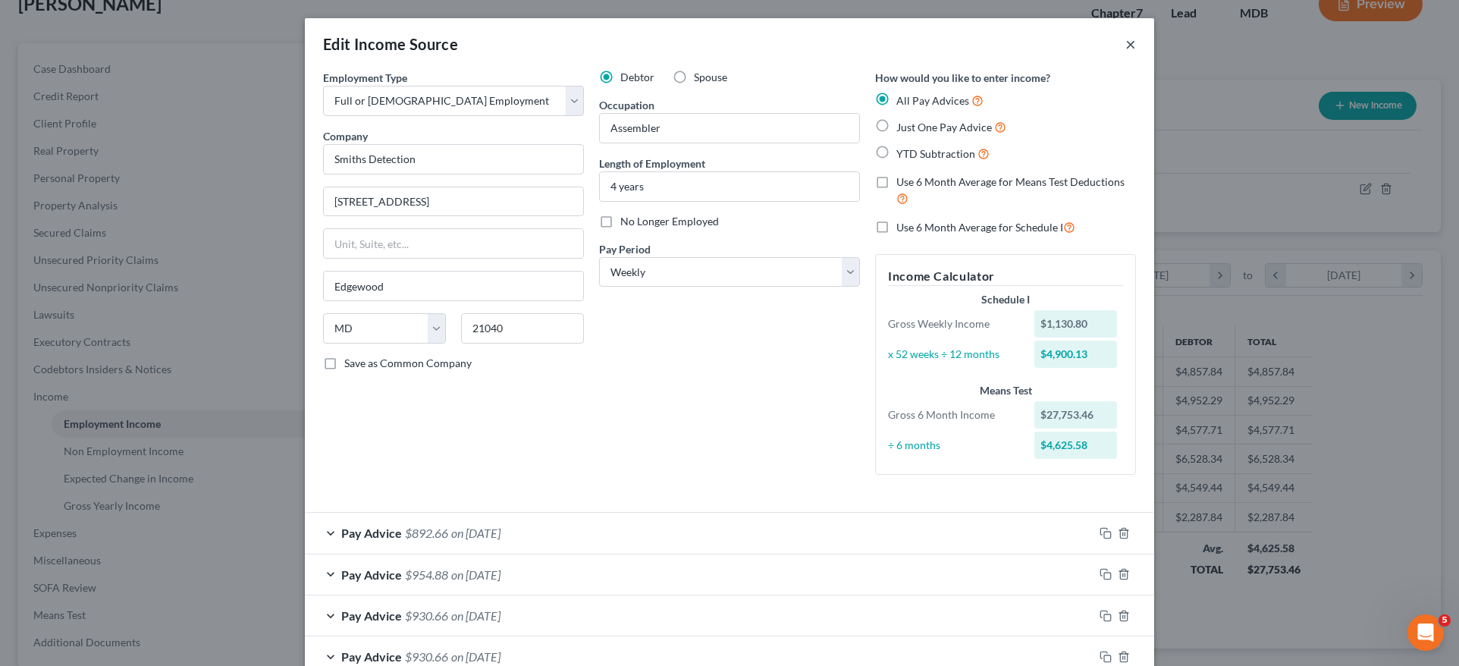
click at [1125, 46] on button "×" at bounding box center [1130, 44] width 11 height 18
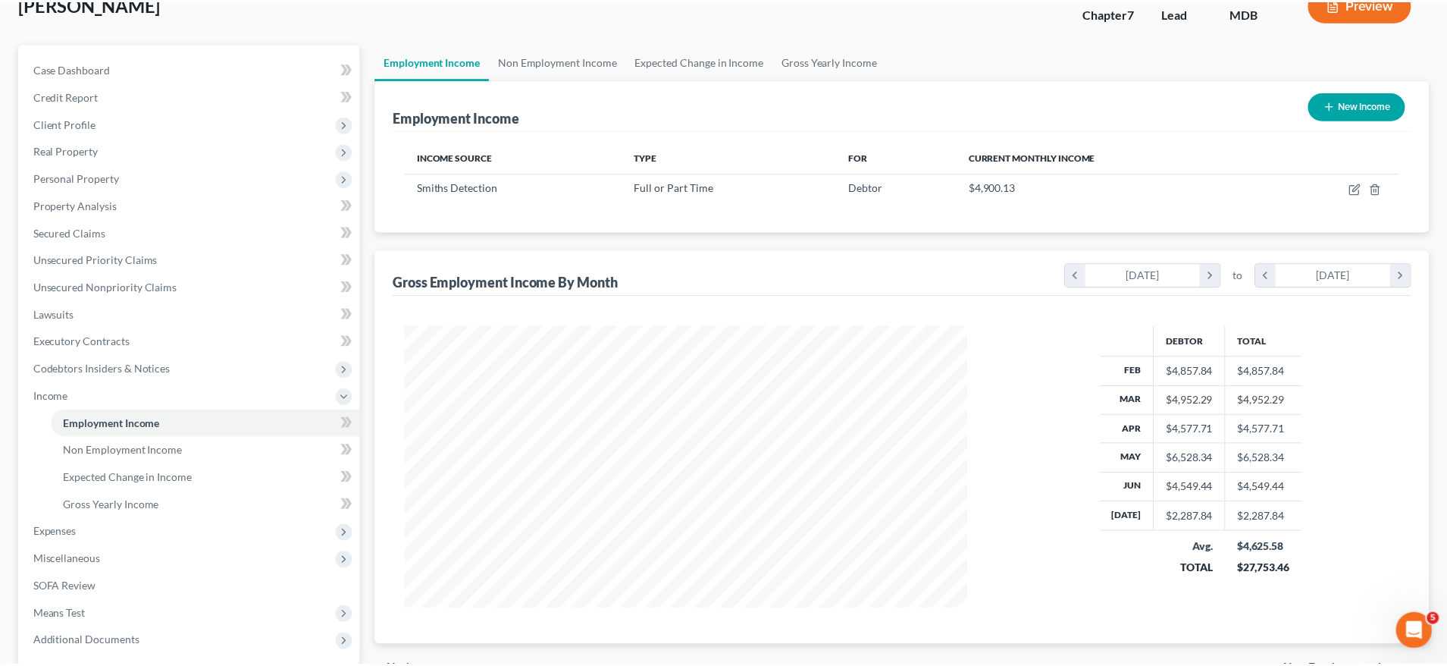
scroll to position [757809, 757495]
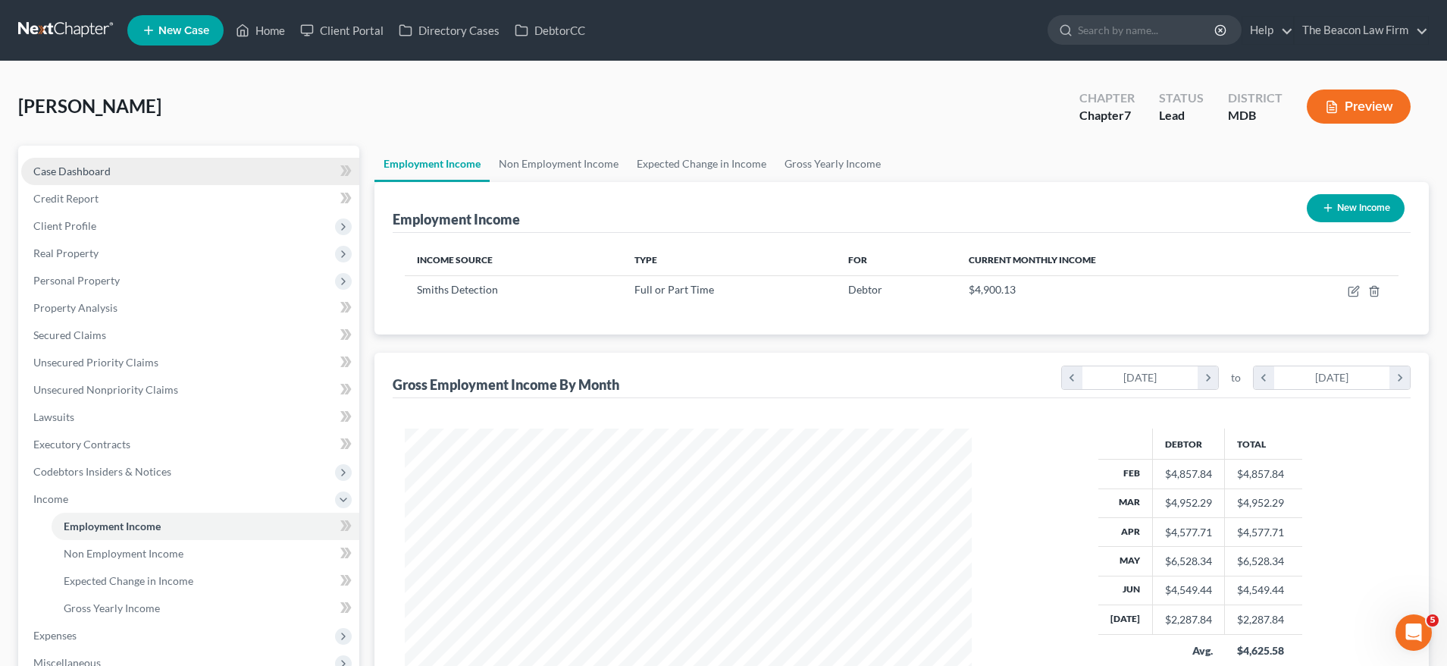
click at [67, 174] on span "Case Dashboard" at bounding box center [71, 171] width 77 height 13
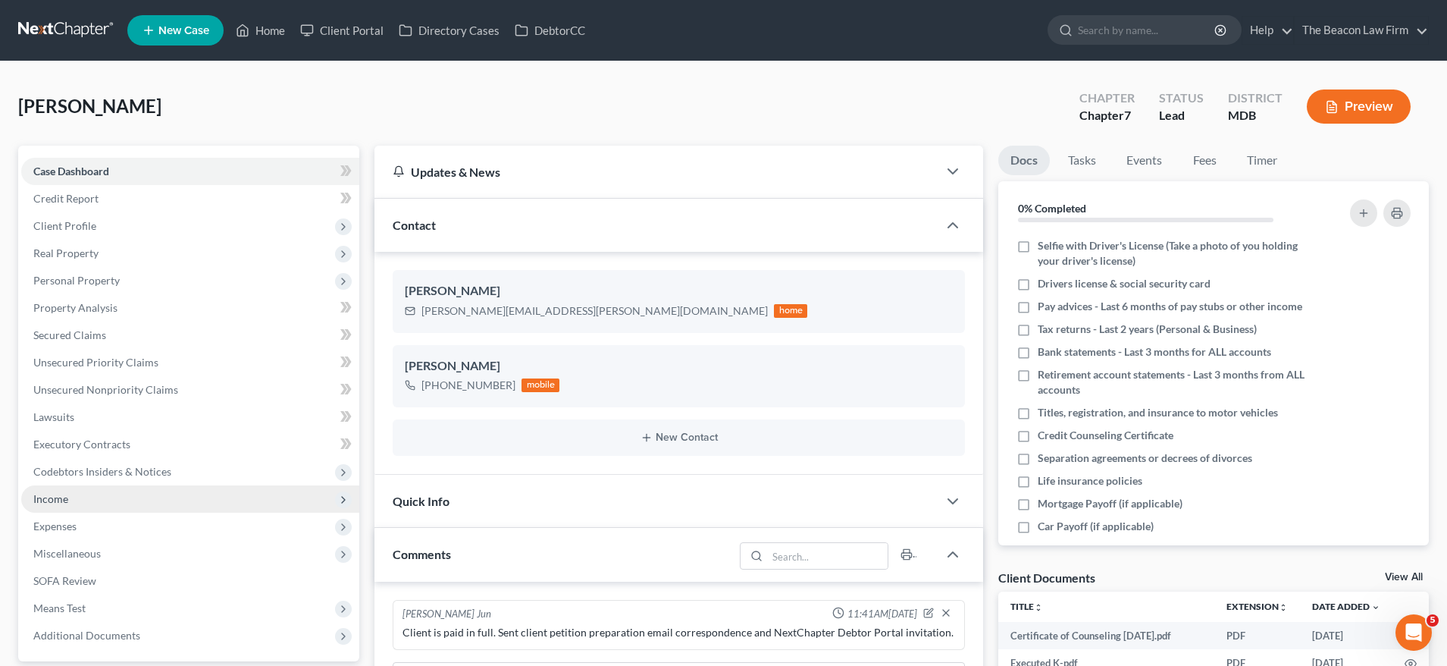
click at [65, 506] on span "Income" at bounding box center [190, 498] width 338 height 27
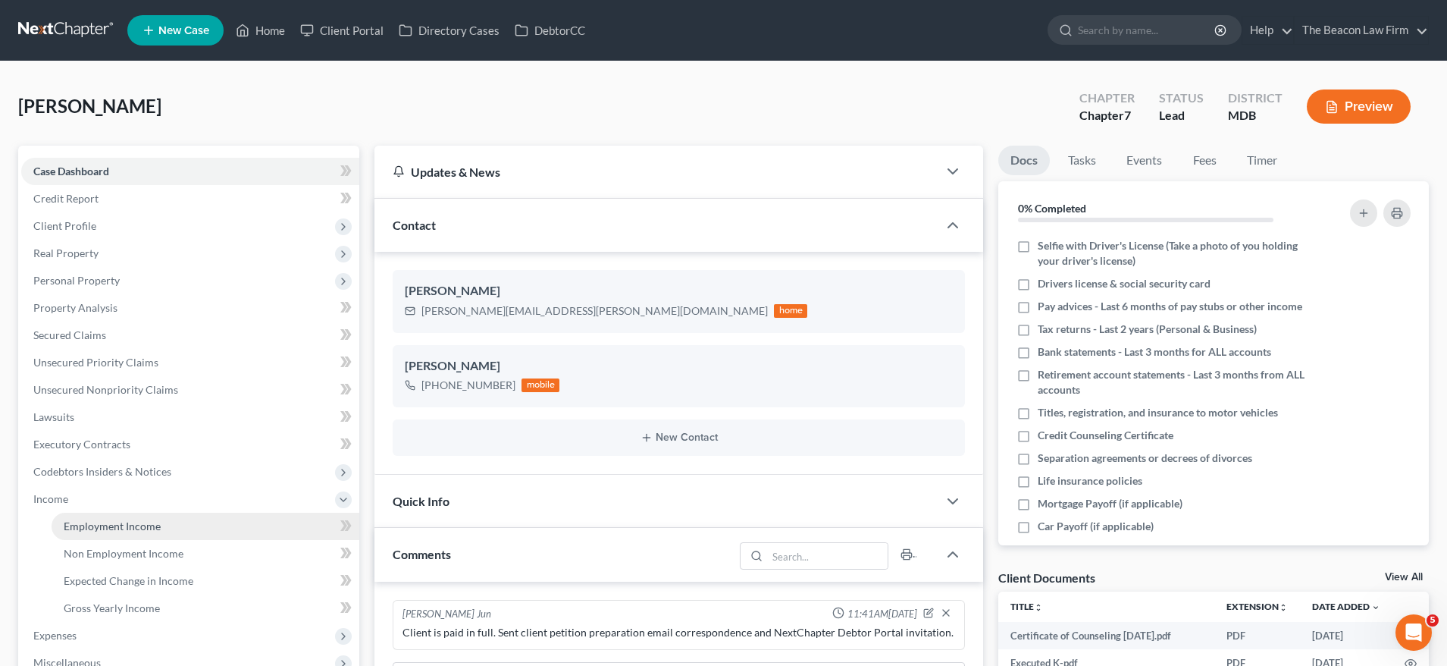
click at [131, 528] on span "Employment Income" at bounding box center [112, 525] width 97 height 13
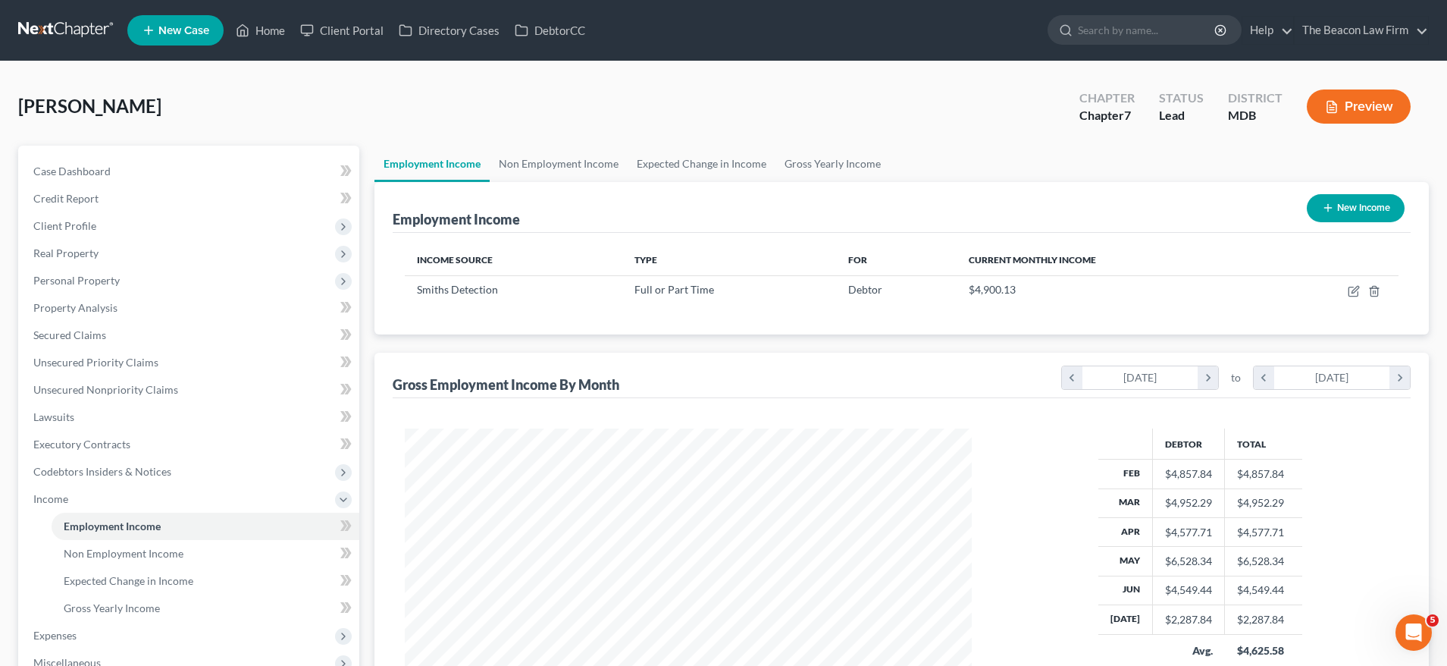
scroll to position [180, 0]
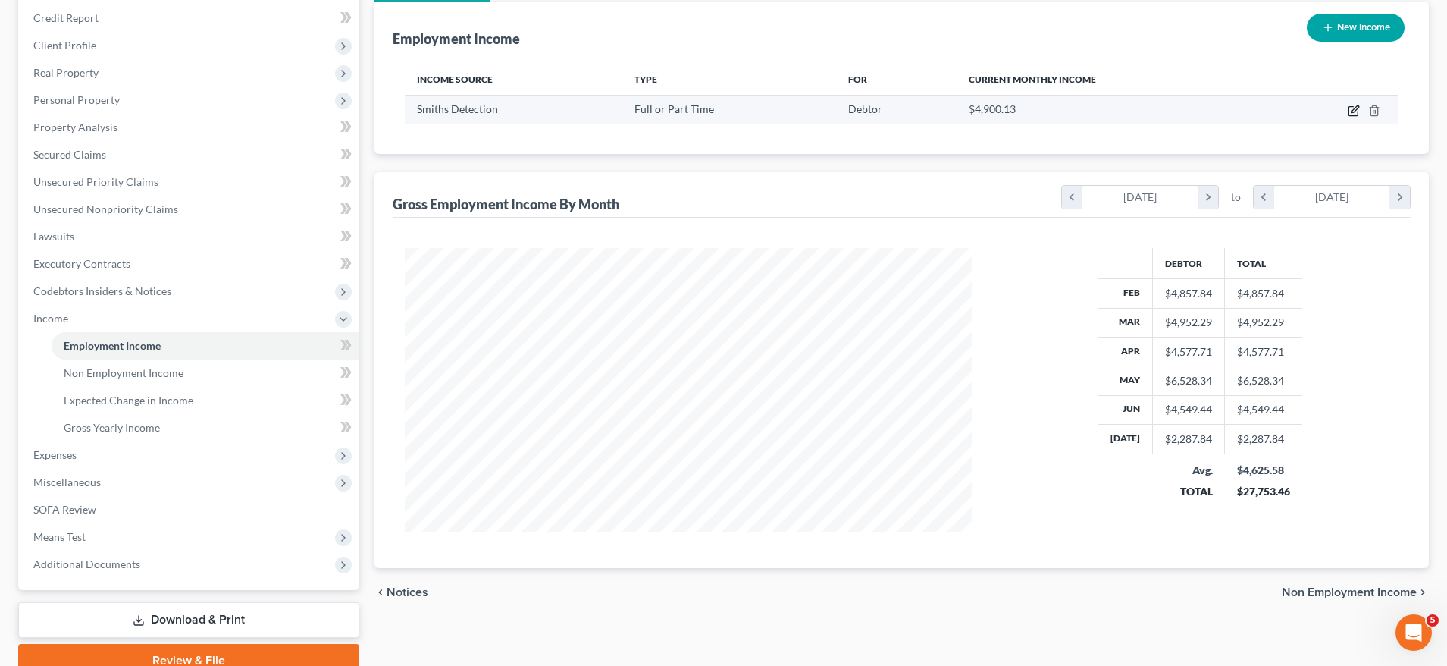
click at [1356, 112] on icon "button" at bounding box center [1355, 108] width 7 height 7
select select "0"
select select "21"
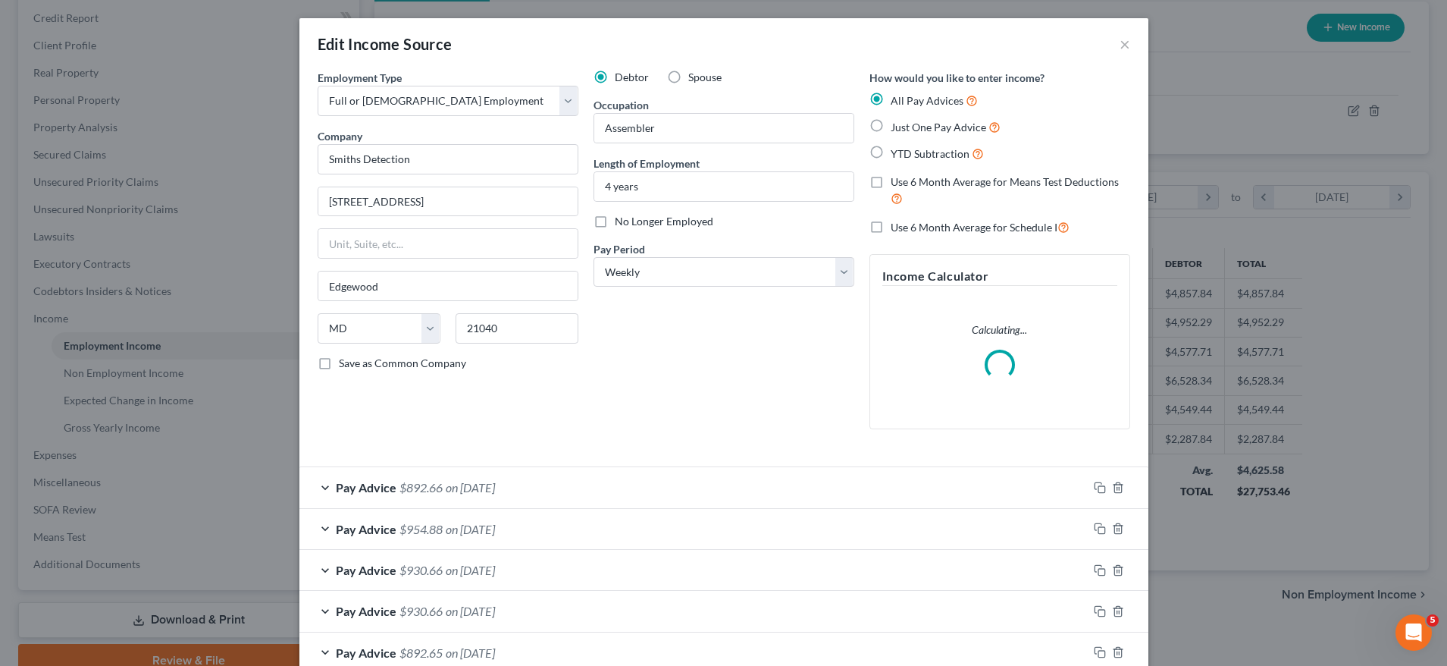
scroll to position [905, 0]
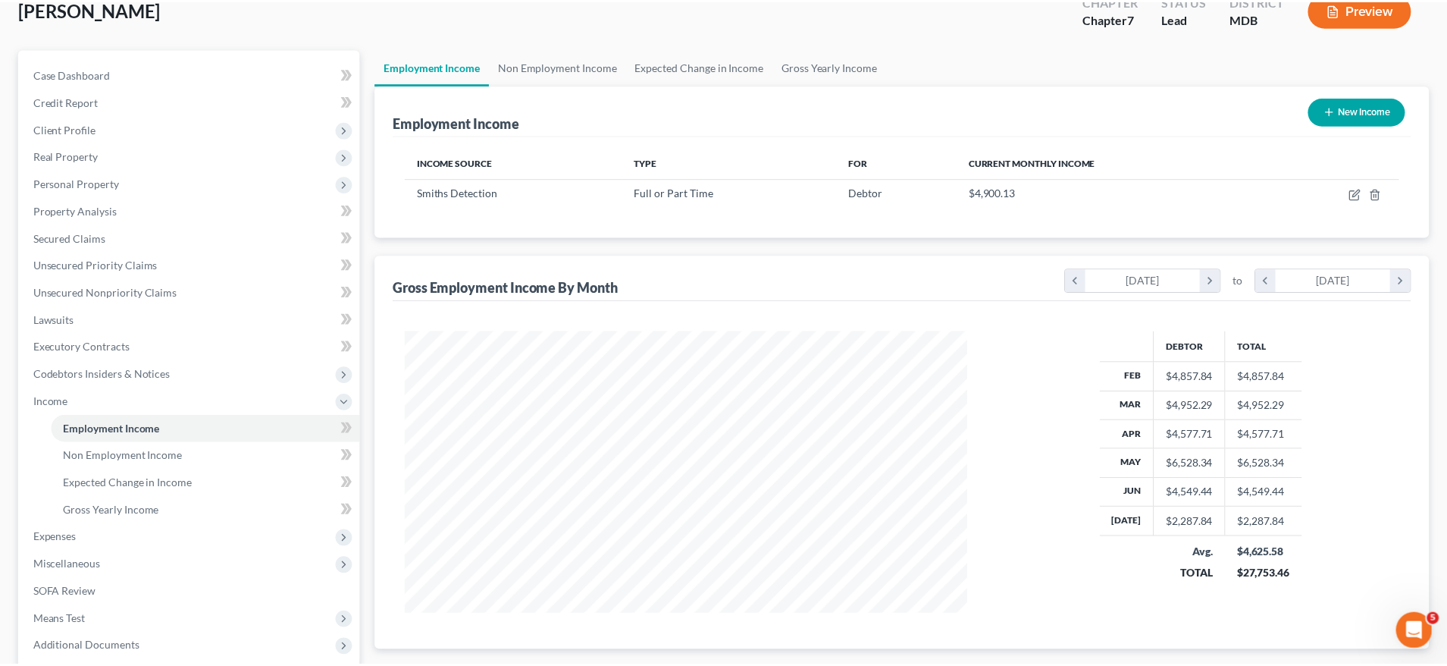
scroll to position [757809, 757495]
drag, startPoint x: 1445, startPoint y: 201, endPoint x: 1442, endPoint y: 221, distance: 20.7
click at [1442, 221] on div "Quintana, Kelly Upgraded Chapter Chapter 7 Status Lead District MDB Preview Pet…" at bounding box center [723, 377] width 1447 height 826
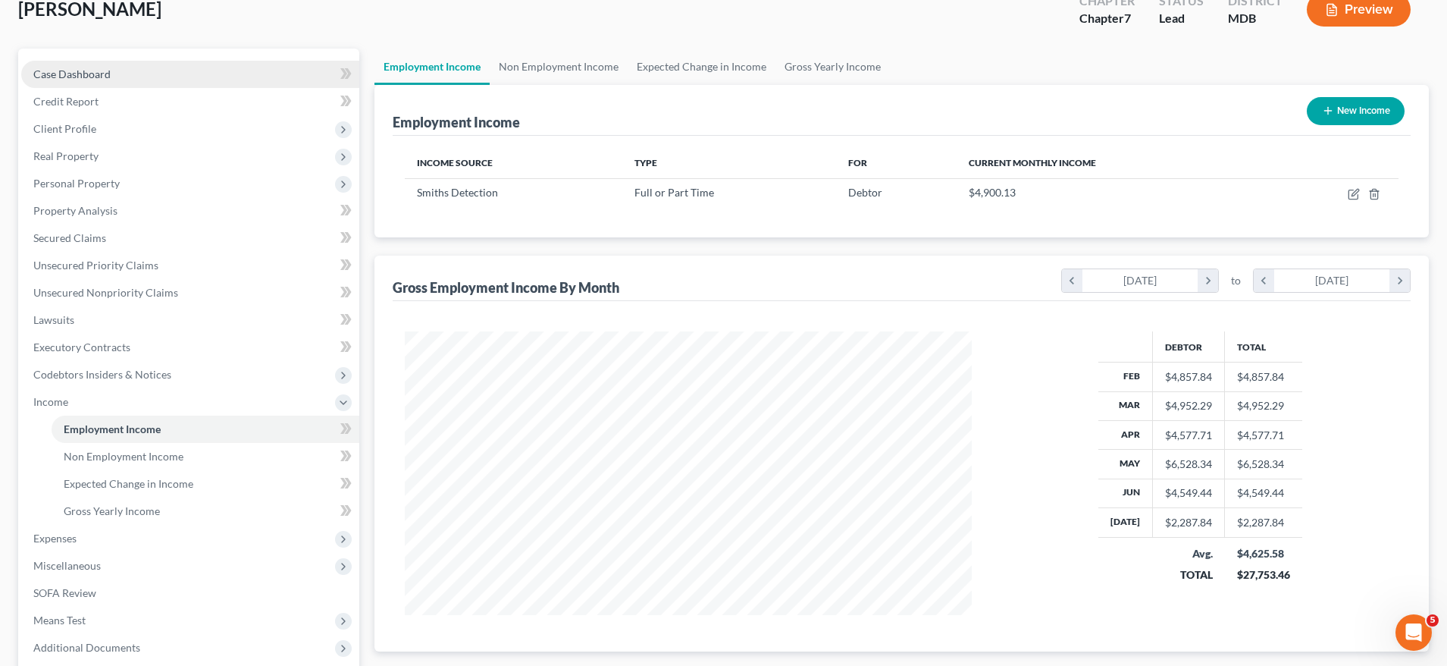
click at [96, 81] on link "Case Dashboard" at bounding box center [190, 74] width 338 height 27
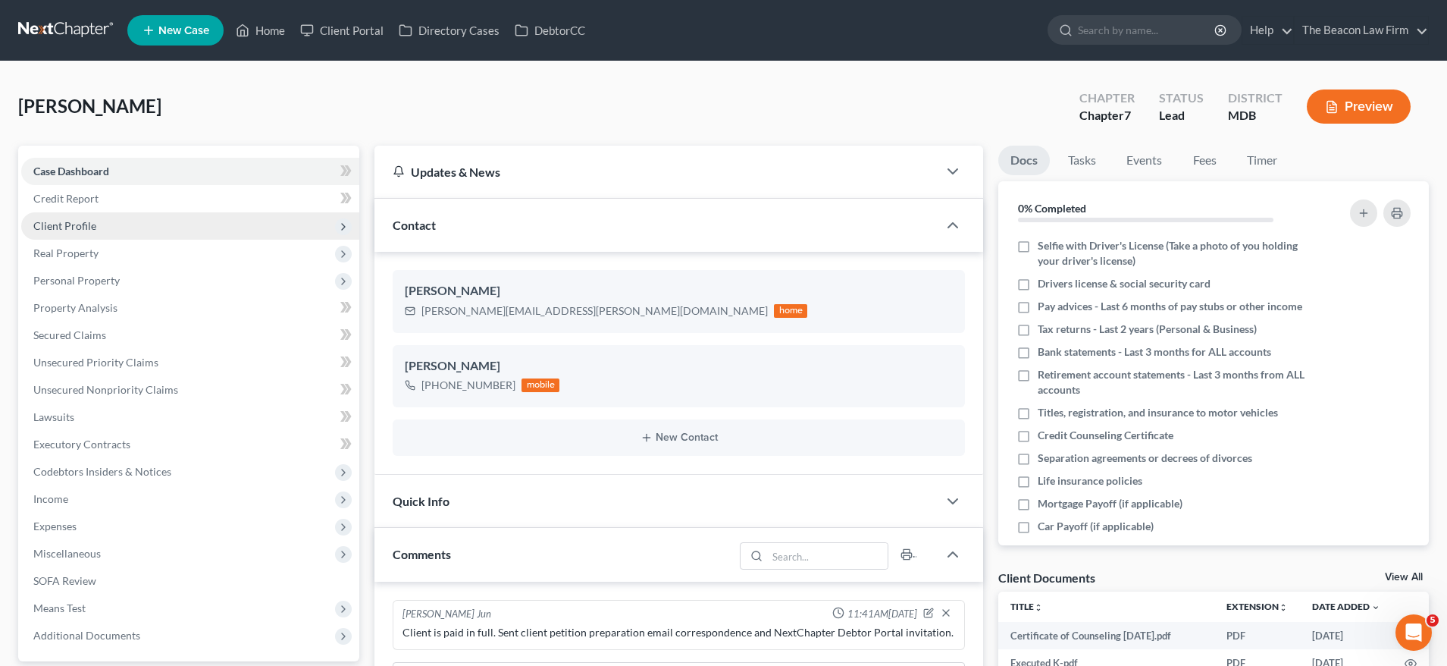
click at [84, 234] on span "Client Profile" at bounding box center [190, 225] width 338 height 27
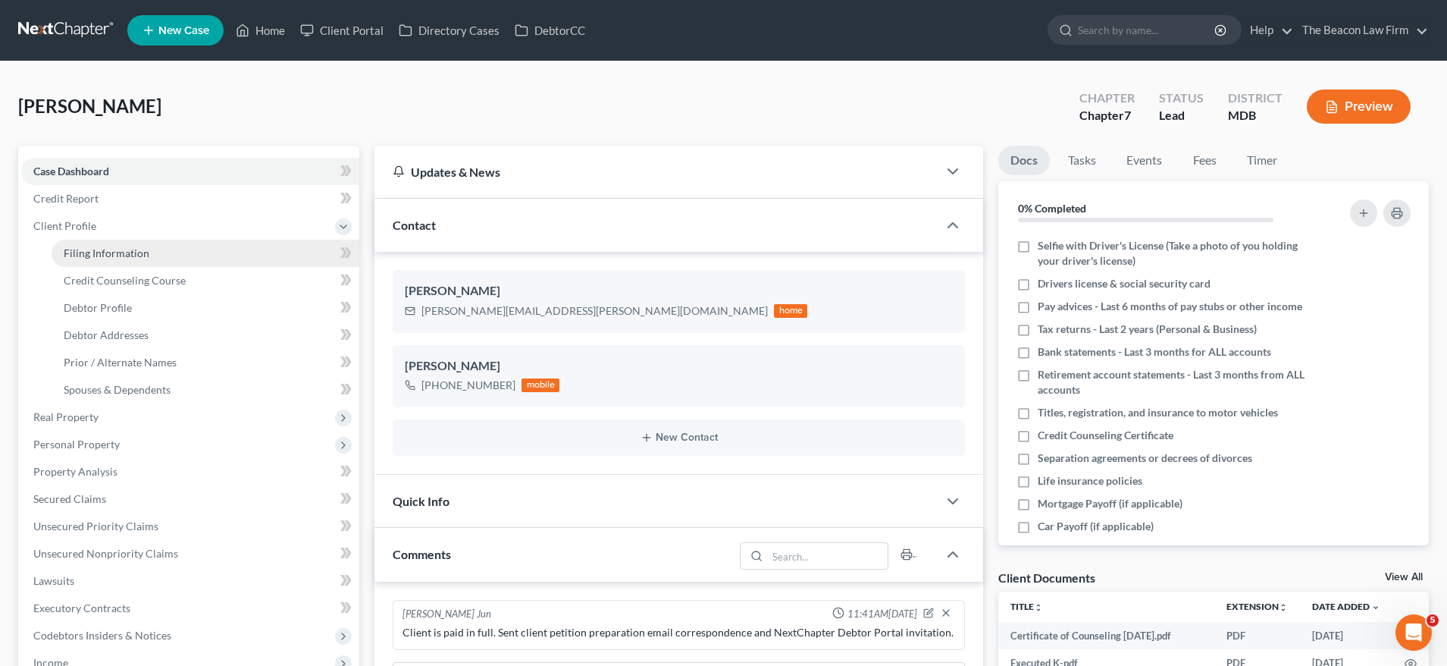
click at [125, 249] on span "Filing Information" at bounding box center [107, 252] width 86 height 13
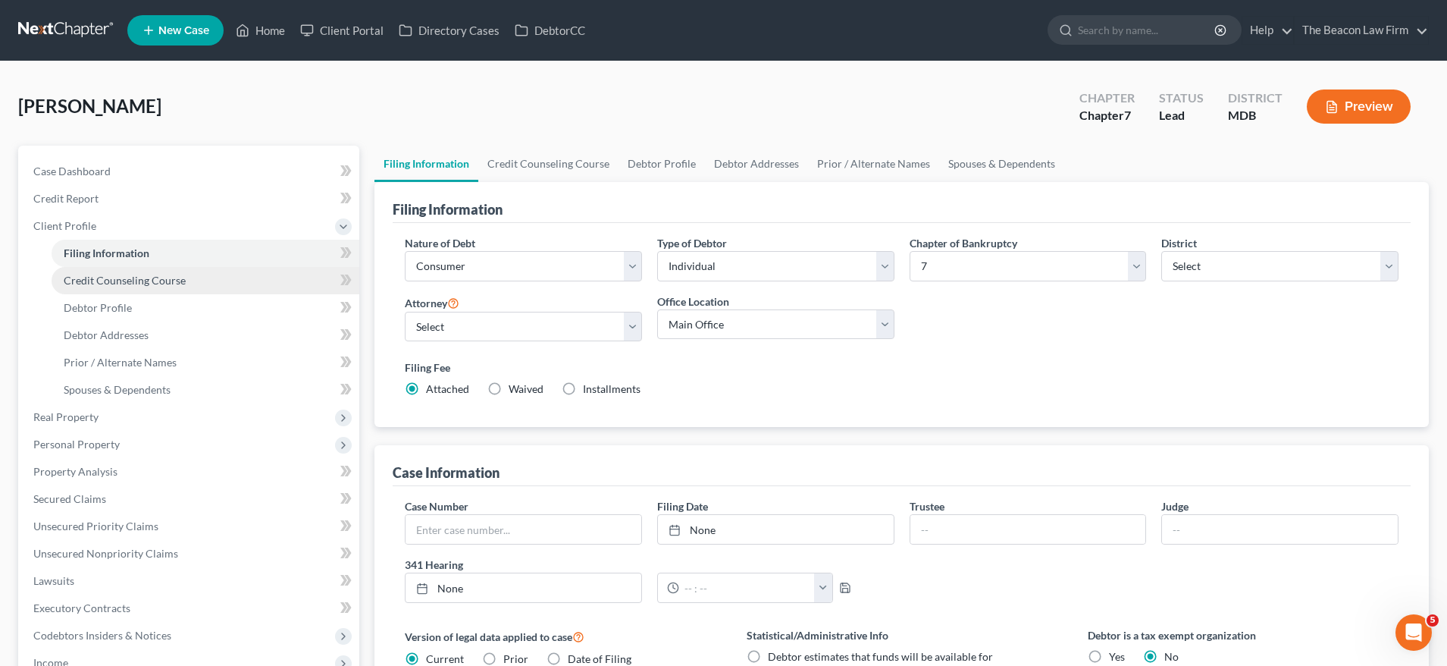
click at [106, 277] on span "Credit Counseling Course" at bounding box center [125, 280] width 122 height 13
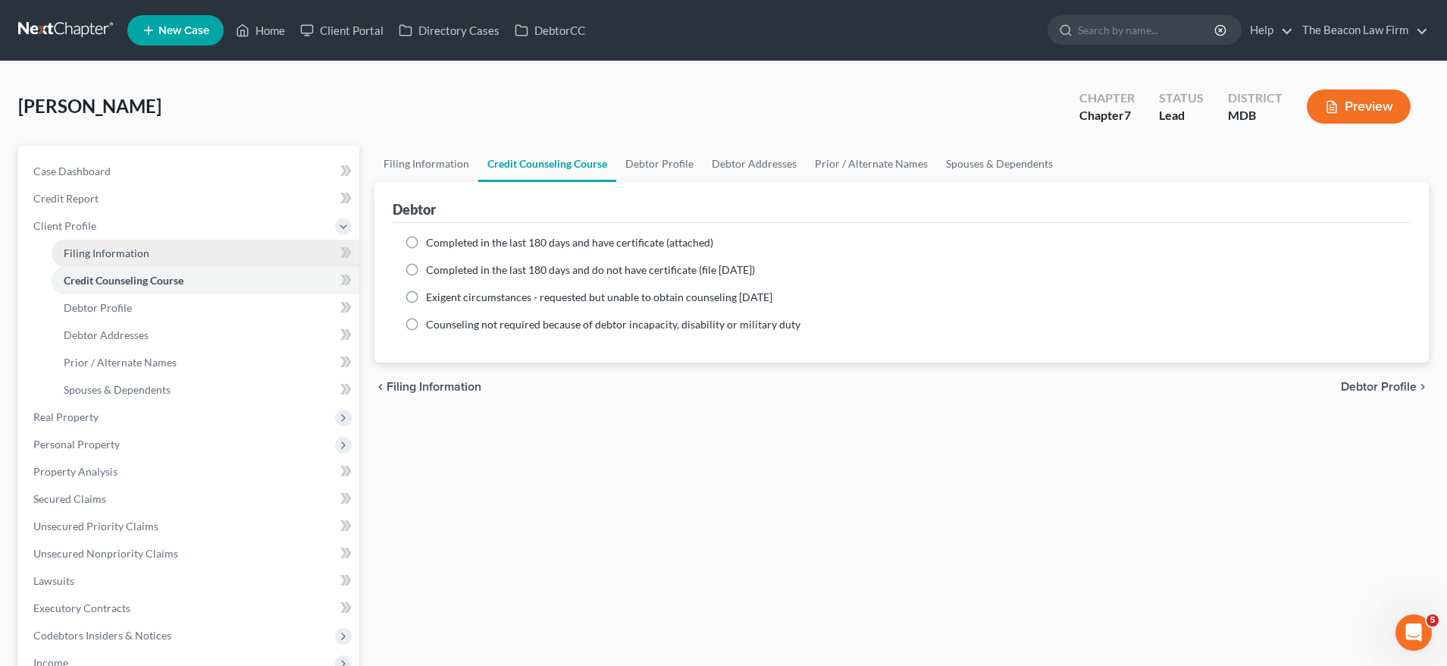
click at [117, 255] on span "Filing Information" at bounding box center [107, 252] width 86 height 13
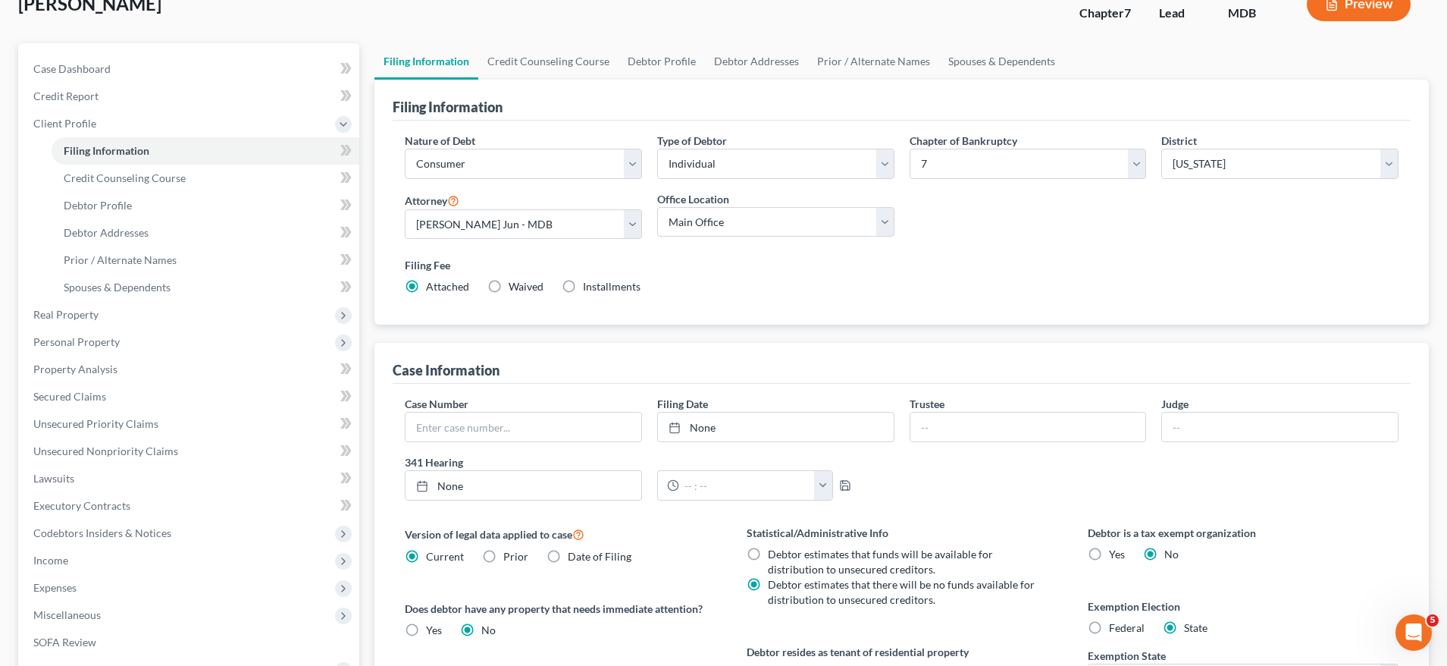
scroll to position [152, 0]
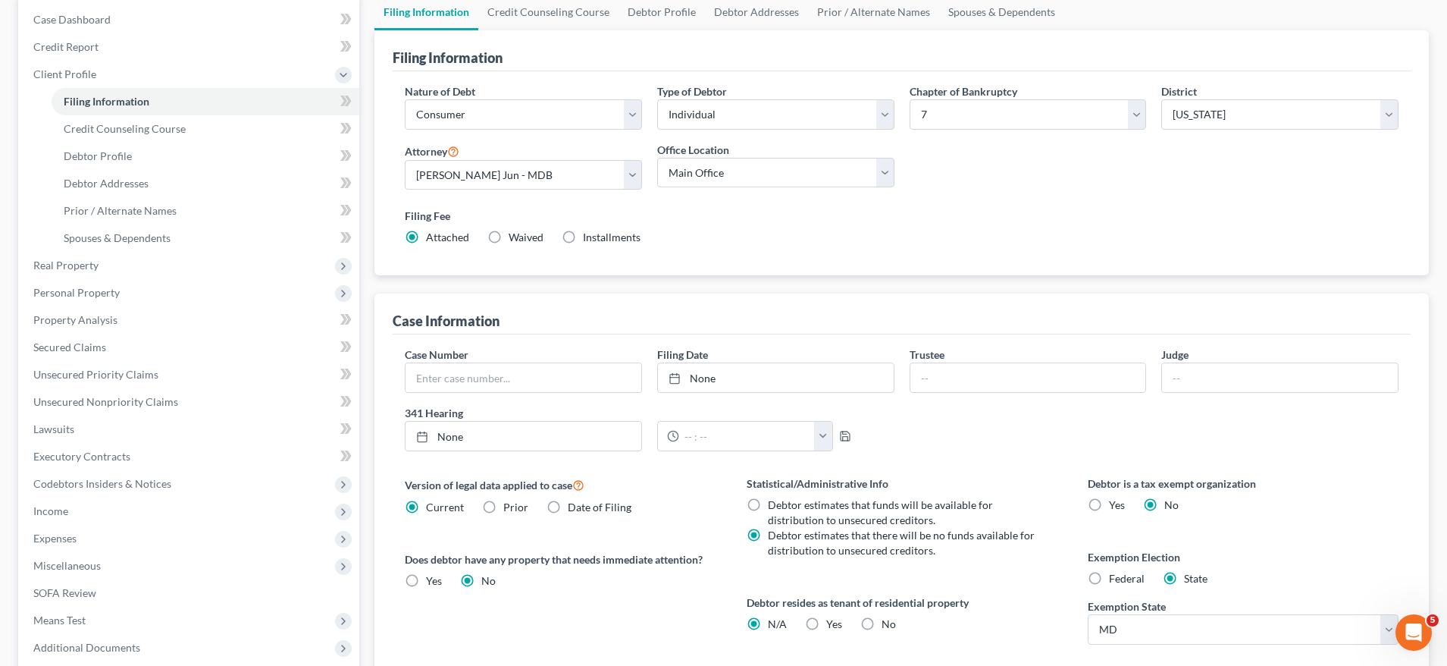
click at [61, 514] on span "Income" at bounding box center [50, 510] width 35 height 13
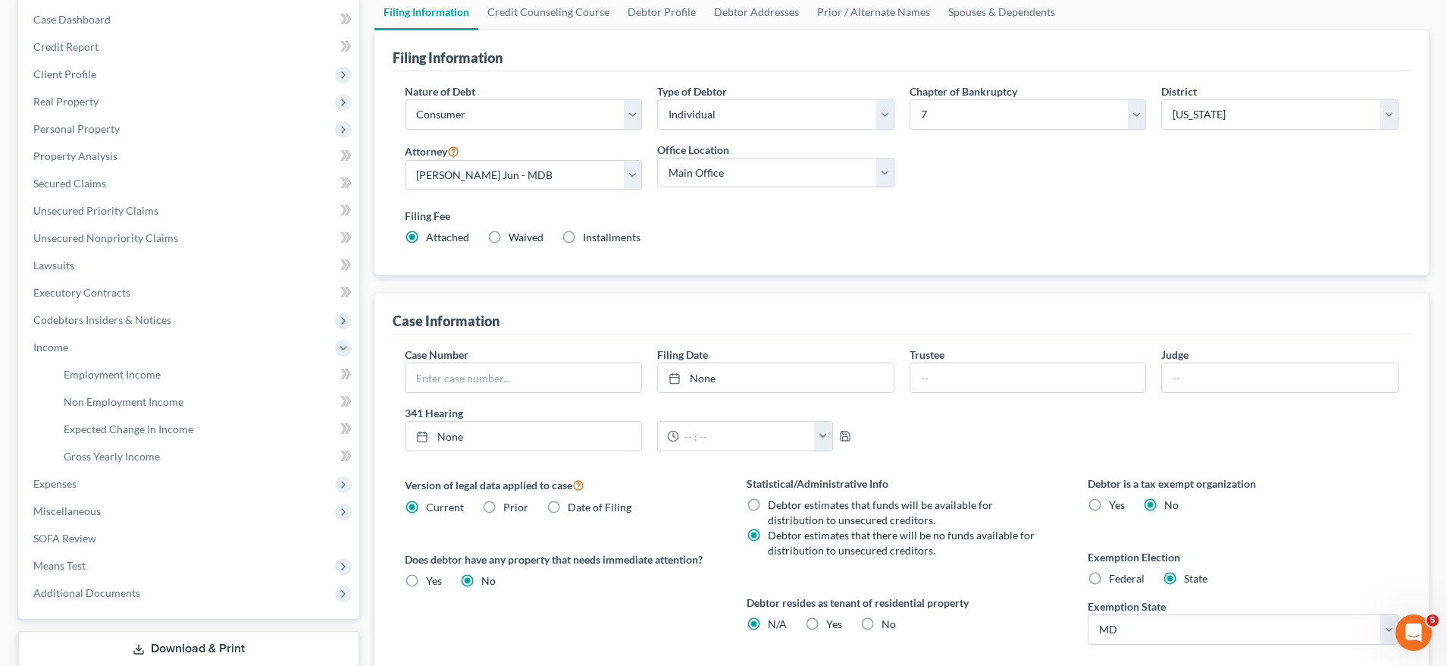
click at [107, 378] on span "Employment Income" at bounding box center [112, 374] width 97 height 13
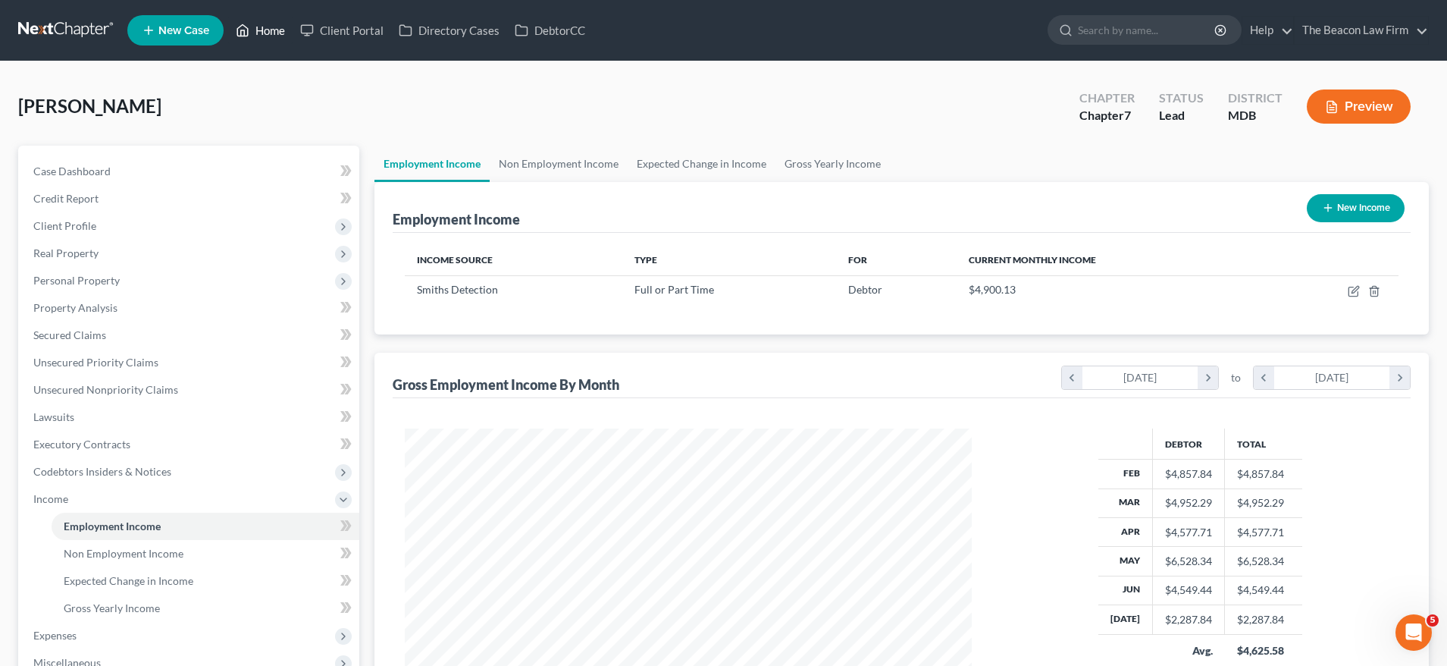
click at [271, 33] on link "Home" at bounding box center [260, 30] width 64 height 27
